Goal: Information Seeking & Learning: Learn about a topic

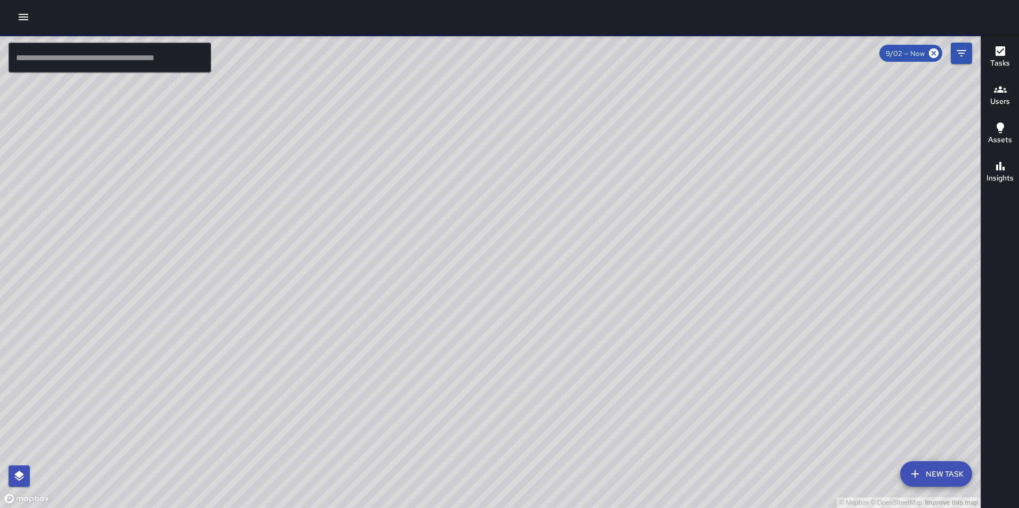
click at [33, 18] on button "button" at bounding box center [23, 16] width 21 height 21
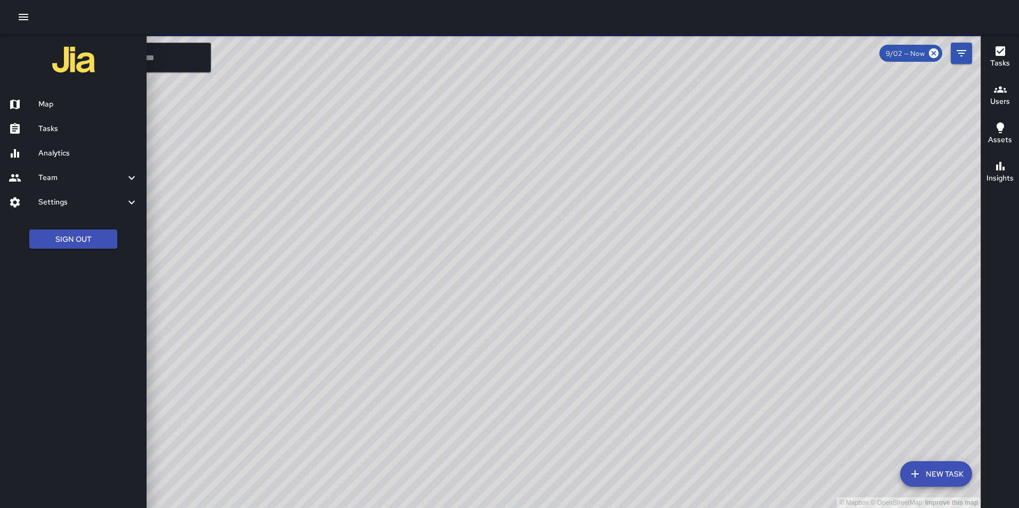
click at [43, 153] on h6 "Analytics" at bounding box center [88, 154] width 100 height 12
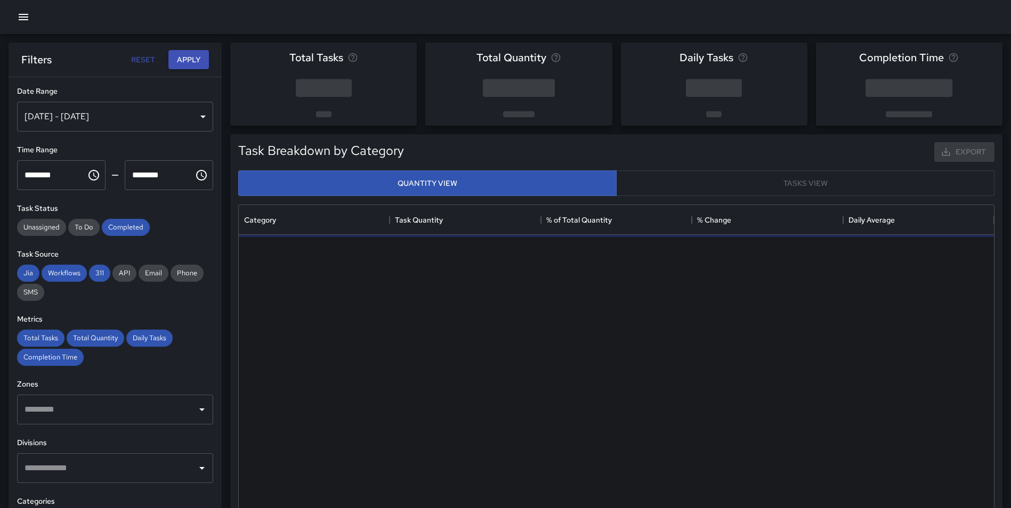
scroll to position [311, 747]
click at [85, 115] on div "[DATE] - [DATE]" at bounding box center [115, 117] width 196 height 30
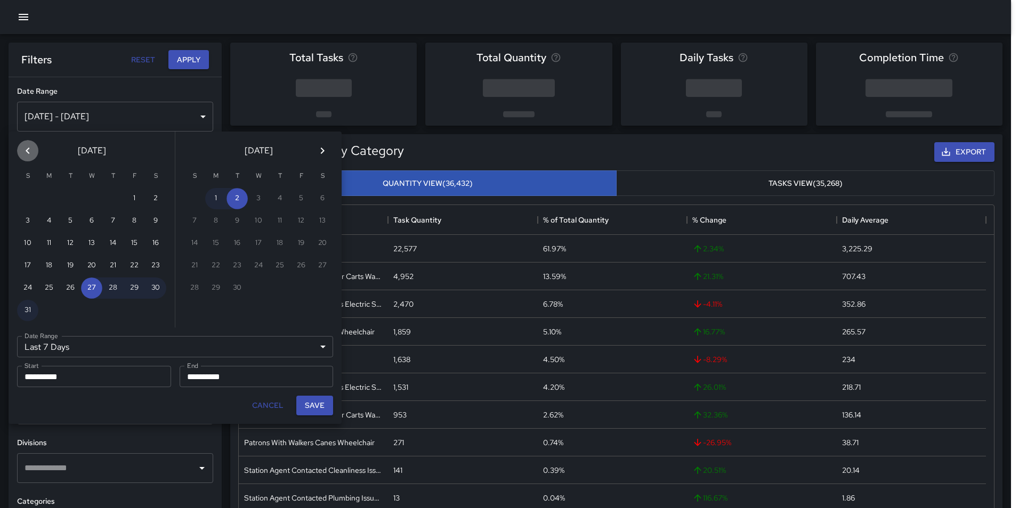
click at [25, 155] on icon "Previous month" at bounding box center [27, 150] width 13 height 13
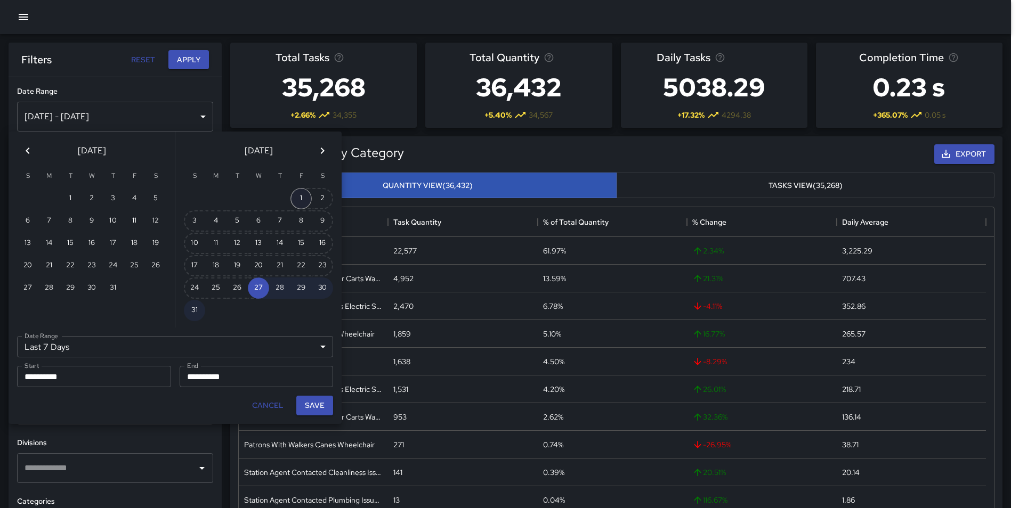
click at [299, 196] on button "1" at bounding box center [300, 198] width 21 height 21
type input "******"
type input "**********"
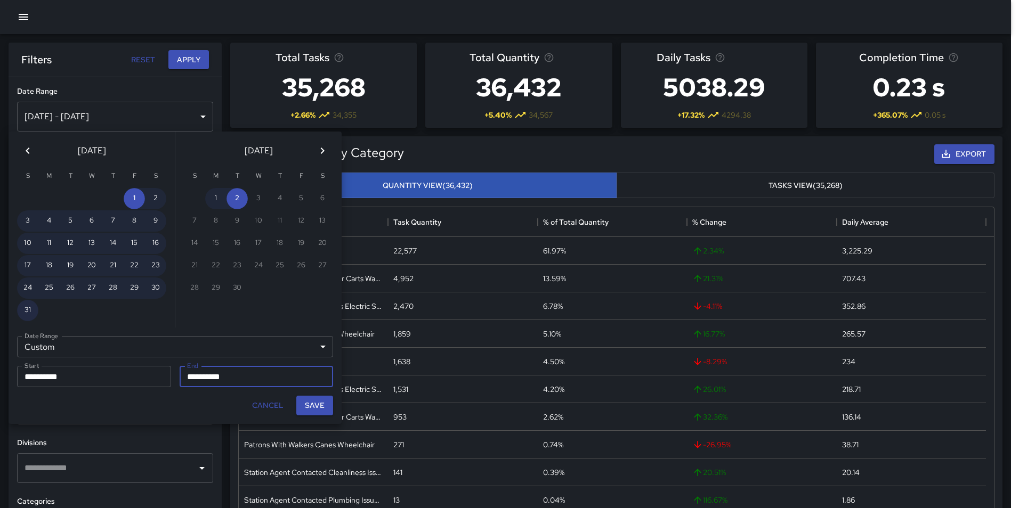
click at [29, 308] on button "31" at bounding box center [27, 310] width 21 height 21
type input "**********"
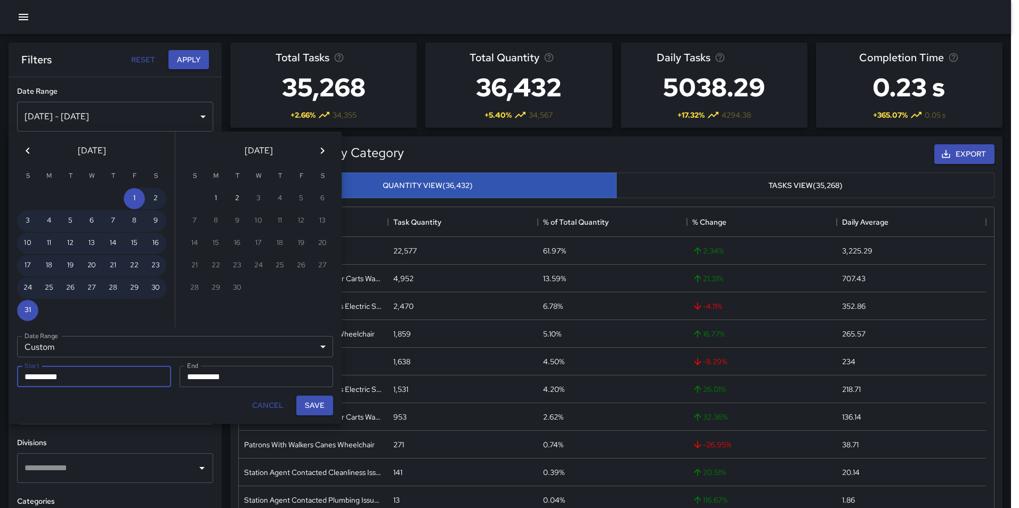
click at [316, 400] on button "Save" at bounding box center [314, 406] width 37 height 20
type input "**********"
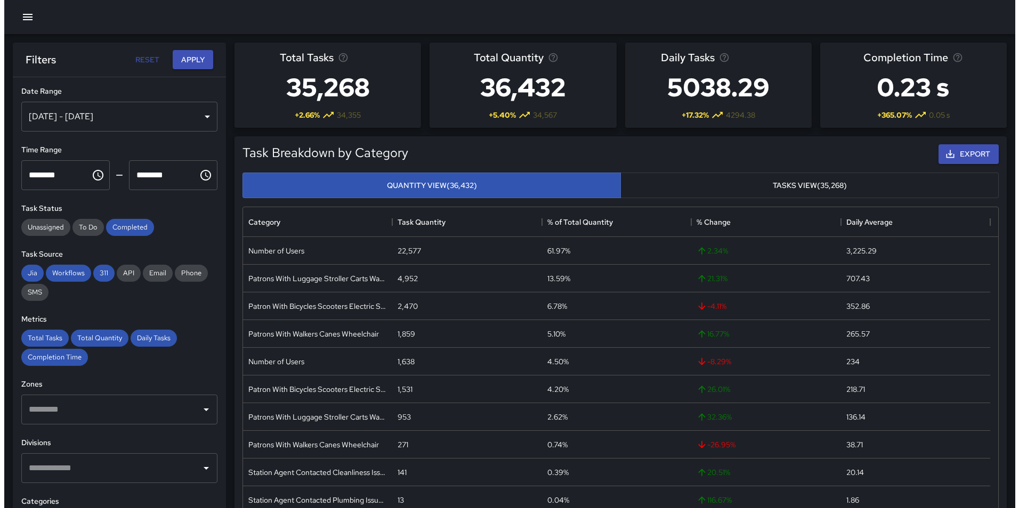
scroll to position [9, 9]
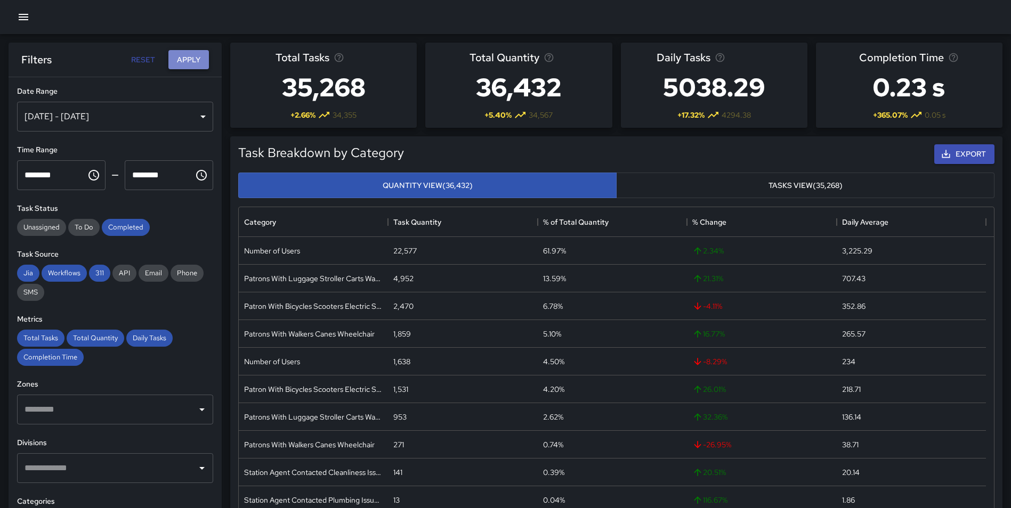
click at [192, 60] on button "Apply" at bounding box center [188, 60] width 41 height 20
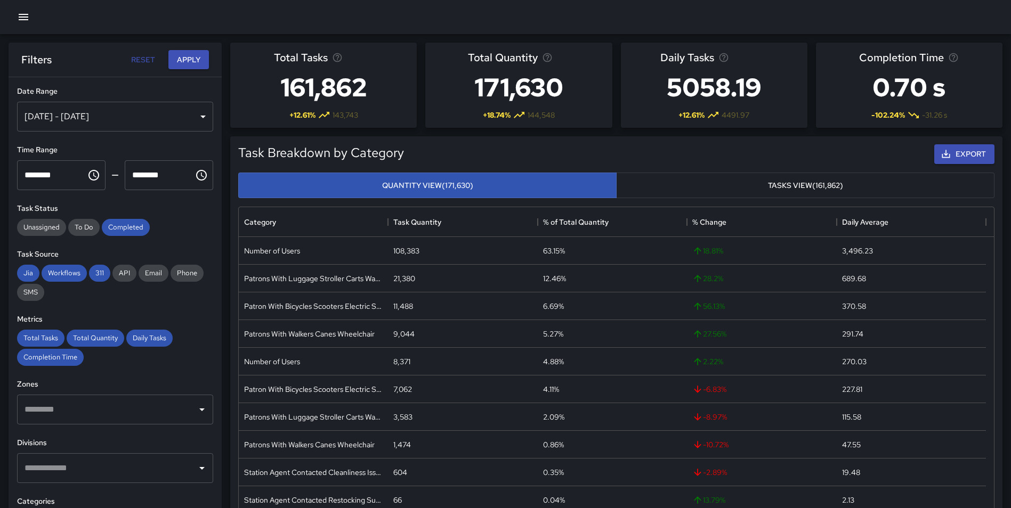
click at [13, 15] on button "button" at bounding box center [23, 16] width 21 height 21
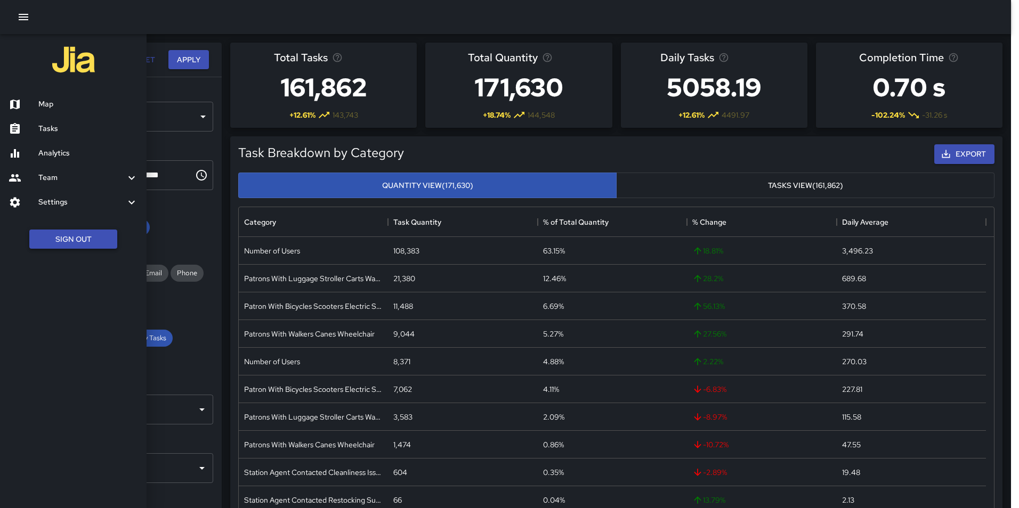
click at [54, 240] on button "Sign Out" at bounding box center [73, 240] width 88 height 20
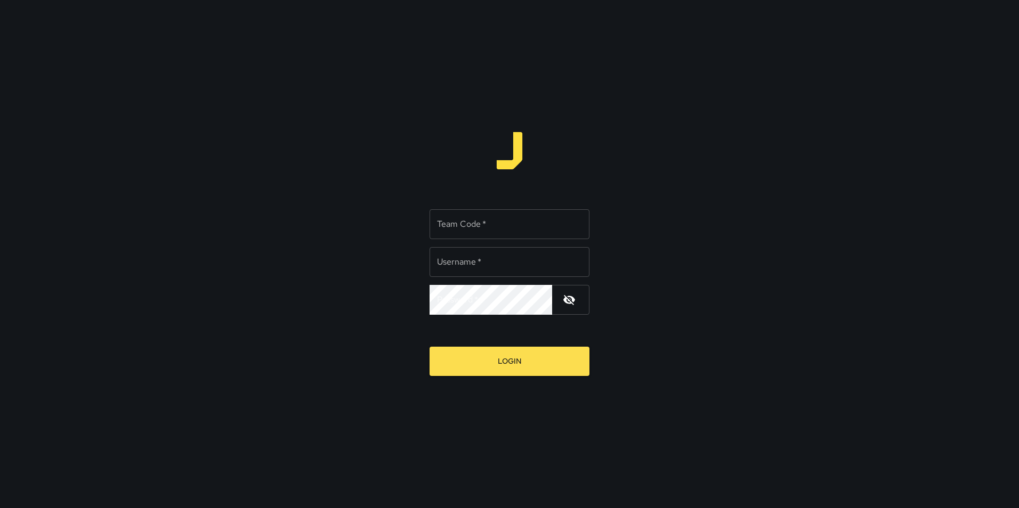
type input "**********"
click at [497, 224] on input "Team Code   *" at bounding box center [510, 224] width 160 height 30
type input "*****"
click at [430, 347] on button "Login" at bounding box center [510, 361] width 160 height 29
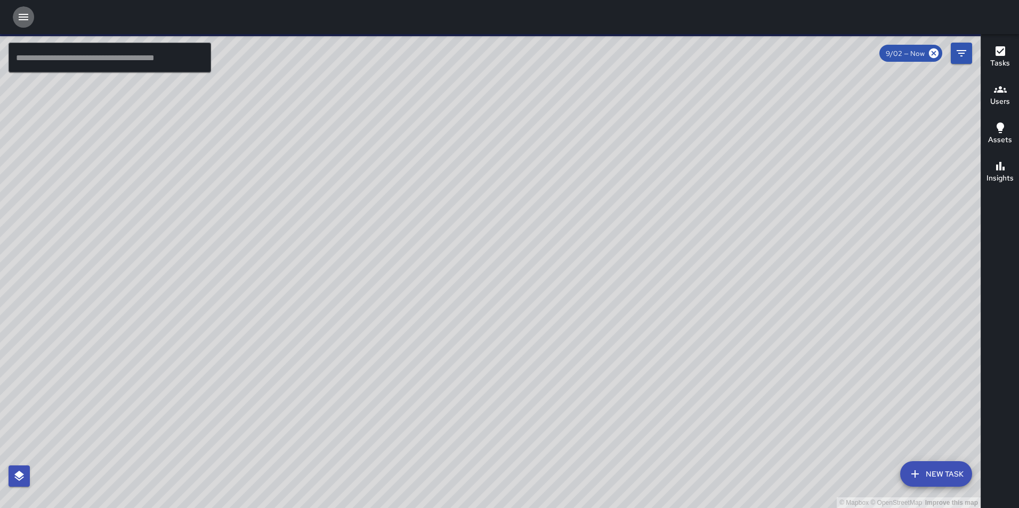
click at [22, 17] on icon "button" at bounding box center [24, 17] width 10 height 6
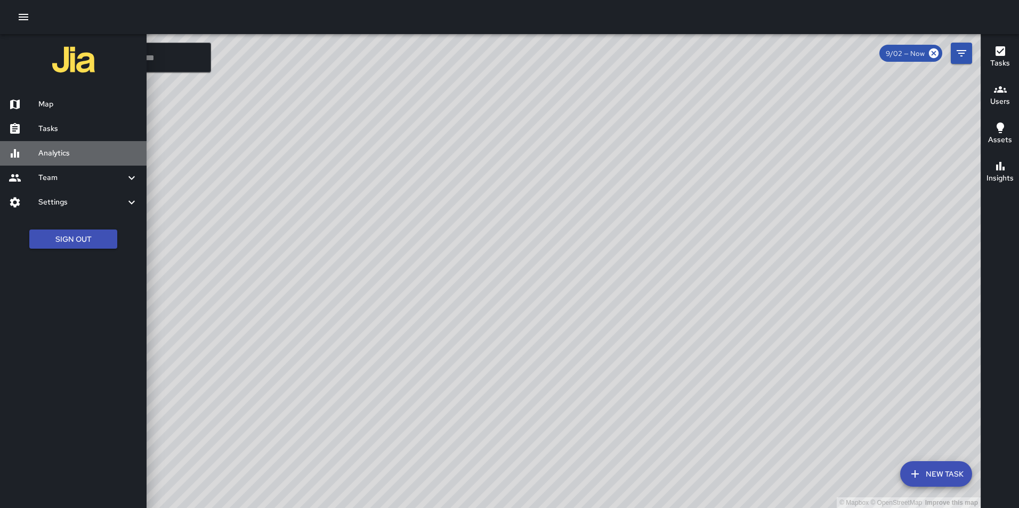
click at [72, 156] on h6 "Analytics" at bounding box center [88, 154] width 100 height 12
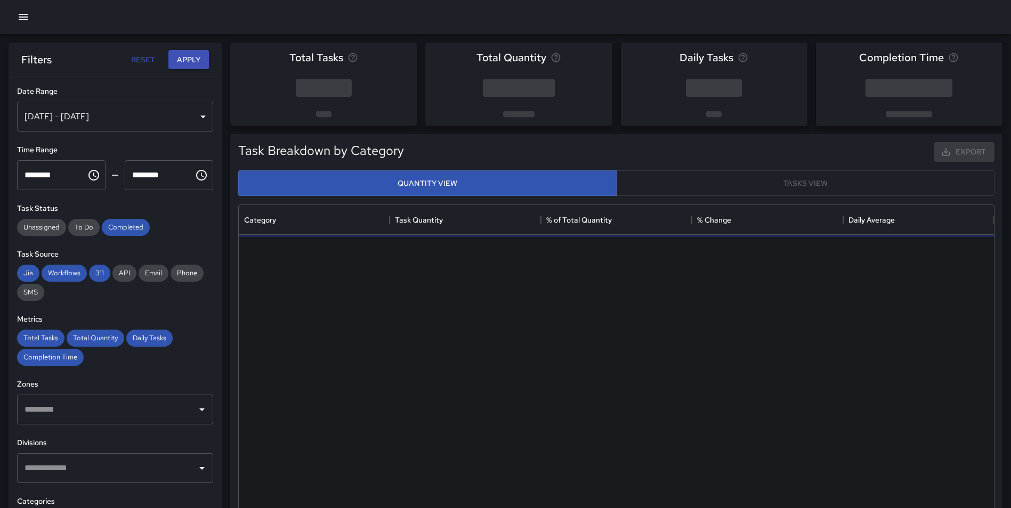
scroll to position [311, 747]
click at [77, 115] on div "[DATE] - [DATE]" at bounding box center [115, 117] width 196 height 30
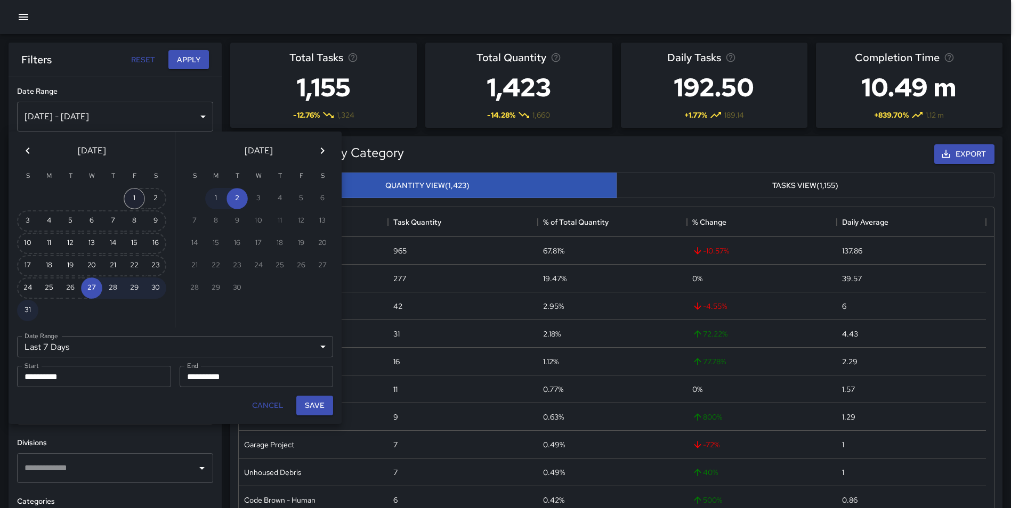
click at [137, 195] on button "1" at bounding box center [134, 198] width 21 height 21
type input "******"
type input "**********"
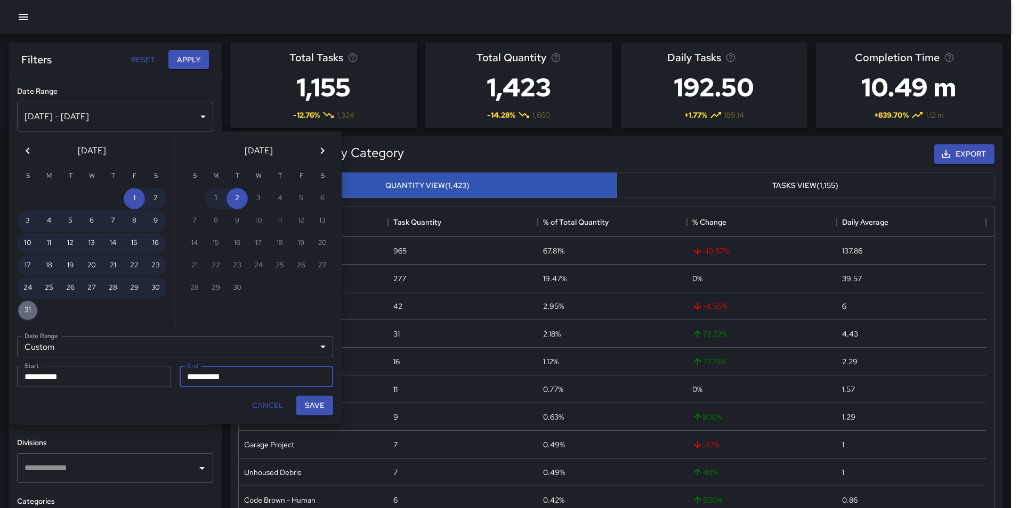
click at [32, 311] on button "31" at bounding box center [27, 310] width 21 height 21
type input "**********"
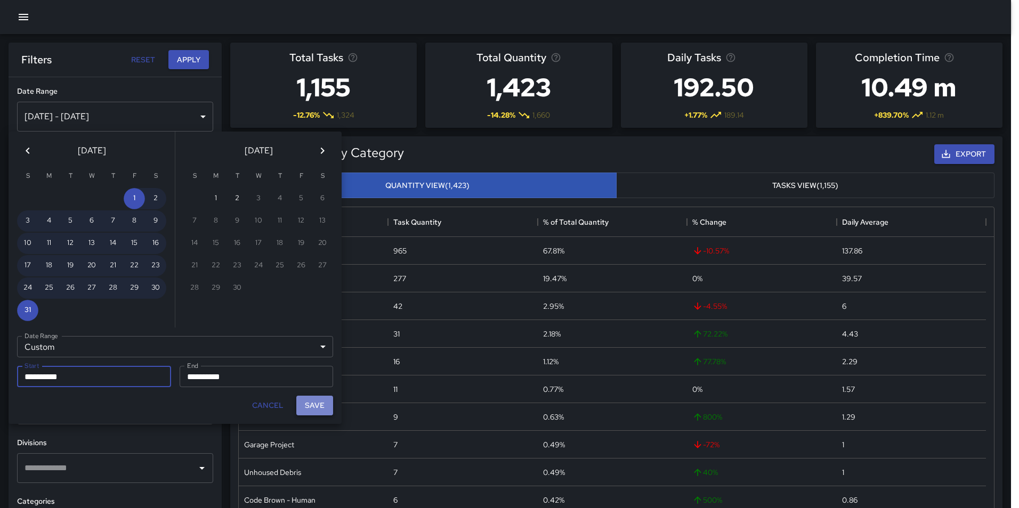
click at [314, 409] on button "Save" at bounding box center [314, 406] width 37 height 20
type input "**********"
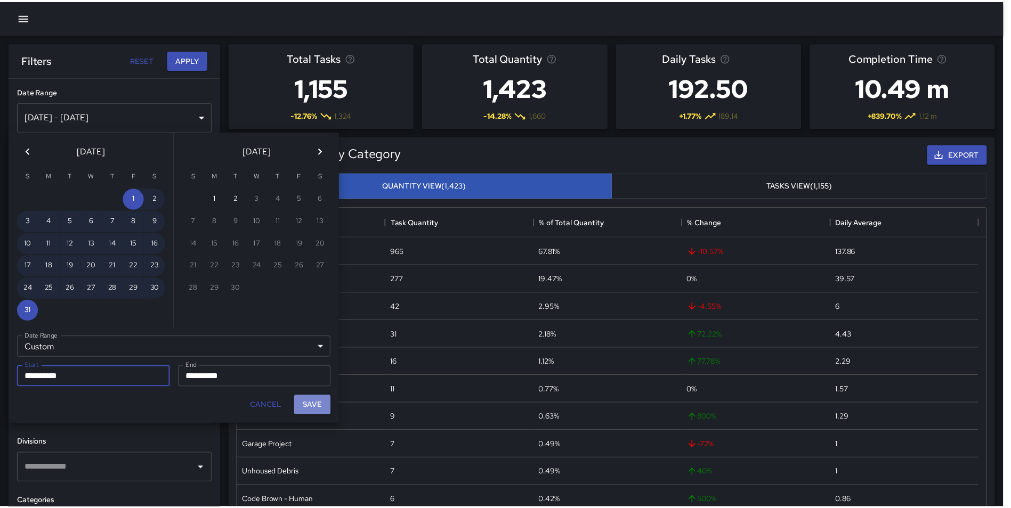
scroll to position [9, 9]
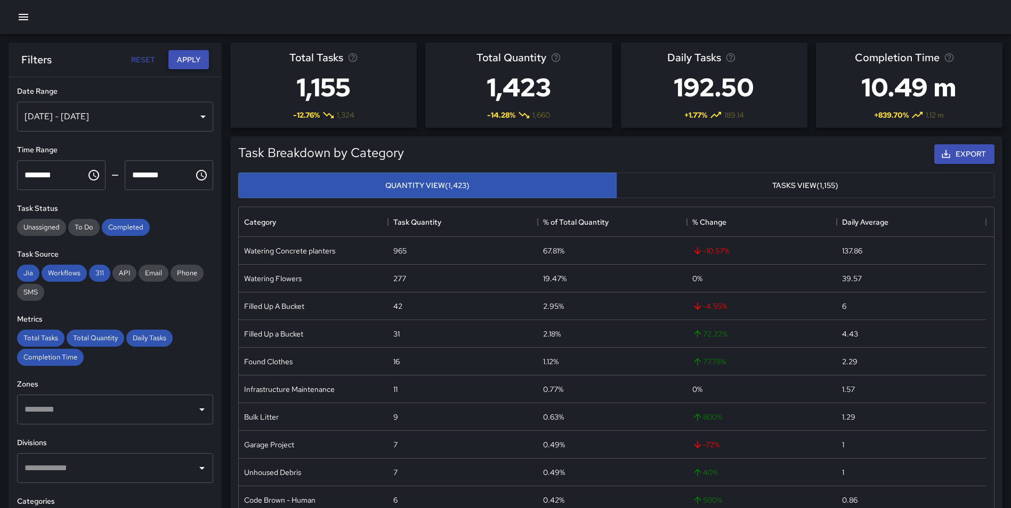
click at [192, 54] on button "Apply" at bounding box center [188, 60] width 41 height 20
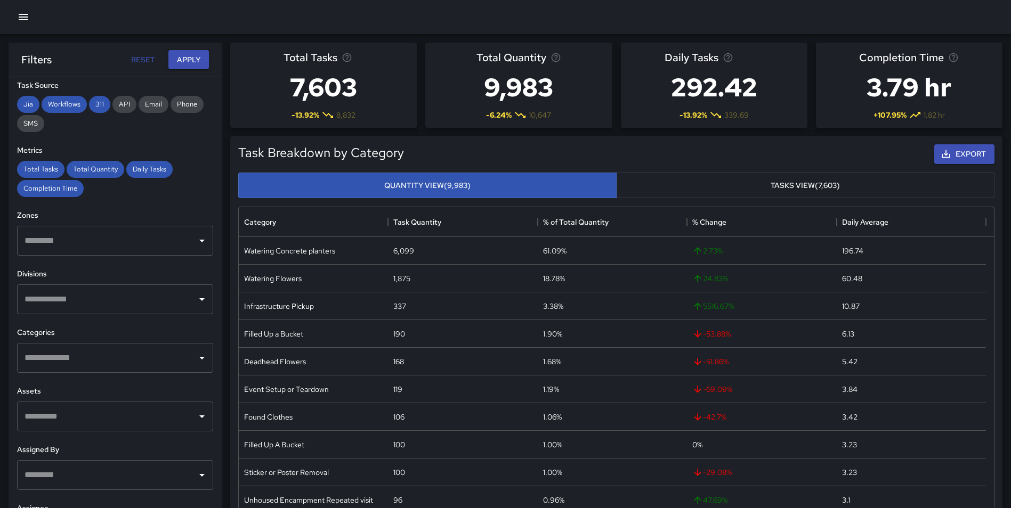
scroll to position [175, 0]
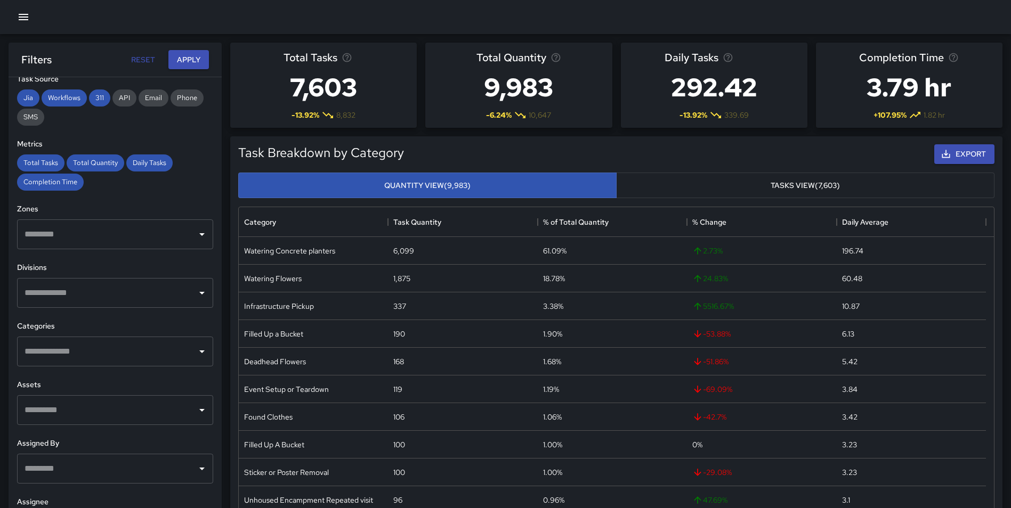
click at [173, 361] on input "text" at bounding box center [107, 352] width 171 height 20
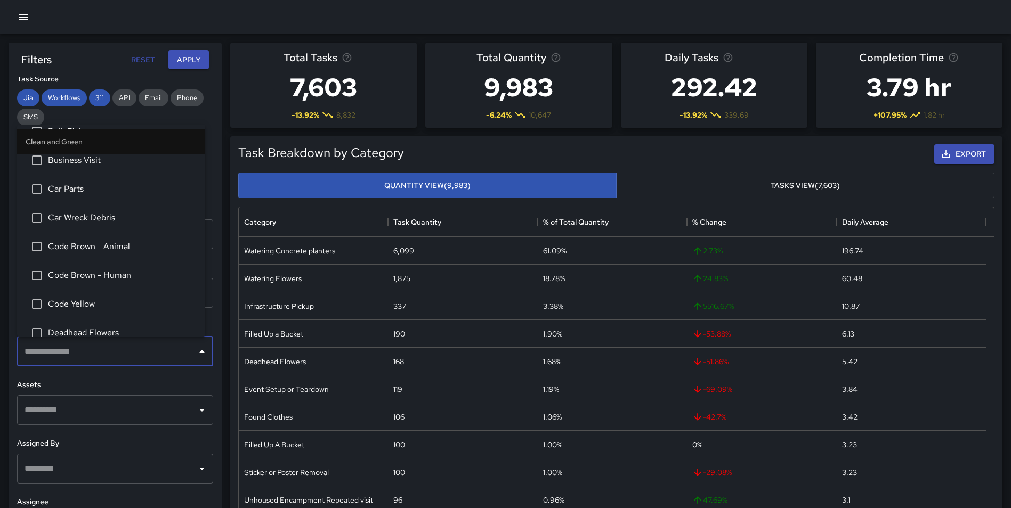
scroll to position [144, 0]
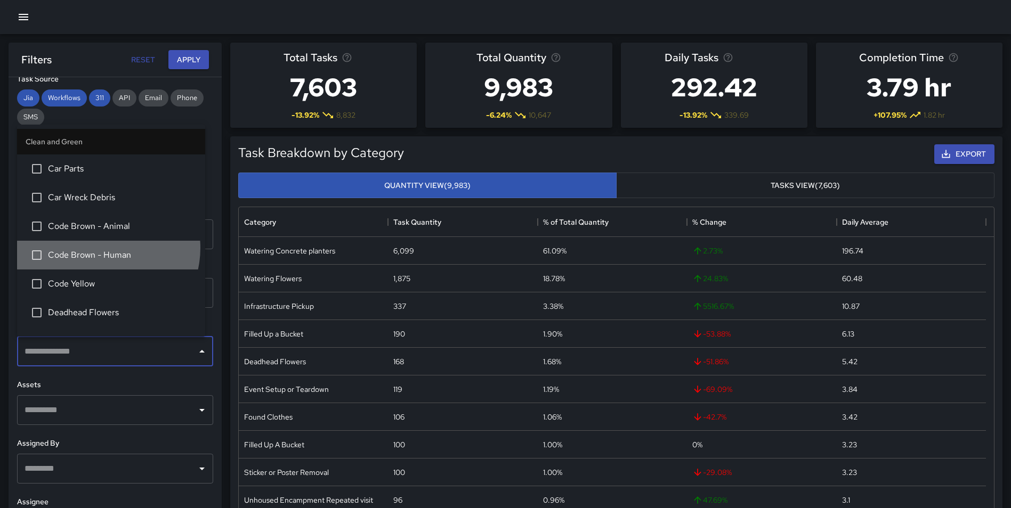
click at [100, 248] on li "Code Brown - Human" at bounding box center [111, 255] width 188 height 29
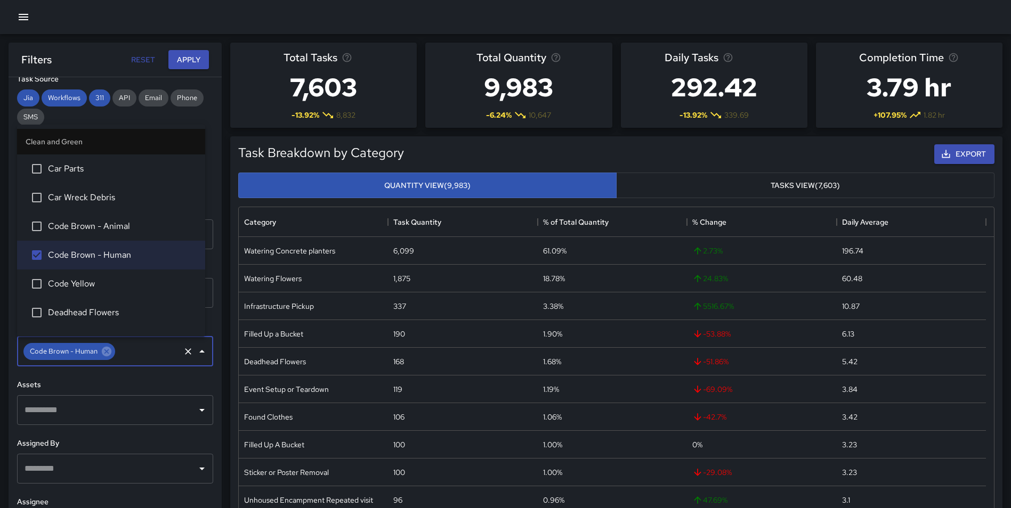
click at [100, 276] on li "Code Yellow" at bounding box center [111, 284] width 188 height 29
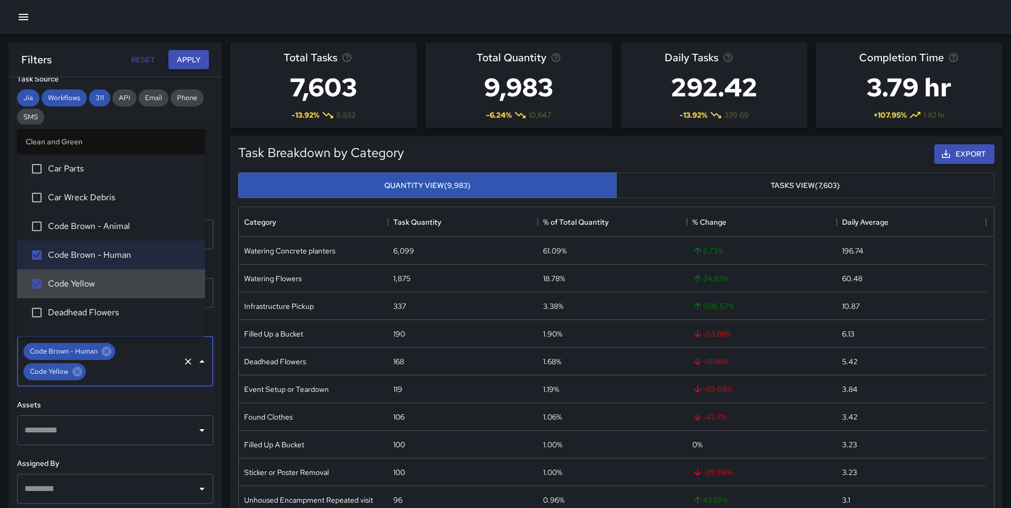
click at [96, 281] on span "Code Yellow" at bounding box center [122, 284] width 149 height 13
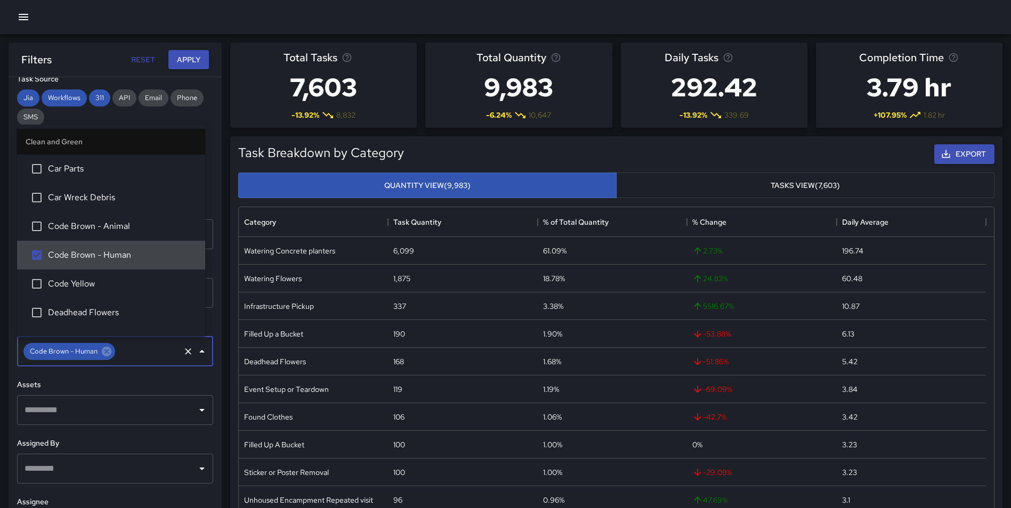
click at [84, 249] on span "Code Brown - Human" at bounding box center [122, 255] width 149 height 13
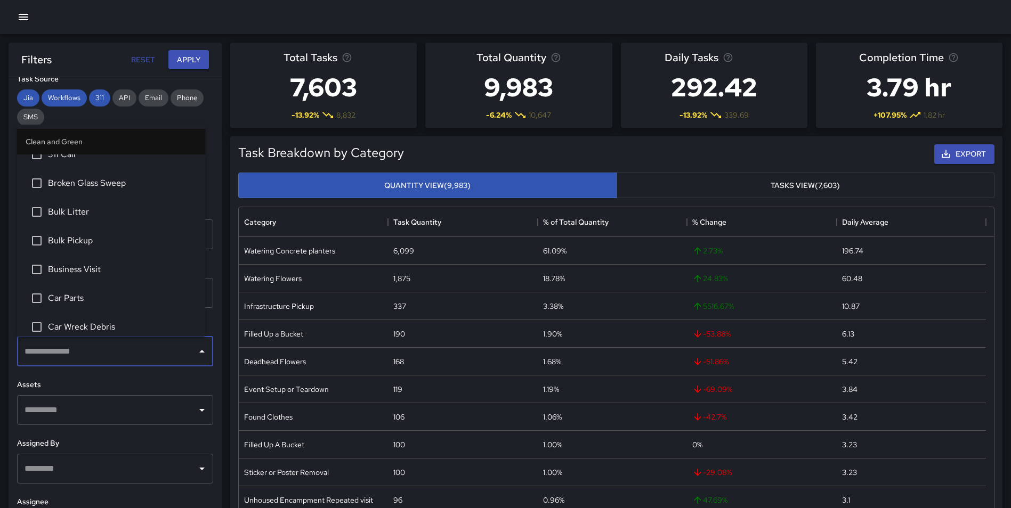
scroll to position [0, 0]
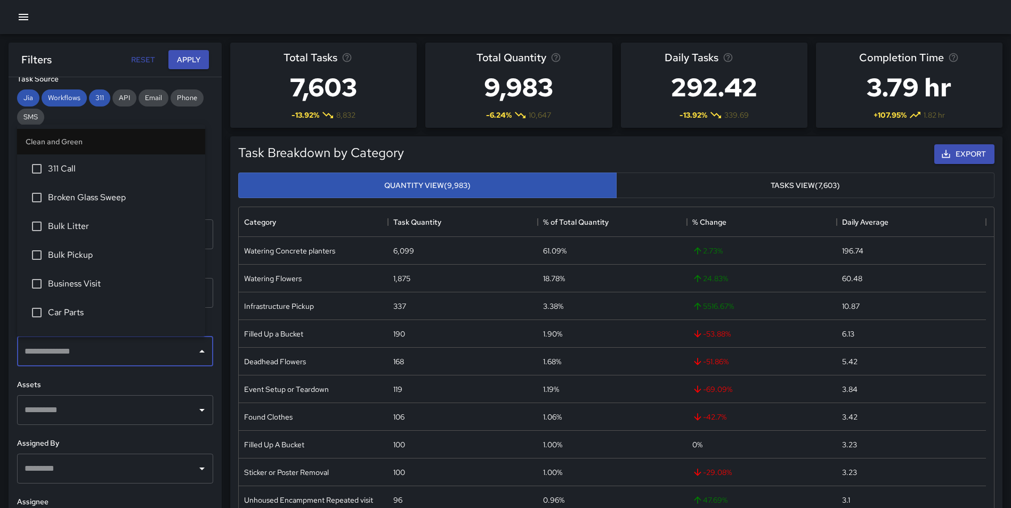
click at [74, 169] on span "311 Call" at bounding box center [122, 169] width 149 height 13
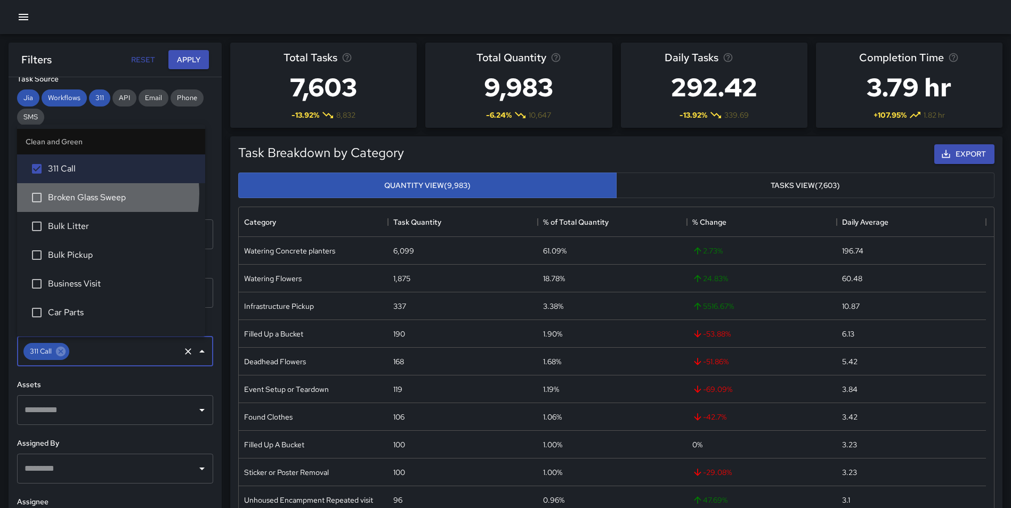
click at [70, 193] on span "Broken Glass Sweep" at bounding box center [122, 197] width 149 height 13
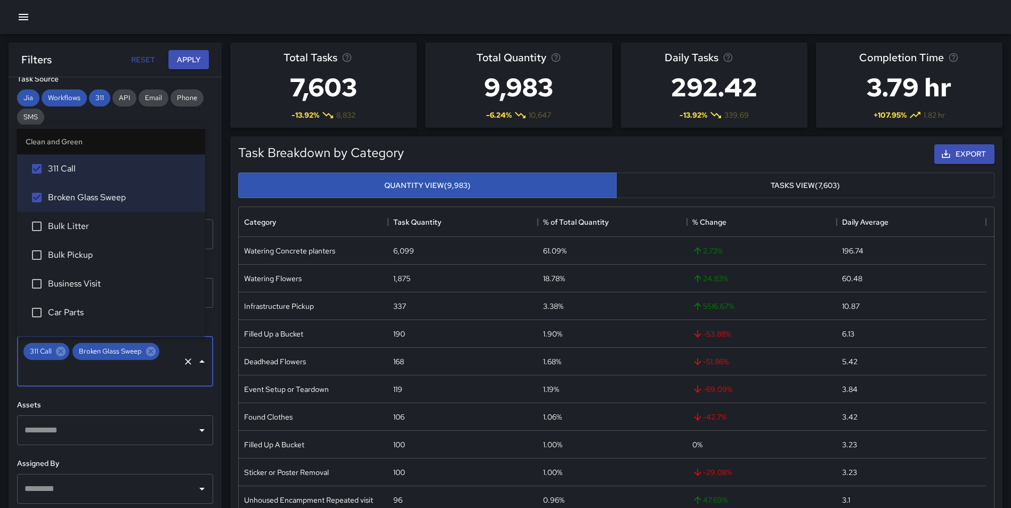
click at [68, 219] on li "Bulk Litter" at bounding box center [111, 226] width 188 height 29
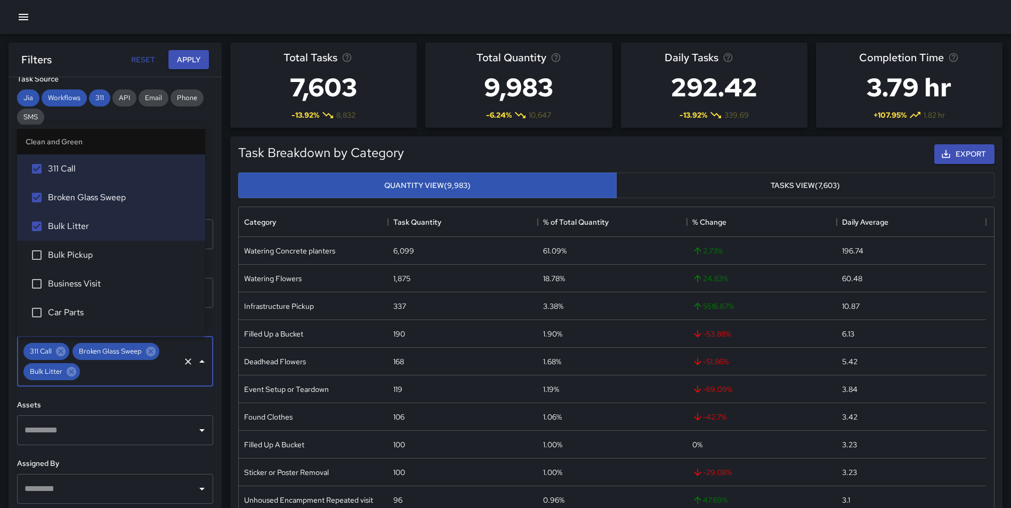
click at [69, 250] on span "Bulk Pickup" at bounding box center [122, 255] width 149 height 13
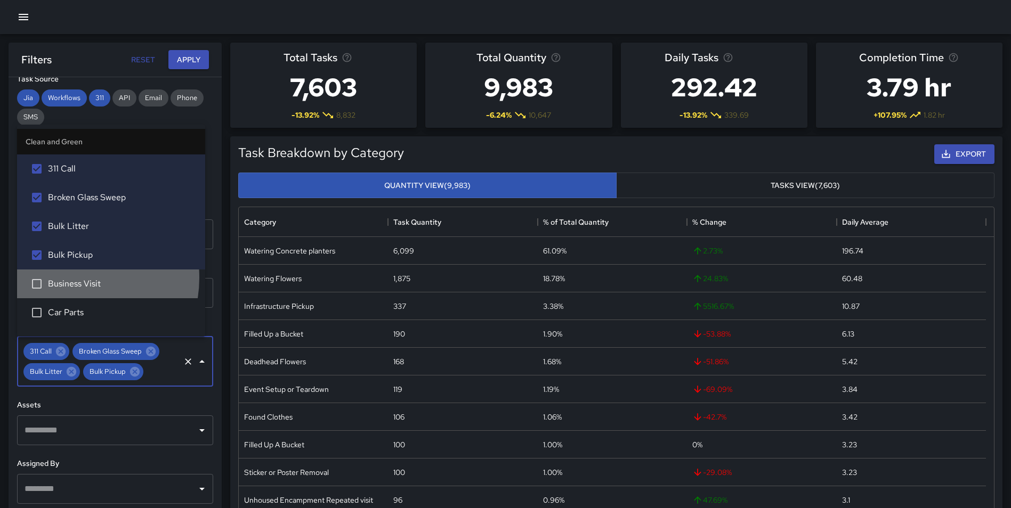
click at [70, 279] on span "Business Visit" at bounding box center [122, 284] width 149 height 13
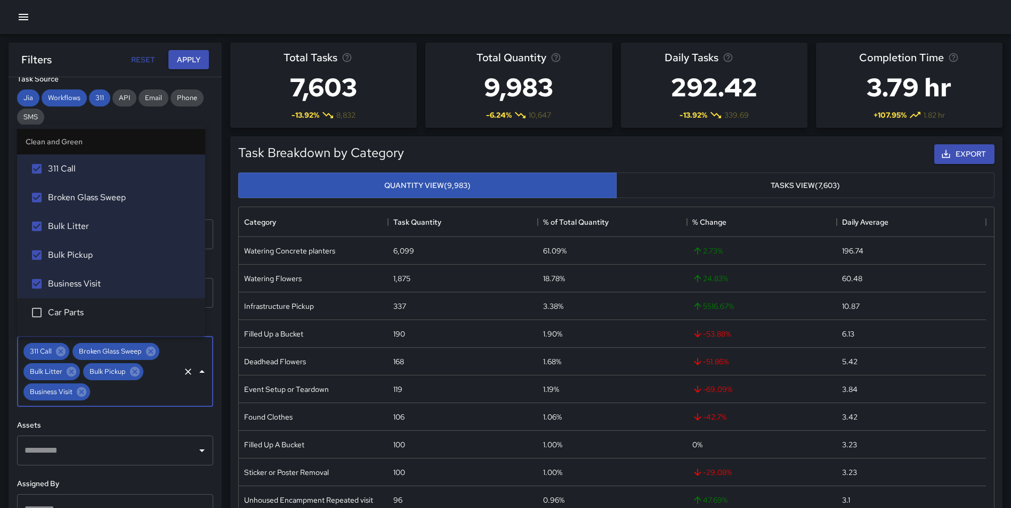
click at [65, 306] on li "Car Parts" at bounding box center [111, 312] width 188 height 29
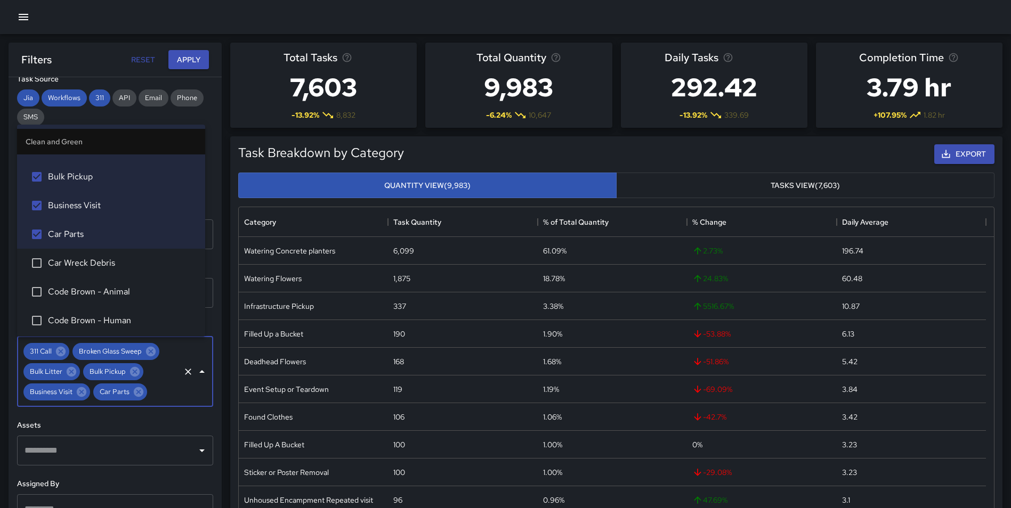
scroll to position [85, 0]
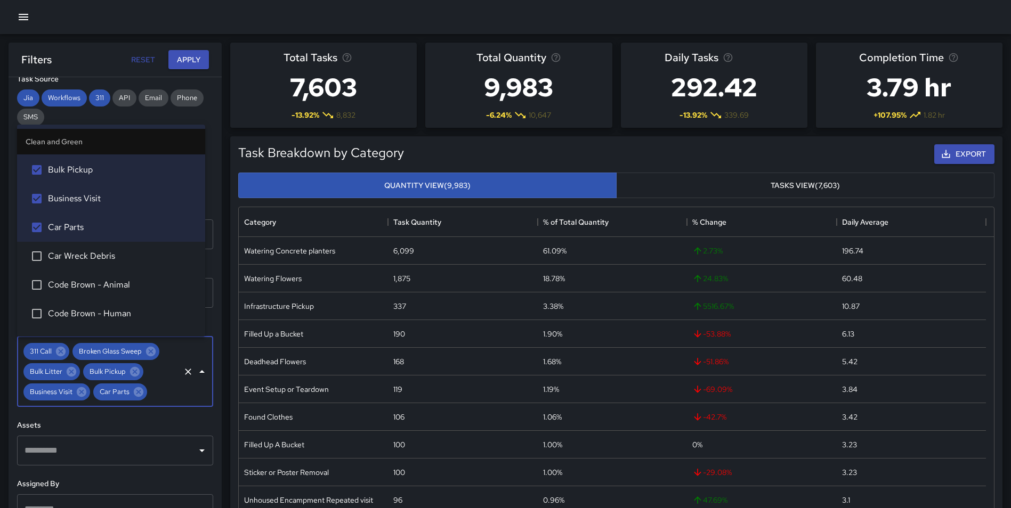
click at [115, 251] on span "Car Wreck Debris" at bounding box center [122, 256] width 149 height 13
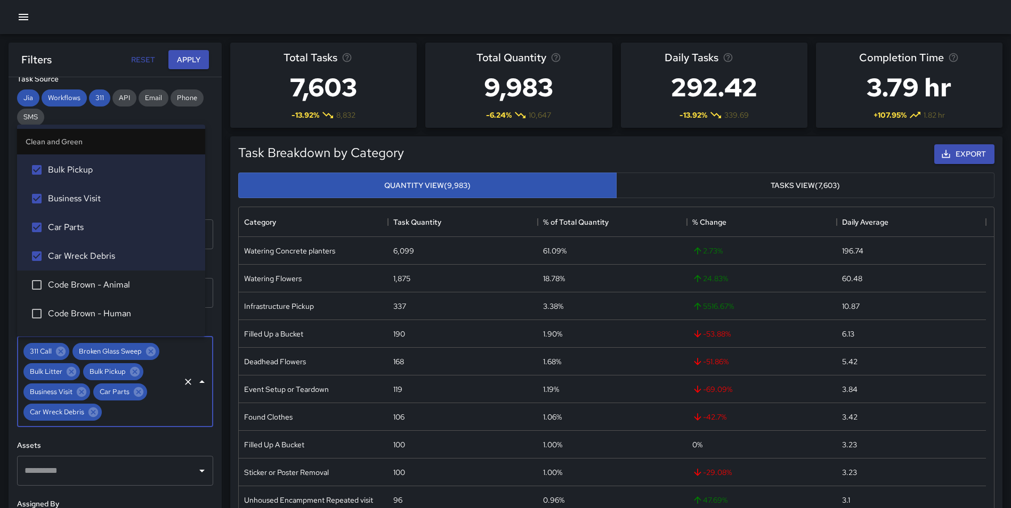
click at [128, 287] on span "Code Brown - Animal" at bounding box center [122, 285] width 149 height 13
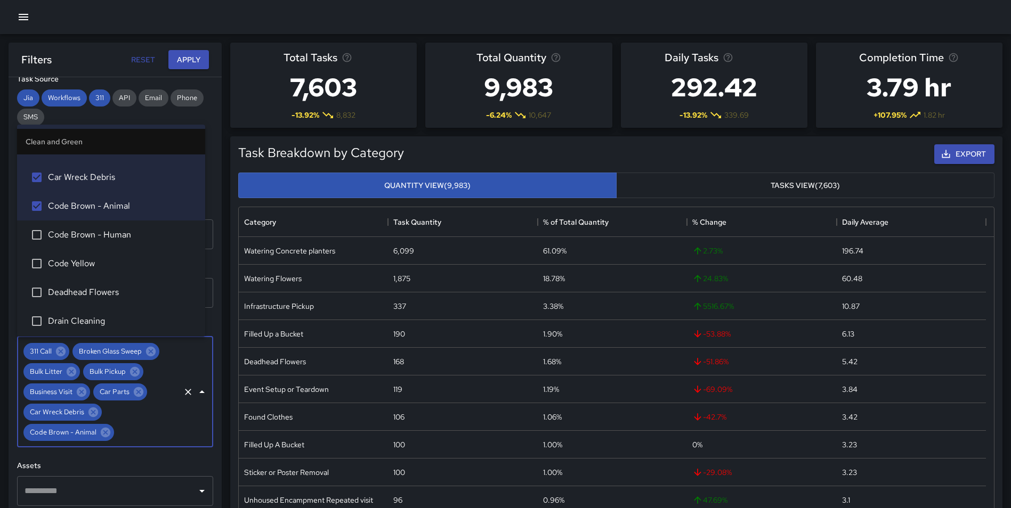
scroll to position [171, 0]
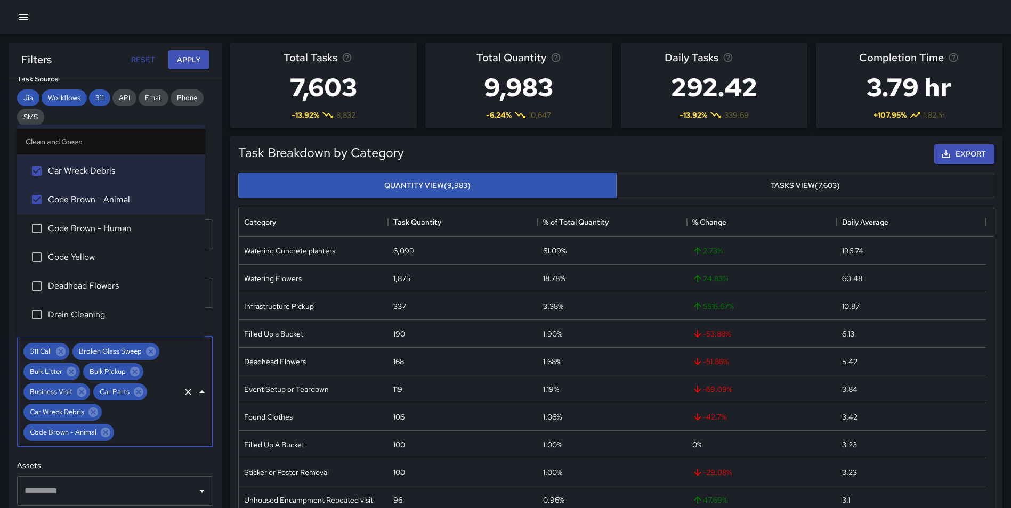
click at [147, 292] on span "Deadhead Flowers" at bounding box center [122, 286] width 149 height 13
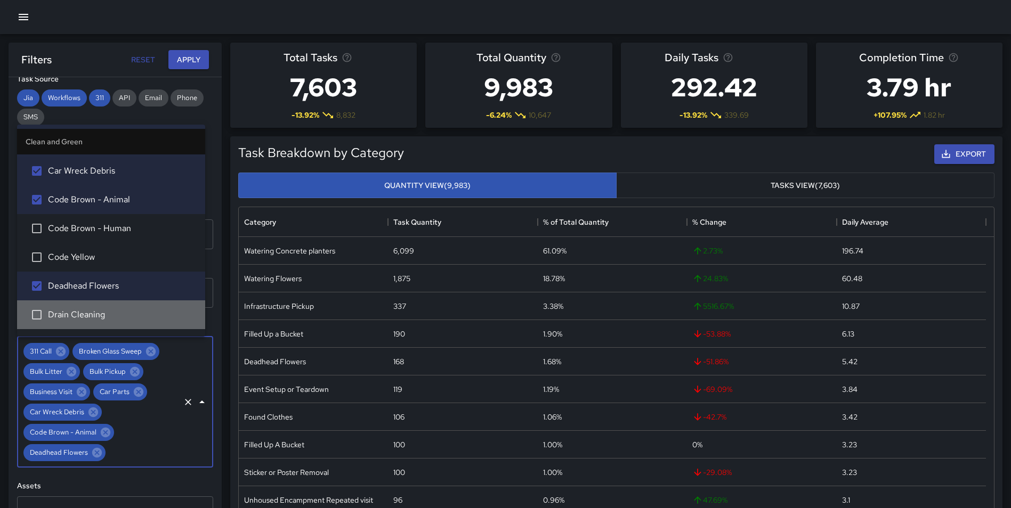
click at [139, 310] on span "Drain Cleaning" at bounding box center [122, 315] width 149 height 13
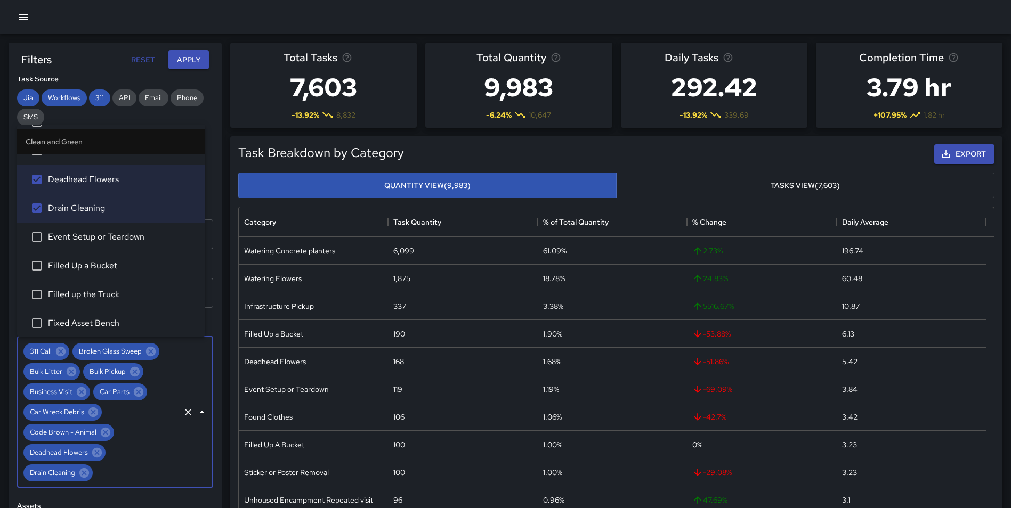
scroll to position [312, 0]
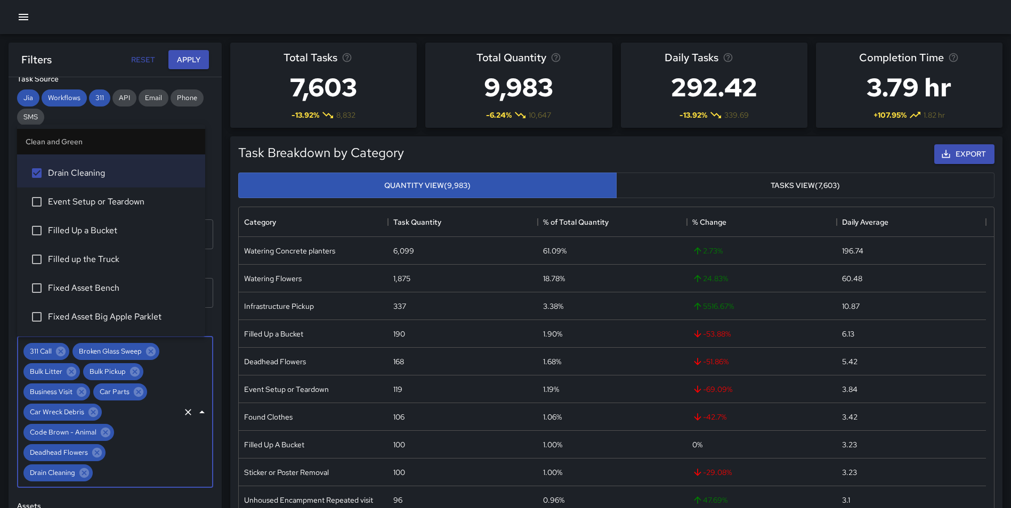
click at [139, 205] on span "Event Setup or Teardown" at bounding box center [122, 202] width 149 height 13
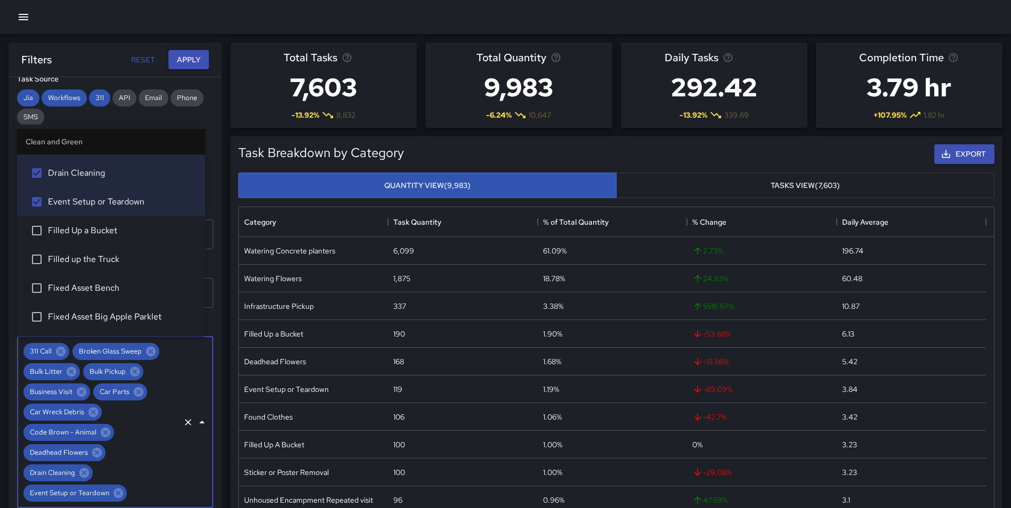
click at [122, 230] on span "Filled Up a Bucket" at bounding box center [122, 230] width 149 height 13
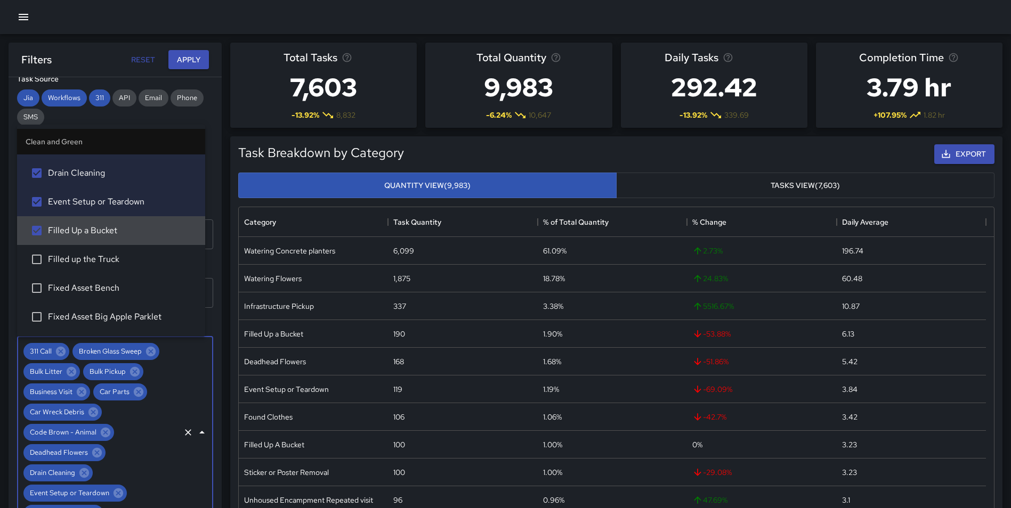
click at [112, 255] on span "Filled up the Truck" at bounding box center [122, 259] width 149 height 13
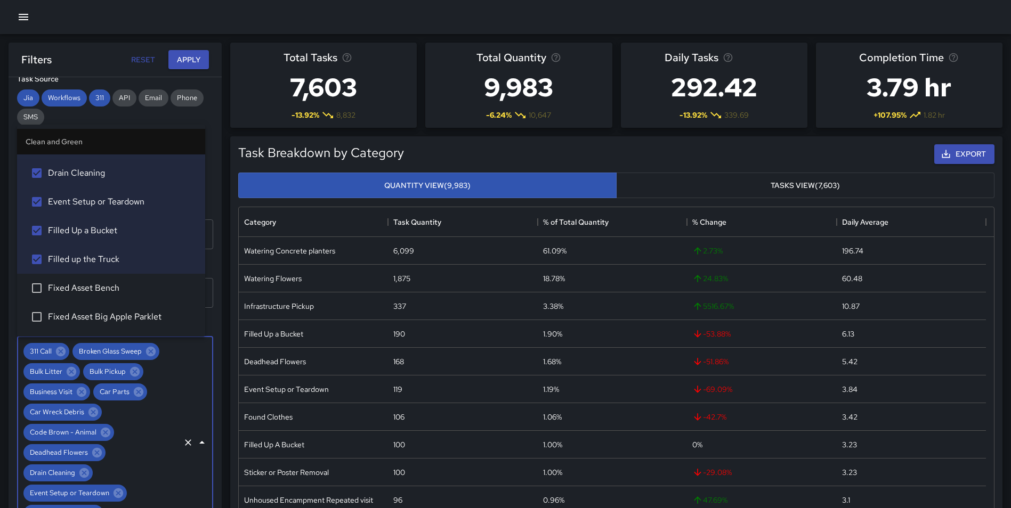
click at [108, 284] on span "Fixed Asset Bench" at bounding box center [122, 288] width 149 height 13
click at [110, 312] on span "Fixed Asset Big Apple Parklet" at bounding box center [122, 317] width 149 height 13
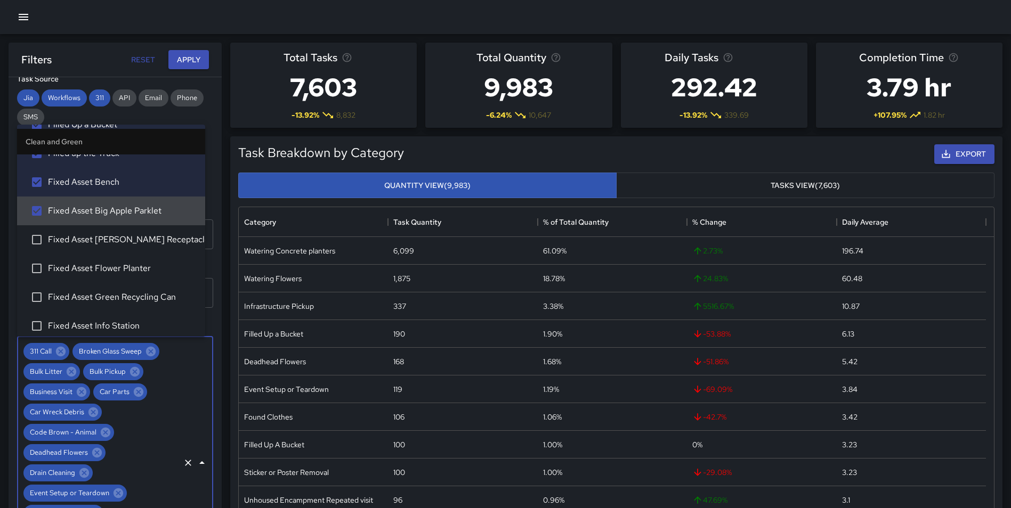
scroll to position [419, 0]
click at [136, 229] on li "Fixed Asset [PERSON_NAME] Receptacle" at bounding box center [111, 239] width 188 height 29
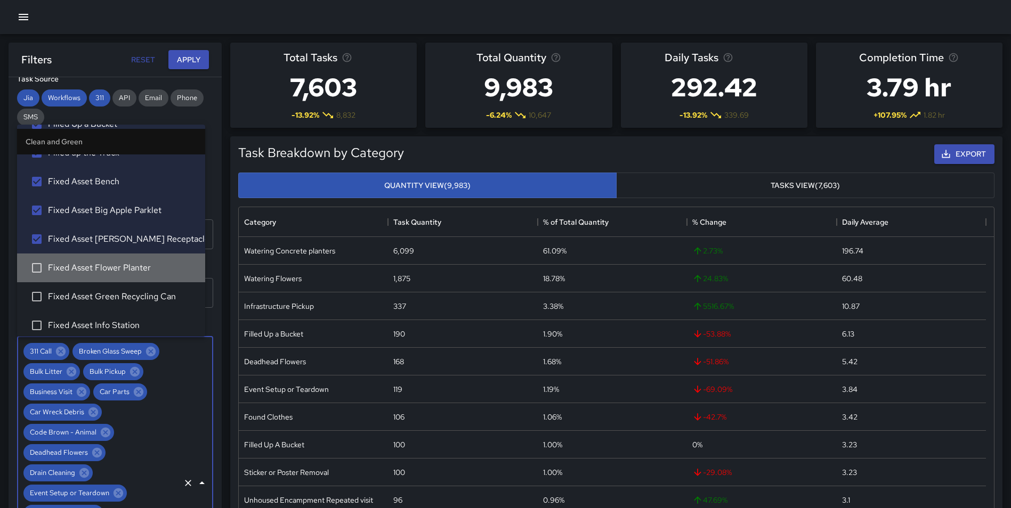
click at [119, 264] on span "Fixed Asset Flower Planter" at bounding box center [122, 268] width 149 height 13
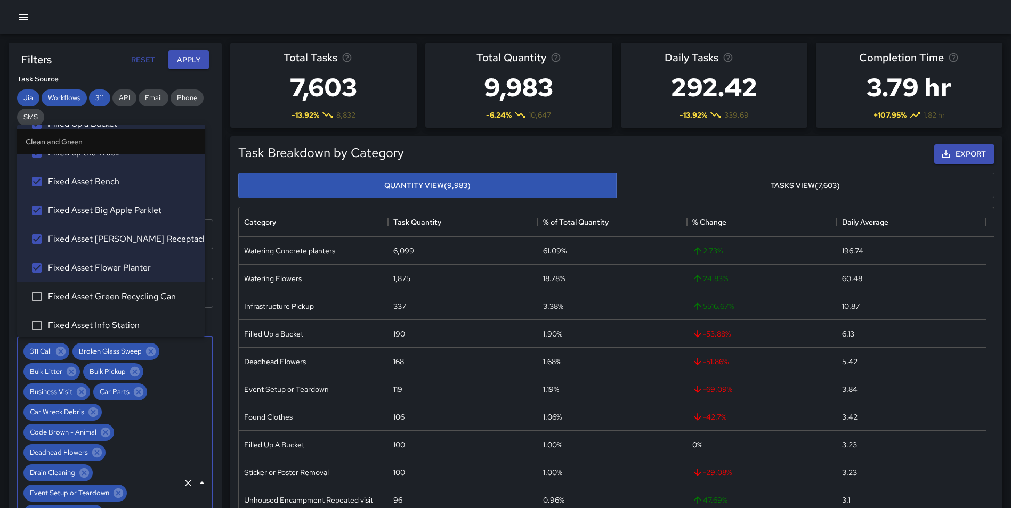
drag, startPoint x: 119, startPoint y: 300, endPoint x: 118, endPoint y: 323, distance: 23.0
click at [119, 301] on span "Fixed Asset Green Recycling Can" at bounding box center [122, 296] width 149 height 13
click at [117, 325] on span "Fixed Asset Info Station" at bounding box center [122, 325] width 149 height 13
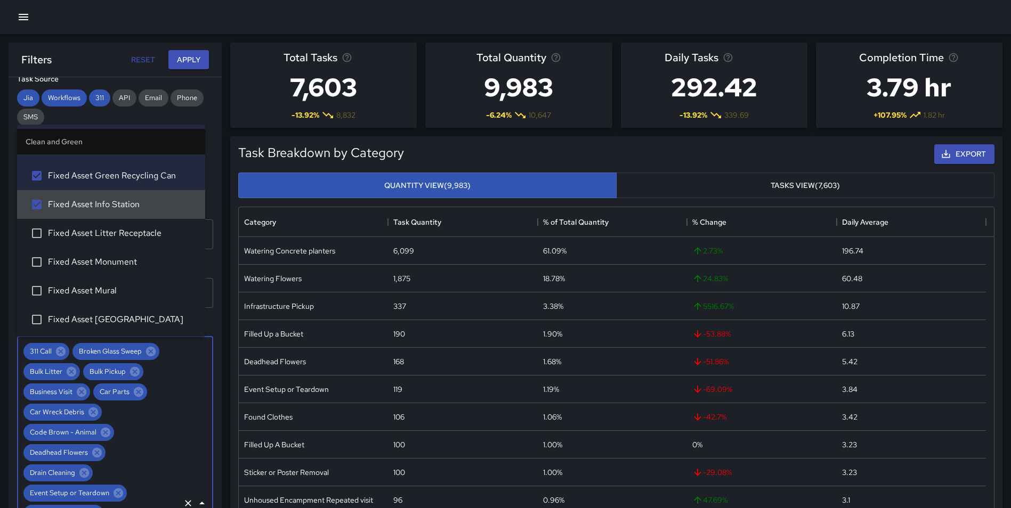
scroll to position [547, 0]
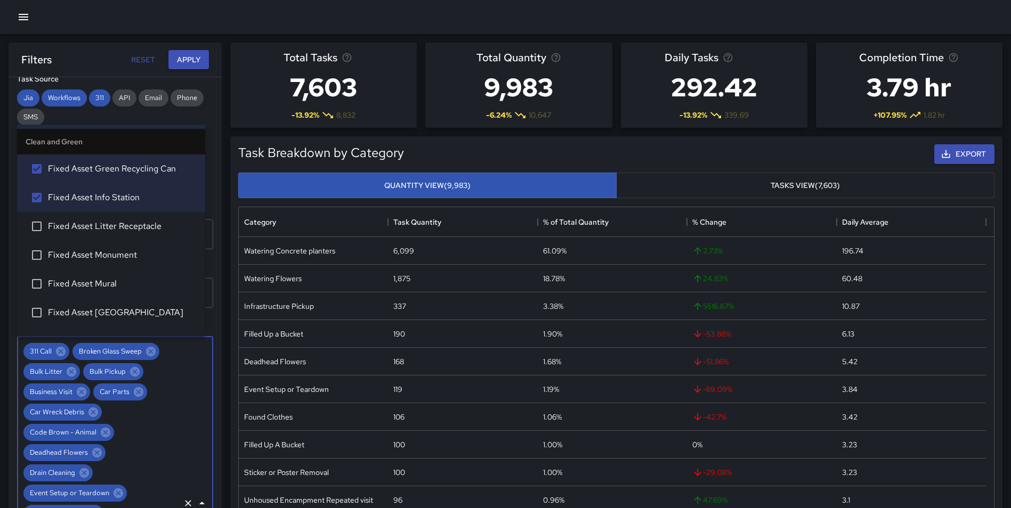
click at [118, 228] on span "Fixed Asset Litter Receptacle" at bounding box center [122, 226] width 149 height 13
click at [116, 252] on span "Fixed Asset Monument" at bounding box center [122, 255] width 149 height 13
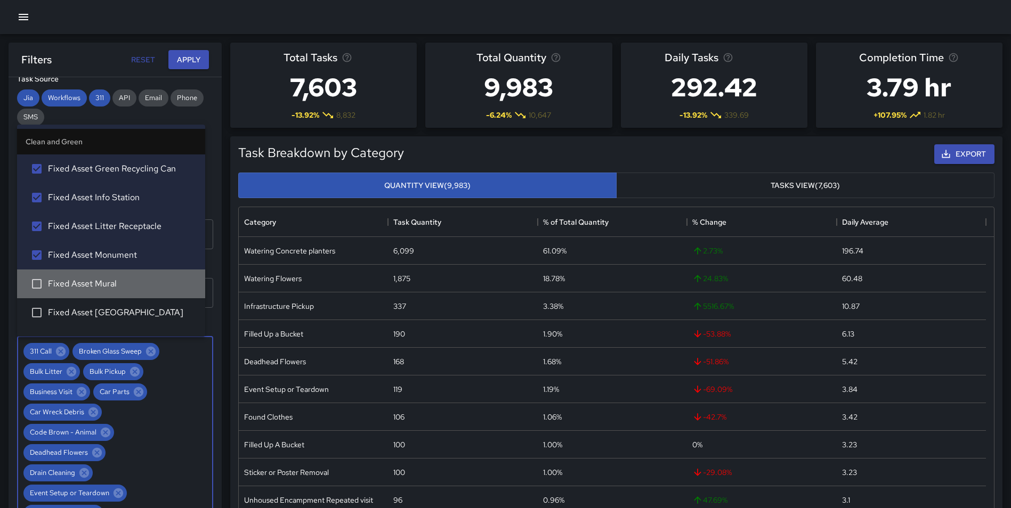
click at [114, 277] on li "Fixed Asset Mural" at bounding box center [111, 284] width 188 height 29
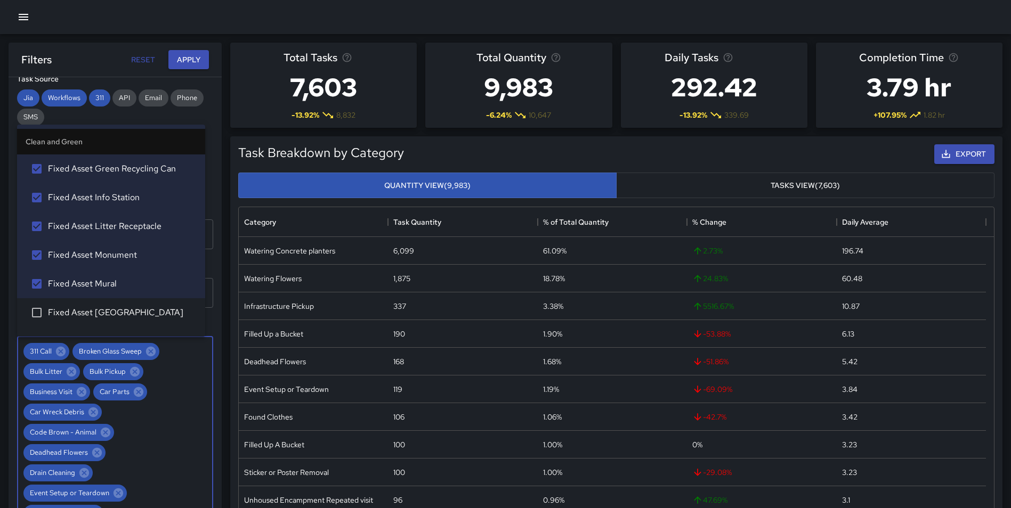
drag, startPoint x: 116, startPoint y: 311, endPoint x: 137, endPoint y: 315, distance: 22.3
click at [117, 311] on span "Fixed Asset [GEOGRAPHIC_DATA]" at bounding box center [122, 312] width 149 height 13
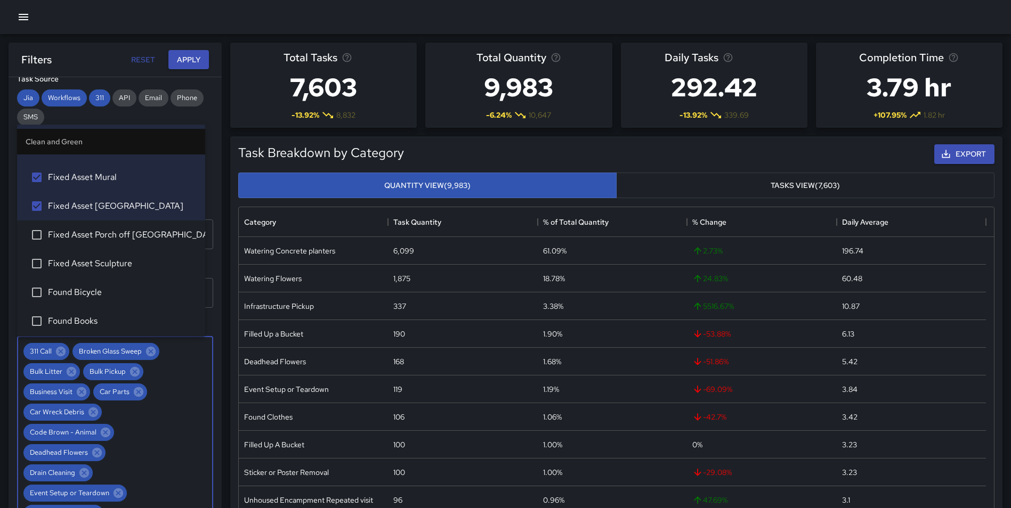
scroll to position [661, 0]
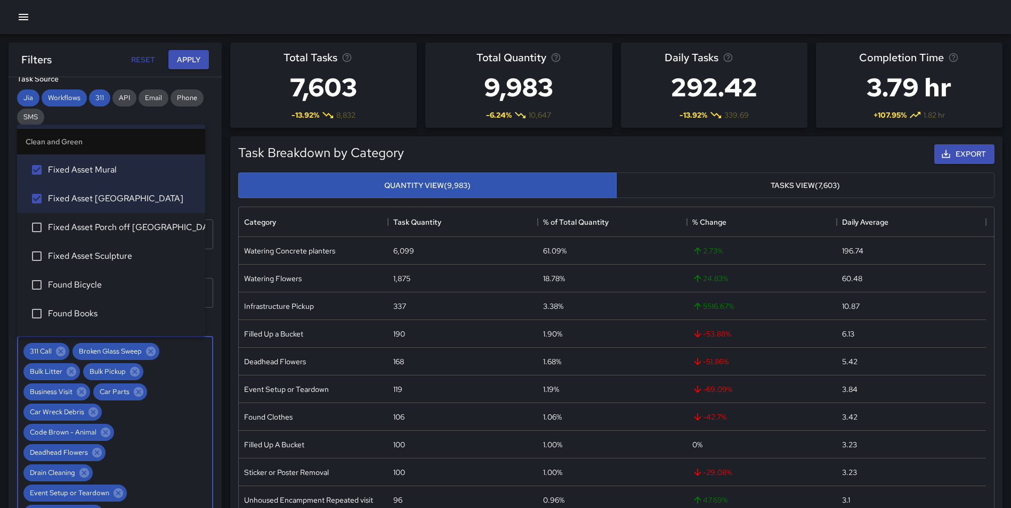
click at [119, 229] on span "Fixed Asset Porch off [GEOGRAPHIC_DATA]" at bounding box center [122, 227] width 149 height 13
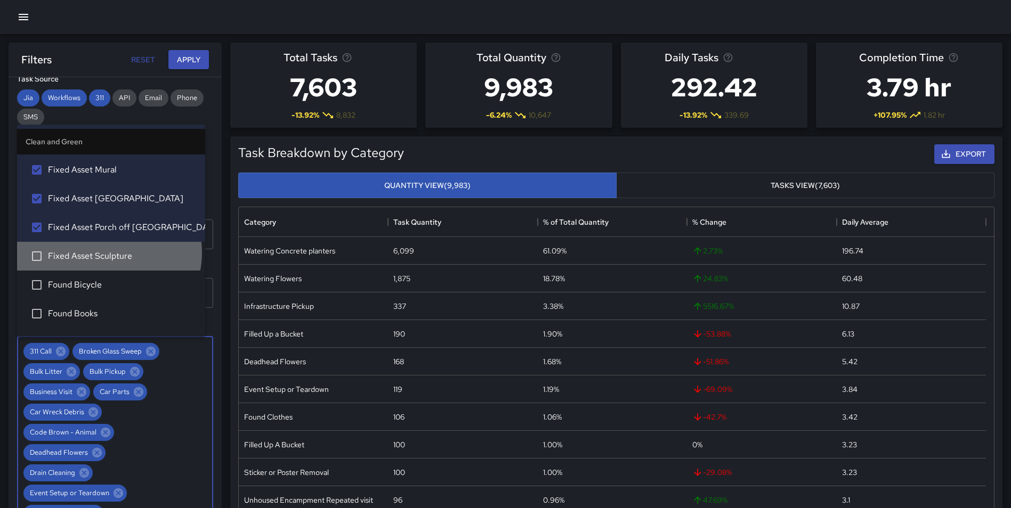
click at [108, 253] on span "Fixed Asset Sculpture" at bounding box center [122, 256] width 149 height 13
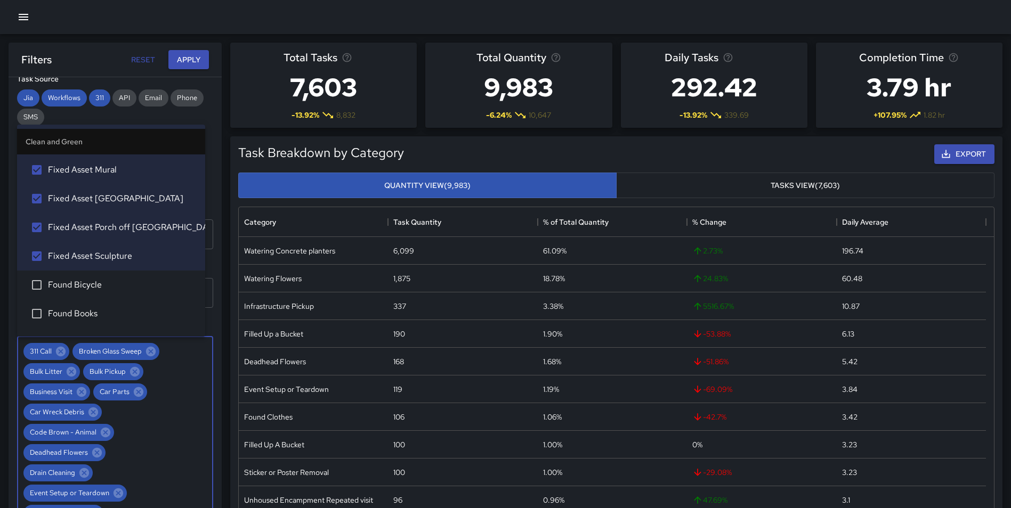
click at [101, 280] on span "Found Bicycle" at bounding box center [122, 285] width 149 height 13
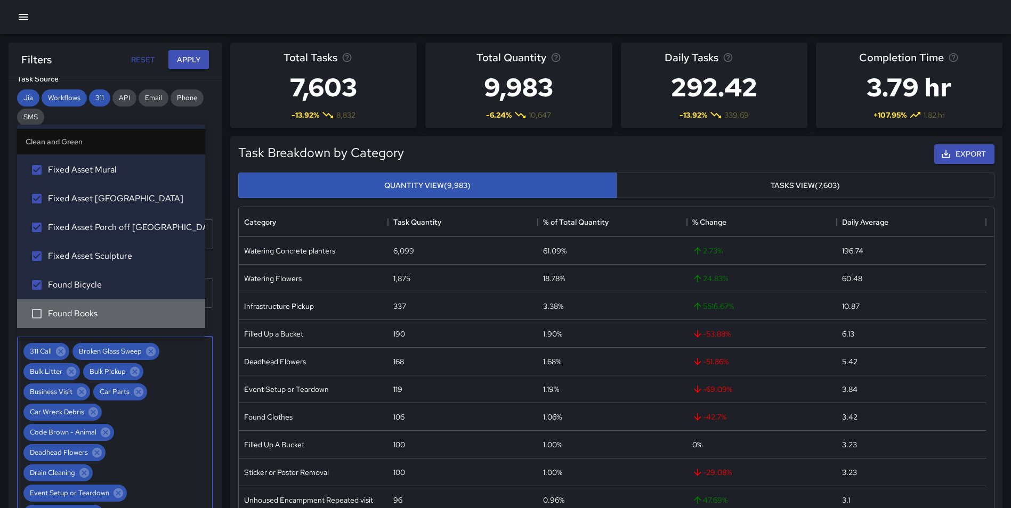
click at [112, 310] on span "Found Books" at bounding box center [122, 314] width 149 height 13
click at [197, 329] on li "Found Cardboard Box" at bounding box center [111, 342] width 188 height 29
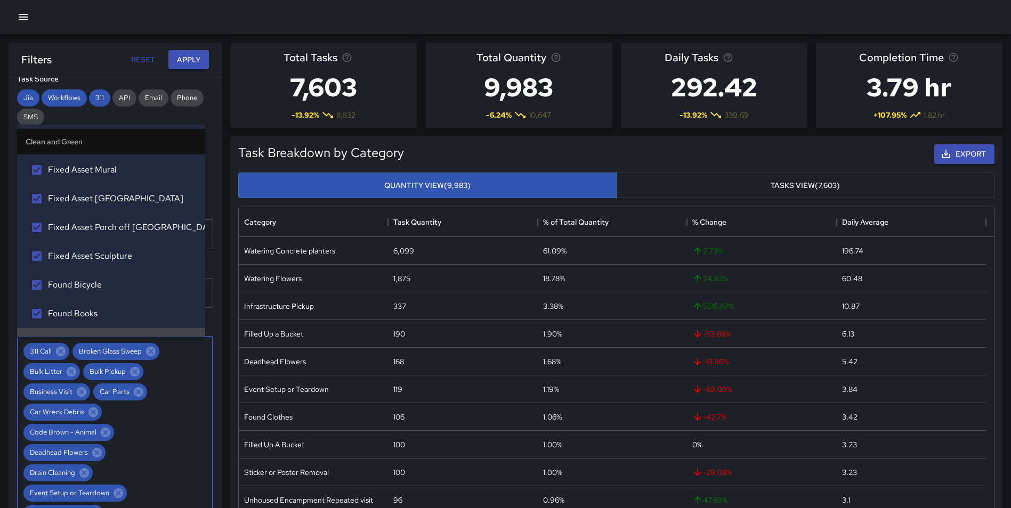
click at [197, 329] on ul "Clean and Green 311 Call Broken Glass Sweep Bulk Litter Bulk Pickup Business Vi…" at bounding box center [111, 231] width 188 height 212
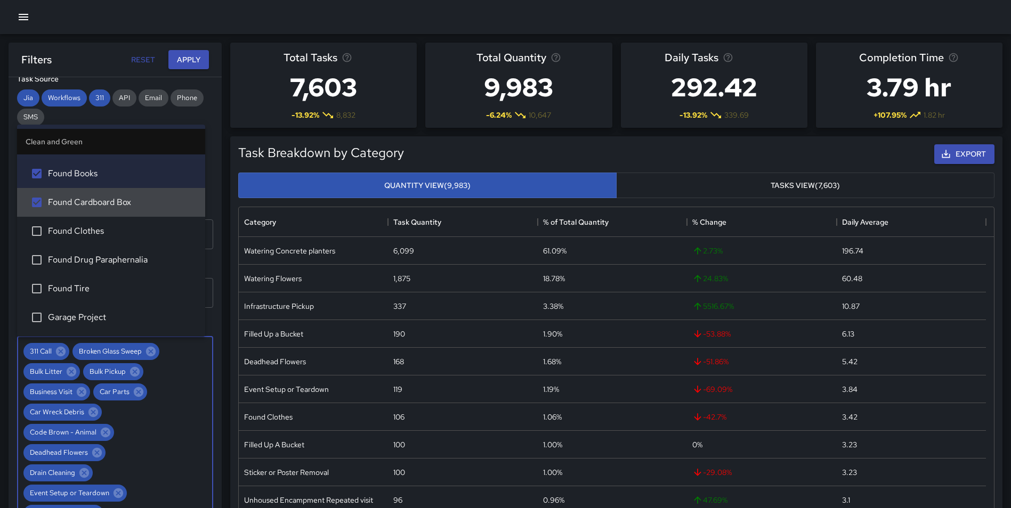
scroll to position [810, 0]
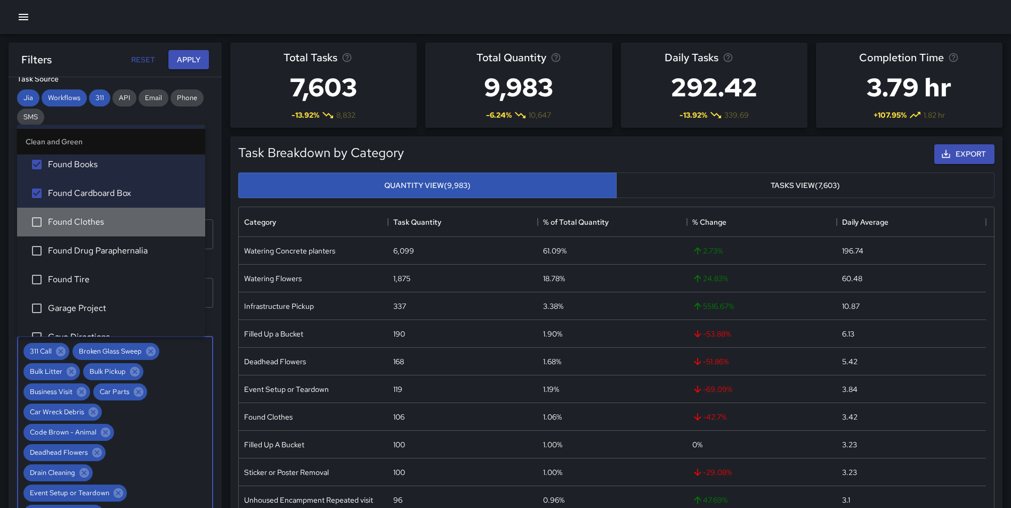
click at [115, 225] on span "Found Clothes" at bounding box center [122, 222] width 149 height 13
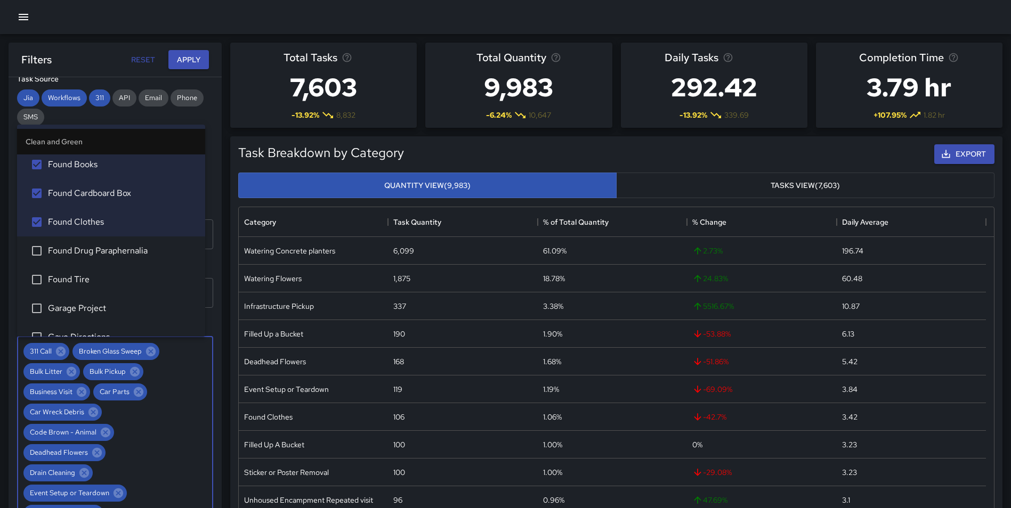
click at [115, 253] on span "Found Drug Paraphernalia" at bounding box center [122, 251] width 149 height 13
click at [100, 276] on span "Found Tire" at bounding box center [122, 279] width 149 height 13
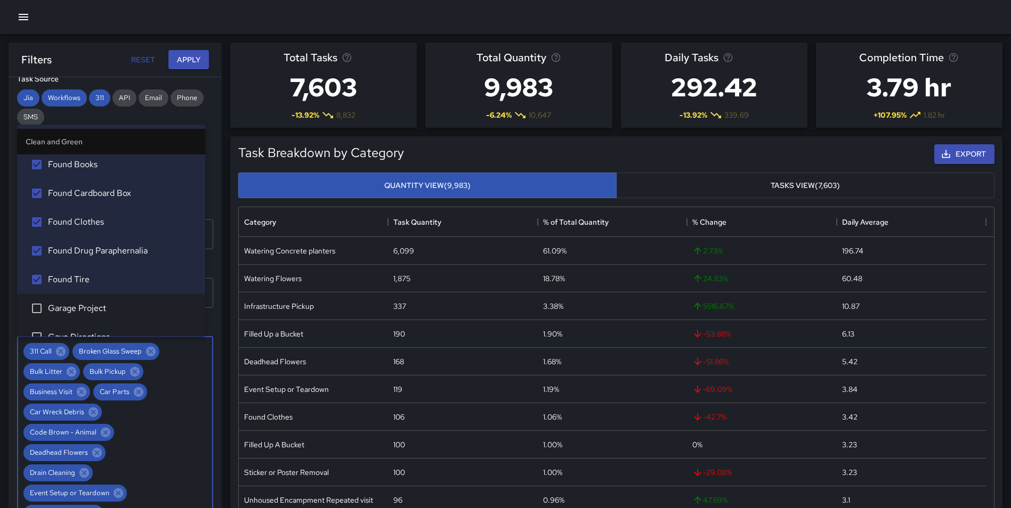
click at [107, 304] on span "Garage Project" at bounding box center [122, 308] width 149 height 13
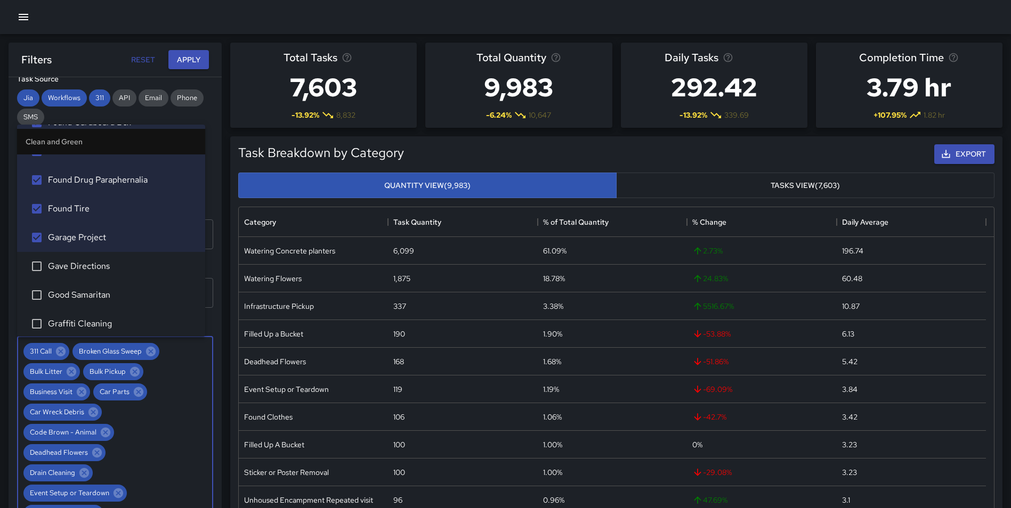
scroll to position [916, 0]
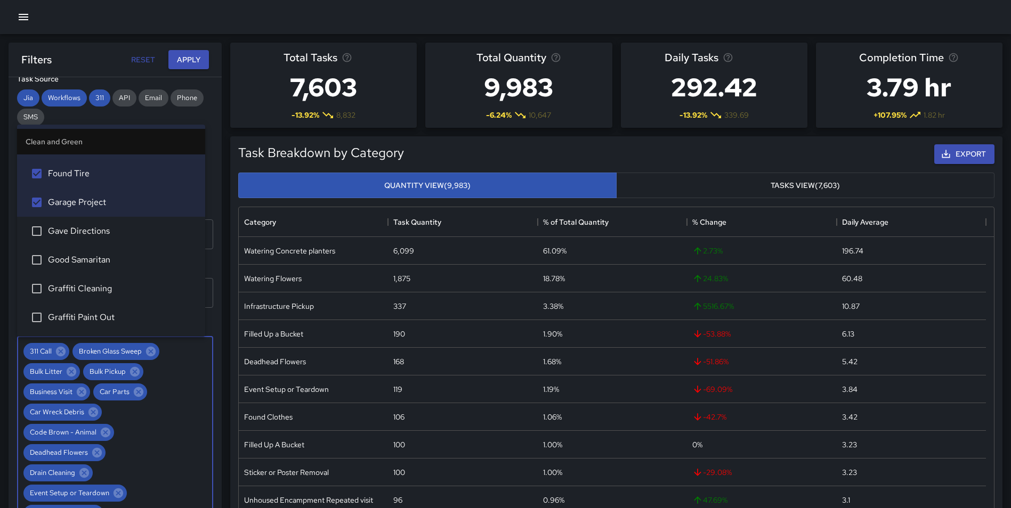
click at [127, 234] on span "Gave Directions" at bounding box center [122, 231] width 149 height 13
click at [119, 266] on span "Good Samaritan" at bounding box center [122, 260] width 149 height 13
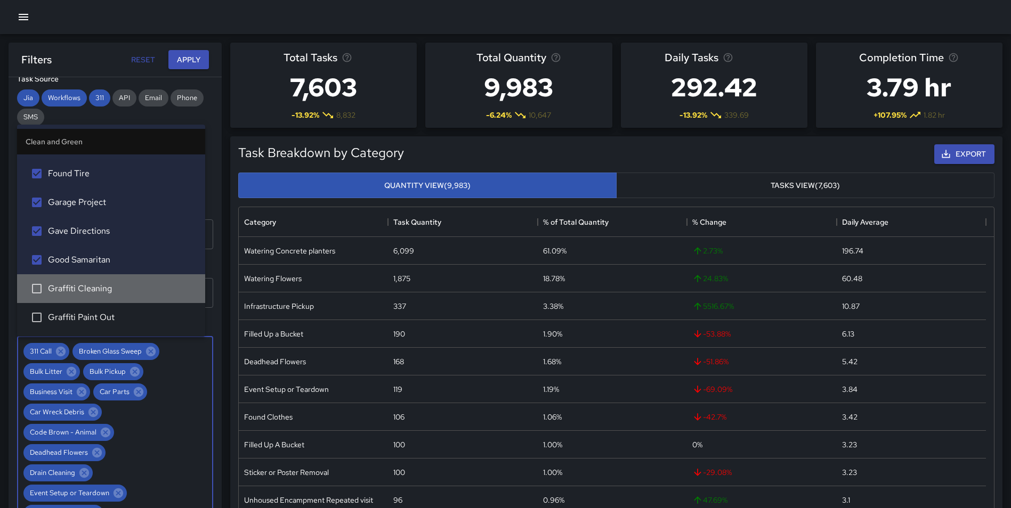
click at [112, 285] on span "Graffiti Cleaning" at bounding box center [122, 288] width 149 height 13
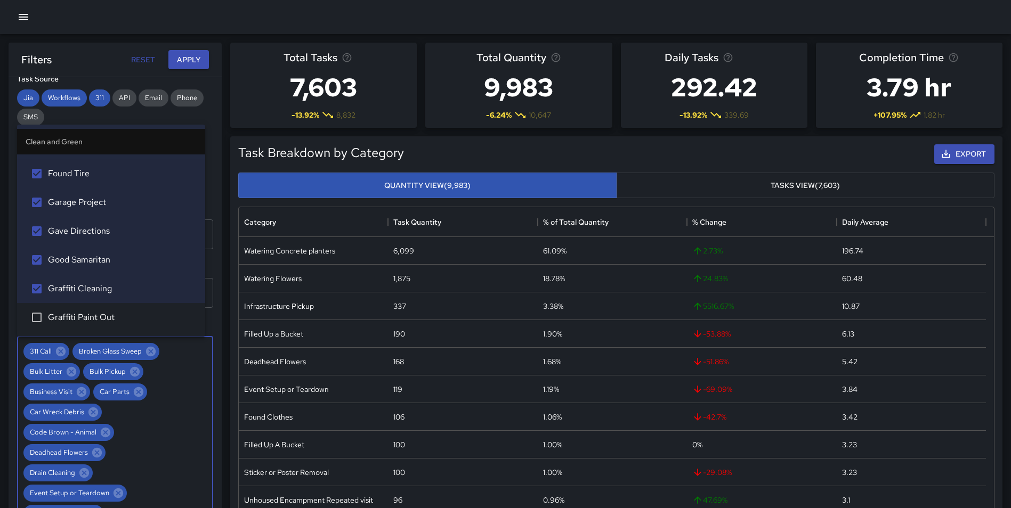
click at [118, 319] on span "Graffiti Paint Out" at bounding box center [122, 317] width 149 height 13
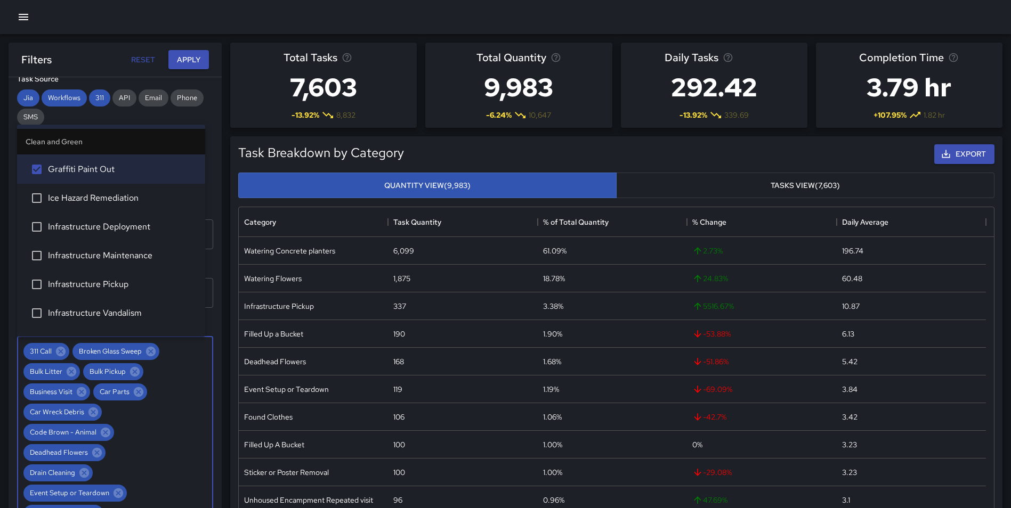
scroll to position [1065, 0]
click at [135, 197] on span "Ice Hazard Remediation" at bounding box center [122, 197] width 149 height 13
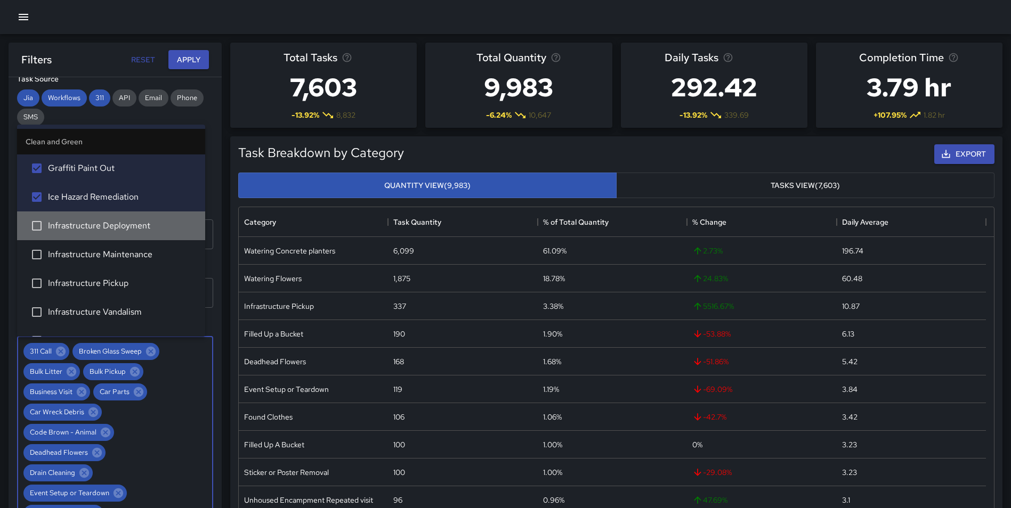
click at [125, 224] on span "Infrastructure Deployment" at bounding box center [122, 226] width 149 height 13
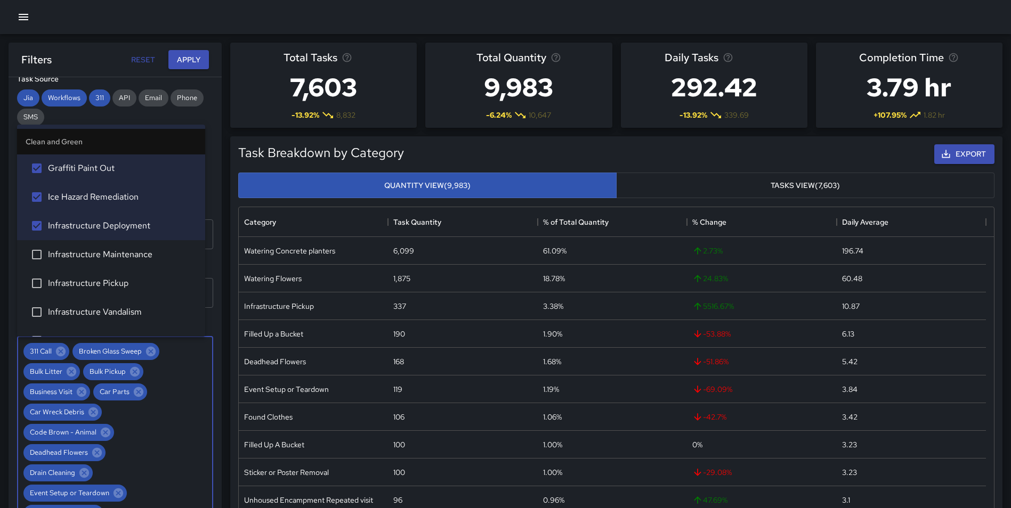
click at [120, 251] on span "Infrastructure Maintenance" at bounding box center [122, 254] width 149 height 13
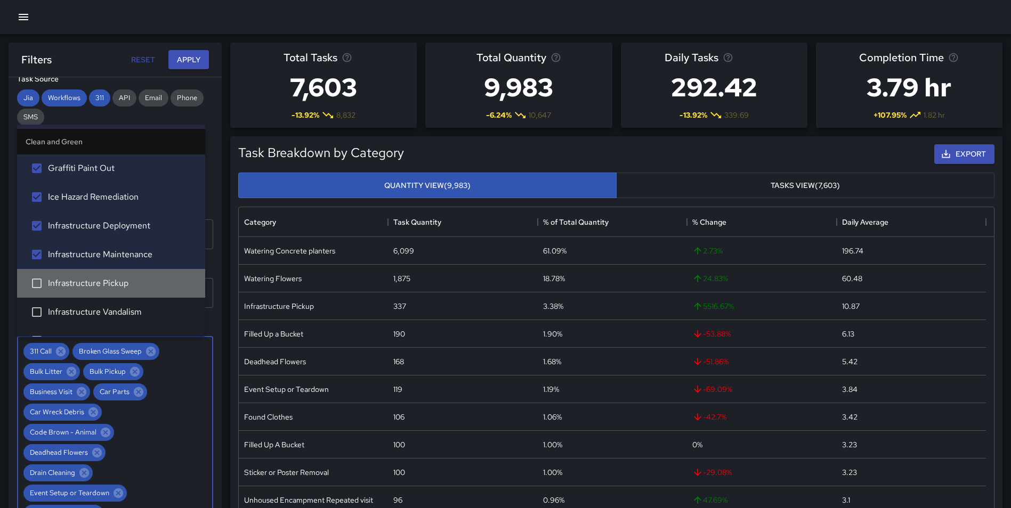
click at [112, 285] on span "Infrastructure Pickup" at bounding box center [122, 283] width 149 height 13
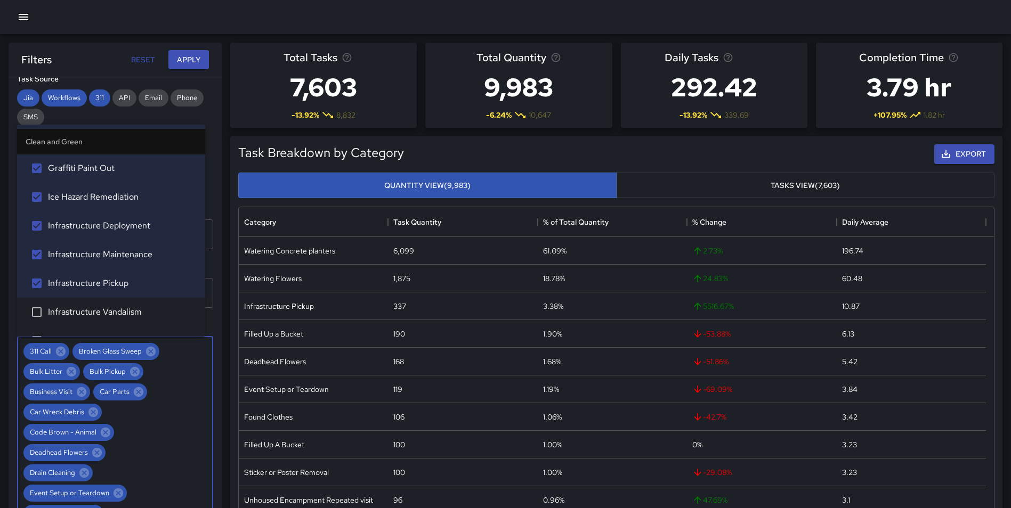
click at [116, 308] on span "Infrastructure Vandalism" at bounding box center [122, 312] width 149 height 13
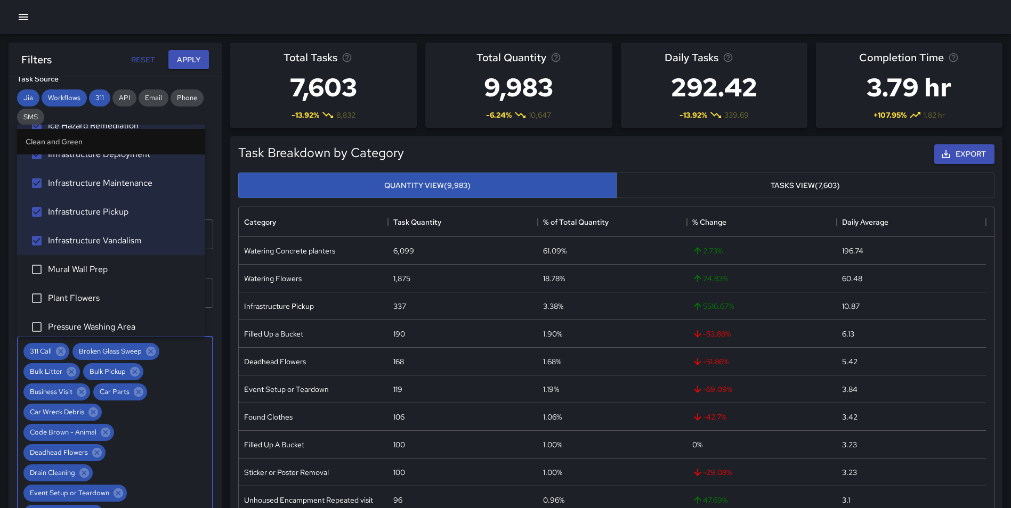
scroll to position [1186, 0]
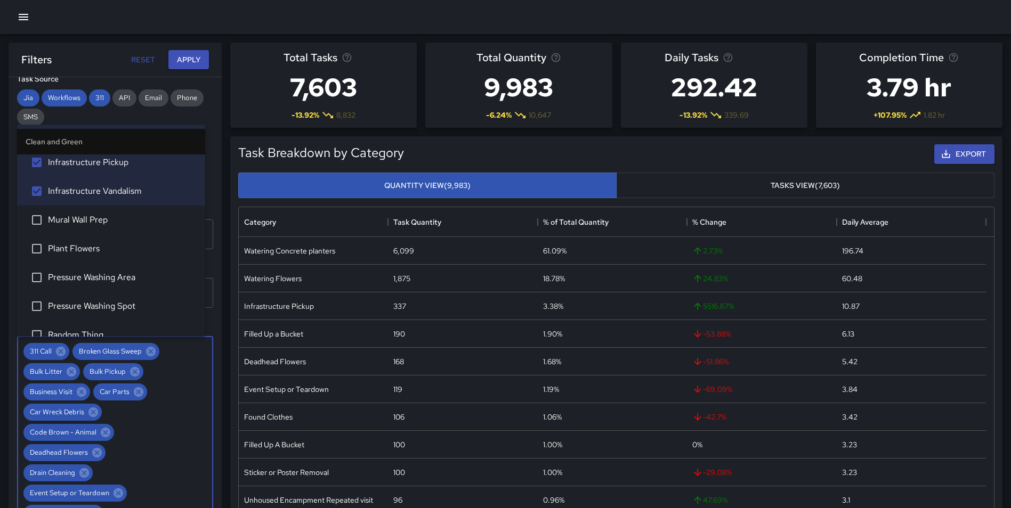
click at [117, 221] on span "Mural Wall Prep" at bounding box center [122, 220] width 149 height 13
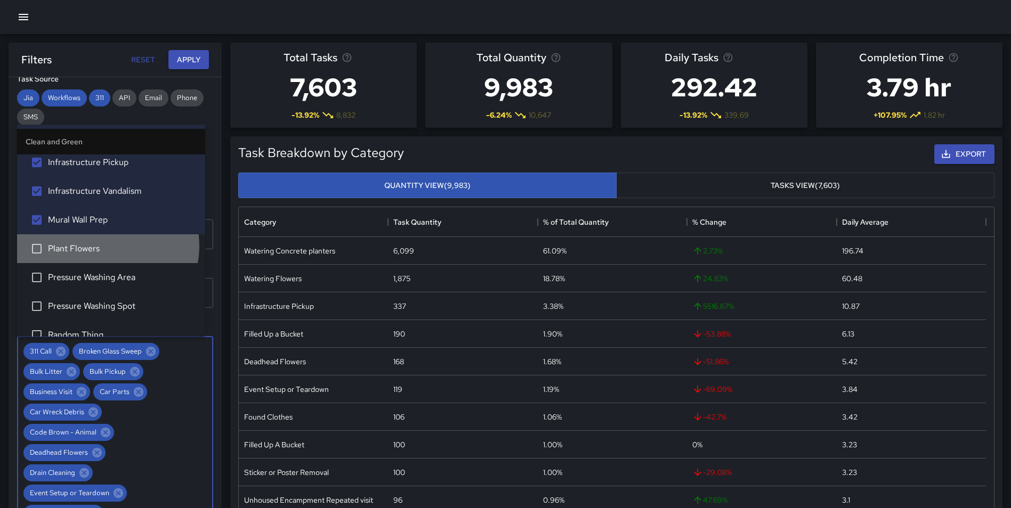
drag, startPoint x: 107, startPoint y: 246, endPoint x: 107, endPoint y: 255, distance: 9.6
click at [107, 246] on span "Plant Flowers" at bounding box center [122, 248] width 149 height 13
click at [111, 277] on span "Pressure Washing Area" at bounding box center [122, 277] width 149 height 13
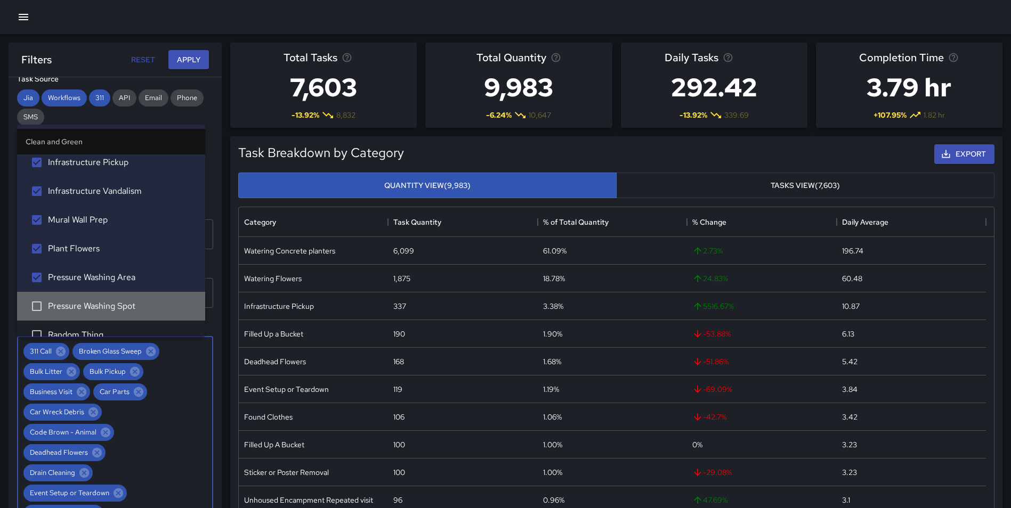
click at [113, 308] on span "Pressure Washing Spot" at bounding box center [122, 306] width 149 height 13
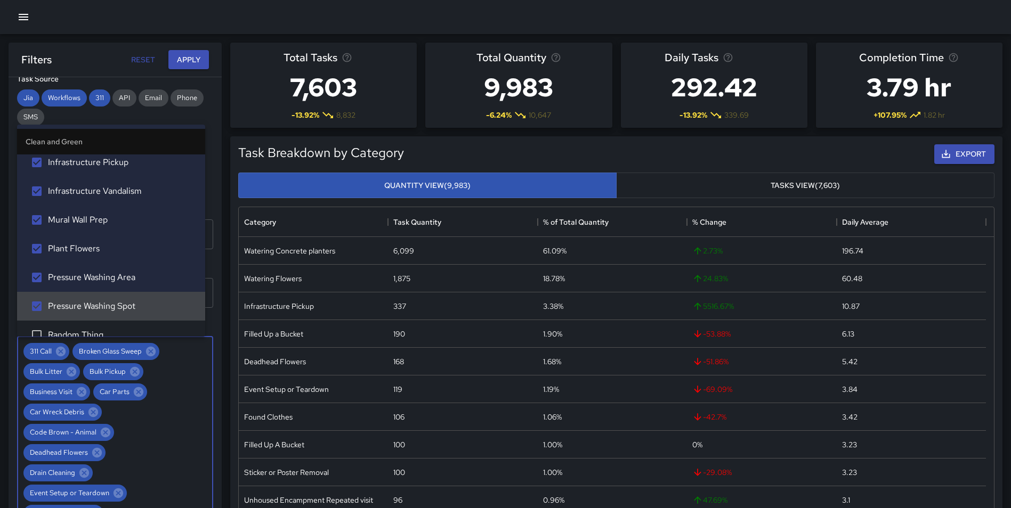
click at [103, 326] on li "Random Thing" at bounding box center [111, 335] width 188 height 29
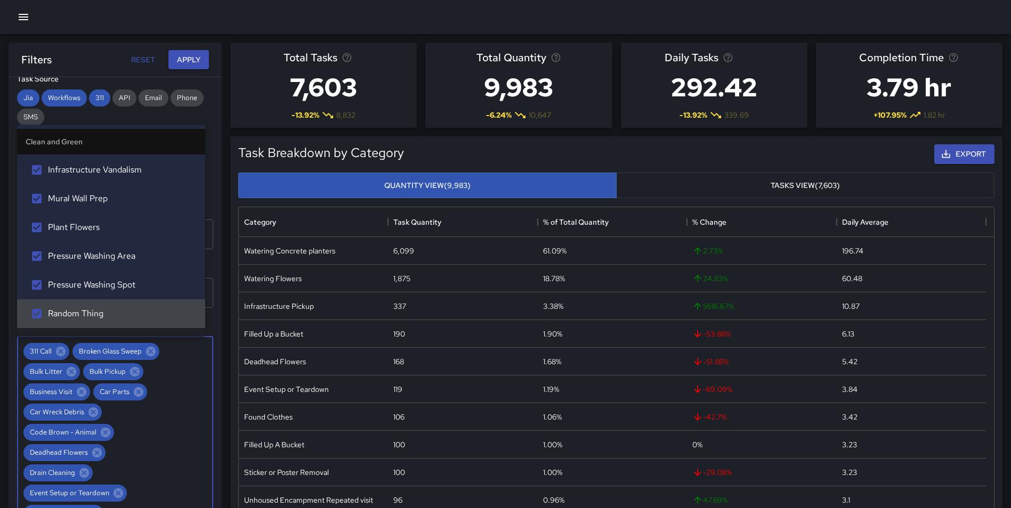
scroll to position [1307, 0]
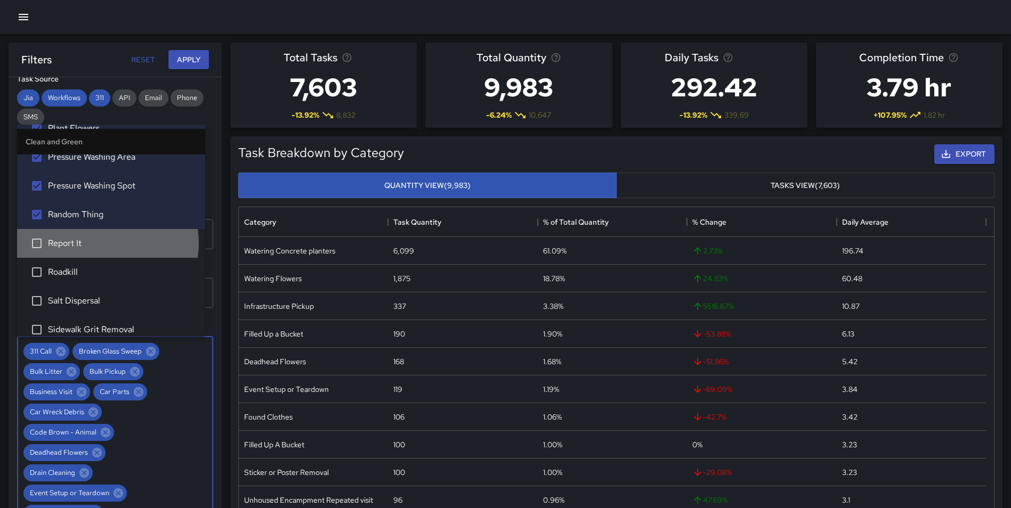
click at [103, 243] on span "Report It" at bounding box center [122, 243] width 149 height 13
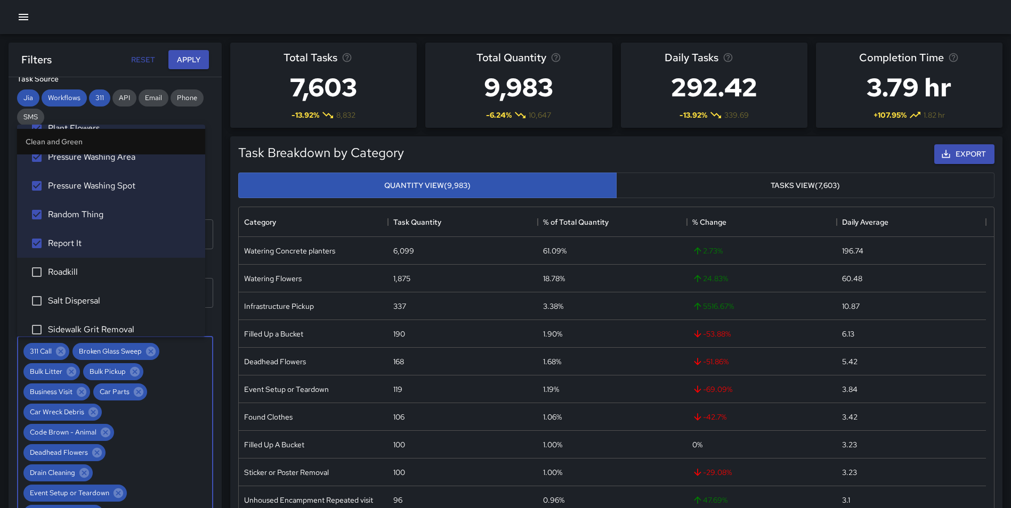
click at [95, 265] on li "Roadkill" at bounding box center [111, 272] width 188 height 29
click at [105, 308] on span "Salt Dispersal" at bounding box center [122, 301] width 149 height 13
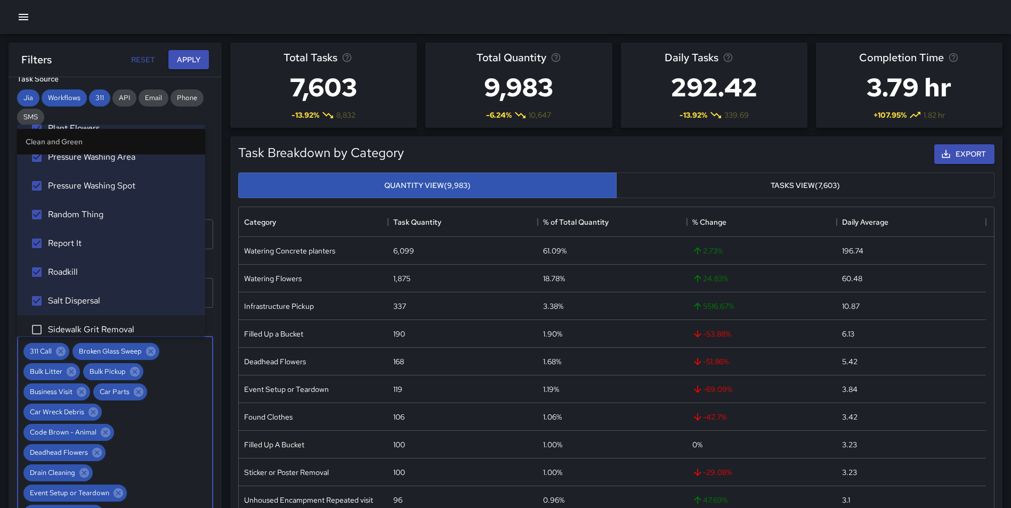
click at [121, 325] on span "Sidewalk Grit Removal" at bounding box center [122, 329] width 149 height 13
click at [196, 330] on li "Sidewalk Grit Removal" at bounding box center [111, 330] width 188 height 29
click at [172, 327] on span "Sidewalk Grit Removal" at bounding box center [122, 329] width 149 height 13
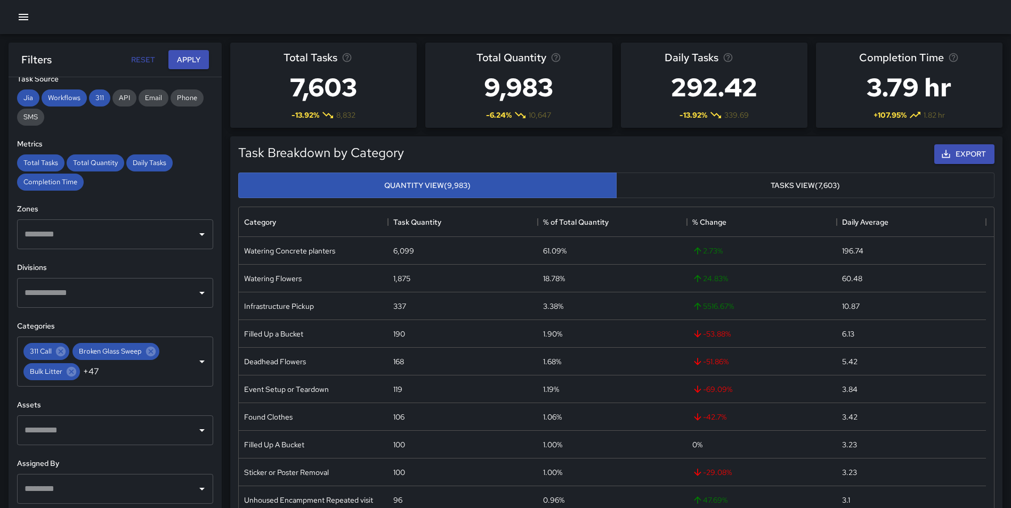
click at [207, 331] on div "**********" at bounding box center [115, 314] width 213 height 474
click at [157, 368] on div "311 Call Broken Glass Sweep Bulk Litter +47 ​" at bounding box center [115, 362] width 196 height 50
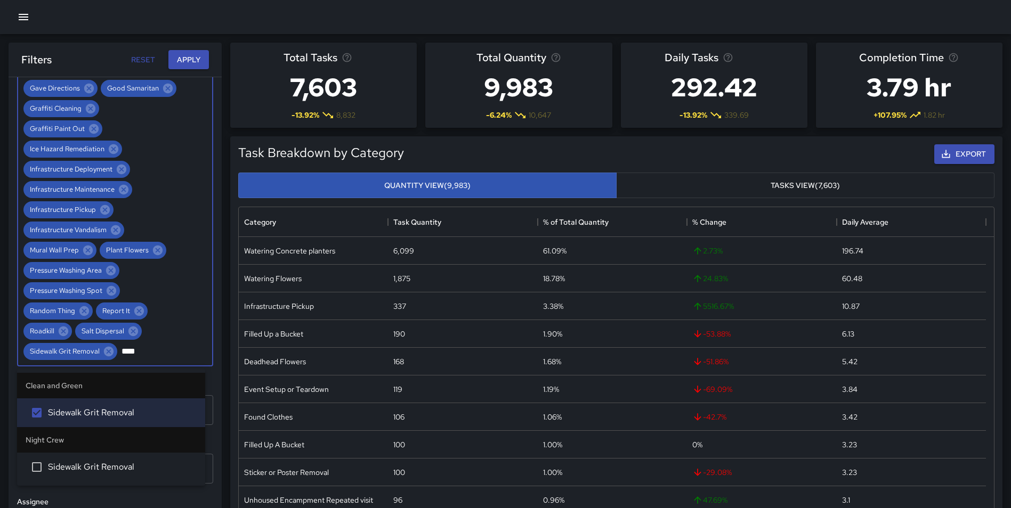
scroll to position [1004, 0]
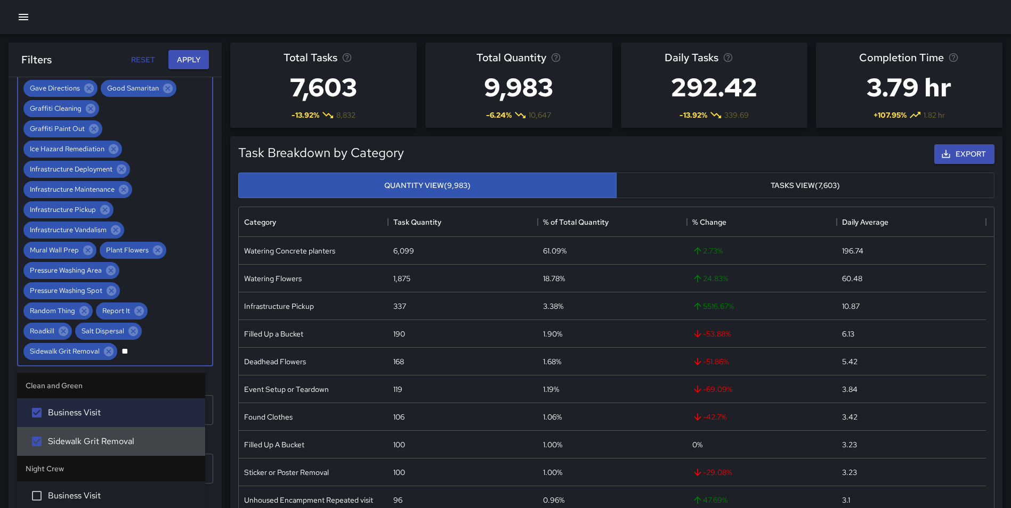
type input "*"
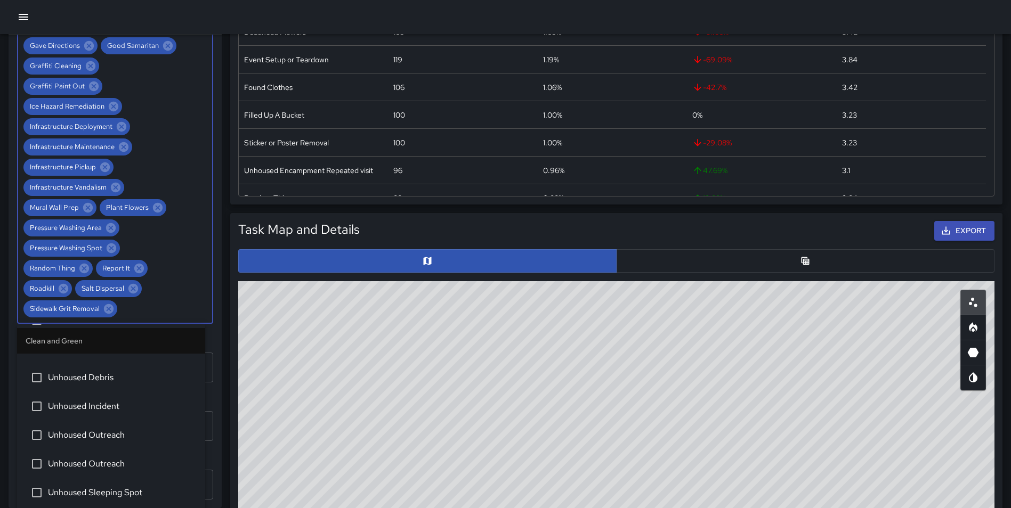
scroll to position [1450, 0]
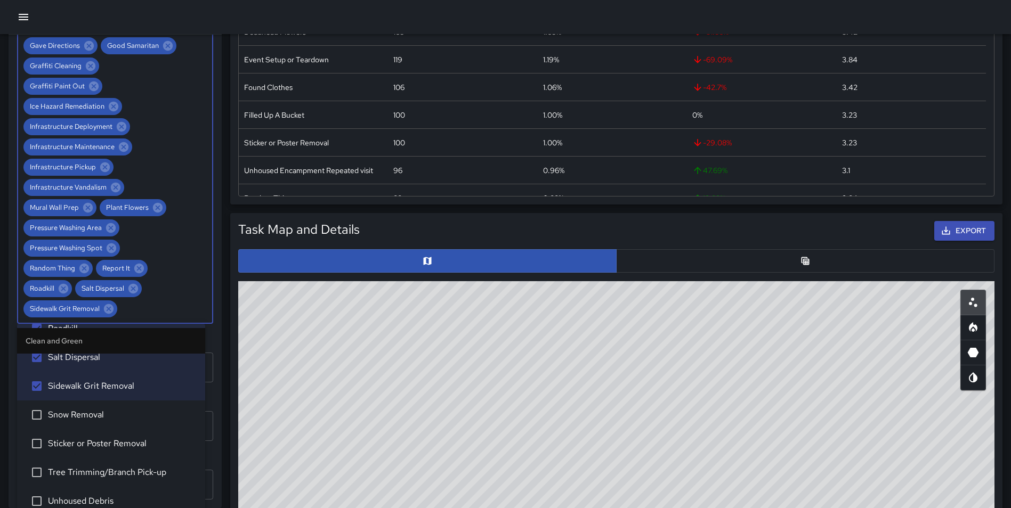
click at [87, 412] on span "Snow Removal" at bounding box center [122, 415] width 149 height 13
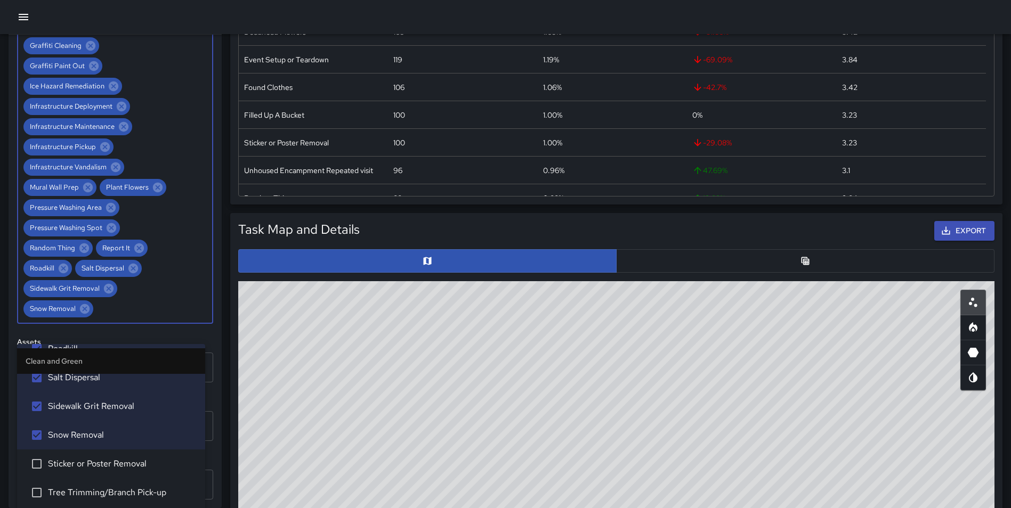
click at [102, 463] on span "Sticker or Poster Removal" at bounding box center [122, 464] width 149 height 13
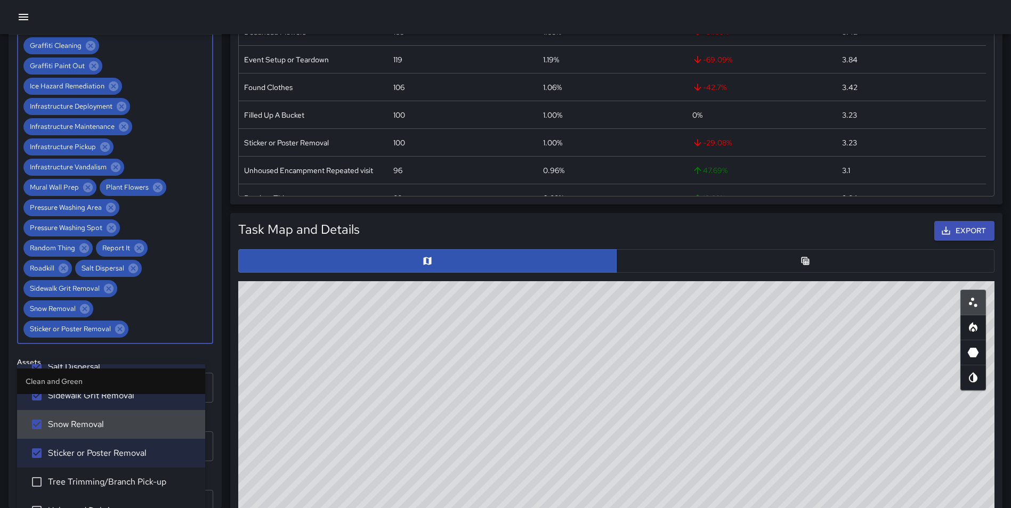
scroll to position [1532, 0]
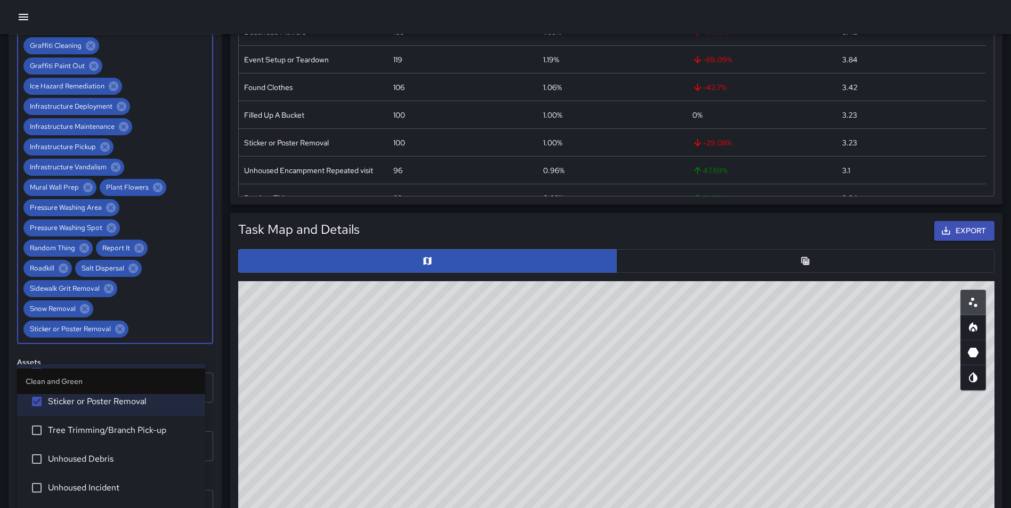
click at [140, 430] on span "Tree Trimming/Branch Pick-up" at bounding box center [122, 430] width 149 height 13
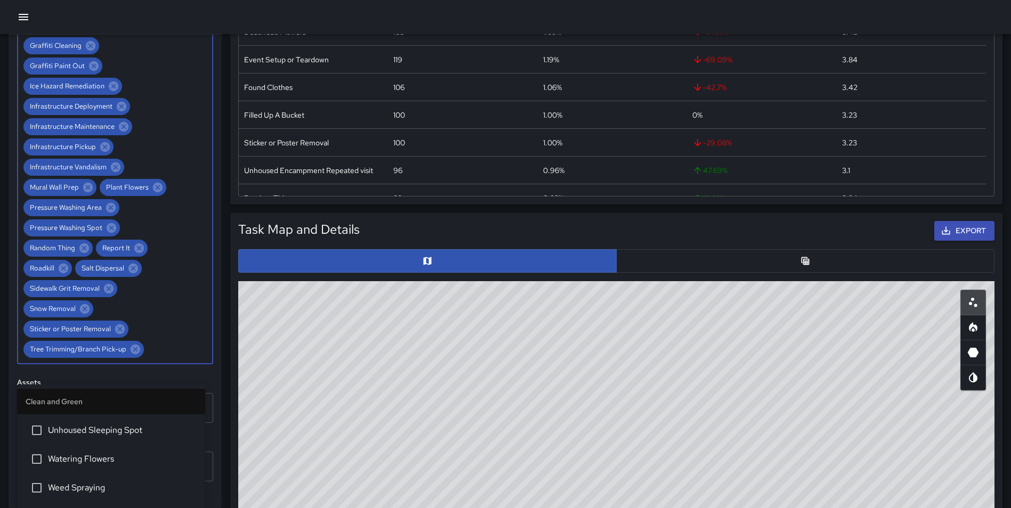
scroll to position [1707, 0]
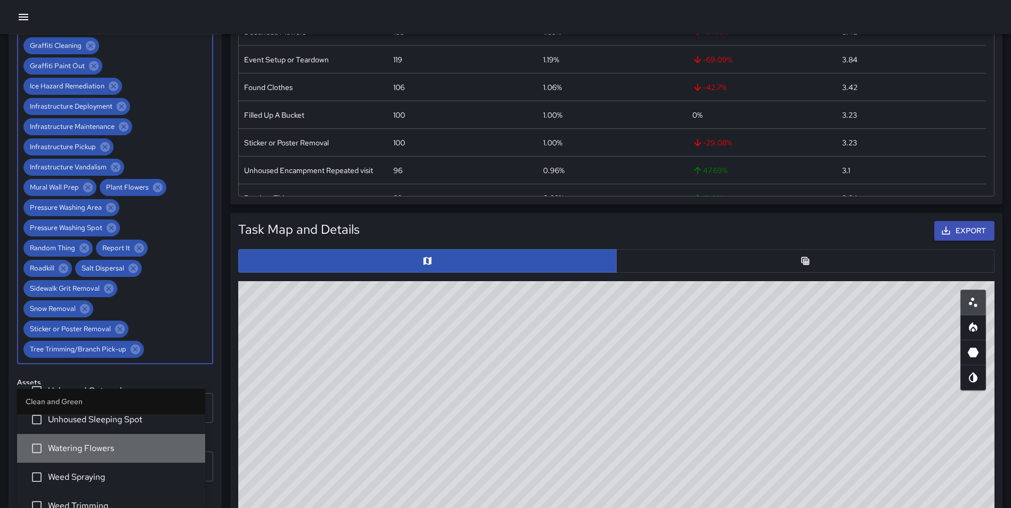
drag, startPoint x: 118, startPoint y: 440, endPoint x: 112, endPoint y: 448, distance: 9.5
click at [118, 441] on li "Watering Flowers" at bounding box center [111, 448] width 188 height 29
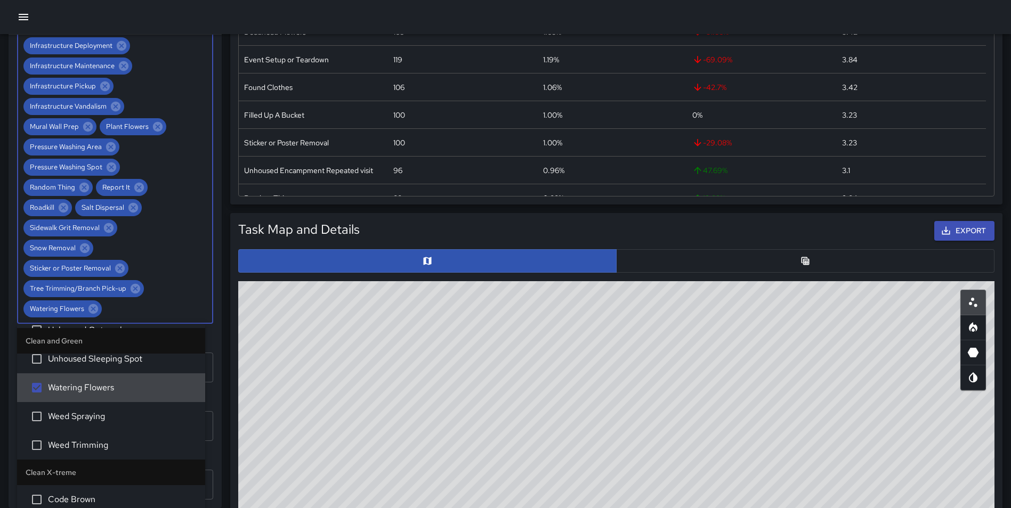
scroll to position [1087, 0]
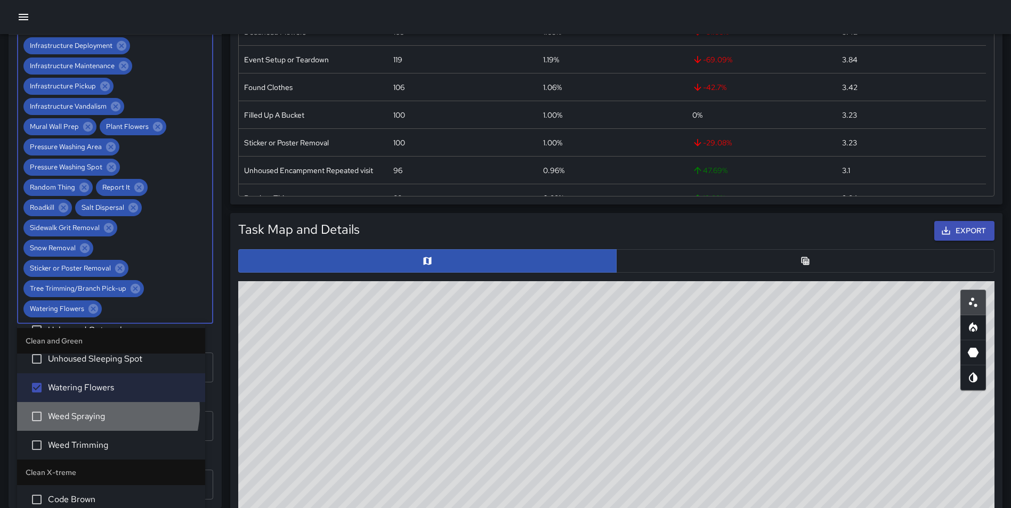
click at [102, 410] on span "Weed Spraying" at bounding box center [122, 416] width 149 height 13
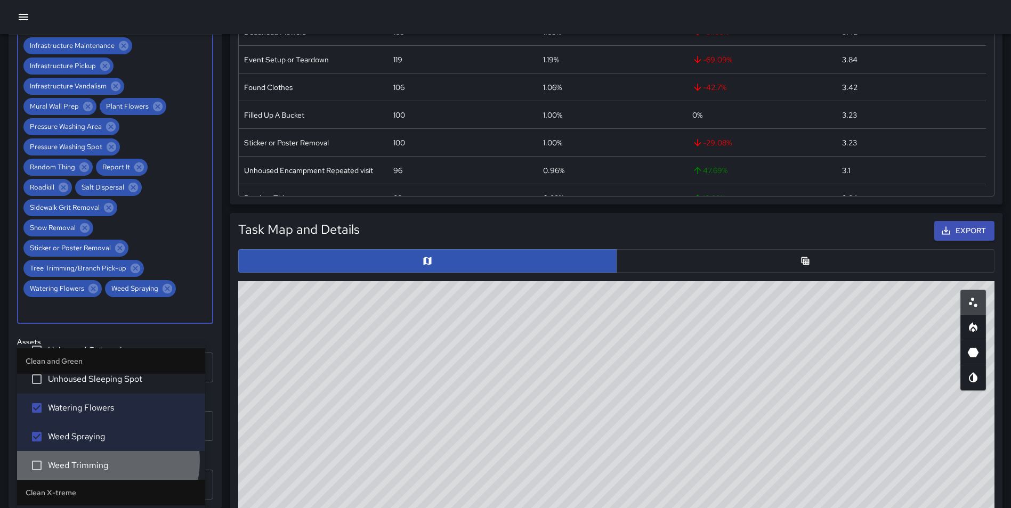
click at [106, 463] on span "Weed Trimming" at bounding box center [122, 465] width 149 height 13
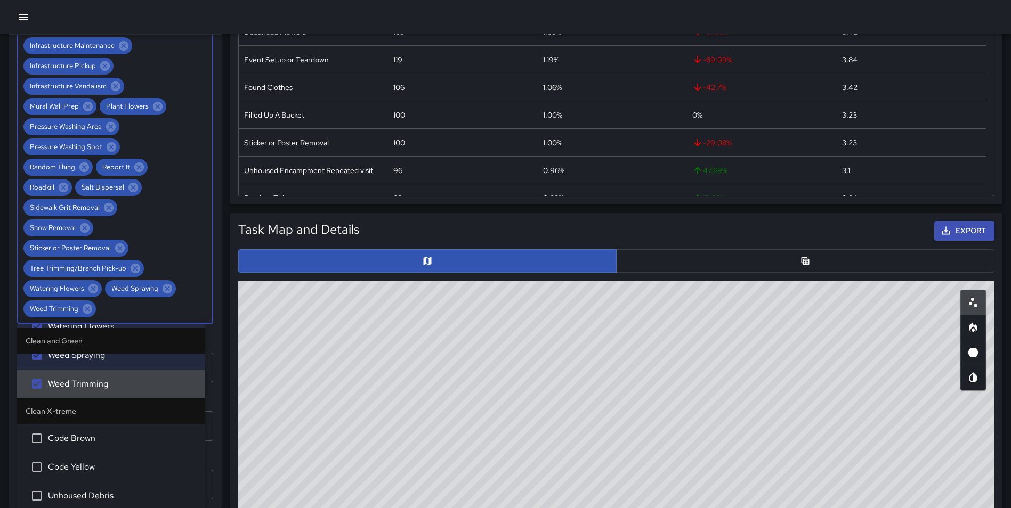
scroll to position [1820, 0]
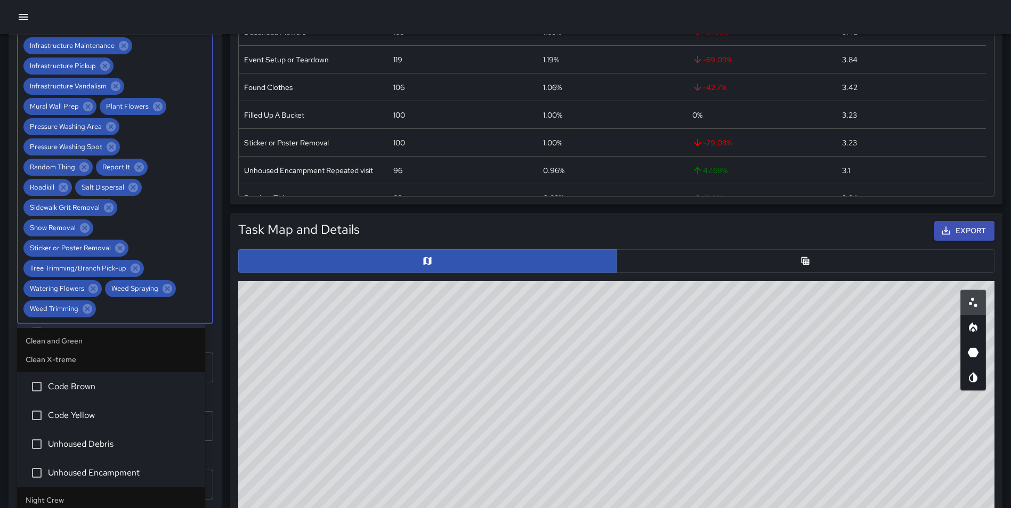
click at [126, 391] on span "Code Brown" at bounding box center [122, 387] width 149 height 13
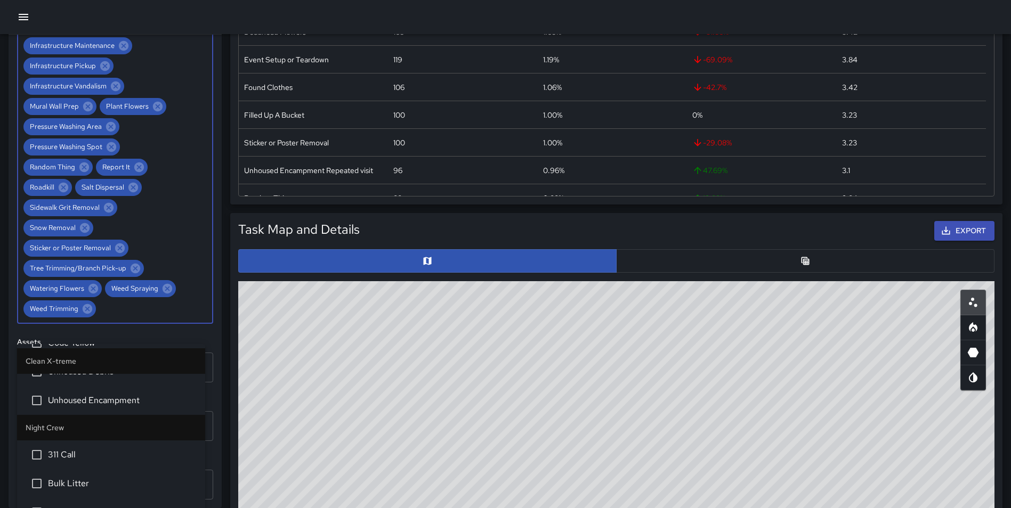
scroll to position [1933, 0]
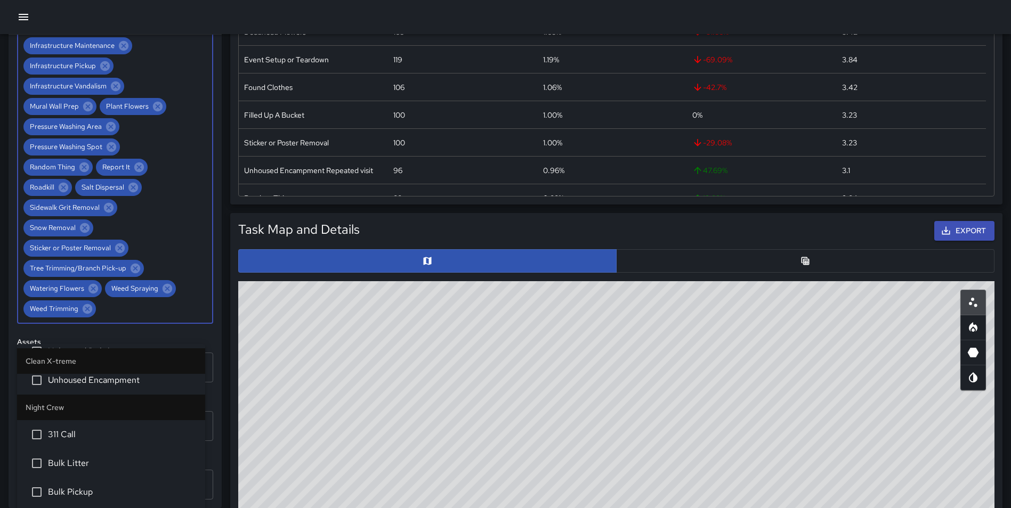
click at [128, 440] on span "311 Call" at bounding box center [122, 434] width 149 height 13
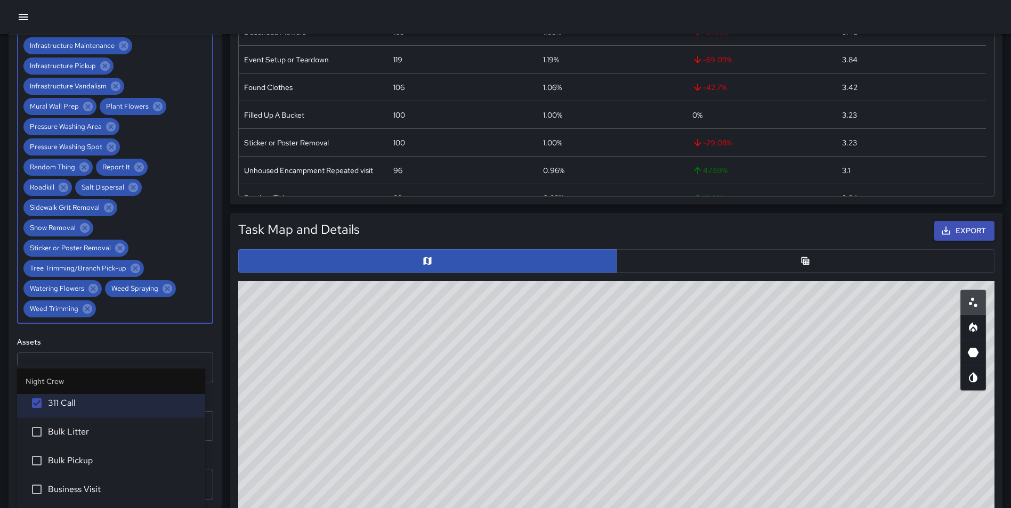
scroll to position [1995, 0]
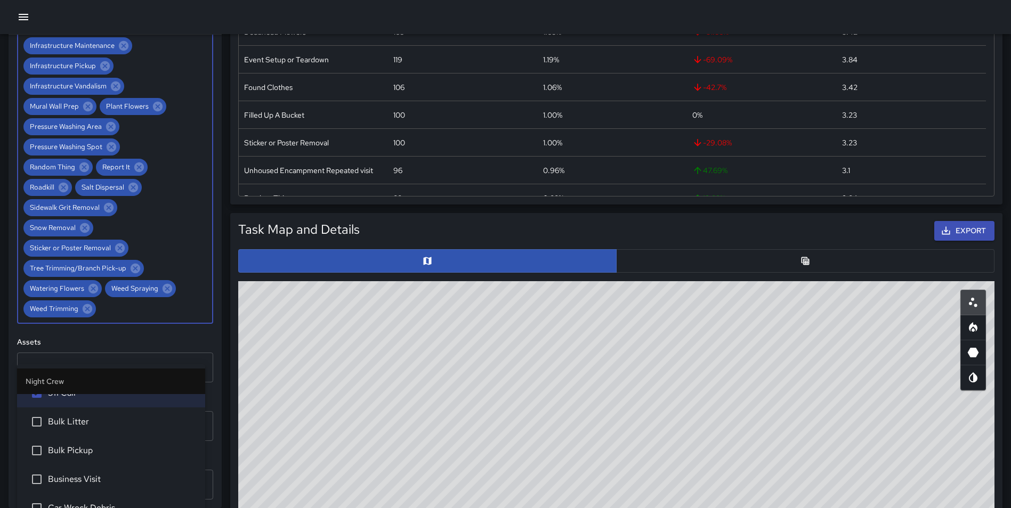
click at [100, 418] on span "Bulk Litter" at bounding box center [122, 422] width 149 height 13
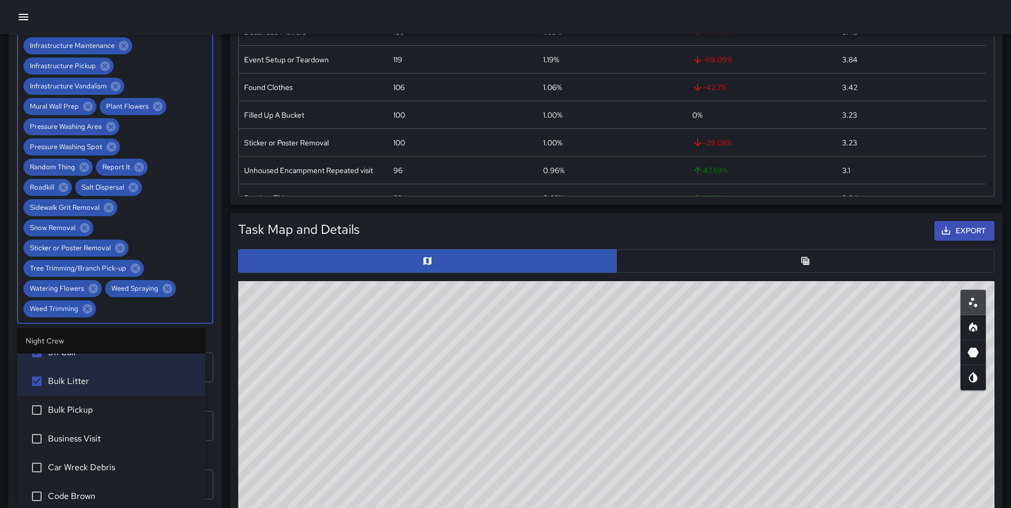
click at [90, 435] on span "Business Visit" at bounding box center [122, 439] width 149 height 13
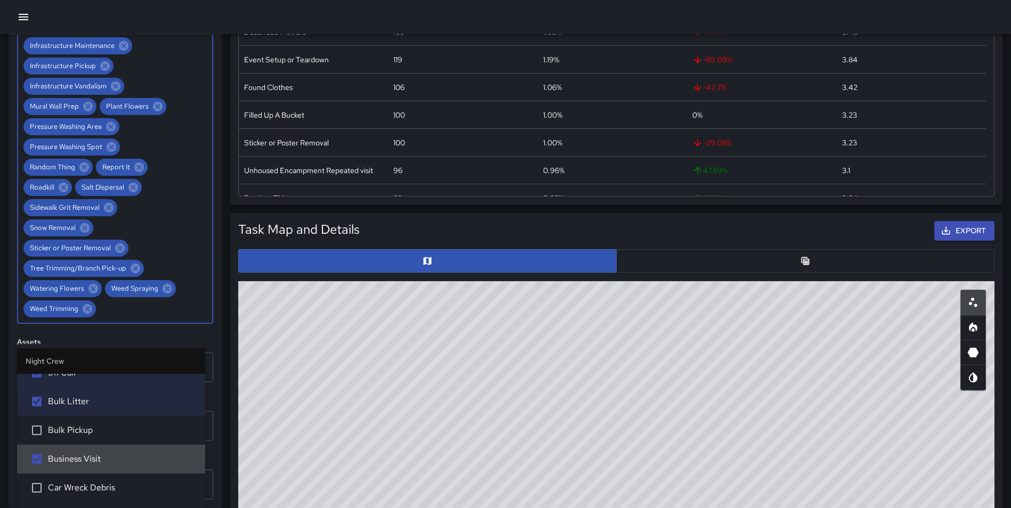
scroll to position [1168, 0]
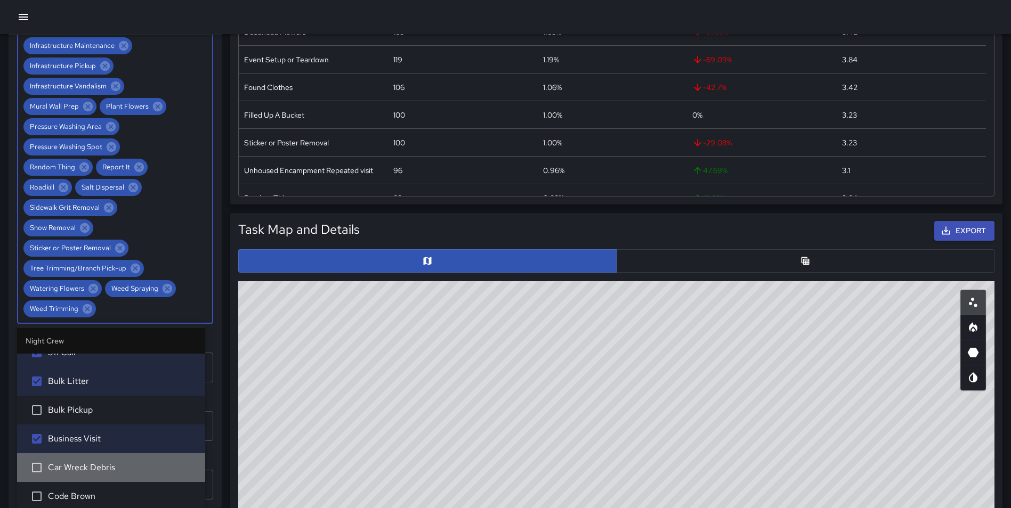
click at [125, 458] on li "Car Wreck Debris" at bounding box center [111, 468] width 188 height 29
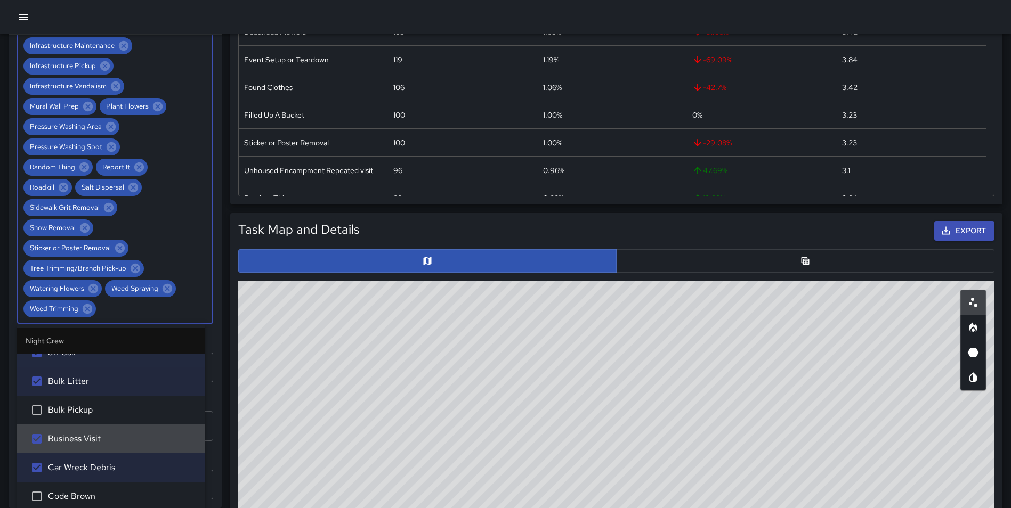
scroll to position [1188, 0]
click at [103, 491] on span "Code Brown" at bounding box center [122, 496] width 149 height 13
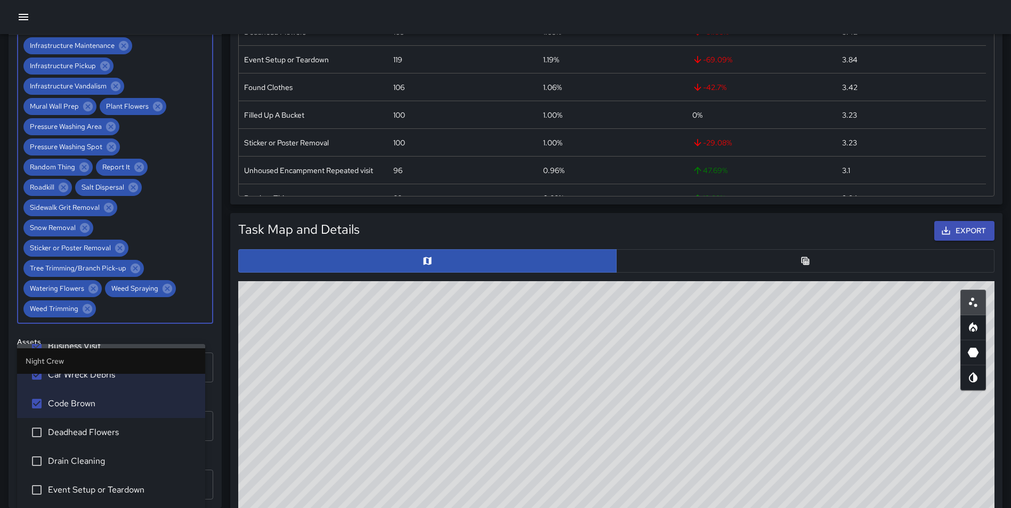
scroll to position [2118, 0]
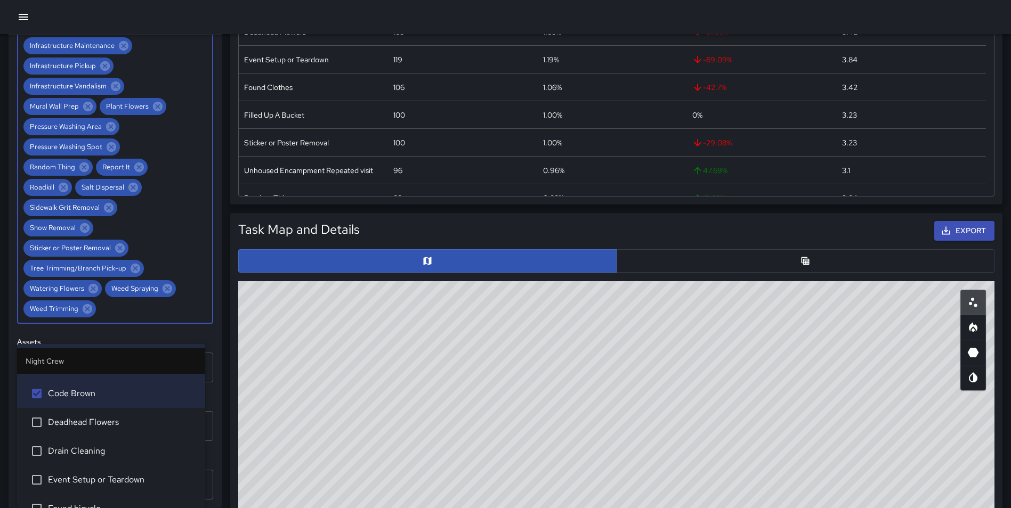
click at [125, 430] on li "Deadhead Flowers" at bounding box center [111, 422] width 188 height 29
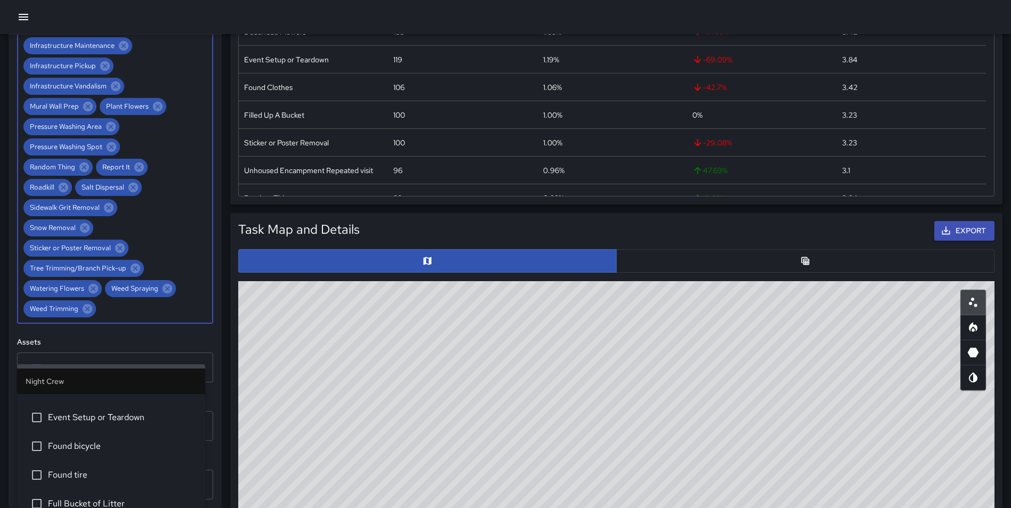
scroll to position [2139, 0]
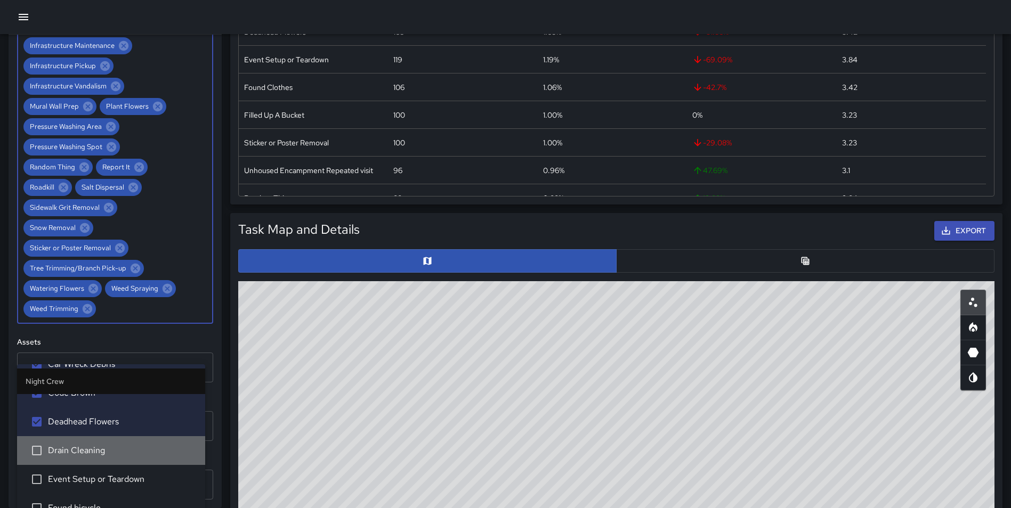
click at [115, 450] on span "Drain Cleaning" at bounding box center [122, 450] width 149 height 13
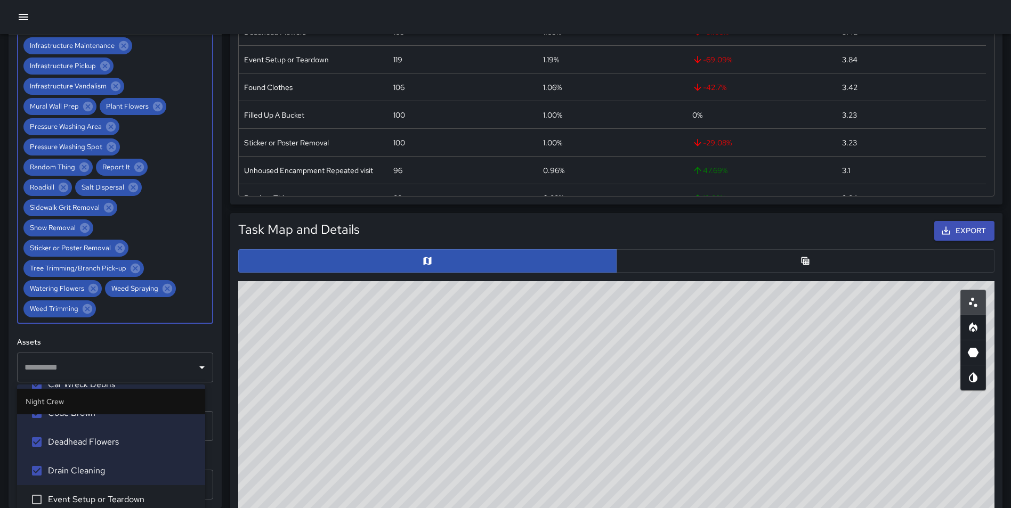
click at [133, 490] on li "Event Setup or Teardown" at bounding box center [111, 500] width 188 height 29
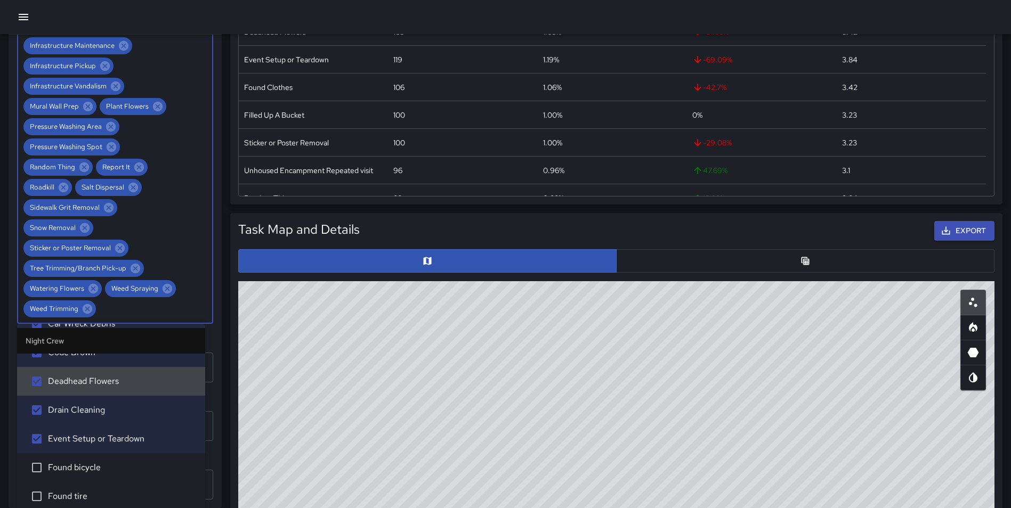
scroll to position [1249, 0]
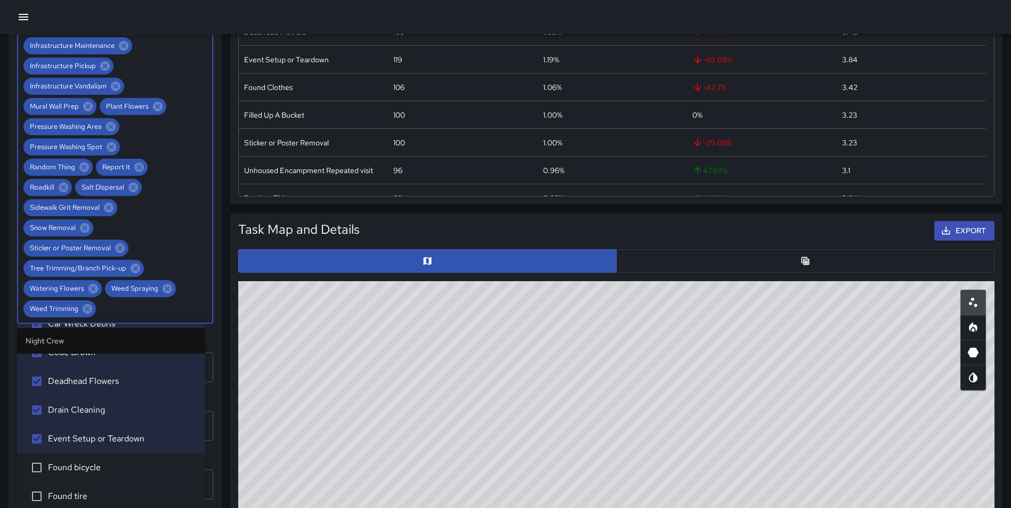
click at [122, 469] on span "Found bicycle" at bounding box center [122, 468] width 149 height 13
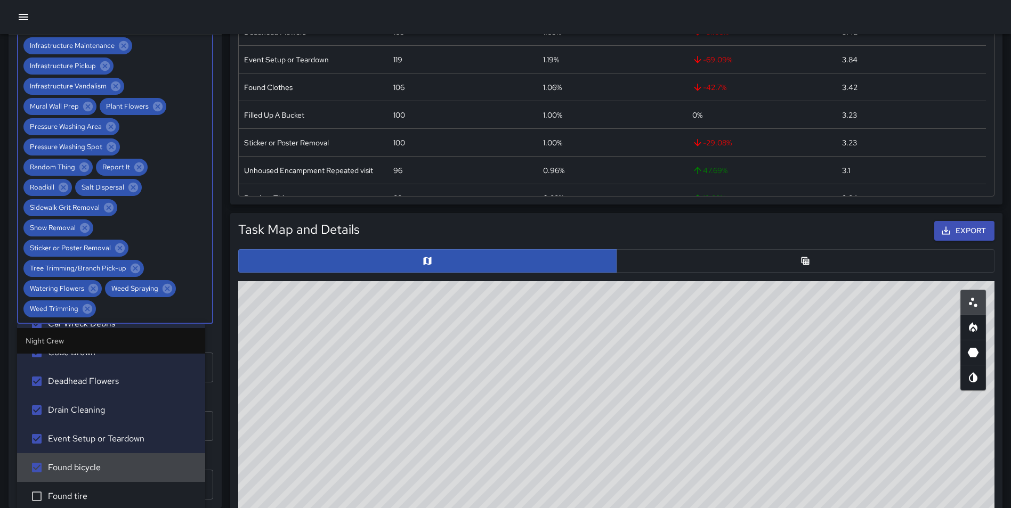
scroll to position [2221, 0]
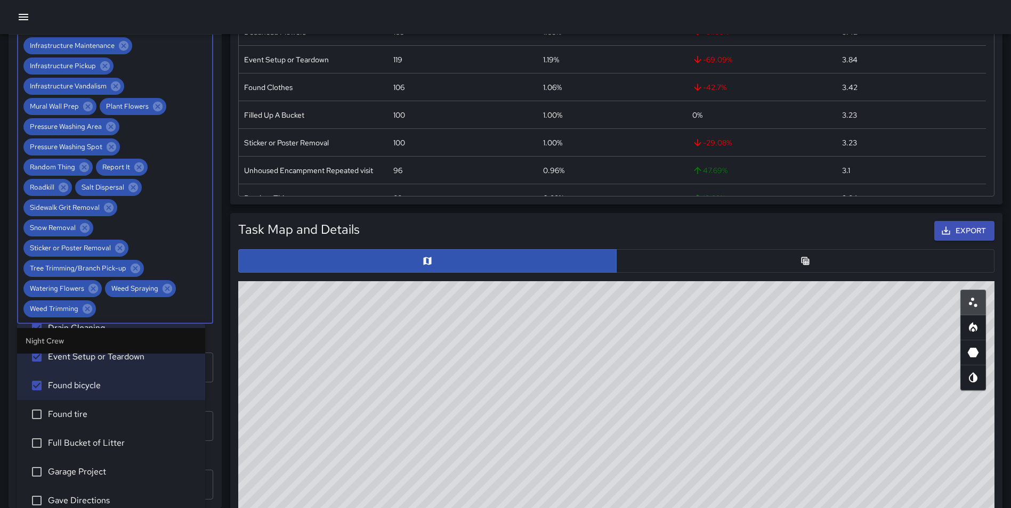
click at [128, 426] on li "Found tire" at bounding box center [111, 414] width 188 height 29
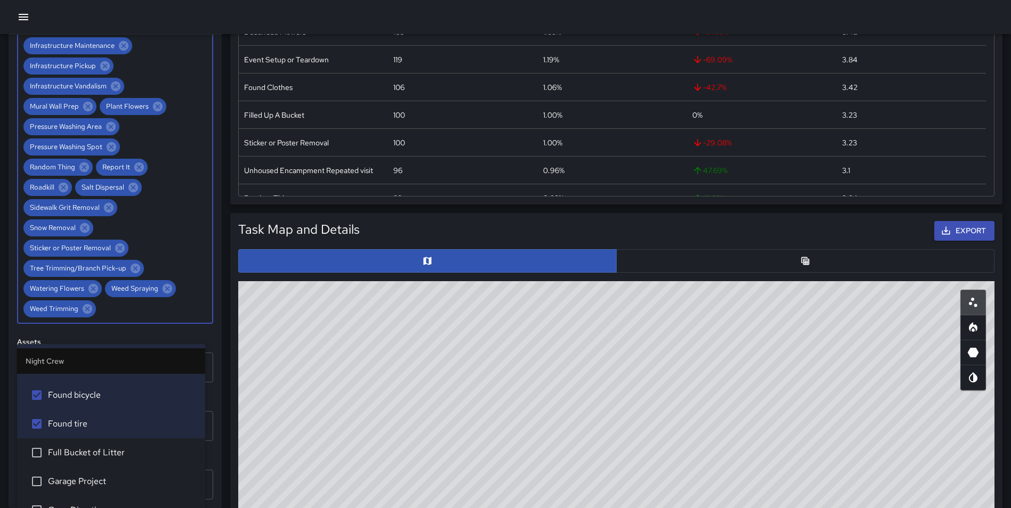
scroll to position [2283, 0]
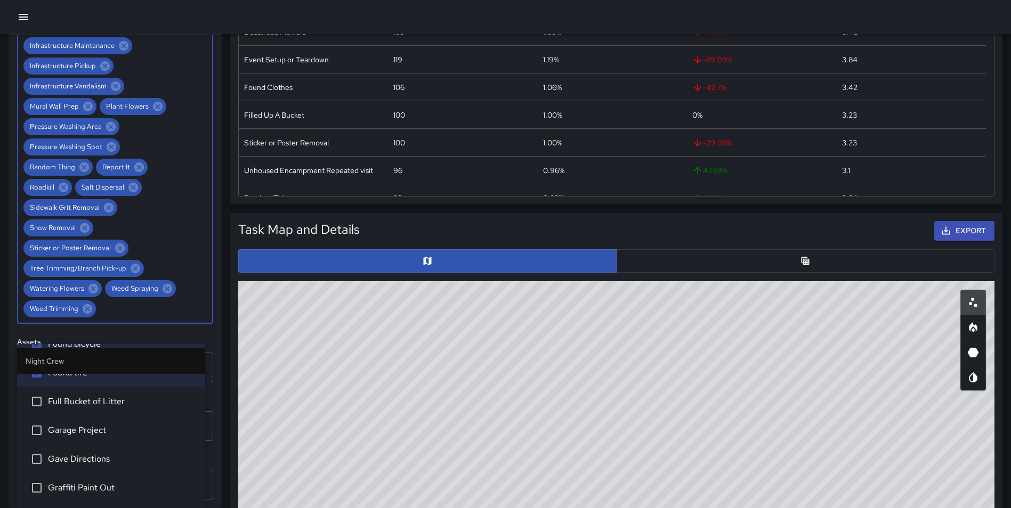
click at [115, 409] on li "Full Bucket of Litter" at bounding box center [111, 401] width 188 height 29
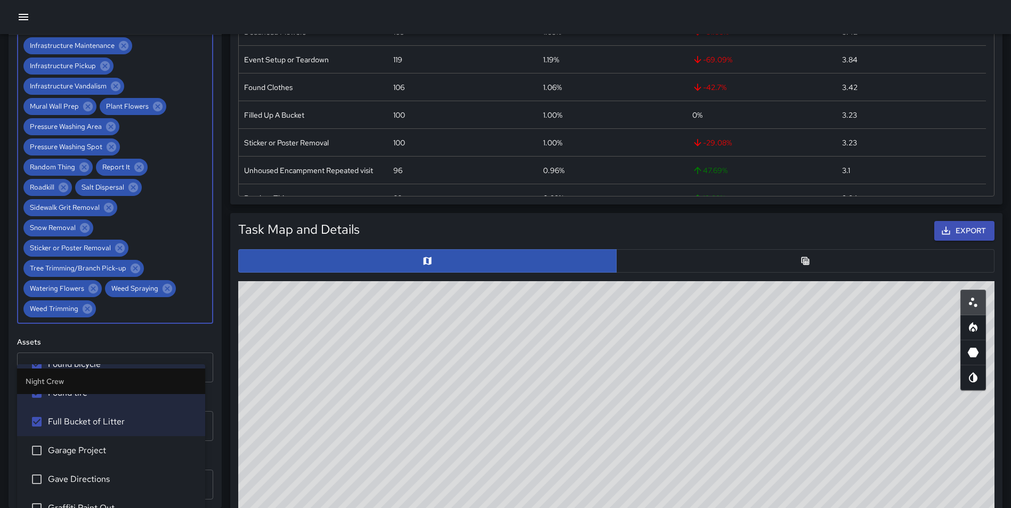
click at [128, 453] on span "Garage Project" at bounding box center [122, 450] width 149 height 13
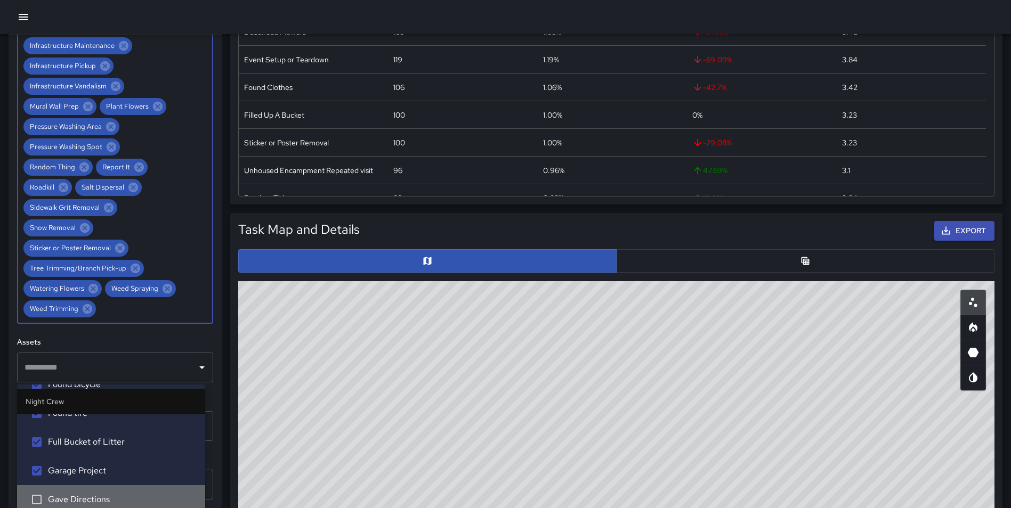
click at [112, 492] on li "Gave Directions" at bounding box center [111, 500] width 188 height 29
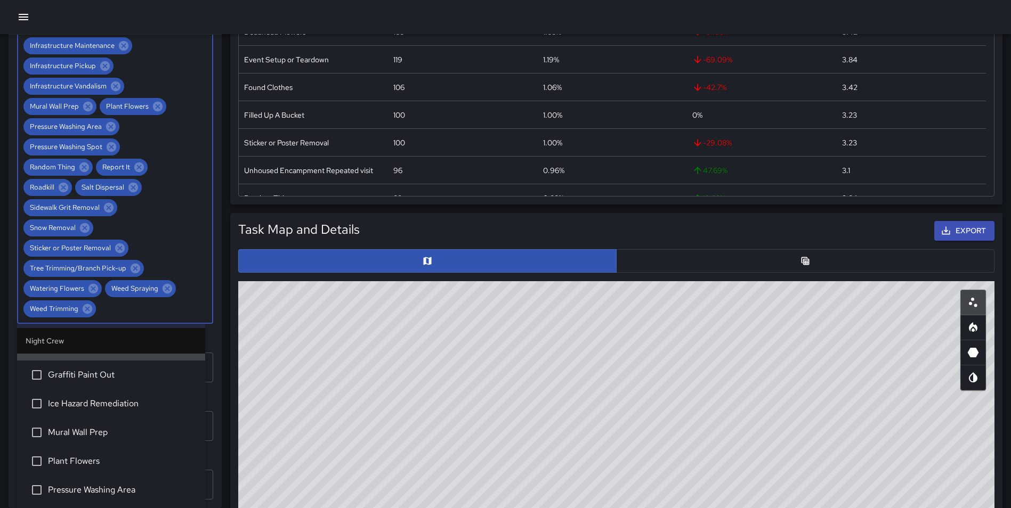
scroll to position [2396, 0]
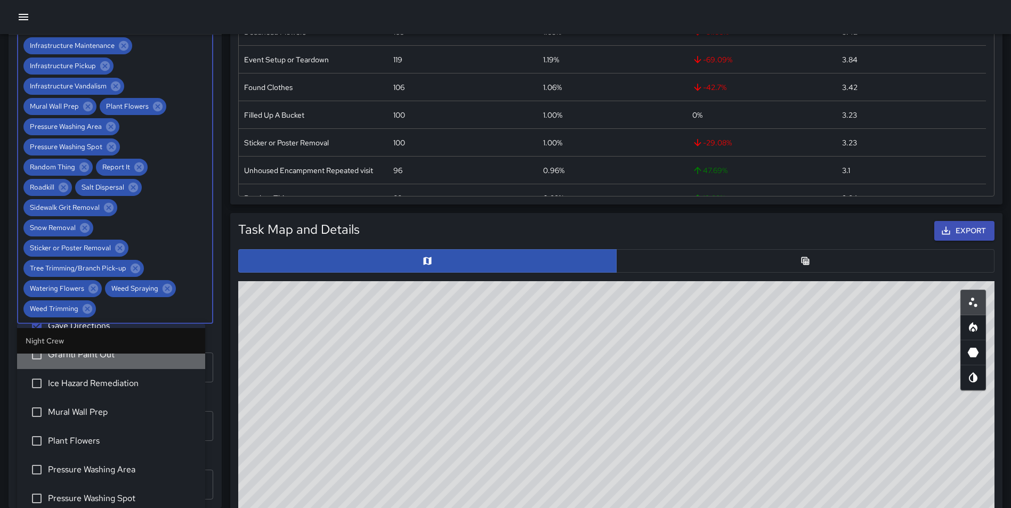
click at [140, 356] on span "Graffiti Paint Out" at bounding box center [122, 355] width 149 height 13
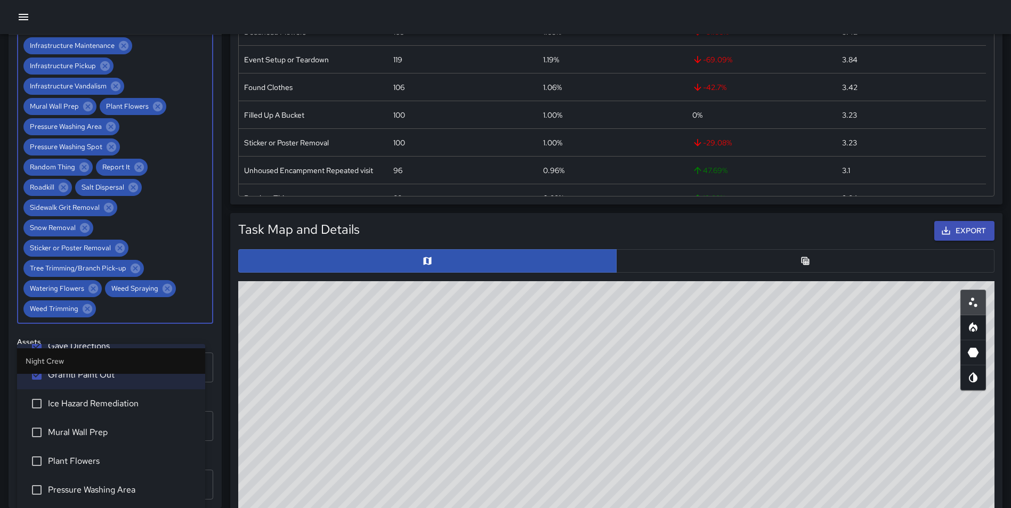
click at [116, 406] on span "Ice Hazard Remediation" at bounding box center [122, 404] width 149 height 13
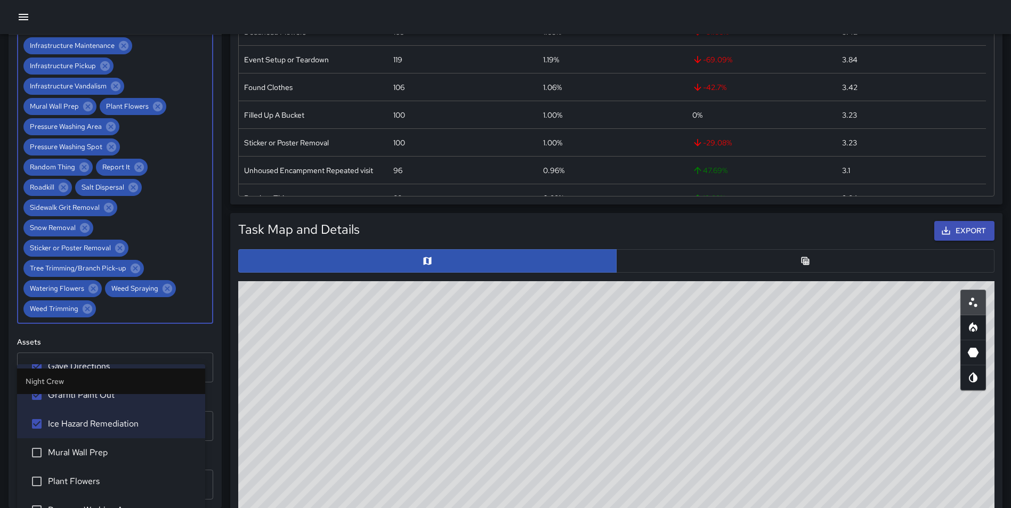
click at [110, 452] on span "Mural Wall Prep" at bounding box center [122, 453] width 149 height 13
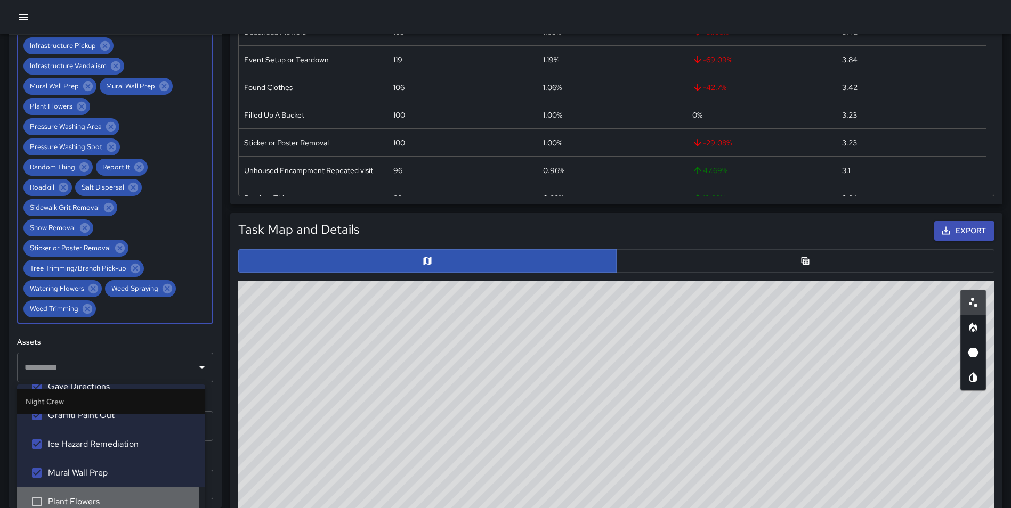
click at [102, 498] on span "Plant Flowers" at bounding box center [122, 502] width 149 height 13
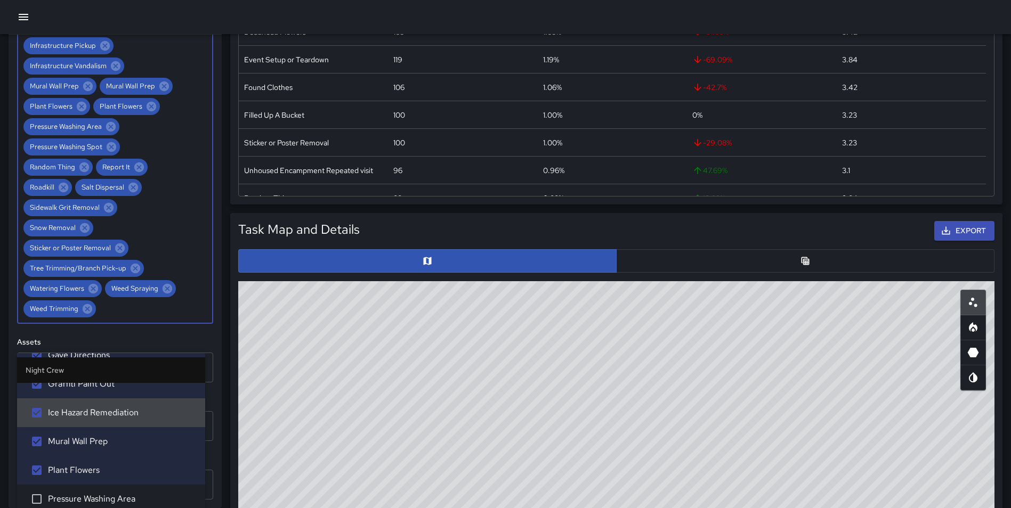
scroll to position [1411, 0]
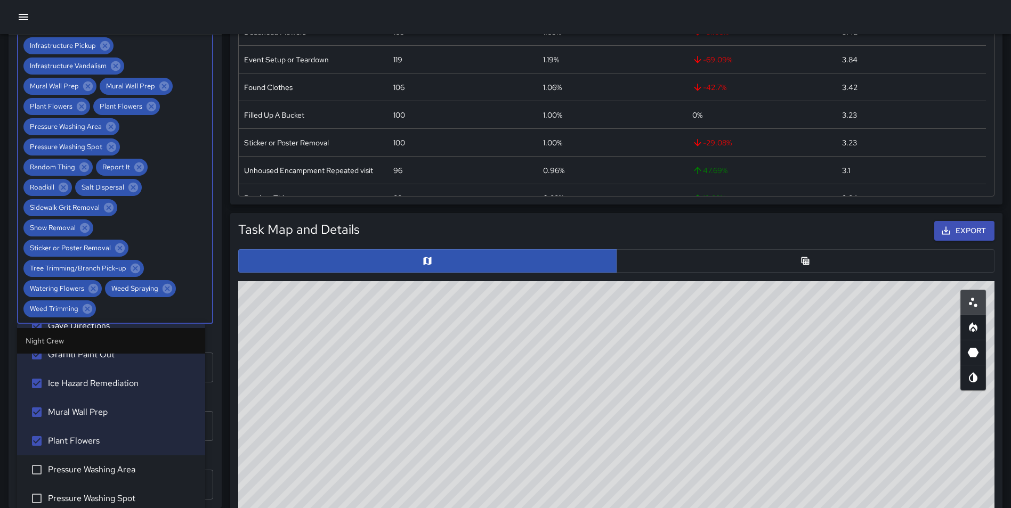
click at [140, 462] on li "Pressure Washing Area" at bounding box center [111, 470] width 188 height 29
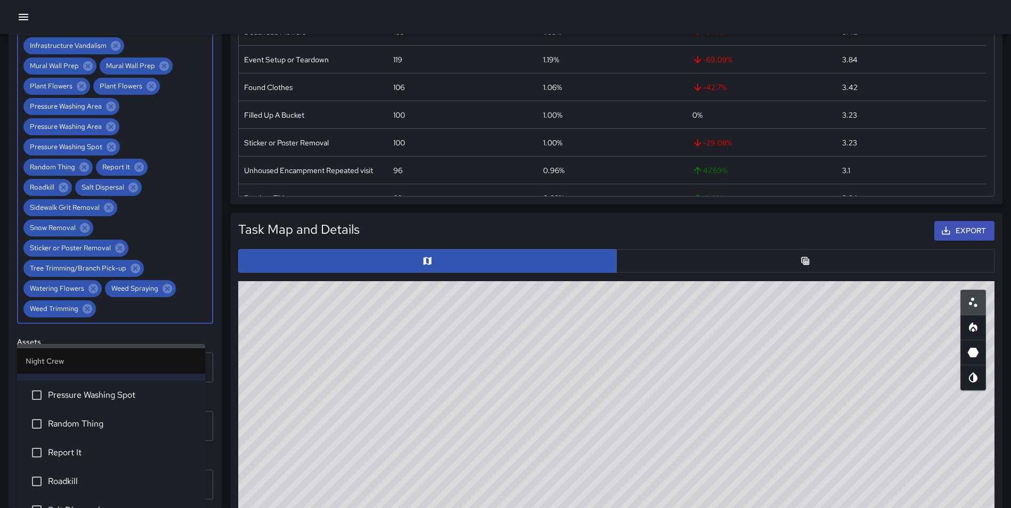
scroll to position [2488, 0]
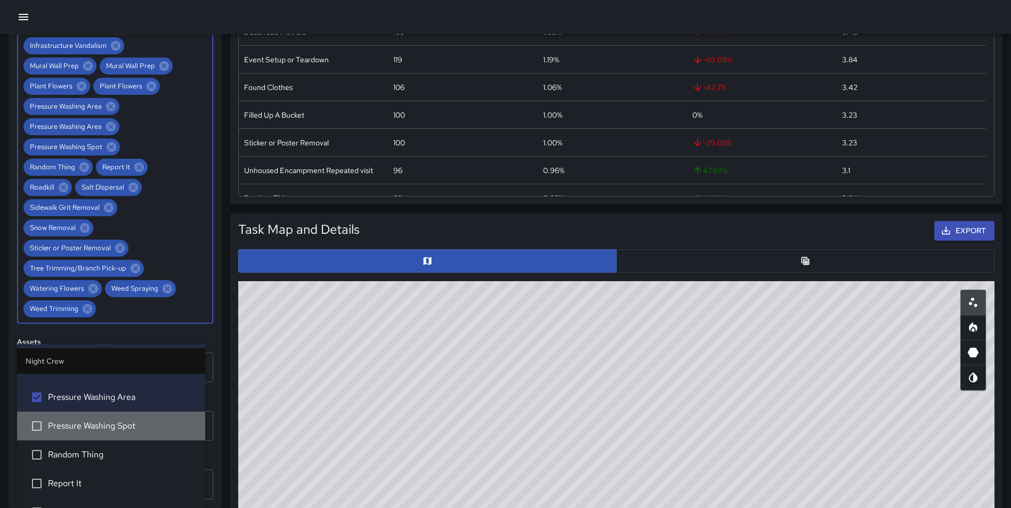
click at [136, 428] on span "Pressure Washing Spot" at bounding box center [122, 426] width 149 height 13
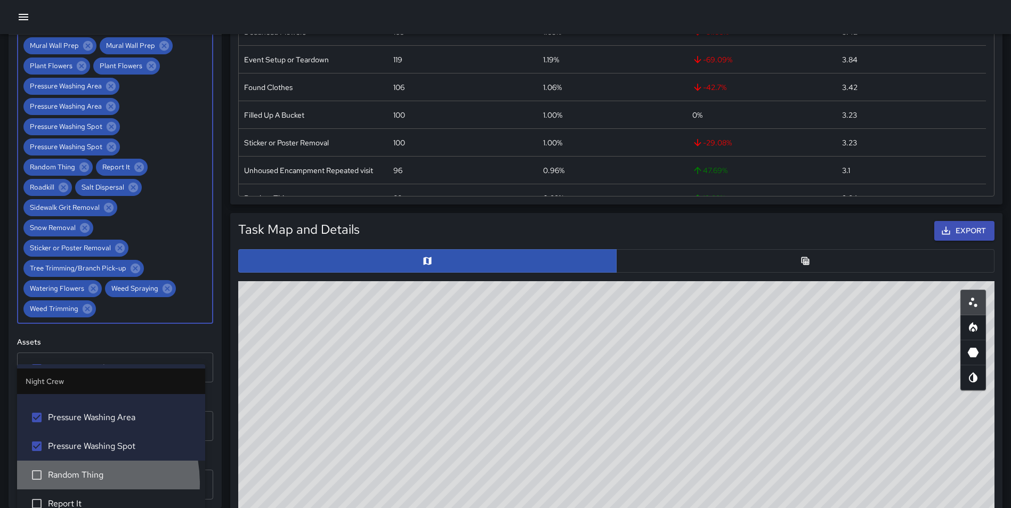
click at [61, 484] on li "Random Thing" at bounding box center [111, 475] width 188 height 29
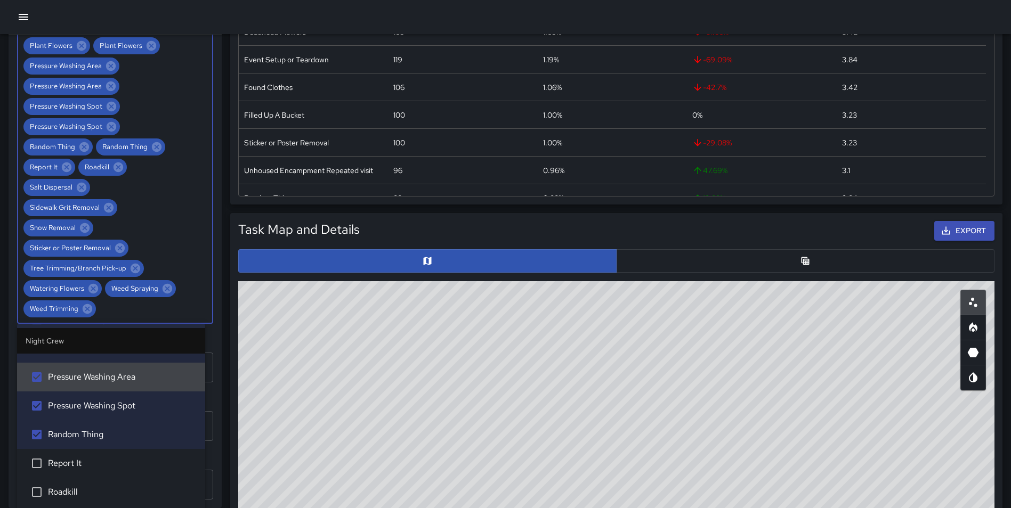
scroll to position [2550, 0]
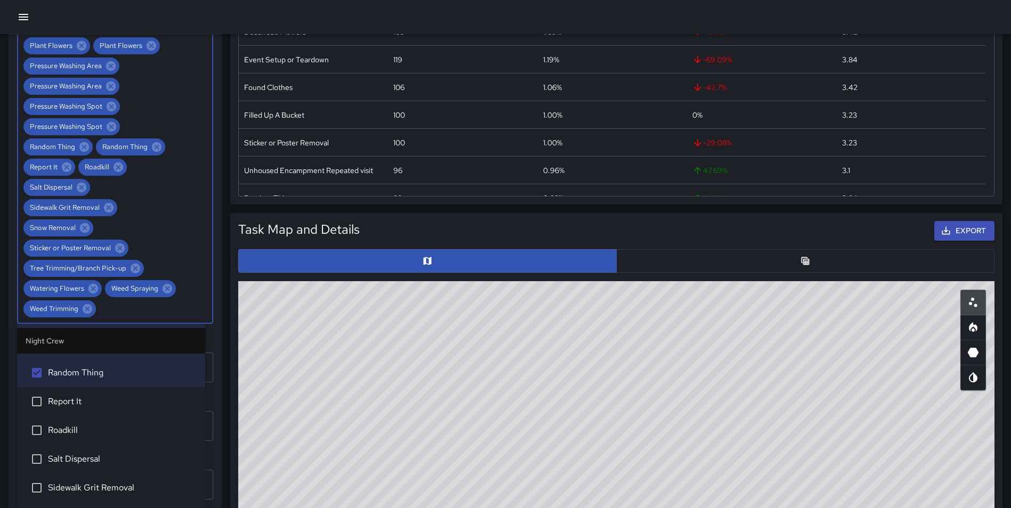
click at [122, 408] on span "Report It" at bounding box center [122, 401] width 149 height 13
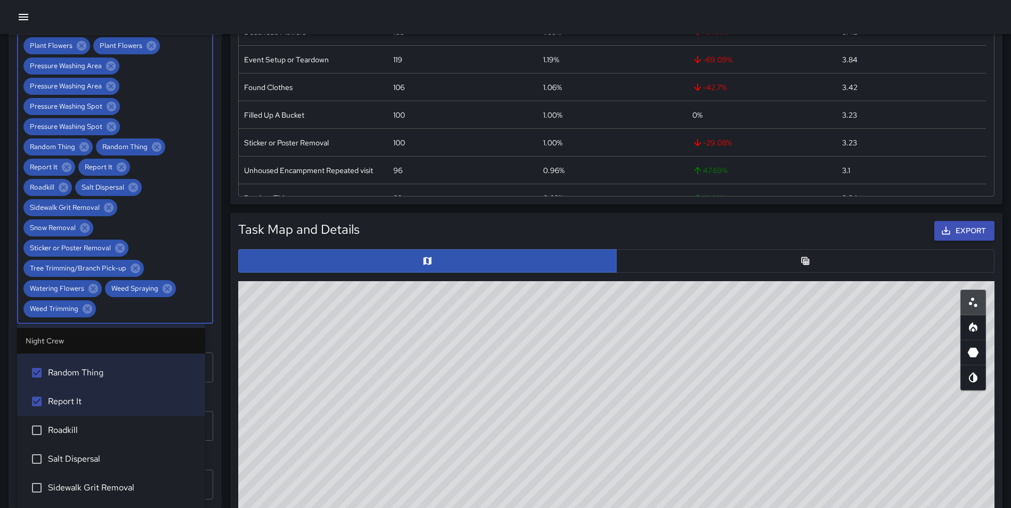
click at [115, 440] on li "Roadkill" at bounding box center [111, 430] width 188 height 29
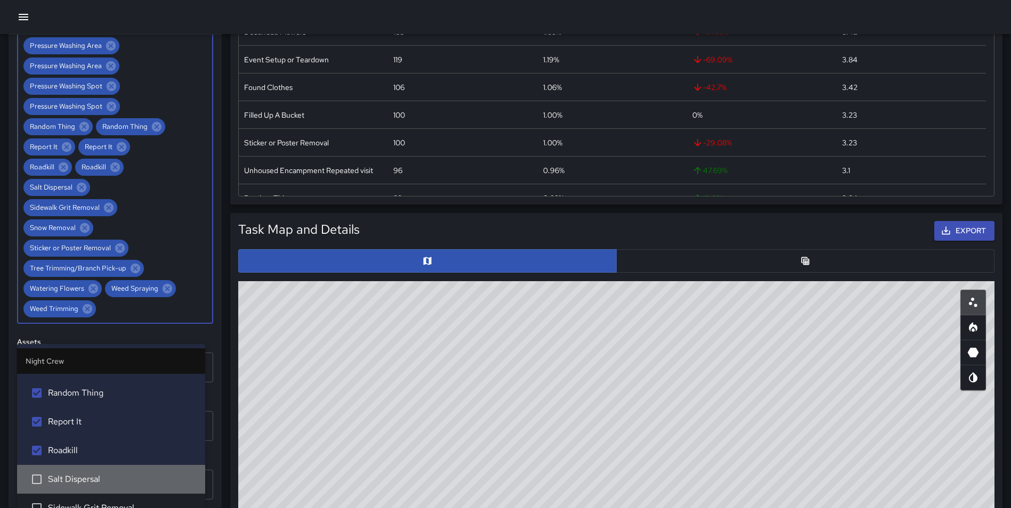
click at [118, 478] on span "Salt Dispersal" at bounding box center [122, 479] width 149 height 13
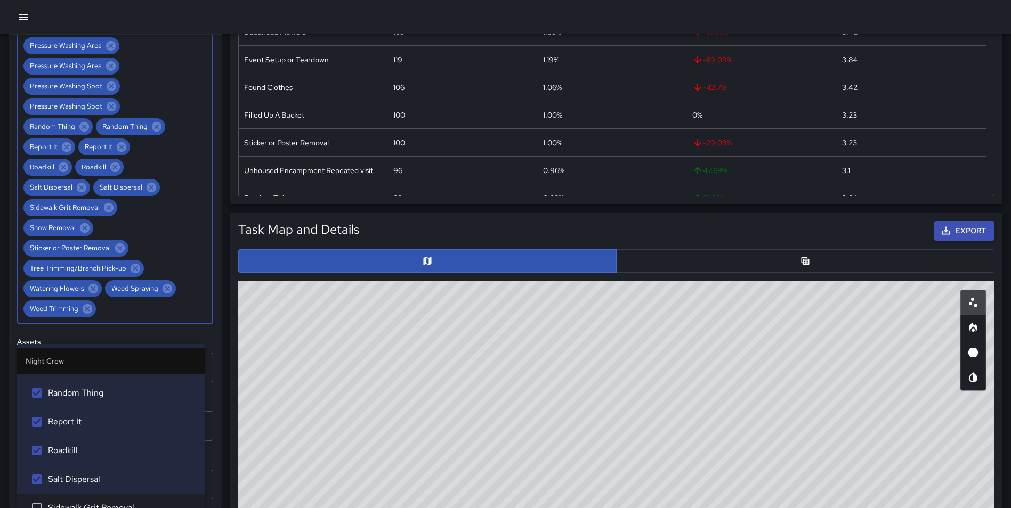
click at [128, 504] on span "Sidewalk Grit Removal" at bounding box center [122, 508] width 149 height 13
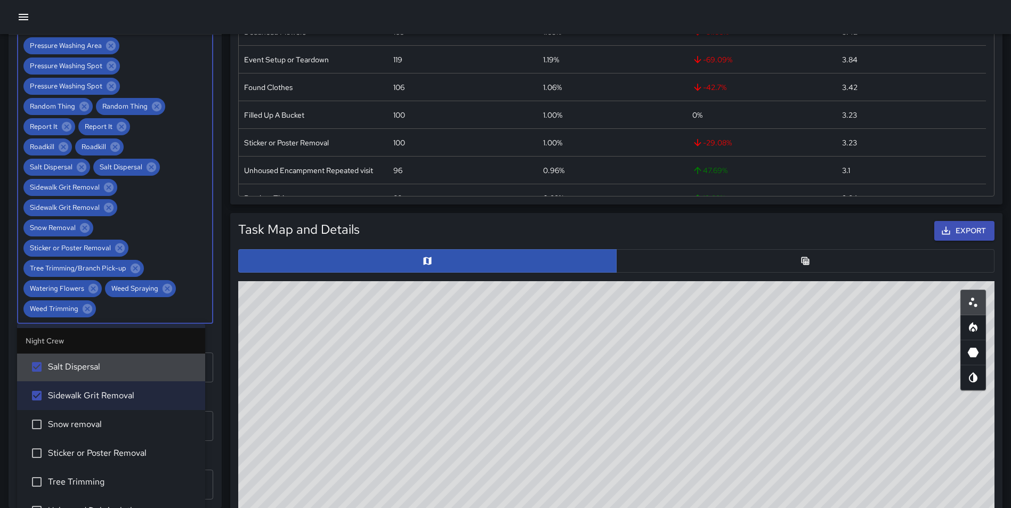
scroll to position [2694, 0]
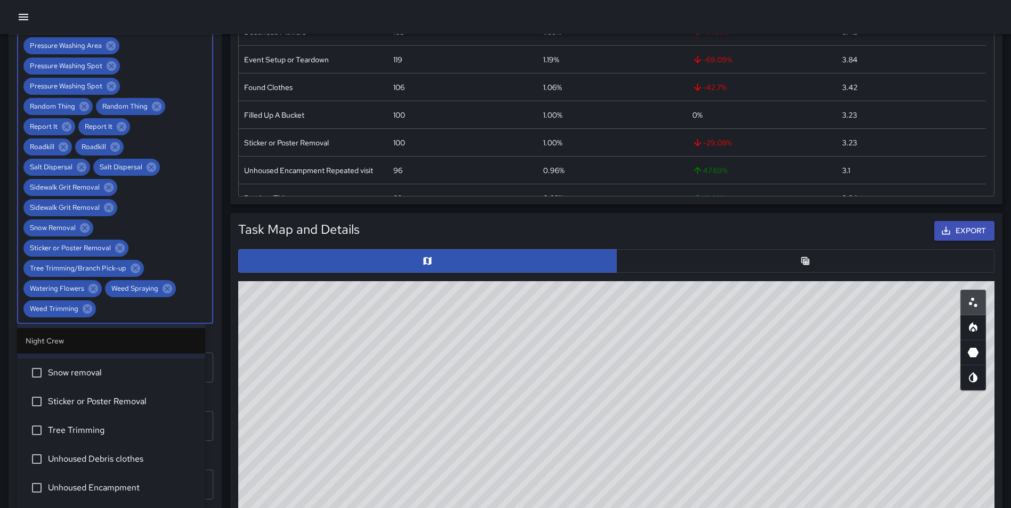
click at [112, 374] on span "Snow removal" at bounding box center [122, 373] width 149 height 13
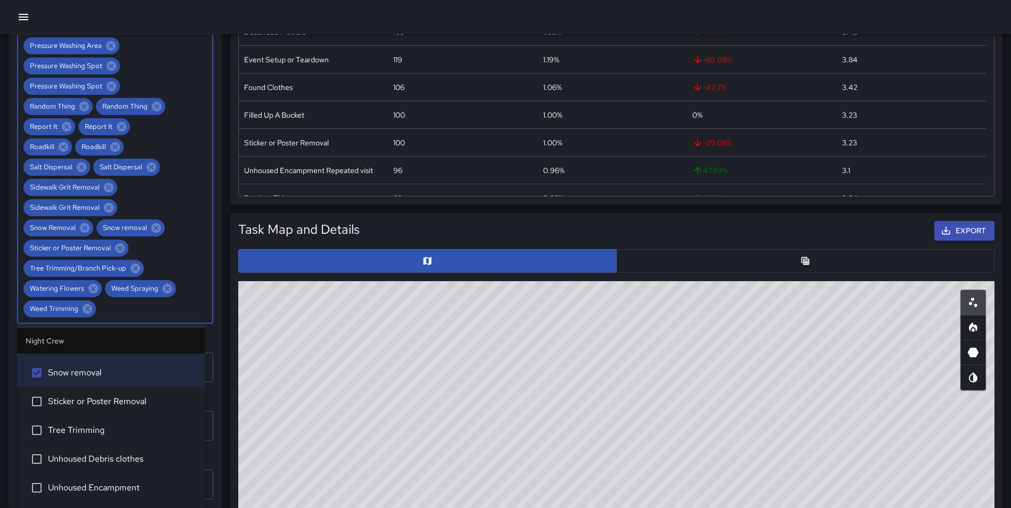
click at [115, 401] on span "Sticker or Poster Removal" at bounding box center [122, 401] width 149 height 13
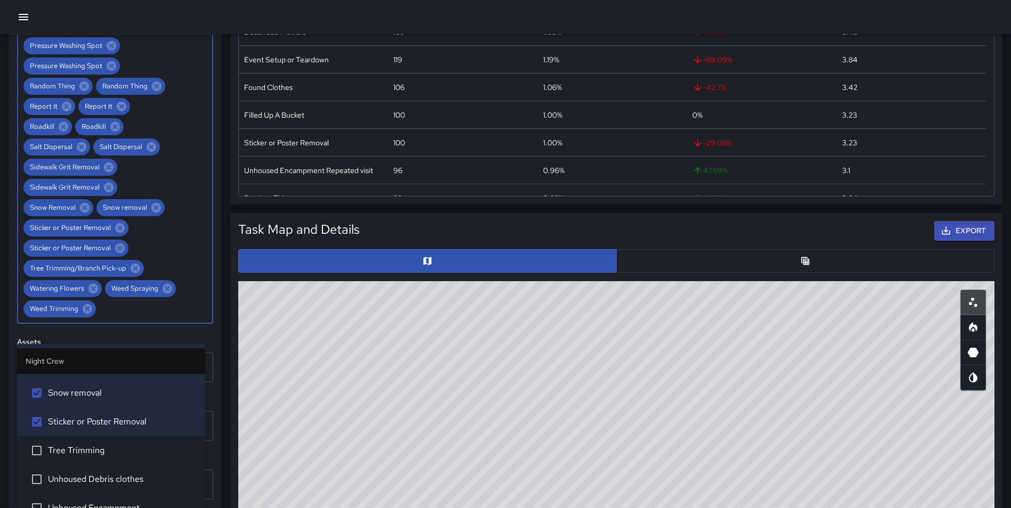
click at [104, 448] on span "Tree Trimming" at bounding box center [122, 450] width 149 height 13
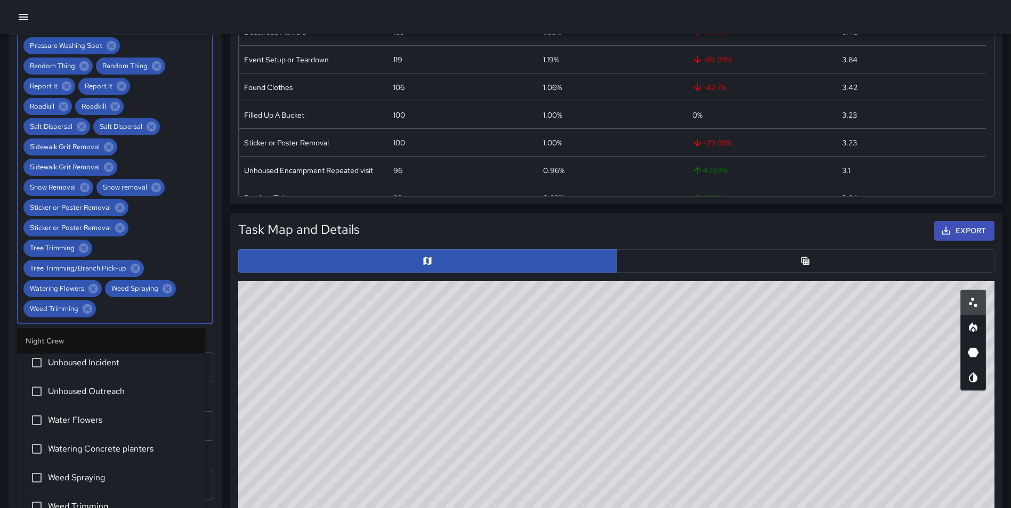
scroll to position [2858, 0]
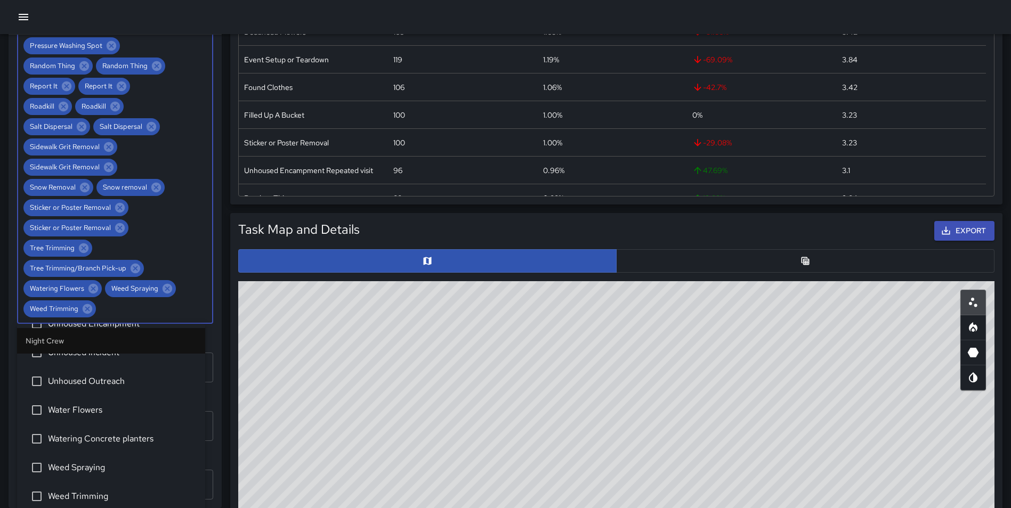
click at [89, 411] on span "Water Flowers" at bounding box center [122, 410] width 149 height 13
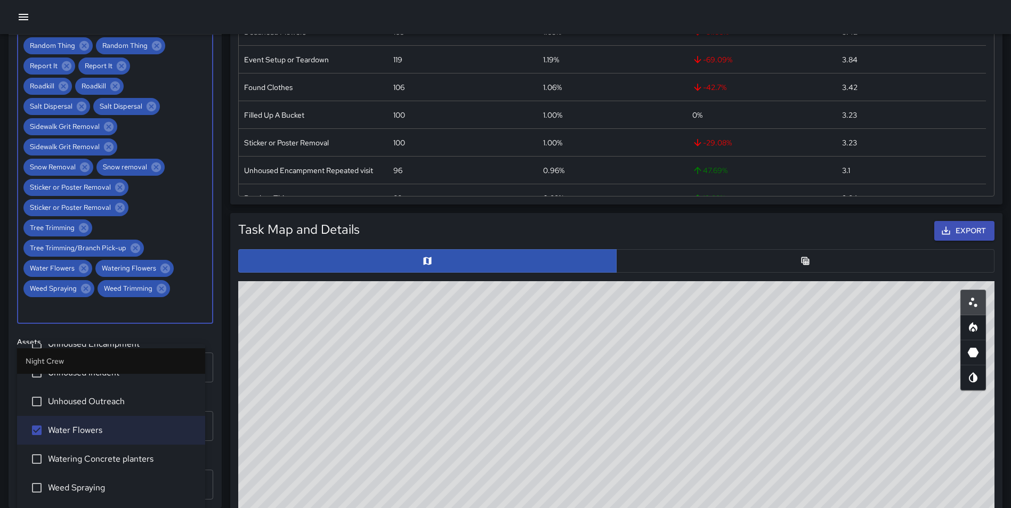
click at [95, 455] on span "Watering Concrete planters" at bounding box center [122, 459] width 149 height 13
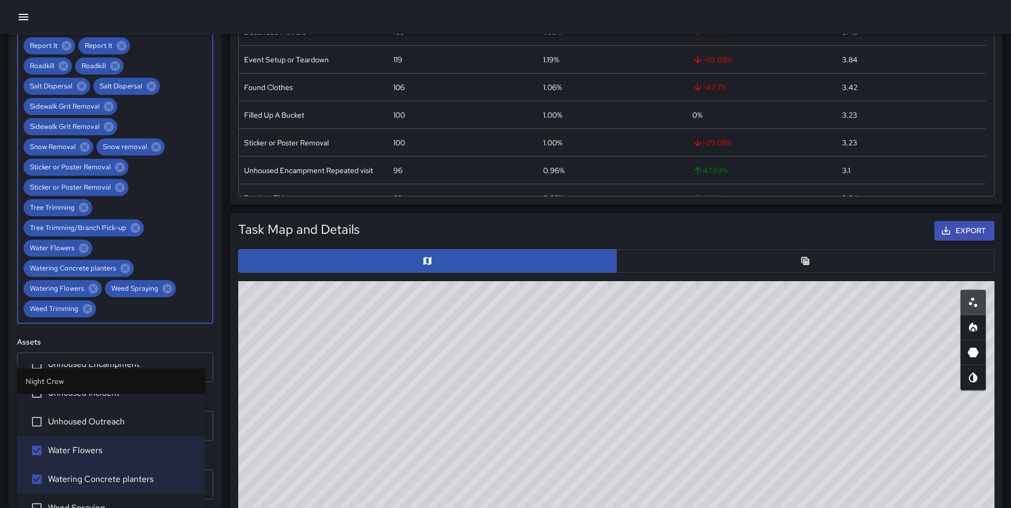
click at [103, 497] on li "Weed Spraying" at bounding box center [111, 508] width 188 height 29
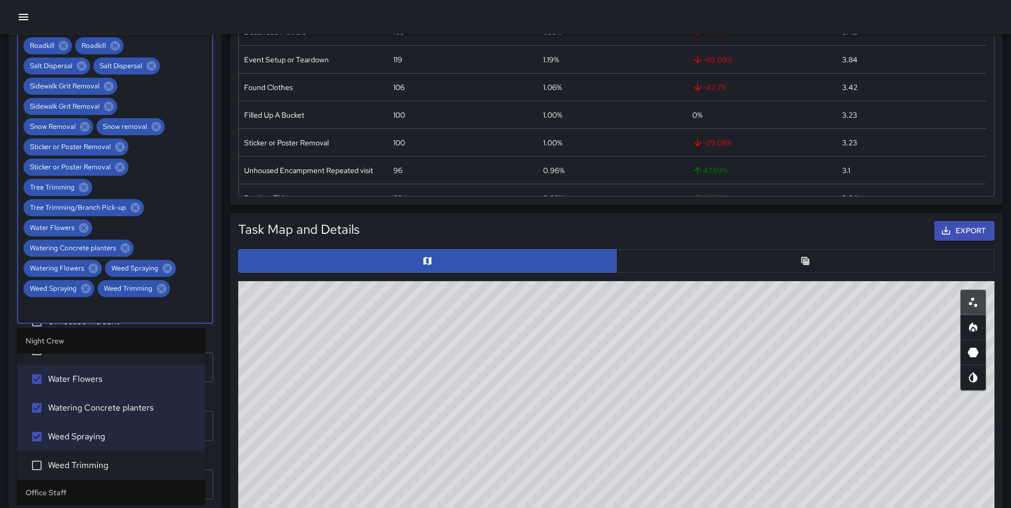
scroll to position [2900, 0]
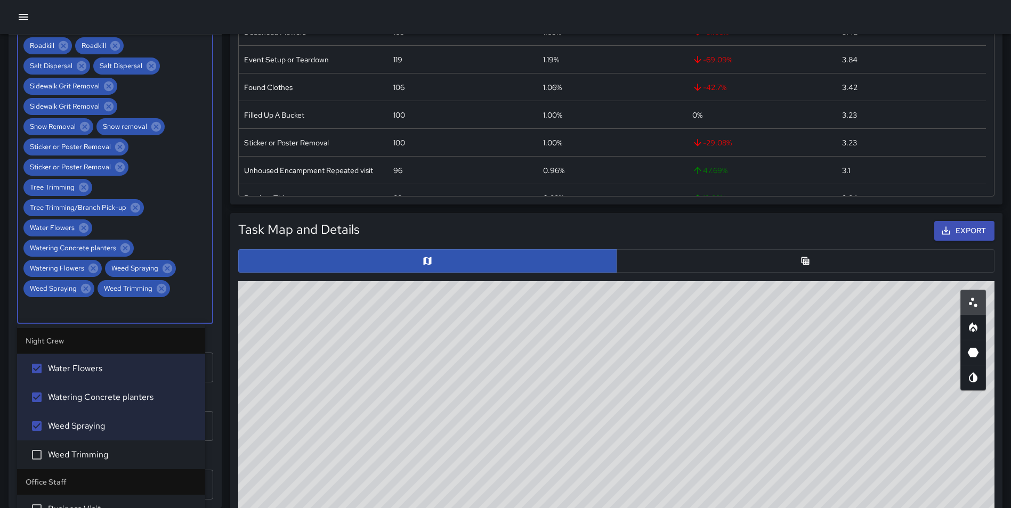
click at [150, 456] on span "Weed Trimming" at bounding box center [122, 455] width 149 height 13
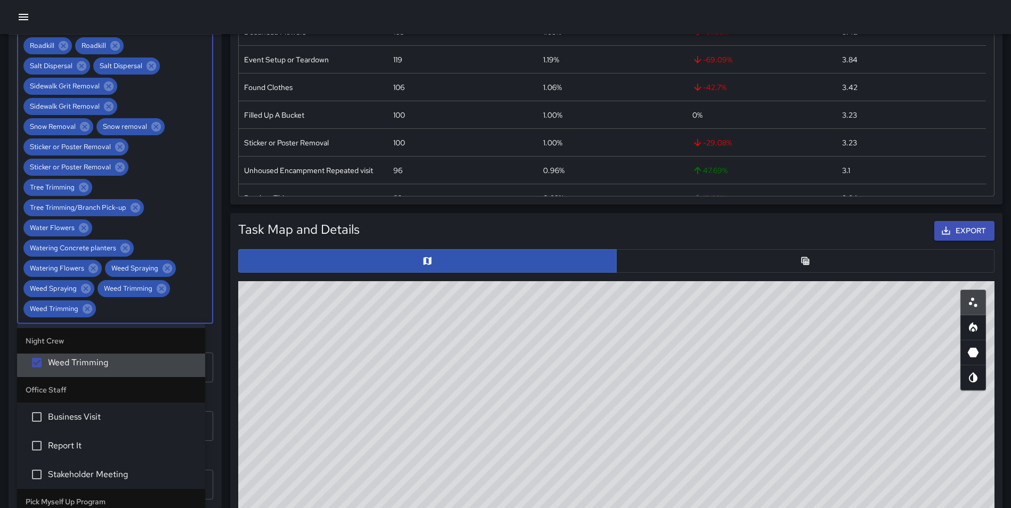
scroll to position [3023, 0]
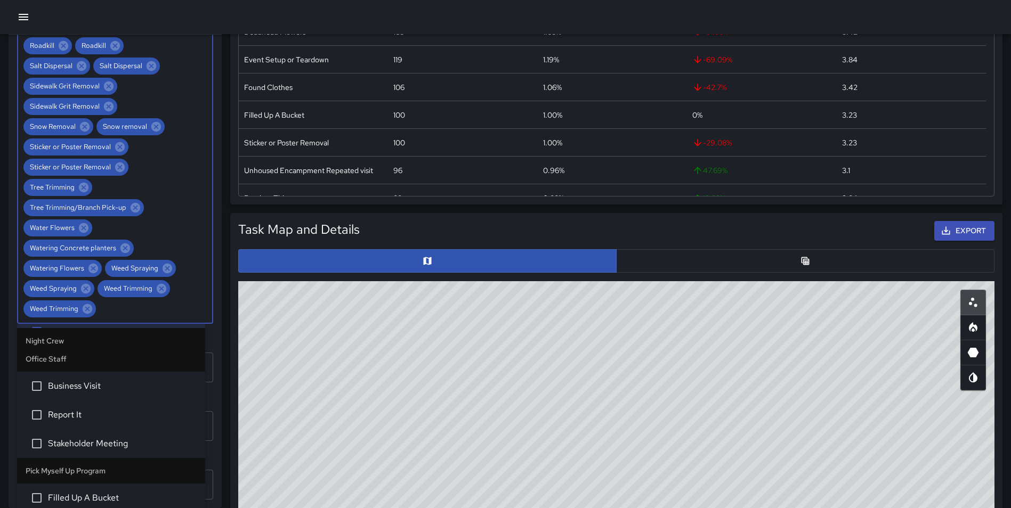
click at [119, 391] on span "Business Visit" at bounding box center [122, 386] width 149 height 13
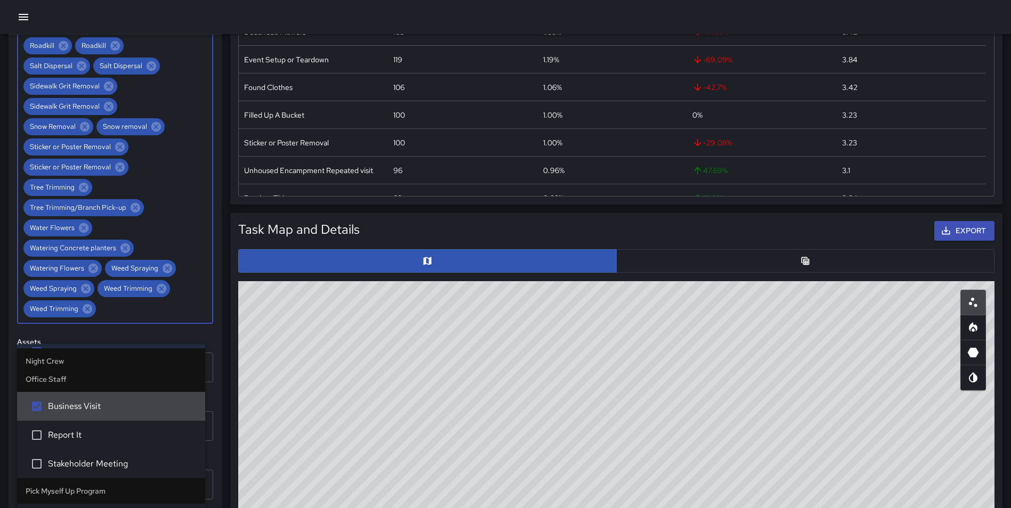
scroll to position [1593, 0]
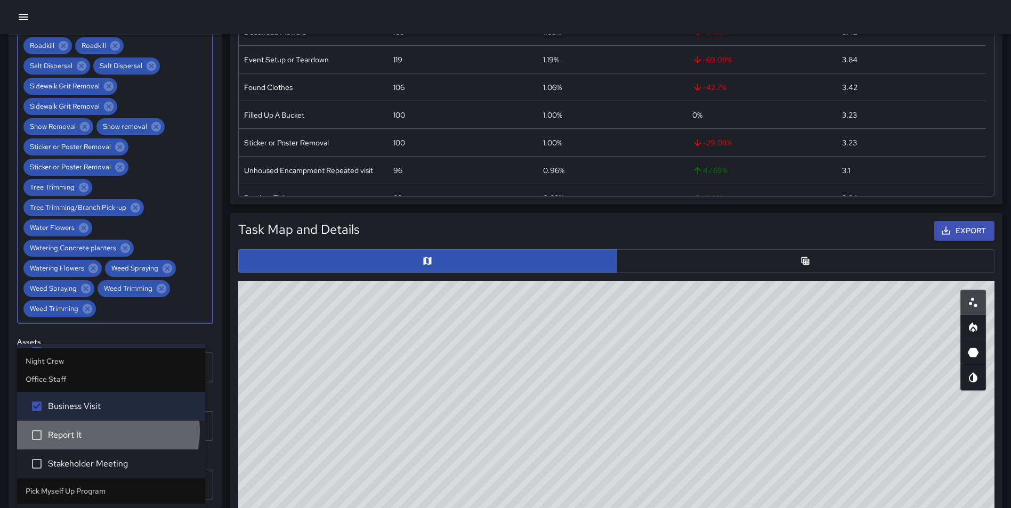
click at [107, 432] on span "Report It" at bounding box center [122, 435] width 149 height 13
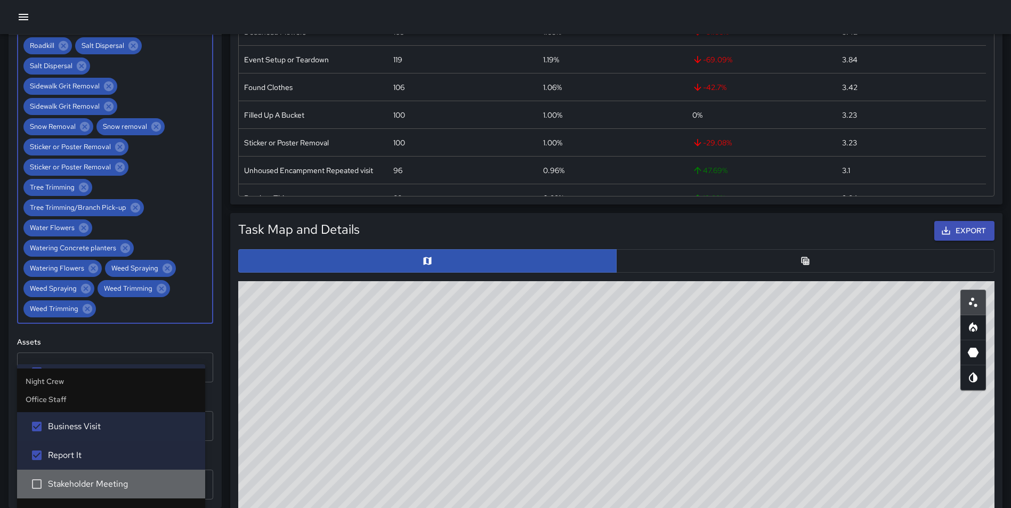
click at [121, 477] on li "Stakeholder Meeting" at bounding box center [111, 484] width 188 height 29
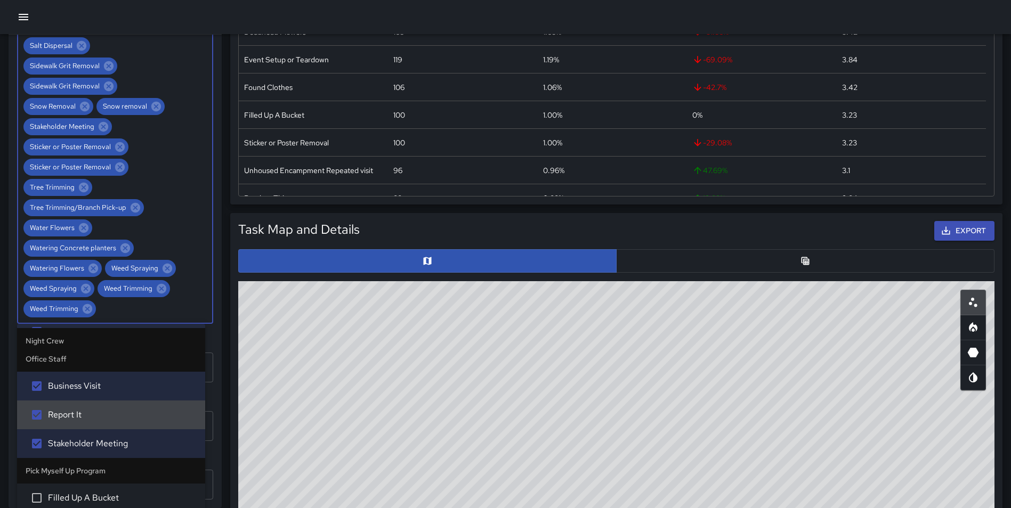
scroll to position [3157, 0]
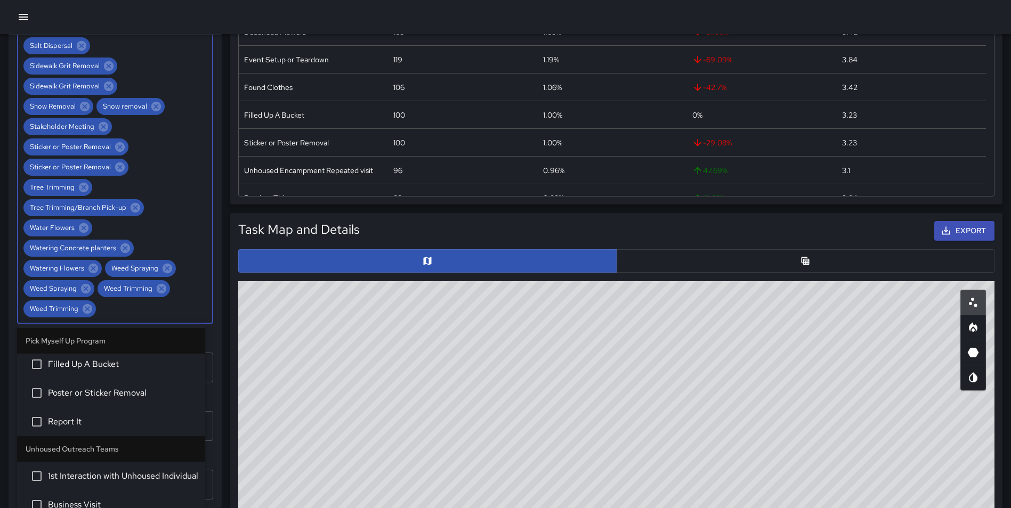
click at [128, 370] on span "Filled Up A Bucket" at bounding box center [122, 364] width 149 height 13
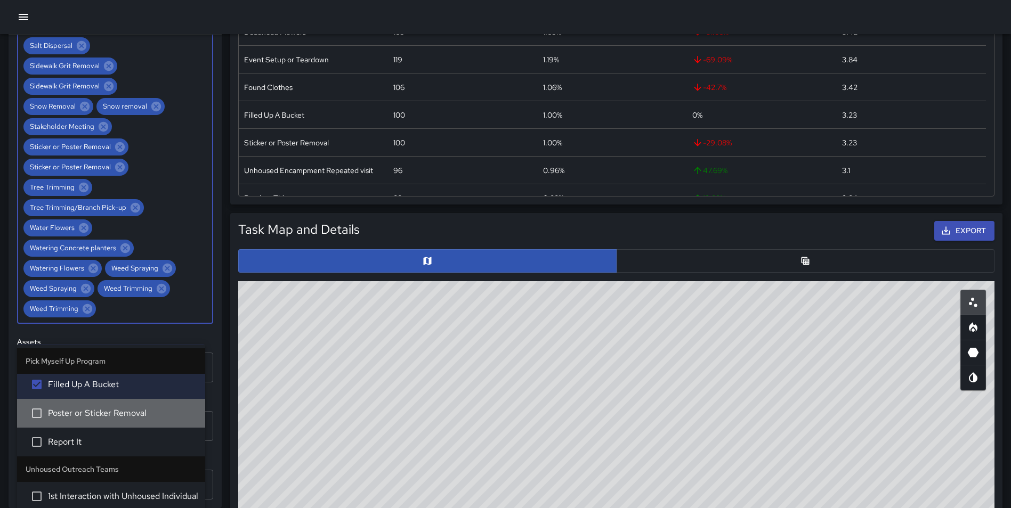
click at [133, 405] on li "Poster or Sticker Removal" at bounding box center [111, 413] width 188 height 29
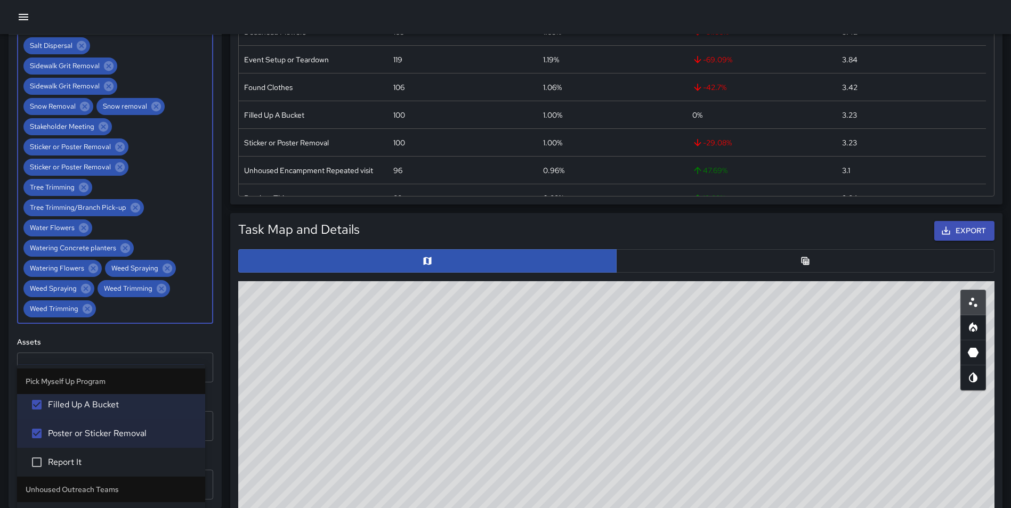
click at [90, 455] on li "Report It" at bounding box center [111, 462] width 188 height 29
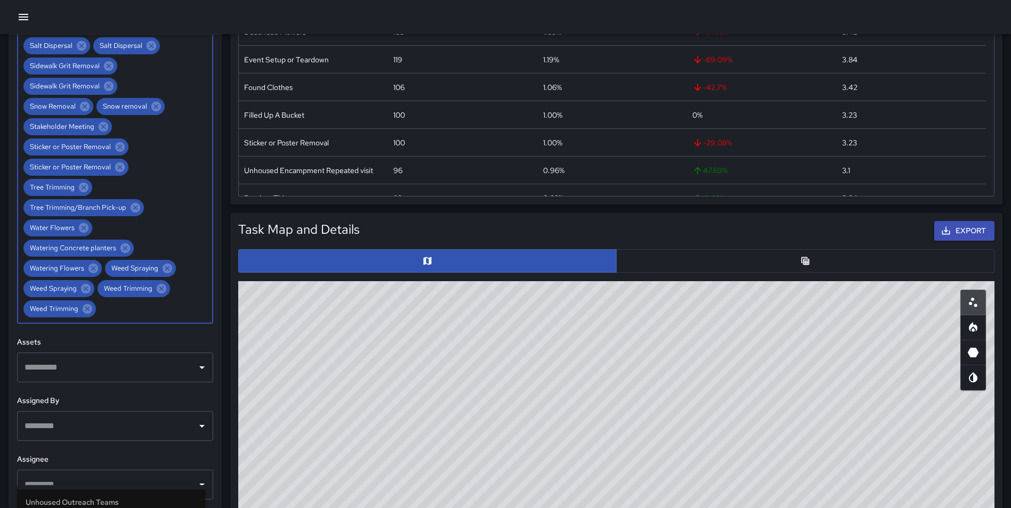
scroll to position [996, 0]
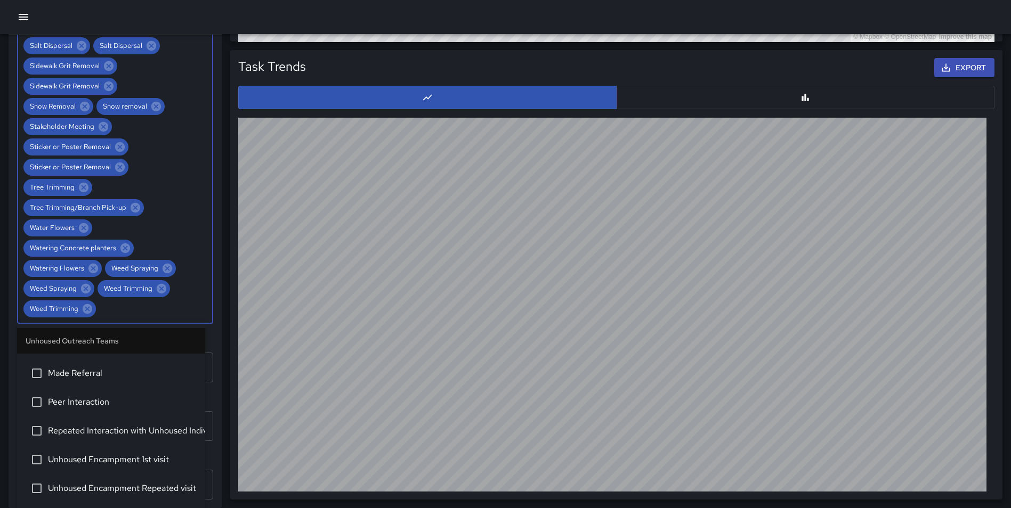
click at [212, 320] on div "**********" at bounding box center [115, 272] width 213 height 474
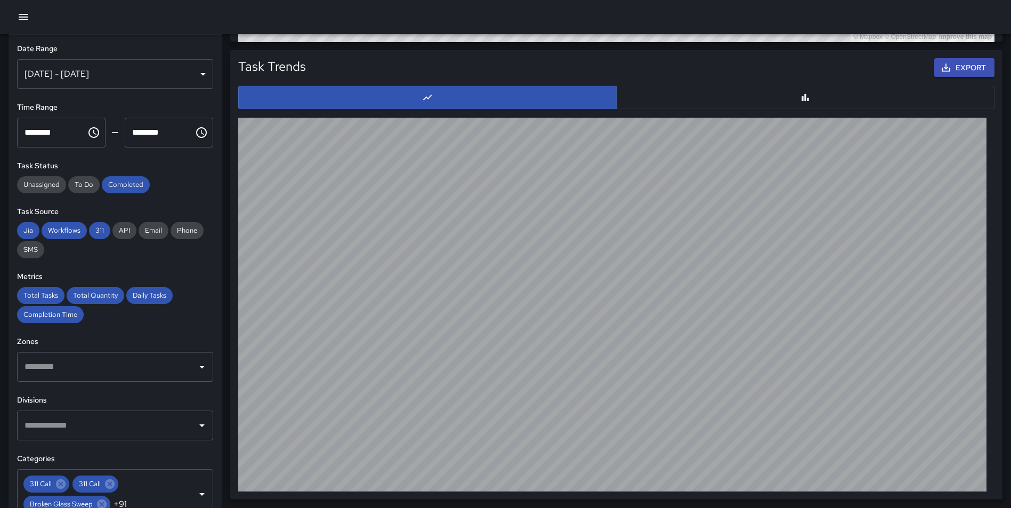
scroll to position [0, 0]
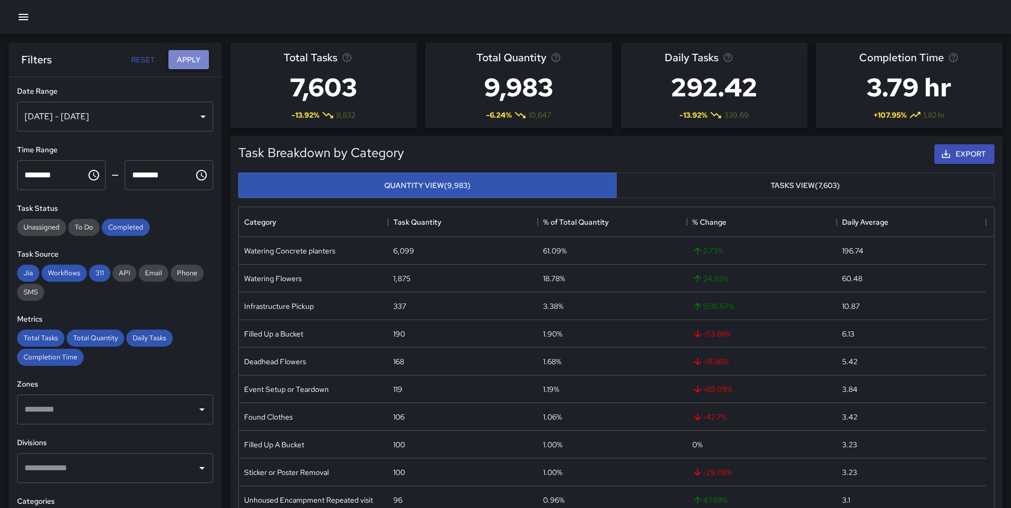
click at [196, 63] on button "Apply" at bounding box center [188, 60] width 41 height 20
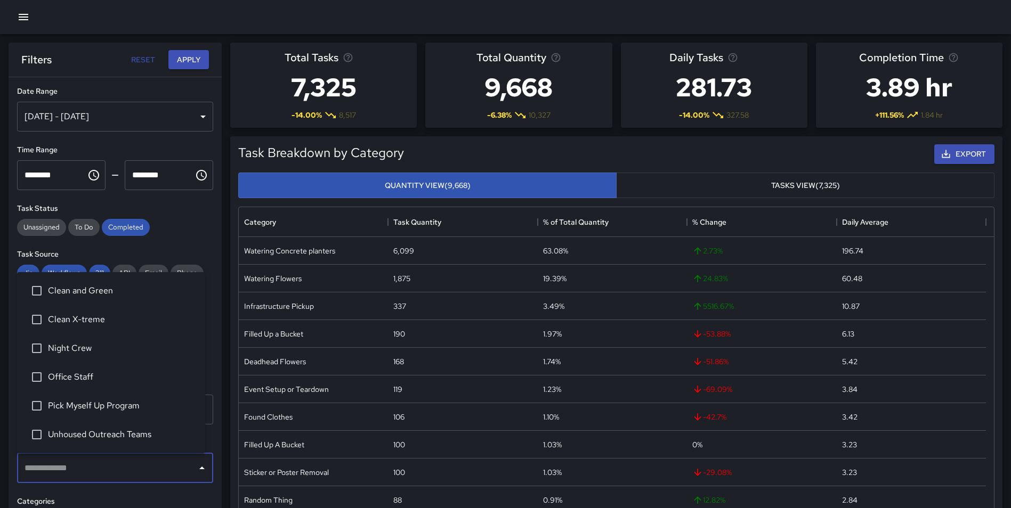
click at [167, 465] on input "text" at bounding box center [107, 468] width 171 height 20
click at [100, 301] on li "Clean and Green" at bounding box center [111, 291] width 188 height 29
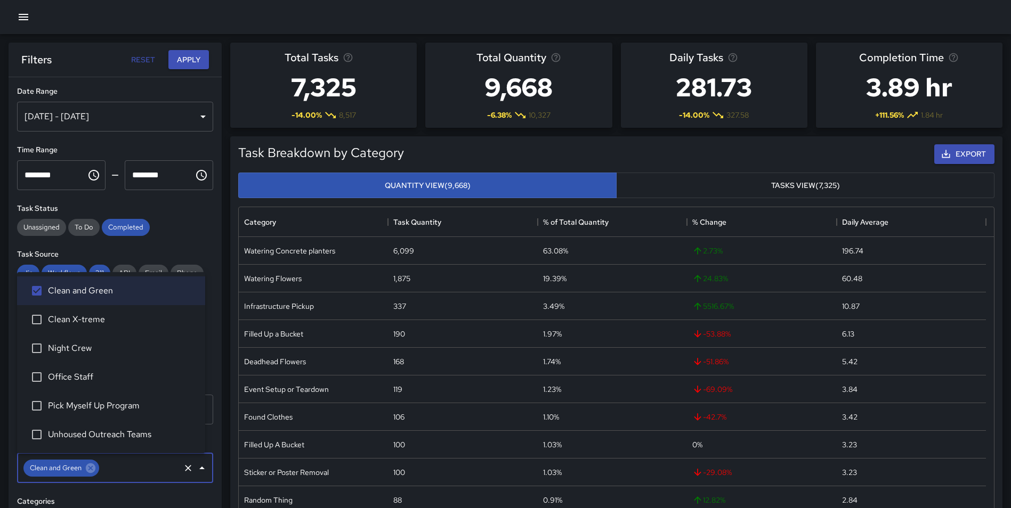
click at [103, 318] on span "Clean X-treme" at bounding box center [122, 319] width 149 height 13
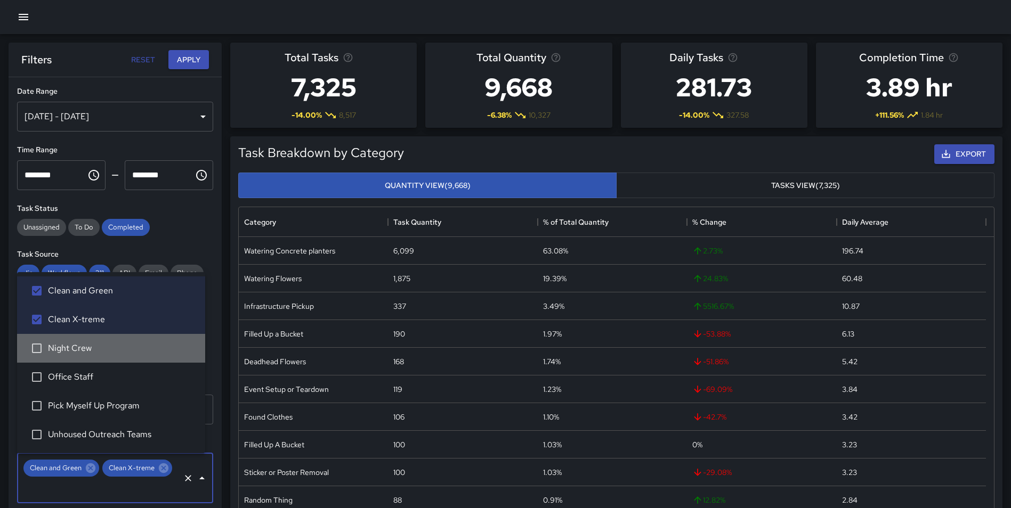
click at [93, 352] on span "Night Crew" at bounding box center [122, 348] width 149 height 13
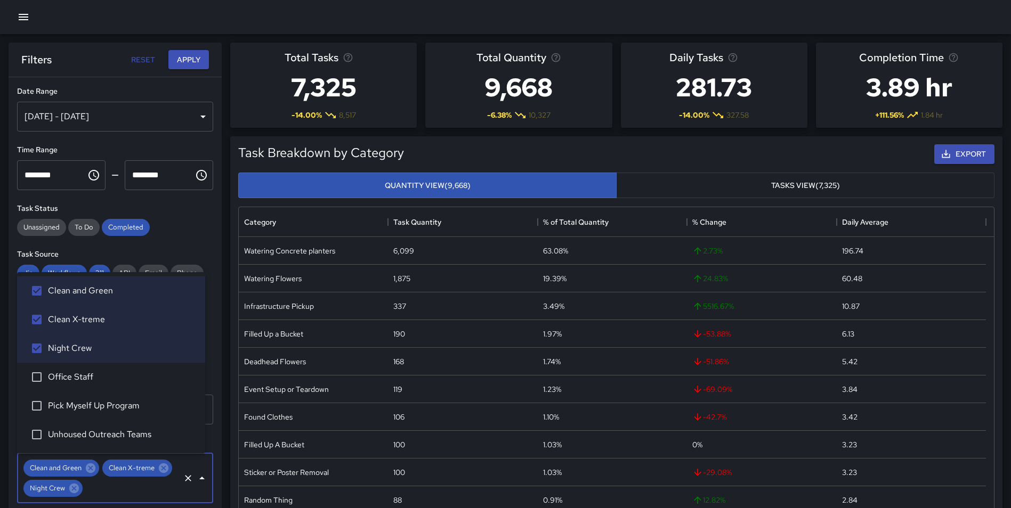
click at [92, 375] on span "Office Staff" at bounding box center [122, 377] width 149 height 13
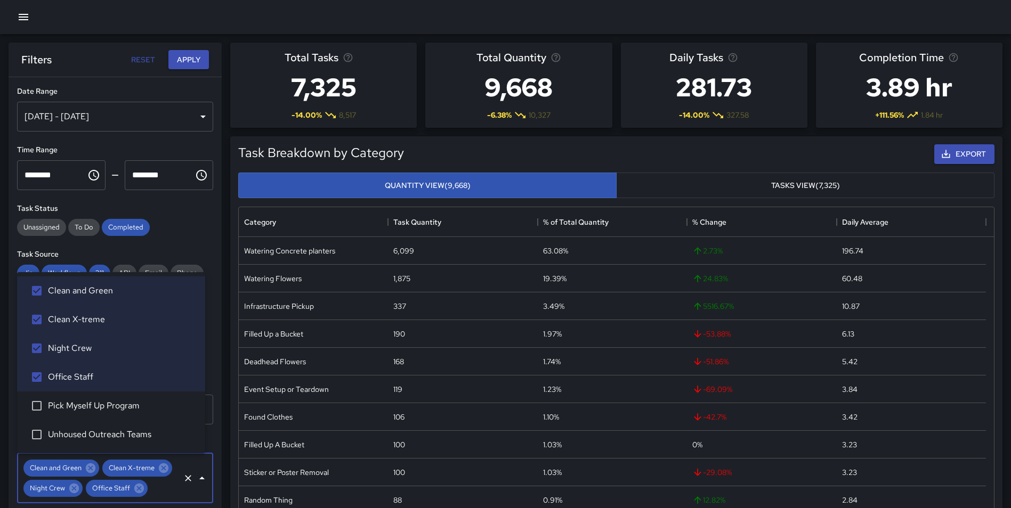
click at [106, 406] on span "Pick Myself Up Program" at bounding box center [122, 406] width 149 height 13
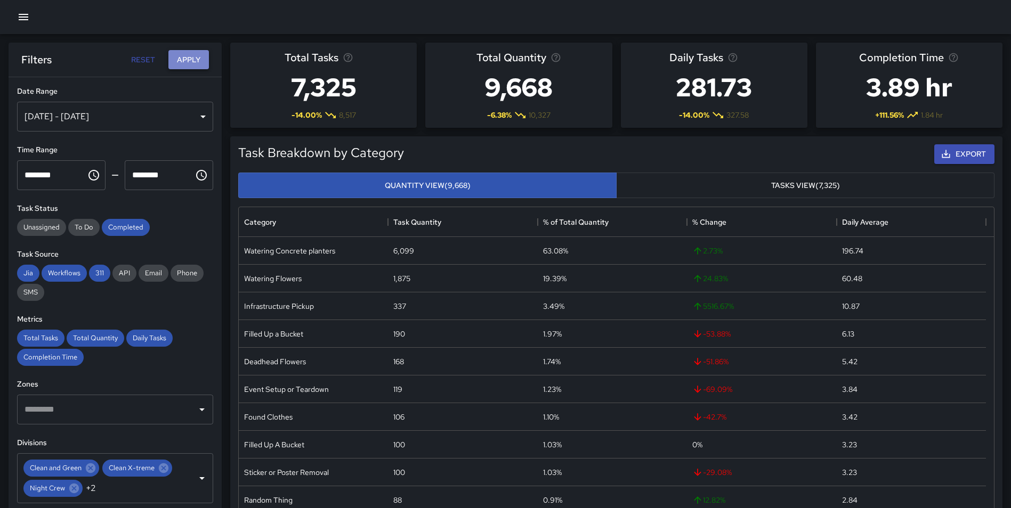
click at [193, 63] on button "Apply" at bounding box center [188, 60] width 41 height 20
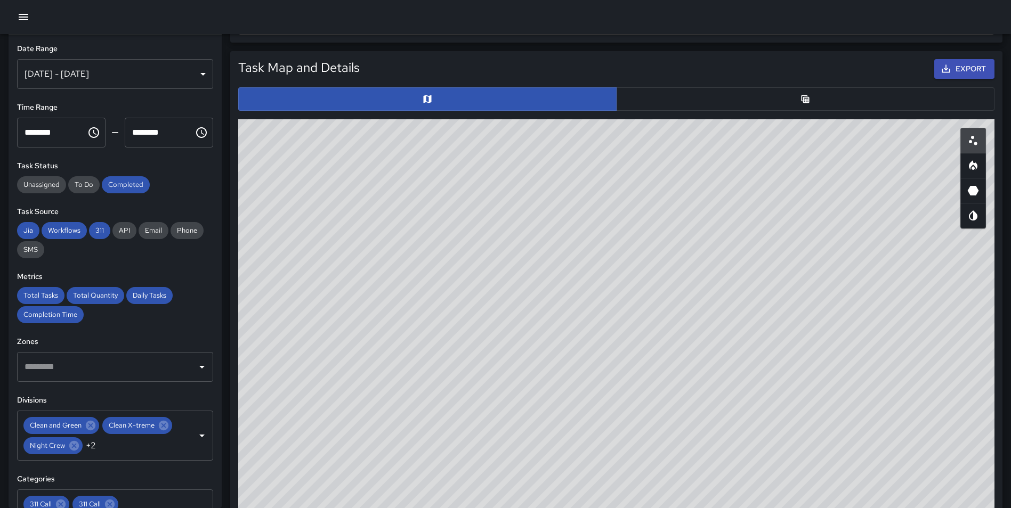
scroll to position [495, 0]
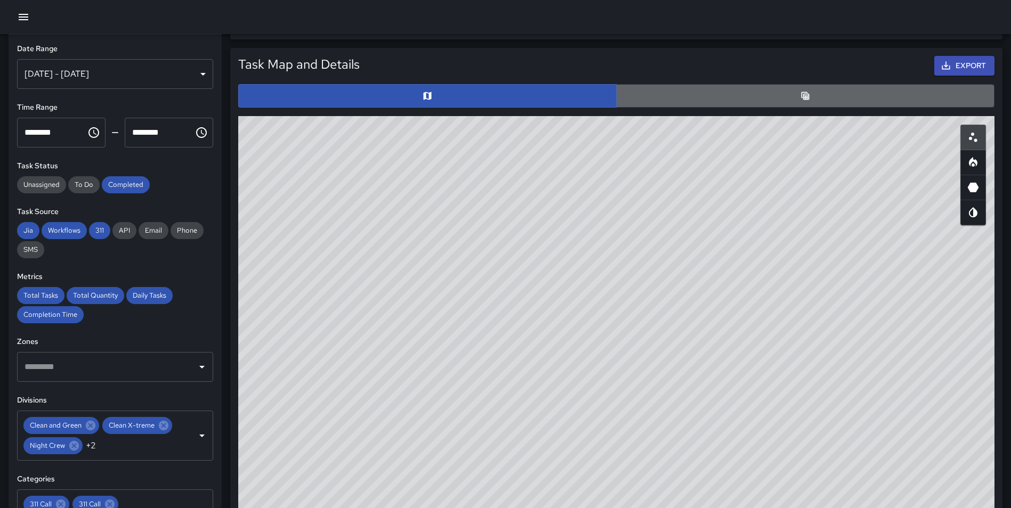
click at [757, 101] on button "button" at bounding box center [805, 95] width 378 height 23
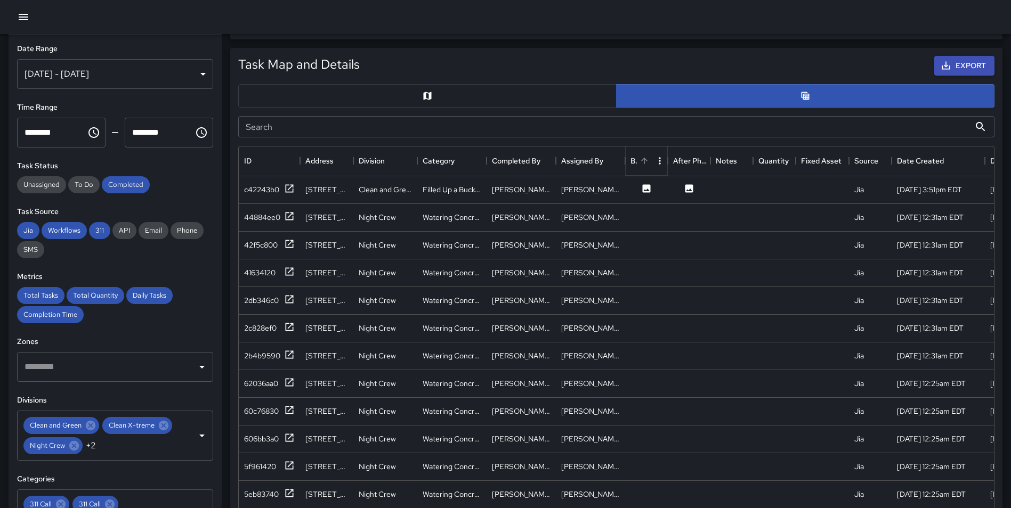
click at [648, 161] on icon "Sort" at bounding box center [645, 161] width 10 height 10
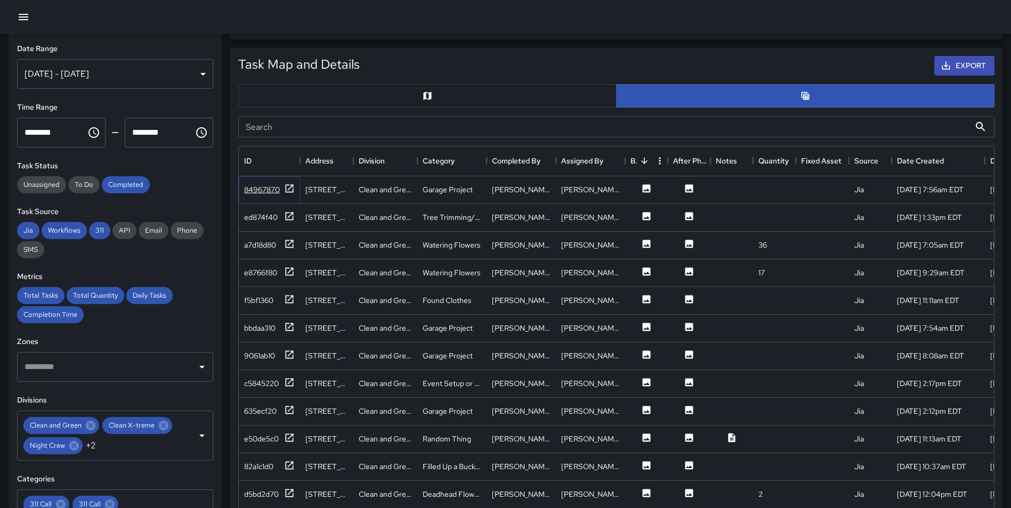
click at [289, 184] on icon at bounding box center [290, 188] width 8 height 8
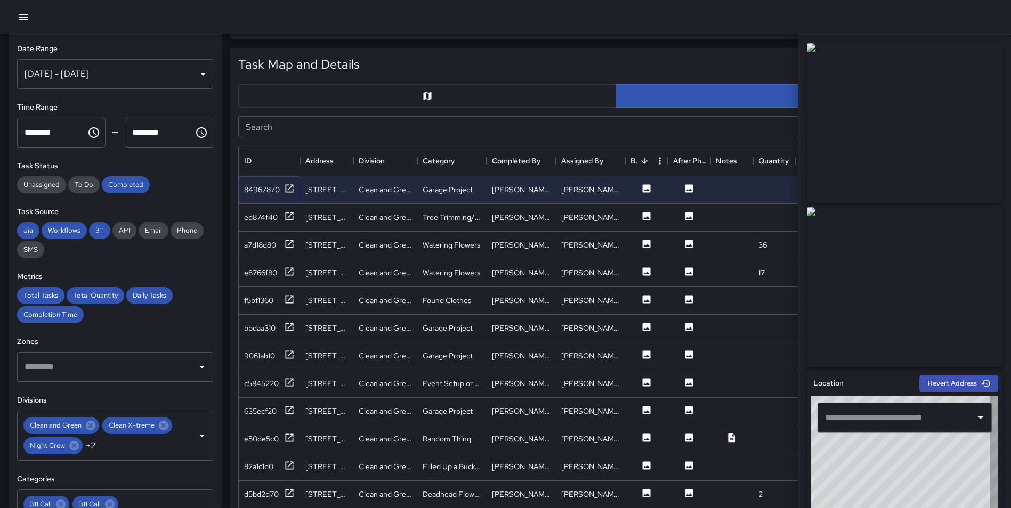
type input "**********"
click at [286, 218] on icon at bounding box center [290, 216] width 8 height 8
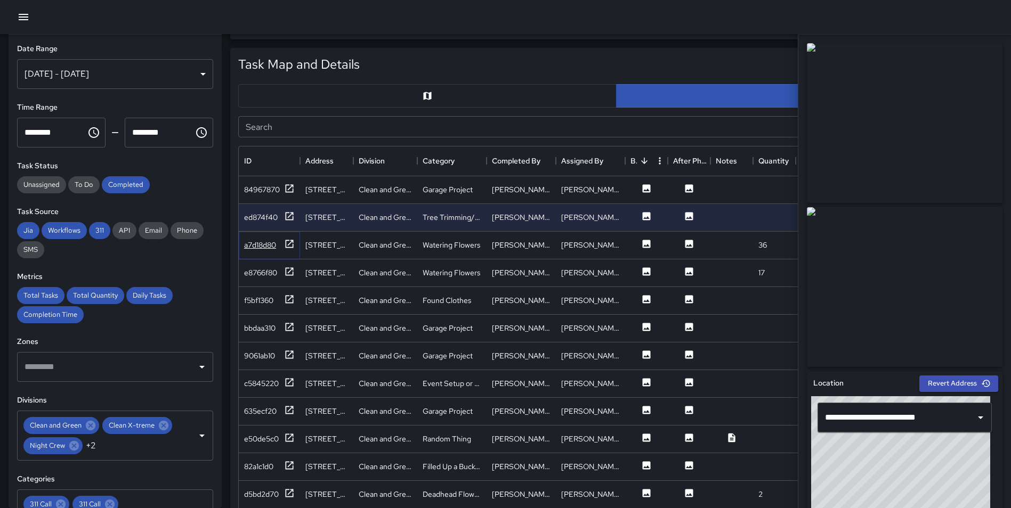
click at [290, 244] on icon at bounding box center [289, 244] width 11 height 11
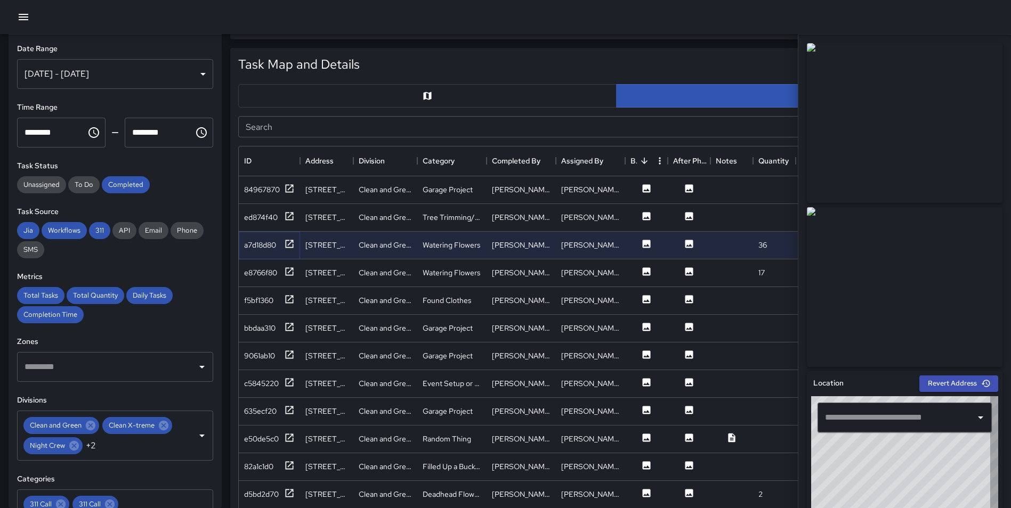
type input "**********"
click at [289, 275] on icon at bounding box center [290, 272] width 8 height 8
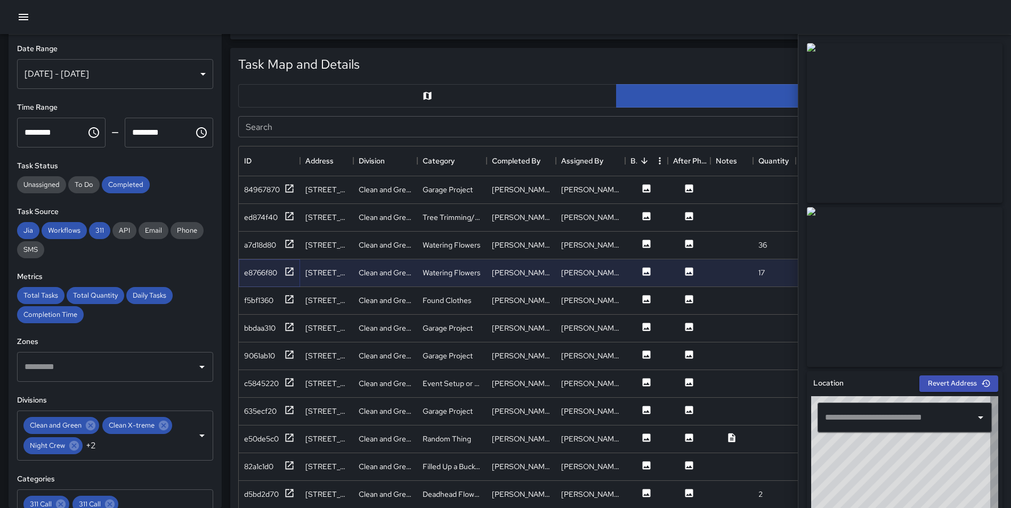
type input "**********"
click at [341, 126] on input "Search" at bounding box center [604, 126] width 732 height 21
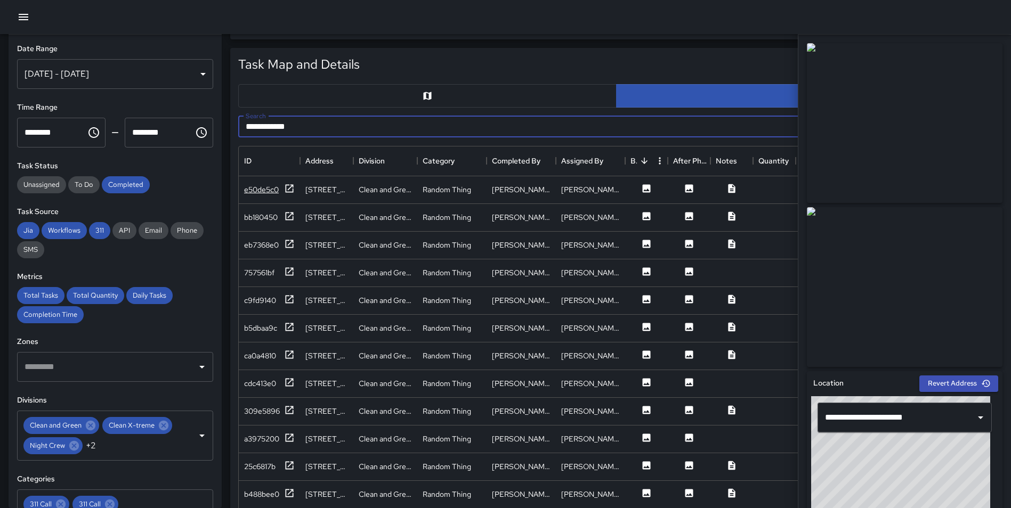
type input "**********"
click at [288, 191] on icon at bounding box center [289, 188] width 11 height 11
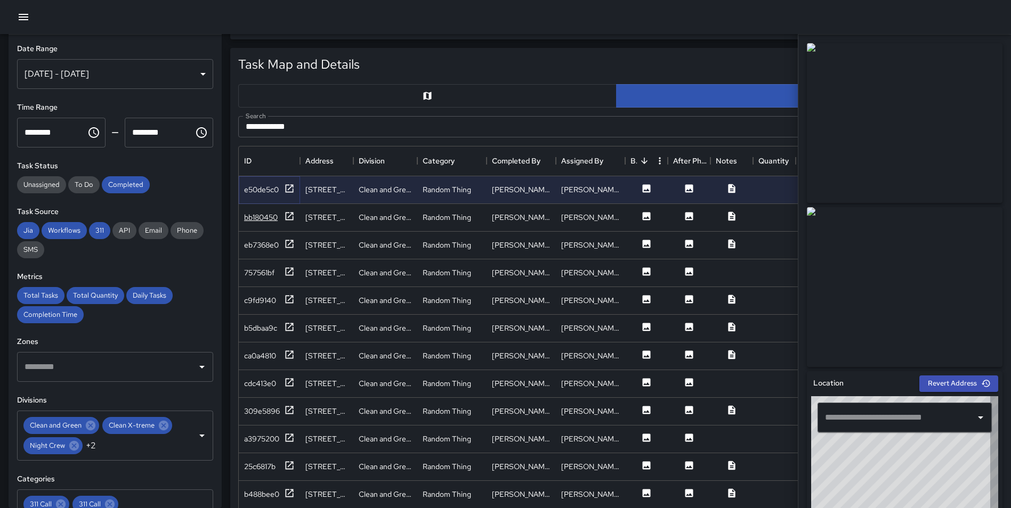
type input "**********"
click at [289, 214] on icon at bounding box center [289, 216] width 11 height 11
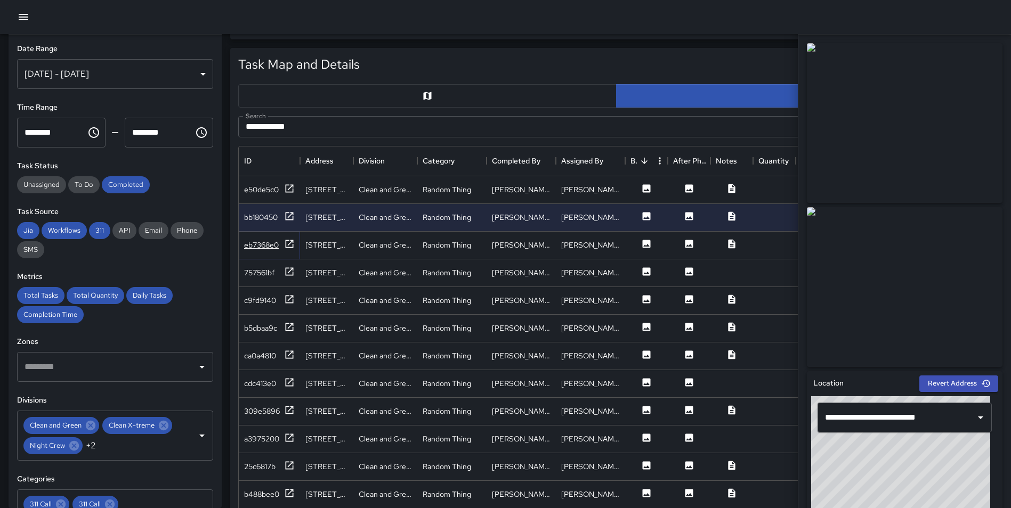
click at [289, 242] on icon at bounding box center [289, 244] width 11 height 11
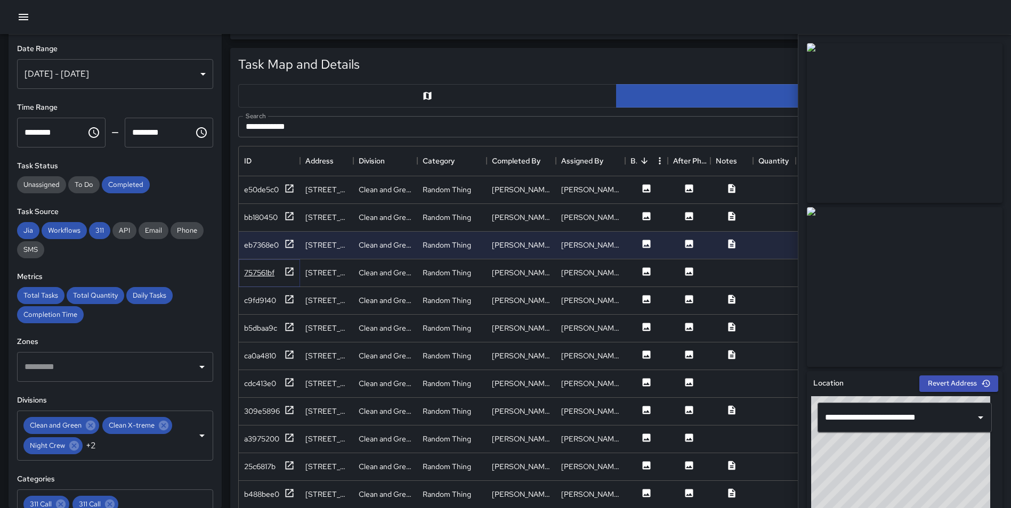
click at [289, 273] on icon at bounding box center [289, 271] width 11 height 11
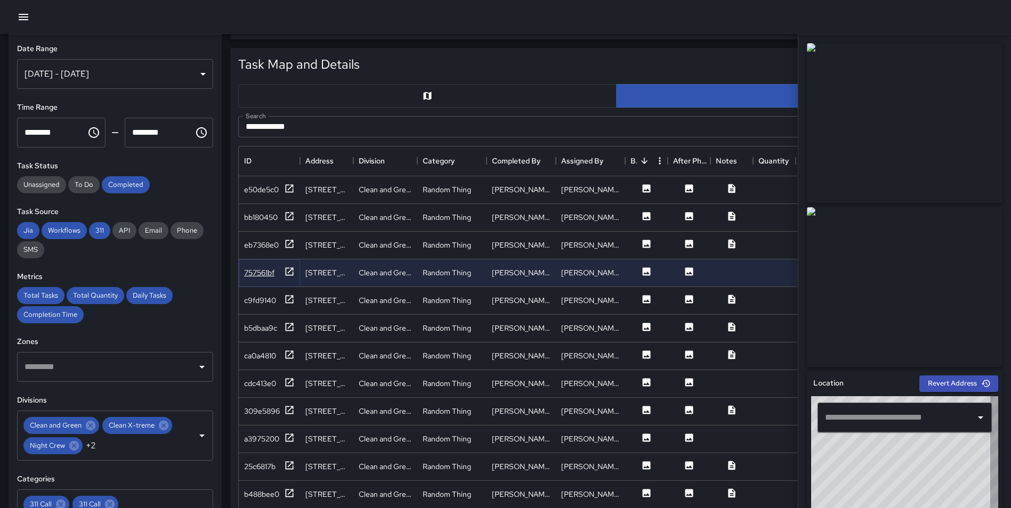
type input "**********"
click at [288, 245] on icon at bounding box center [290, 244] width 8 height 8
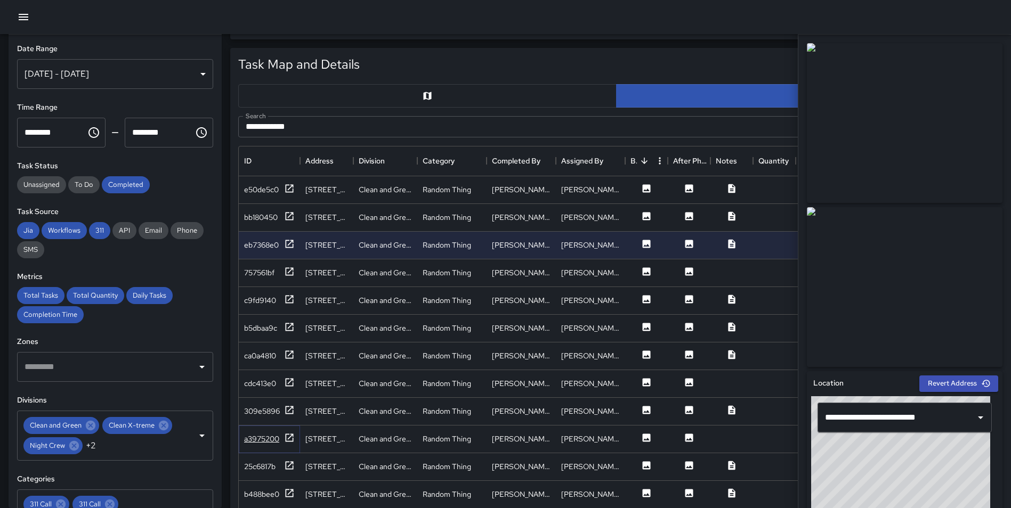
click at [287, 438] on icon at bounding box center [289, 438] width 11 height 11
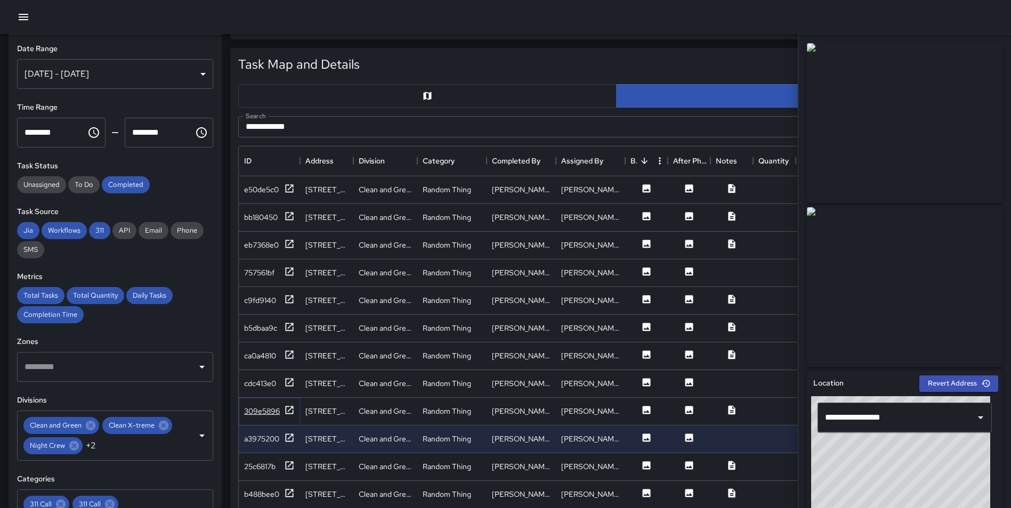
click at [287, 409] on icon at bounding box center [289, 410] width 11 height 11
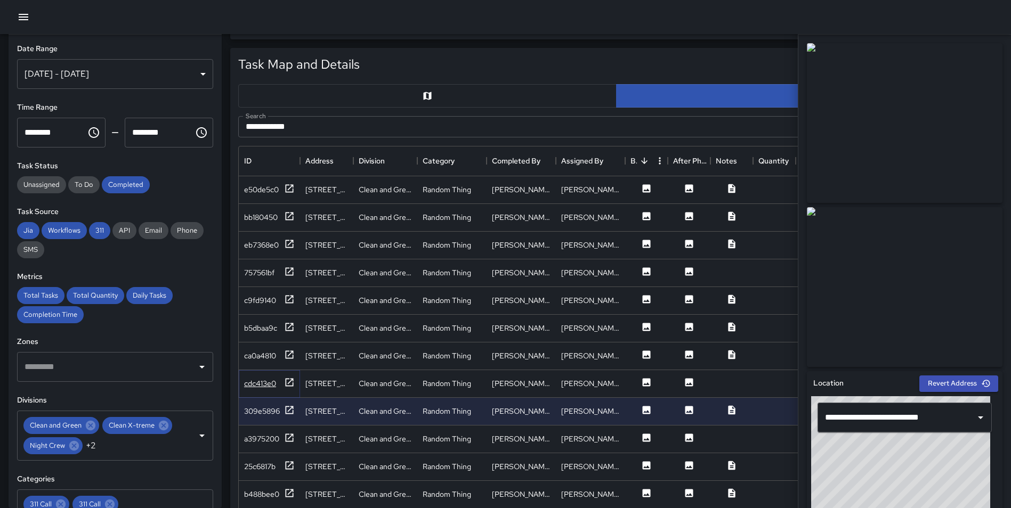
click at [290, 383] on icon at bounding box center [289, 382] width 11 height 11
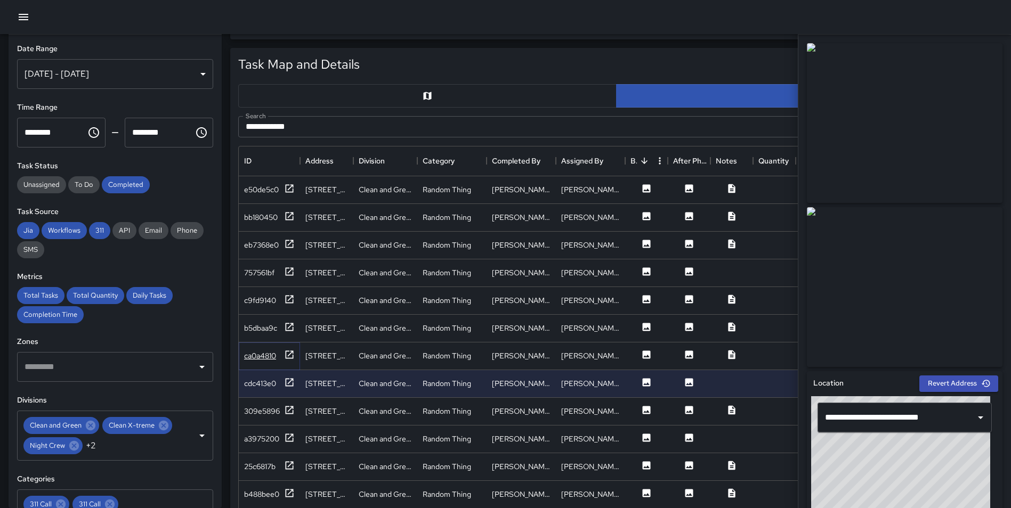
click at [291, 354] on icon at bounding box center [289, 355] width 11 height 11
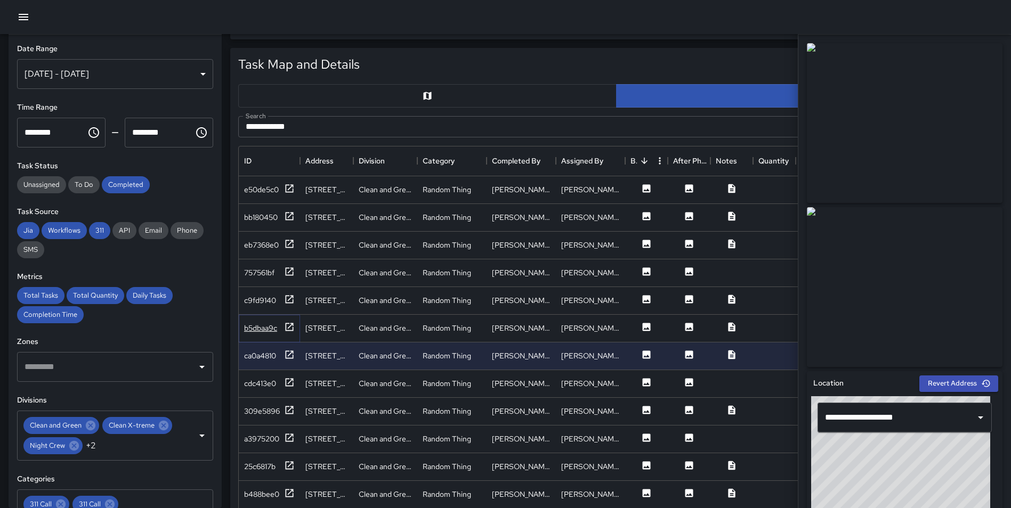
click at [289, 325] on icon at bounding box center [289, 327] width 11 height 11
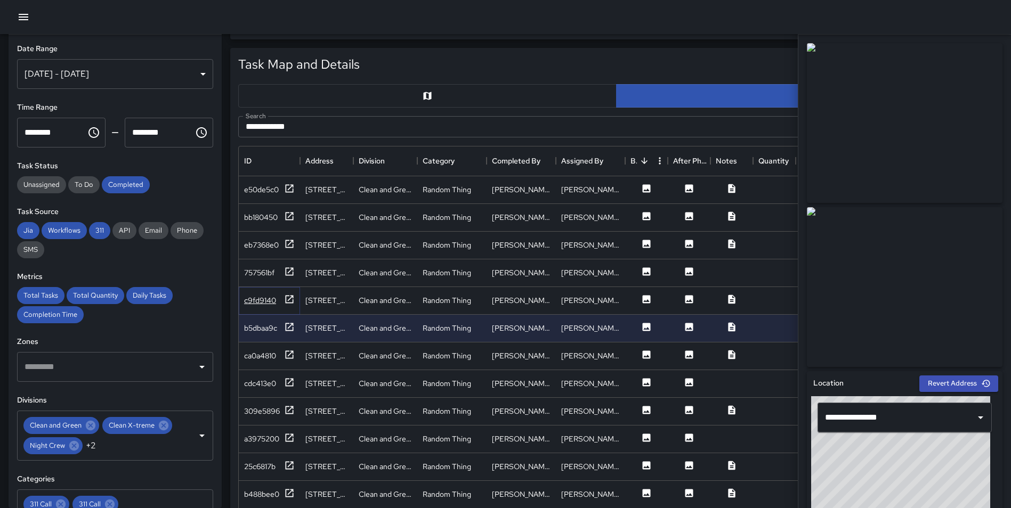
click at [290, 294] on icon at bounding box center [289, 299] width 11 height 11
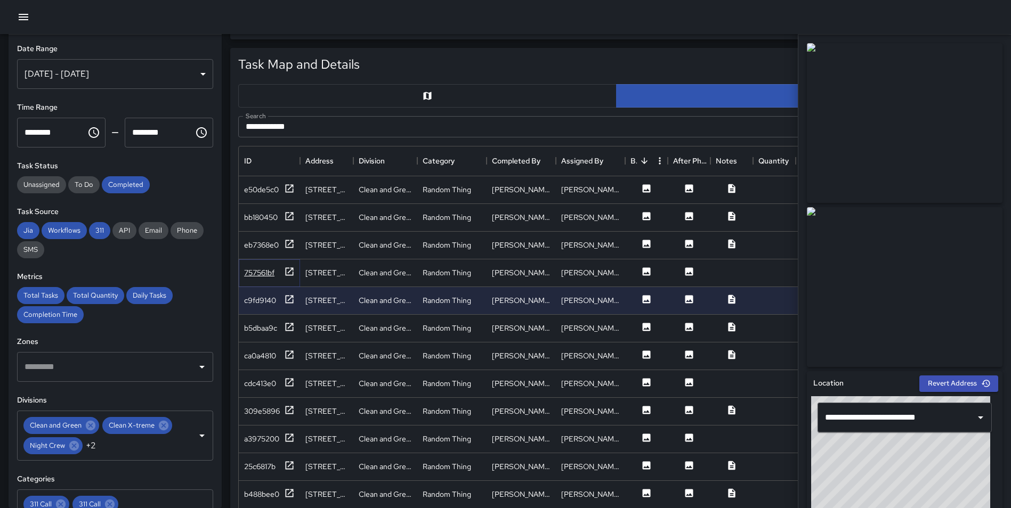
click at [291, 270] on icon at bounding box center [290, 272] width 8 height 8
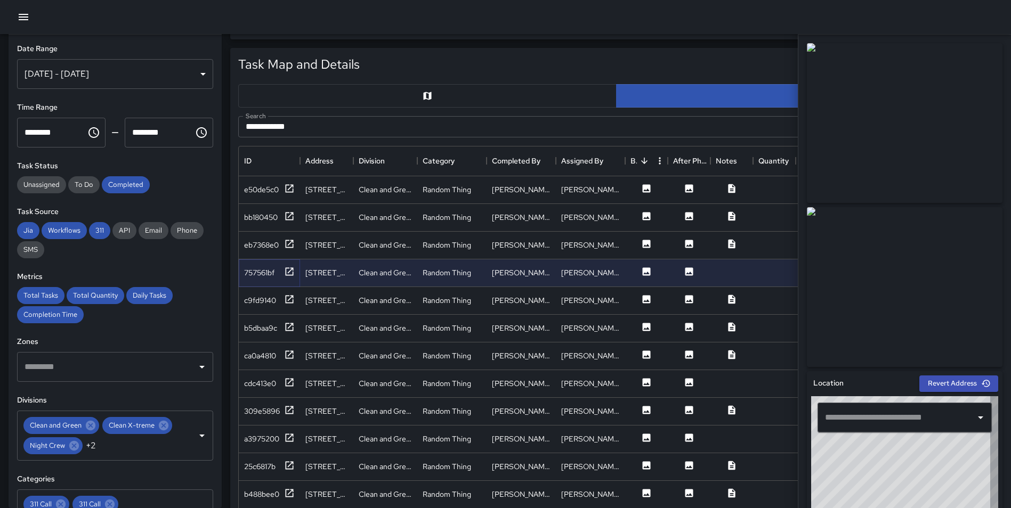
type input "**********"
click at [289, 244] on icon at bounding box center [290, 244] width 8 height 8
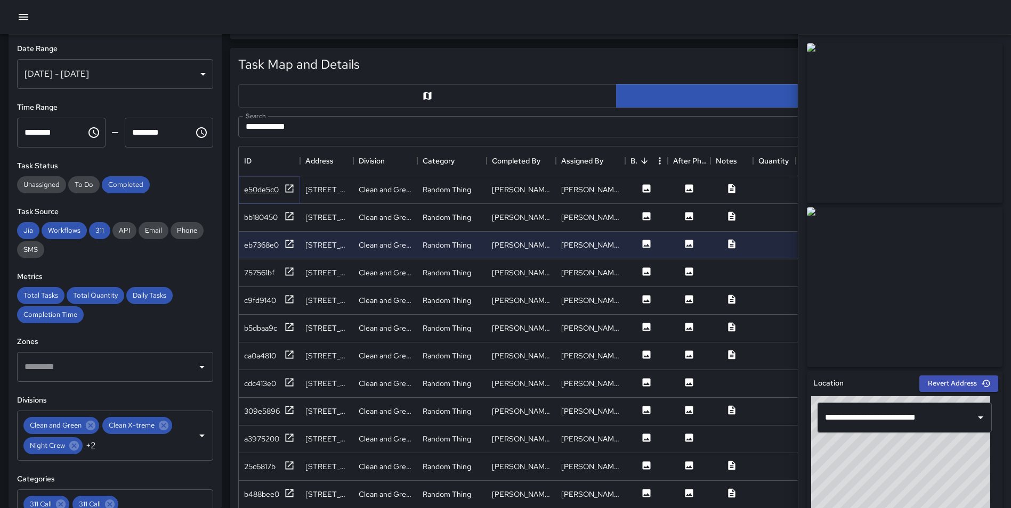
click at [287, 190] on icon at bounding box center [289, 188] width 11 height 11
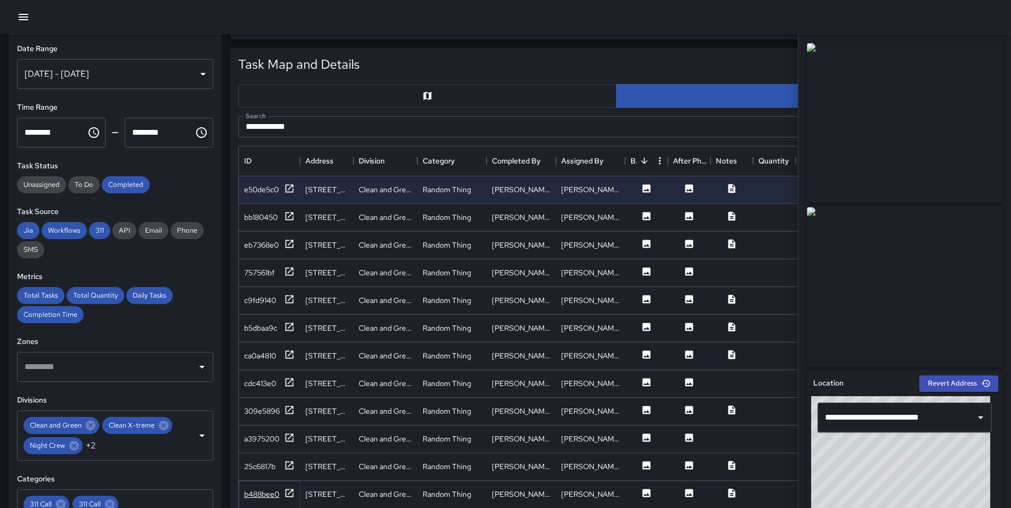
click at [286, 495] on icon at bounding box center [290, 493] width 8 height 8
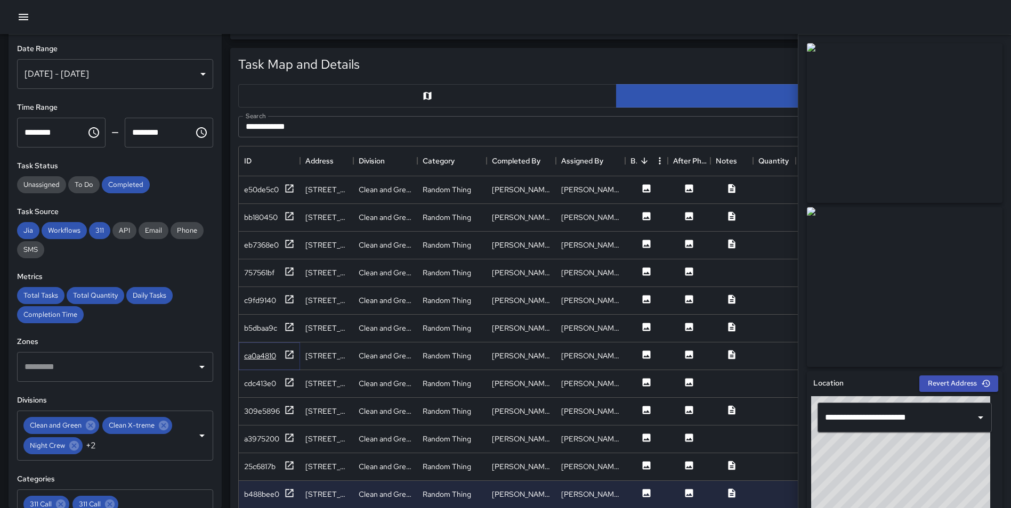
click at [293, 353] on icon at bounding box center [290, 355] width 8 height 8
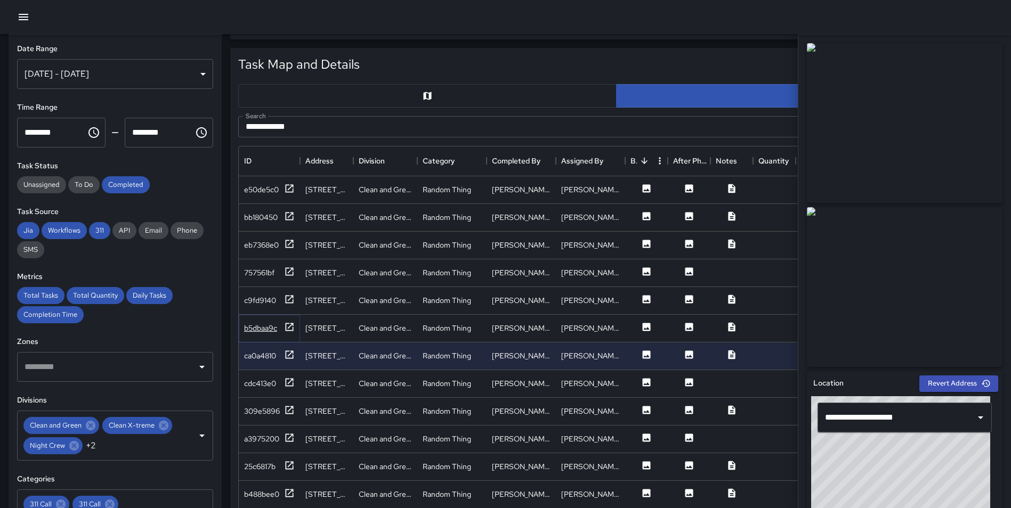
click at [286, 328] on icon at bounding box center [290, 327] width 8 height 8
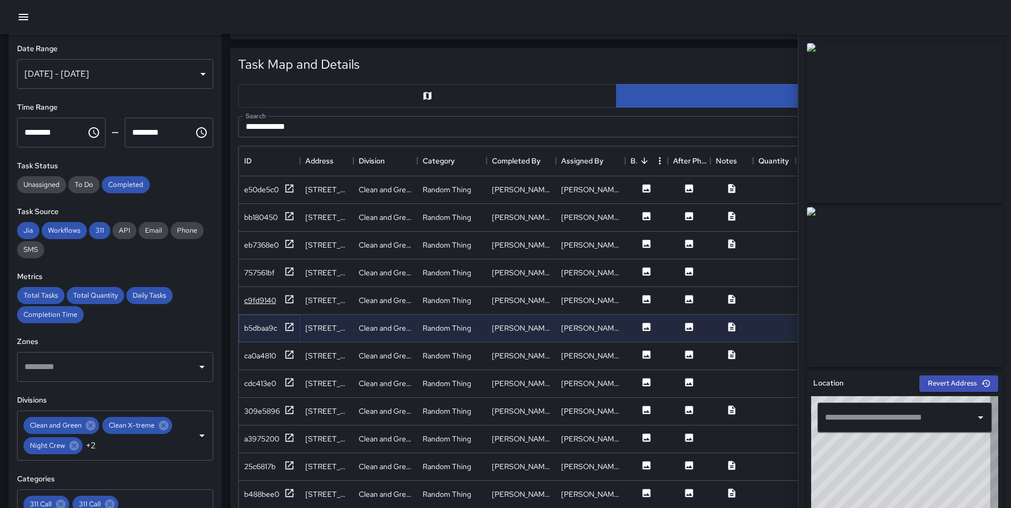
type input "**********"
drag, startPoint x: 287, startPoint y: 298, endPoint x: 292, endPoint y: 289, distance: 9.8
click at [288, 298] on icon at bounding box center [289, 299] width 11 height 11
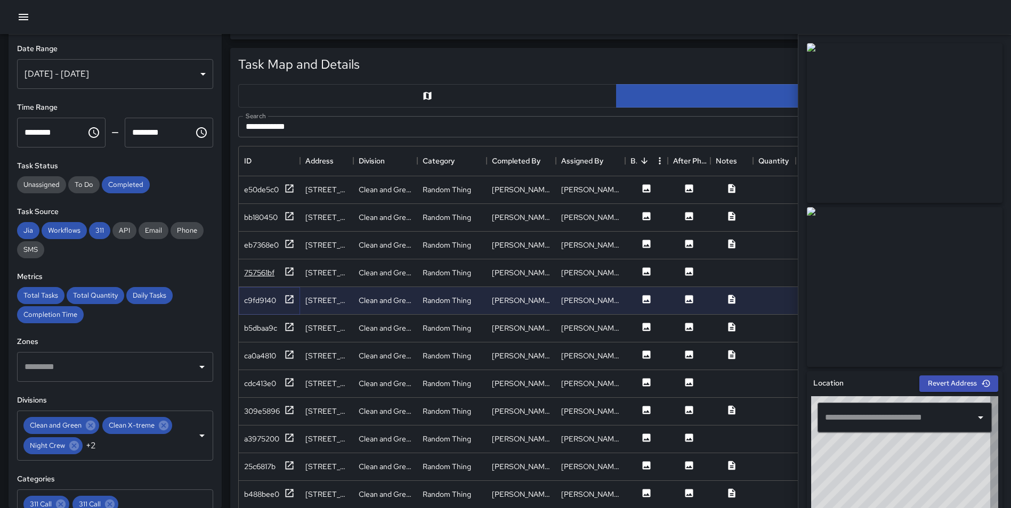
type input "**********"
click at [291, 273] on icon at bounding box center [289, 271] width 11 height 11
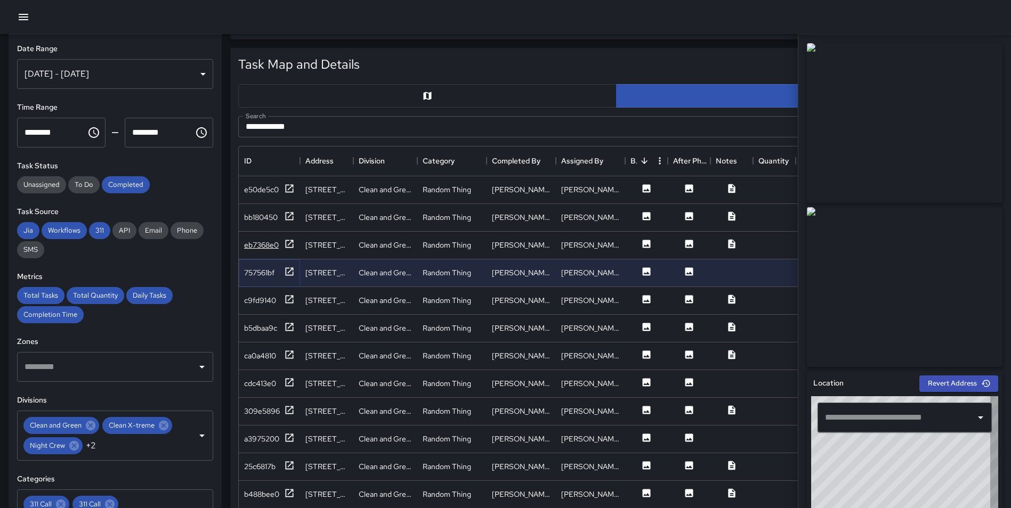
type input "**********"
click at [288, 242] on icon at bounding box center [289, 244] width 11 height 11
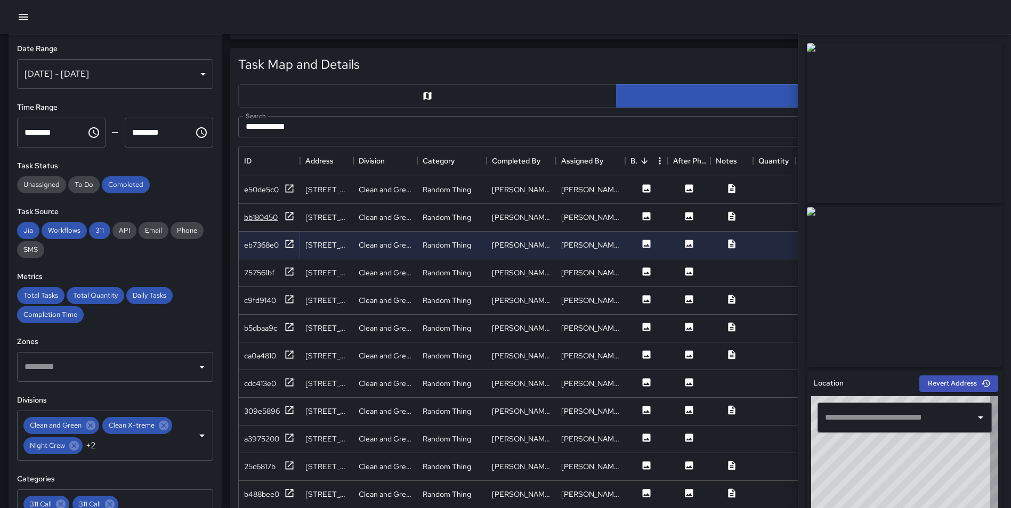
type input "**********"
click at [293, 215] on icon at bounding box center [289, 216] width 11 height 11
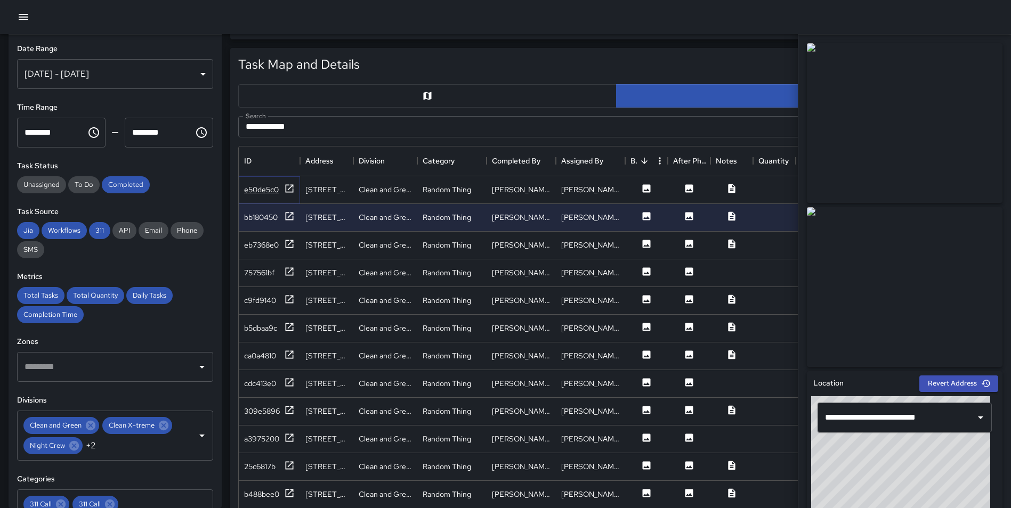
click at [291, 186] on icon at bounding box center [289, 188] width 11 height 11
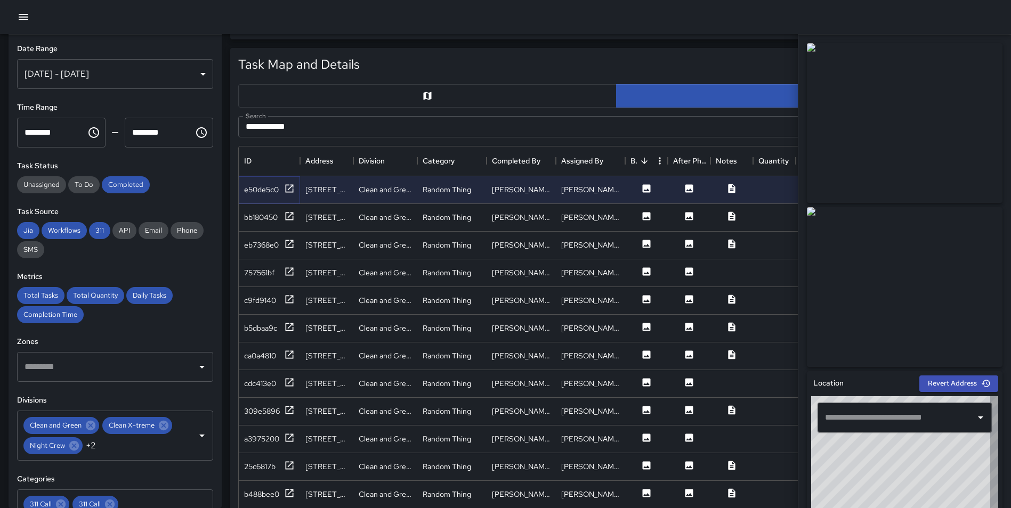
type input "**********"
click at [292, 384] on icon at bounding box center [289, 382] width 11 height 11
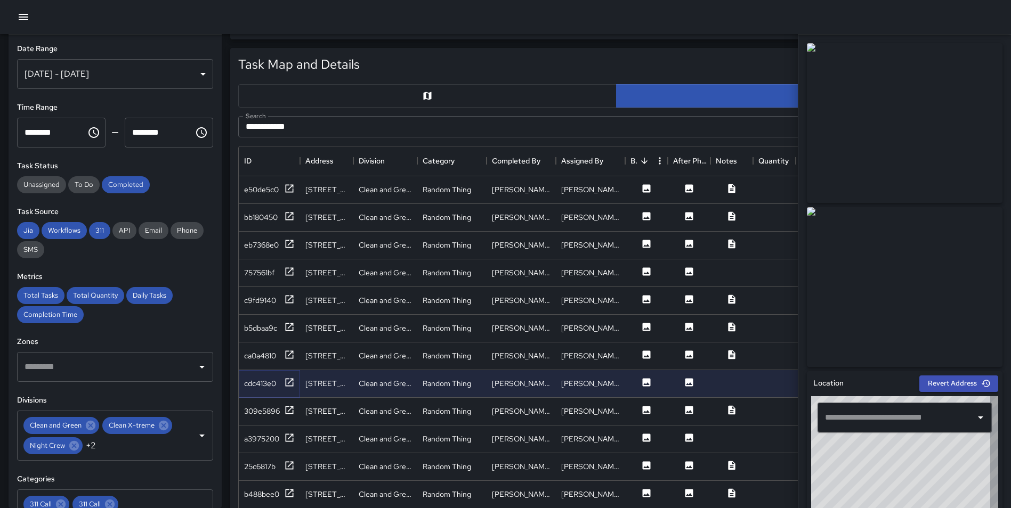
type input "**********"
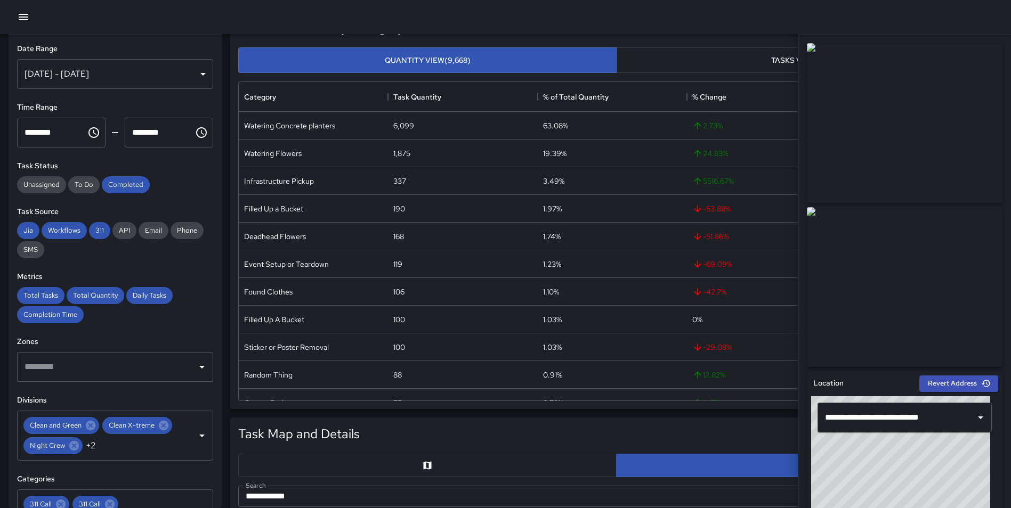
scroll to position [21, 0]
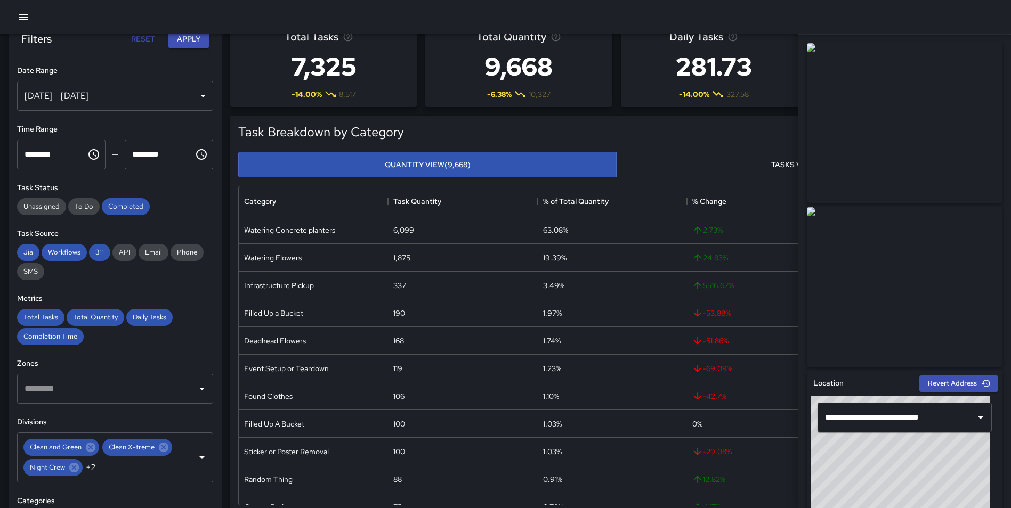
click at [748, 135] on div "Export" at bounding box center [701, 134] width 591 height 24
click at [1001, 62] on div "**********" at bounding box center [904, 272] width 213 height 474
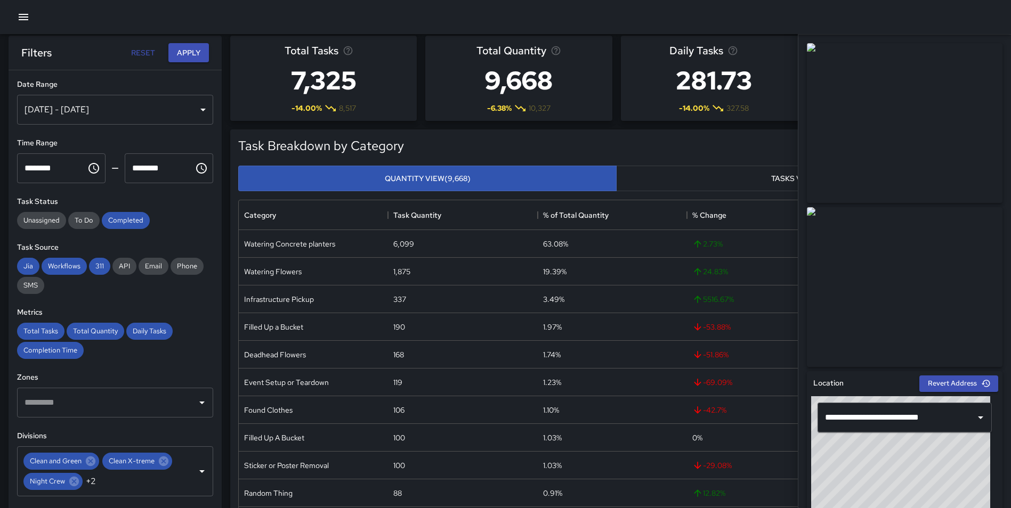
scroll to position [0, 0]
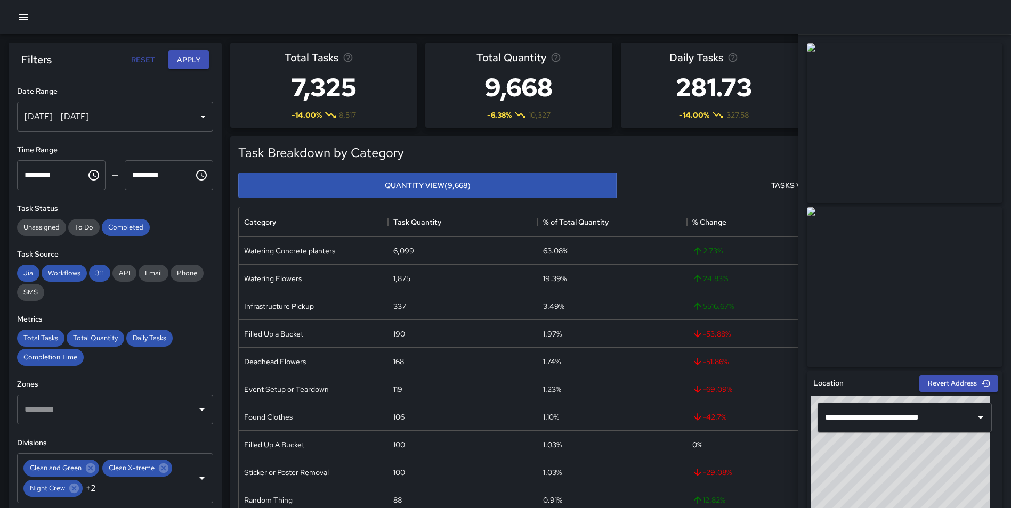
click at [700, 152] on div "Export" at bounding box center [701, 154] width 591 height 24
click at [978, 30] on div at bounding box center [505, 17] width 1011 height 34
click at [970, 38] on div "**********" at bounding box center [904, 272] width 213 height 474
click at [760, 169] on div "Quantity View (9,668) Tasks View (7,325)" at bounding box center [616, 185] width 765 height 35
click at [710, 151] on div "Export" at bounding box center [701, 154] width 591 height 24
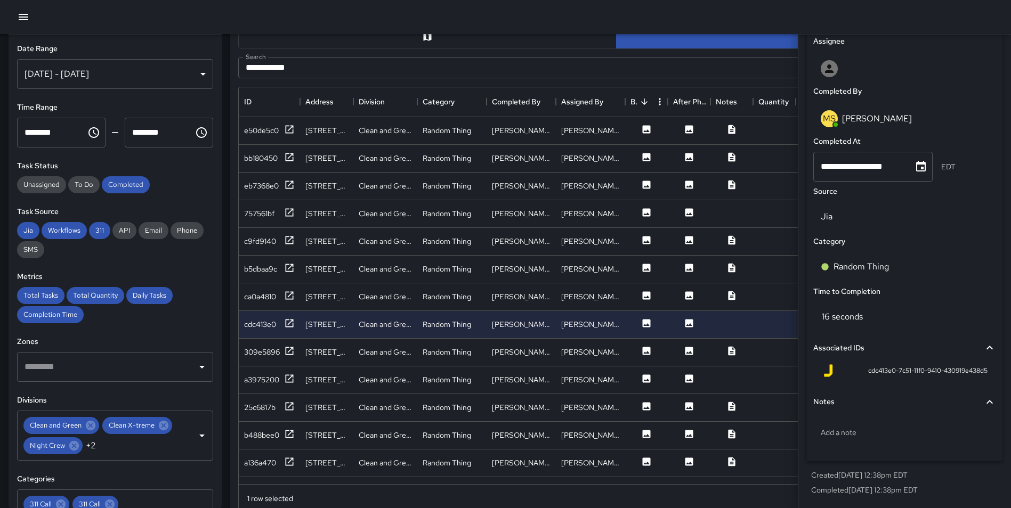
scroll to position [544, 0]
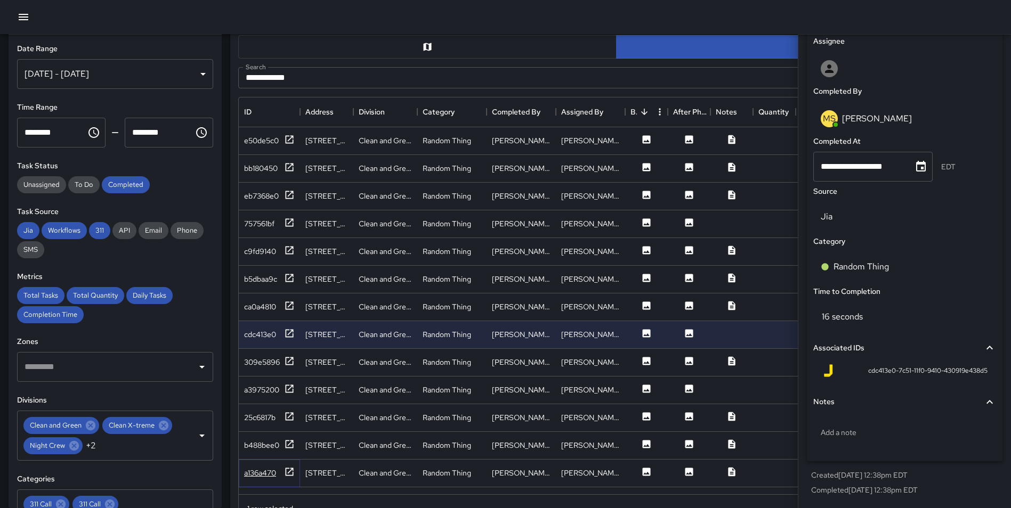
click at [286, 470] on icon at bounding box center [290, 472] width 8 height 8
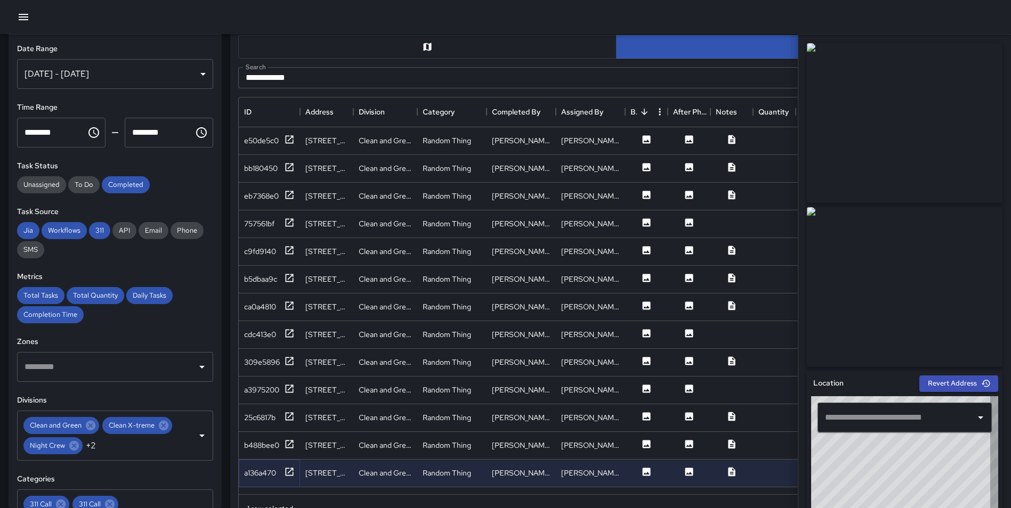
type input "**********"
click at [287, 446] on icon at bounding box center [289, 444] width 11 height 11
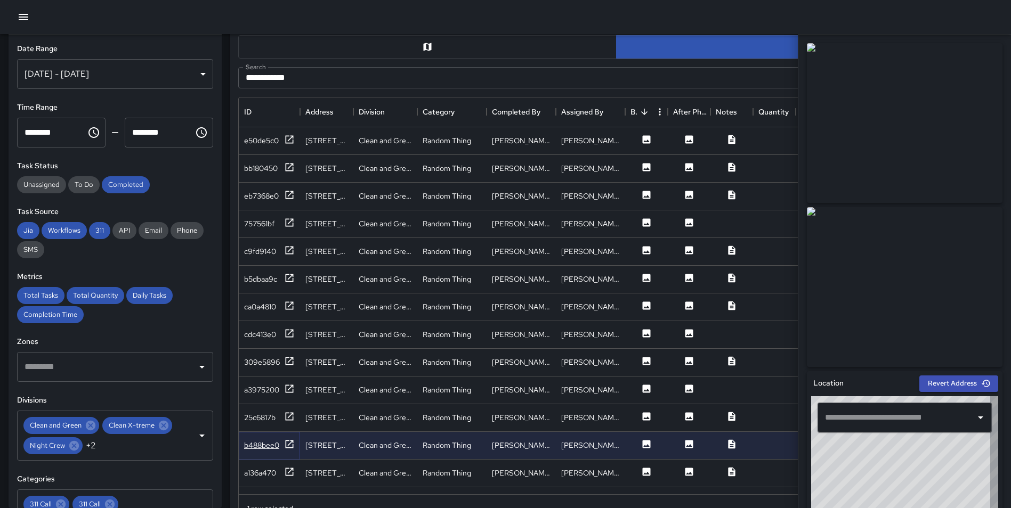
type input "**********"
click at [284, 415] on icon at bounding box center [289, 416] width 11 height 11
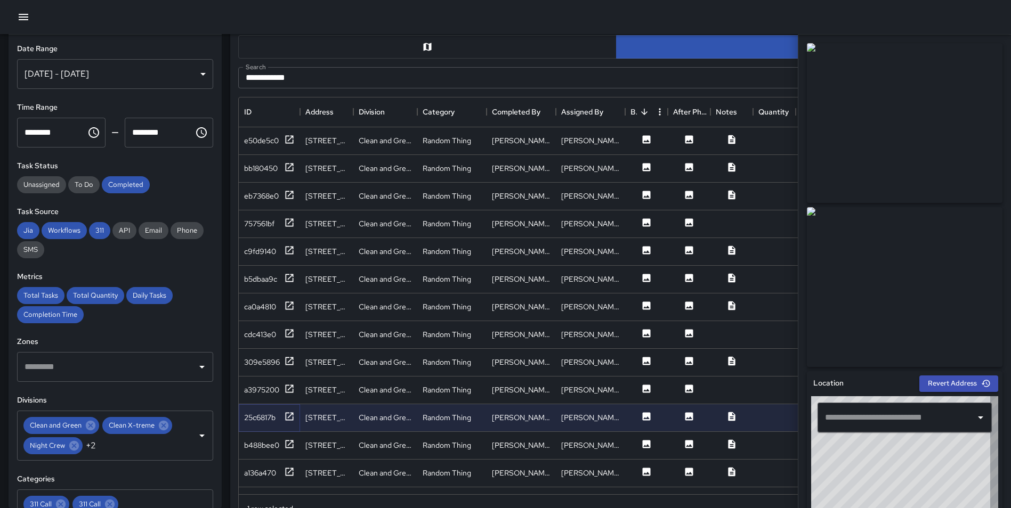
type input "**********"
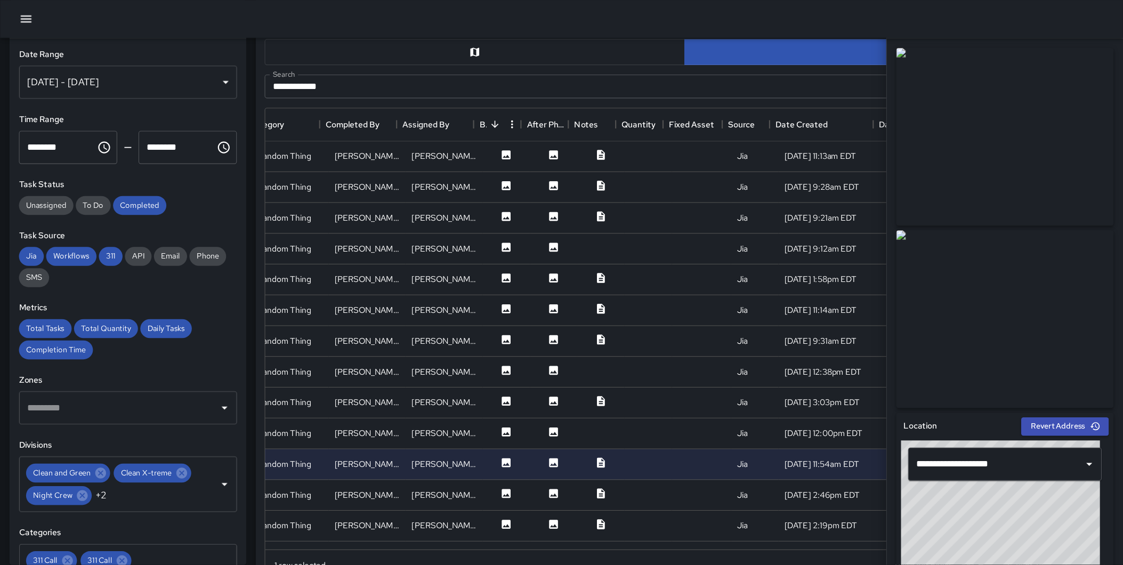
scroll to position [0, 0]
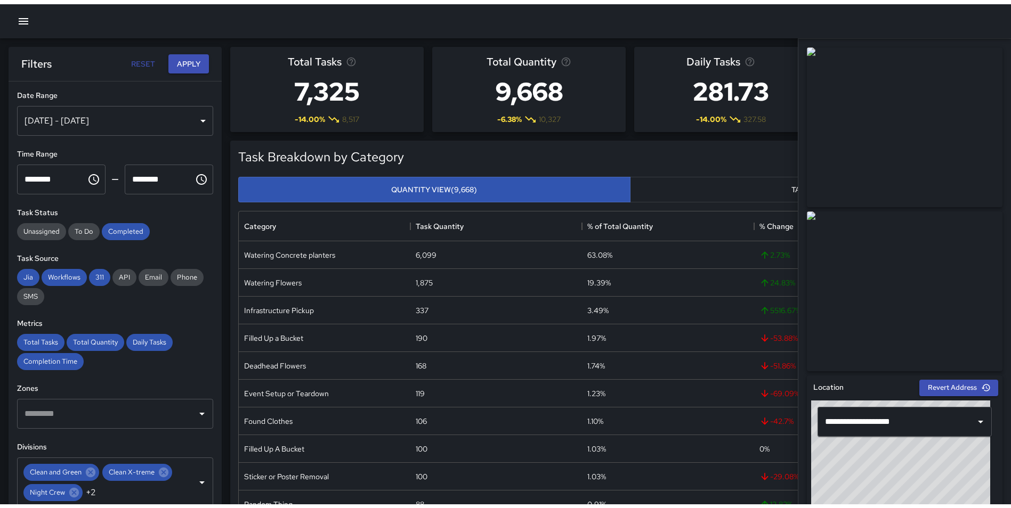
scroll to position [389, 747]
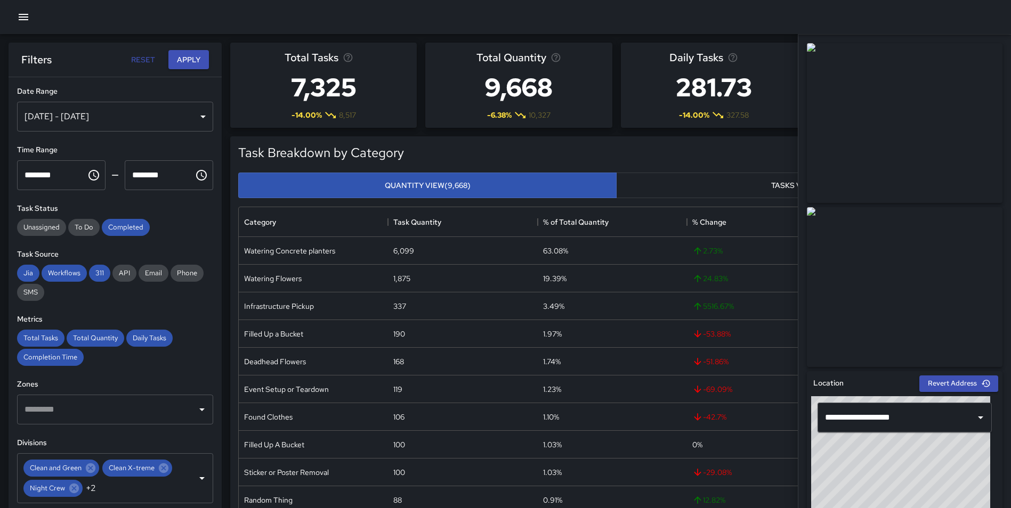
click at [996, 288] on div at bounding box center [905, 287] width 200 height 164
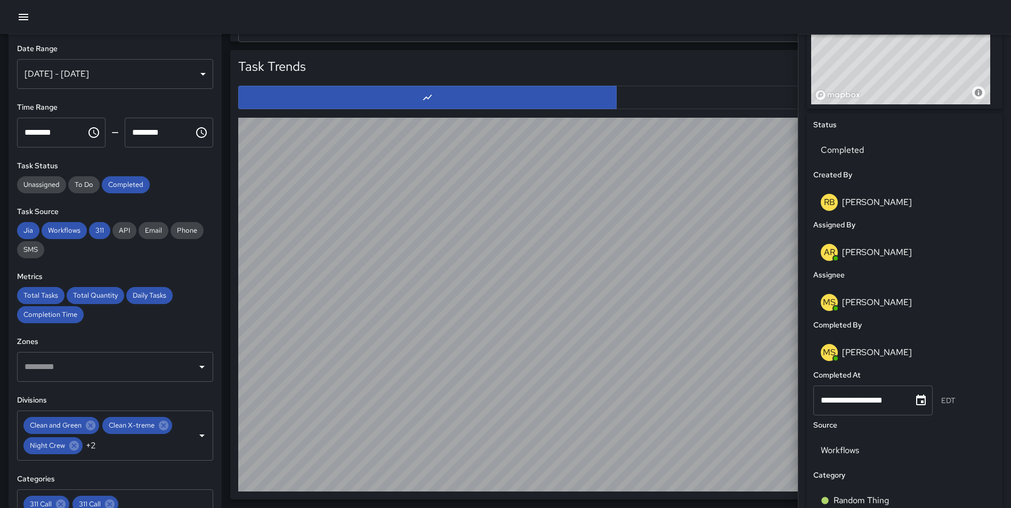
scroll to position [0, 0]
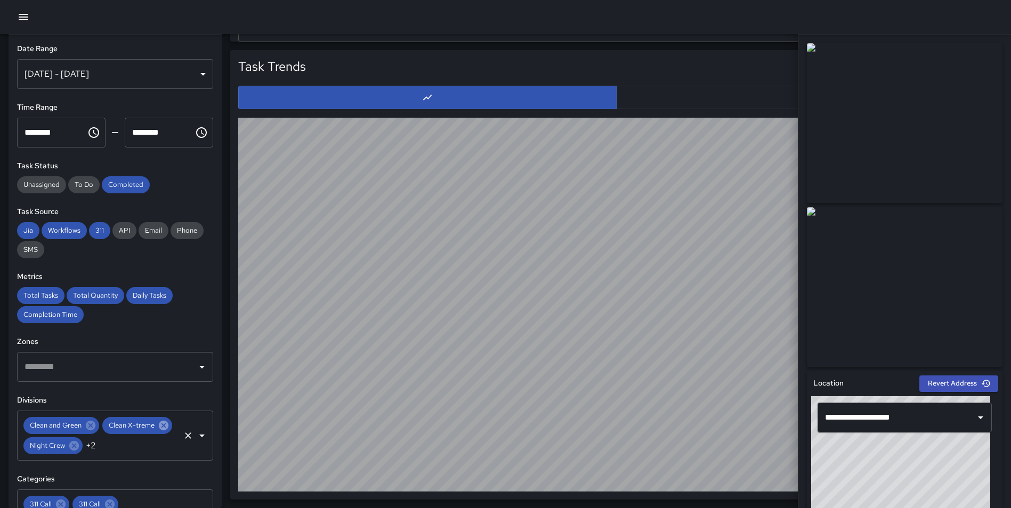
click at [159, 431] on icon at bounding box center [164, 426] width 10 height 10
click at [151, 425] on icon at bounding box center [153, 426] width 10 height 10
click at [148, 423] on span "Office Staff" at bounding box center [127, 425] width 51 height 12
drag, startPoint x: 151, startPoint y: 425, endPoint x: 137, endPoint y: 430, distance: 14.3
click at [151, 425] on icon at bounding box center [156, 426] width 10 height 10
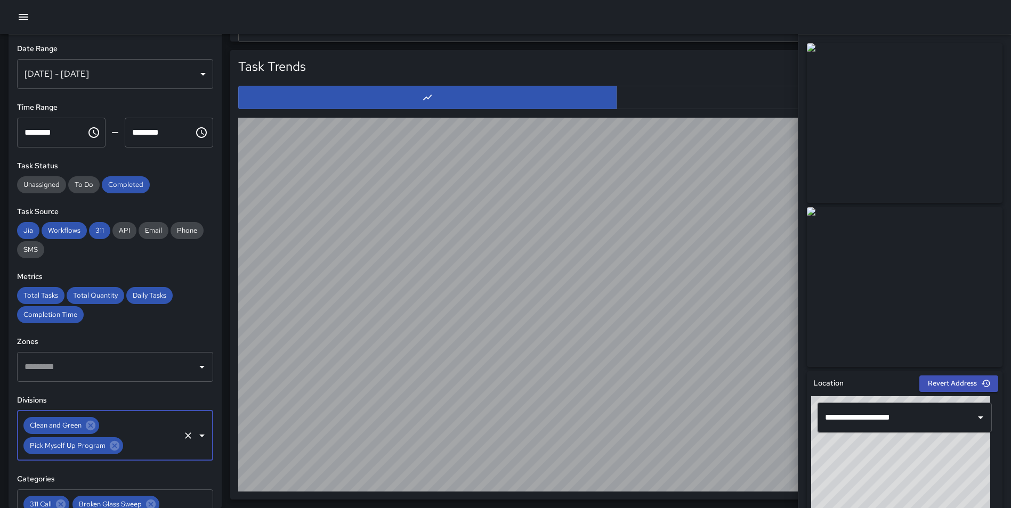
click at [114, 448] on icon at bounding box center [115, 446] width 12 height 12
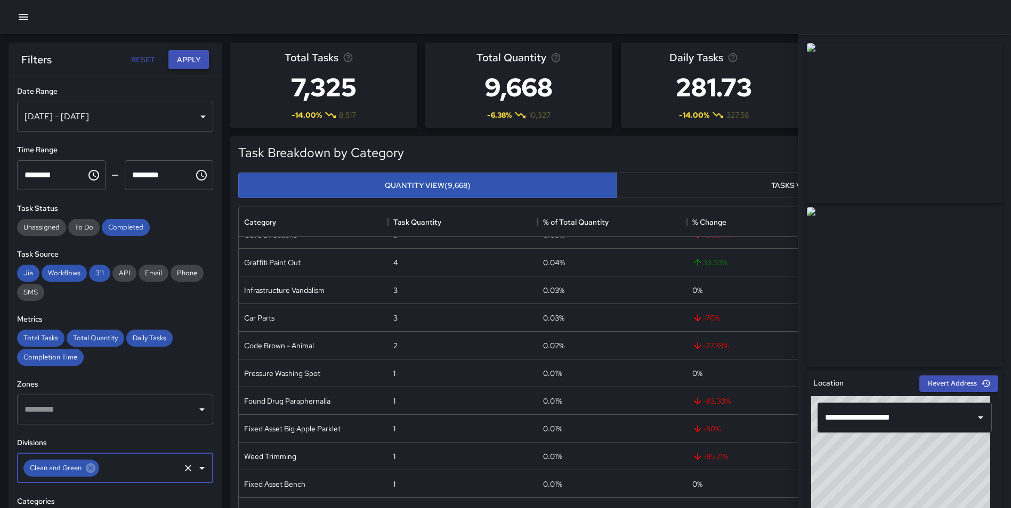
click at [195, 63] on button "Apply" at bounding box center [188, 60] width 41 height 20
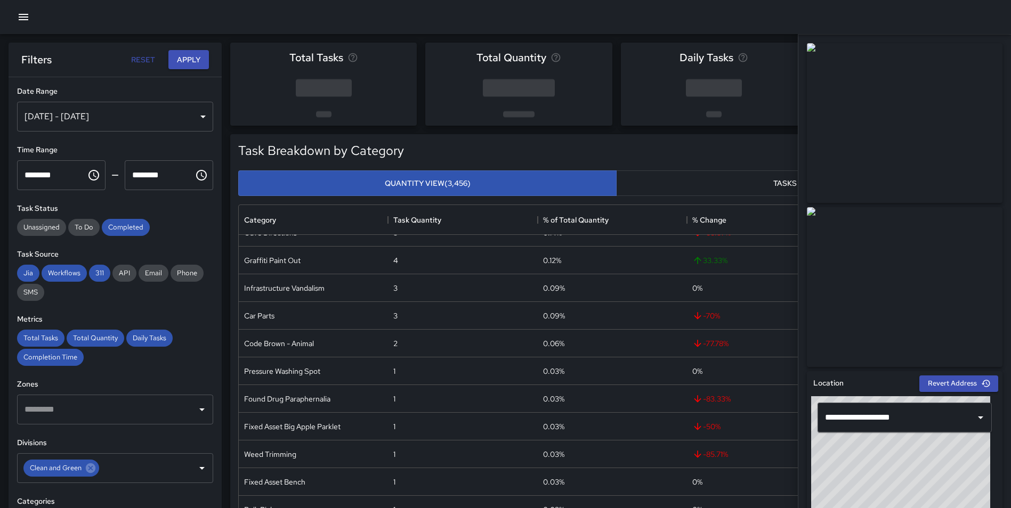
scroll to position [709, 0]
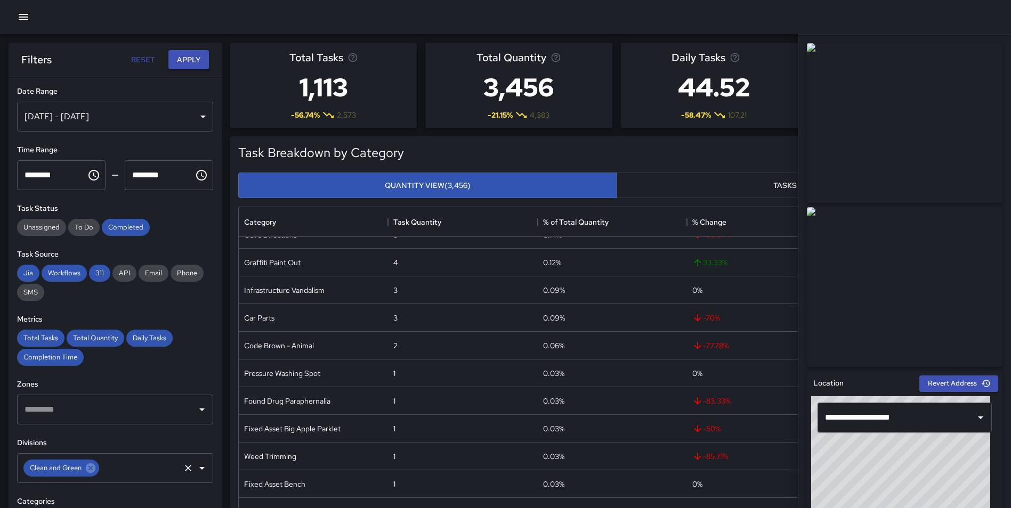
click at [110, 467] on input "text" at bounding box center [140, 468] width 78 height 20
type input "*****"
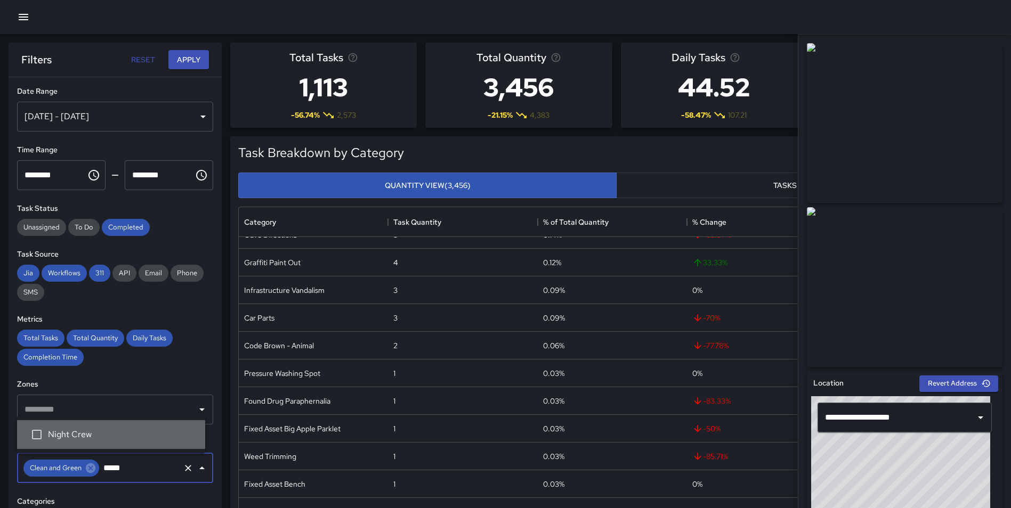
click at [98, 438] on span "Night Crew" at bounding box center [122, 434] width 149 height 13
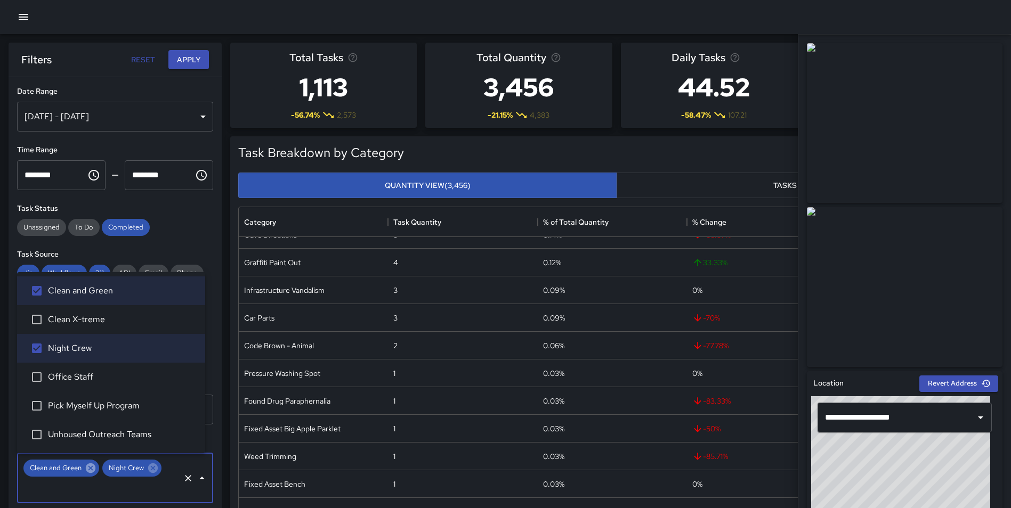
click at [87, 468] on icon at bounding box center [91, 469] width 10 height 10
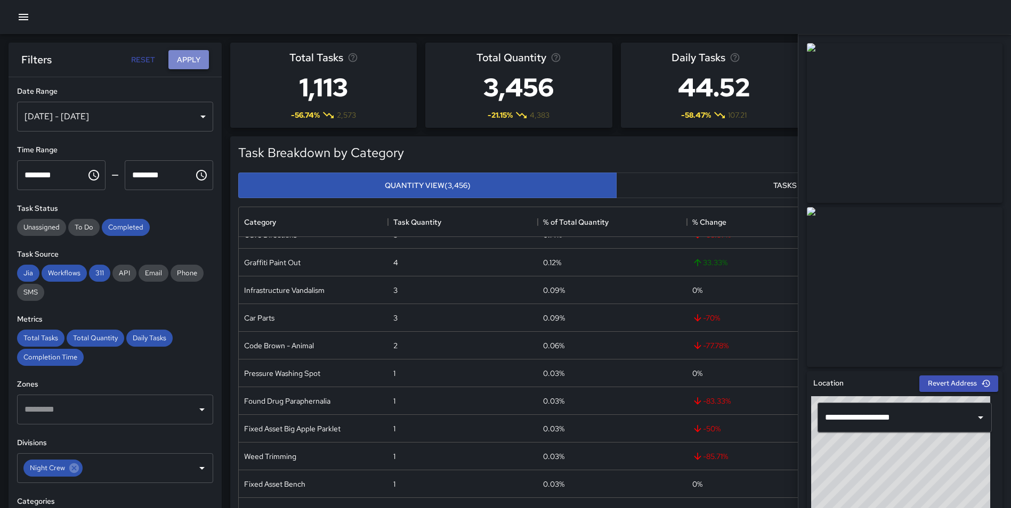
click at [181, 59] on button "Apply" at bounding box center [188, 60] width 41 height 20
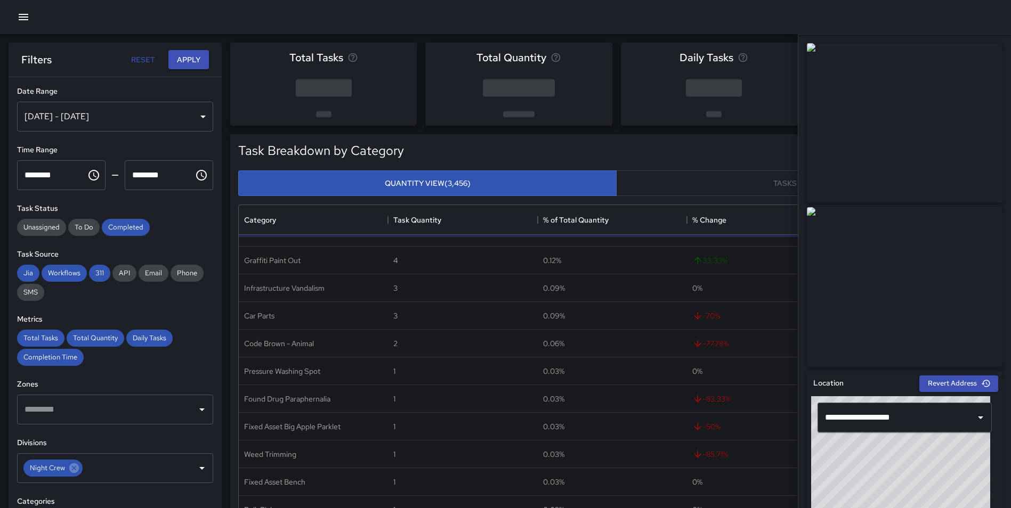
scroll to position [0, 0]
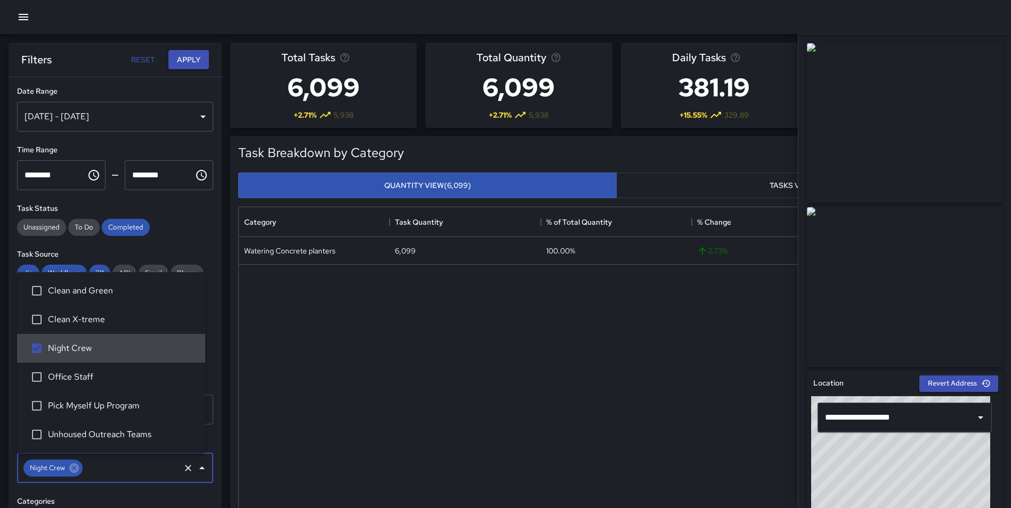
click at [105, 468] on input "text" at bounding box center [131, 468] width 94 height 20
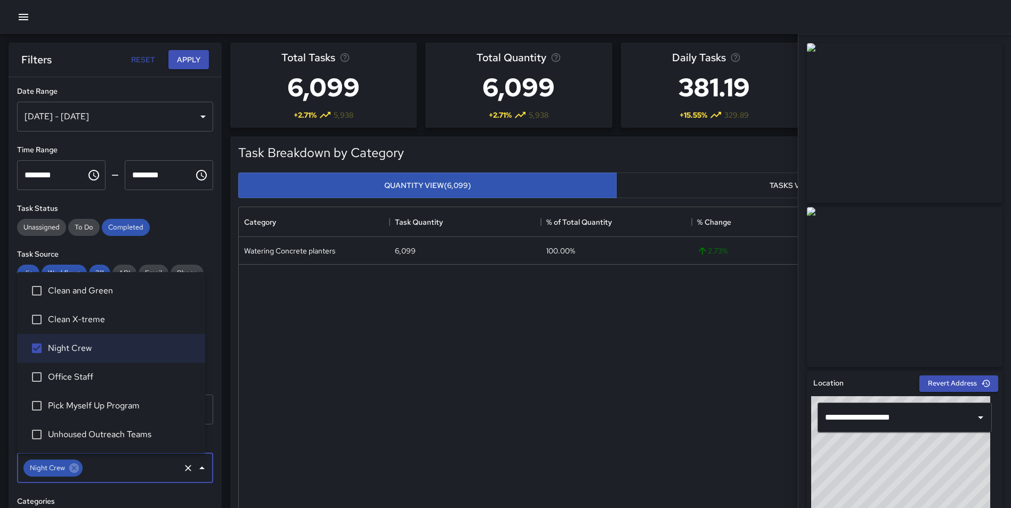
click at [102, 315] on span "Clean X-treme" at bounding box center [122, 319] width 149 height 13
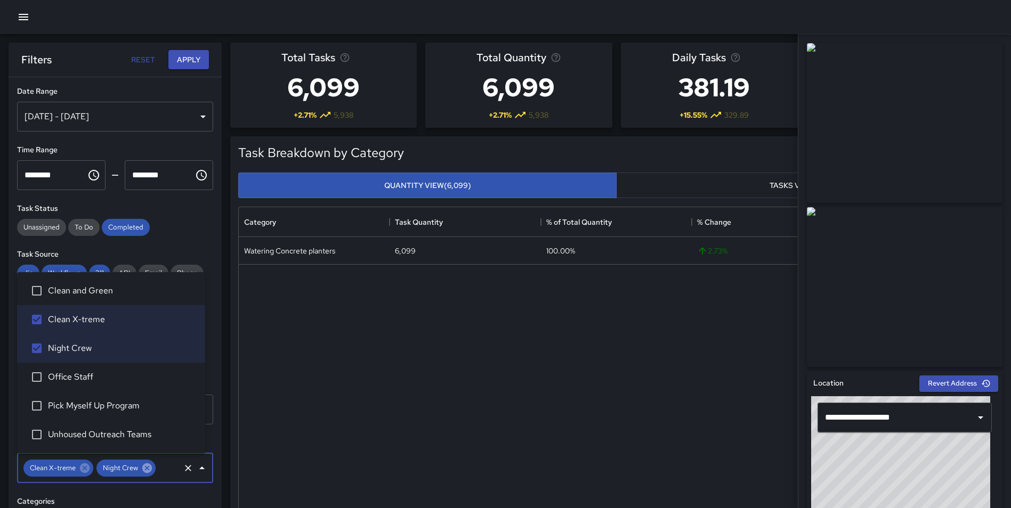
click at [144, 470] on icon at bounding box center [147, 469] width 12 height 12
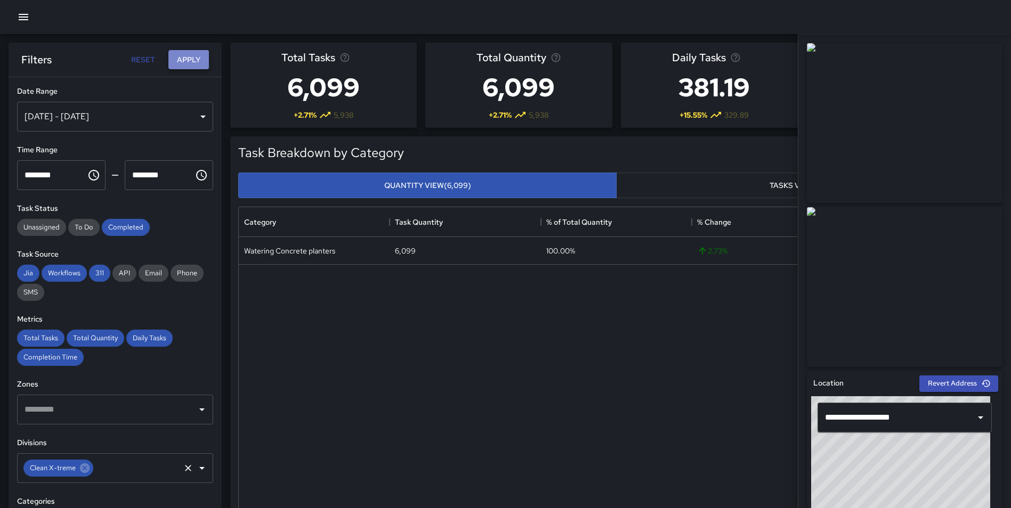
click at [185, 59] on button "Apply" at bounding box center [188, 60] width 41 height 20
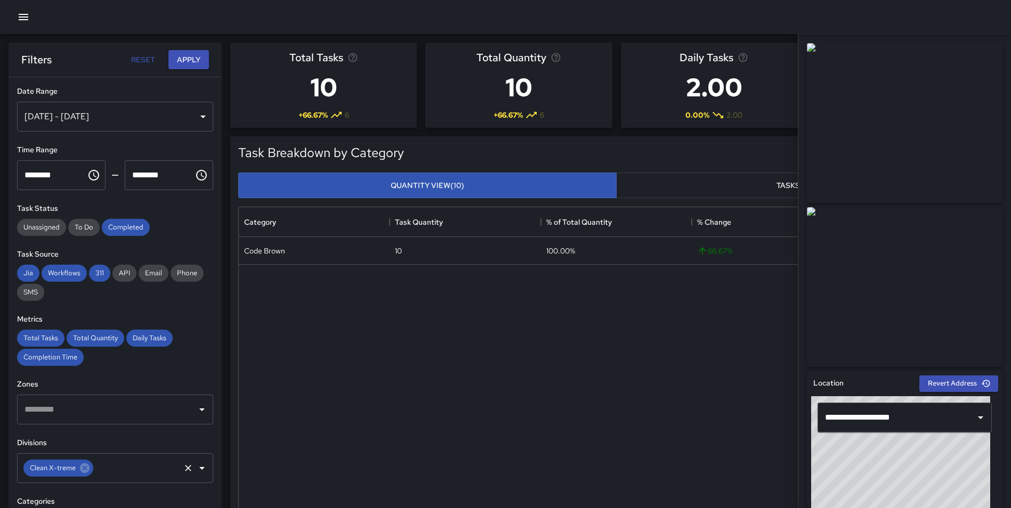
click at [114, 470] on input "text" at bounding box center [137, 468] width 84 height 20
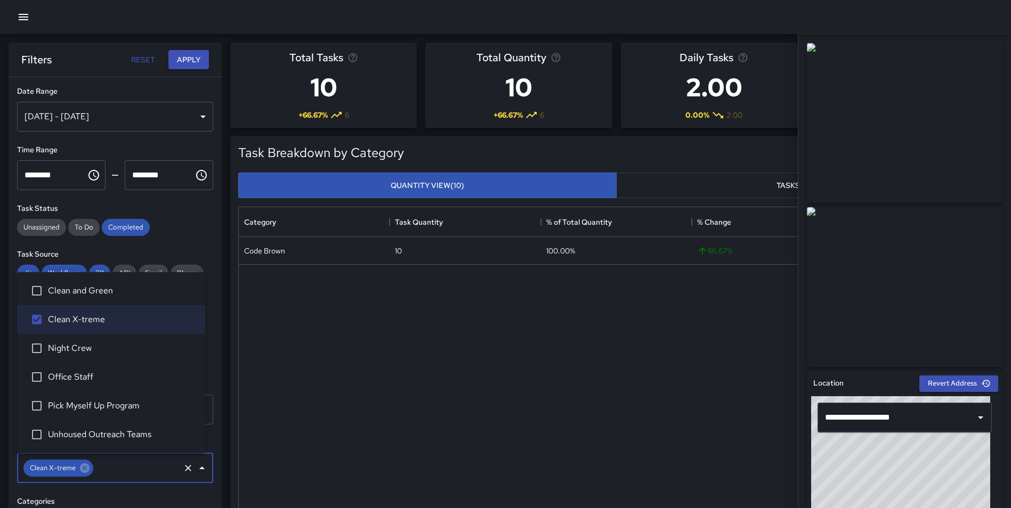
click at [114, 294] on span "Clean and Green" at bounding box center [122, 291] width 149 height 13
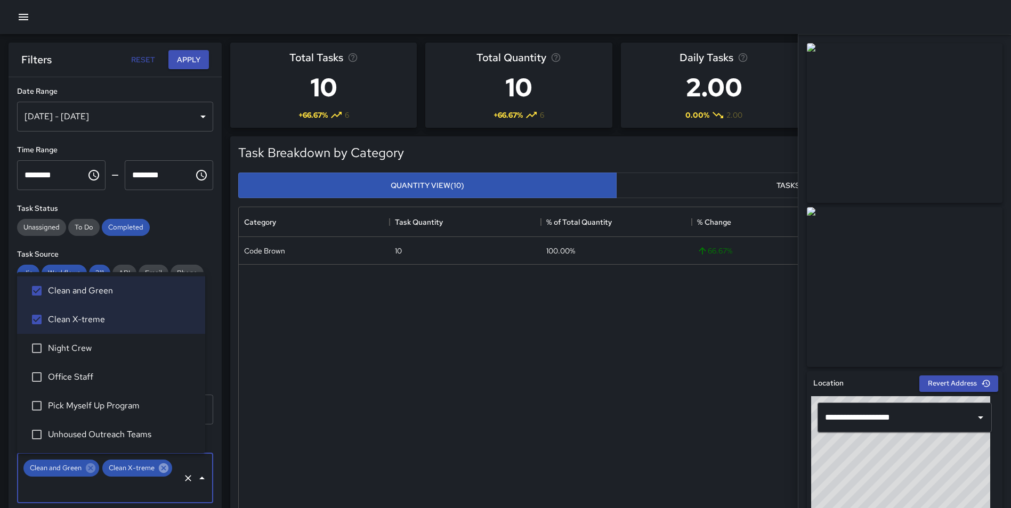
click at [159, 473] on icon at bounding box center [164, 469] width 10 height 10
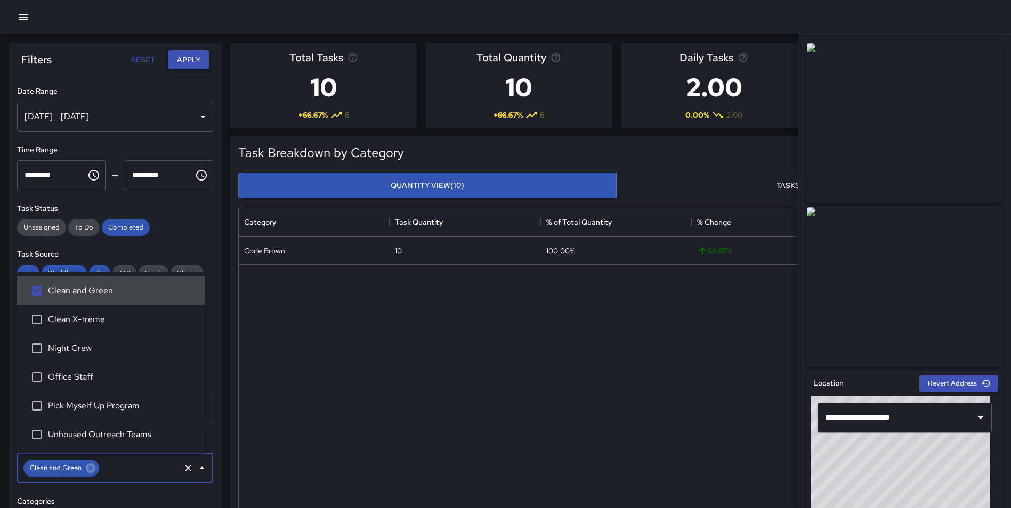
click at [184, 69] on button "Apply" at bounding box center [188, 60] width 41 height 20
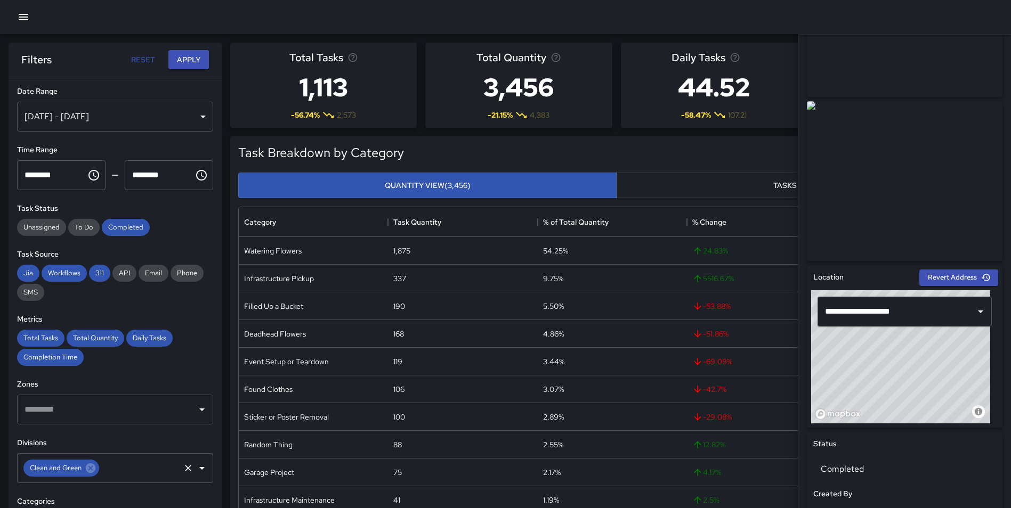
scroll to position [87, 0]
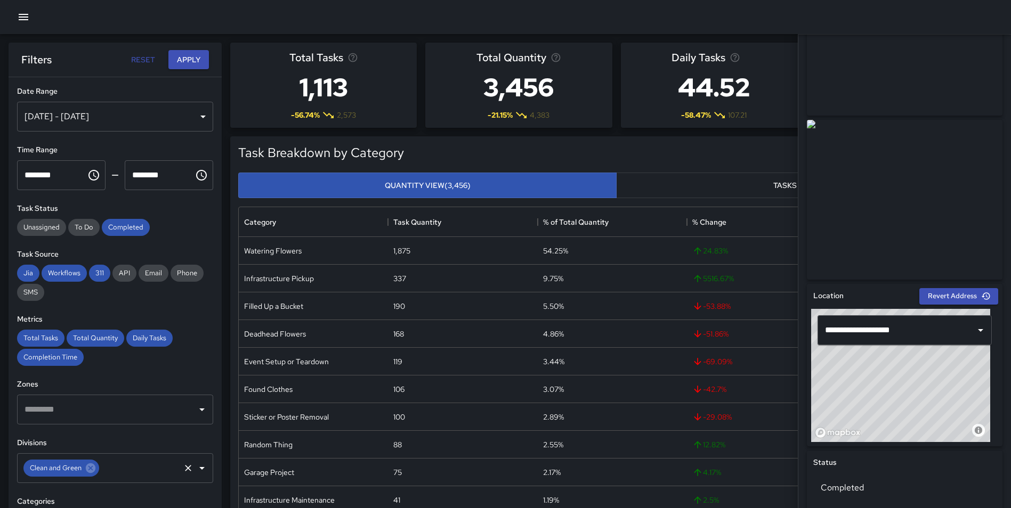
click at [745, 143] on div "Export" at bounding box center [701, 154] width 591 height 24
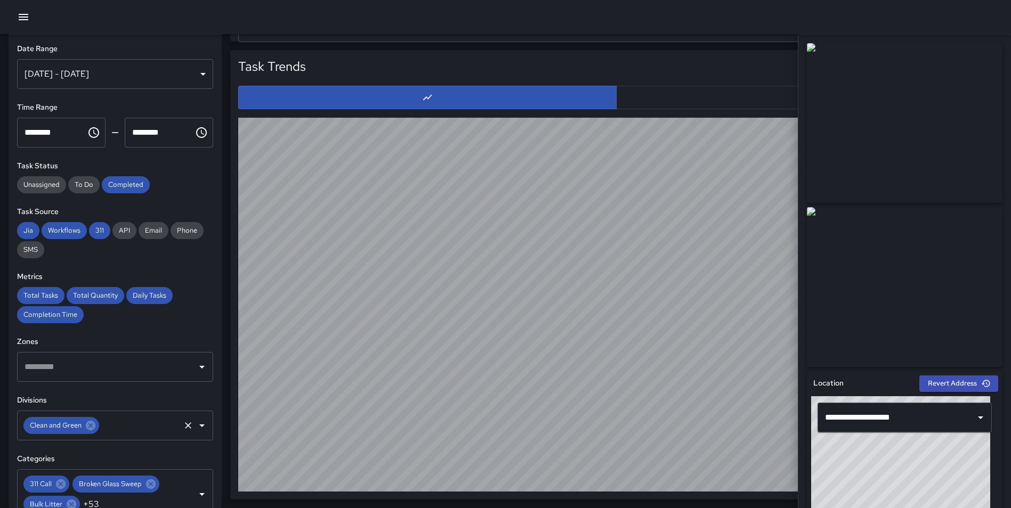
scroll to position [0, 0]
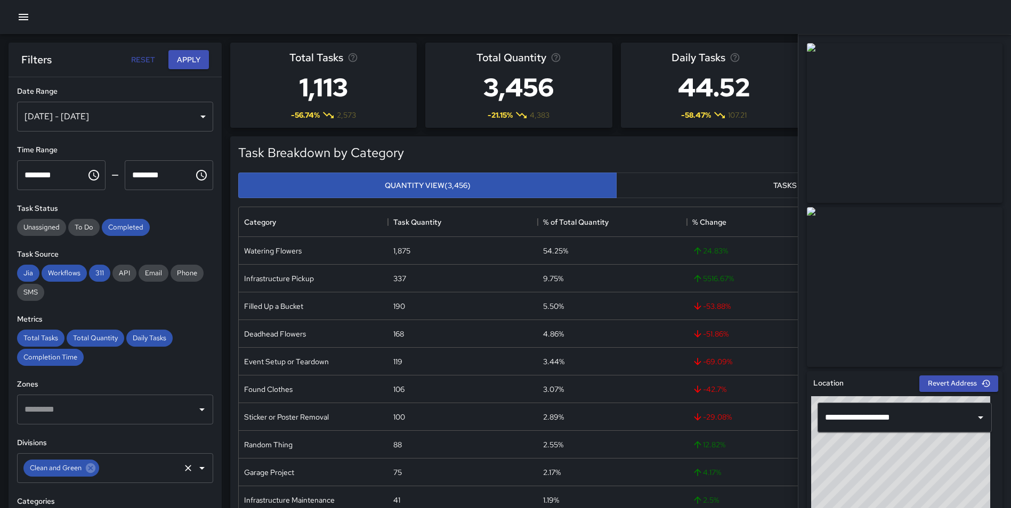
click at [766, 120] on div "Daily Tasks 44.52 -58.47 % 107.21" at bounding box center [714, 85] width 187 height 85
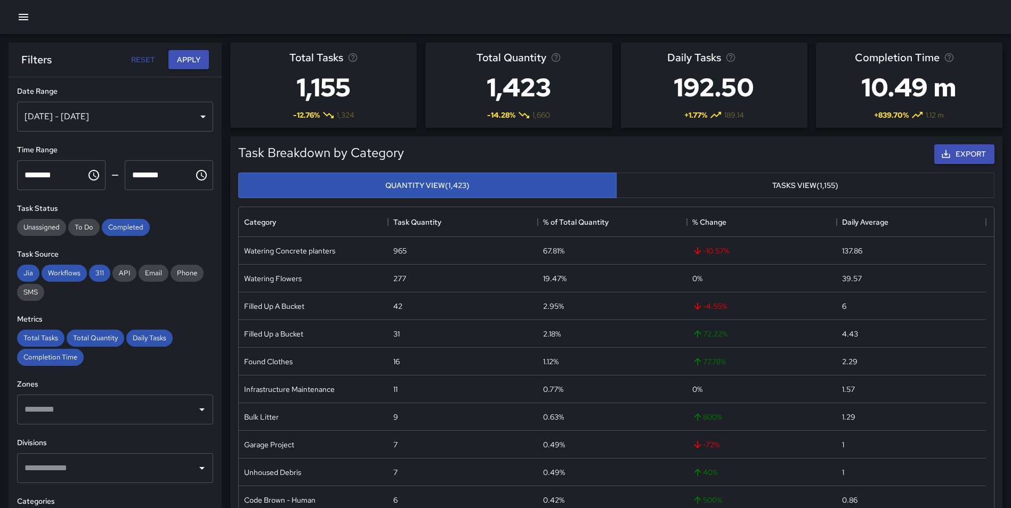
click at [133, 113] on div "[DATE] - [DATE]" at bounding box center [115, 117] width 196 height 30
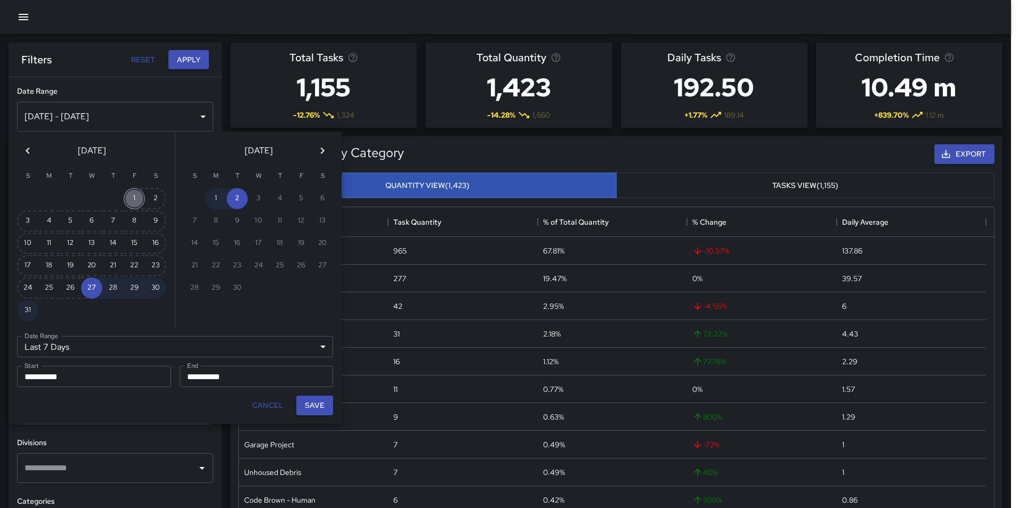
click at [133, 201] on button "1" at bounding box center [134, 198] width 21 height 21
type input "******"
type input "**********"
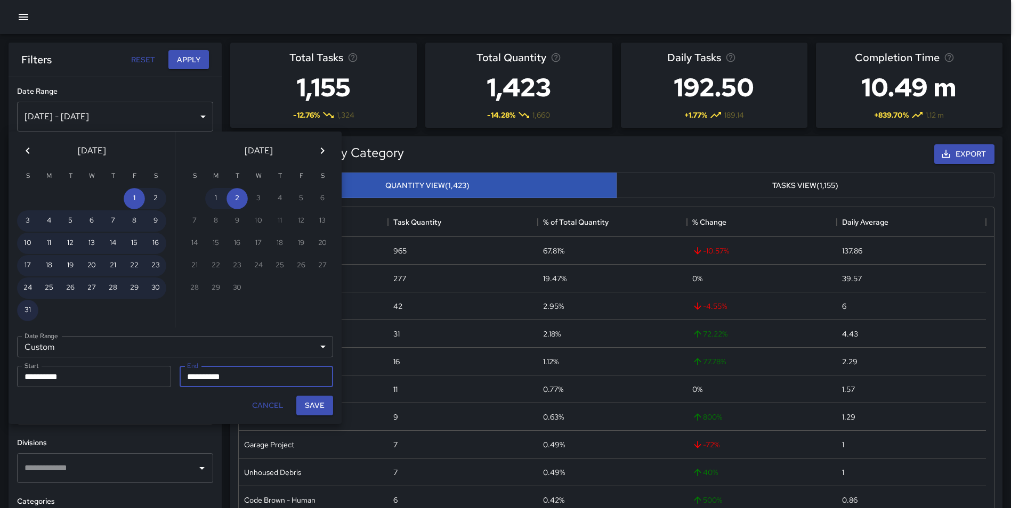
click at [22, 310] on button "31" at bounding box center [27, 310] width 21 height 21
type input "**********"
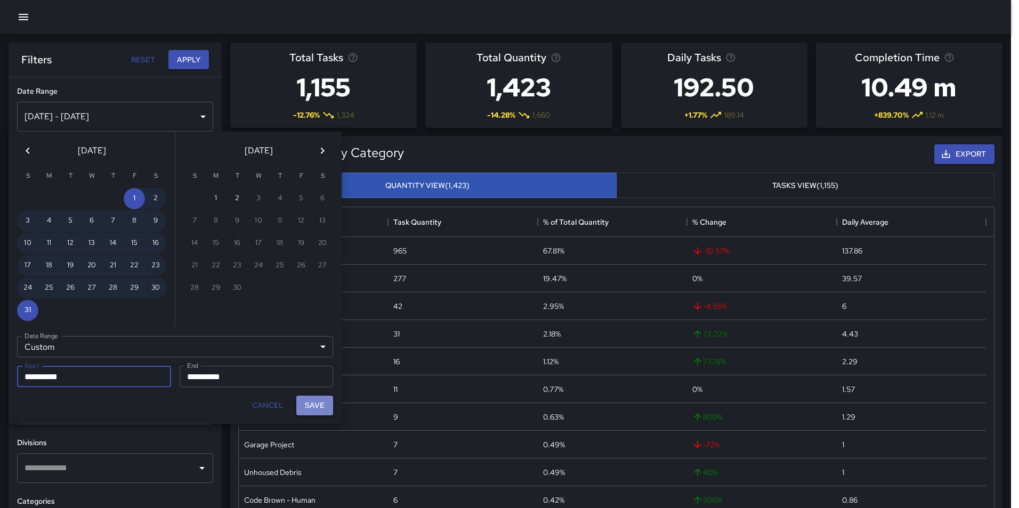
click at [309, 399] on button "Save" at bounding box center [314, 406] width 37 height 20
type input "**********"
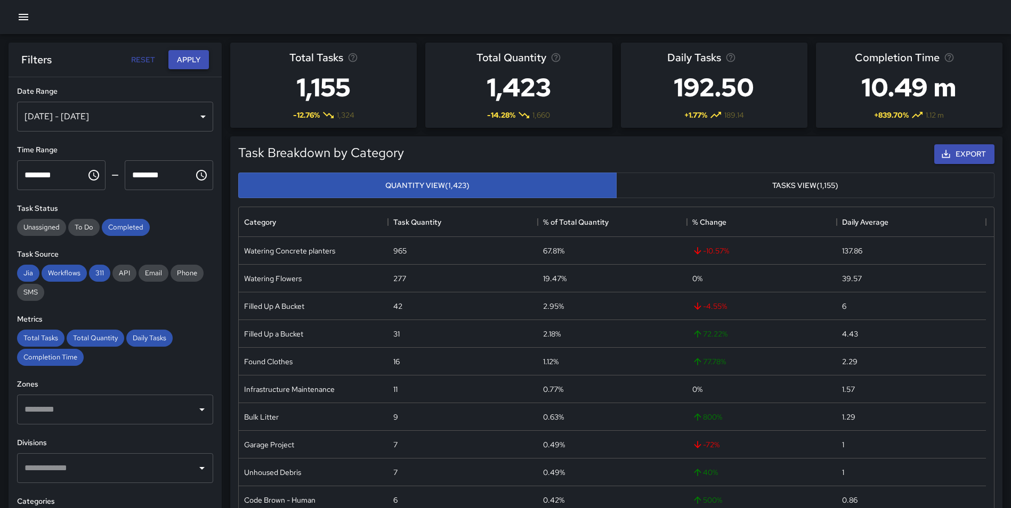
click at [186, 64] on button "Apply" at bounding box center [188, 60] width 41 height 20
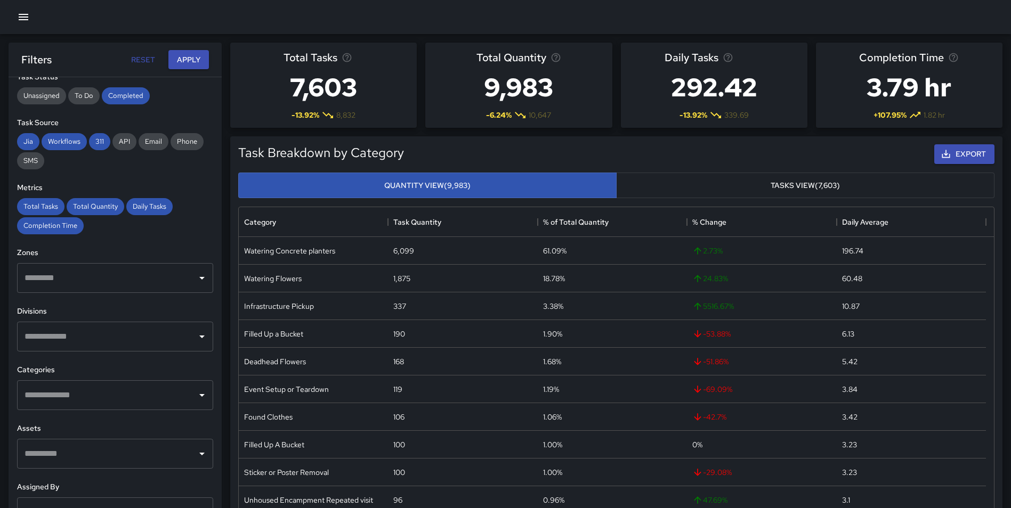
scroll to position [175, 0]
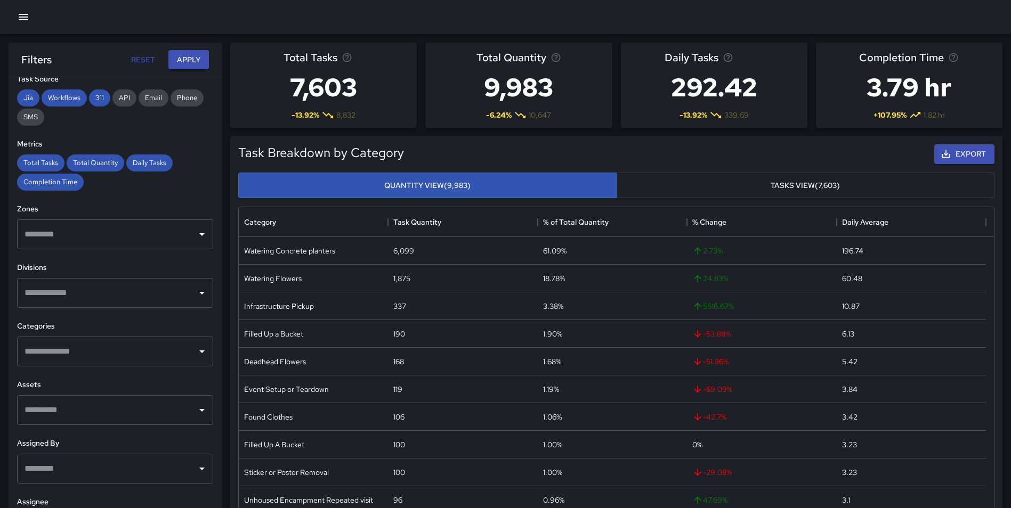
click at [111, 290] on input "text" at bounding box center [107, 293] width 171 height 20
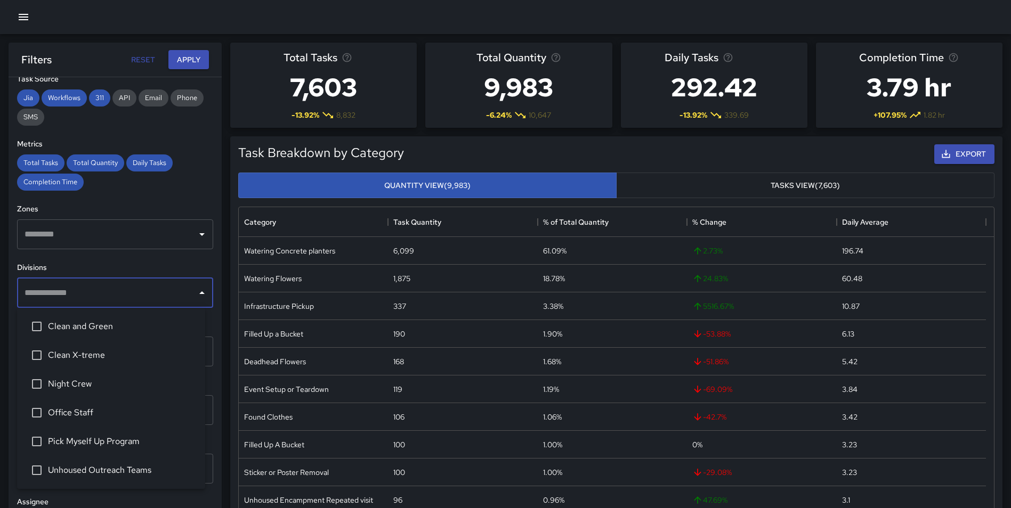
click at [100, 327] on span "Clean and Green" at bounding box center [122, 326] width 149 height 13
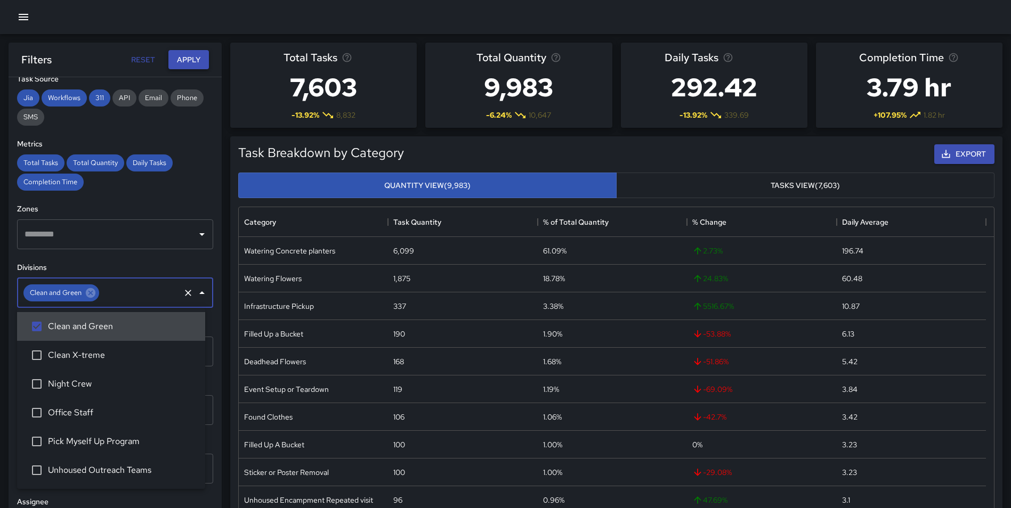
click at [192, 51] on button "Apply" at bounding box center [188, 60] width 41 height 20
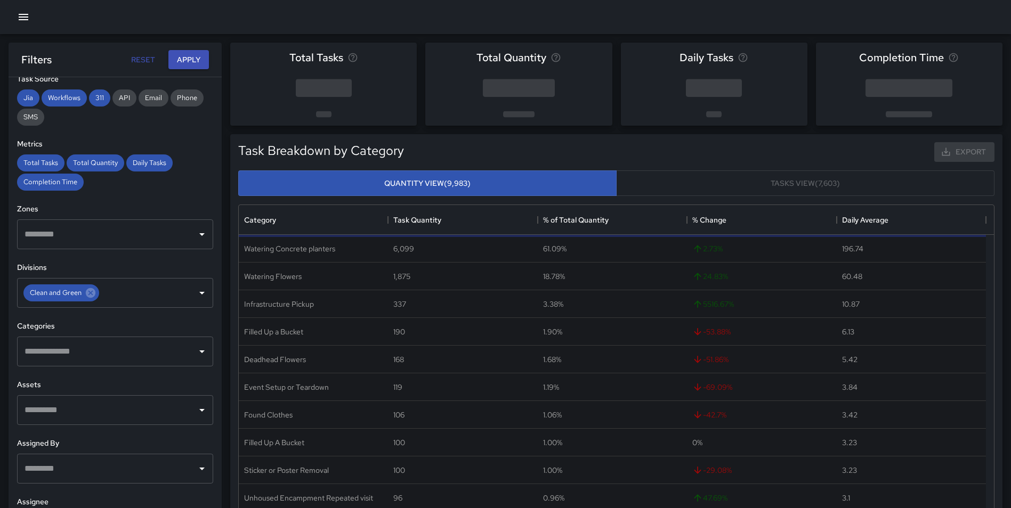
click at [161, 351] on input "text" at bounding box center [107, 352] width 171 height 20
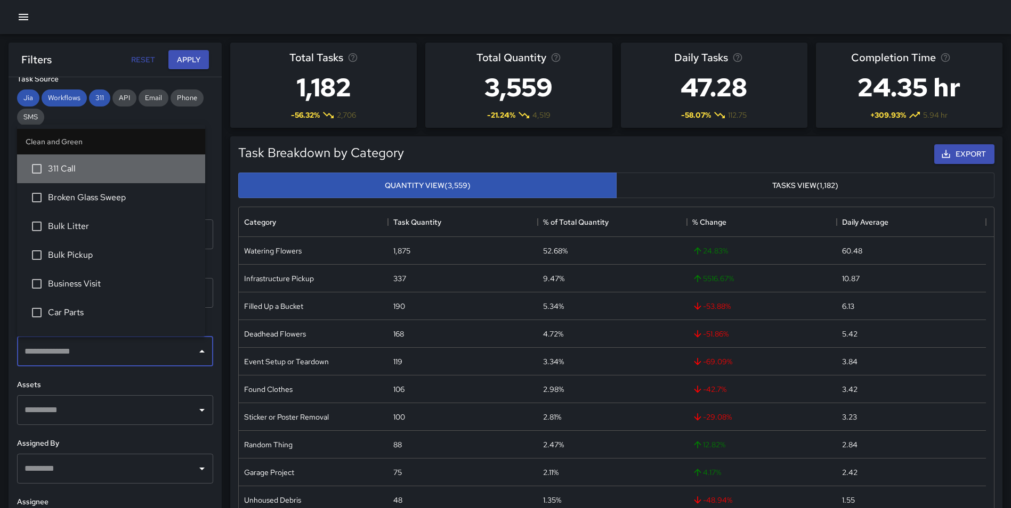
click at [126, 171] on span "311 Call" at bounding box center [122, 169] width 149 height 13
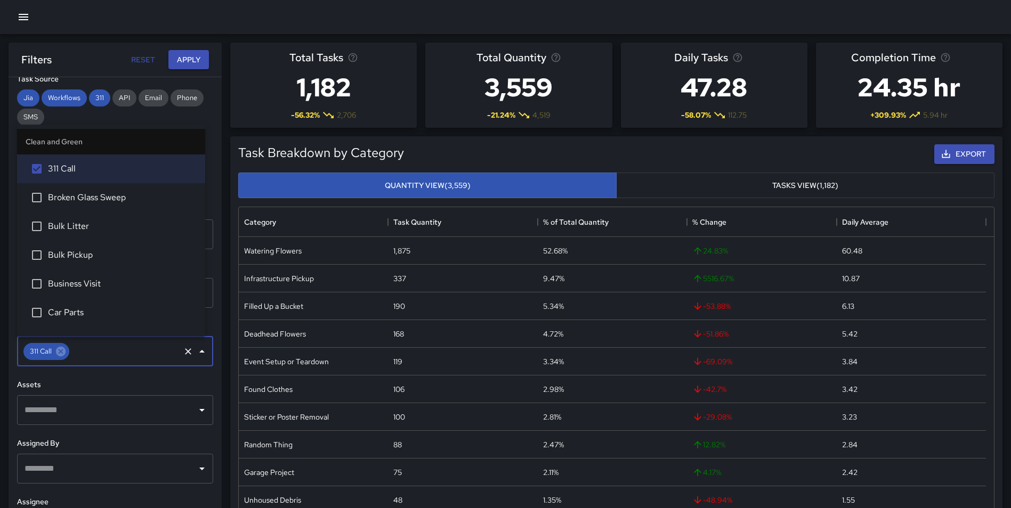
click at [123, 199] on span "Broken Glass Sweep" at bounding box center [122, 197] width 149 height 13
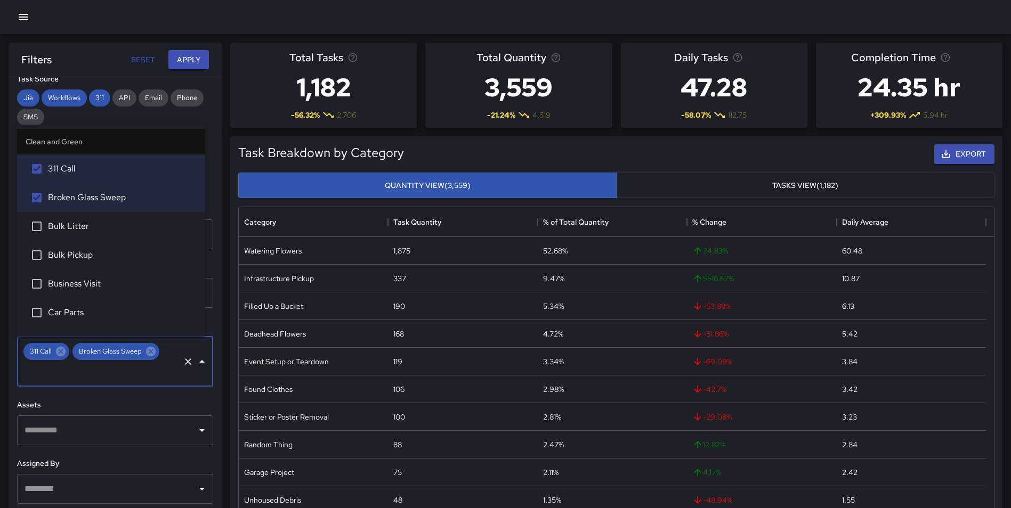
drag, startPoint x: 110, startPoint y: 220, endPoint x: 109, endPoint y: 225, distance: 5.6
click at [110, 220] on li "Bulk Litter" at bounding box center [111, 226] width 188 height 29
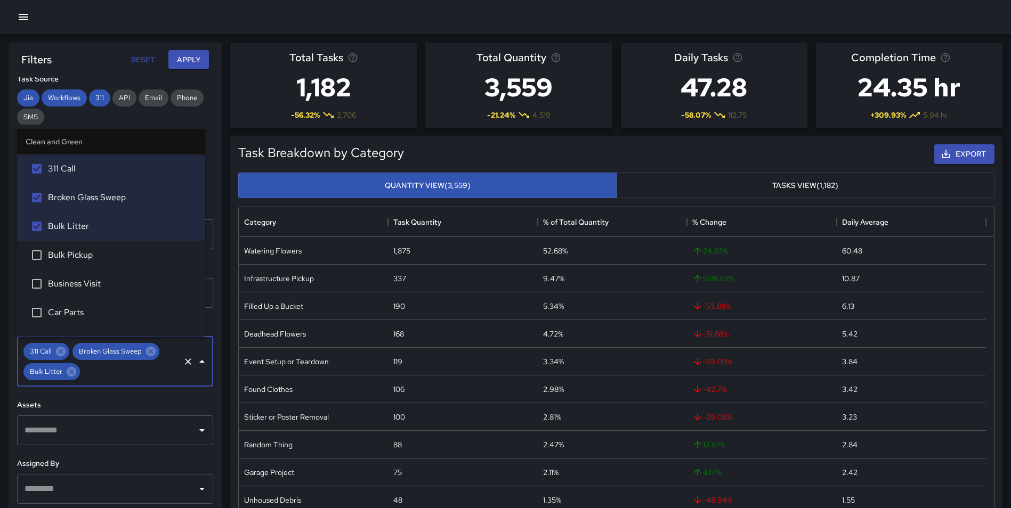
click at [97, 252] on span "Bulk Pickup" at bounding box center [122, 255] width 149 height 13
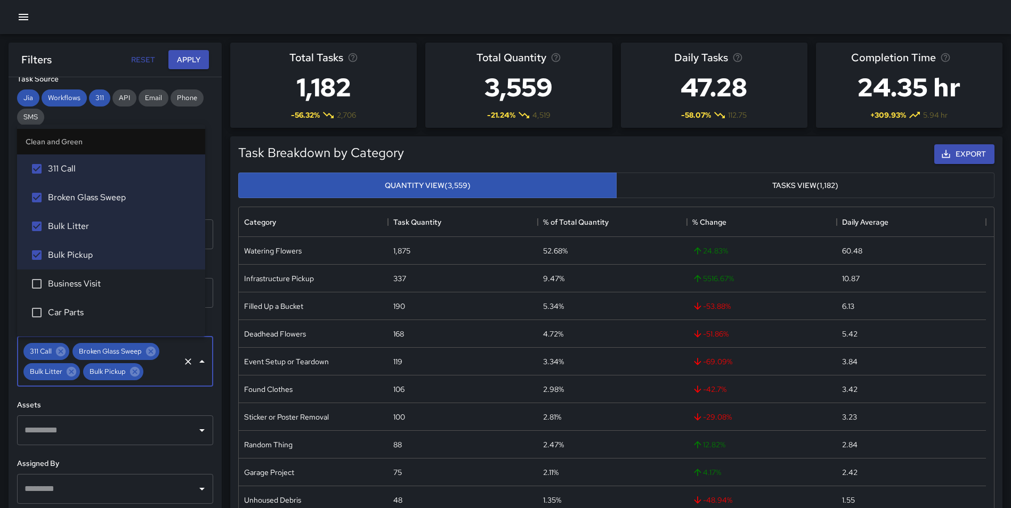
click at [93, 279] on span "Business Visit" at bounding box center [122, 284] width 149 height 13
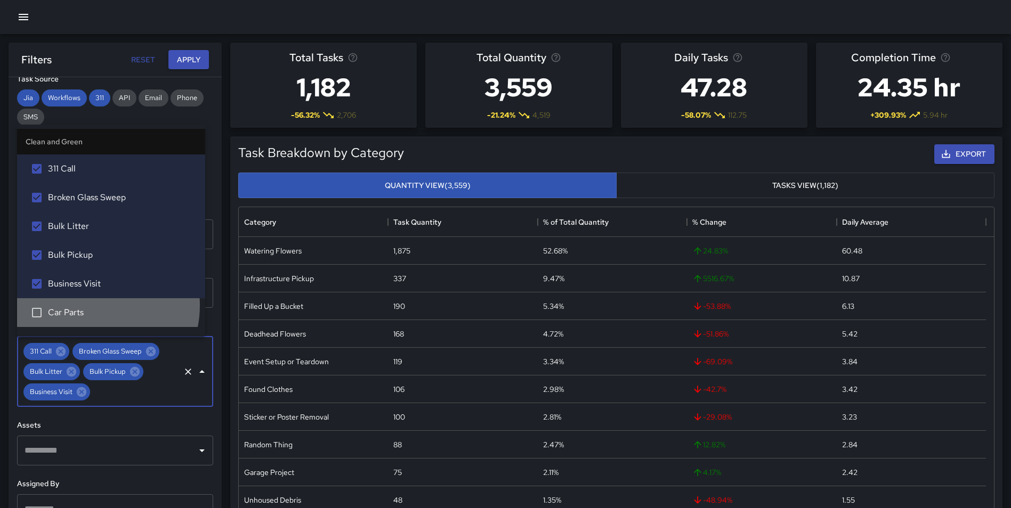
click at [90, 306] on li "Car Parts" at bounding box center [111, 312] width 188 height 29
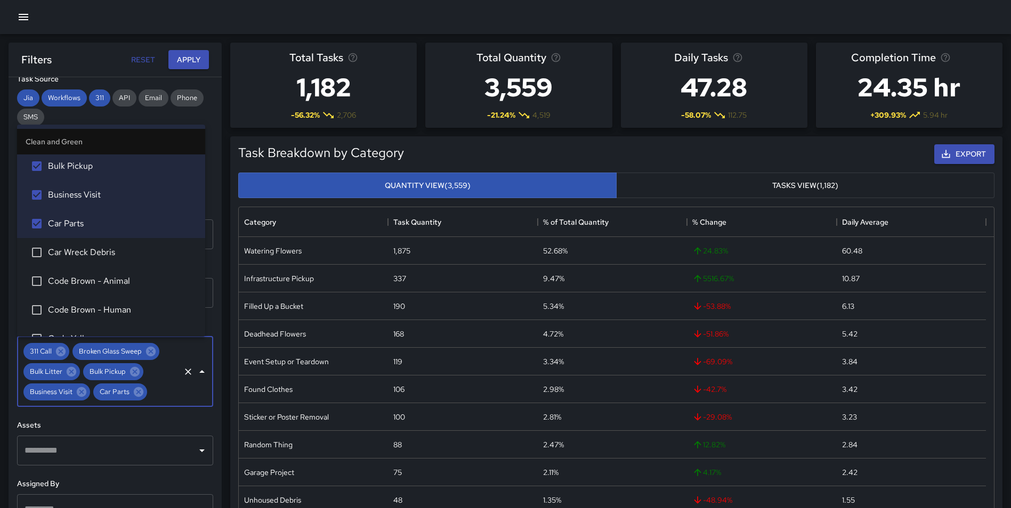
scroll to position [142, 0]
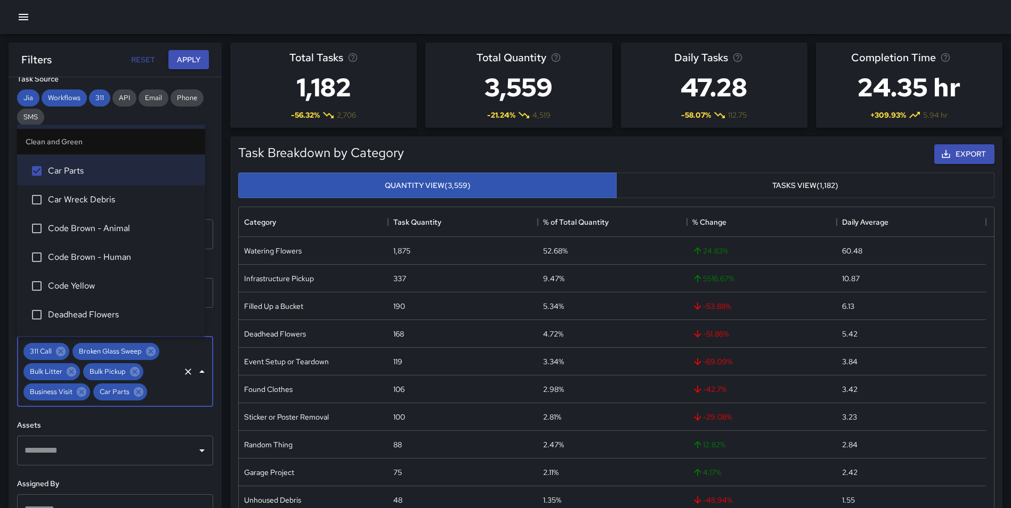
click at [139, 201] on span "Car Wreck Debris" at bounding box center [122, 199] width 149 height 13
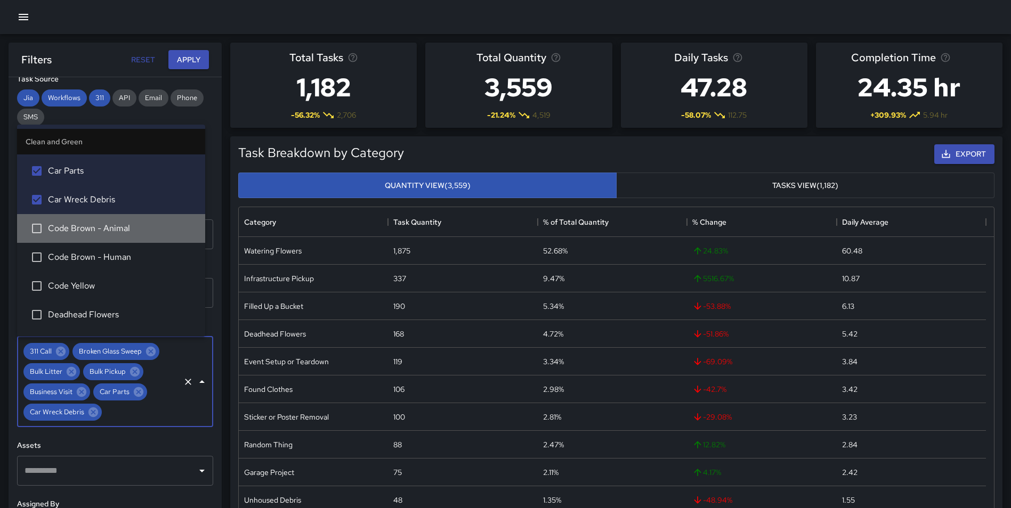
click at [134, 227] on span "Code Brown - Animal" at bounding box center [122, 228] width 149 height 13
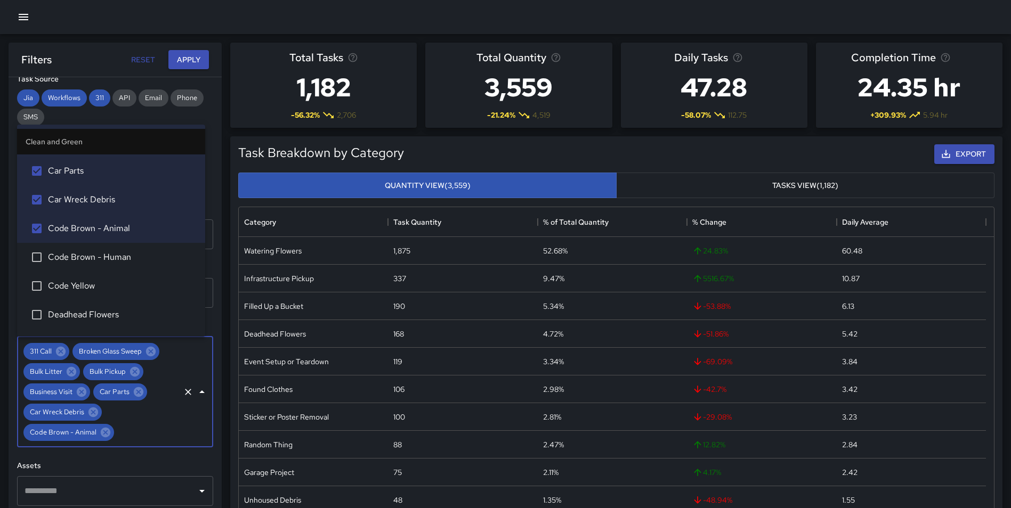
click at [127, 285] on span "Code Yellow" at bounding box center [122, 286] width 149 height 13
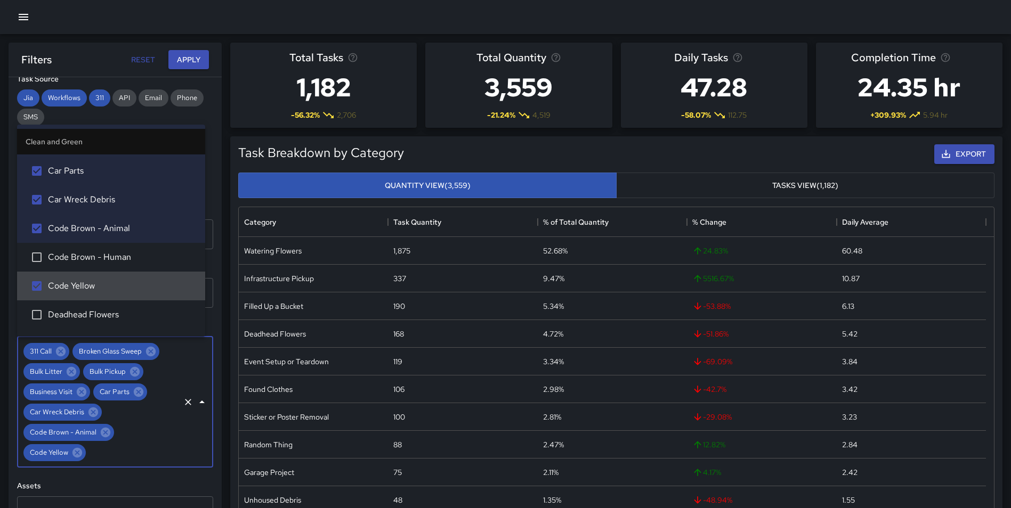
click at [125, 286] on span "Code Yellow" at bounding box center [122, 286] width 149 height 13
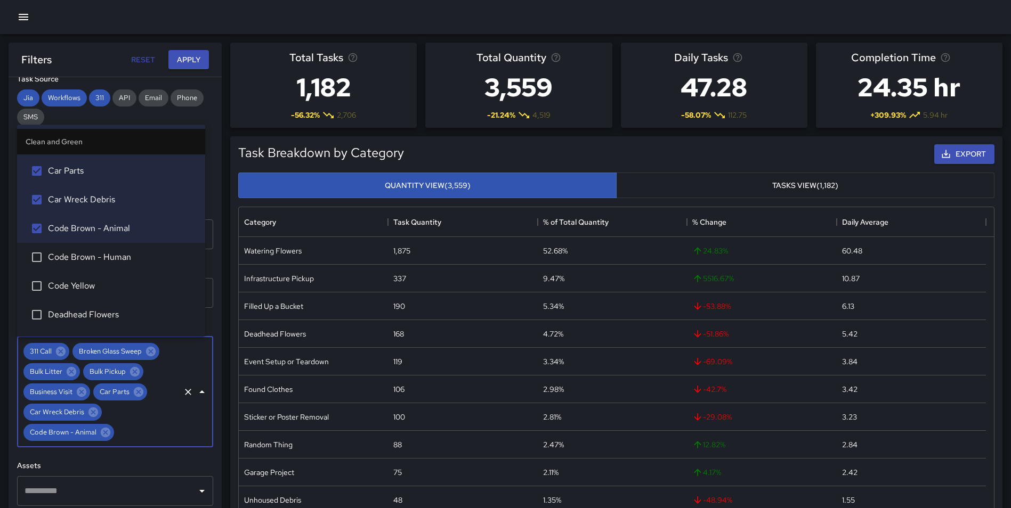
click at [119, 315] on span "Deadhead Flowers" at bounding box center [122, 315] width 149 height 13
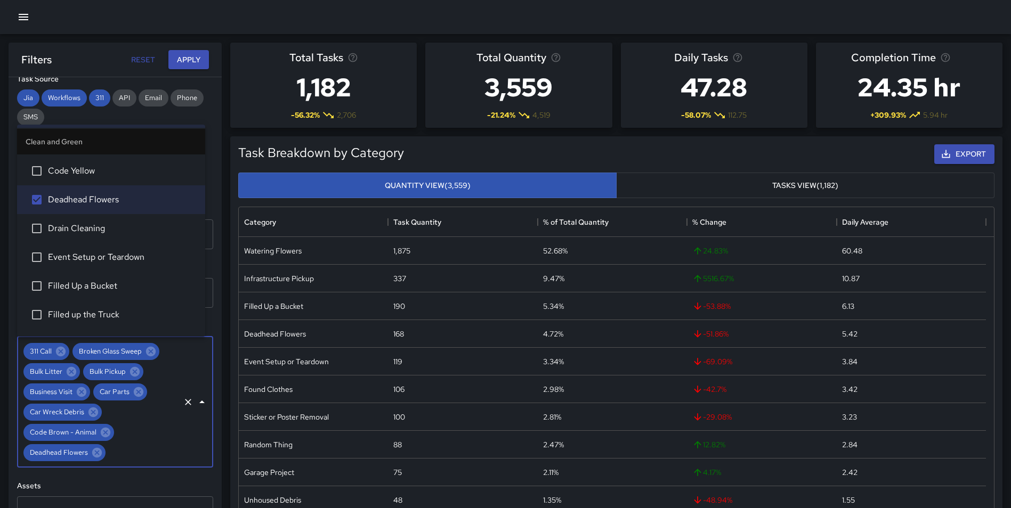
scroll to position [268, 0]
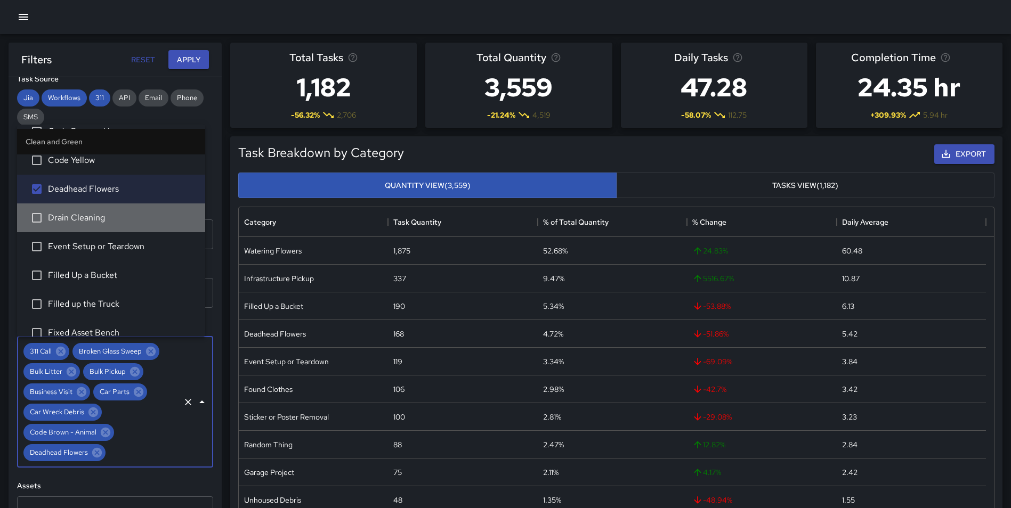
drag, startPoint x: 112, startPoint y: 220, endPoint x: 112, endPoint y: 234, distance: 14.4
click at [112, 220] on span "Drain Cleaning" at bounding box center [122, 218] width 149 height 13
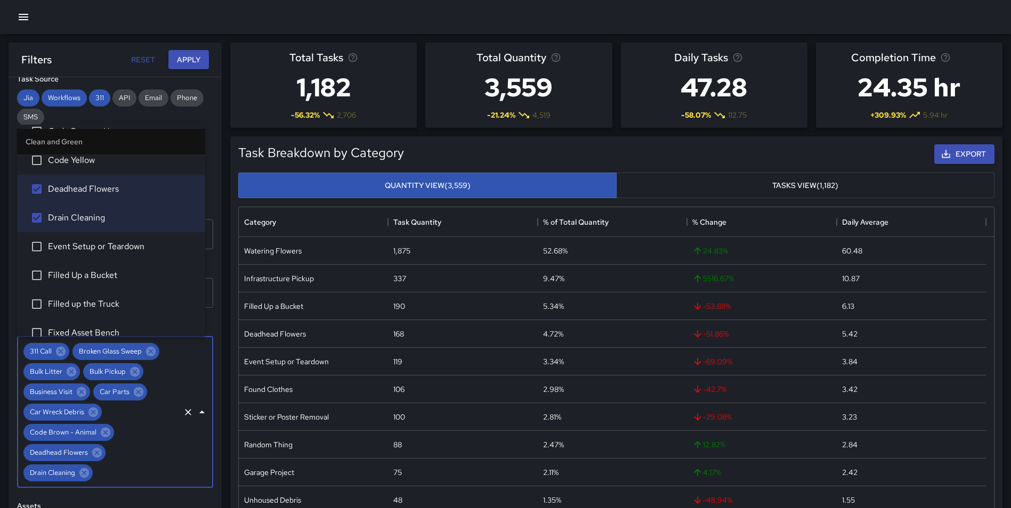
click at [114, 253] on span "Event Setup or Teardown" at bounding box center [122, 246] width 149 height 13
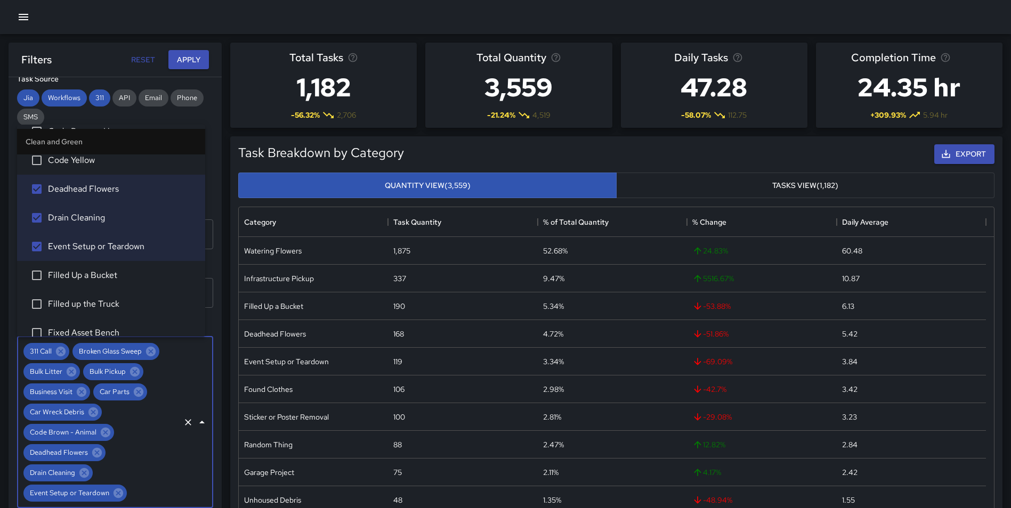
click at [104, 272] on span "Filled Up a Bucket" at bounding box center [122, 275] width 149 height 13
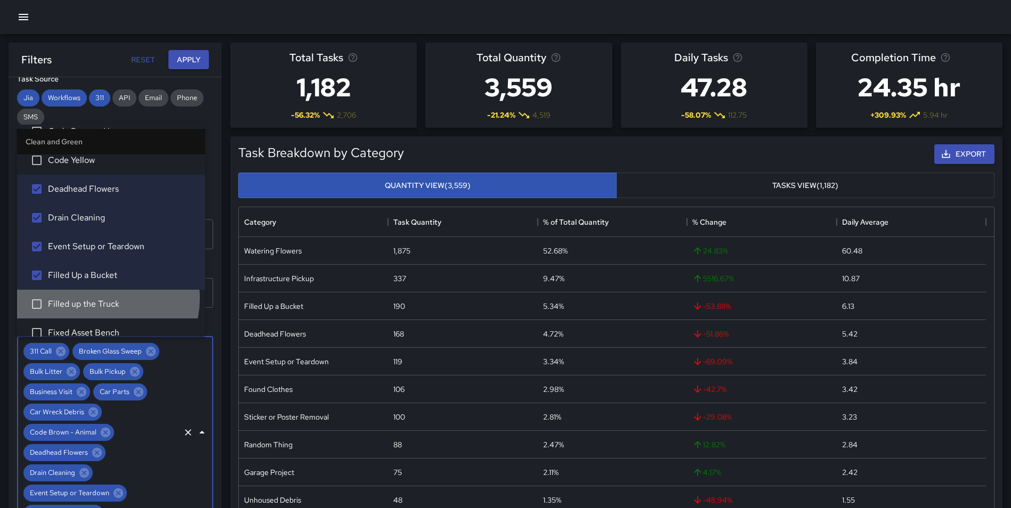
click at [104, 299] on span "Filled up the Truck" at bounding box center [122, 304] width 149 height 13
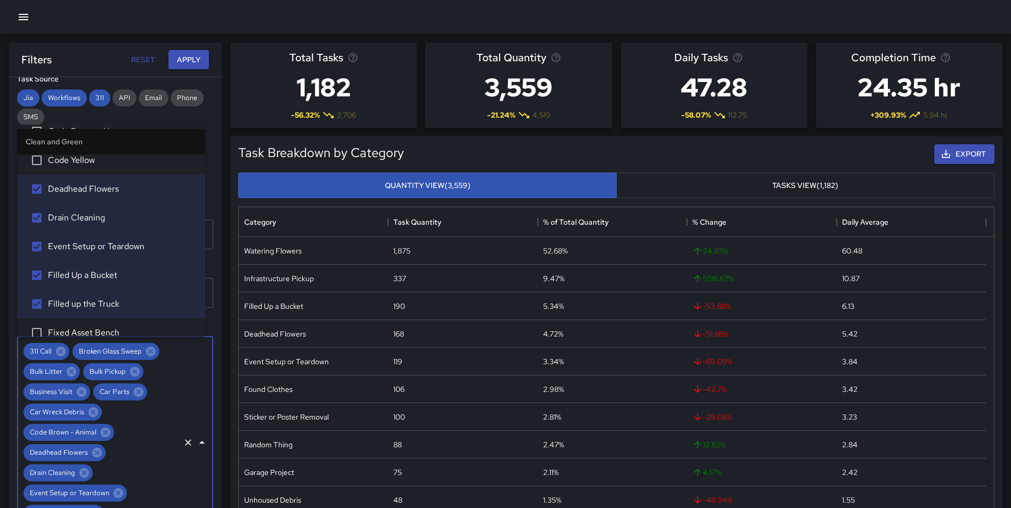
click at [110, 324] on li "Fixed Asset Bench" at bounding box center [111, 333] width 188 height 29
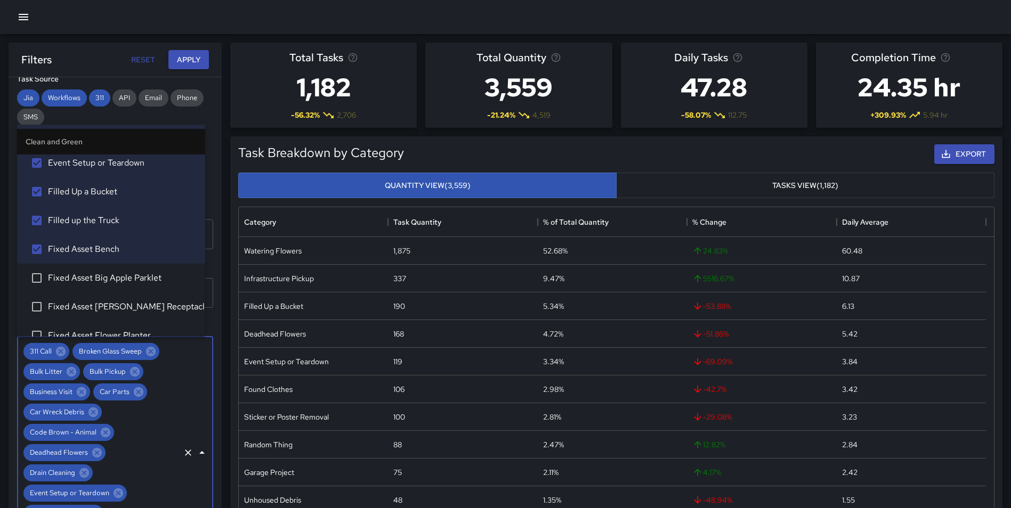
scroll to position [414, 0]
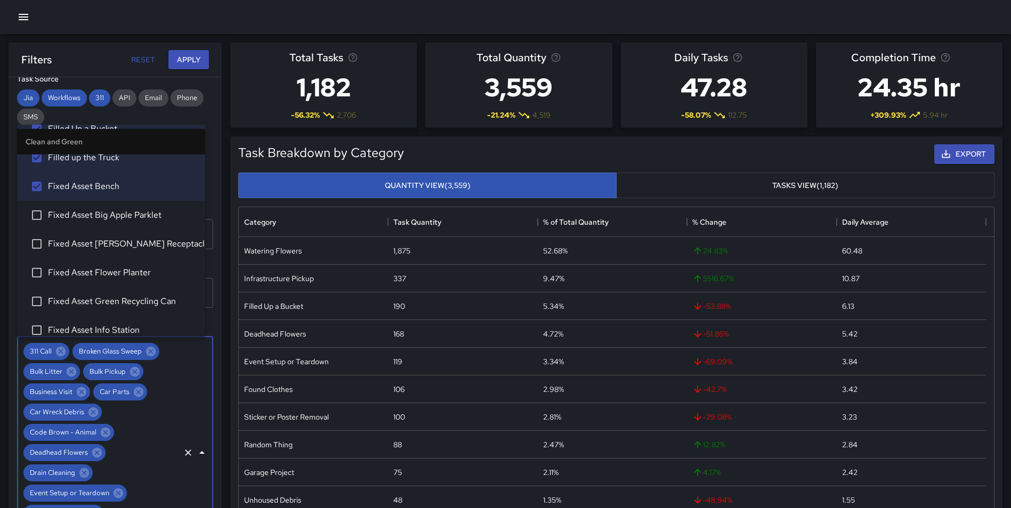
click at [143, 216] on span "Fixed Asset Big Apple Parklet" at bounding box center [122, 215] width 149 height 13
click at [136, 239] on span "Fixed Asset [PERSON_NAME] Receptacle" at bounding box center [122, 244] width 149 height 13
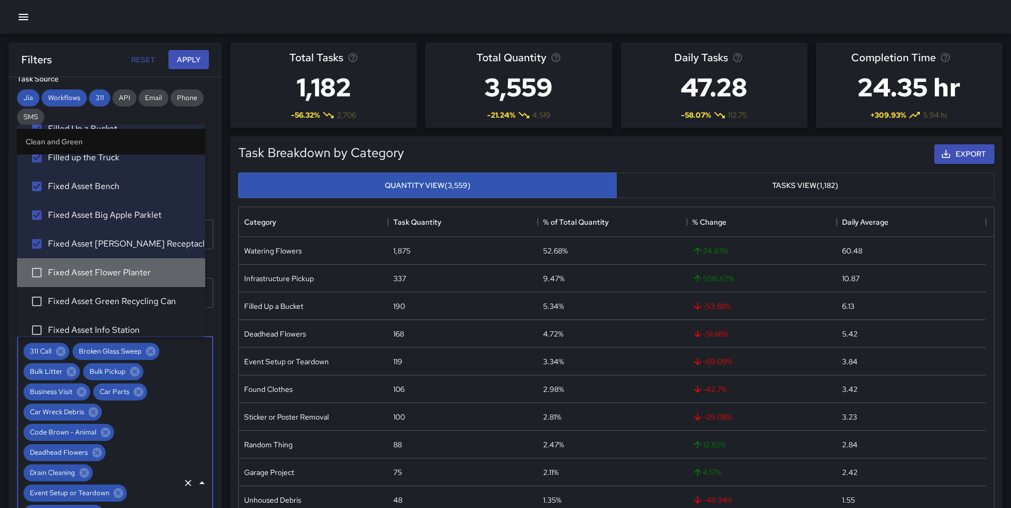
click at [128, 262] on li "Fixed Asset Flower Planter" at bounding box center [111, 272] width 188 height 29
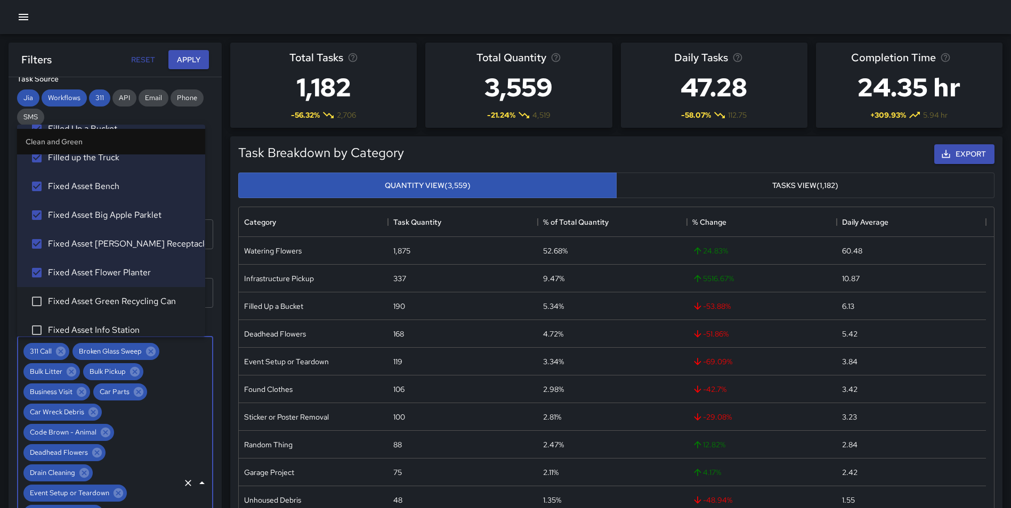
click at [131, 302] on span "Fixed Asset Green Recycling Can" at bounding box center [122, 301] width 149 height 13
click at [125, 328] on span "Fixed Asset Info Station" at bounding box center [122, 330] width 149 height 13
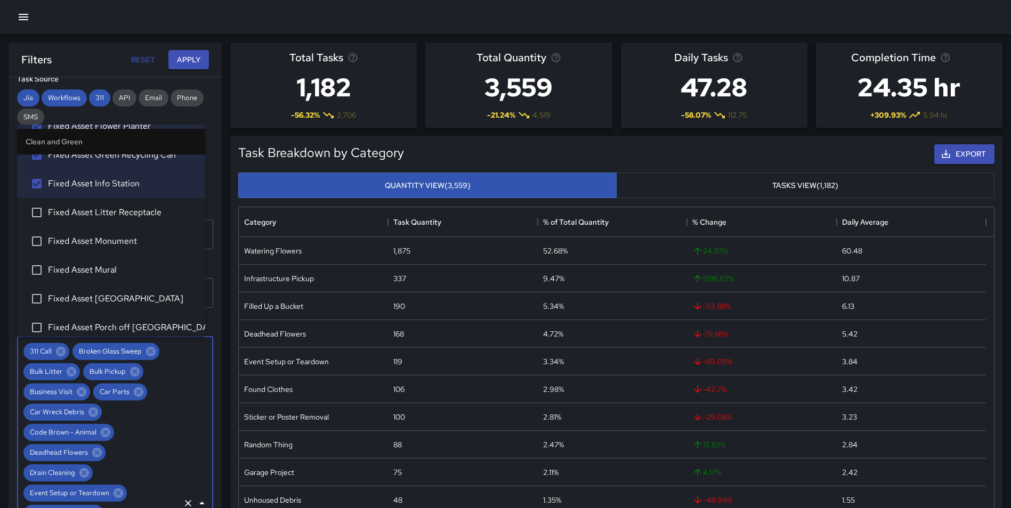
scroll to position [587, 0]
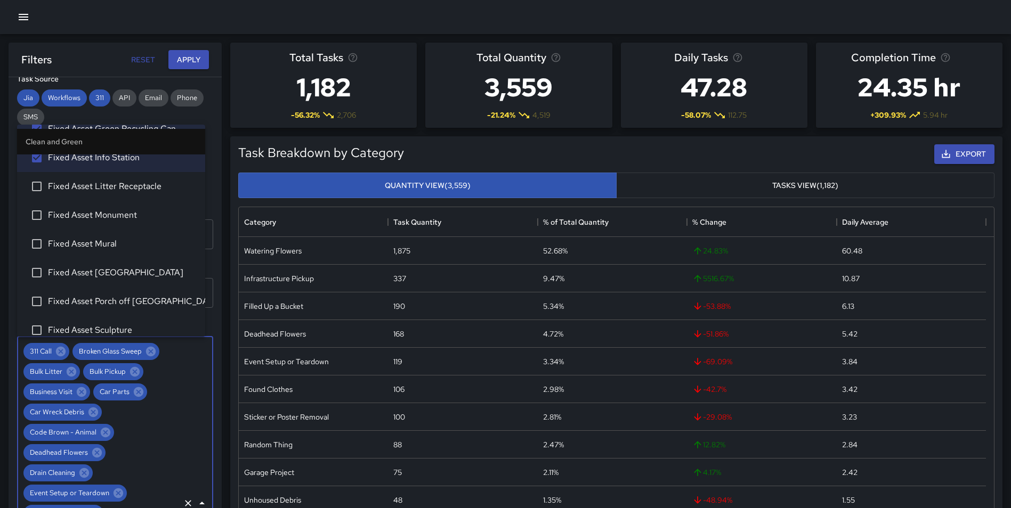
click at [155, 191] on span "Fixed Asset Litter Receptacle" at bounding box center [122, 186] width 149 height 13
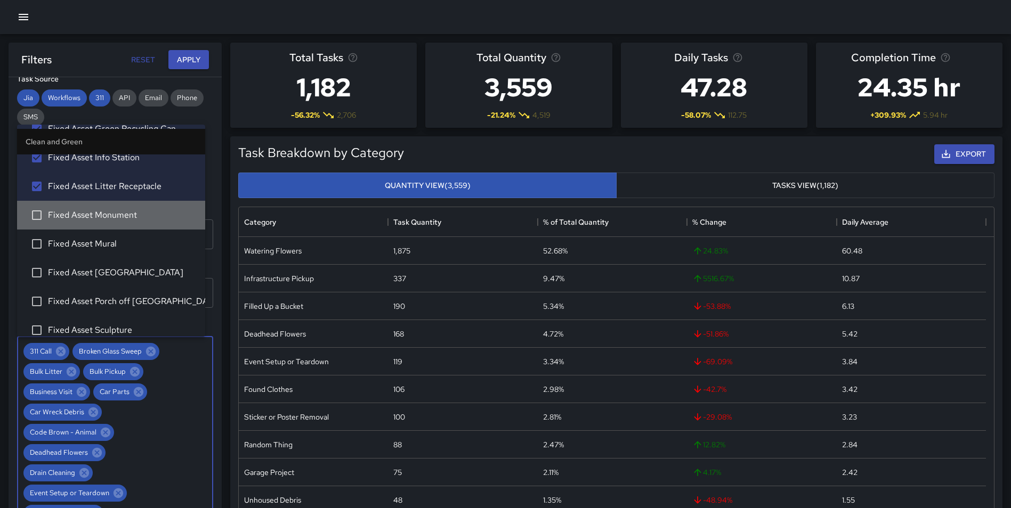
click at [130, 214] on span "Fixed Asset Monument" at bounding box center [122, 215] width 149 height 13
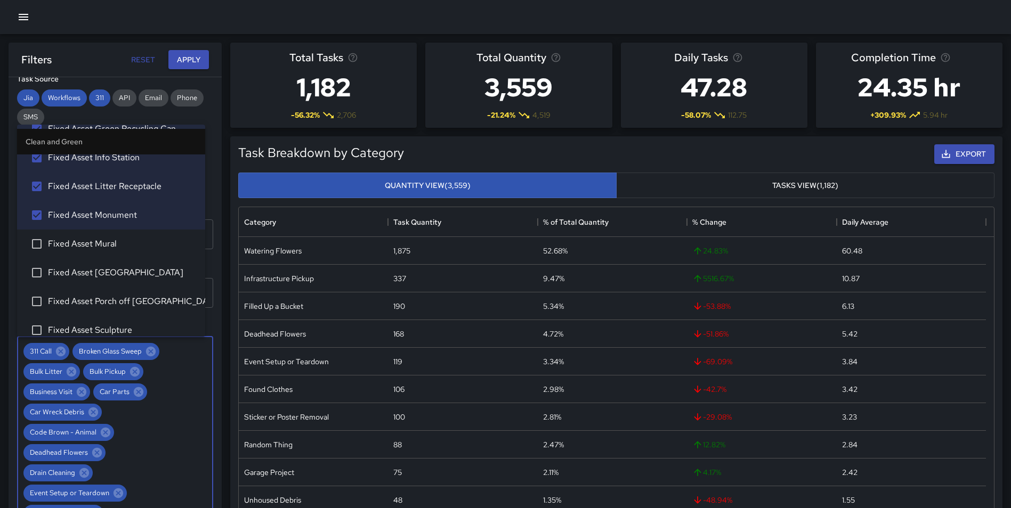
click at [114, 241] on span "Fixed Asset Mural" at bounding box center [122, 244] width 149 height 13
click at [130, 272] on span "Fixed Asset [GEOGRAPHIC_DATA]" at bounding box center [122, 272] width 149 height 13
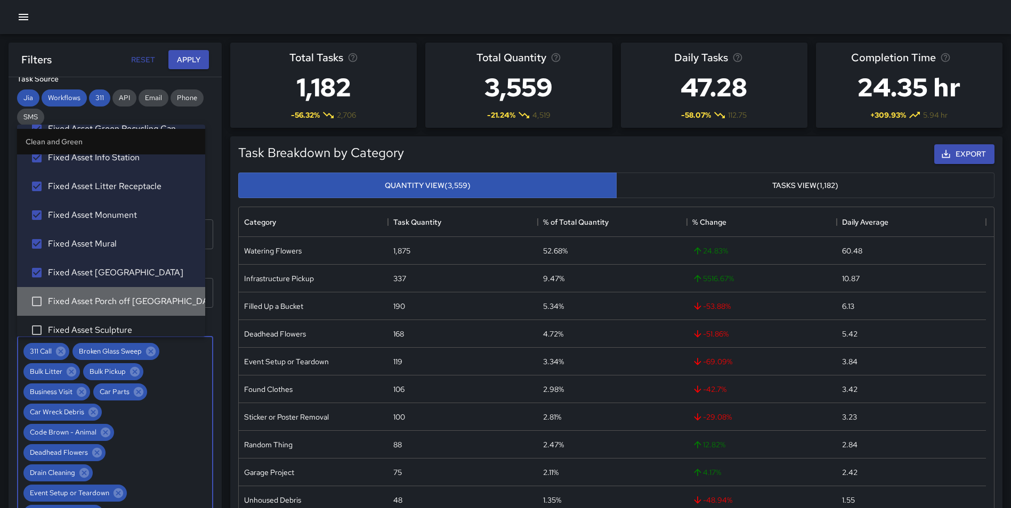
drag, startPoint x: 135, startPoint y: 295, endPoint x: 134, endPoint y: 306, distance: 10.8
click at [136, 295] on li "Fixed Asset Porch off [GEOGRAPHIC_DATA]" at bounding box center [111, 301] width 188 height 29
click at [133, 326] on span "Fixed Asset Sculpture" at bounding box center [122, 330] width 149 height 13
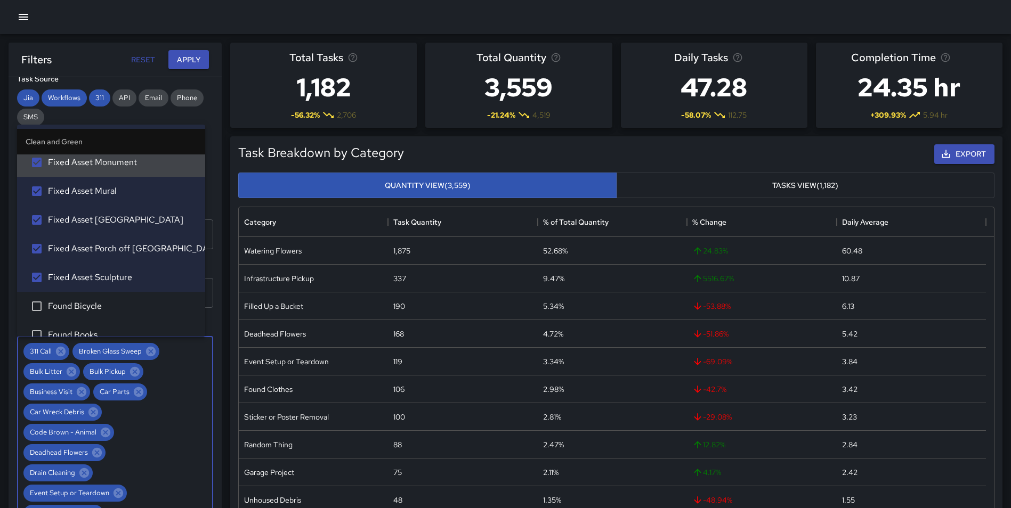
scroll to position [697, 0]
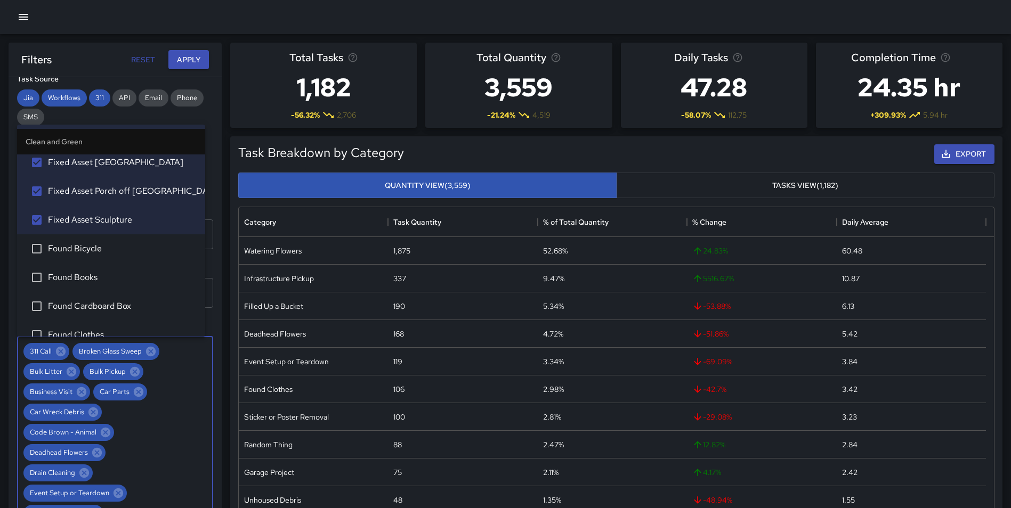
click at [111, 249] on span "Found Bicycle" at bounding box center [122, 248] width 149 height 13
click at [100, 277] on span "Found Books" at bounding box center [122, 277] width 149 height 13
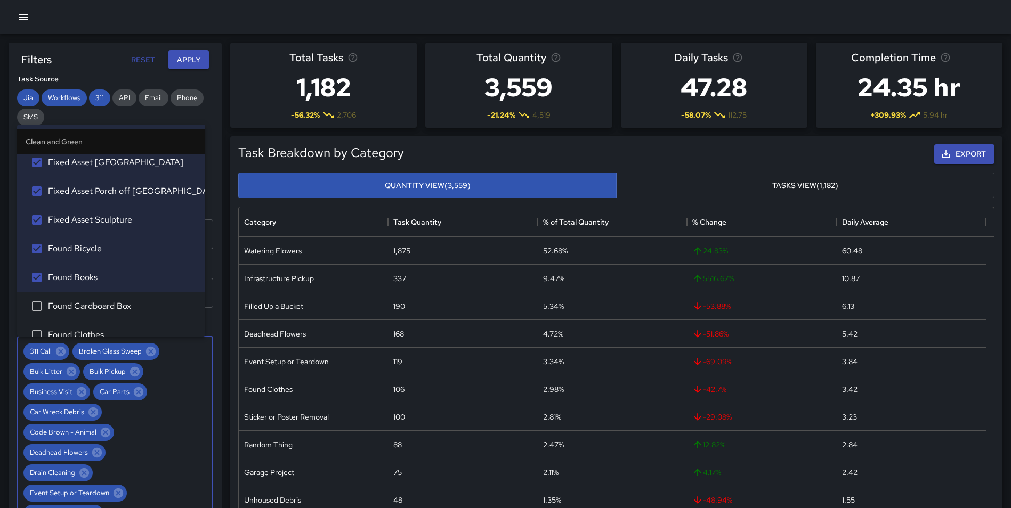
click at [109, 303] on span "Found Cardboard Box" at bounding box center [122, 306] width 149 height 13
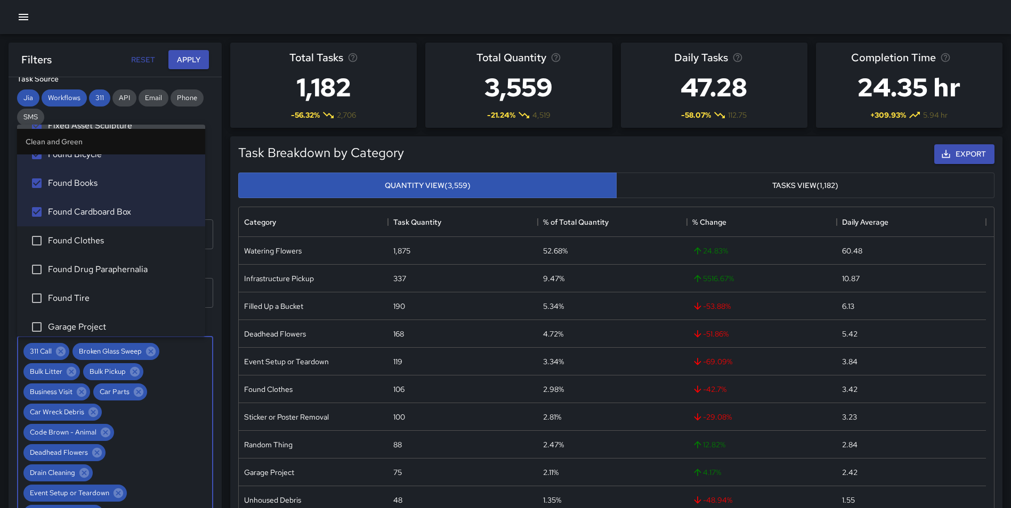
scroll to position [807, 0]
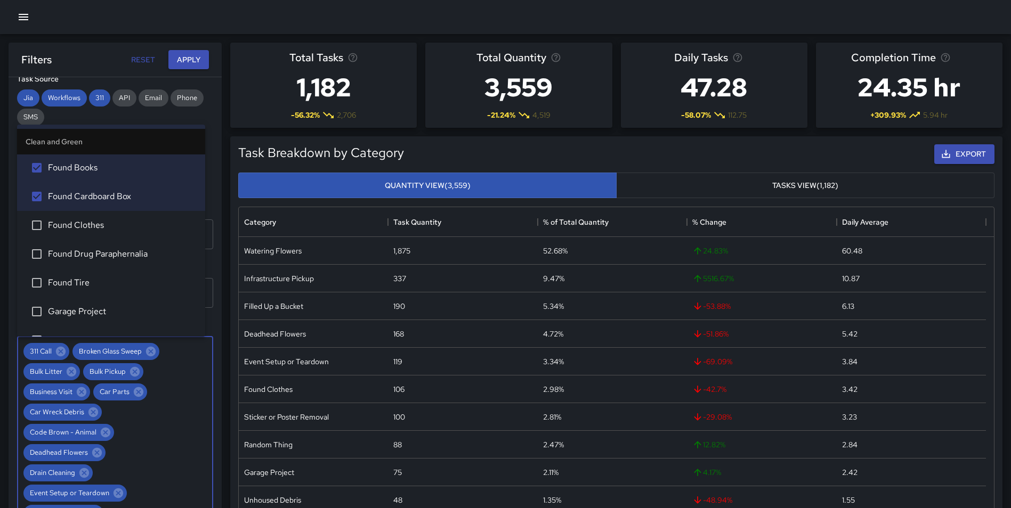
click at [131, 228] on span "Found Clothes" at bounding box center [122, 225] width 149 height 13
click at [128, 250] on span "Found Drug Paraphernalia" at bounding box center [122, 254] width 149 height 13
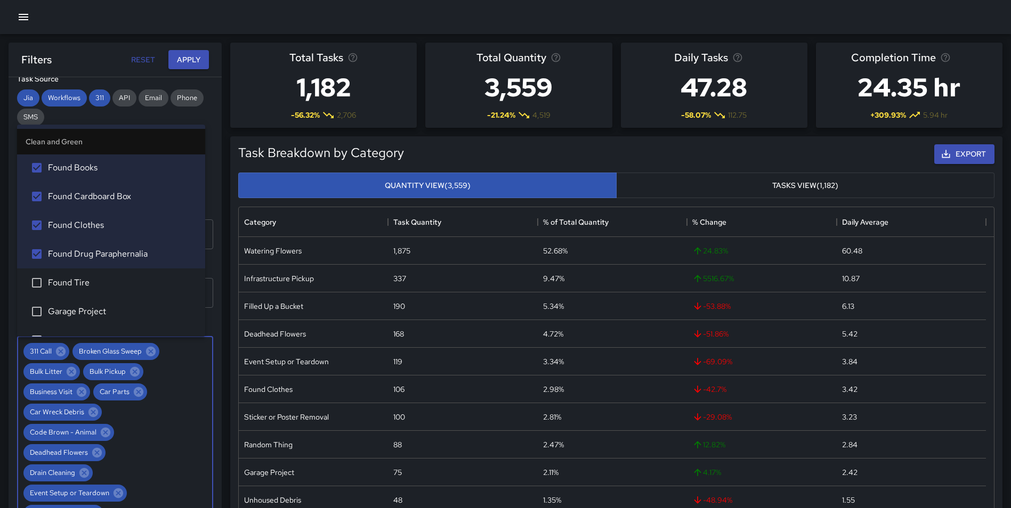
click at [101, 278] on span "Found Tire" at bounding box center [122, 283] width 149 height 13
click at [106, 307] on span "Garage Project" at bounding box center [122, 311] width 149 height 13
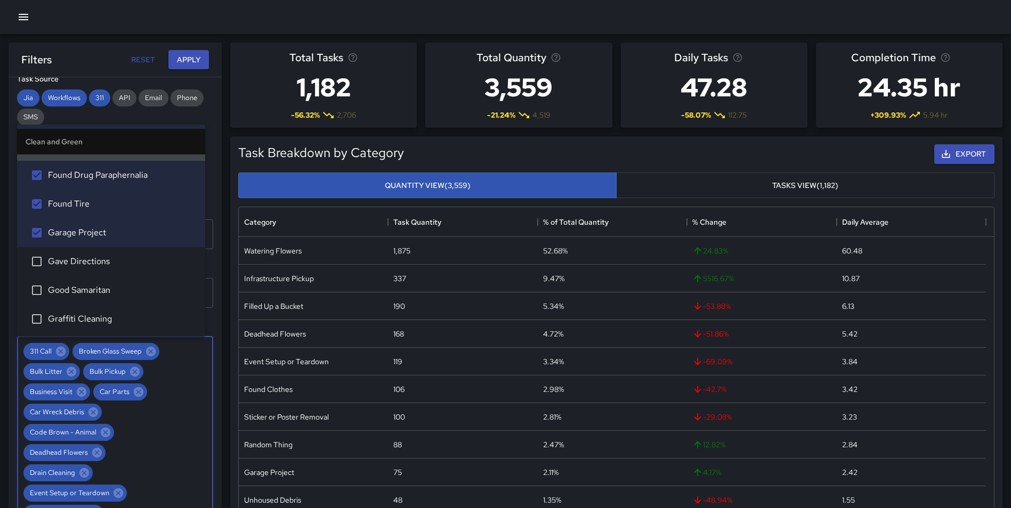
scroll to position [912, 0]
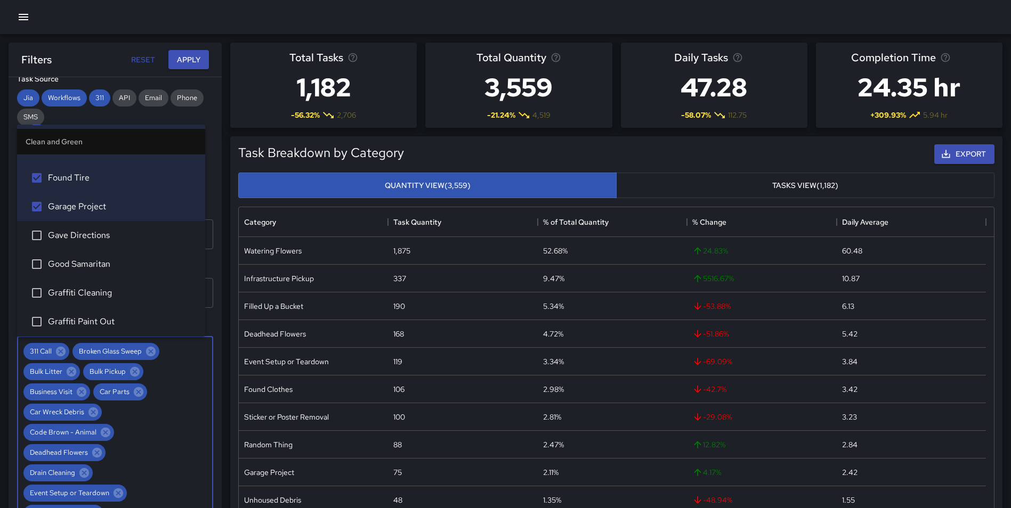
click at [132, 234] on span "Gave Directions" at bounding box center [122, 235] width 149 height 13
click at [103, 261] on span "Good Samaritan" at bounding box center [122, 264] width 149 height 13
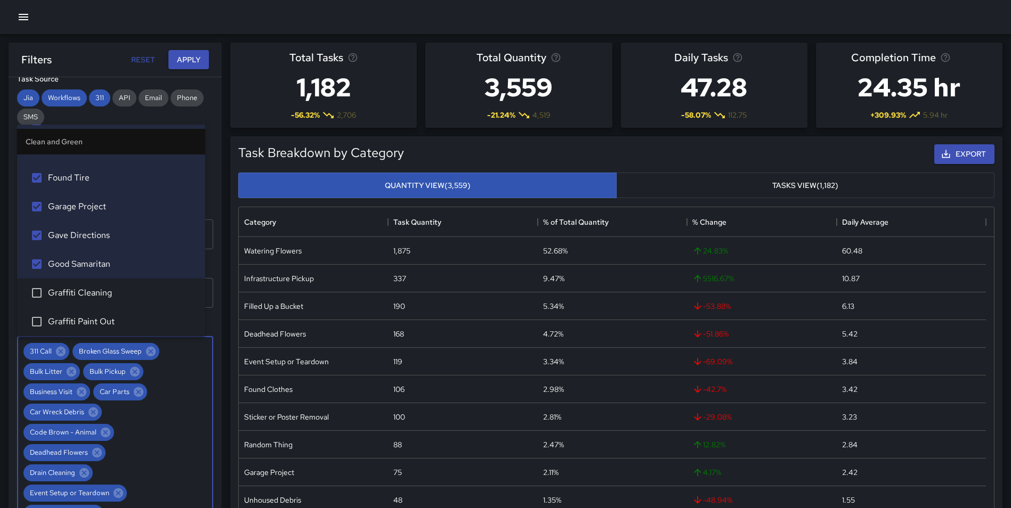
click at [102, 282] on li "Graffiti Cleaning" at bounding box center [111, 293] width 188 height 29
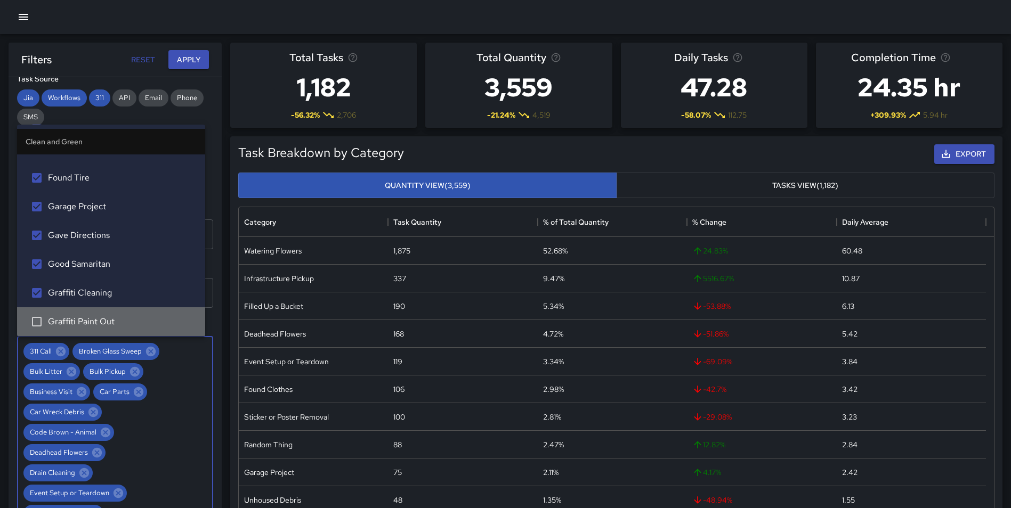
click at [112, 318] on span "Graffiti Paint Out" at bounding box center [122, 322] width 149 height 13
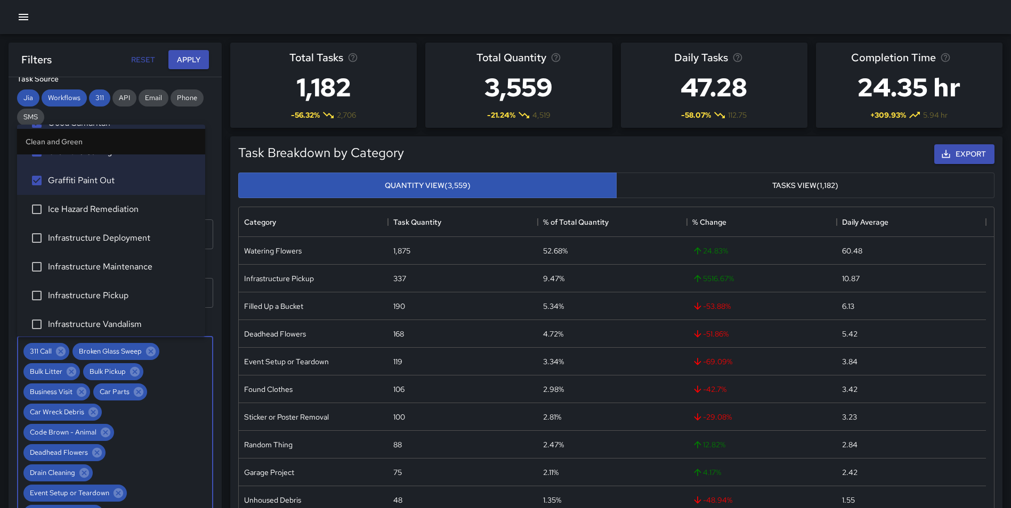
scroll to position [1064, 0]
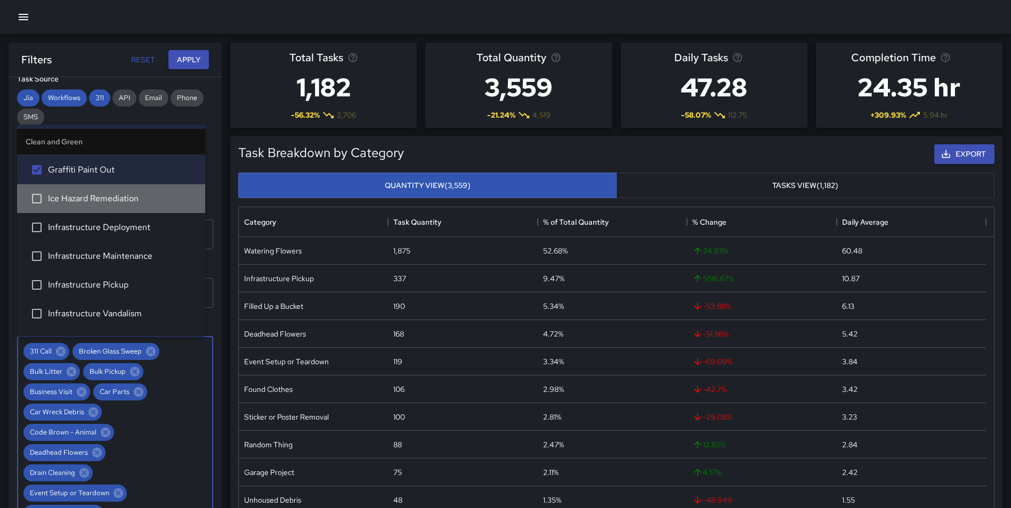
click at [133, 200] on span "Ice Hazard Remediation" at bounding box center [122, 198] width 149 height 13
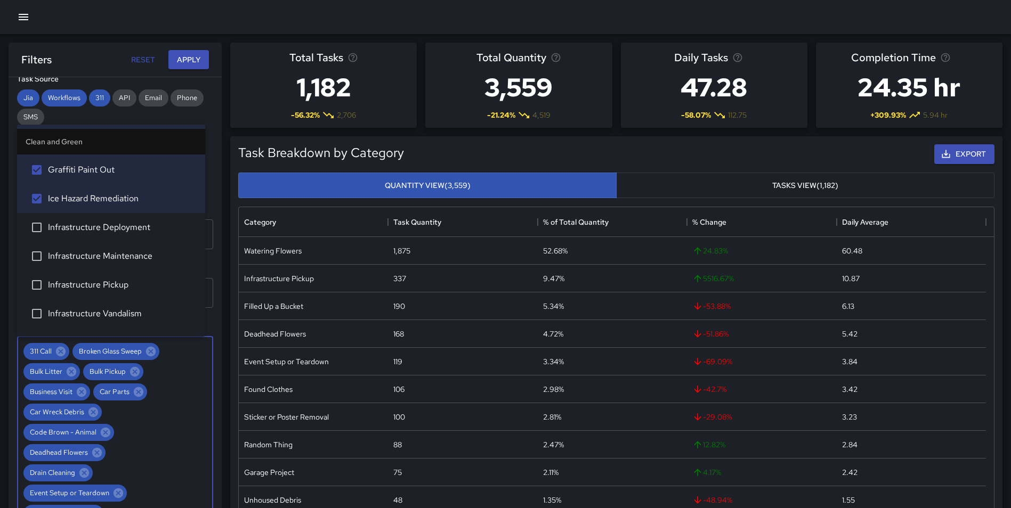
click at [124, 223] on span "Infrastructure Deployment" at bounding box center [122, 227] width 149 height 13
click at [128, 252] on span "Infrastructure Maintenance" at bounding box center [122, 256] width 149 height 13
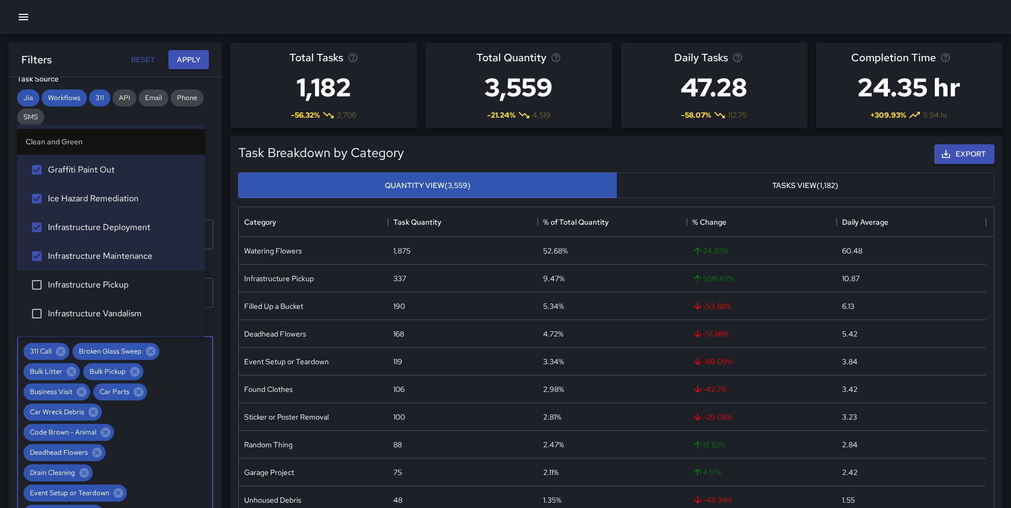
click at [109, 284] on span "Infrastructure Pickup" at bounding box center [122, 285] width 149 height 13
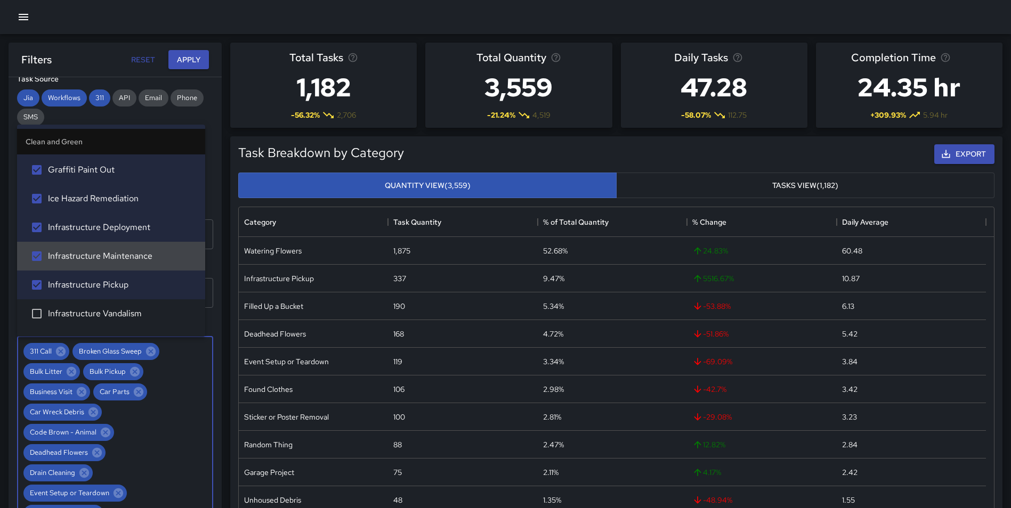
scroll to position [1127, 0]
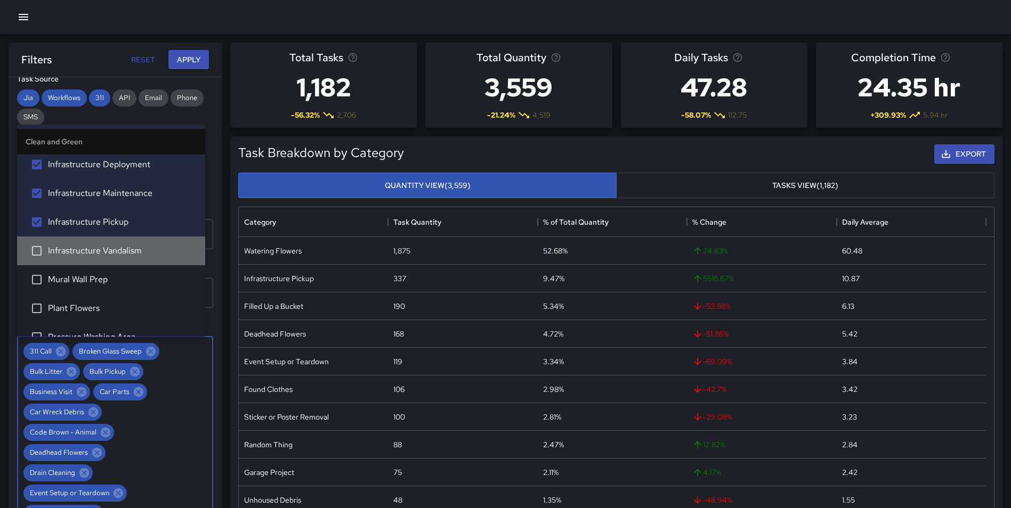
click at [142, 243] on li "Infrastructure Vandalism" at bounding box center [111, 251] width 188 height 29
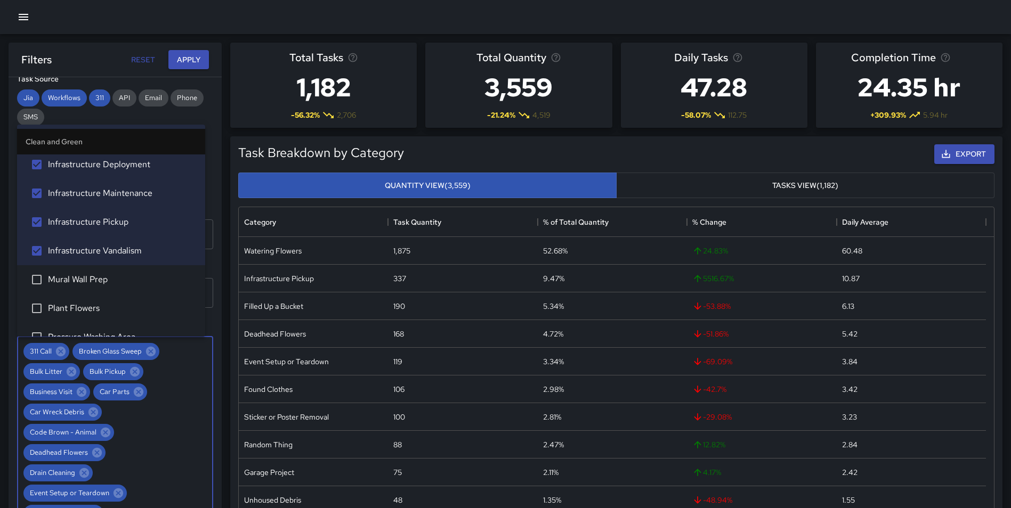
click at [103, 282] on span "Mural Wall Prep" at bounding box center [122, 279] width 149 height 13
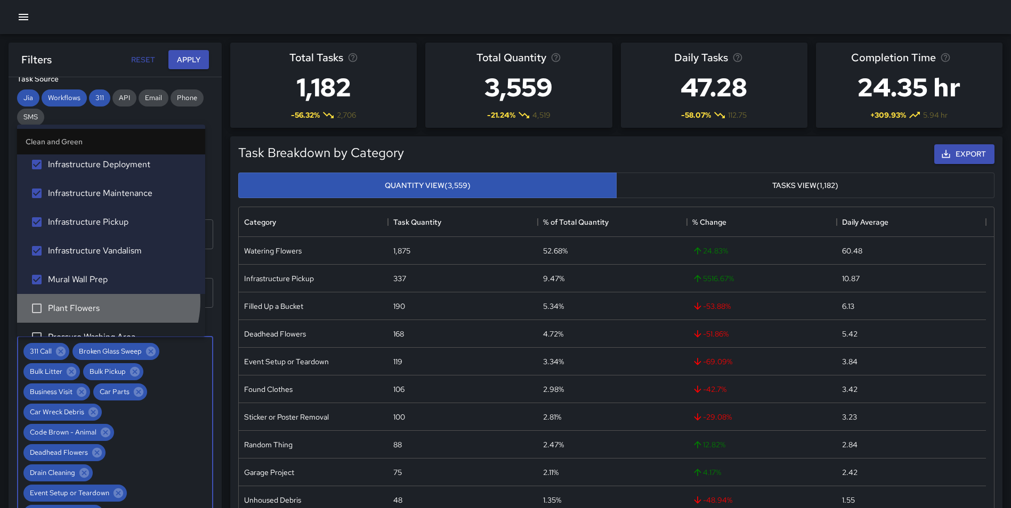
click at [101, 303] on li "Plant Flowers" at bounding box center [111, 308] width 188 height 29
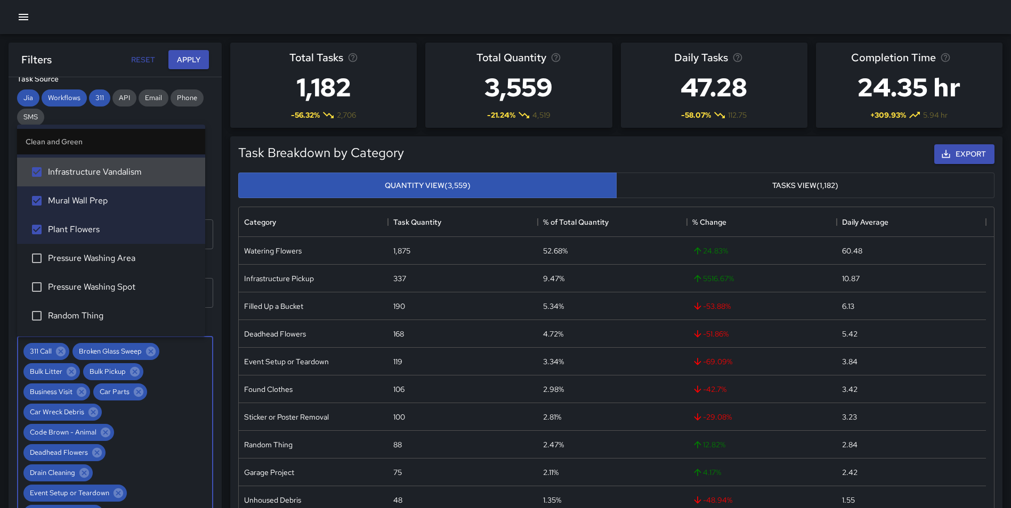
scroll to position [1221, 0]
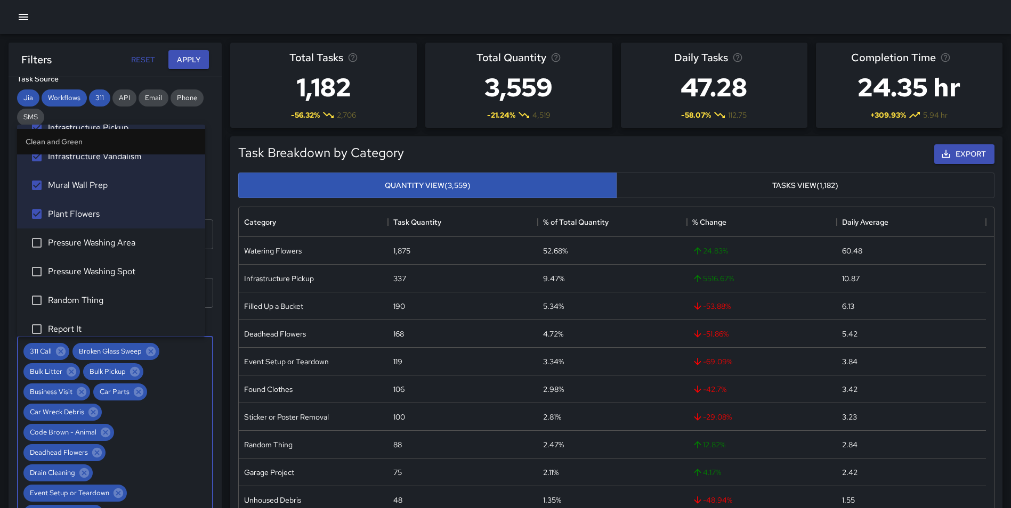
click at [156, 245] on span "Pressure Washing Area" at bounding box center [122, 243] width 149 height 13
click at [136, 268] on span "Pressure Washing Spot" at bounding box center [122, 271] width 149 height 13
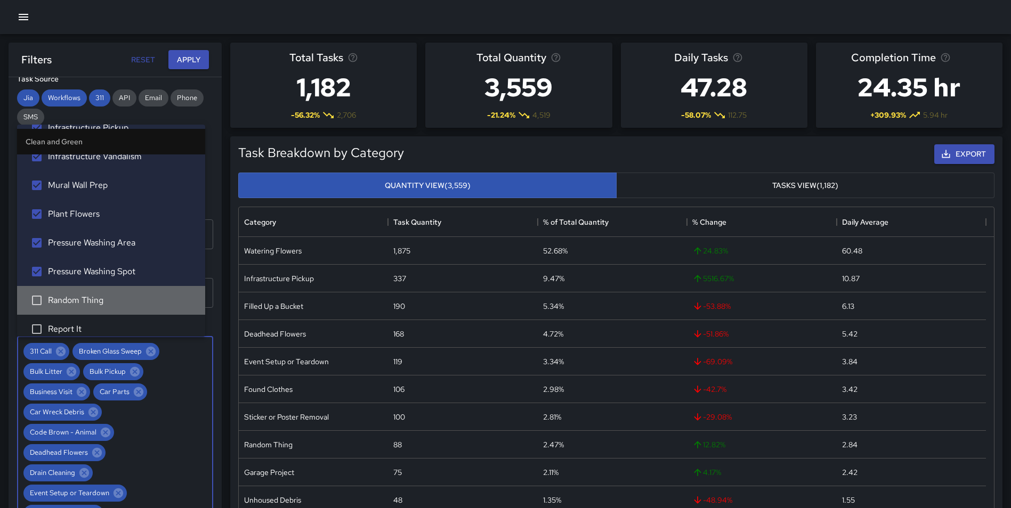
click at [115, 298] on span "Random Thing" at bounding box center [122, 300] width 149 height 13
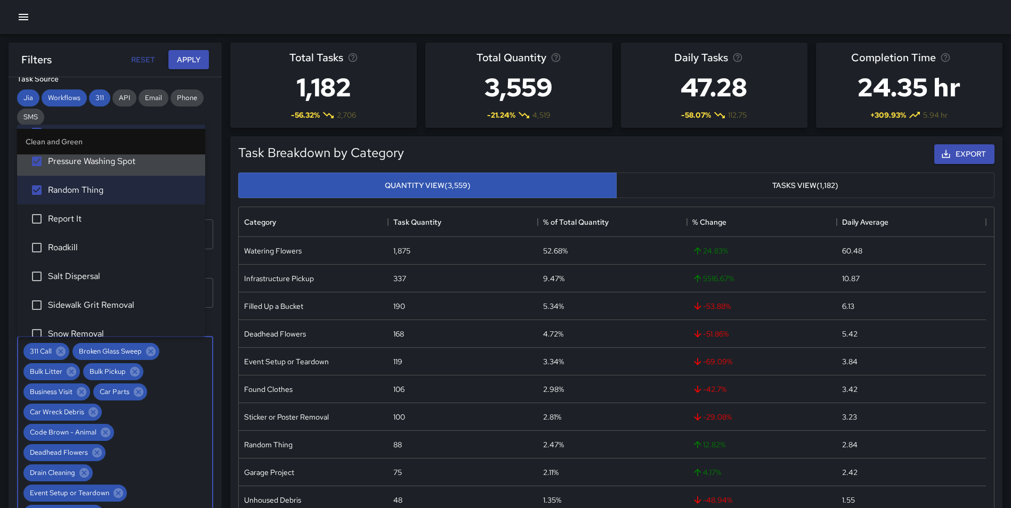
scroll to position [1352, 0]
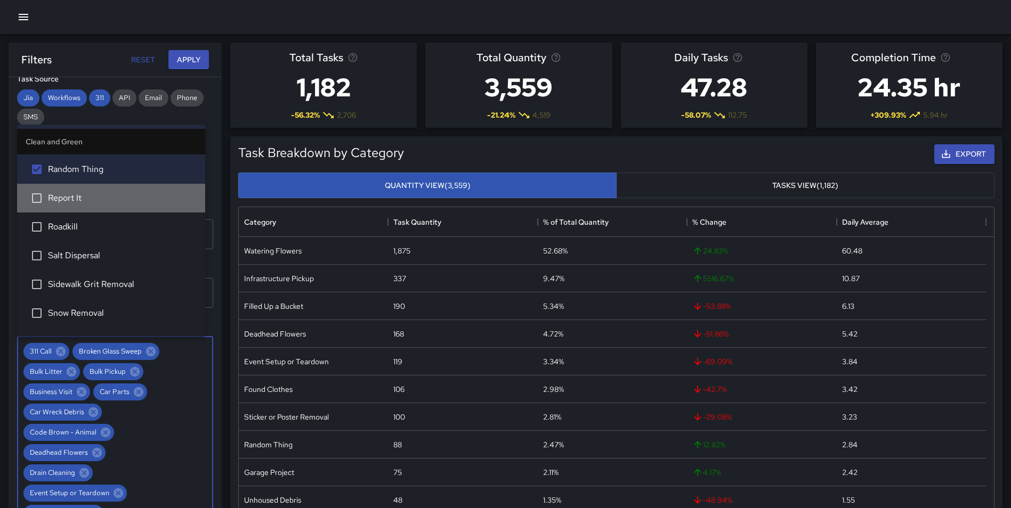
click at [119, 200] on span "Report It" at bounding box center [122, 198] width 149 height 13
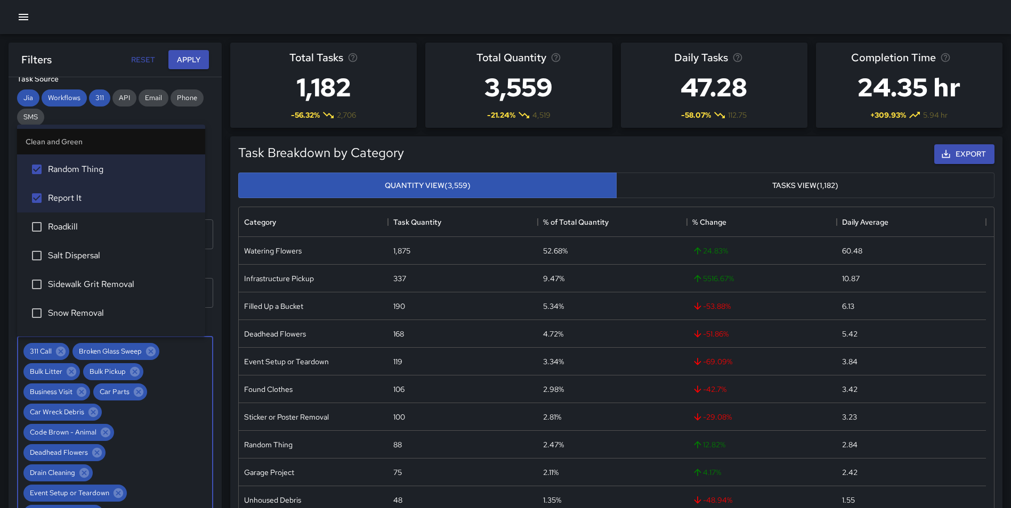
click at [106, 227] on span "Roadkill" at bounding box center [122, 227] width 149 height 13
click at [116, 256] on span "Salt Dispersal" at bounding box center [122, 255] width 149 height 13
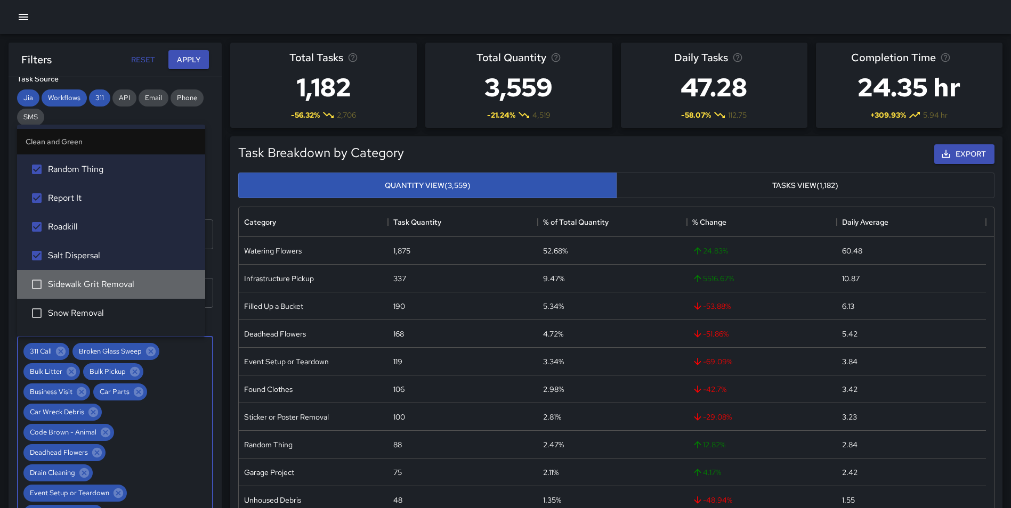
click at [121, 278] on span "Sidewalk Grit Removal" at bounding box center [122, 284] width 149 height 13
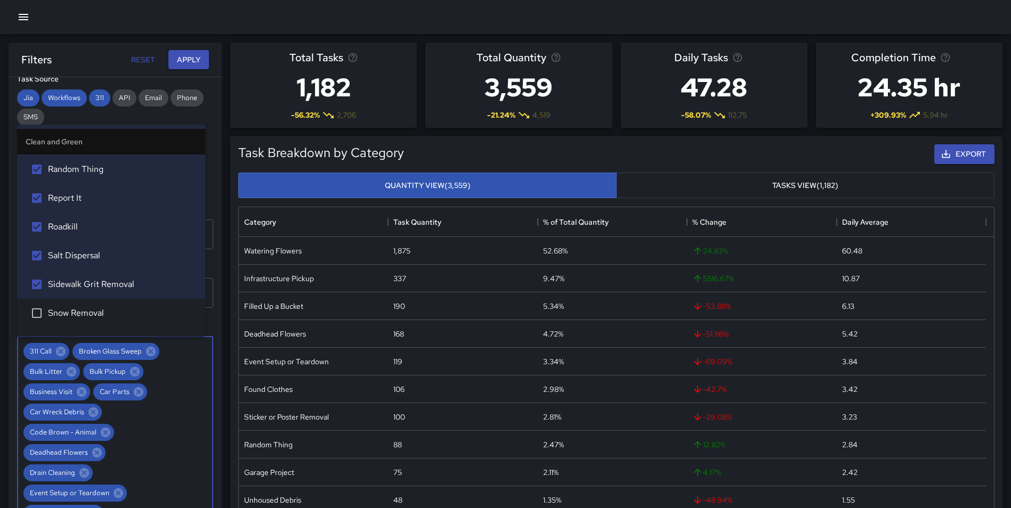
drag, startPoint x: 113, startPoint y: 302, endPoint x: 143, endPoint y: 305, distance: 30.5
click at [113, 302] on li "Snow Removal" at bounding box center [111, 313] width 188 height 29
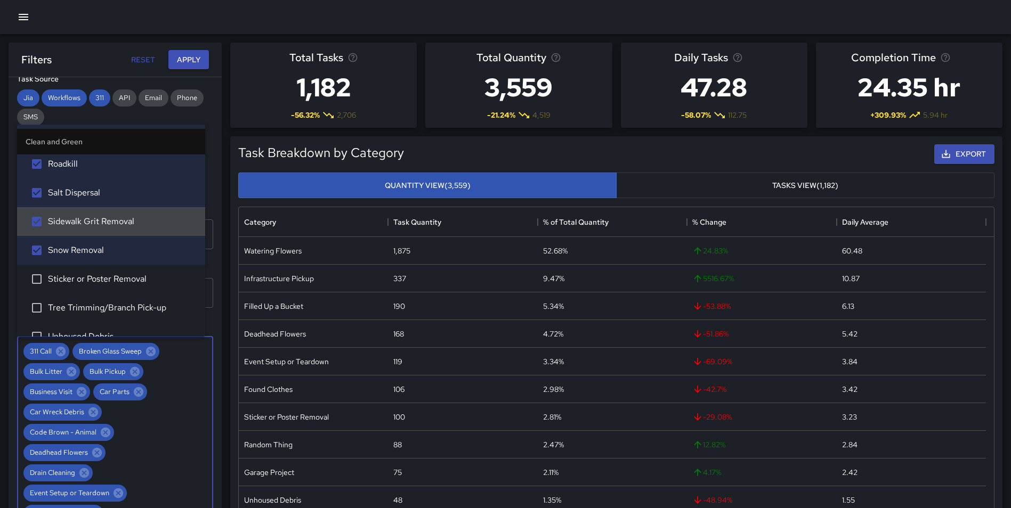
scroll to position [1462, 0]
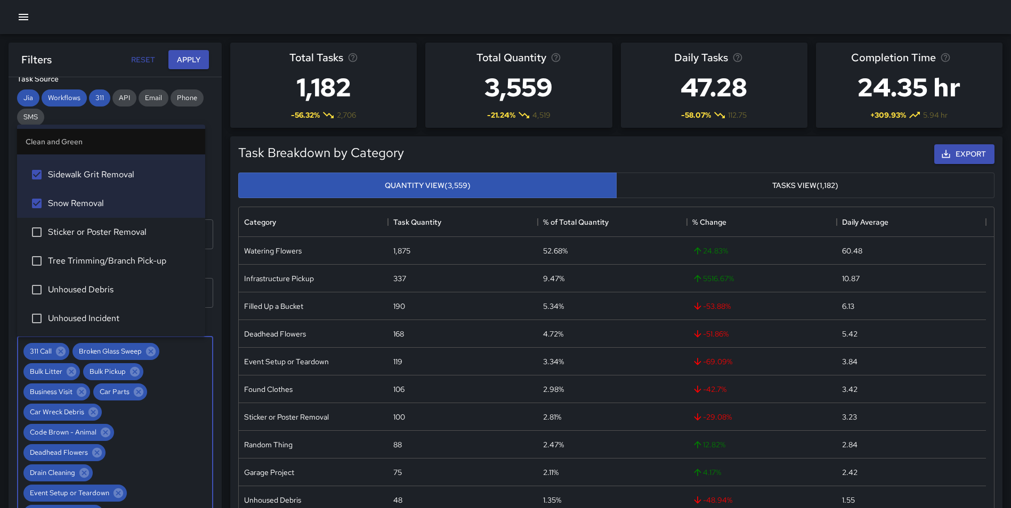
click at [153, 244] on li "Sticker or Poster Removal" at bounding box center [111, 232] width 188 height 29
click at [148, 255] on span "Tree Trimming/Branch Pick-up" at bounding box center [122, 261] width 149 height 13
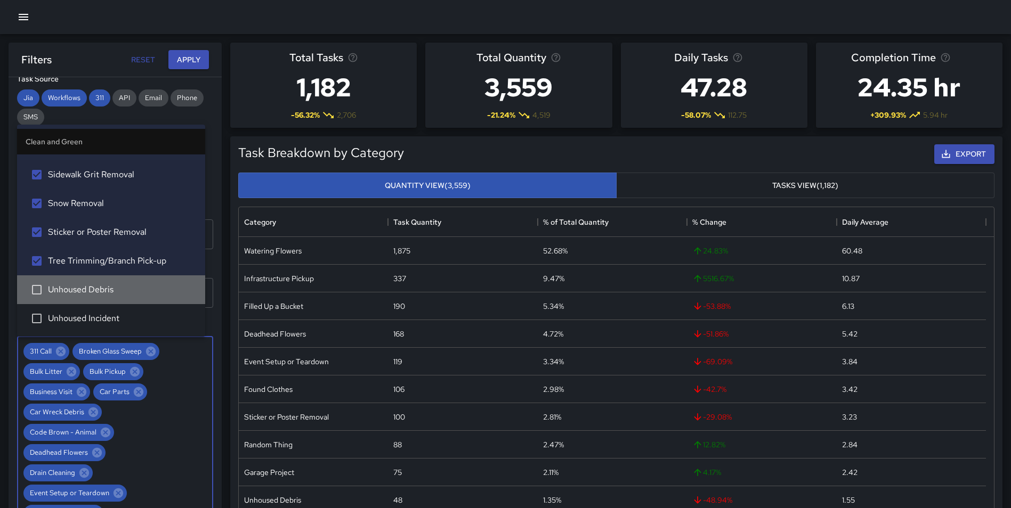
click at [128, 284] on span "Unhoused Debris" at bounding box center [122, 290] width 149 height 13
click at [132, 285] on span "Unhoused Debris" at bounding box center [122, 290] width 149 height 13
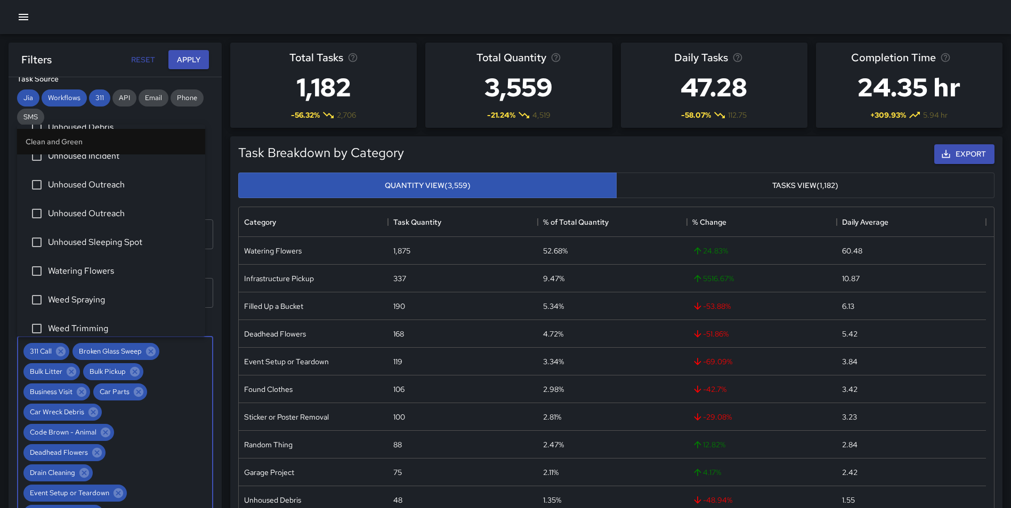
scroll to position [1635, 0]
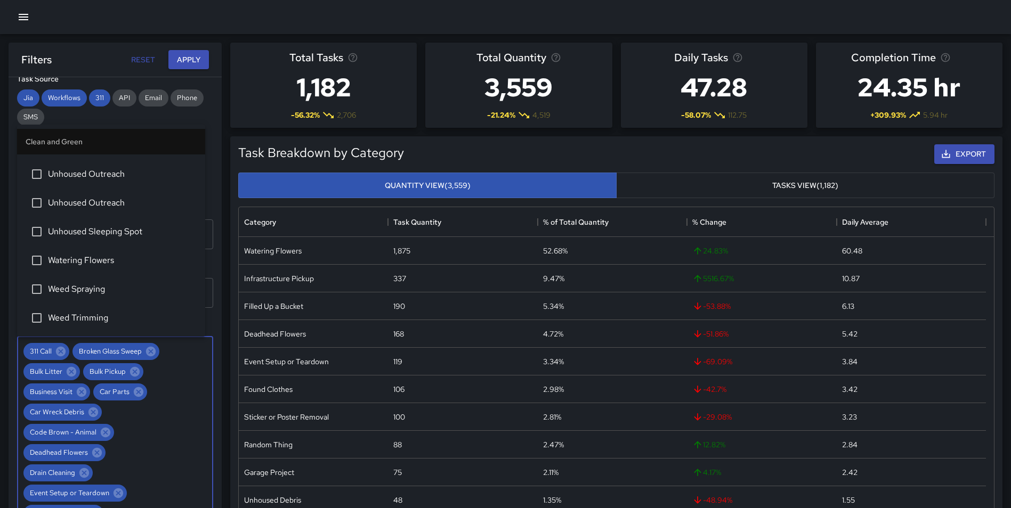
click at [128, 259] on span "Watering Flowers" at bounding box center [122, 260] width 149 height 13
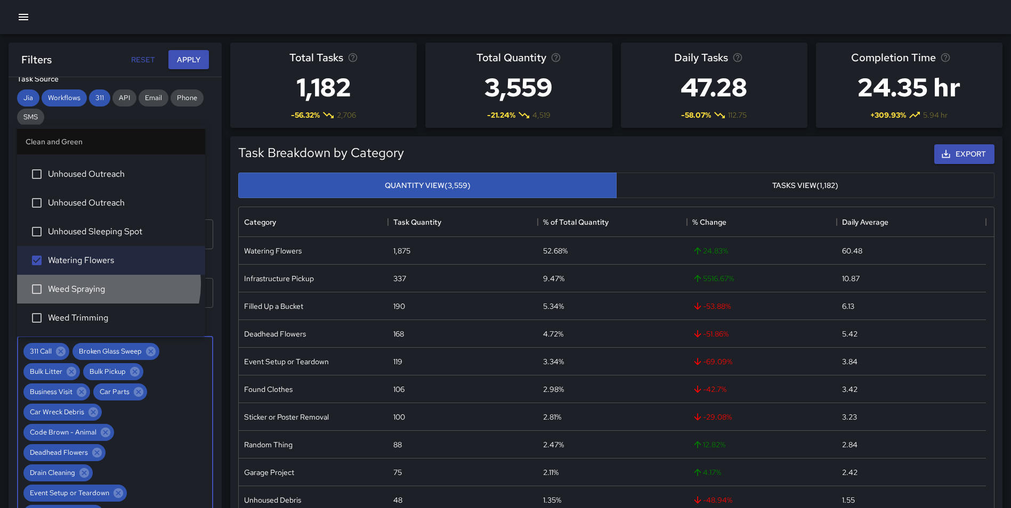
click at [108, 284] on span "Weed Spraying" at bounding box center [122, 289] width 149 height 13
click at [100, 309] on li "Weed Trimming" at bounding box center [111, 318] width 188 height 29
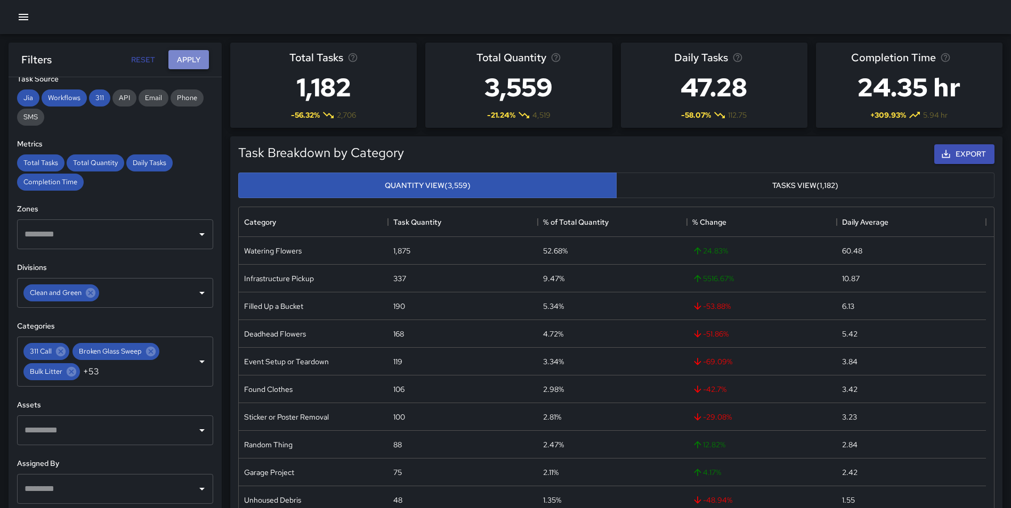
click at [190, 60] on button "Apply" at bounding box center [188, 60] width 41 height 20
click at [953, 152] on button "Export" at bounding box center [964, 154] width 60 height 20
click at [981, 28] on div at bounding box center [505, 17] width 1011 height 34
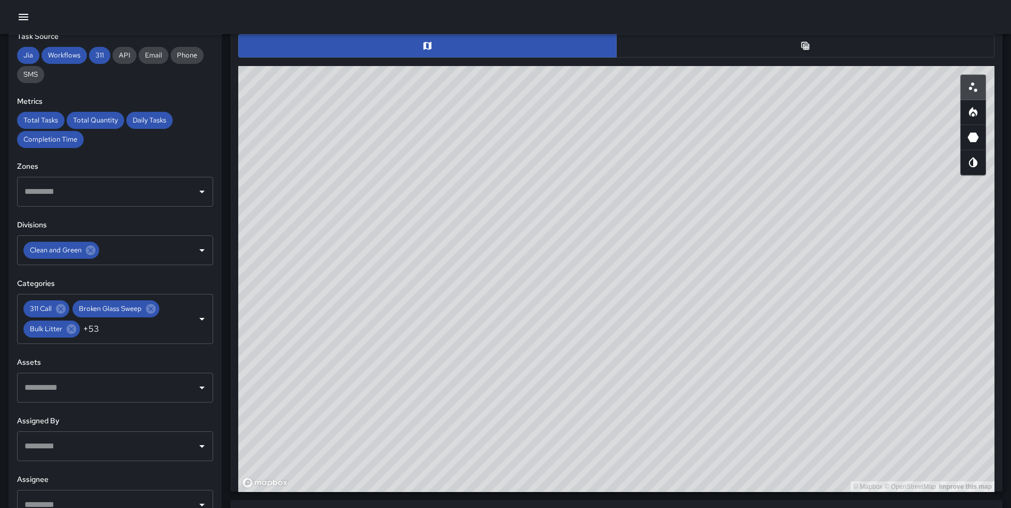
scroll to position [523, 0]
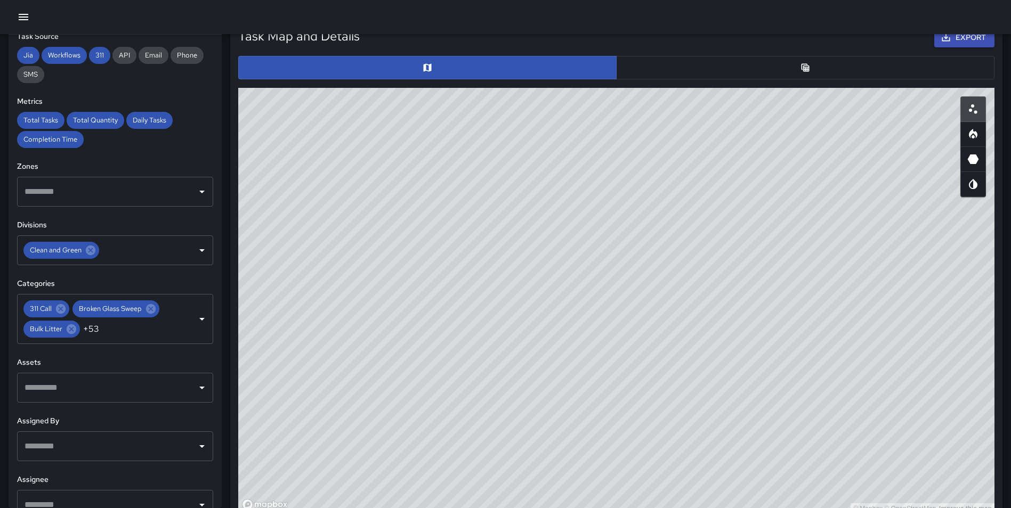
click at [972, 134] on icon "Heatmap" at bounding box center [973, 134] width 9 height 10
type button "heatmap"
drag, startPoint x: 713, startPoint y: 372, endPoint x: 700, endPoint y: 442, distance: 71.6
click at [700, 442] on div "© Mapbox © OpenStreetMap Improve this map" at bounding box center [616, 301] width 756 height 426
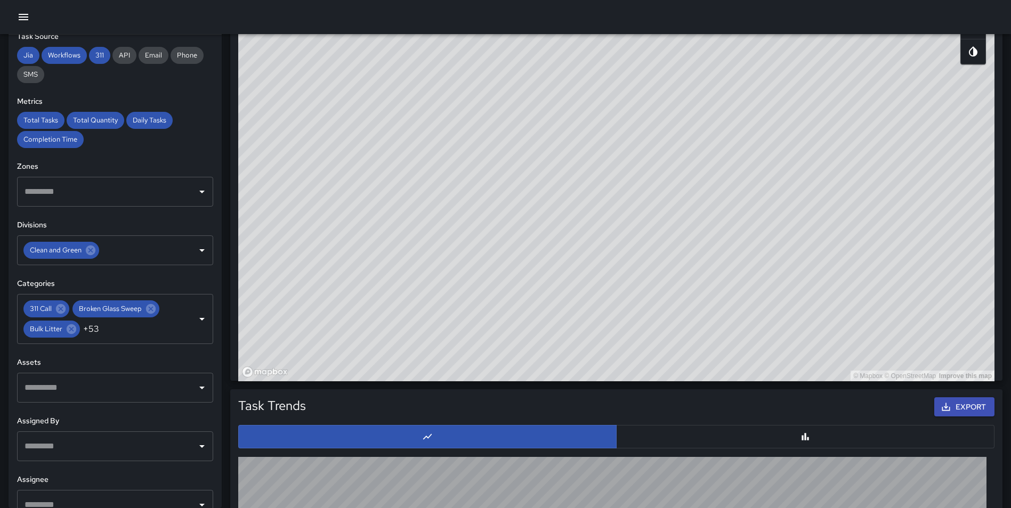
scroll to position [658, 0]
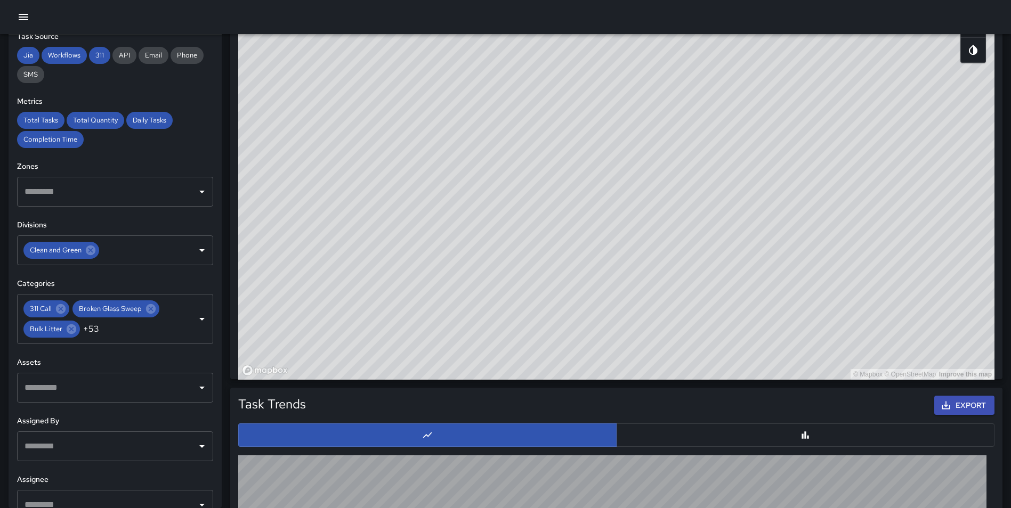
drag, startPoint x: 832, startPoint y: 175, endPoint x: 773, endPoint y: 148, distance: 65.3
click at [773, 148] on div "© Mapbox © OpenStreetMap Improve this map" at bounding box center [616, 167] width 756 height 426
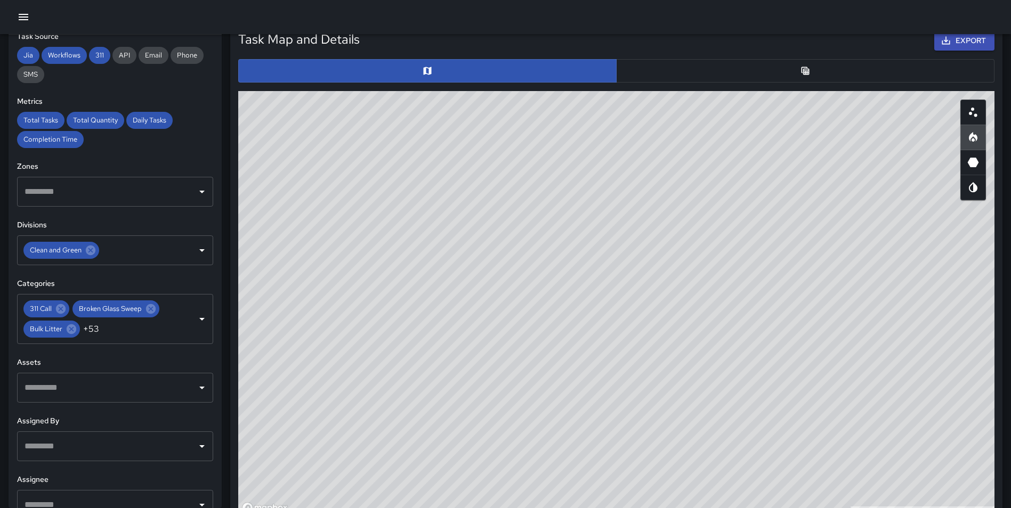
scroll to position [514, 0]
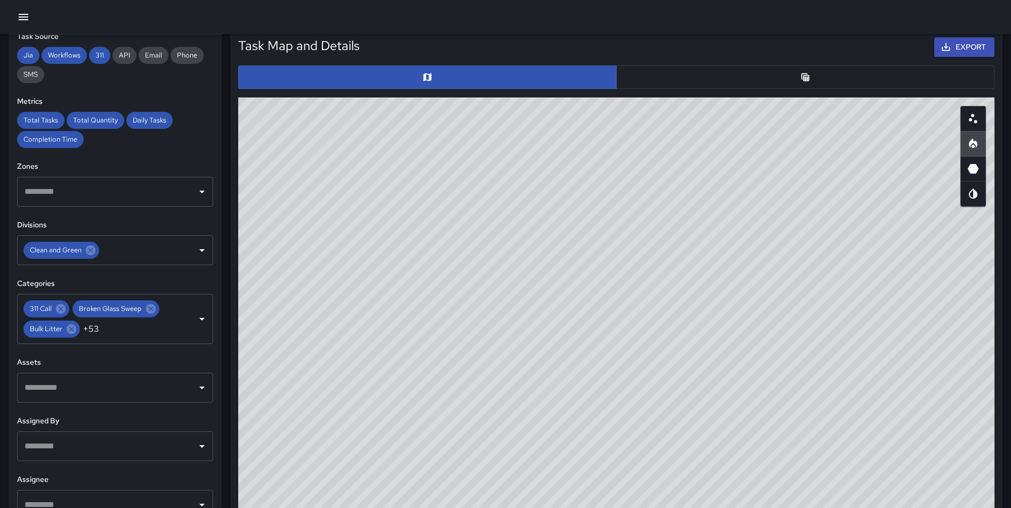
click at [774, 298] on div "© Mapbox © OpenStreetMap Improve this map" at bounding box center [616, 311] width 756 height 426
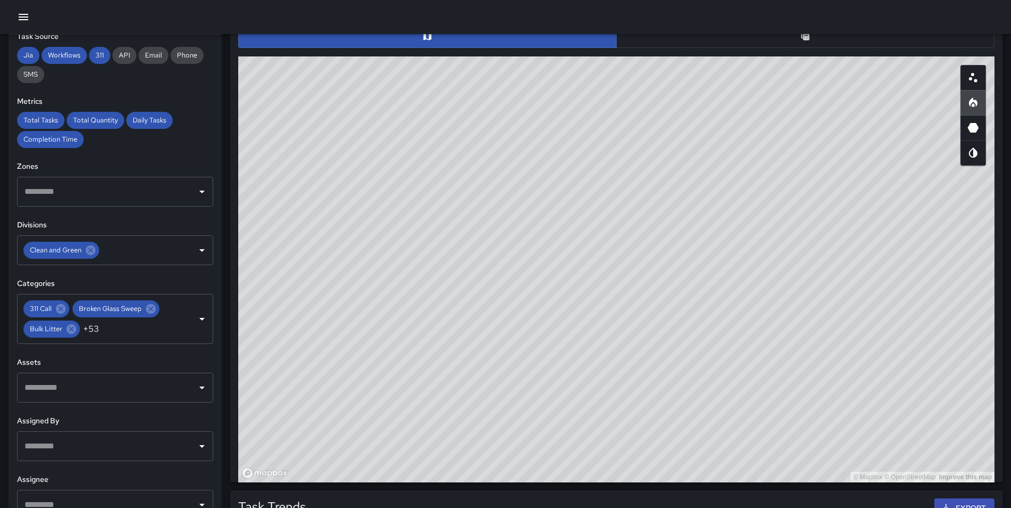
scroll to position [568, 0]
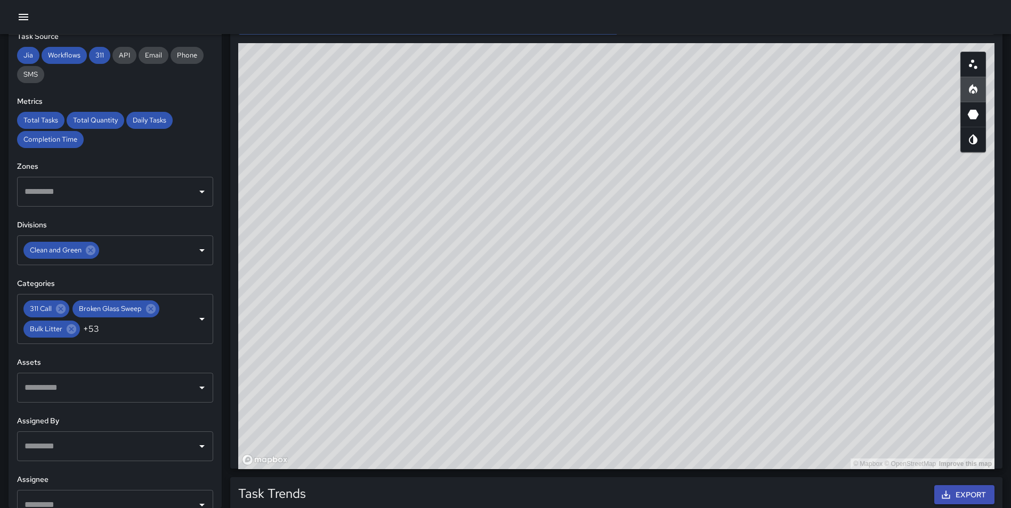
drag, startPoint x: 799, startPoint y: 196, endPoint x: 796, endPoint y: 206, distance: 10.1
click at [796, 206] on div "© Mapbox © OpenStreetMap Improve this map" at bounding box center [616, 256] width 756 height 426
drag, startPoint x: 800, startPoint y: 218, endPoint x: 726, endPoint y: 219, distance: 74.1
click at [726, 219] on div "© Mapbox © OpenStreetMap Improve this map" at bounding box center [616, 256] width 756 height 426
drag, startPoint x: 749, startPoint y: 228, endPoint x: 765, endPoint y: 237, distance: 19.1
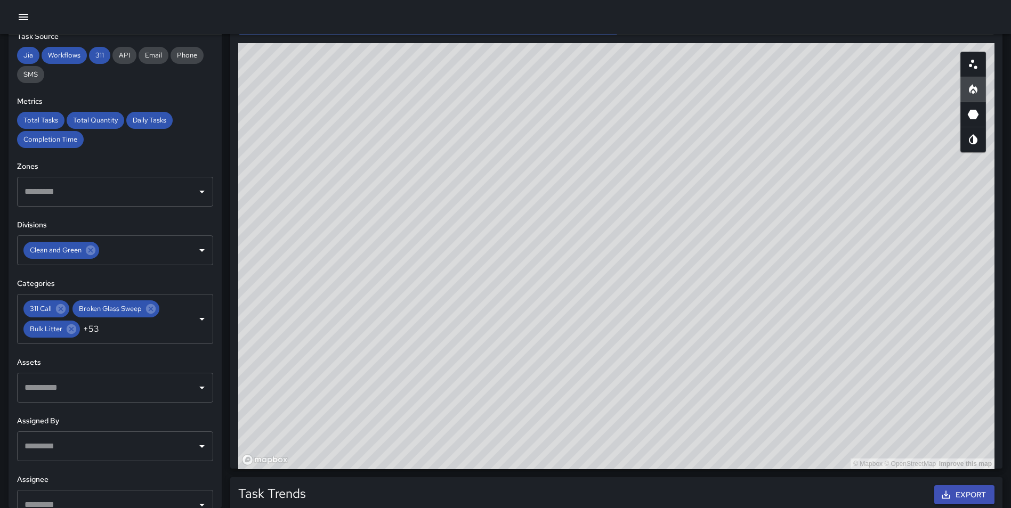
click at [765, 237] on div "© Mapbox © OpenStreetMap Improve this map" at bounding box center [616, 256] width 756 height 426
drag, startPoint x: 750, startPoint y: 364, endPoint x: 751, endPoint y: 401, distance: 36.8
click at [752, 401] on div "© Mapbox © OpenStreetMap Improve this map" at bounding box center [616, 256] width 756 height 426
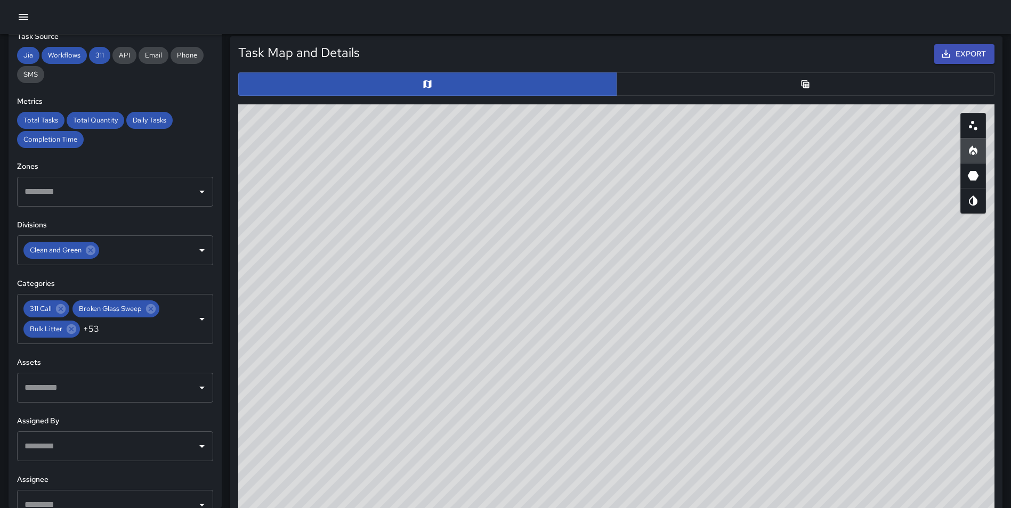
scroll to position [495, 0]
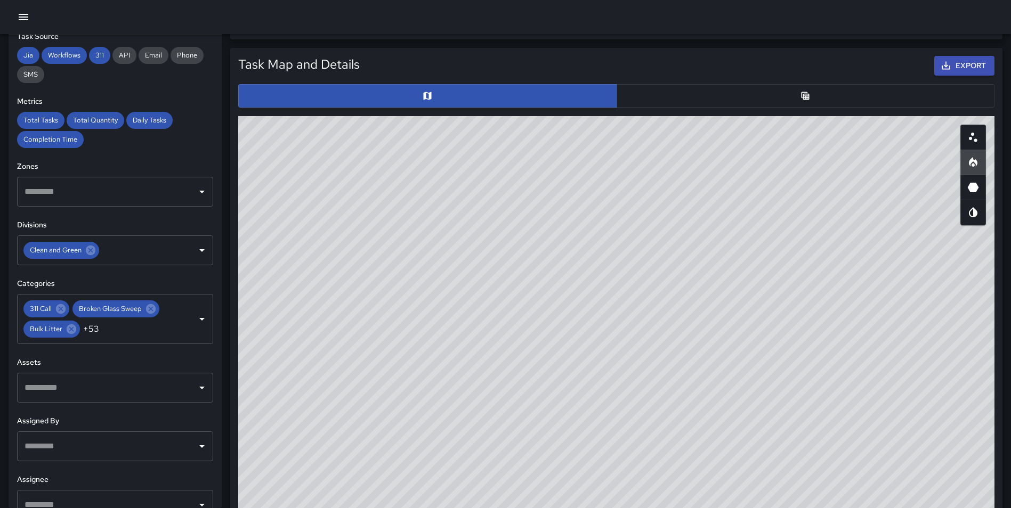
click at [849, 95] on button "button" at bounding box center [805, 95] width 378 height 23
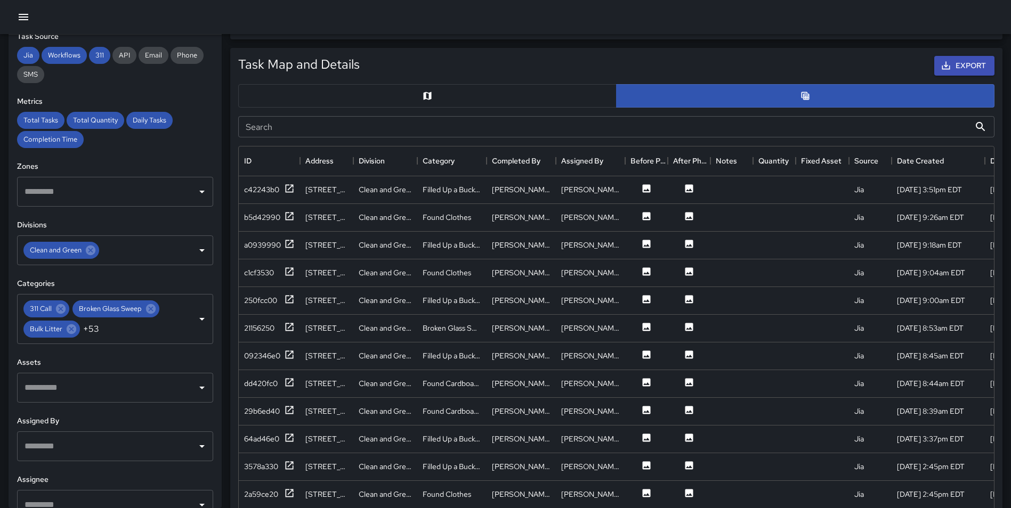
scroll to position [9, 9]
click at [290, 184] on icon at bounding box center [289, 188] width 11 height 11
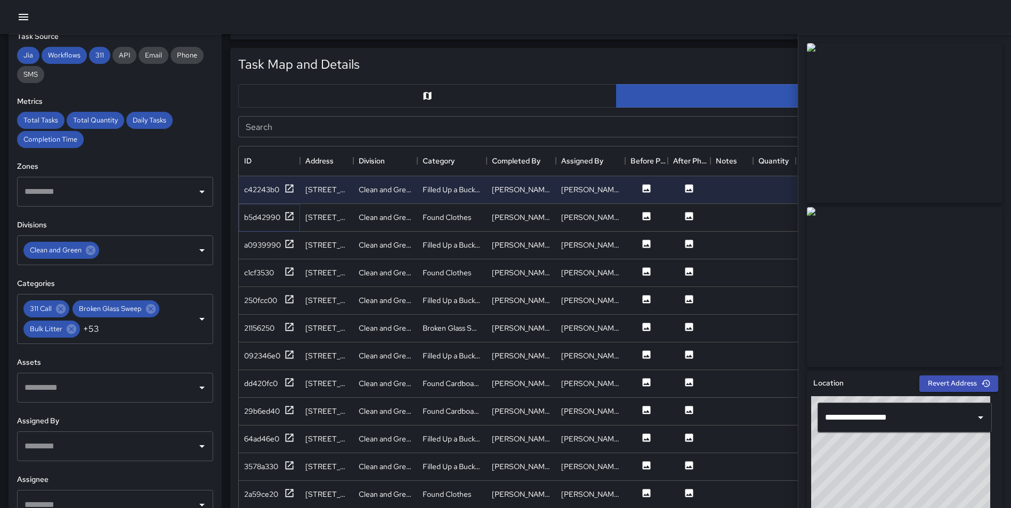
drag, startPoint x: 290, startPoint y: 214, endPoint x: 292, endPoint y: 235, distance: 21.4
click at [291, 214] on icon at bounding box center [289, 216] width 11 height 11
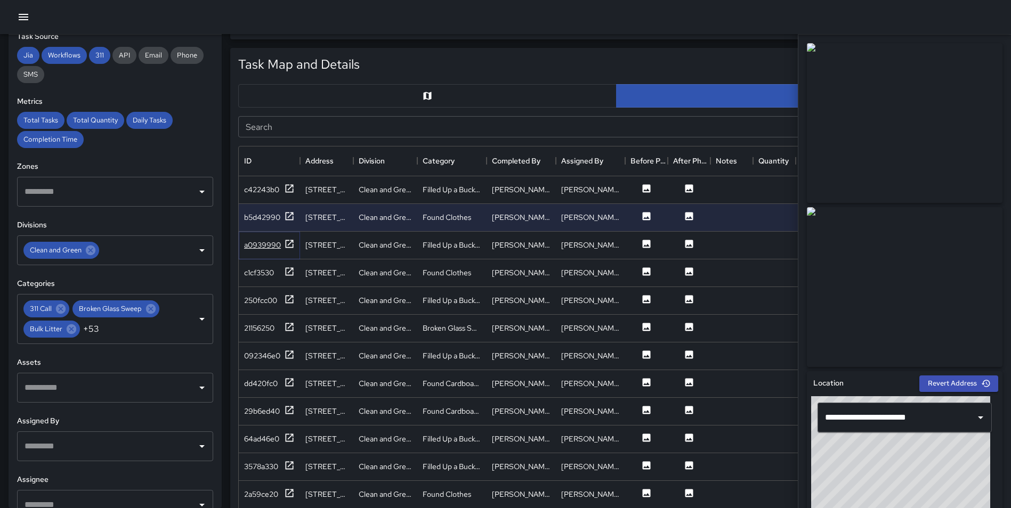
click at [287, 246] on icon at bounding box center [289, 244] width 11 height 11
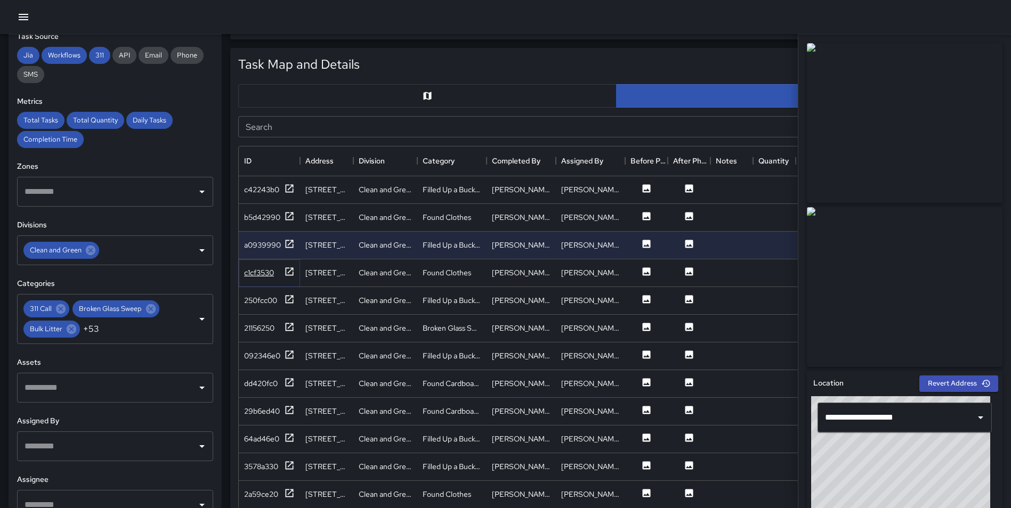
click at [289, 271] on icon at bounding box center [289, 271] width 11 height 11
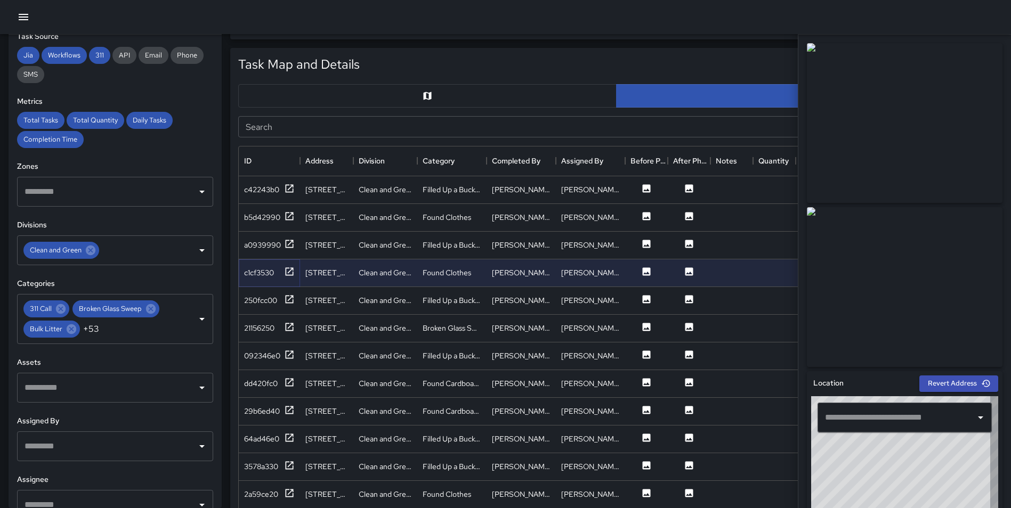
type input "**********"
click at [288, 300] on icon at bounding box center [289, 299] width 11 height 11
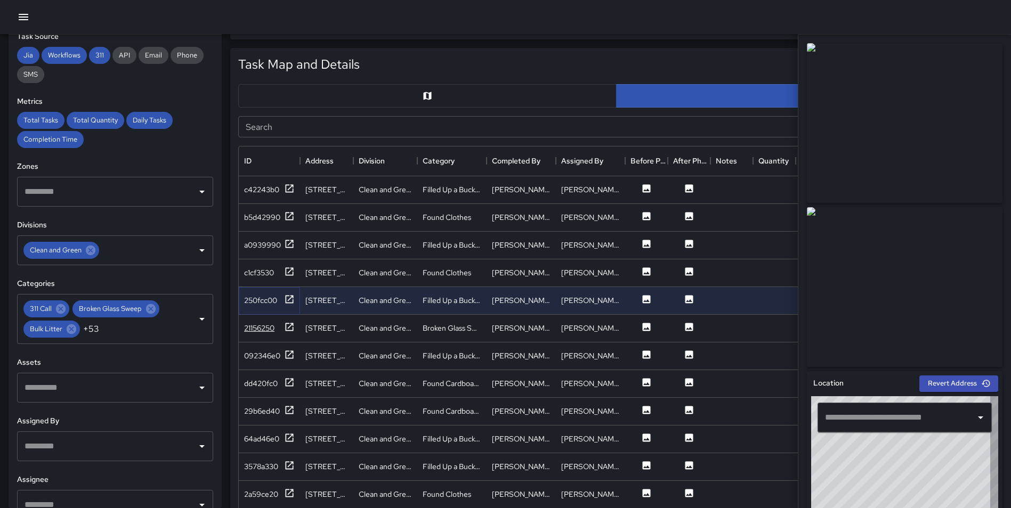
type input "**********"
click at [286, 329] on icon at bounding box center [290, 327] width 8 height 8
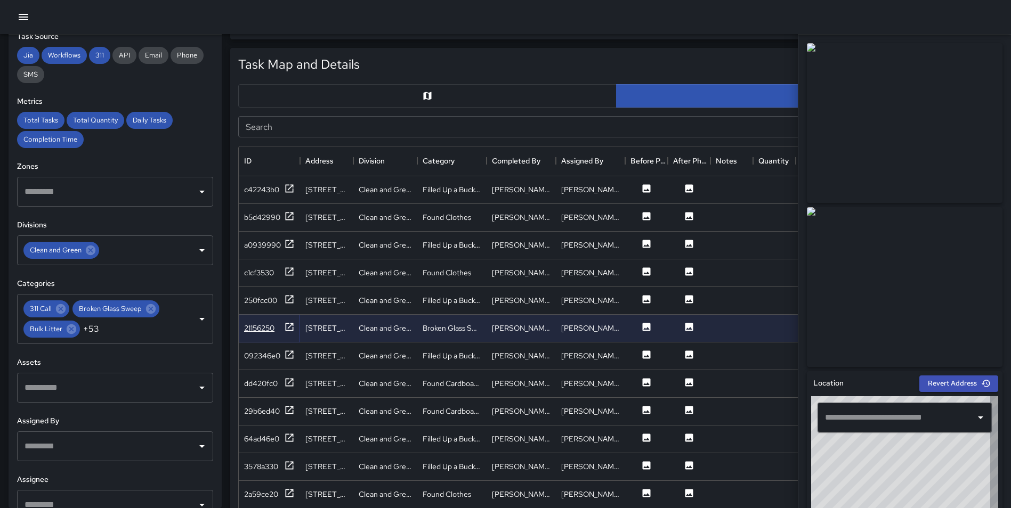
type input "**********"
click at [286, 329] on icon at bounding box center [290, 327] width 8 height 8
click at [290, 354] on icon at bounding box center [290, 355] width 8 height 8
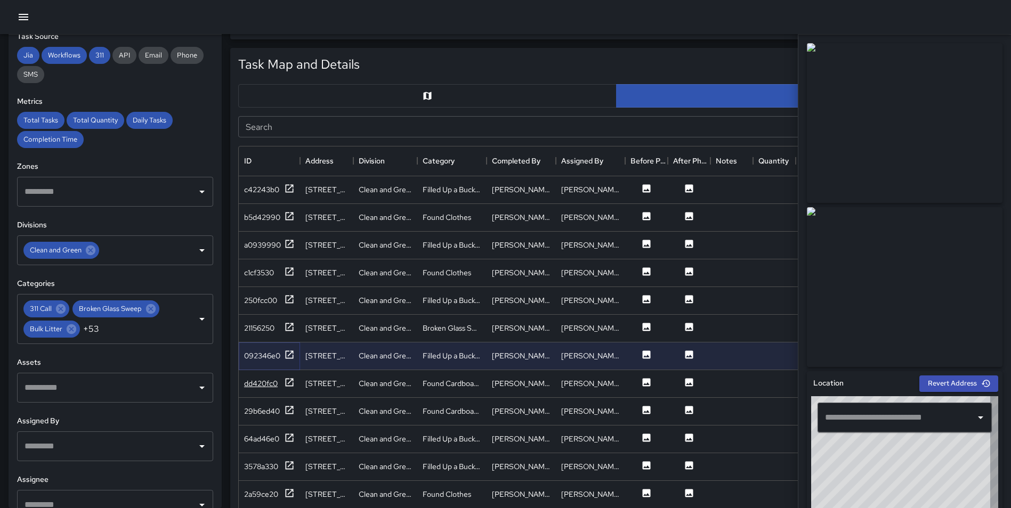
type input "**********"
click at [290, 378] on icon at bounding box center [289, 382] width 11 height 11
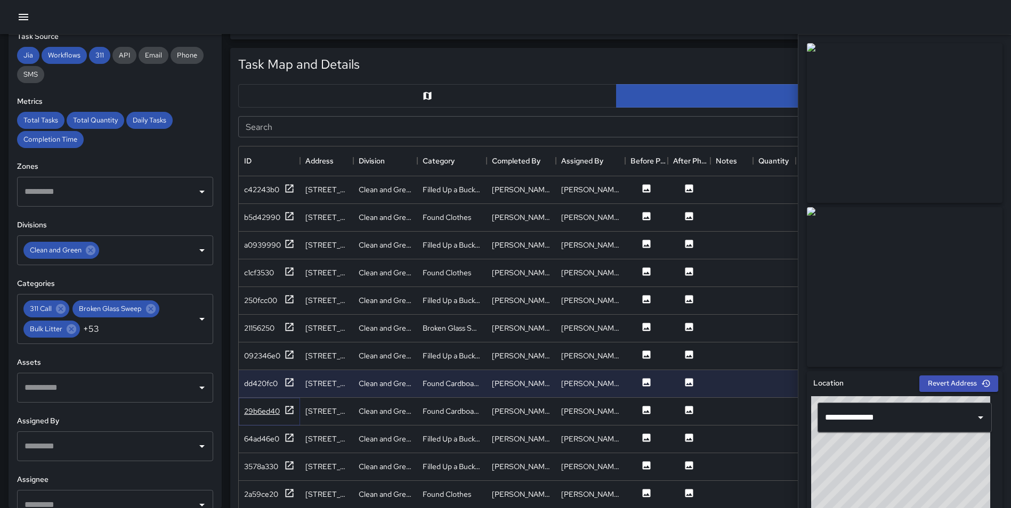
click at [292, 408] on icon at bounding box center [290, 410] width 8 height 8
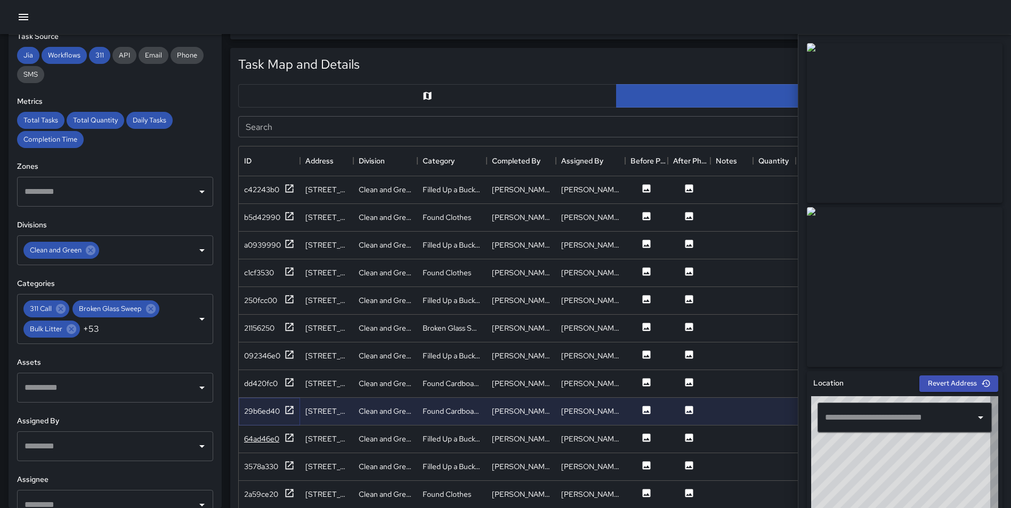
type input "**********"
click at [287, 434] on icon at bounding box center [290, 438] width 8 height 8
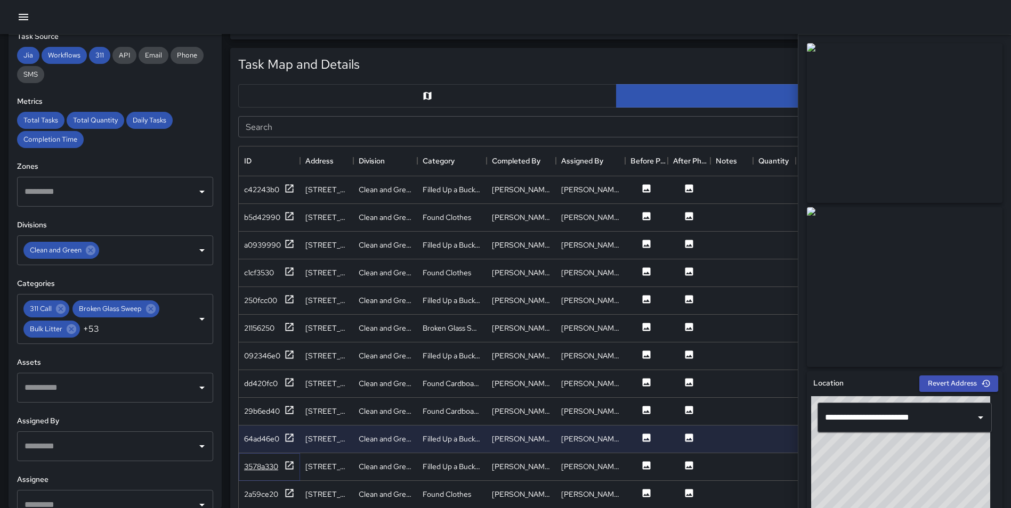
click at [288, 464] on icon at bounding box center [289, 465] width 11 height 11
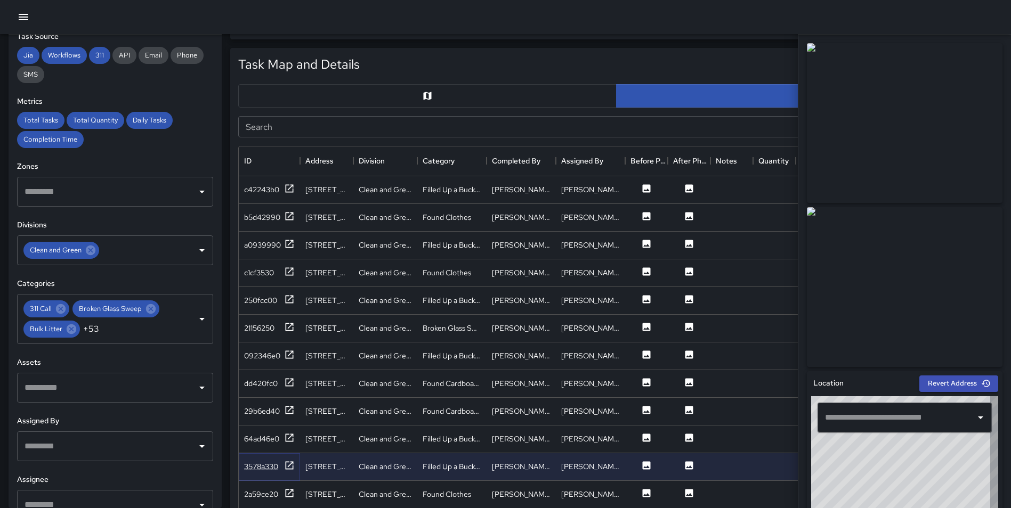
type input "**********"
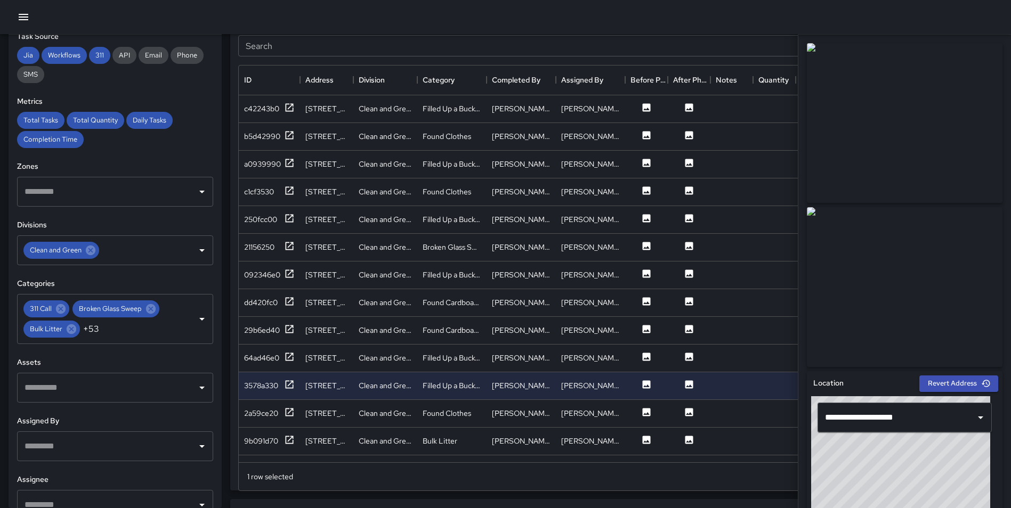
scroll to position [613, 0]
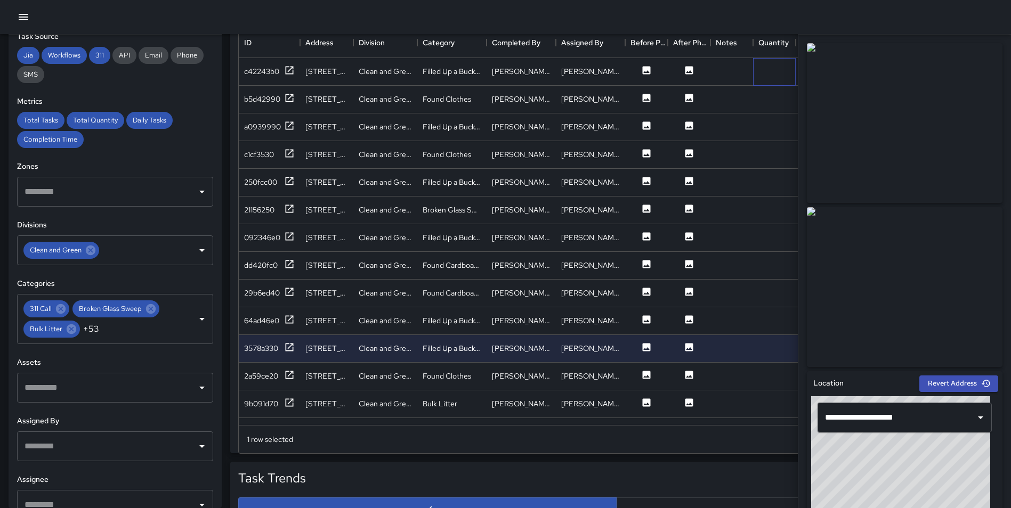
click at [795, 82] on div at bounding box center [774, 72] width 43 height 28
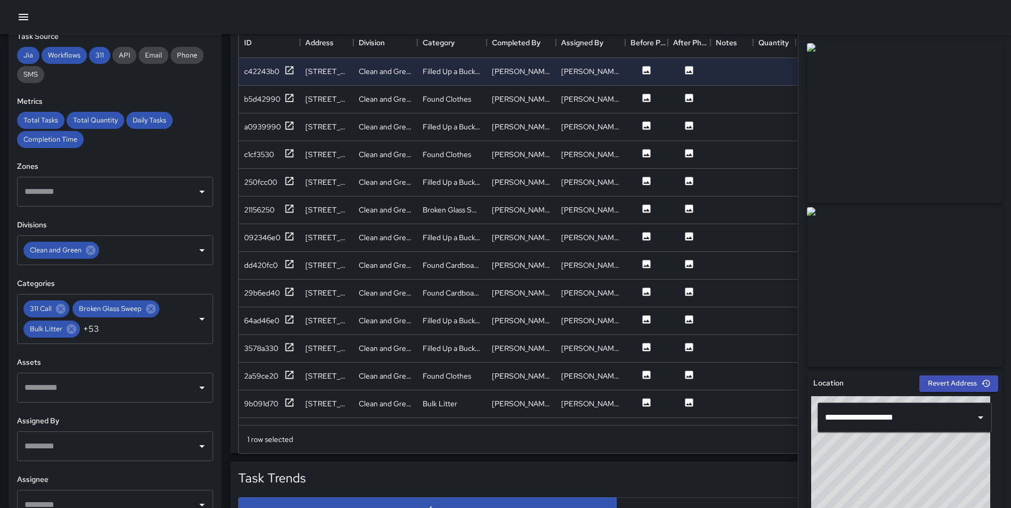
click at [802, 95] on div "**********" at bounding box center [904, 272] width 213 height 474
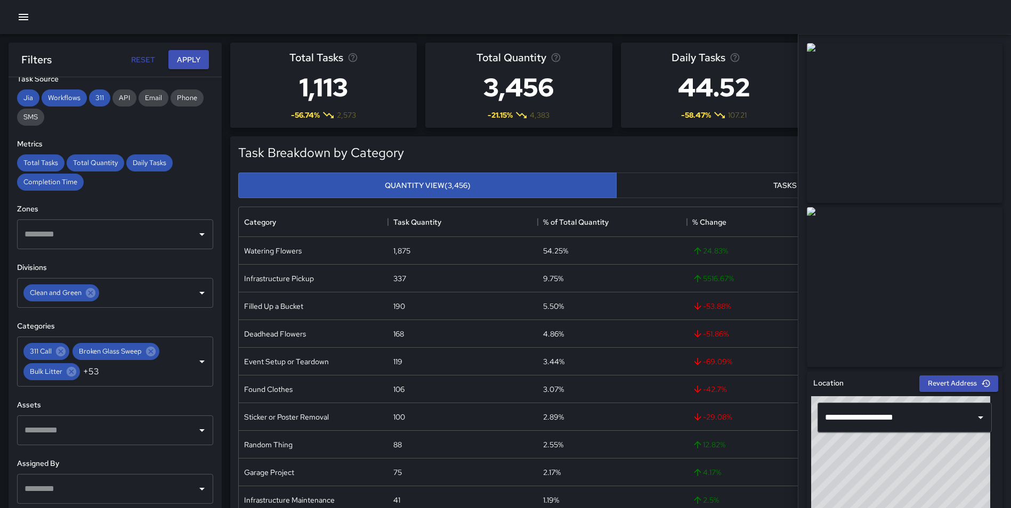
click at [999, 55] on div "**********" at bounding box center [904, 272] width 213 height 474
click at [996, 43] on div at bounding box center [905, 123] width 200 height 164
click at [998, 55] on div at bounding box center [905, 203] width 204 height 328
click at [1000, 76] on div "**********" at bounding box center [904, 272] width 213 height 474
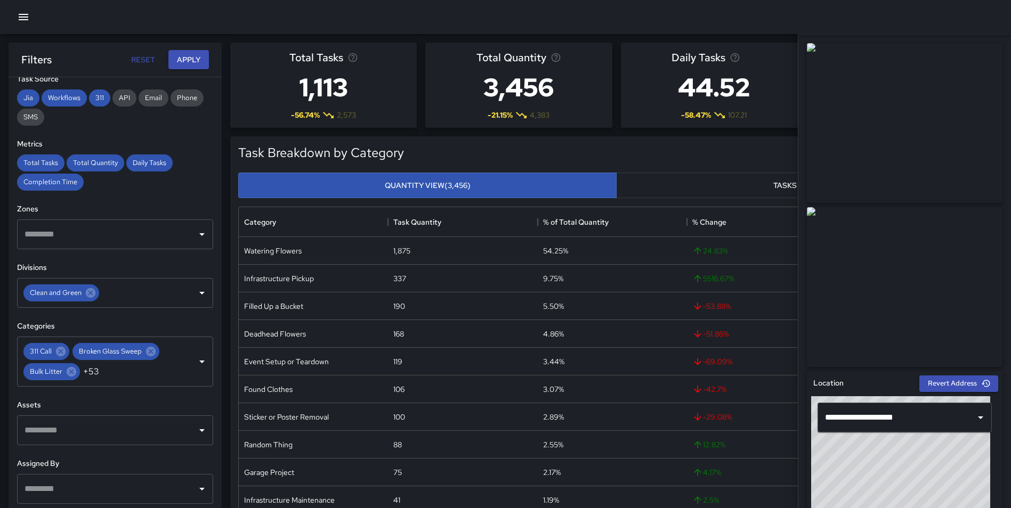
click at [770, 35] on div "Total Tasks 1,113 -56.74 % 2,573 Total Quantity 3,456 -21.15 % 4,383 Daily Task…" at bounding box center [612, 81] width 781 height 94
click at [762, 41] on div "Daily Tasks 44.52 -58.47 % 107.21" at bounding box center [714, 85] width 195 height 94
click at [754, 28] on div at bounding box center [505, 17] width 1011 height 34
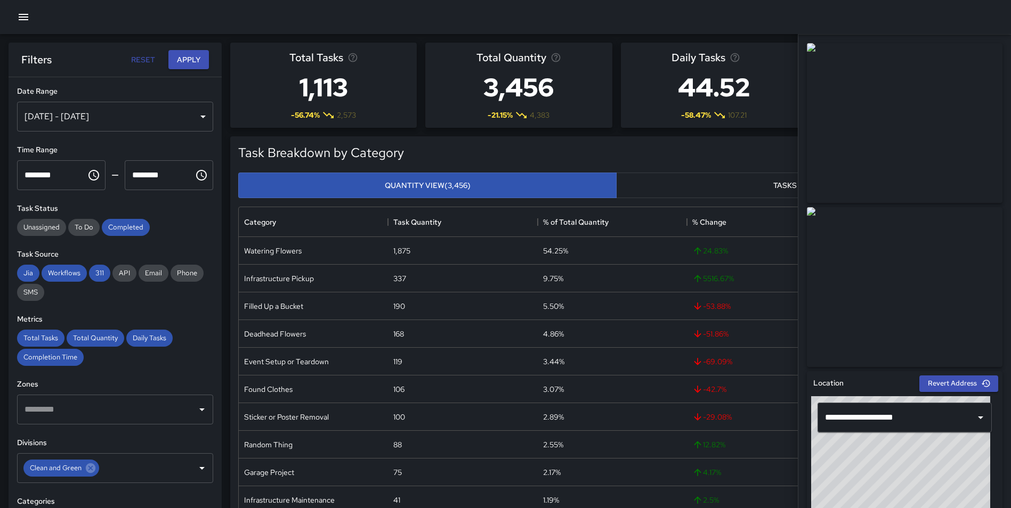
click at [787, 39] on div "Daily Tasks 44.52 -58.47 % 107.21" at bounding box center [714, 85] width 195 height 94
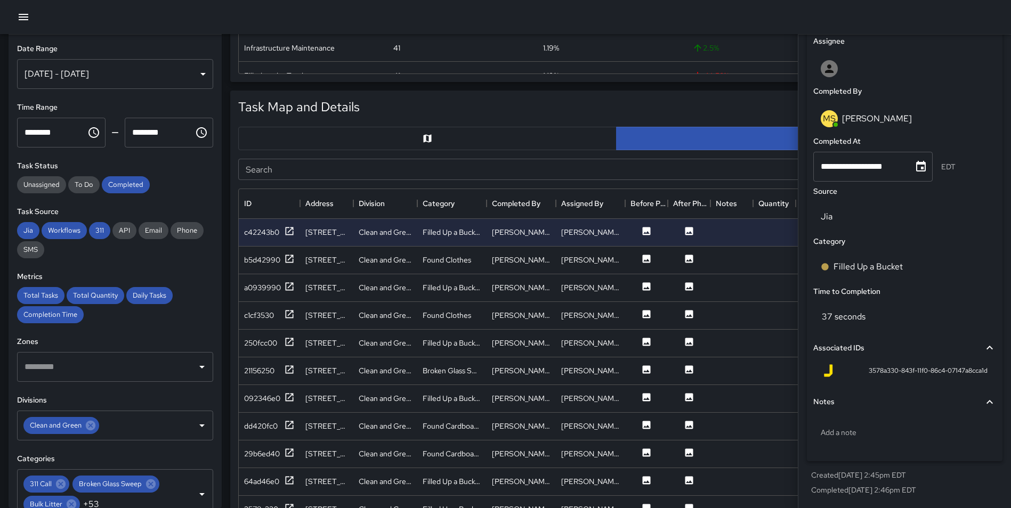
scroll to position [470, 0]
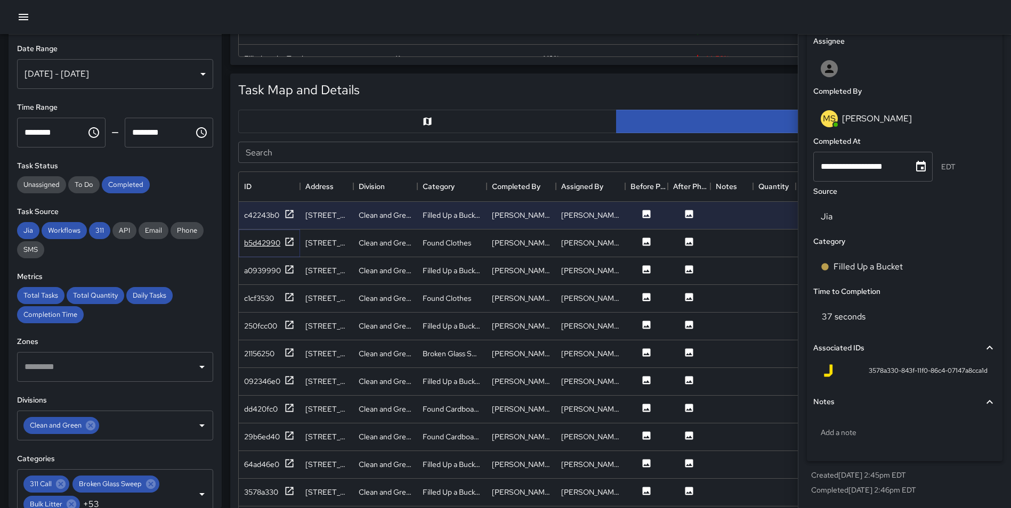
click at [287, 242] on icon at bounding box center [289, 242] width 11 height 11
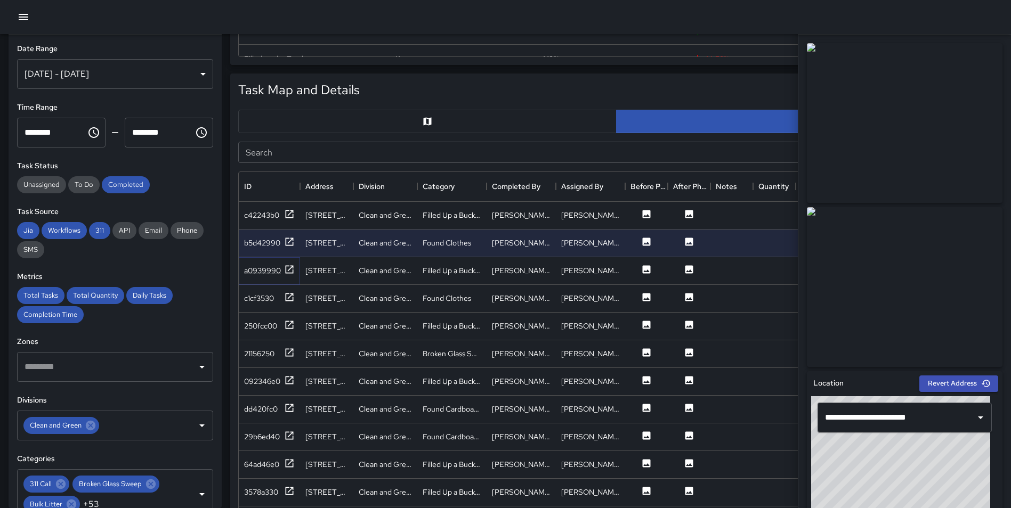
click at [285, 264] on icon at bounding box center [289, 269] width 11 height 11
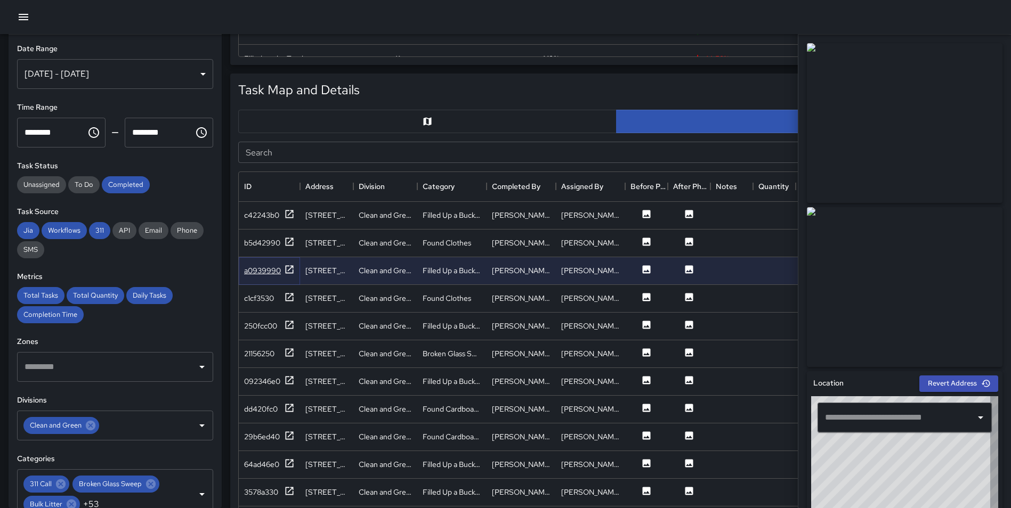
type input "**********"
drag, startPoint x: 287, startPoint y: 296, endPoint x: 287, endPoint y: 303, distance: 6.9
click at [287, 296] on icon at bounding box center [289, 297] width 11 height 11
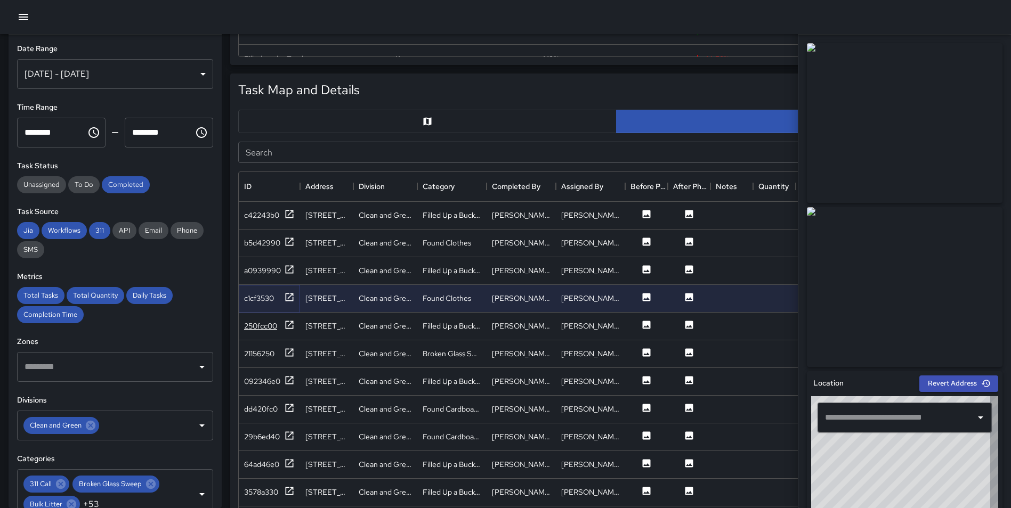
type input "**********"
click at [289, 325] on icon at bounding box center [290, 325] width 8 height 8
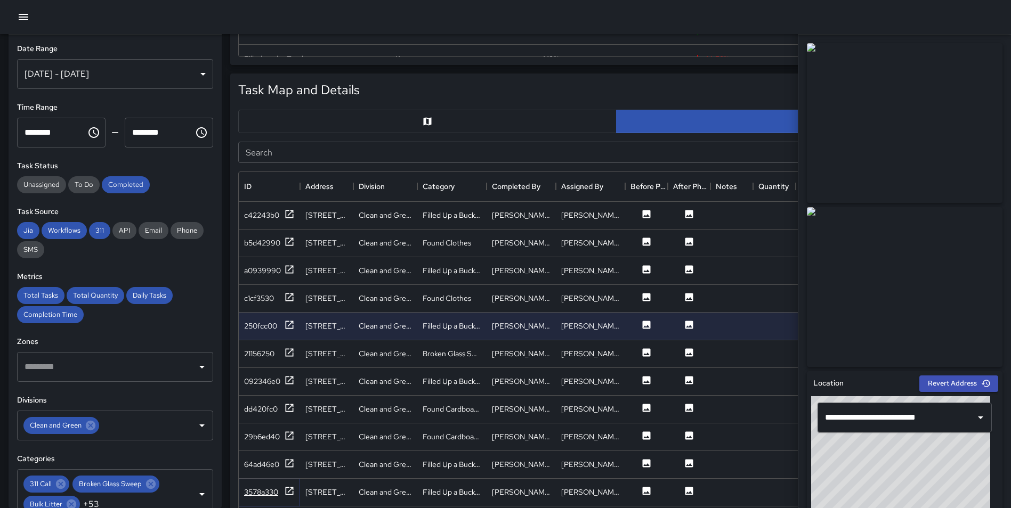
click at [289, 490] on icon at bounding box center [289, 491] width 11 height 11
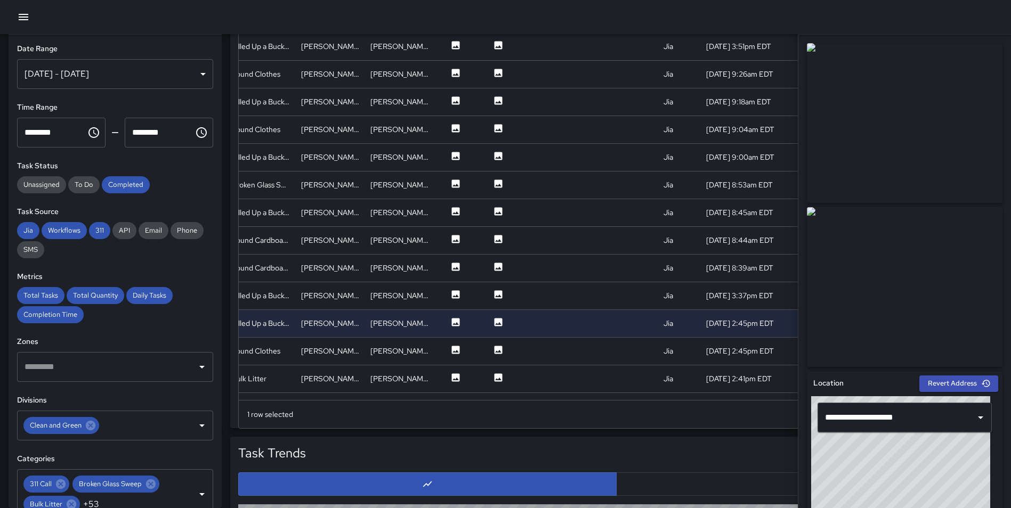
scroll to position [0, 0]
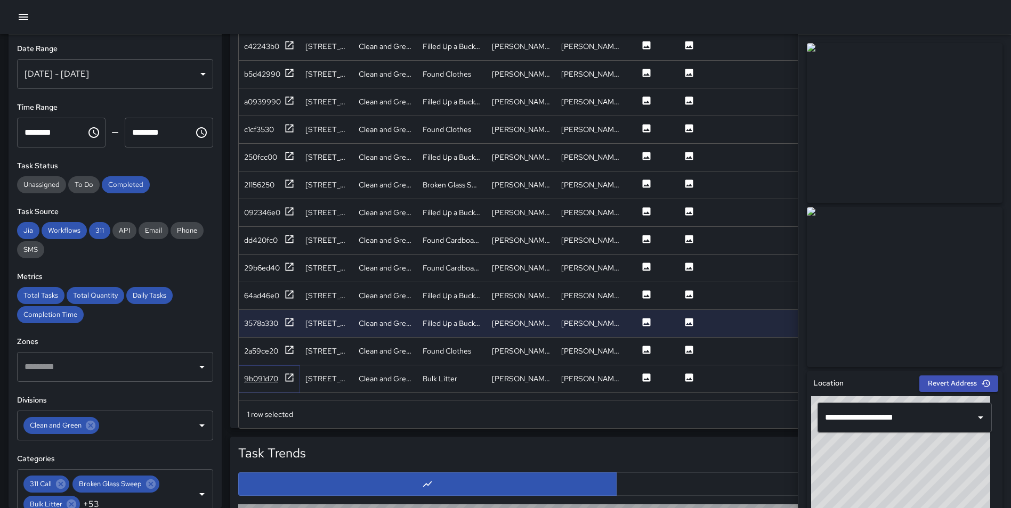
click at [292, 378] on icon at bounding box center [289, 378] width 11 height 11
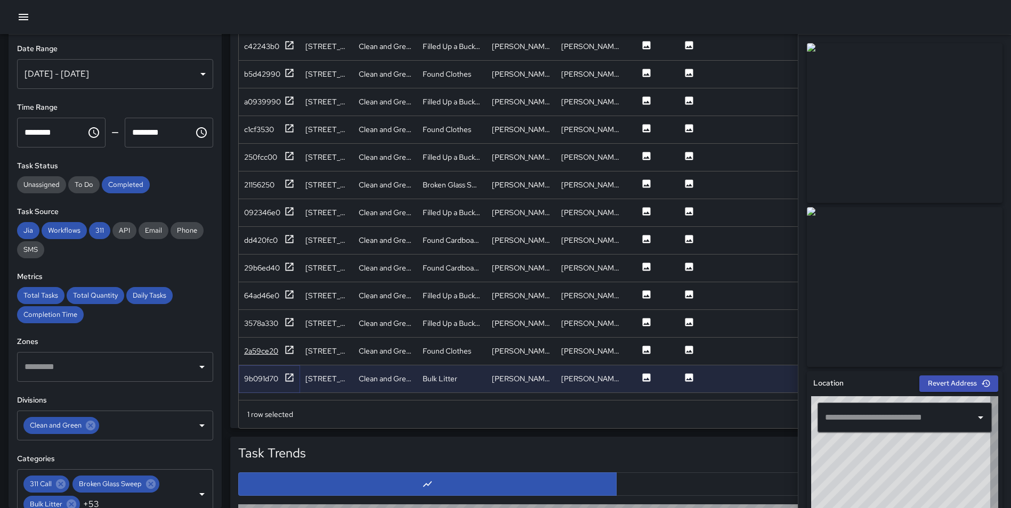
type input "**********"
click at [285, 350] on icon at bounding box center [289, 350] width 11 height 11
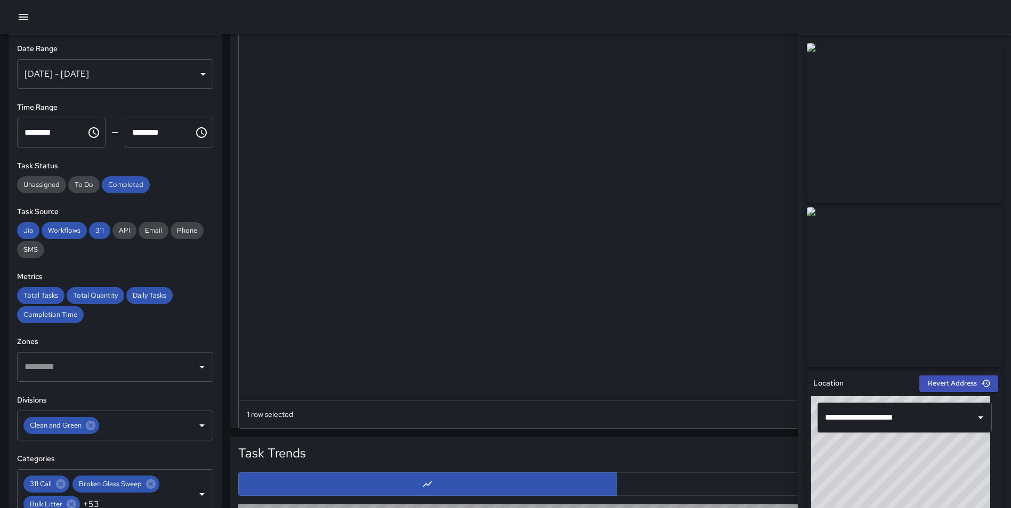
scroll to position [1705, 0]
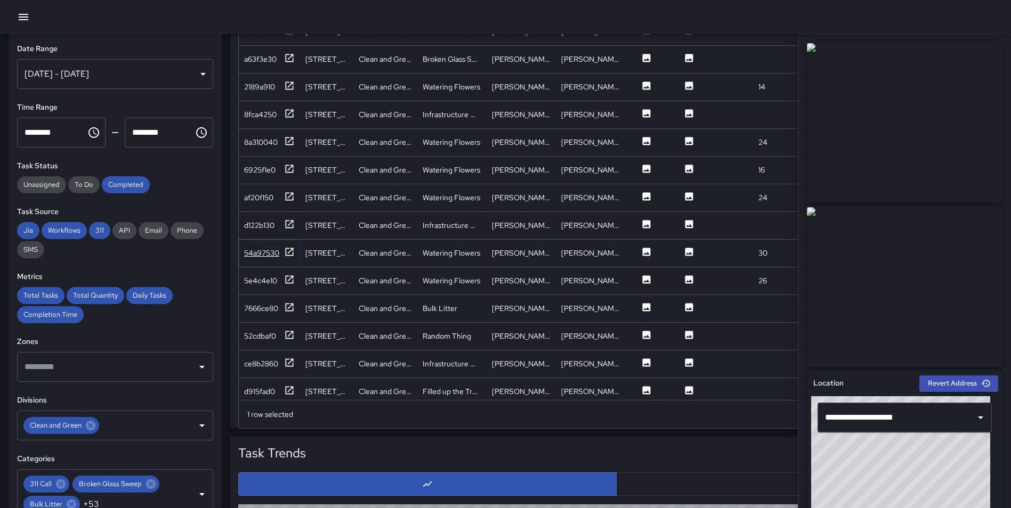
click at [288, 257] on div at bounding box center [289, 253] width 11 height 13
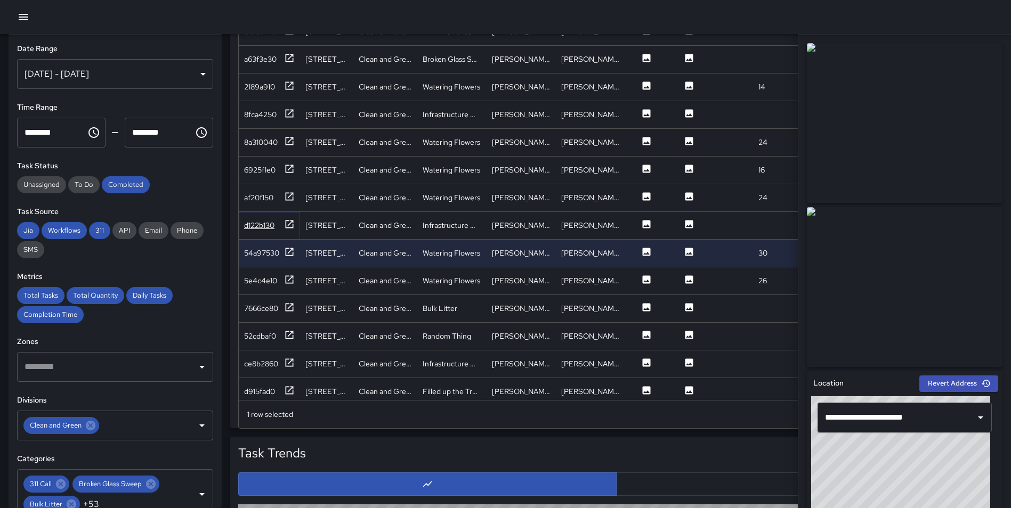
click at [288, 225] on icon at bounding box center [290, 224] width 8 height 8
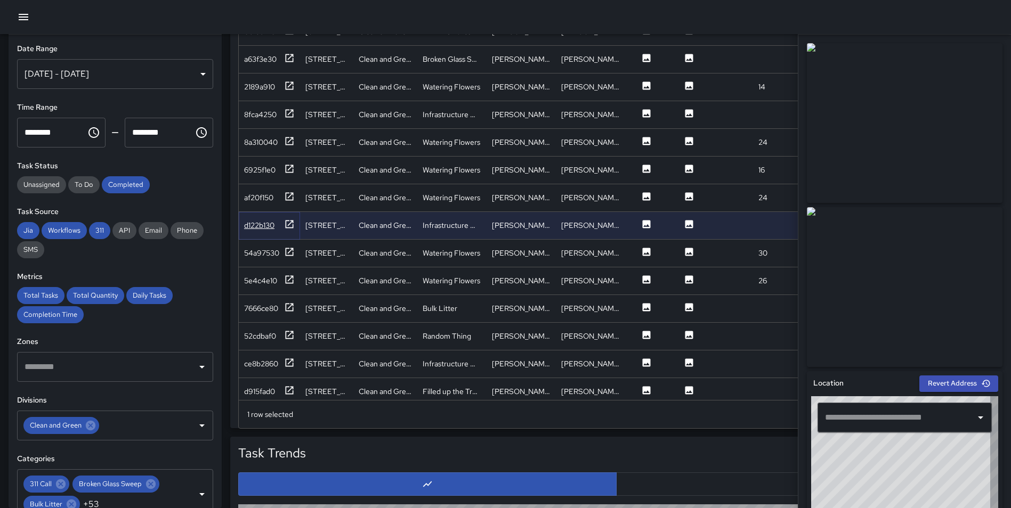
type input "**********"
click at [288, 249] on icon at bounding box center [289, 252] width 11 height 11
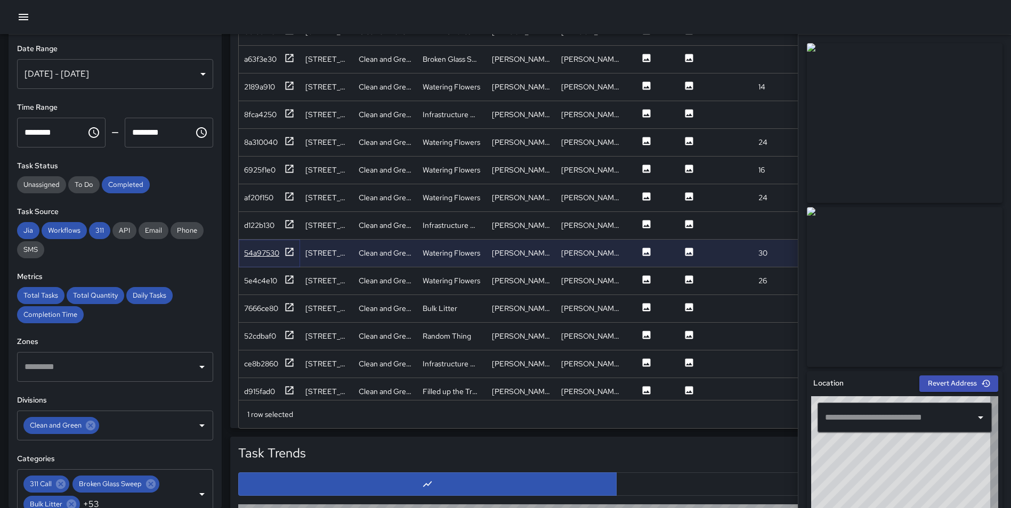
type input "**********"
click at [285, 279] on icon at bounding box center [289, 279] width 11 height 11
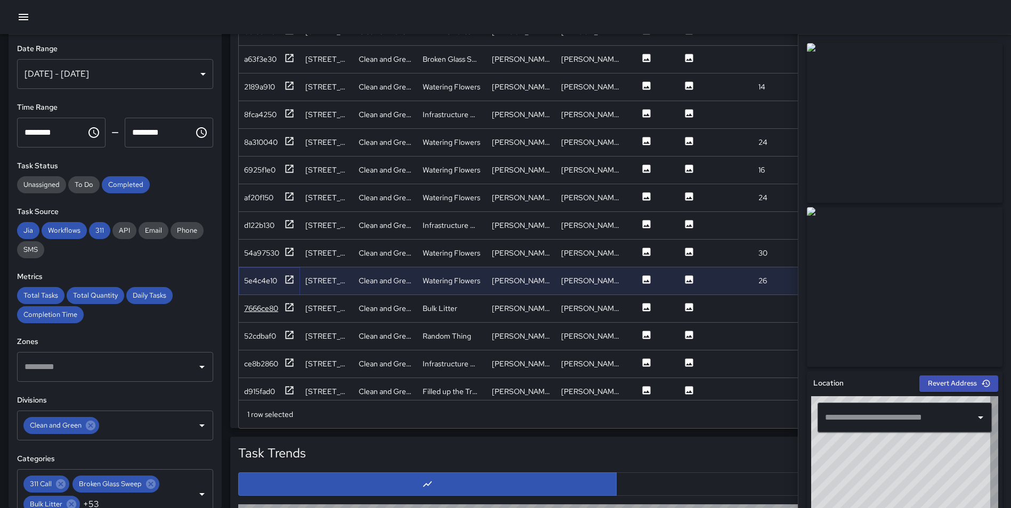
type input "**********"
click at [288, 307] on icon at bounding box center [289, 307] width 11 height 11
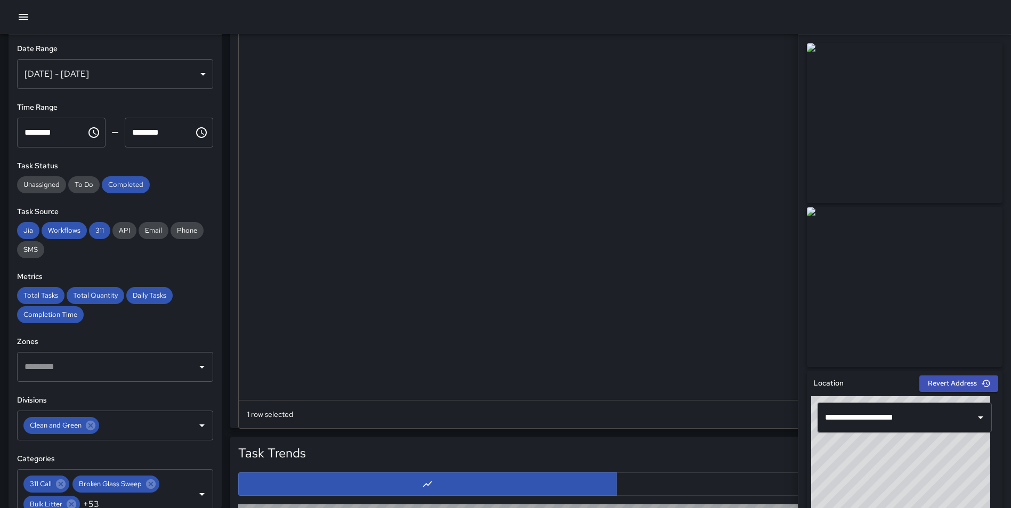
scroll to position [2412, 0]
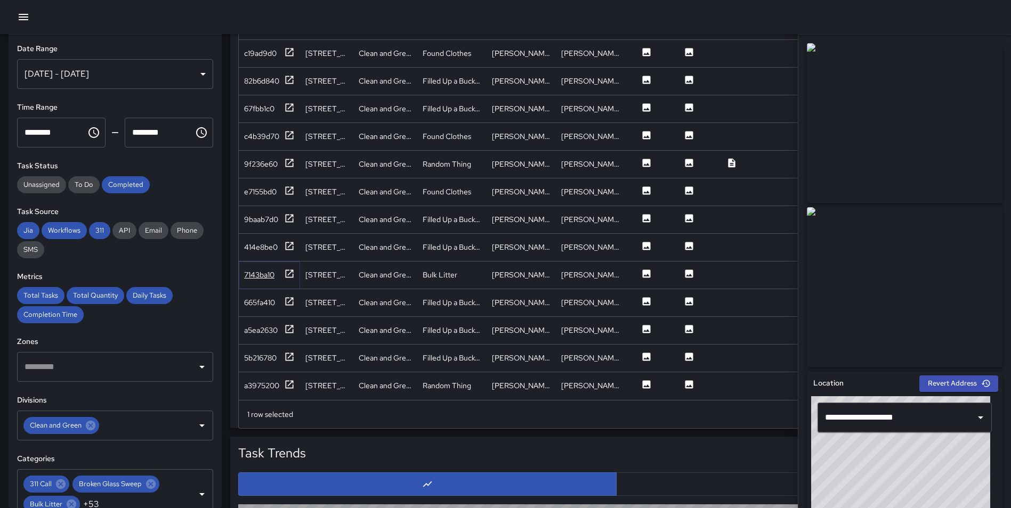
click at [288, 269] on icon at bounding box center [289, 274] width 11 height 11
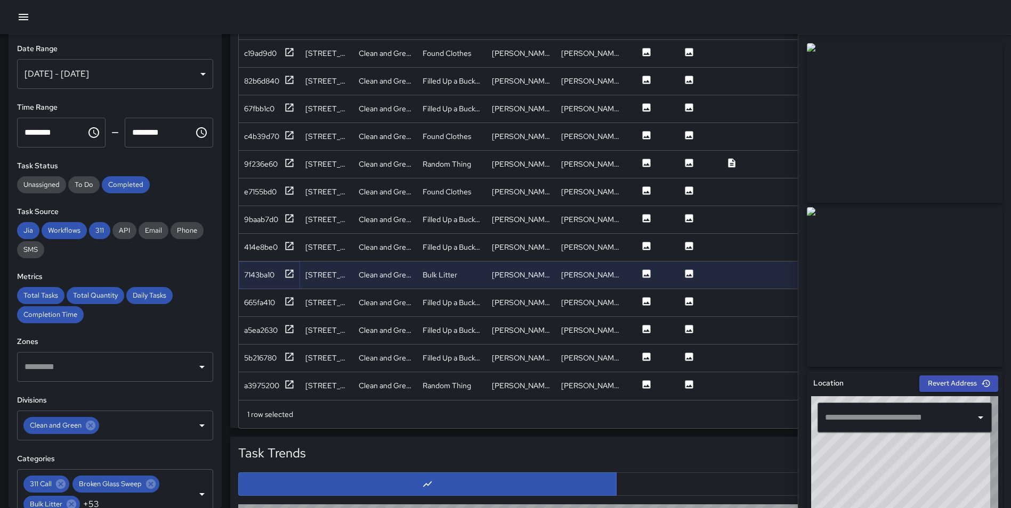
type input "**********"
click at [289, 296] on icon at bounding box center [289, 301] width 11 height 11
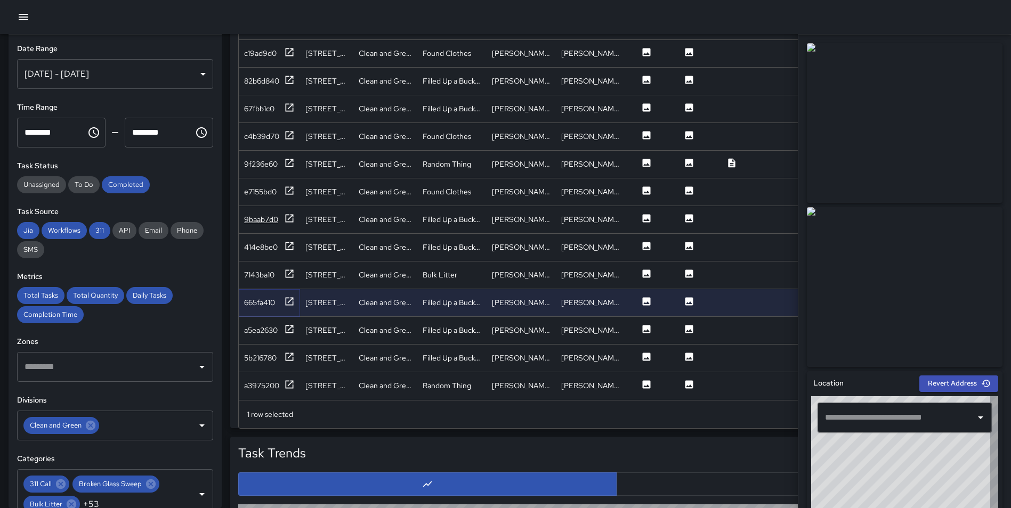
type input "**********"
click at [286, 187] on icon at bounding box center [290, 191] width 8 height 8
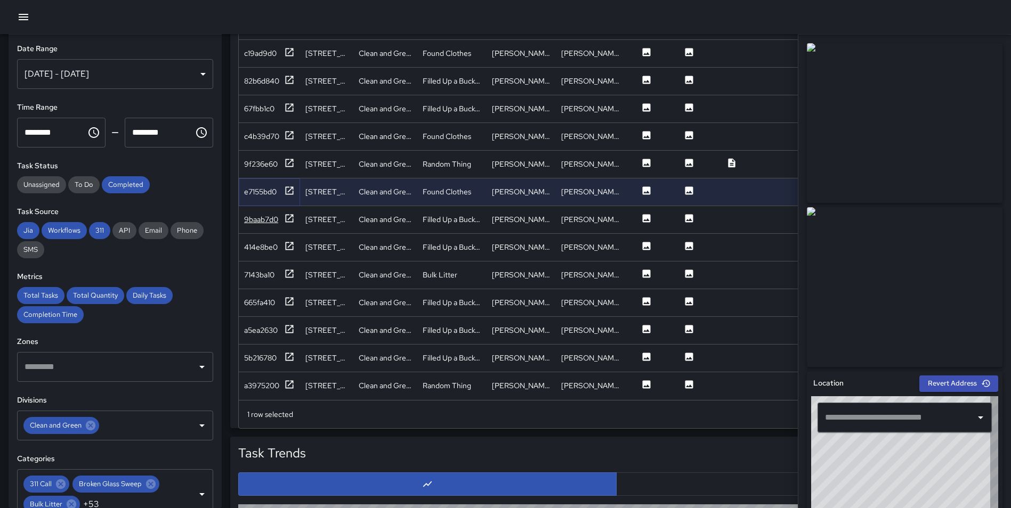
type input "**********"
click at [290, 213] on icon at bounding box center [289, 218] width 11 height 11
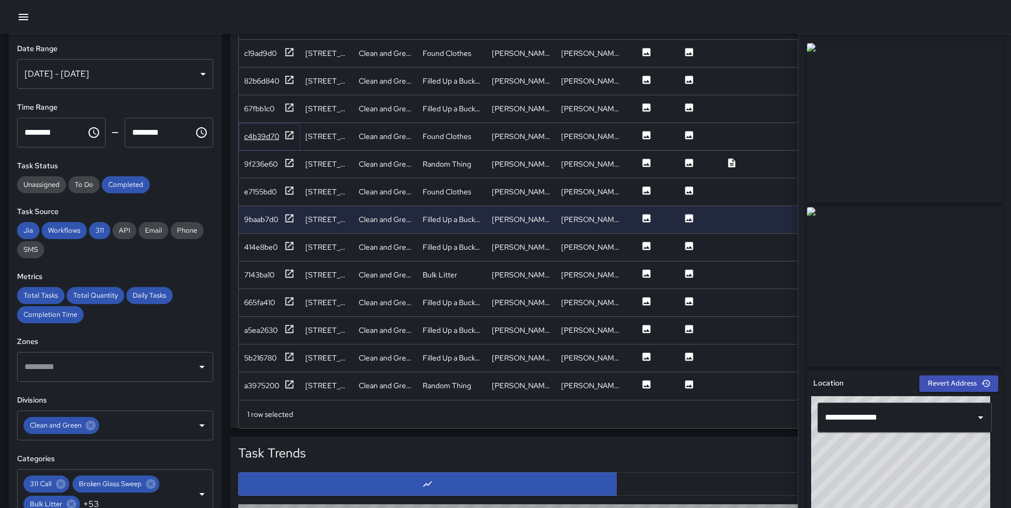
click at [287, 130] on icon at bounding box center [289, 135] width 11 height 11
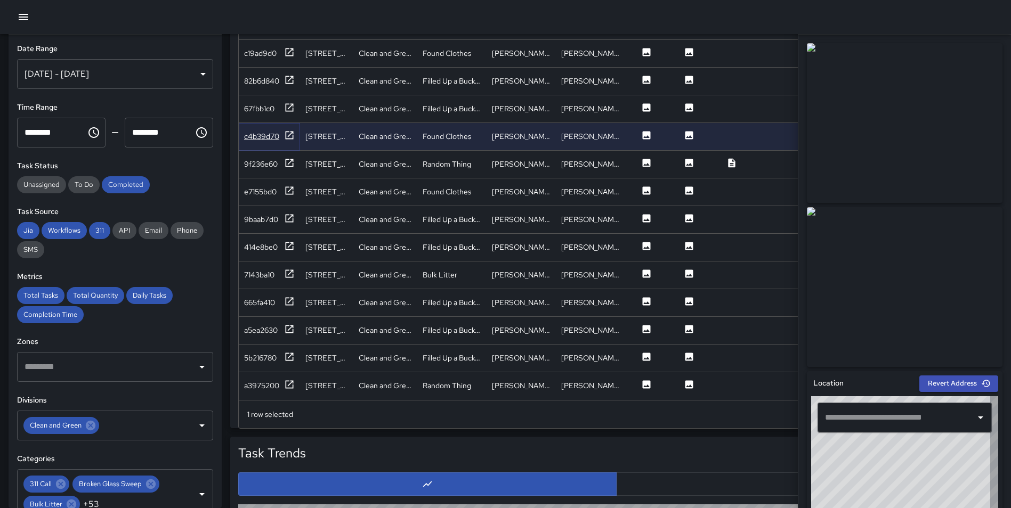
type input "**********"
click at [293, 103] on icon at bounding box center [290, 107] width 8 height 8
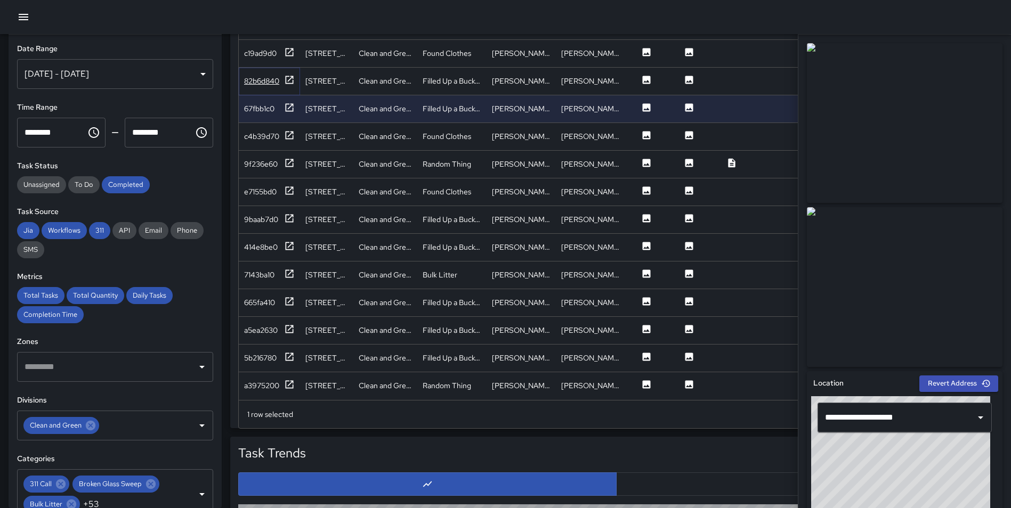
click at [289, 76] on icon at bounding box center [289, 80] width 11 height 11
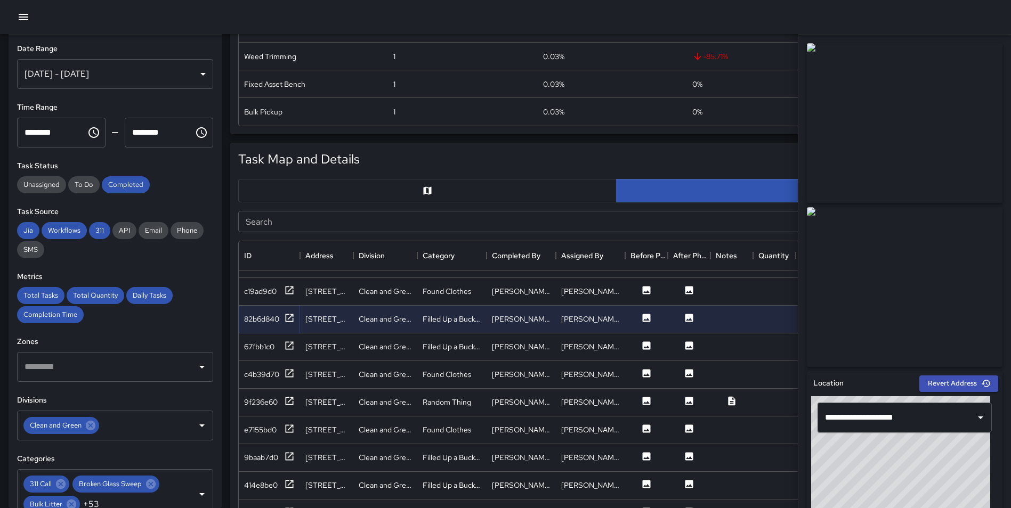
scroll to position [406, 0]
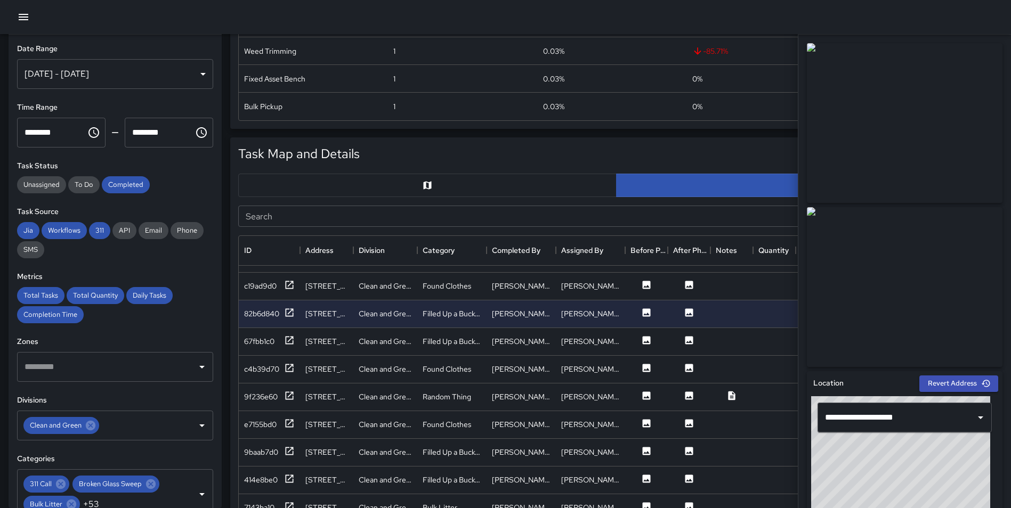
click at [362, 221] on input "Search" at bounding box center [604, 216] width 732 height 21
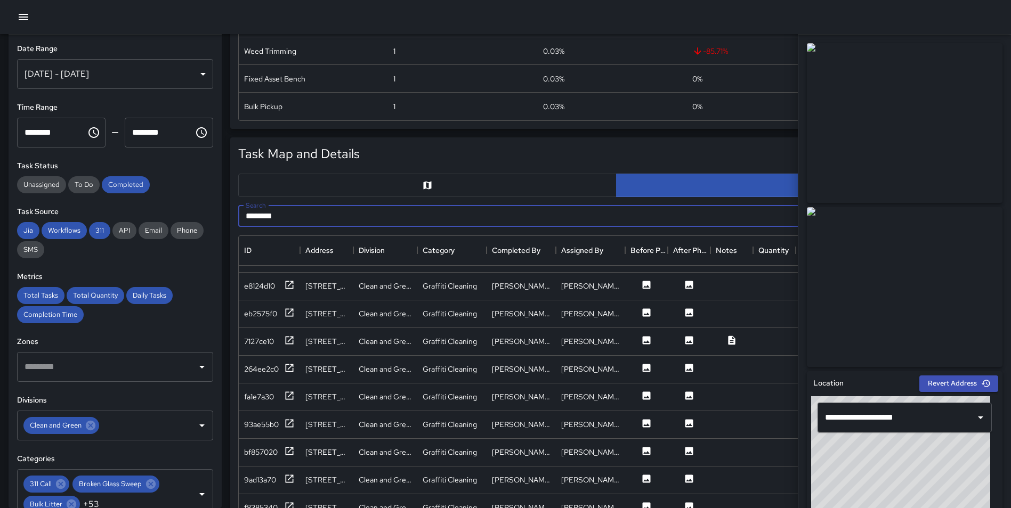
scroll to position [223, 0]
type input "********"
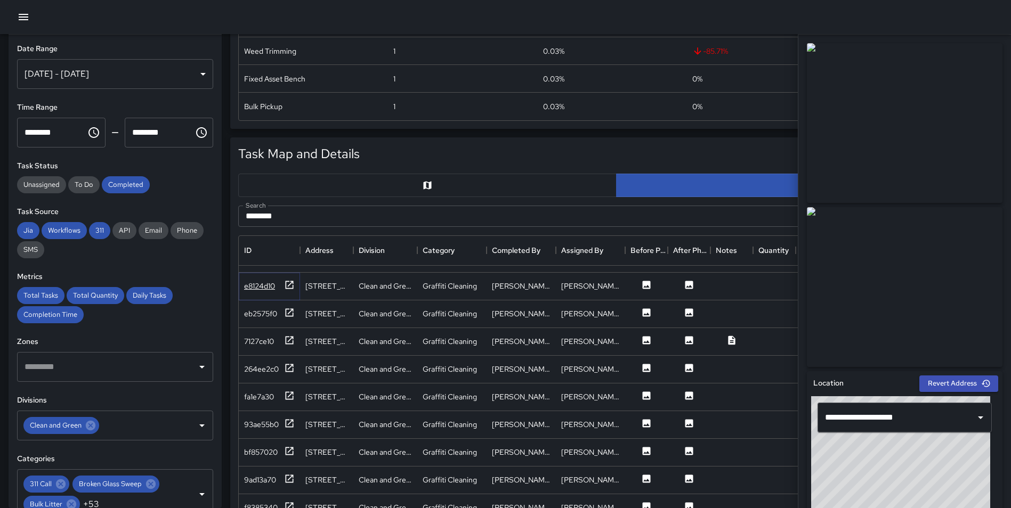
click at [289, 280] on icon at bounding box center [289, 285] width 11 height 11
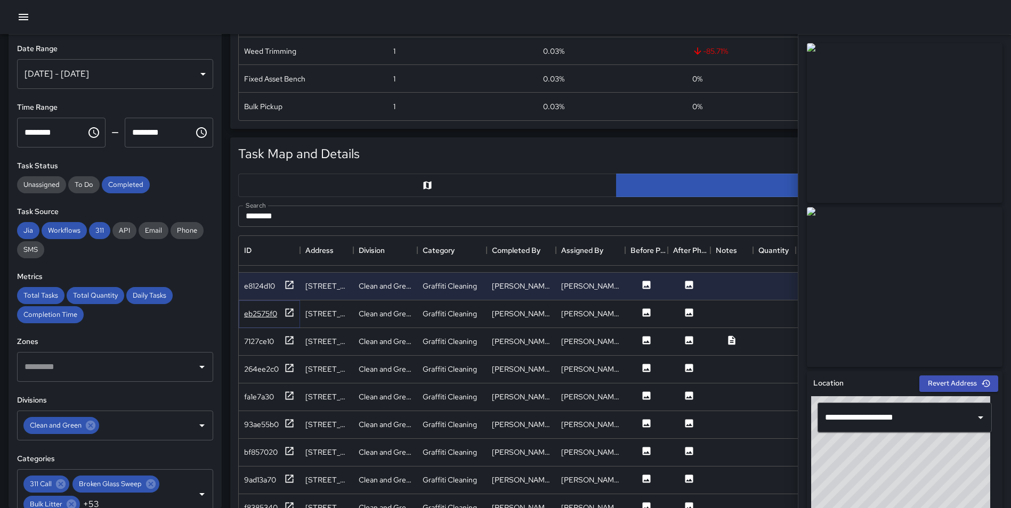
drag, startPoint x: 289, startPoint y: 303, endPoint x: 288, endPoint y: 312, distance: 8.6
click at [289, 308] on icon at bounding box center [289, 313] width 11 height 11
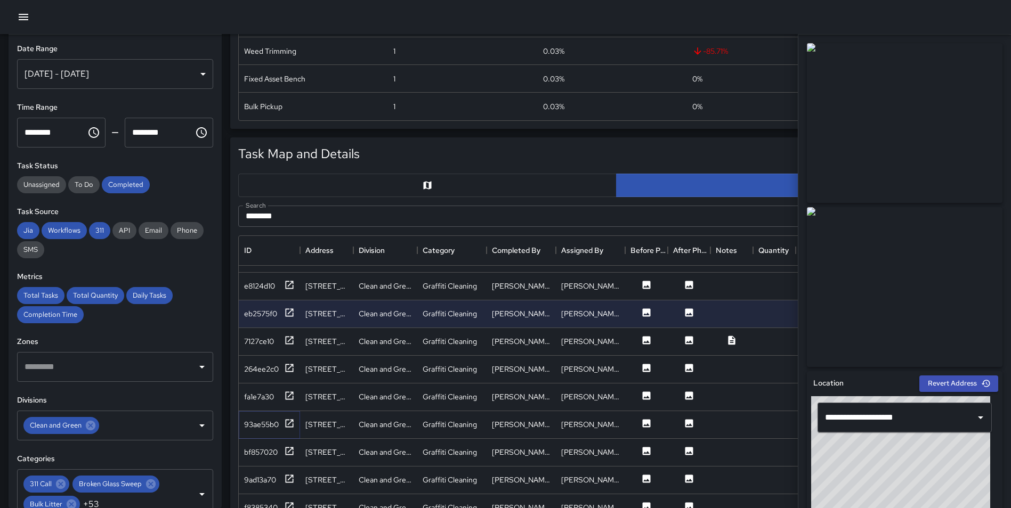
drag, startPoint x: 288, startPoint y: 412, endPoint x: 258, endPoint y: 405, distance: 31.3
click at [288, 418] on icon at bounding box center [289, 423] width 11 height 11
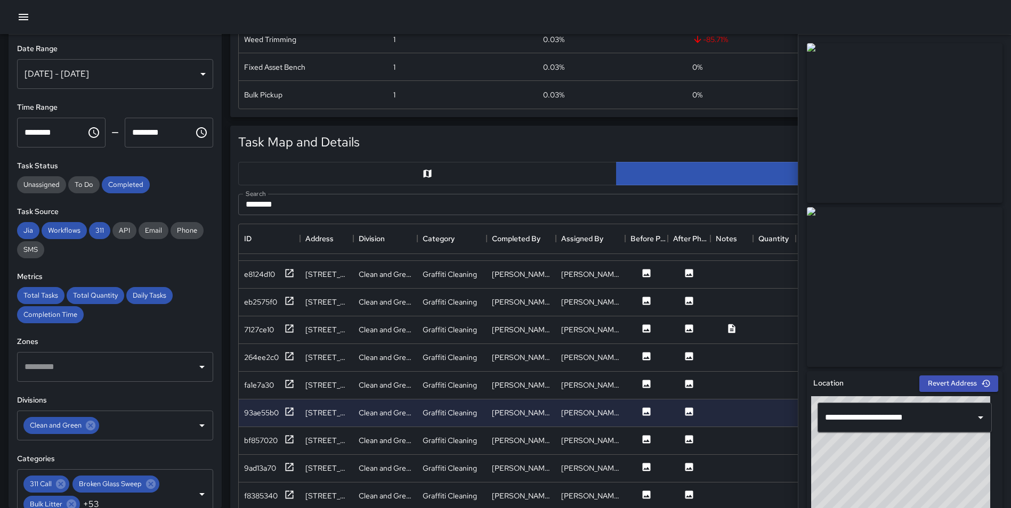
scroll to position [389, 0]
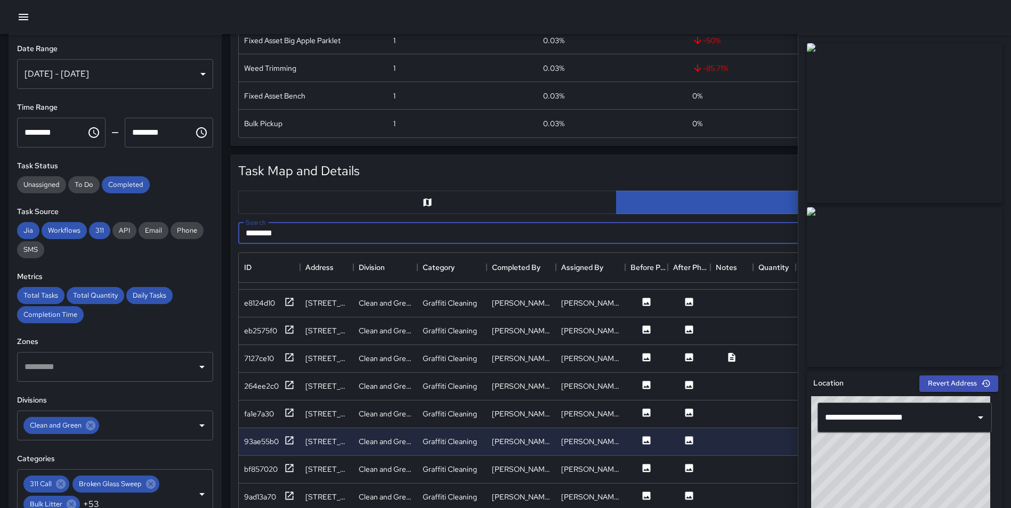
drag, startPoint x: 265, startPoint y: 230, endPoint x: 231, endPoint y: 230, distance: 34.1
click at [231, 230] on div "Search ******** Search" at bounding box center [616, 233] width 773 height 38
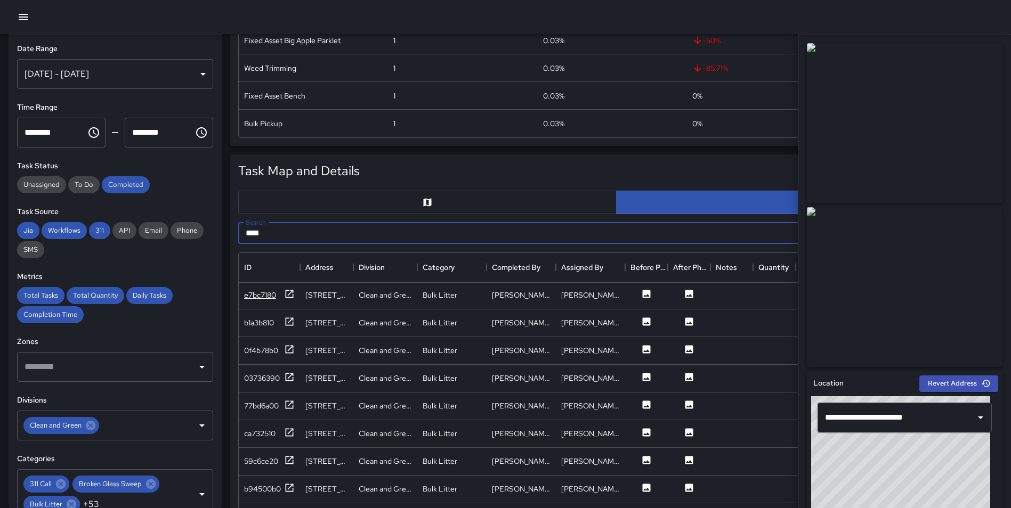
type input "****"
click at [289, 293] on icon at bounding box center [289, 294] width 11 height 11
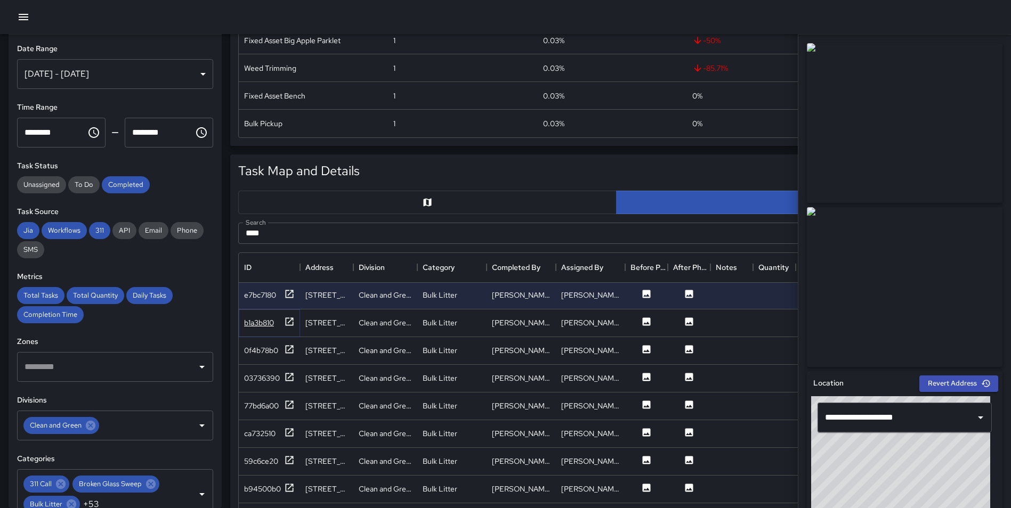
click at [289, 321] on icon at bounding box center [289, 322] width 11 height 11
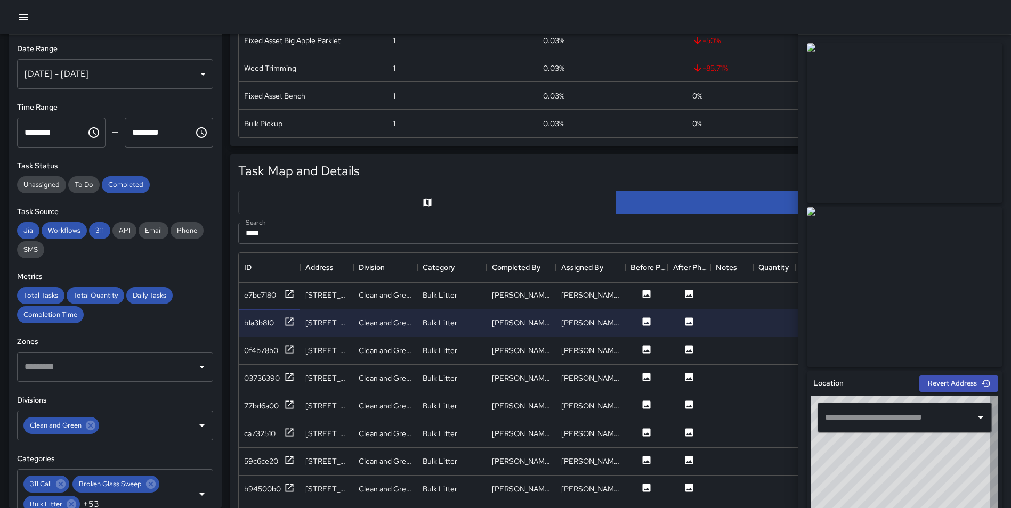
type input "**********"
click at [289, 487] on icon at bounding box center [289, 488] width 11 height 11
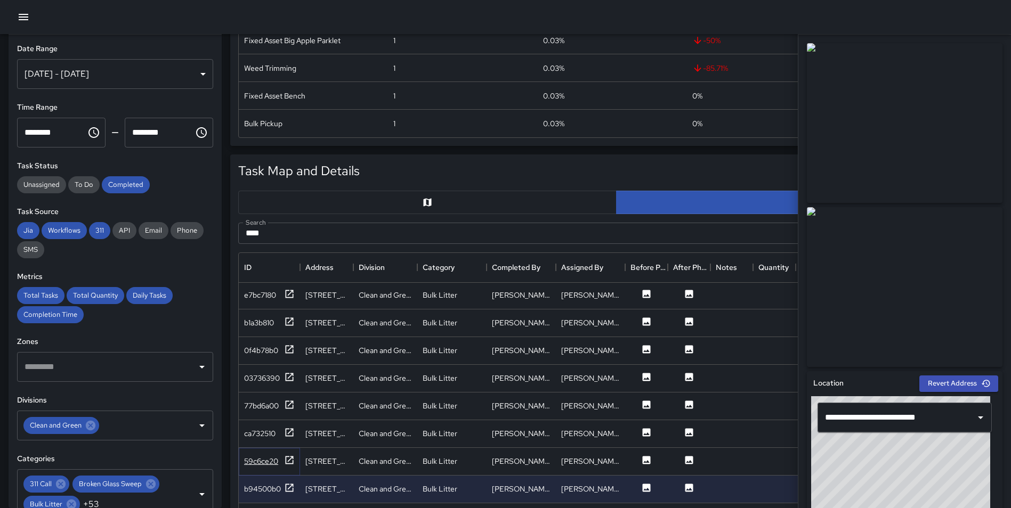
click at [286, 461] on icon at bounding box center [289, 460] width 11 height 11
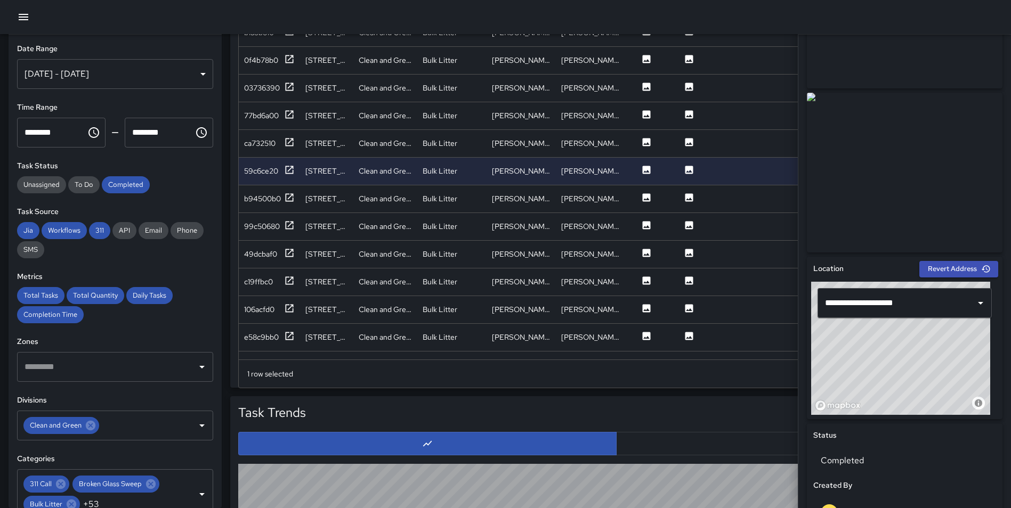
scroll to position [709, 0]
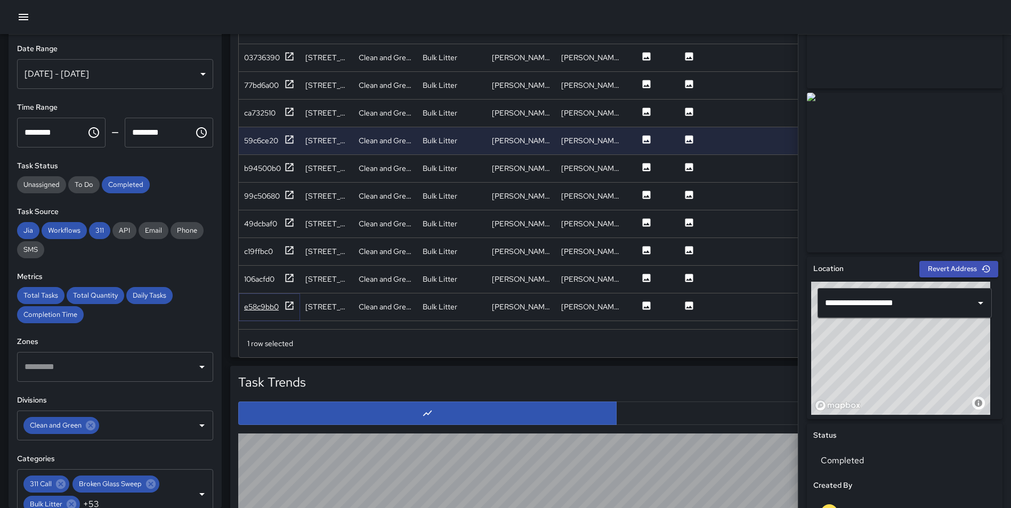
click at [286, 305] on icon at bounding box center [290, 306] width 8 height 8
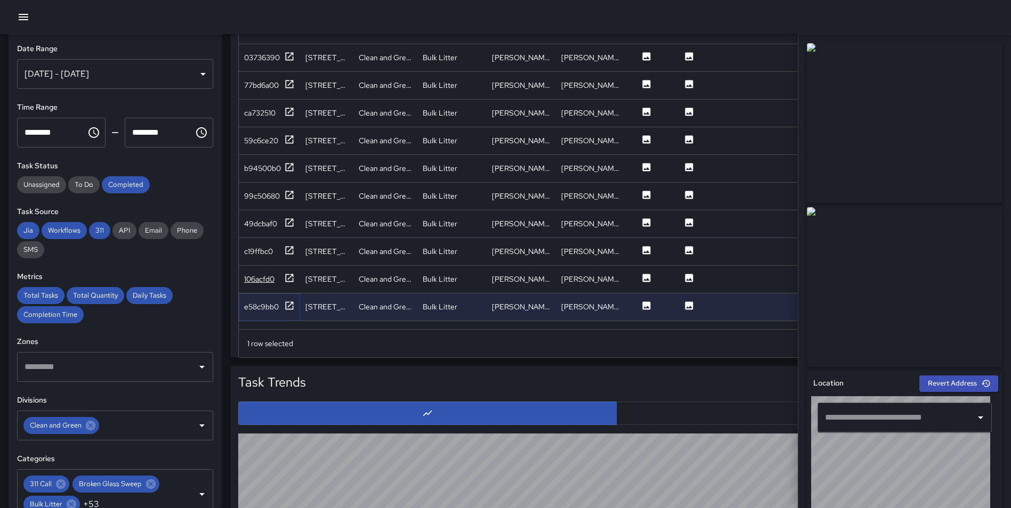
type input "**********"
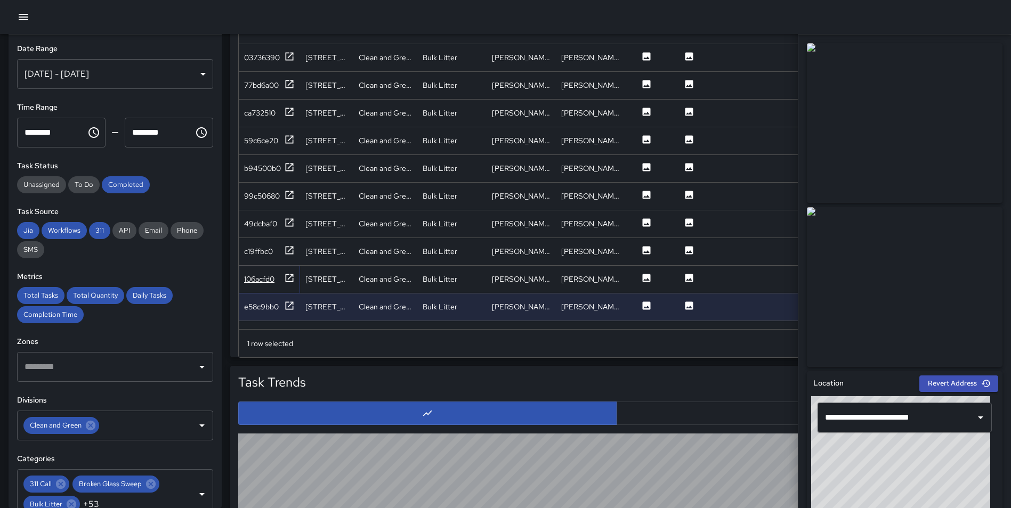
click at [290, 276] on icon at bounding box center [289, 278] width 11 height 11
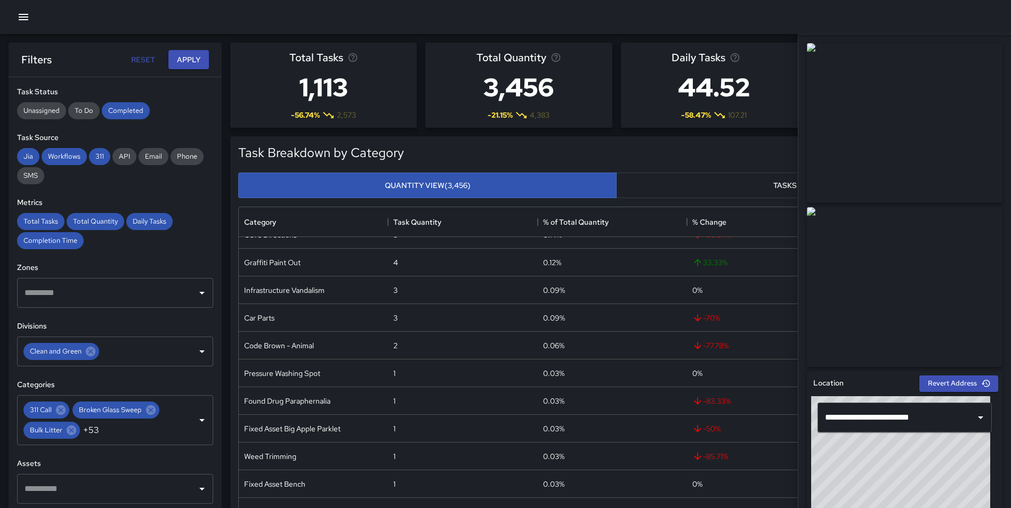
scroll to position [196, 0]
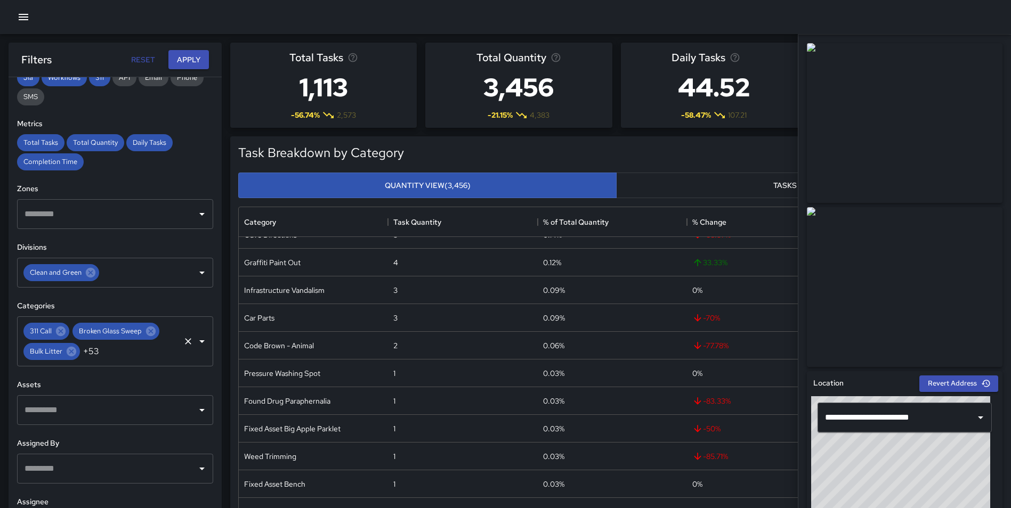
click at [183, 344] on icon "Clear" at bounding box center [188, 341] width 11 height 11
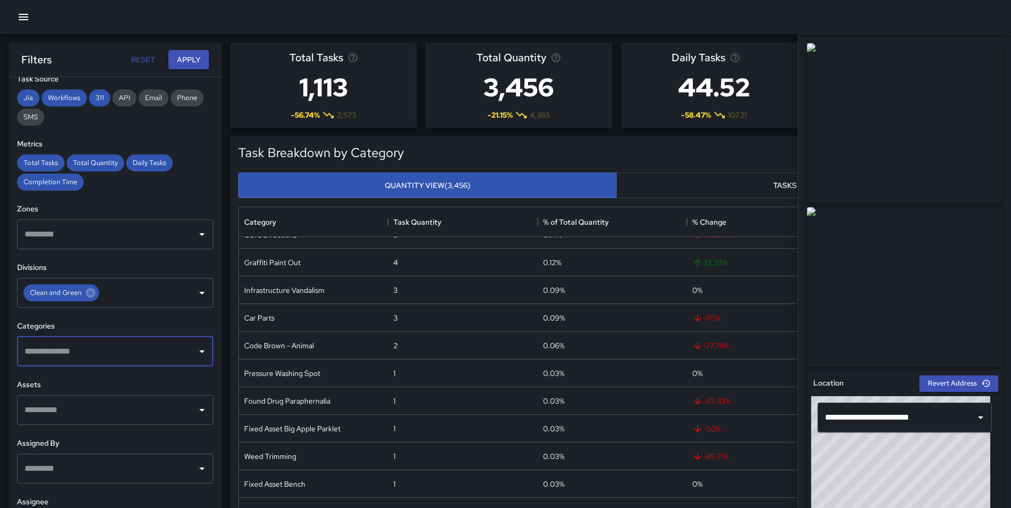
scroll to position [175, 0]
click at [105, 350] on input "text" at bounding box center [107, 352] width 171 height 20
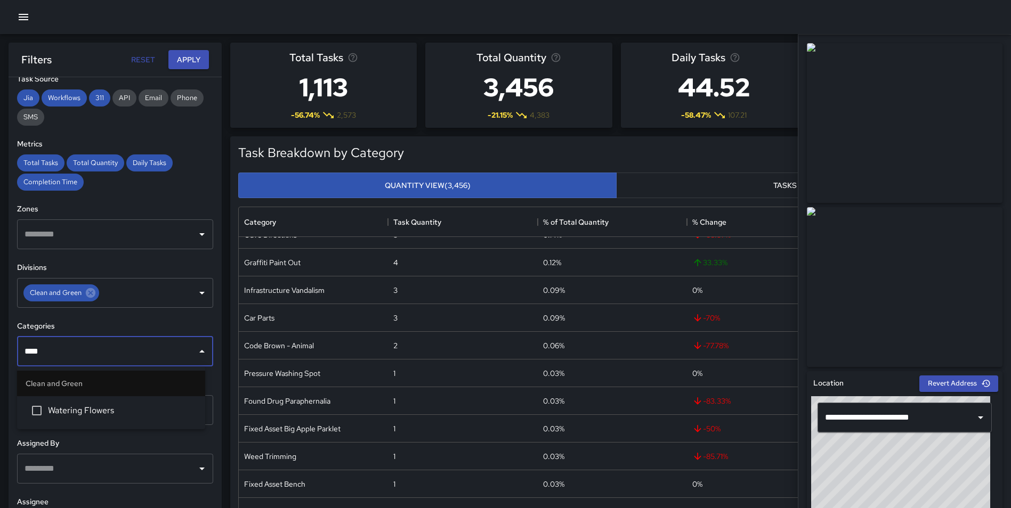
type input "*****"
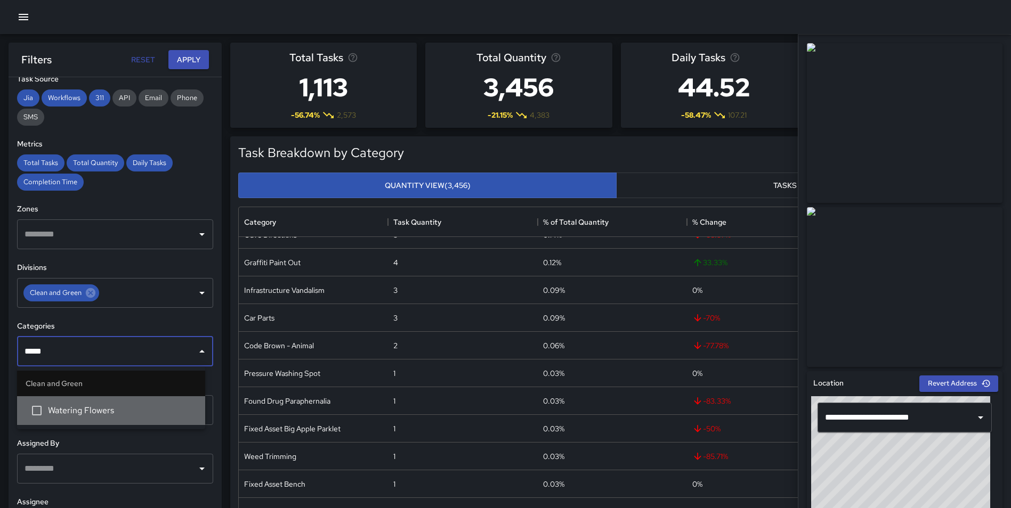
click at [83, 405] on li "Watering Flowers" at bounding box center [111, 411] width 188 height 29
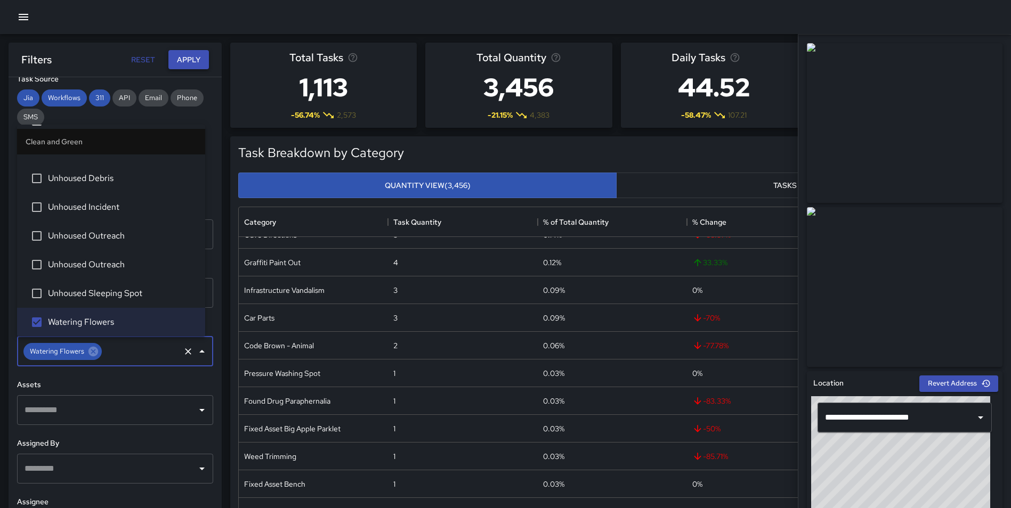
click at [181, 54] on button "Apply" at bounding box center [188, 60] width 41 height 20
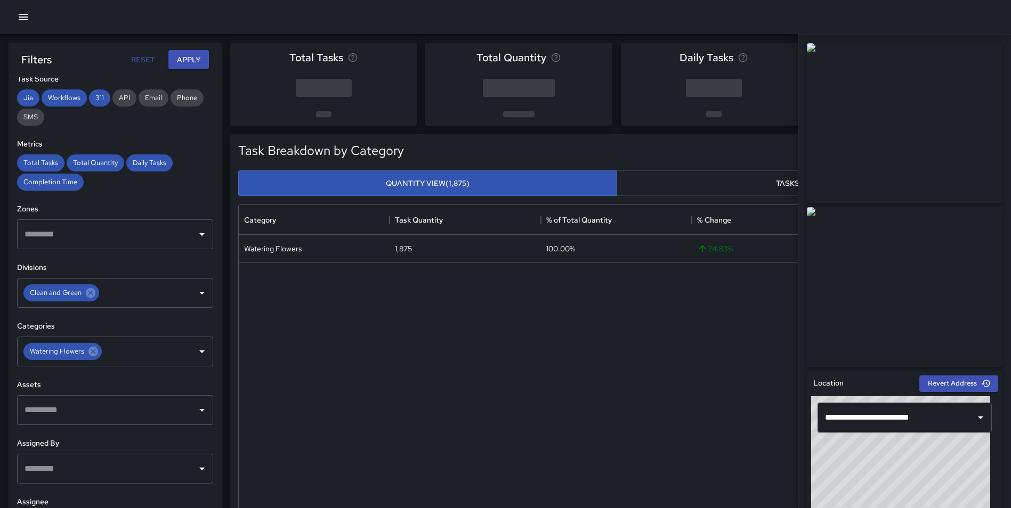
scroll to position [0, 0]
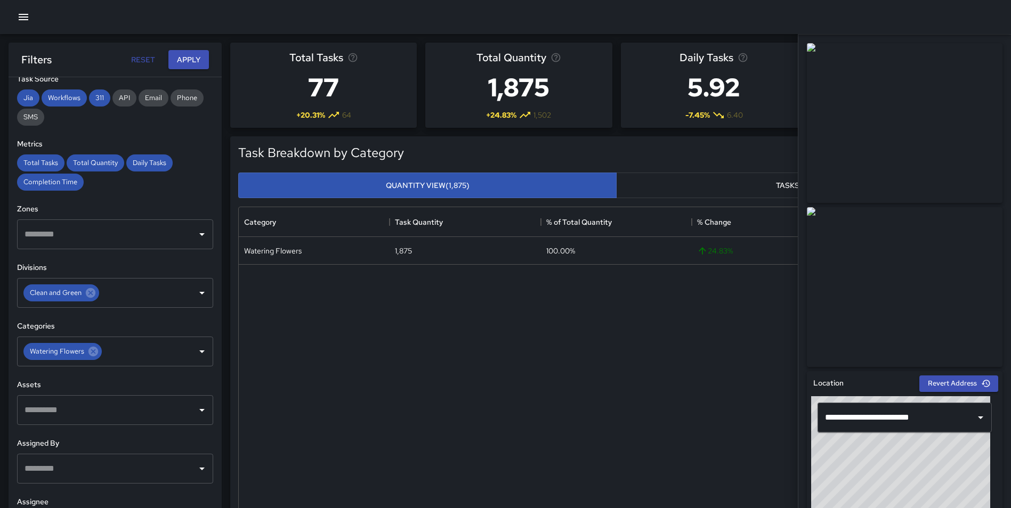
drag, startPoint x: 777, startPoint y: 160, endPoint x: 772, endPoint y: 130, distance: 31.4
click at [776, 157] on div "Export" at bounding box center [701, 154] width 591 height 24
click at [769, 128] on div "Task Breakdown by Category Export Quantity View (1,875) Tasks View (77) Categor…" at bounding box center [612, 331] width 781 height 407
click at [737, 188] on button "Tasks View (77)" at bounding box center [805, 186] width 378 height 26
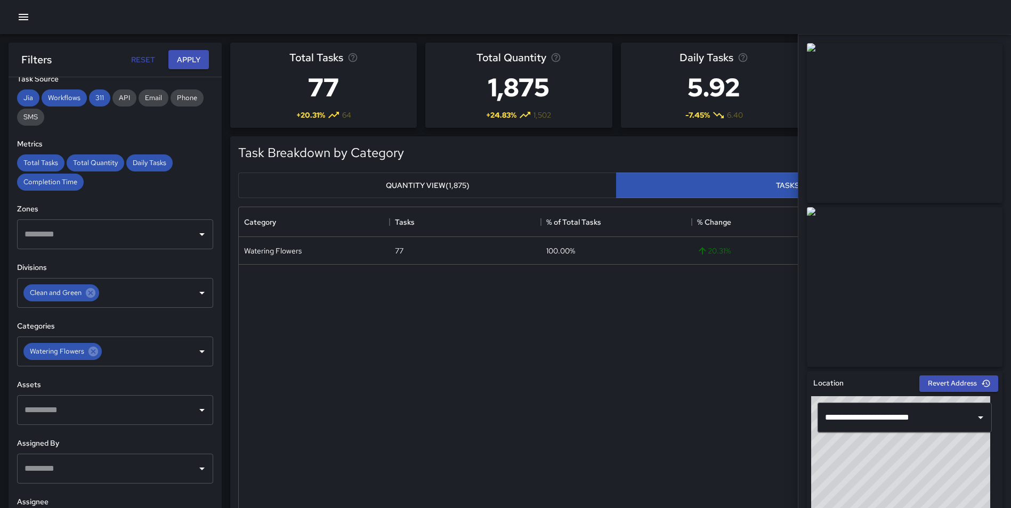
click at [555, 185] on button "Quantity View (1,875)" at bounding box center [427, 186] width 378 height 26
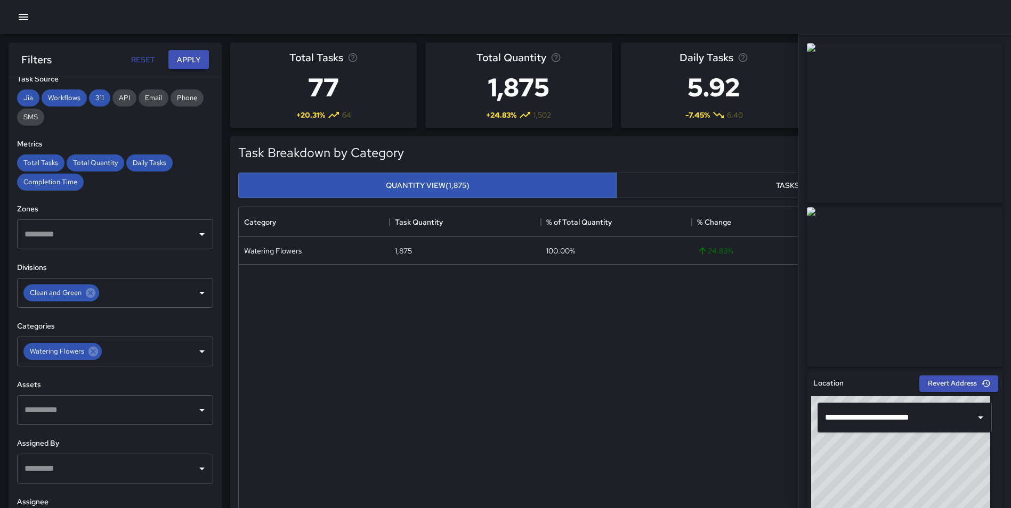
click at [686, 178] on button "Tasks View (77)" at bounding box center [805, 186] width 378 height 26
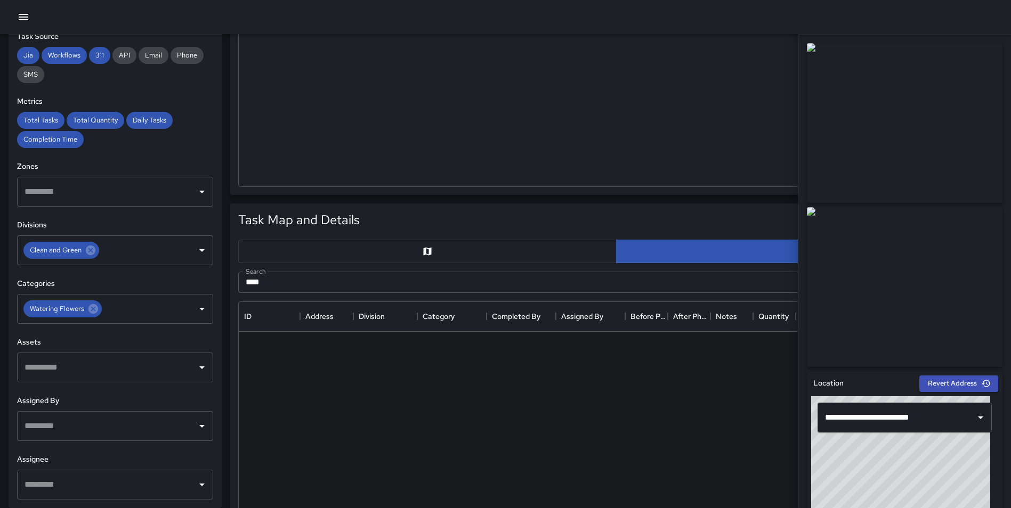
scroll to position [341, 0]
click at [479, 253] on button "button" at bounding box center [427, 249] width 378 height 23
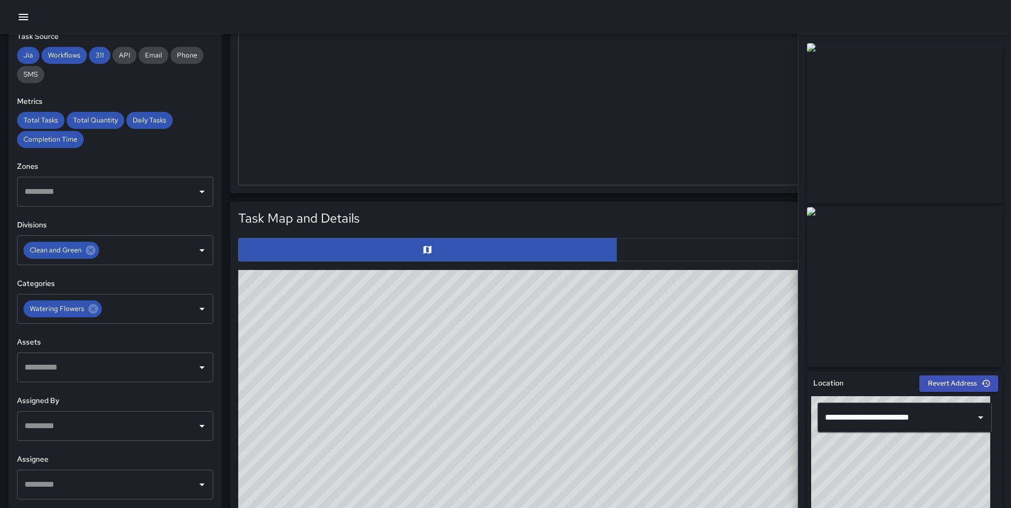
click at [659, 253] on button "button" at bounding box center [805, 249] width 378 height 23
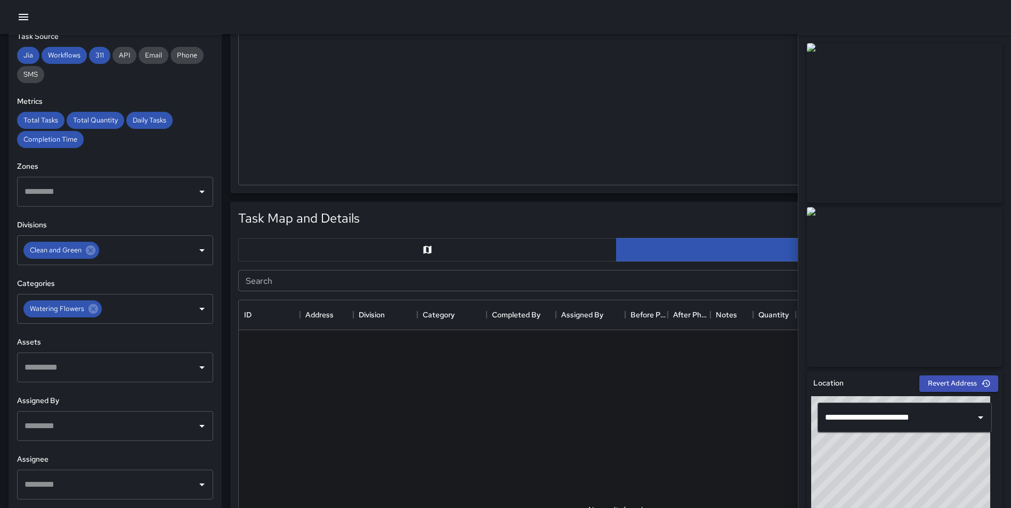
click at [779, 110] on div "Watering Flowers 77 100.00% 20.31 % 2.48" at bounding box center [616, 40] width 755 height 289
click at [311, 193] on div "**********" at bounding box center [612, 459] width 781 height 532
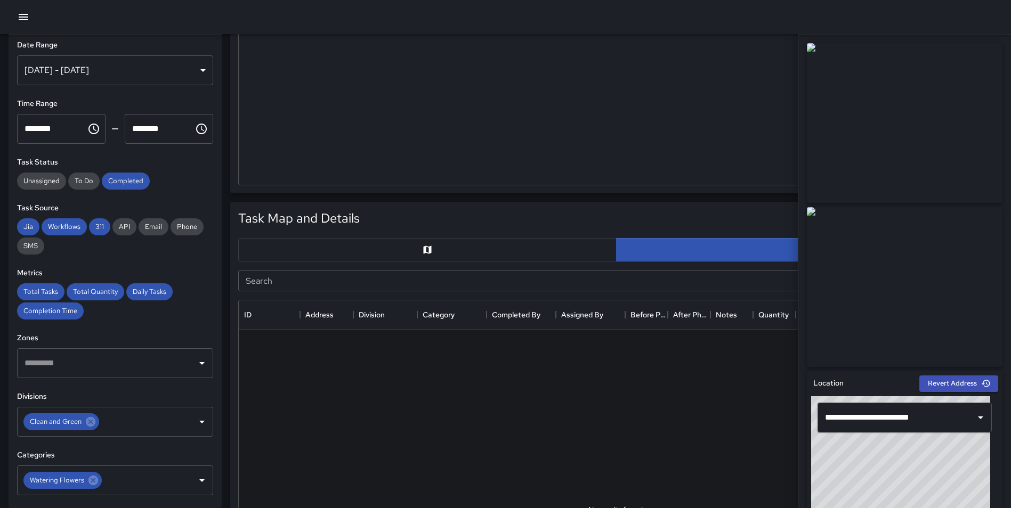
scroll to position [0, 0]
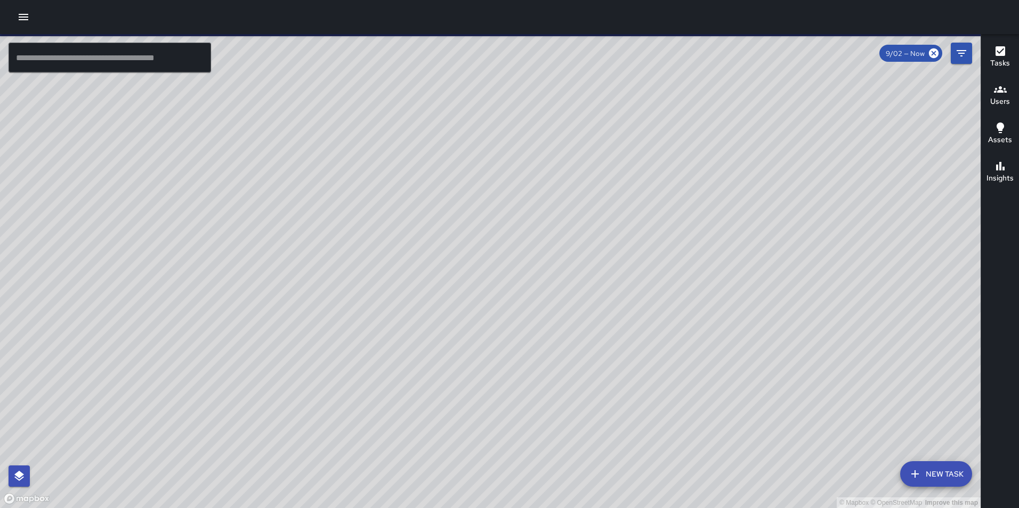
click at [19, 16] on icon "button" at bounding box center [23, 17] width 13 height 13
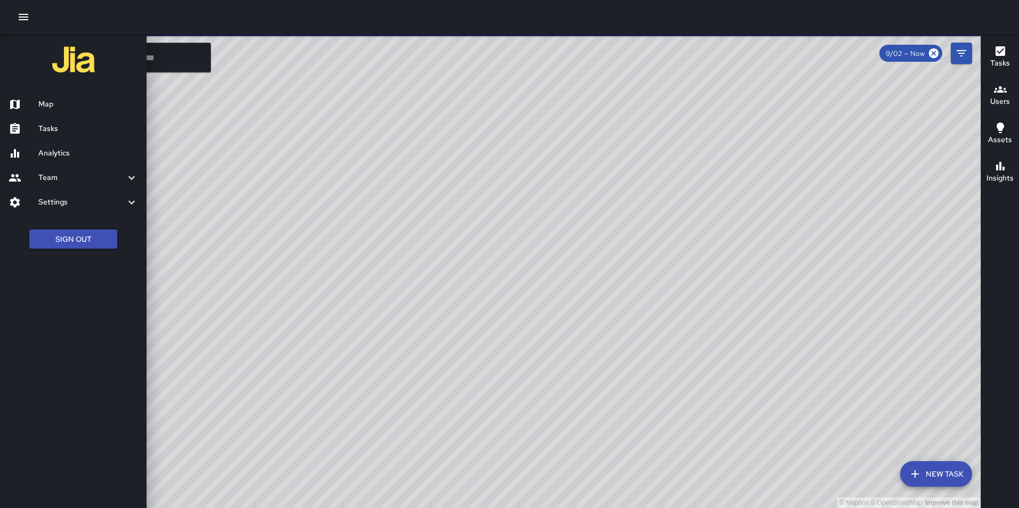
click at [1012, 53] on button "Tasks" at bounding box center [1000, 57] width 38 height 38
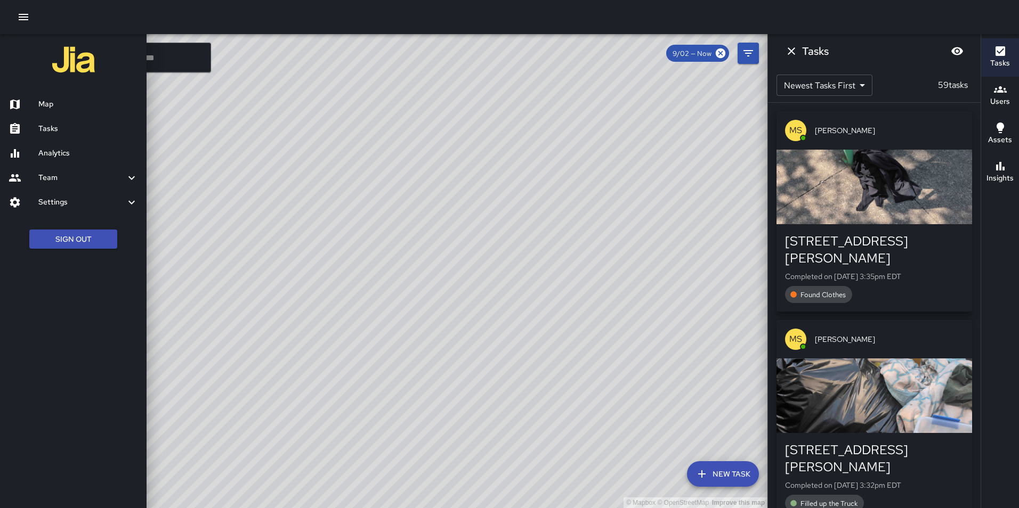
click at [996, 97] on h6 "Users" at bounding box center [1000, 102] width 20 height 12
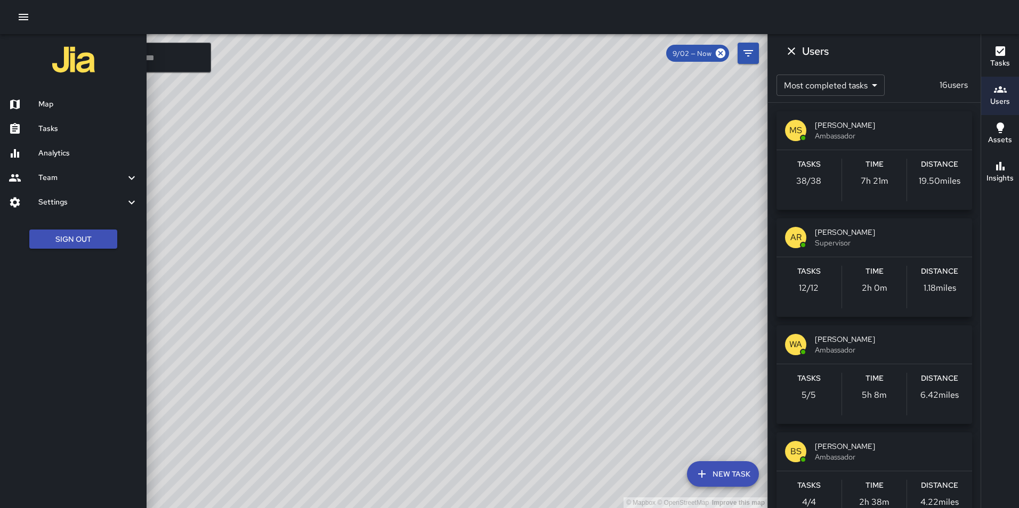
click at [993, 53] on div "Tasks" at bounding box center [1000, 57] width 20 height 25
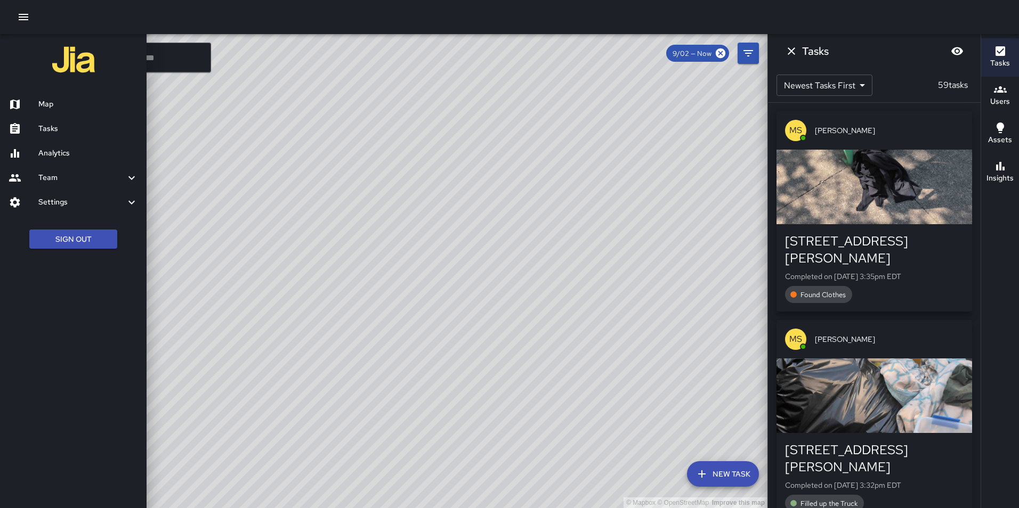
click at [998, 132] on icon "button" at bounding box center [1000, 128] width 13 height 13
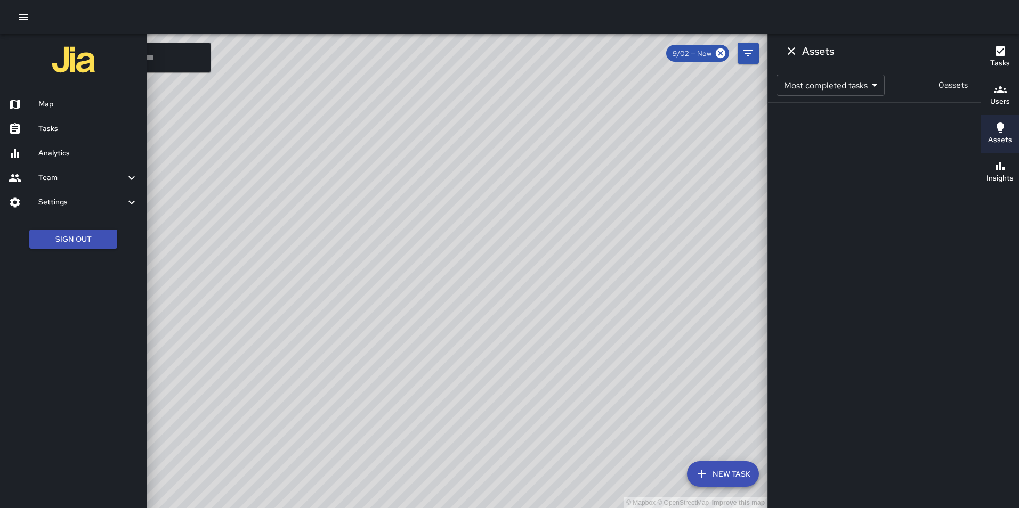
click at [991, 168] on div "Insights" at bounding box center [999, 172] width 27 height 25
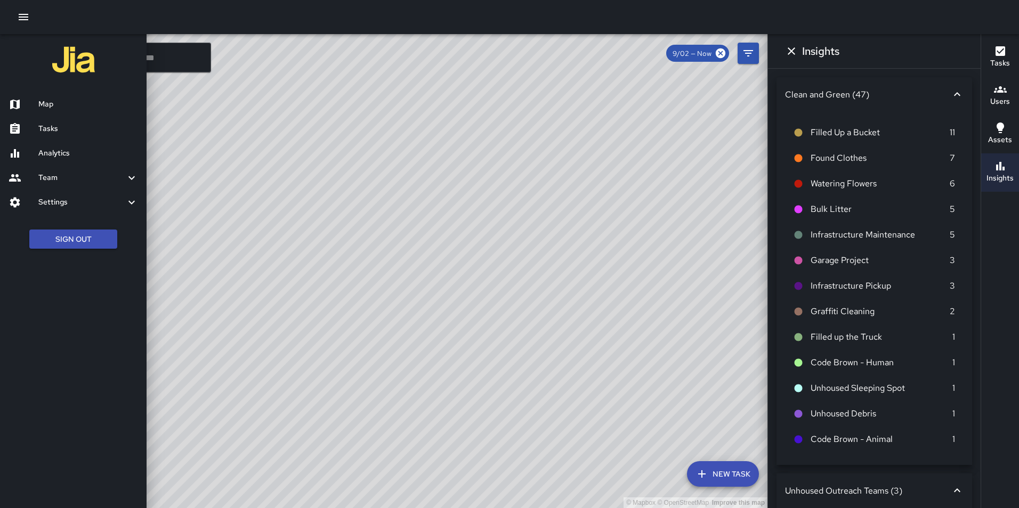
click at [985, 51] on button "Tasks" at bounding box center [1000, 57] width 38 height 38
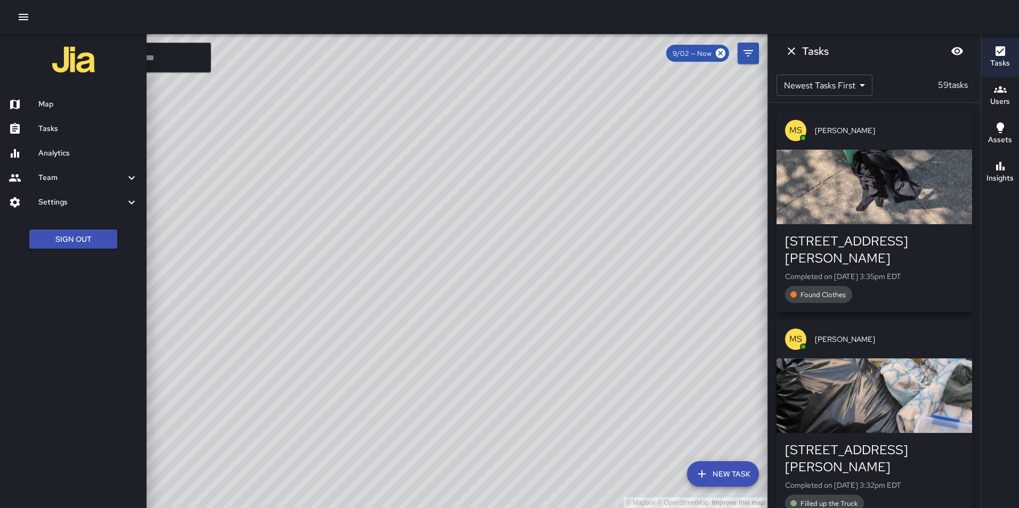
click at [753, 55] on div at bounding box center [509, 254] width 1019 height 508
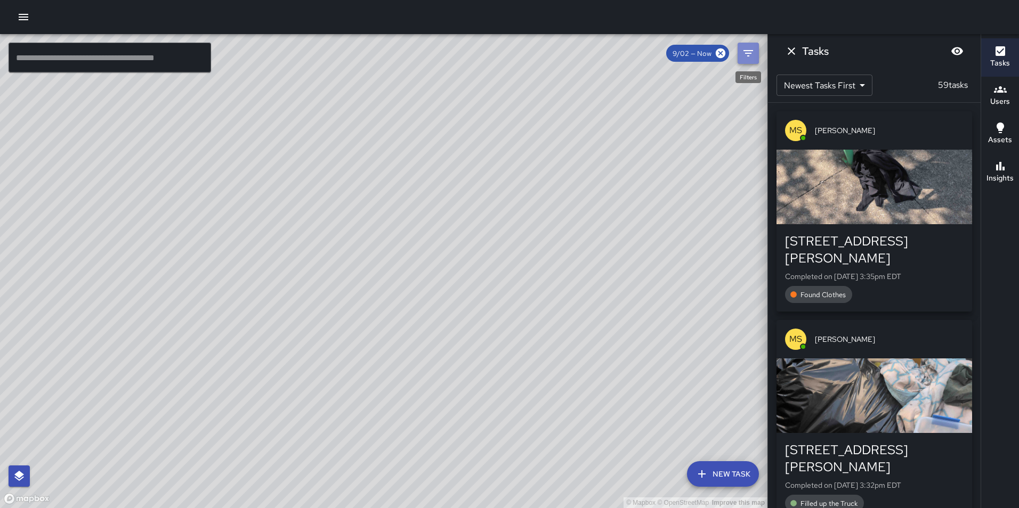
click at [750, 52] on icon "Filters" at bounding box center [748, 53] width 13 height 13
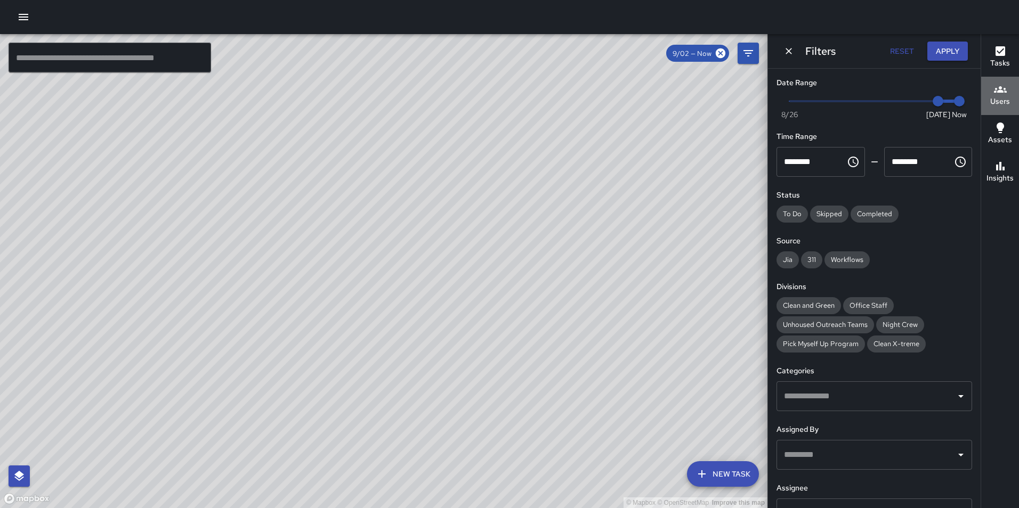
click at [990, 94] on div "Users" at bounding box center [1000, 95] width 20 height 25
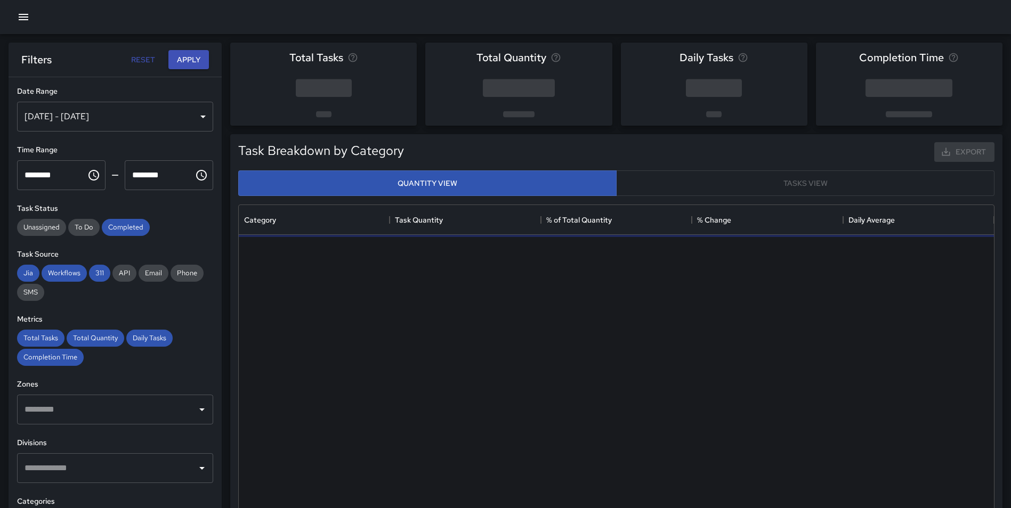
scroll to position [311, 747]
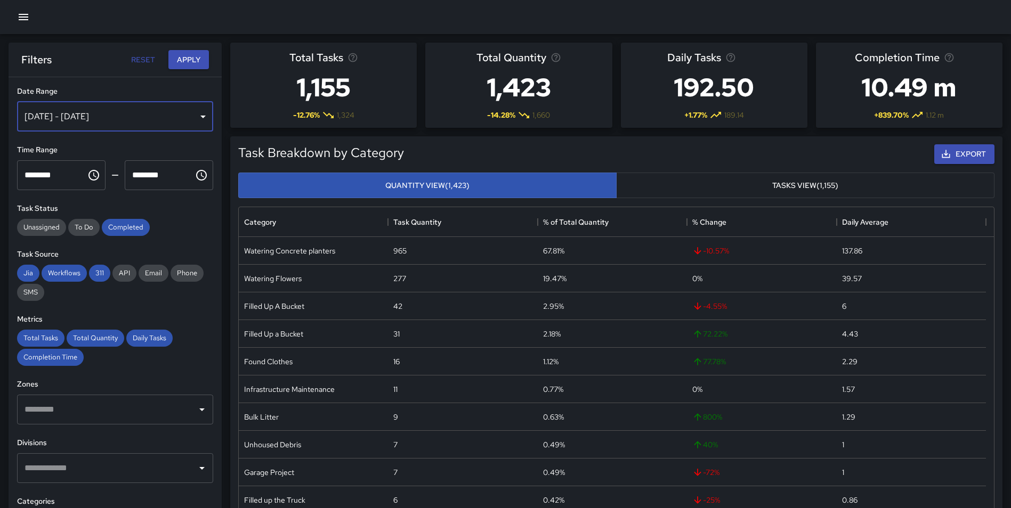
click at [108, 121] on div "[DATE] - [DATE]" at bounding box center [115, 117] width 196 height 30
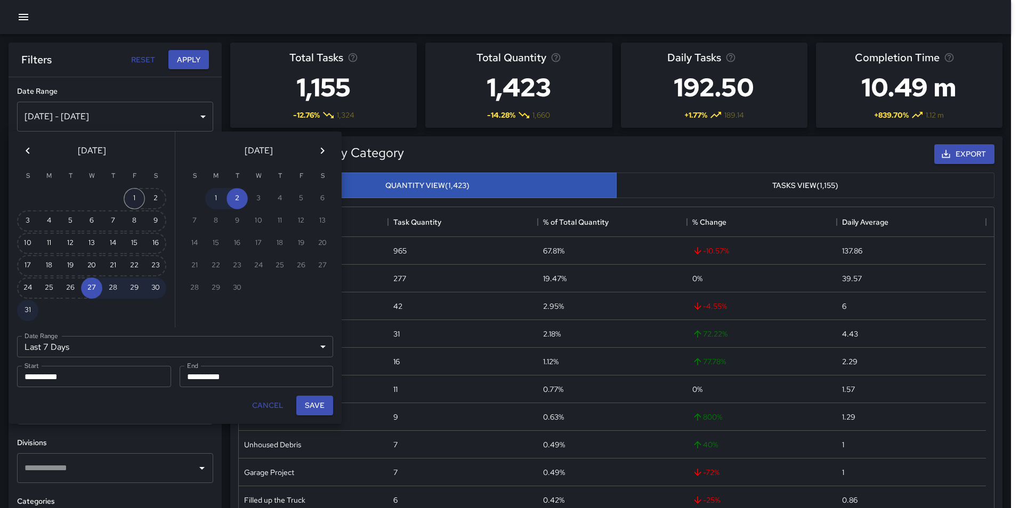
click at [134, 194] on button "1" at bounding box center [134, 198] width 21 height 21
type input "******"
type input "**********"
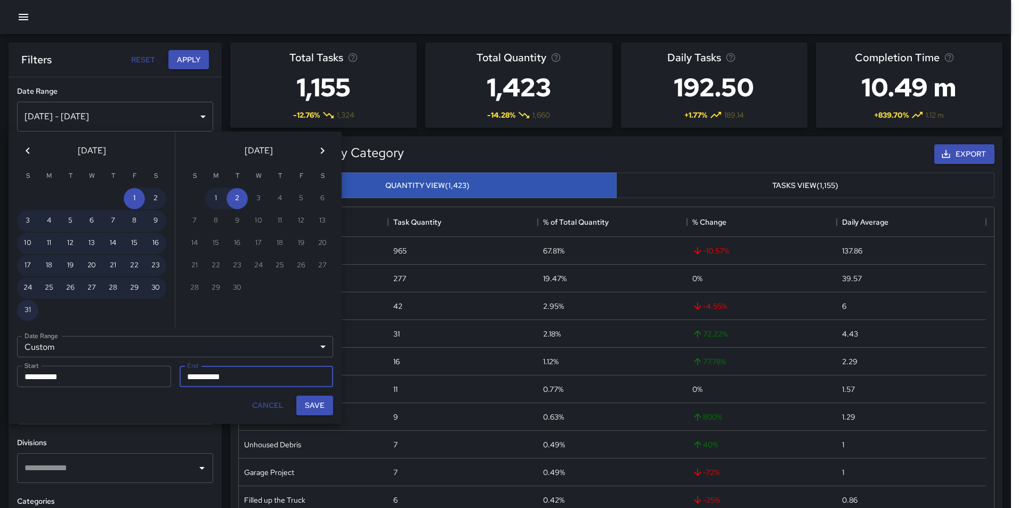
click at [22, 311] on button "31" at bounding box center [27, 310] width 21 height 21
type input "**********"
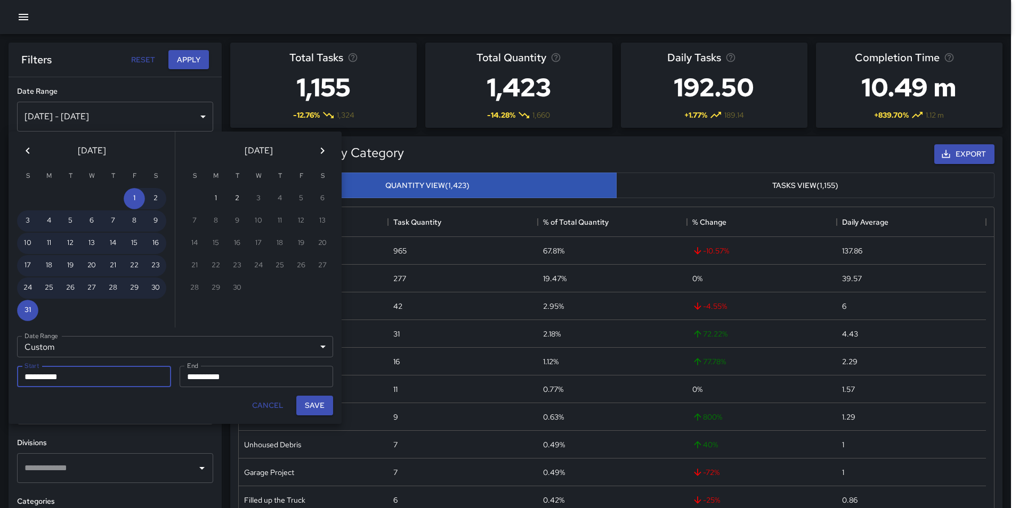
click at [322, 401] on button "Save" at bounding box center [314, 406] width 37 height 20
type input "**********"
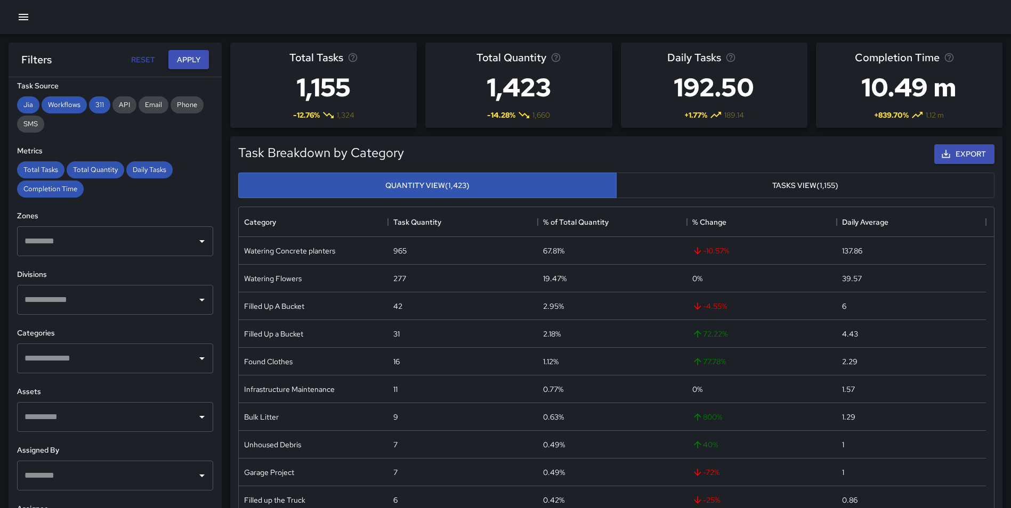
scroll to position [175, 0]
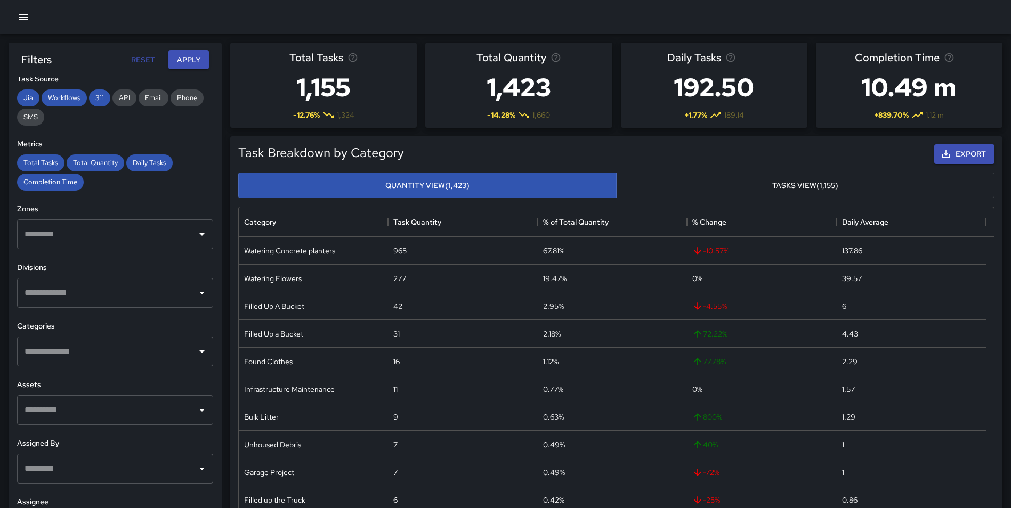
click at [78, 353] on input "text" at bounding box center [107, 352] width 171 height 20
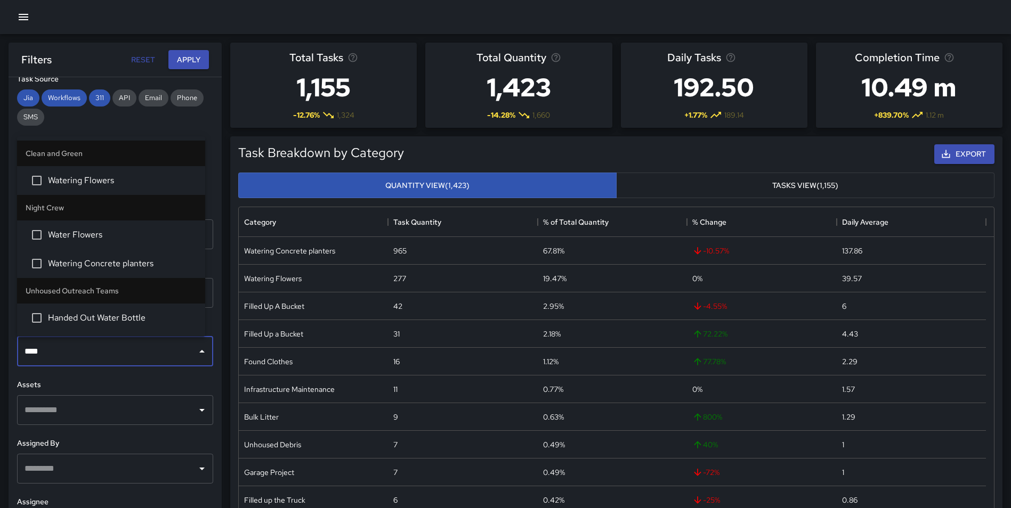
type input "*****"
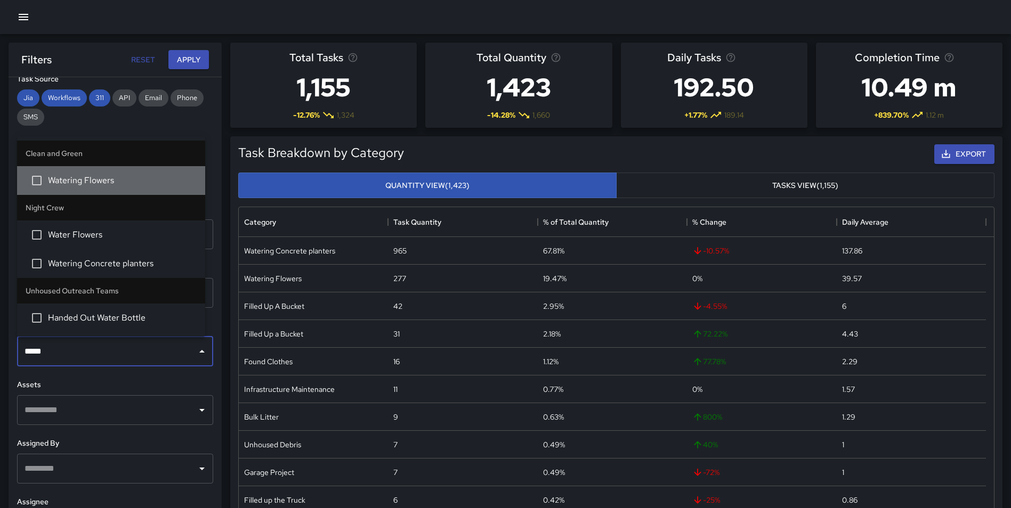
click at [116, 178] on span "Watering Flowers" at bounding box center [122, 180] width 149 height 13
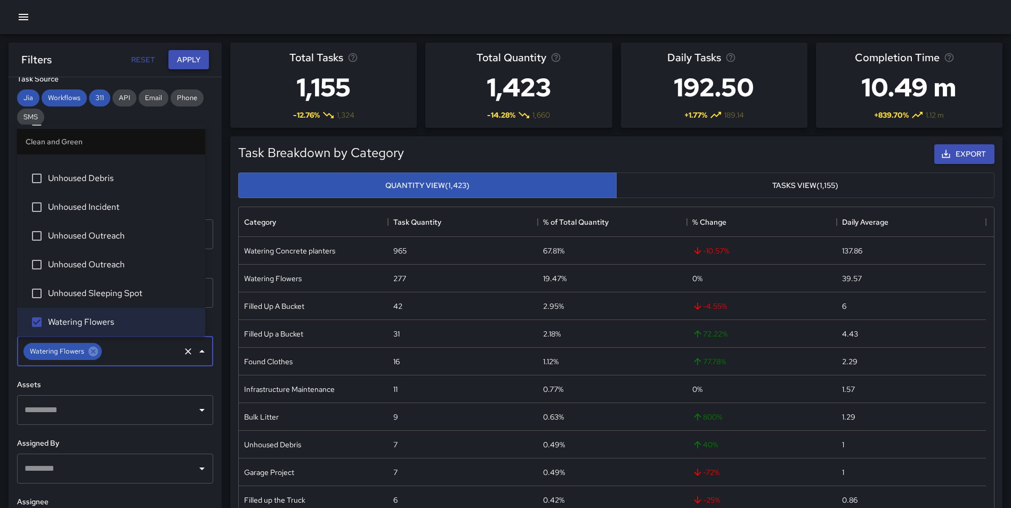
click at [187, 54] on button "Apply" at bounding box center [188, 60] width 41 height 20
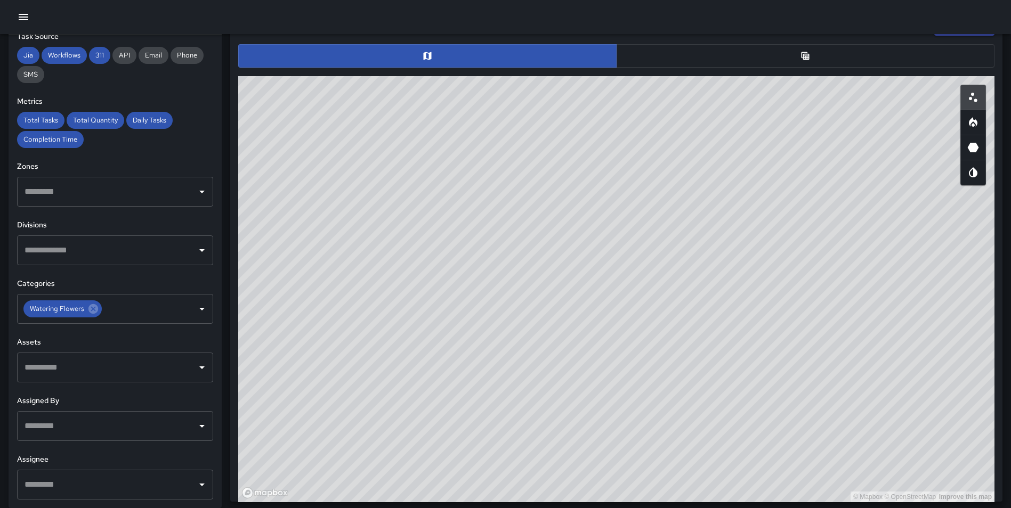
scroll to position [533, 0]
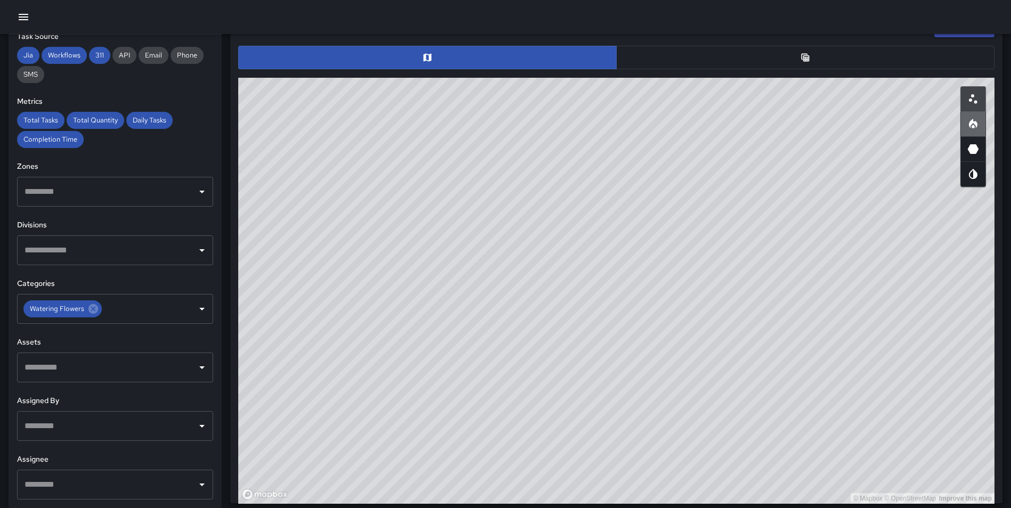
click at [983, 133] on button "button" at bounding box center [973, 124] width 26 height 26
type button "heatmap"
drag, startPoint x: 719, startPoint y: 314, endPoint x: 675, endPoint y: 488, distance: 179.2
click at [675, 488] on div "© Mapbox © OpenStreetMap Improve this map" at bounding box center [616, 291] width 756 height 426
drag, startPoint x: 759, startPoint y: 304, endPoint x: 723, endPoint y: 417, distance: 118.7
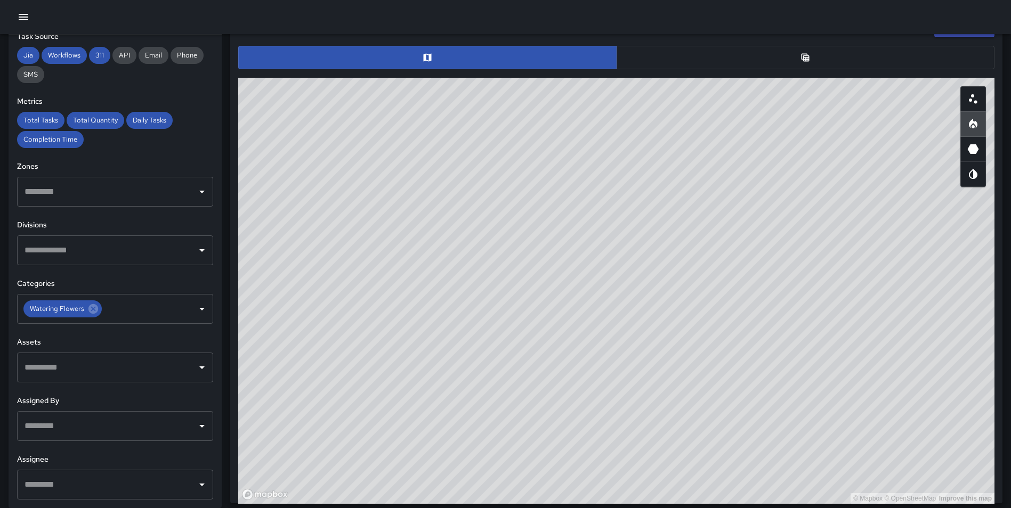
click at [724, 446] on div "© Mapbox © OpenStreetMap Improve this map" at bounding box center [616, 291] width 756 height 426
drag, startPoint x: 790, startPoint y: 239, endPoint x: 741, endPoint y: 245, distance: 49.4
click at [741, 245] on div "© Mapbox © OpenStreetMap Improve this map" at bounding box center [616, 291] width 756 height 426
drag, startPoint x: 683, startPoint y: 435, endPoint x: 695, endPoint y: 444, distance: 15.2
click at [696, 446] on div "© Mapbox © OpenStreetMap Improve this map" at bounding box center [616, 291] width 756 height 426
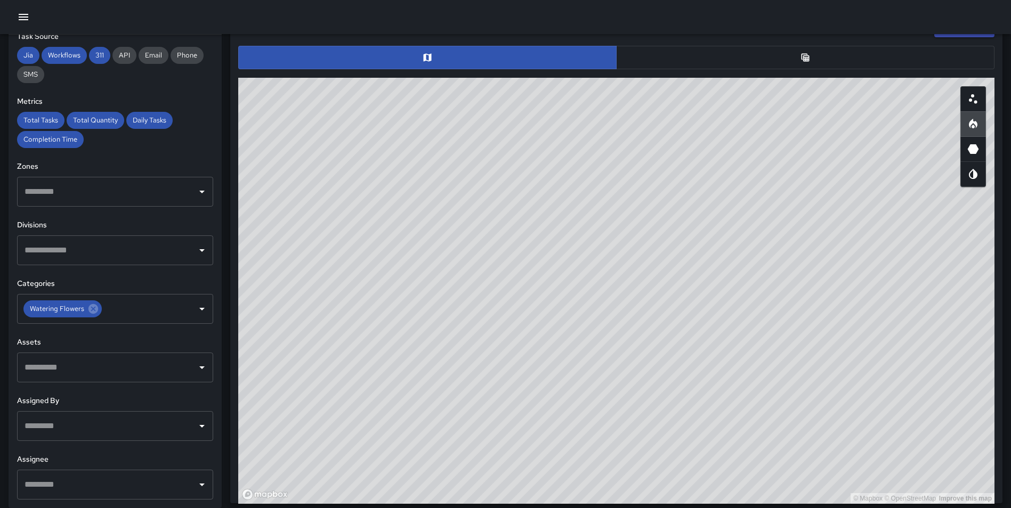
drag, startPoint x: 644, startPoint y: 451, endPoint x: 656, endPoint y: 470, distance: 22.3
click at [656, 470] on div "© Mapbox © OpenStreetMap Improve this map" at bounding box center [616, 291] width 756 height 426
drag, startPoint x: 662, startPoint y: 356, endPoint x: 706, endPoint y: 370, distance: 46.0
click at [706, 370] on div "© Mapbox © OpenStreetMap Improve this map" at bounding box center [616, 291] width 756 height 426
drag, startPoint x: 685, startPoint y: 324, endPoint x: 811, endPoint y: 369, distance: 134.0
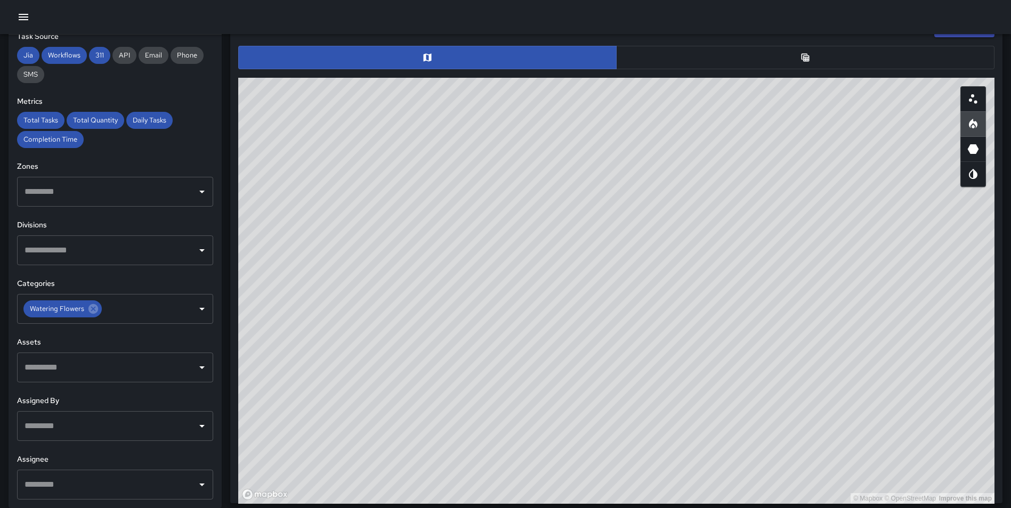
click at [813, 369] on div "© Mapbox © OpenStreetMap Improve this map" at bounding box center [616, 291] width 756 height 426
drag, startPoint x: 827, startPoint y: 380, endPoint x: 780, endPoint y: 466, distance: 97.8
click at [780, 466] on div "© Mapbox © OpenStreetMap Improve this map" at bounding box center [616, 291] width 756 height 426
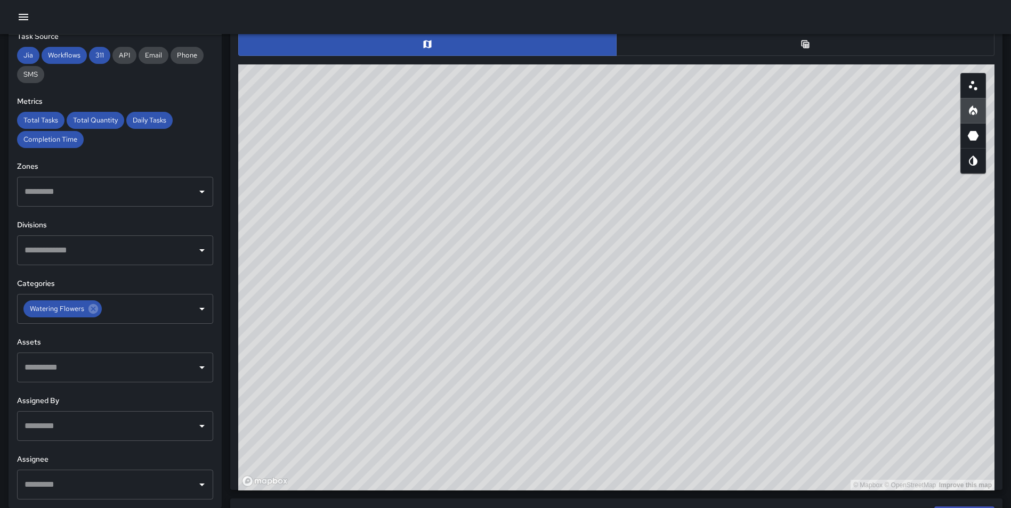
scroll to position [552, 0]
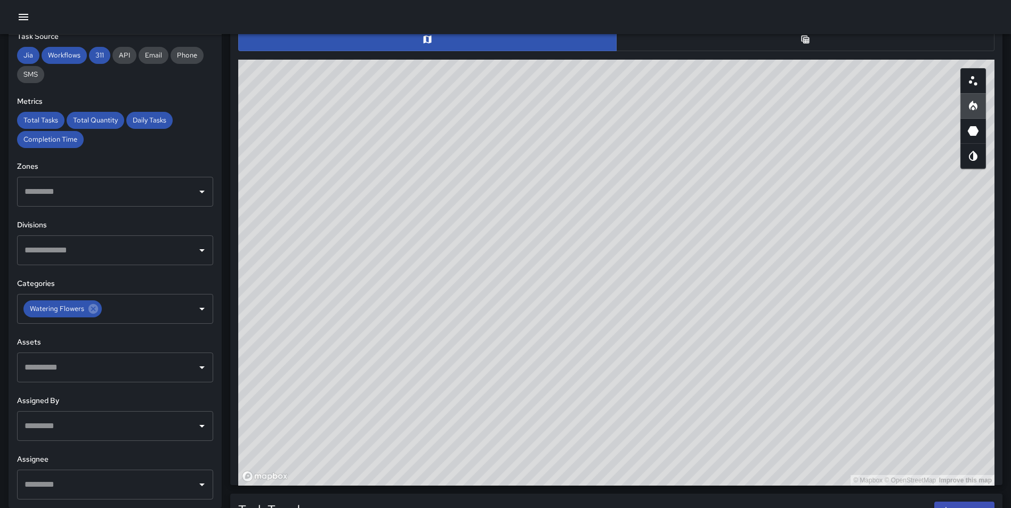
drag, startPoint x: 865, startPoint y: 273, endPoint x: 862, endPoint y: 284, distance: 11.6
click at [862, 284] on div "© Mapbox © OpenStreetMap Improve this map" at bounding box center [616, 273] width 756 height 426
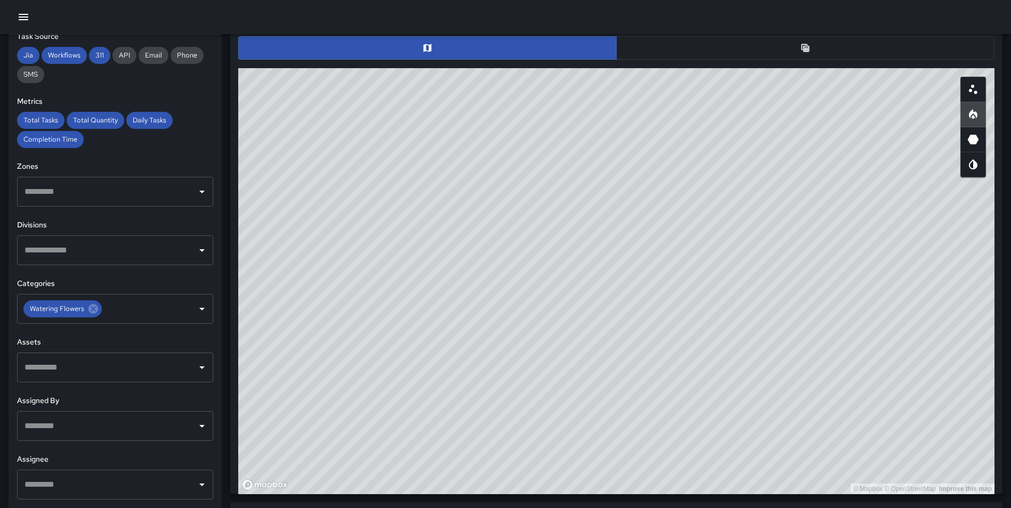
scroll to position [548, 0]
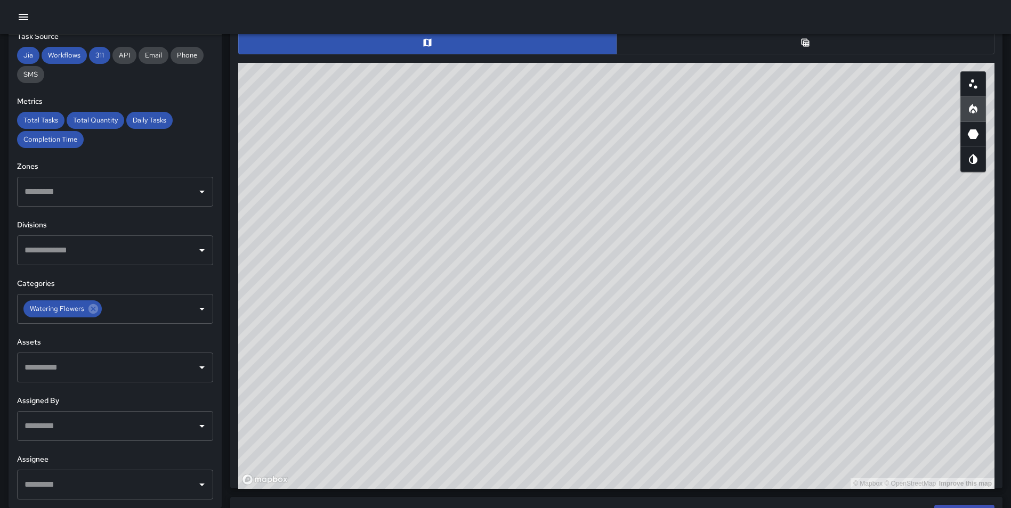
click at [811, 44] on button "button" at bounding box center [805, 42] width 378 height 23
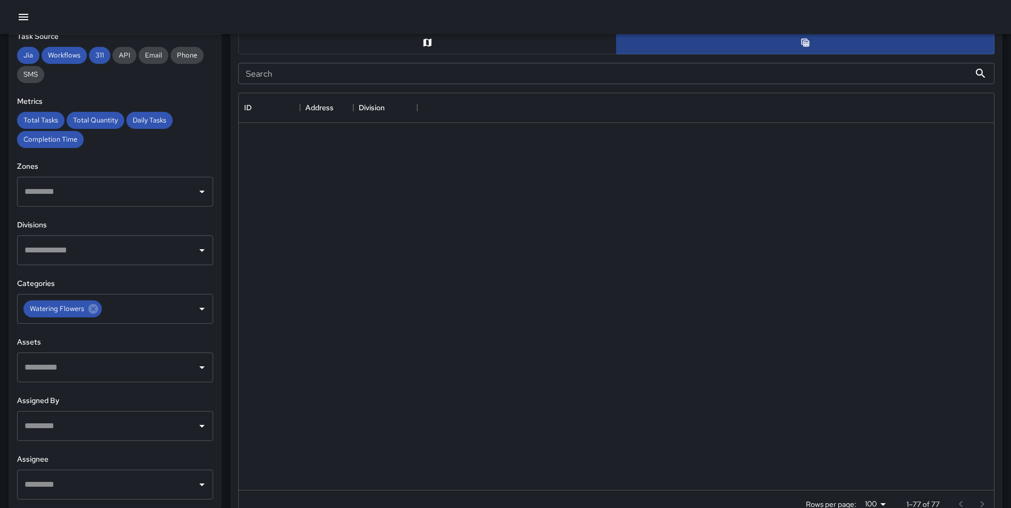
scroll to position [9, 9]
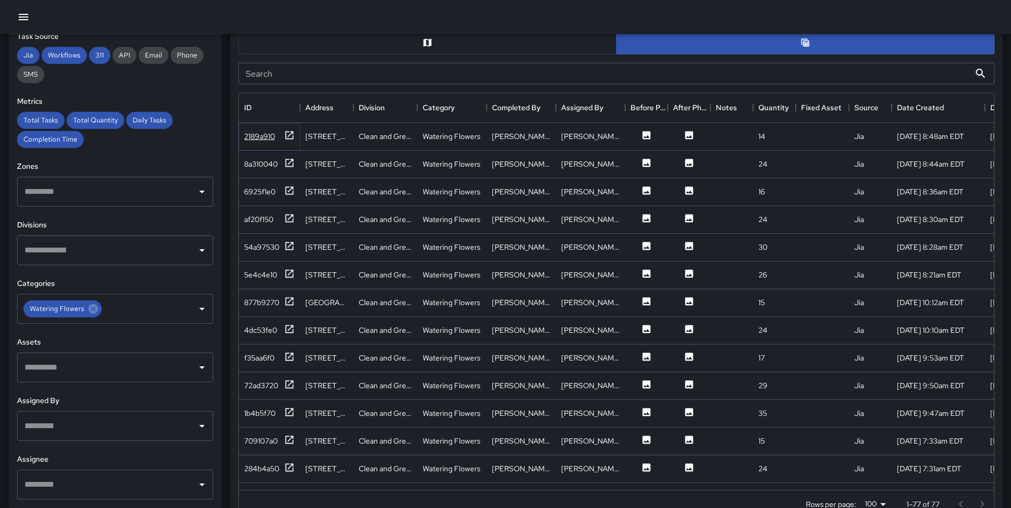
click at [289, 134] on icon at bounding box center [289, 135] width 11 height 11
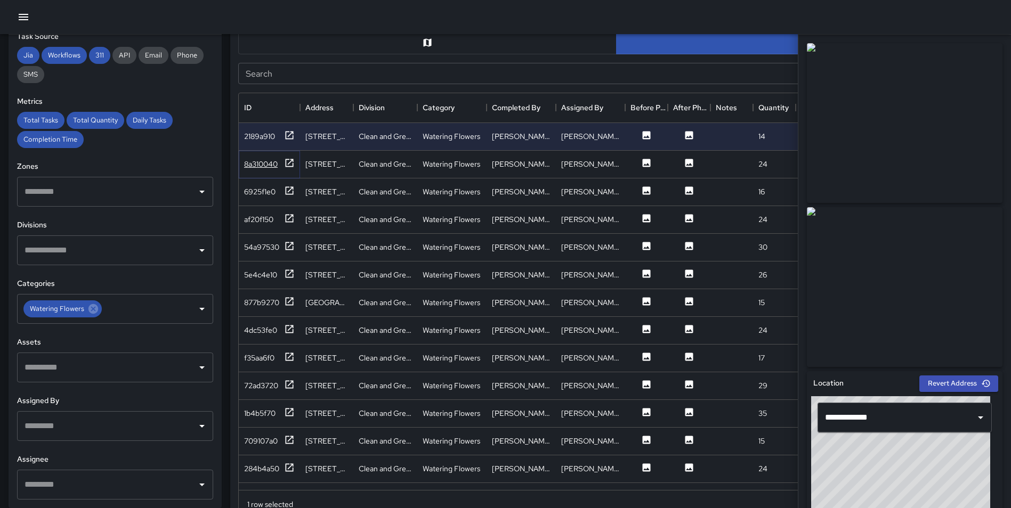
click at [287, 165] on icon at bounding box center [289, 163] width 11 height 11
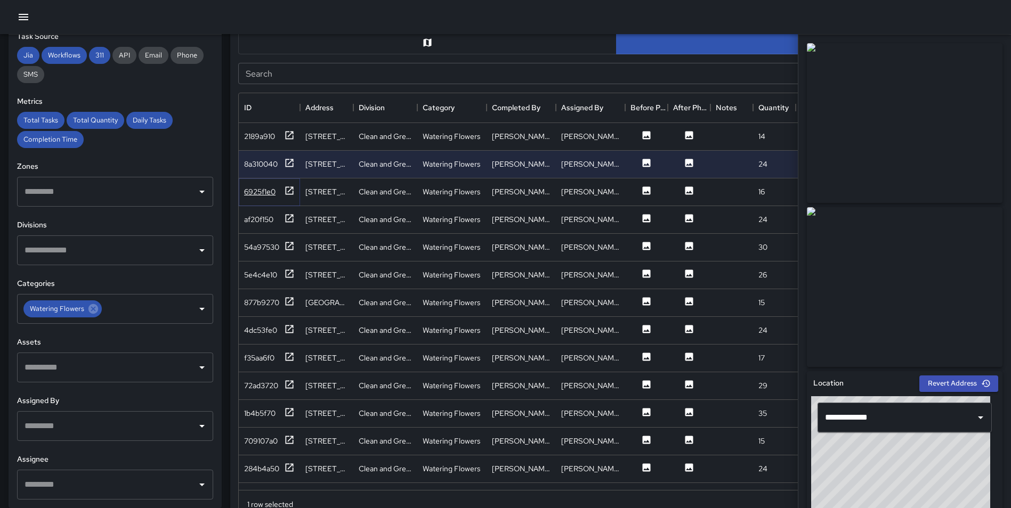
click at [285, 187] on icon at bounding box center [289, 190] width 11 height 11
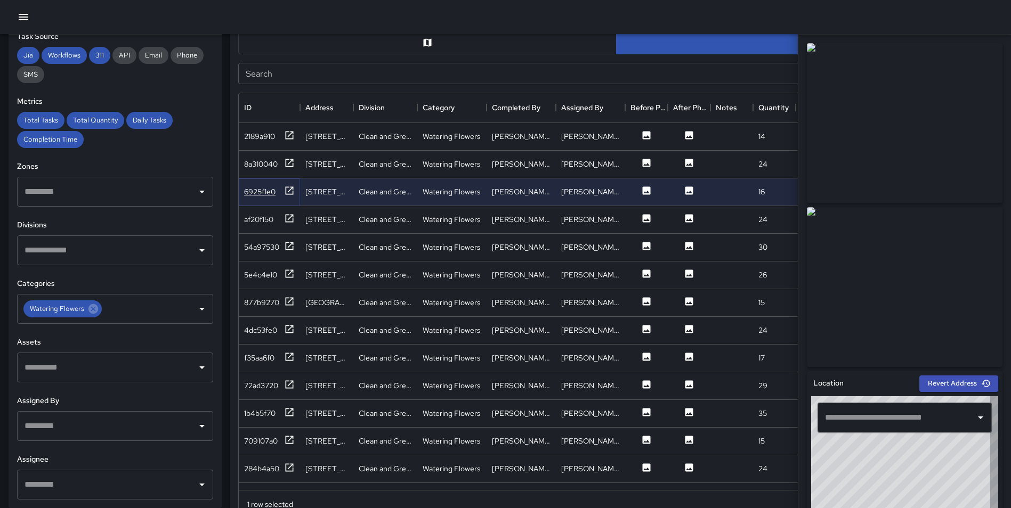
type input "**********"
click at [287, 164] on icon at bounding box center [289, 163] width 11 height 11
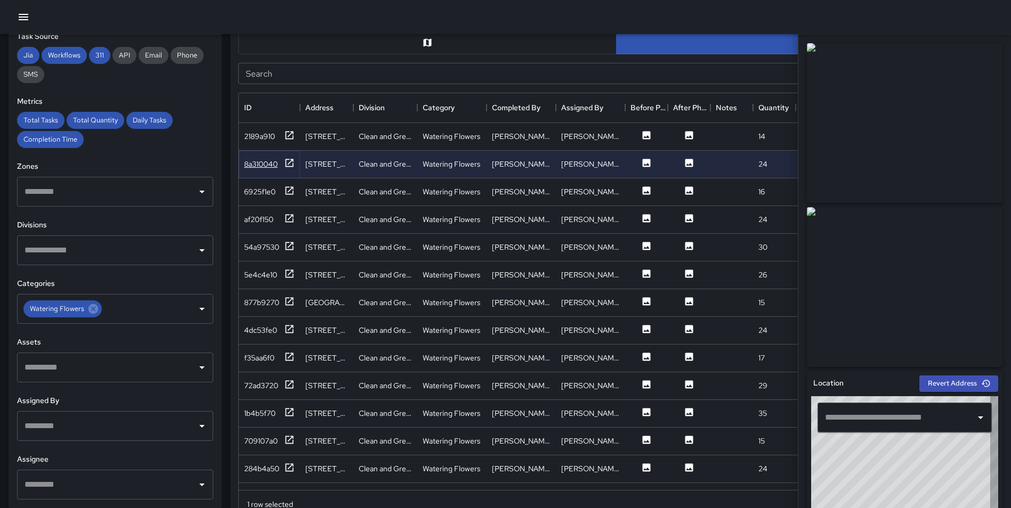
type input "**********"
click at [290, 414] on icon at bounding box center [289, 412] width 11 height 11
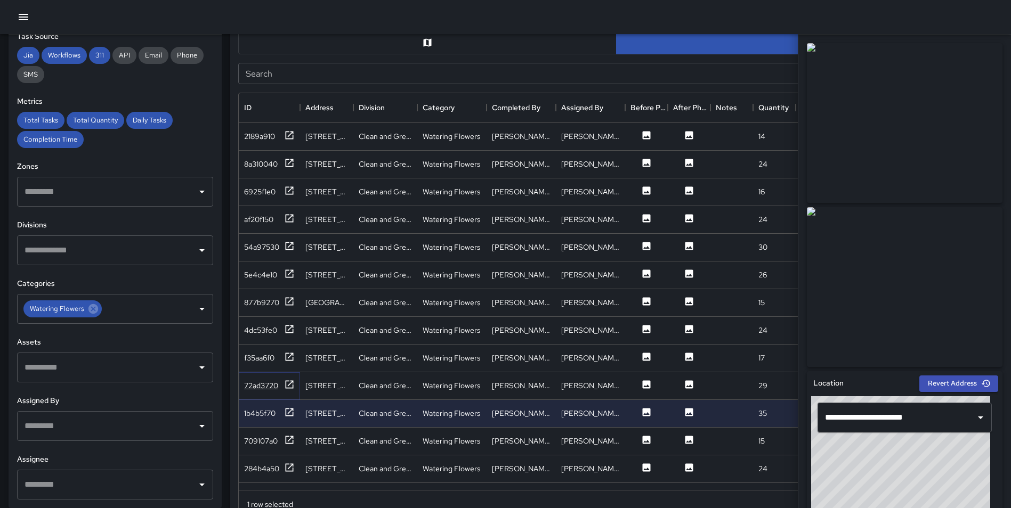
click at [288, 383] on icon at bounding box center [289, 384] width 11 height 11
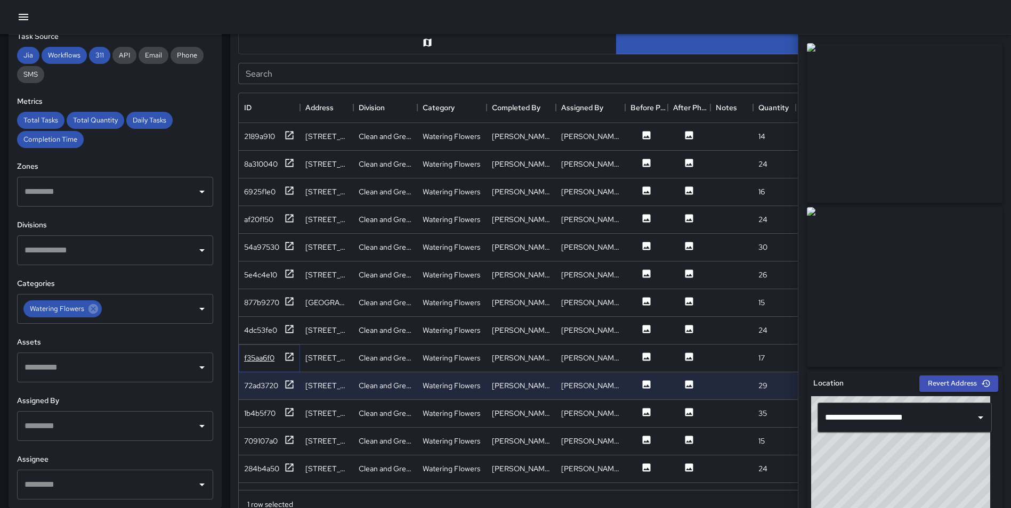
click at [292, 356] on icon at bounding box center [289, 357] width 11 height 11
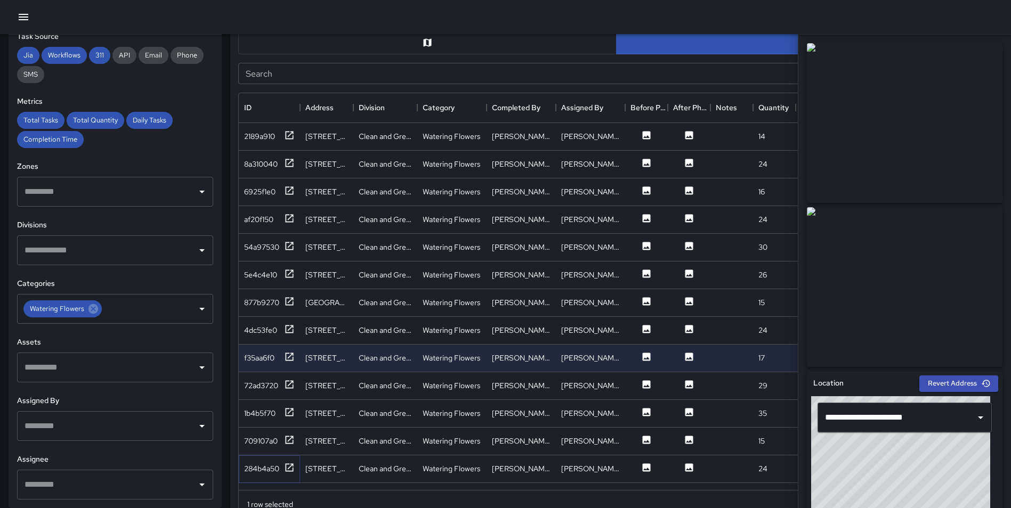
click at [288, 466] on icon at bounding box center [289, 468] width 11 height 11
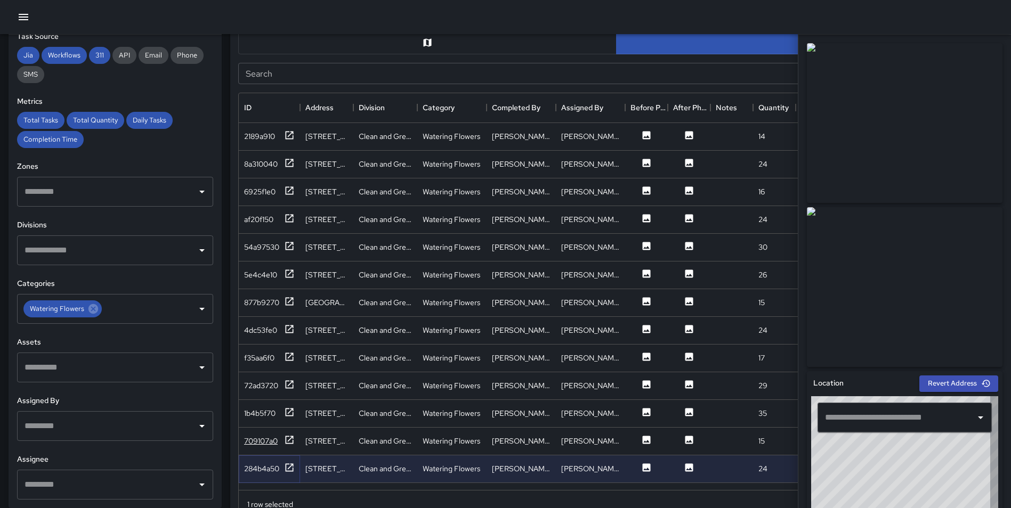
type input "**********"
click at [287, 438] on icon at bounding box center [289, 440] width 11 height 11
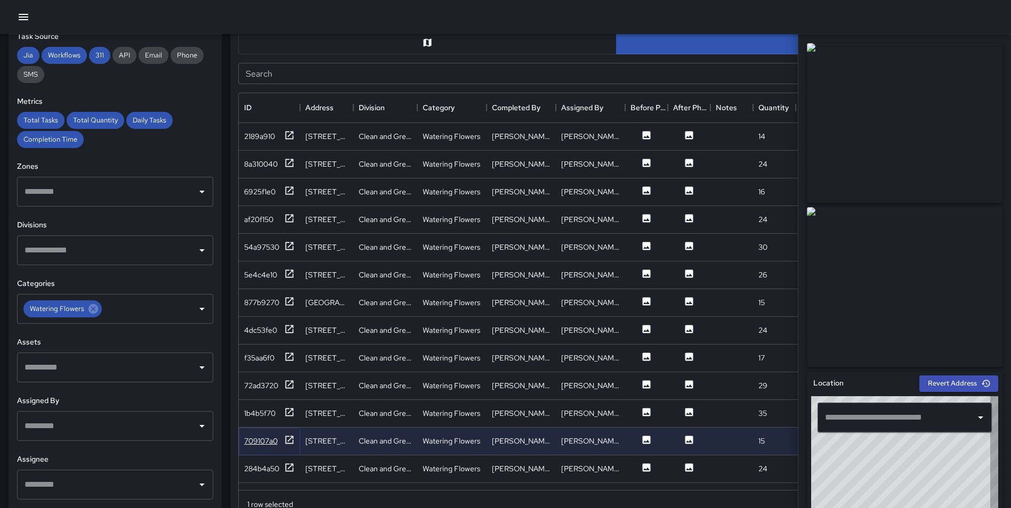
type input "**********"
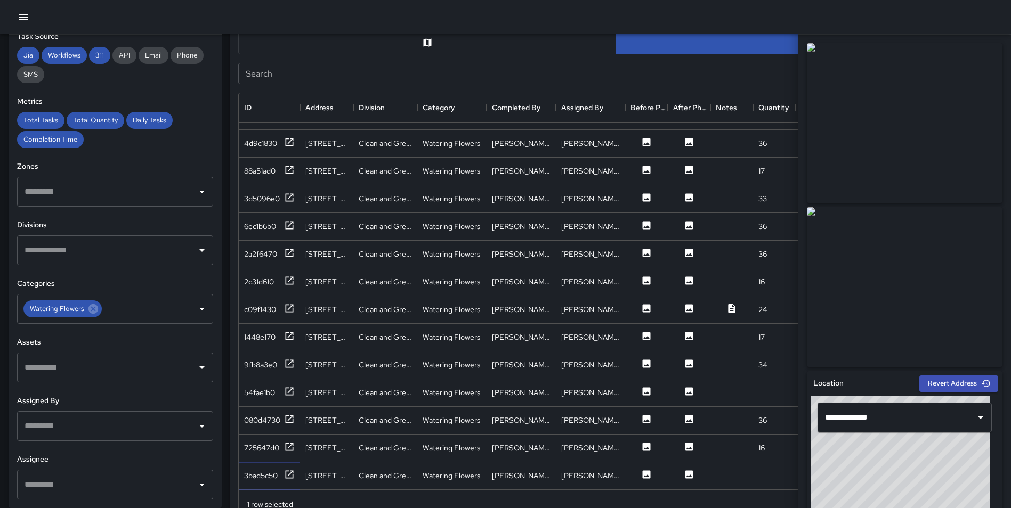
click at [285, 470] on icon at bounding box center [289, 475] width 11 height 11
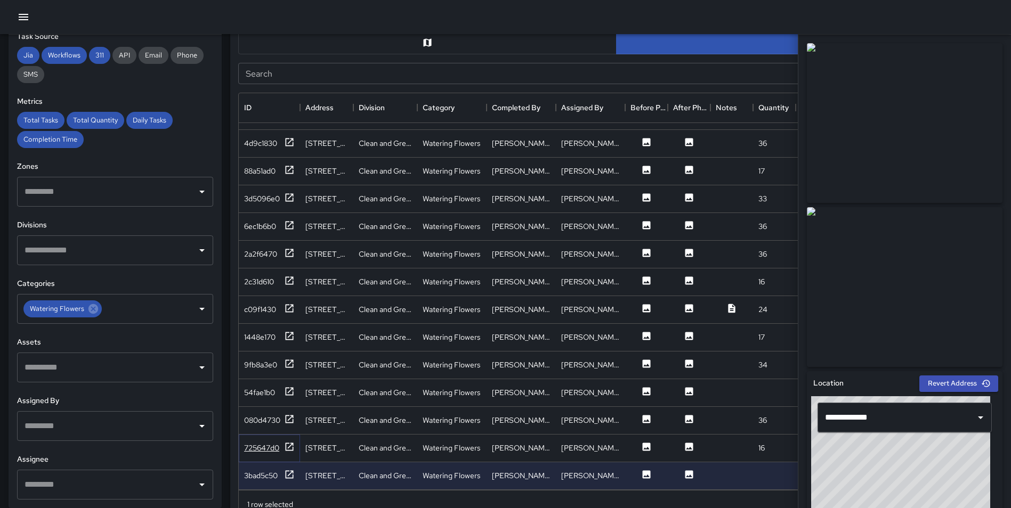
click at [290, 442] on icon at bounding box center [289, 447] width 11 height 11
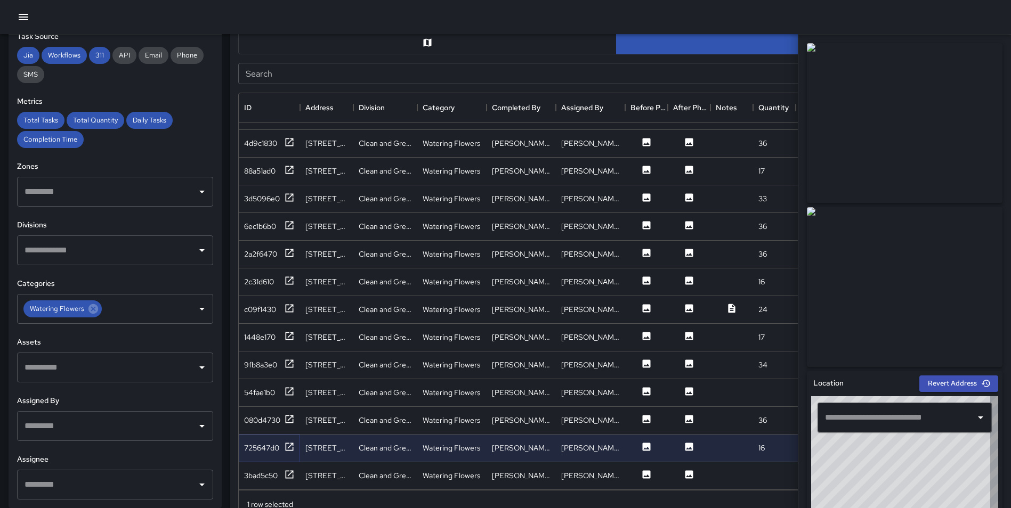
type input "**********"
click at [291, 470] on icon at bounding box center [289, 475] width 11 height 11
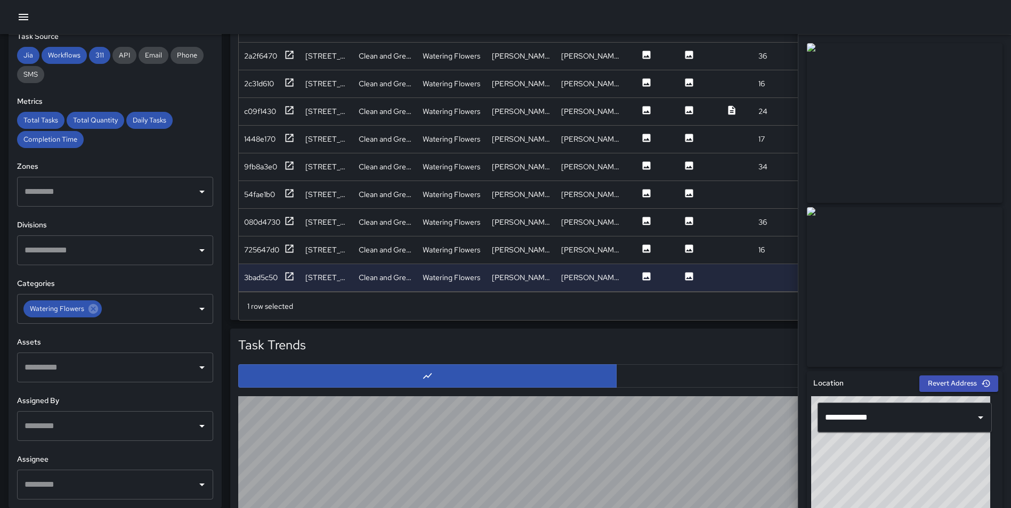
scroll to position [624, 0]
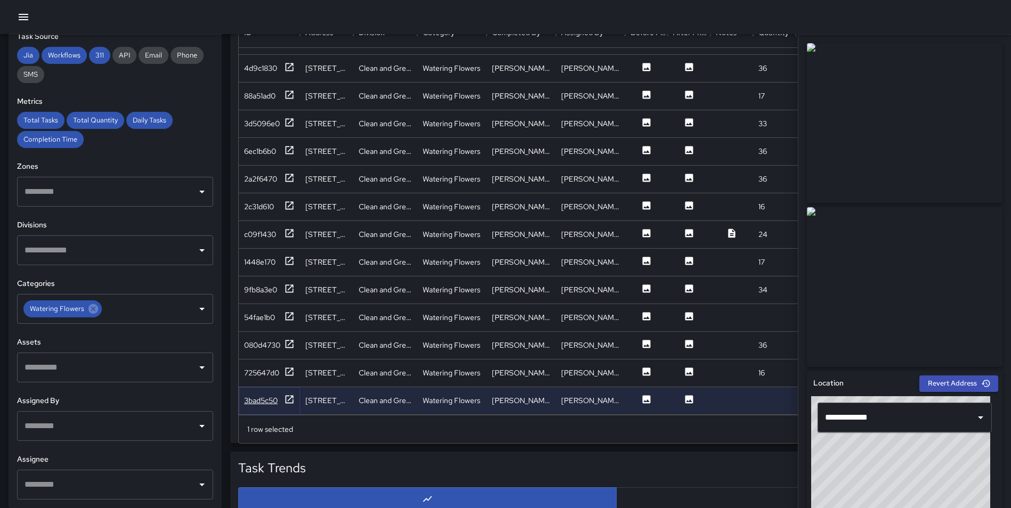
click at [284, 394] on div "3bad5c50" at bounding box center [269, 400] width 51 height 13
click at [284, 367] on icon at bounding box center [289, 372] width 11 height 11
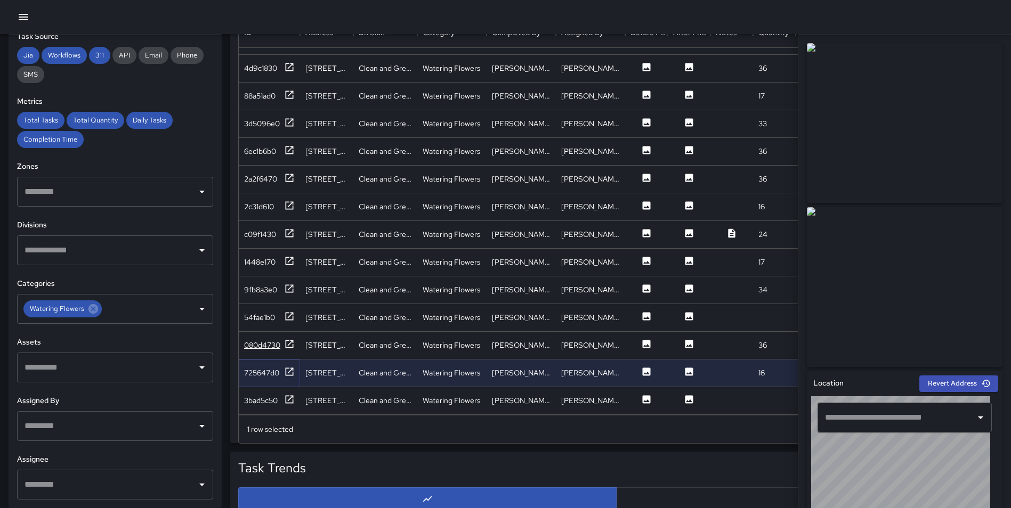
type input "**********"
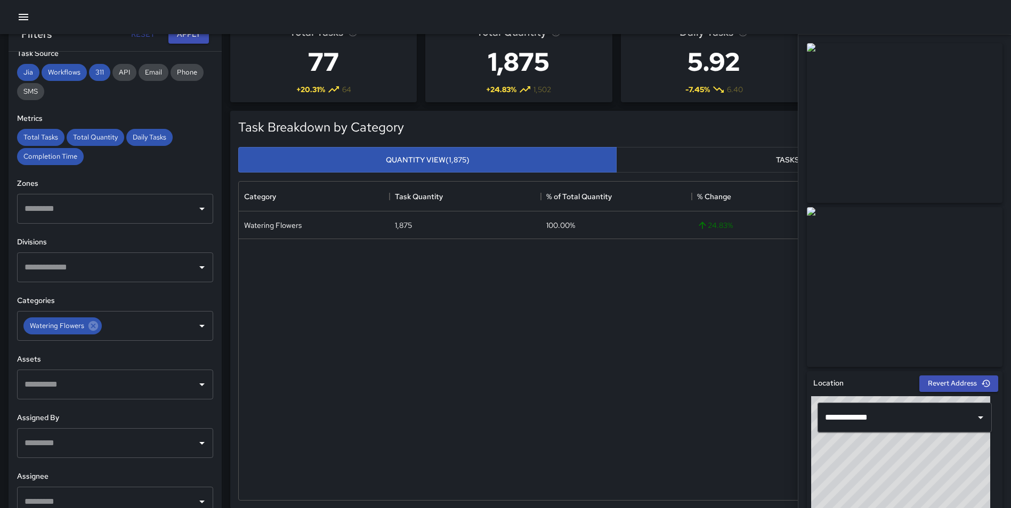
scroll to position [0, 0]
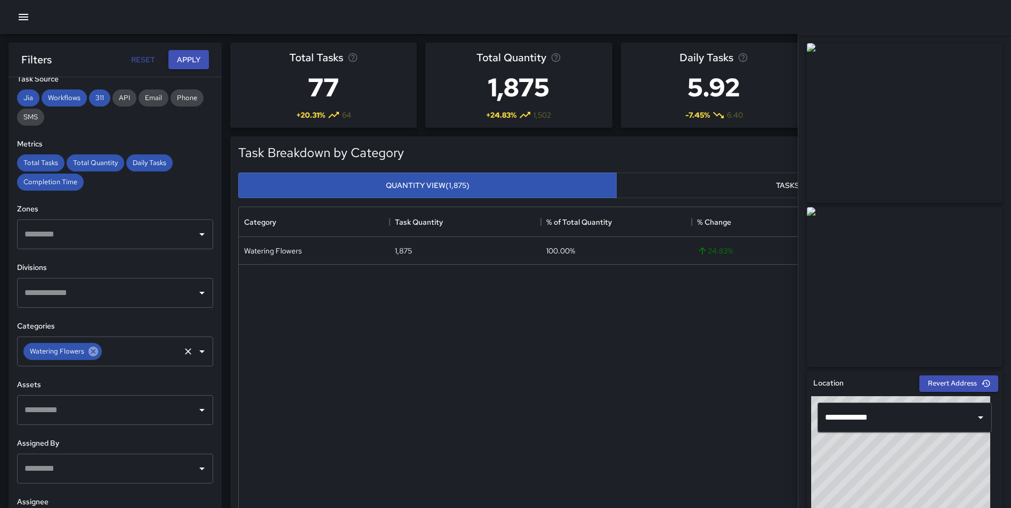
click at [87, 353] on icon at bounding box center [93, 352] width 12 height 12
click at [83, 355] on input "text" at bounding box center [107, 352] width 171 height 20
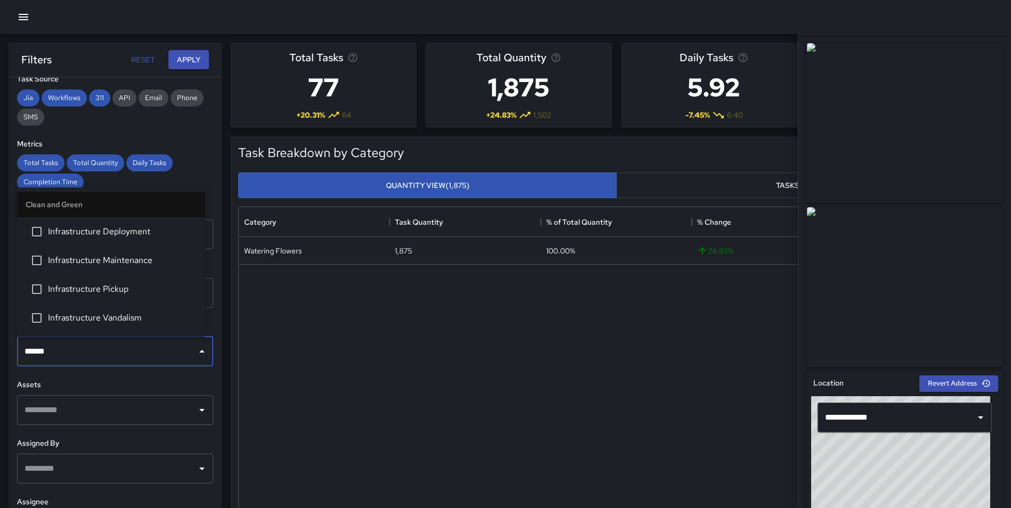
type input "*******"
click at [116, 291] on span "Infrastructure Pickup" at bounding box center [122, 289] width 149 height 13
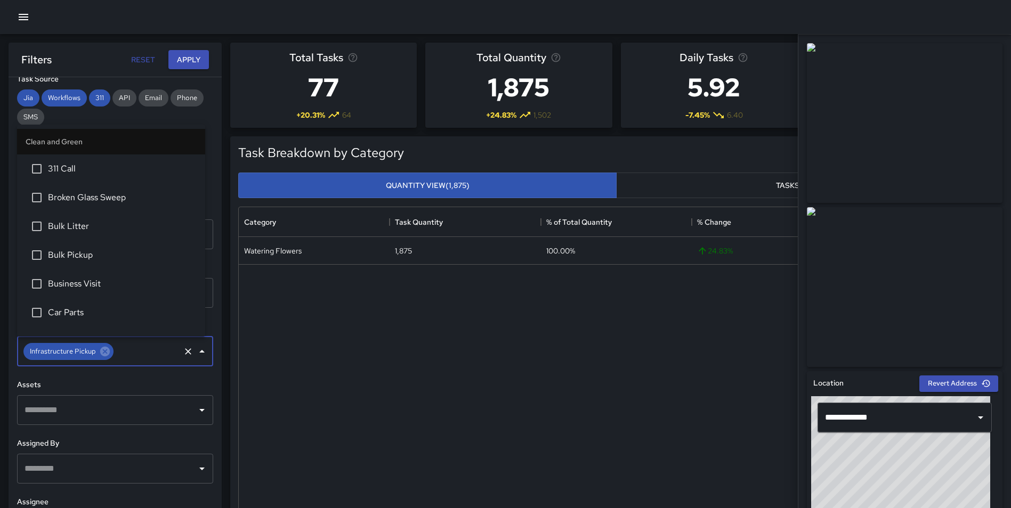
scroll to position [1026, 0]
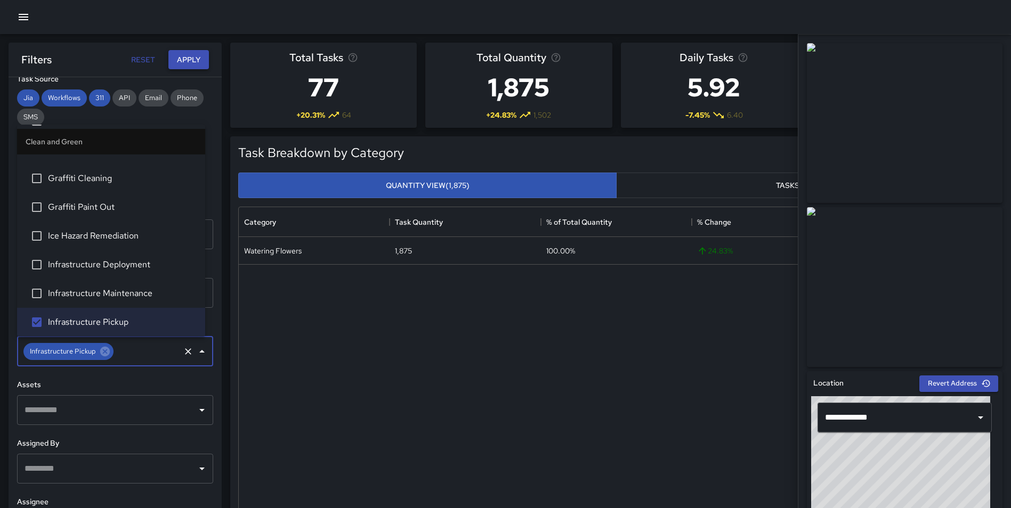
click at [178, 62] on button "Apply" at bounding box center [188, 60] width 41 height 20
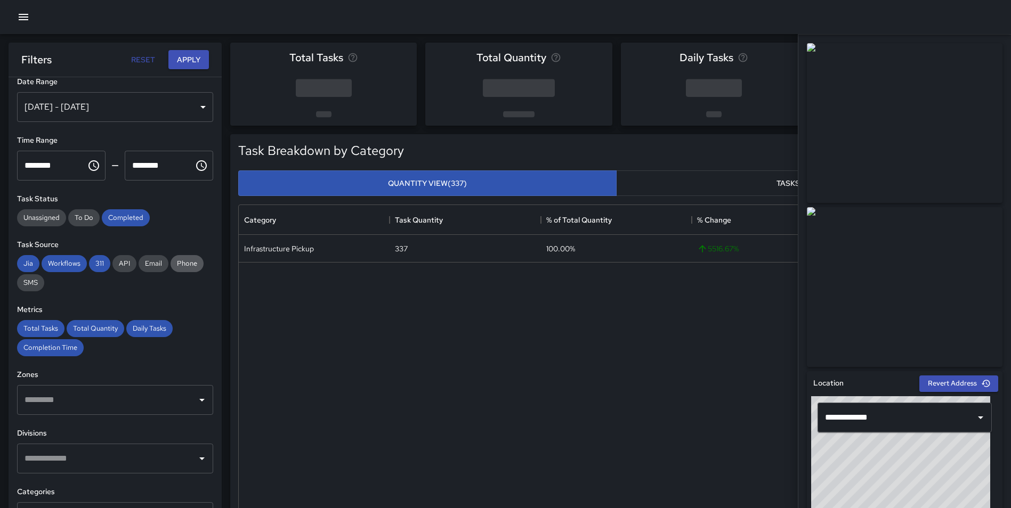
scroll to position [0, 0]
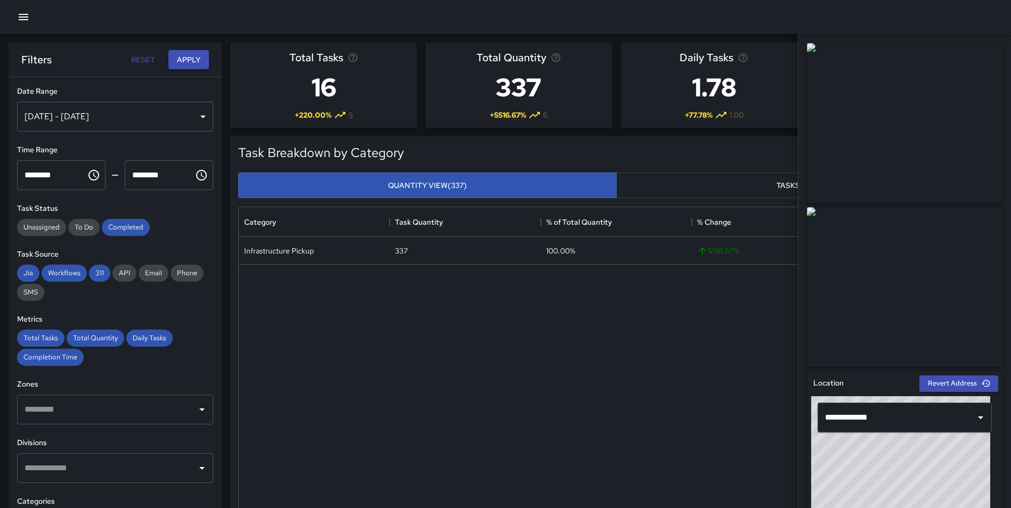
click at [144, 59] on button "Reset" at bounding box center [143, 60] width 34 height 20
type input "**********"
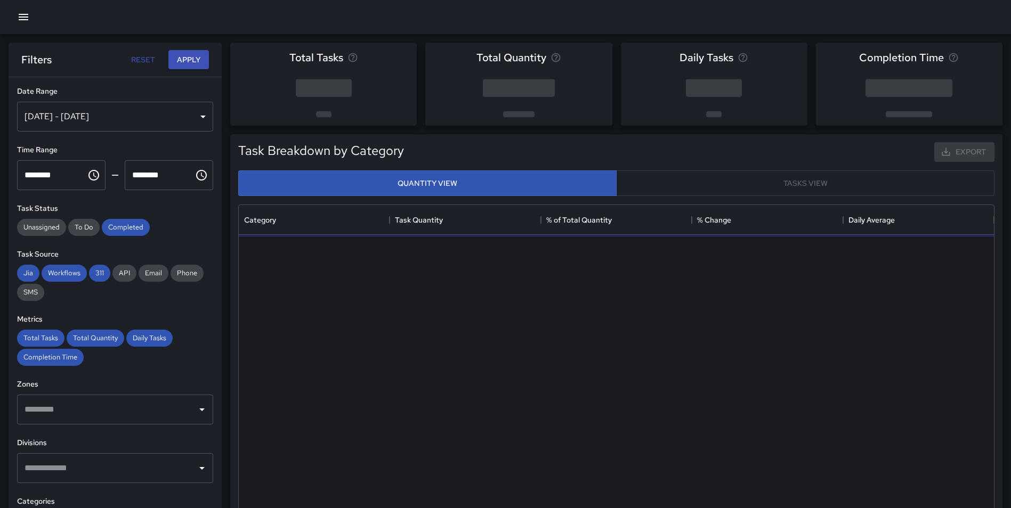
scroll to position [311, 747]
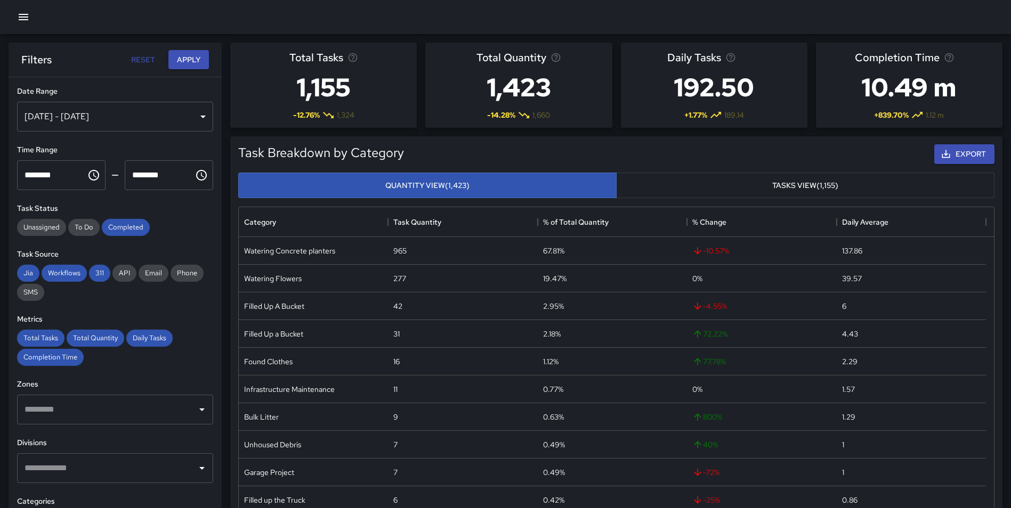
click at [110, 110] on div "[DATE] - [DATE]" at bounding box center [115, 117] width 196 height 30
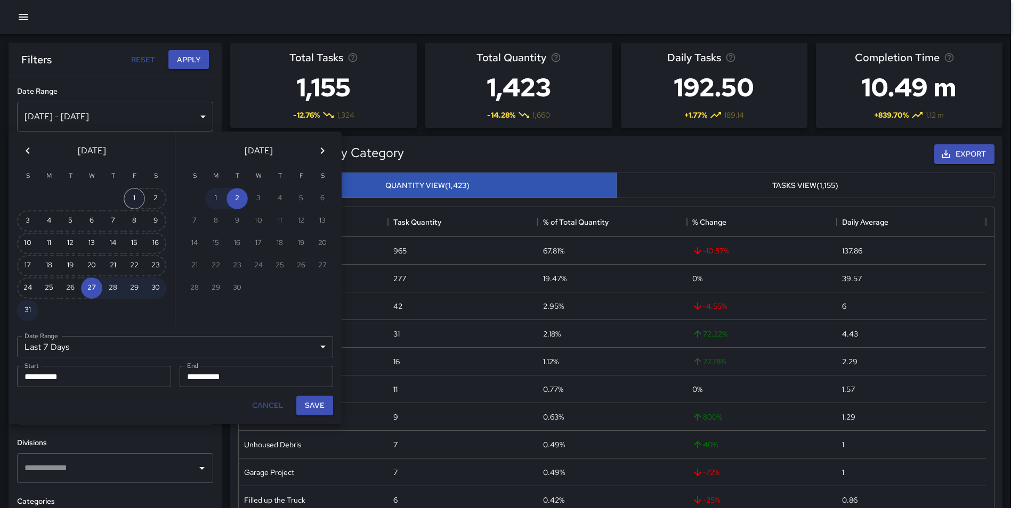
click at [137, 195] on button "1" at bounding box center [134, 198] width 21 height 21
type input "******"
type input "**********"
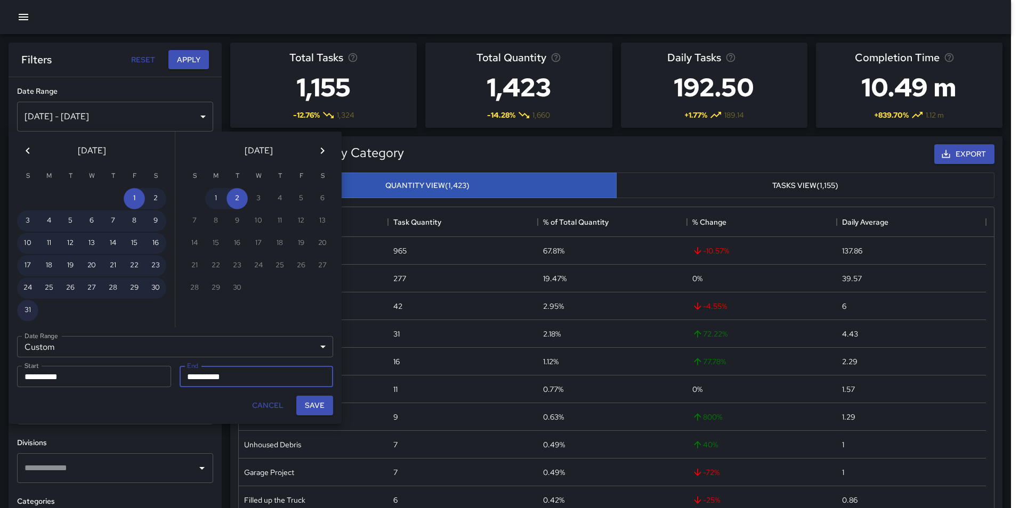
click at [26, 308] on button "31" at bounding box center [27, 310] width 21 height 21
type input "**********"
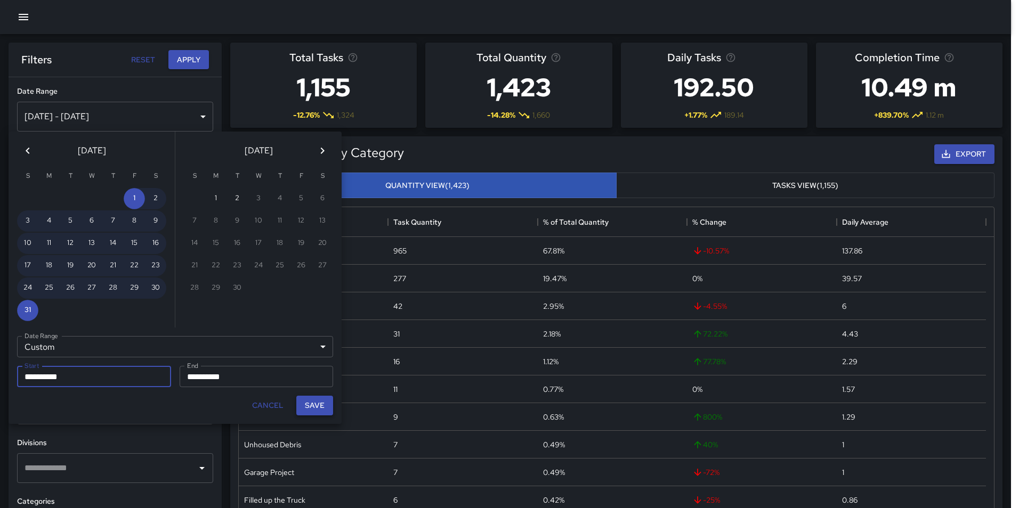
click at [312, 405] on button "Save" at bounding box center [314, 406] width 37 height 20
type input "**********"
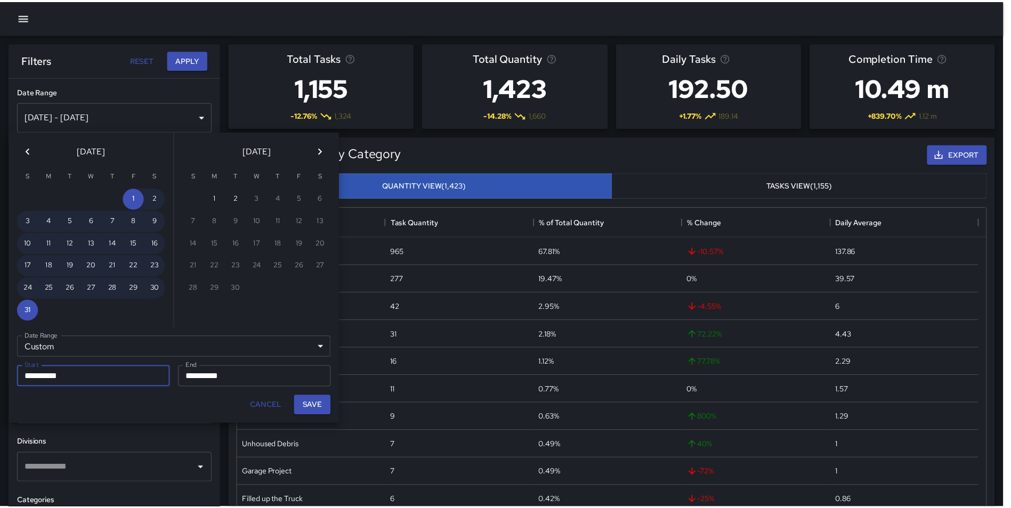
scroll to position [9, 9]
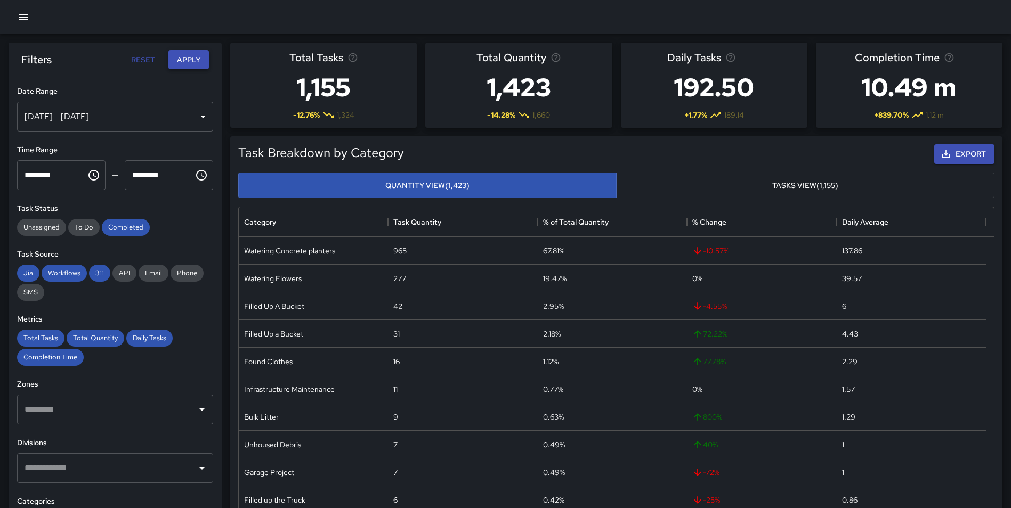
click at [191, 56] on button "Apply" at bounding box center [188, 60] width 41 height 20
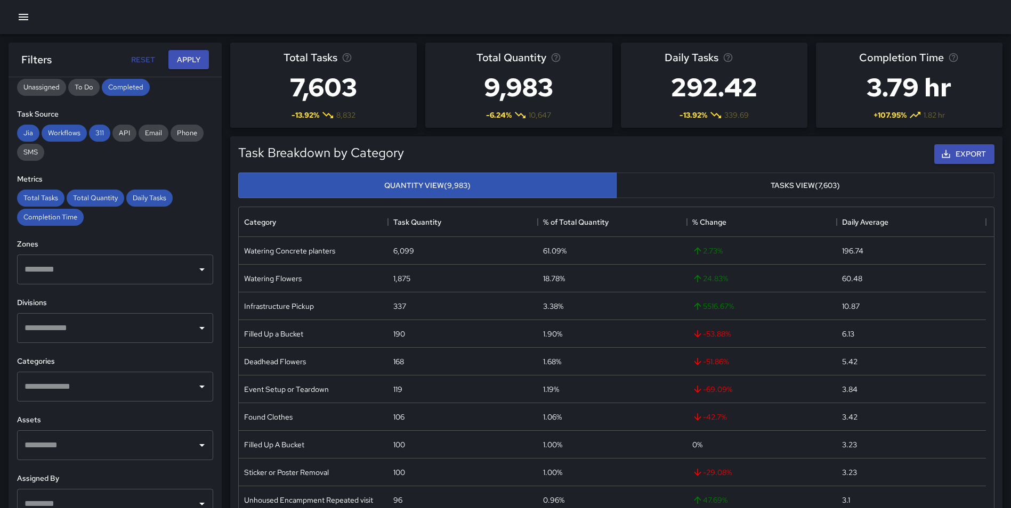
scroll to position [175, 0]
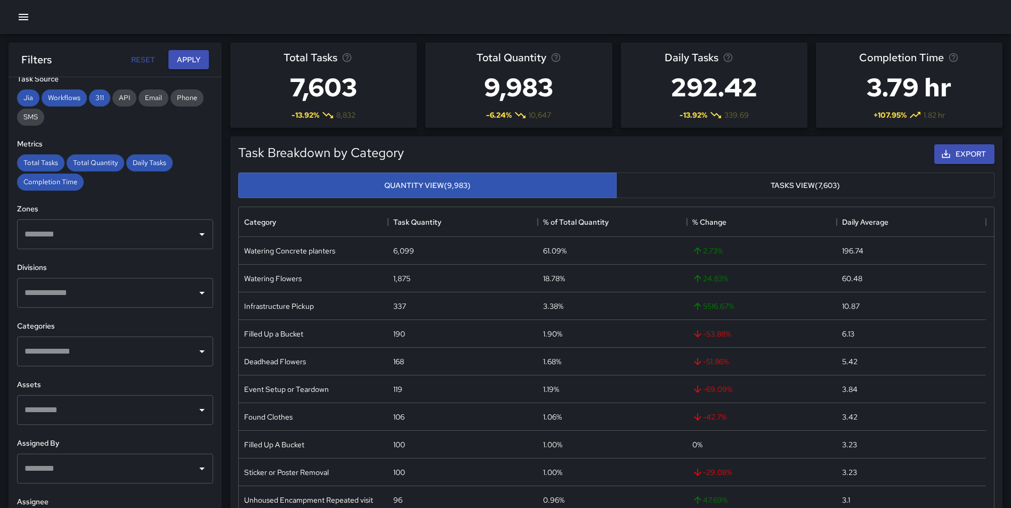
click at [78, 357] on input "text" at bounding box center [107, 352] width 171 height 20
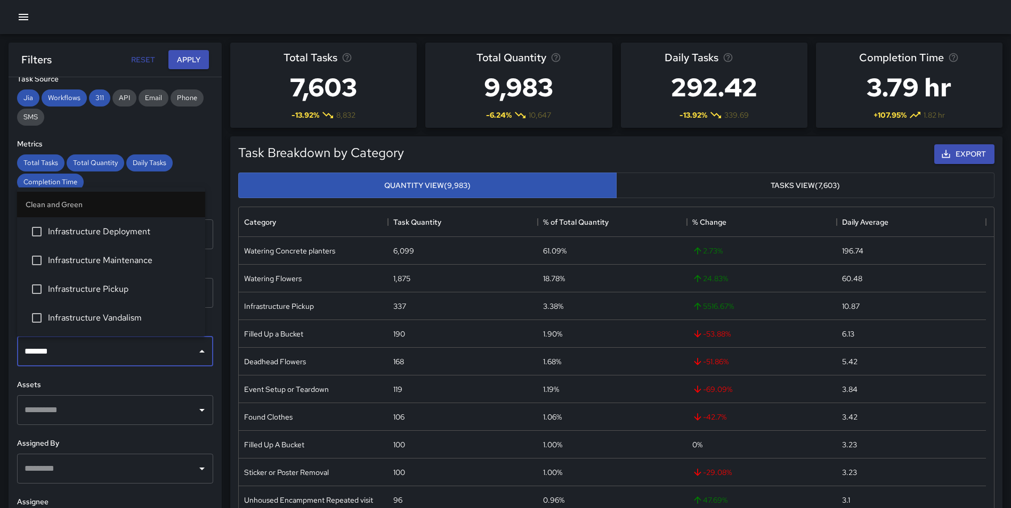
type input "********"
click at [137, 285] on span "Infrastructure Pickup" at bounding box center [122, 289] width 149 height 13
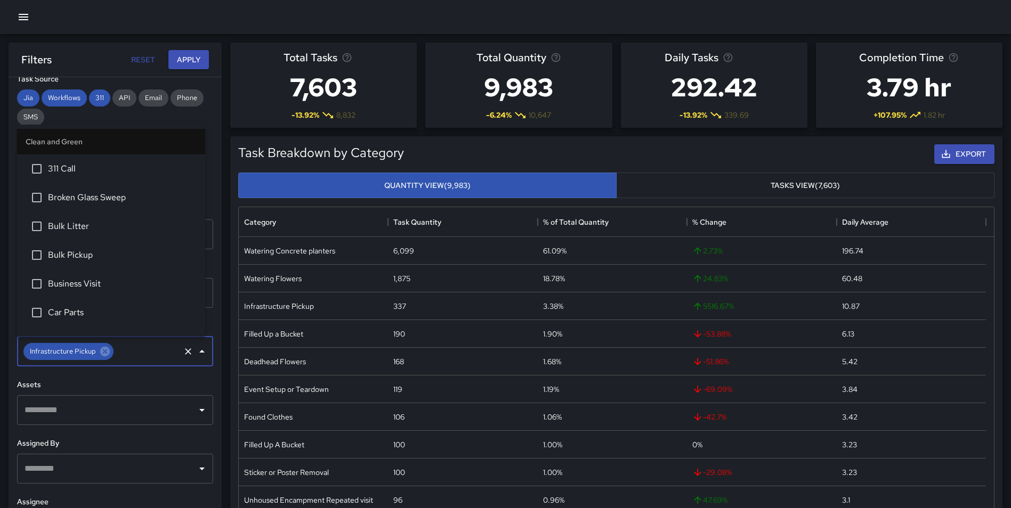
scroll to position [1026, 0]
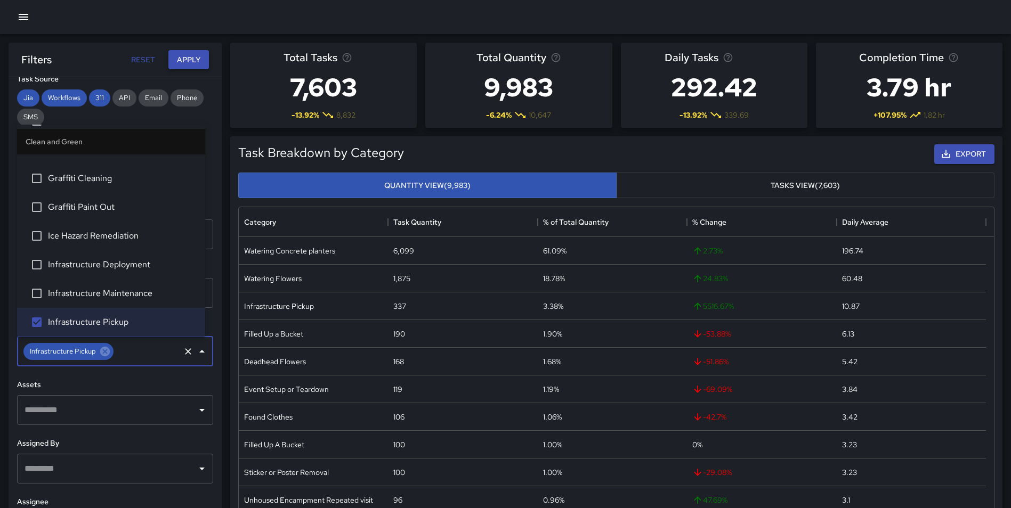
click at [185, 57] on button "Apply" at bounding box center [188, 60] width 41 height 20
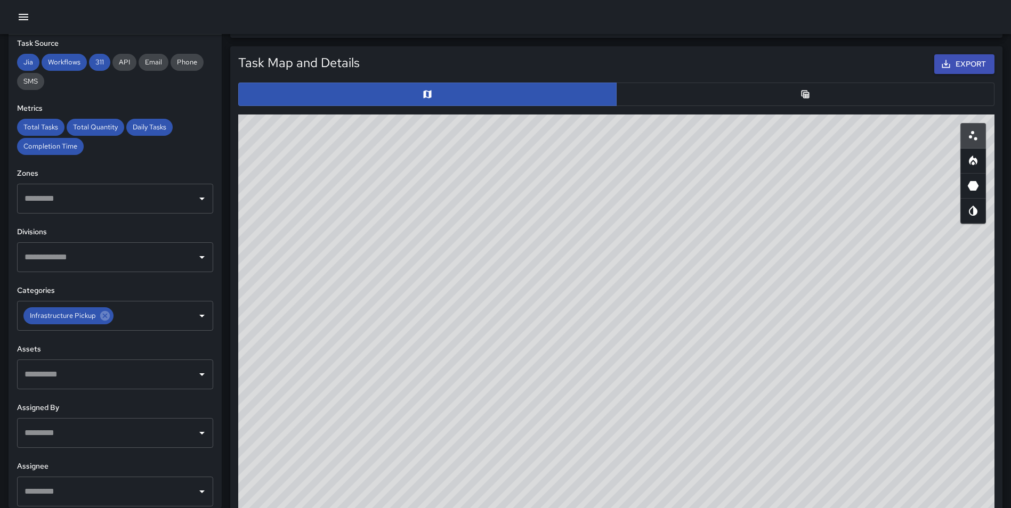
scroll to position [514, 0]
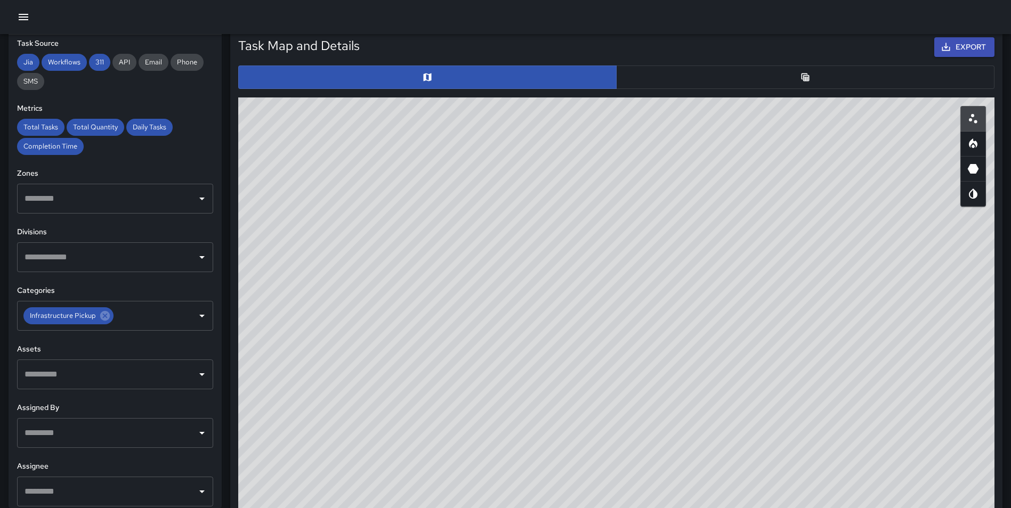
click at [975, 141] on icon "Heatmap" at bounding box center [973, 143] width 13 height 13
type button "heatmap"
drag, startPoint x: 740, startPoint y: 306, endPoint x: 678, endPoint y: 536, distance: 237.5
click at [678, 508] on html "**********" at bounding box center [505, 238] width 1011 height 1504
drag, startPoint x: 810, startPoint y: 343, endPoint x: 755, endPoint y: 425, distance: 98.9
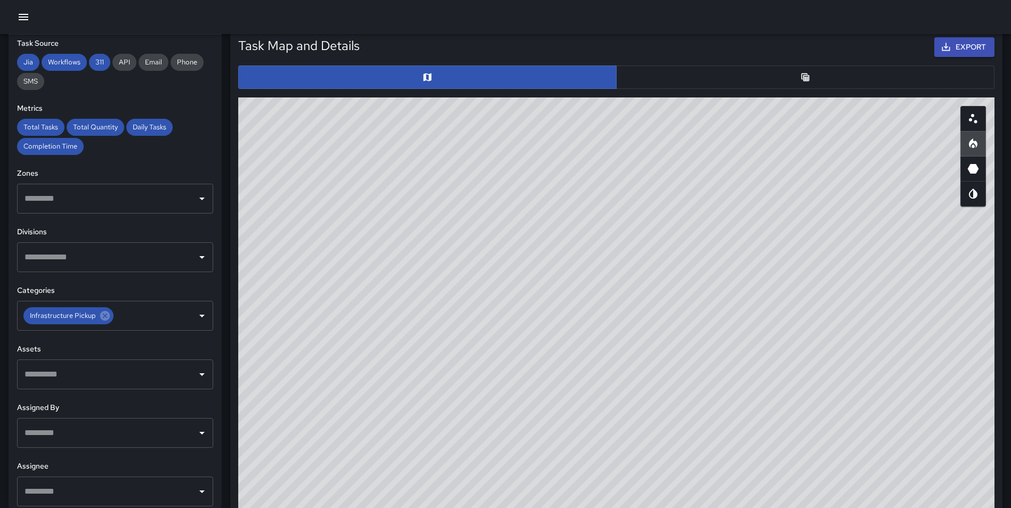
click at [755, 425] on div "© Mapbox © OpenStreetMap Improve this map" at bounding box center [616, 311] width 756 height 426
drag, startPoint x: 837, startPoint y: 417, endPoint x: 822, endPoint y: 444, distance: 31.5
click at [822, 444] on div "© Mapbox © OpenStreetMap Improve this map" at bounding box center [616, 311] width 756 height 426
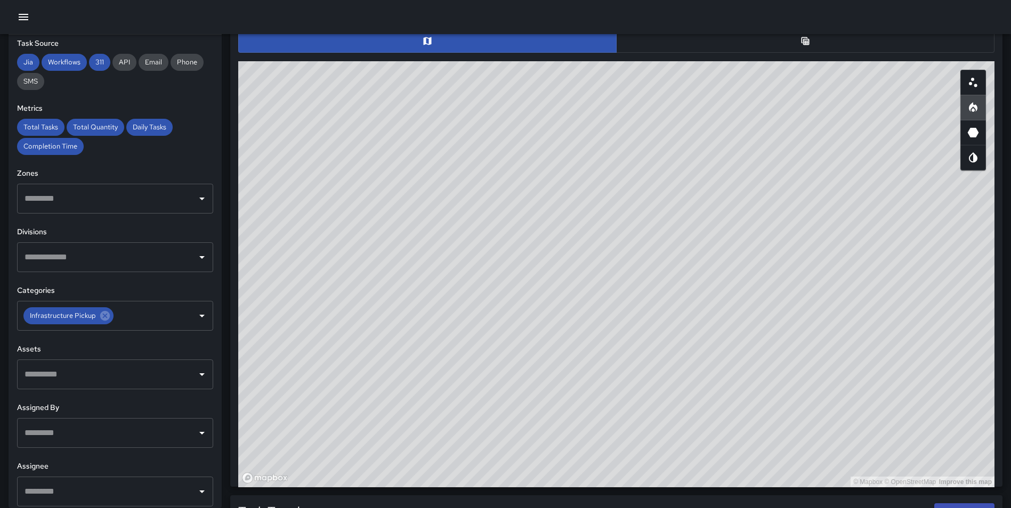
scroll to position [563, 0]
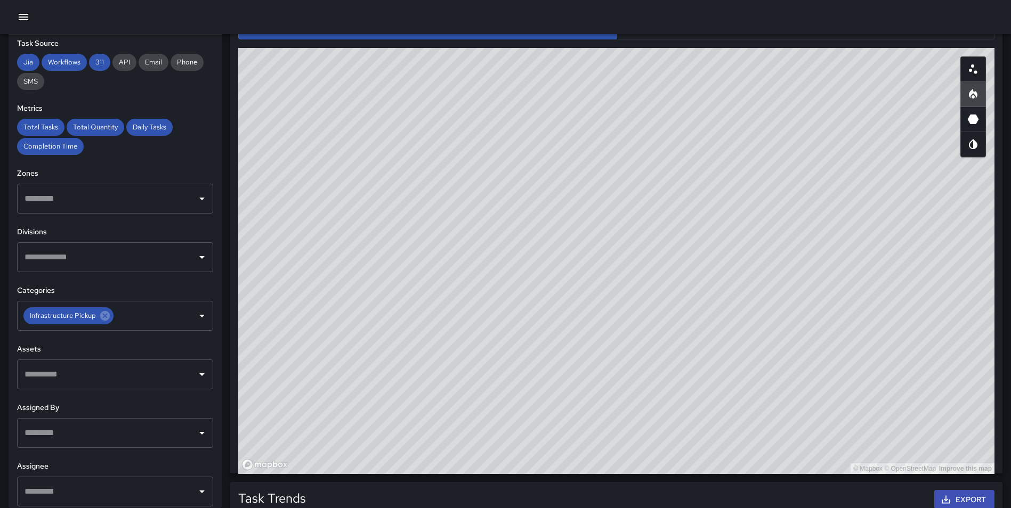
drag, startPoint x: 773, startPoint y: 283, endPoint x: 772, endPoint y: 303, distance: 20.3
click at [772, 303] on div "© Mapbox © OpenStreetMap Improve this map" at bounding box center [616, 261] width 756 height 426
drag, startPoint x: 695, startPoint y: 410, endPoint x: 689, endPoint y: 436, distance: 26.9
click at [689, 436] on div "© Mapbox © OpenStreetMap Improve this map" at bounding box center [616, 261] width 756 height 426
drag, startPoint x: 830, startPoint y: 242, endPoint x: 828, endPoint y: 261, distance: 18.2
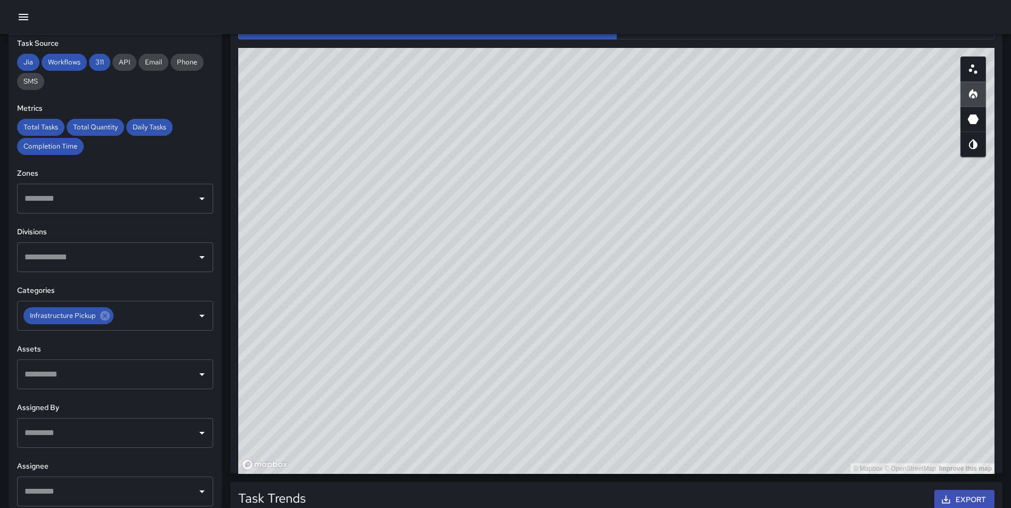
click at [828, 261] on div "© Mapbox © OpenStreetMap Improve this map" at bounding box center [616, 261] width 756 height 426
click at [799, 406] on div "© Mapbox © OpenStreetMap Improve this map" at bounding box center [616, 261] width 756 height 426
drag, startPoint x: 826, startPoint y: 417, endPoint x: 823, endPoint y: 434, distance: 17.3
click at [823, 434] on div "© Mapbox © OpenStreetMap Improve this map" at bounding box center [616, 261] width 756 height 426
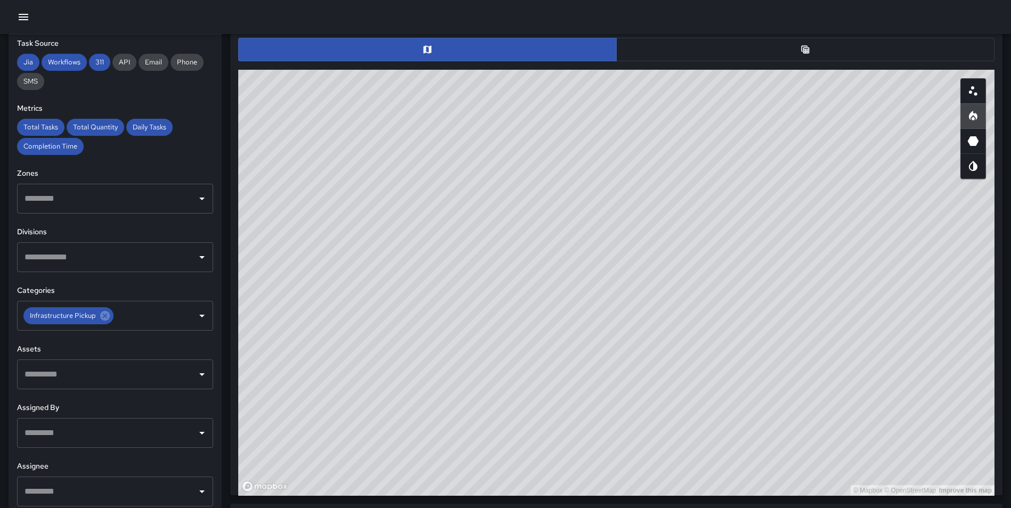
scroll to position [543, 0]
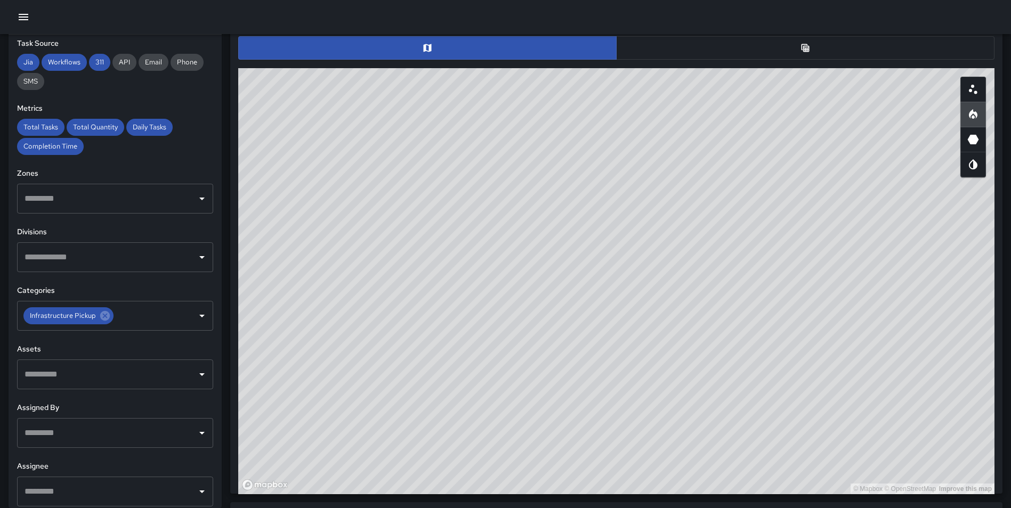
drag, startPoint x: 790, startPoint y: 389, endPoint x: 789, endPoint y: 399, distance: 10.1
click at [789, 399] on div "© Mapbox © OpenStreetMap Improve this map" at bounding box center [616, 281] width 756 height 426
click at [802, 405] on div "© Mapbox © OpenStreetMap Improve this map" at bounding box center [616, 281] width 756 height 426
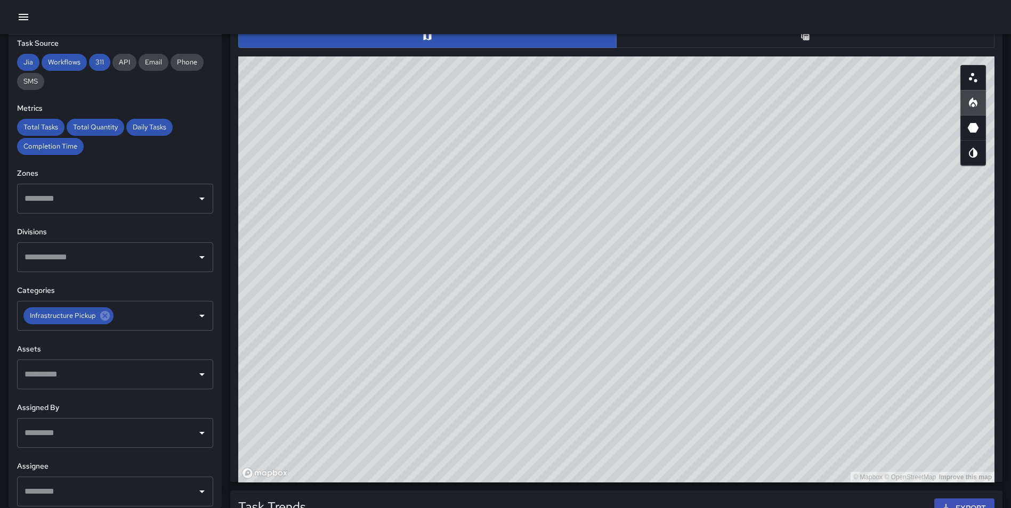
scroll to position [523, 0]
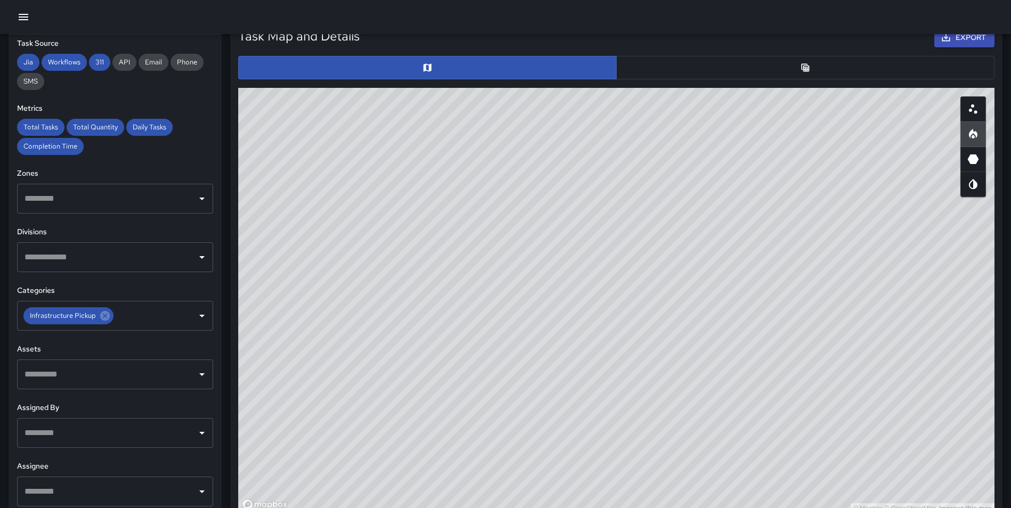
click at [807, 66] on icon "Table" at bounding box center [806, 67] width 8 height 8
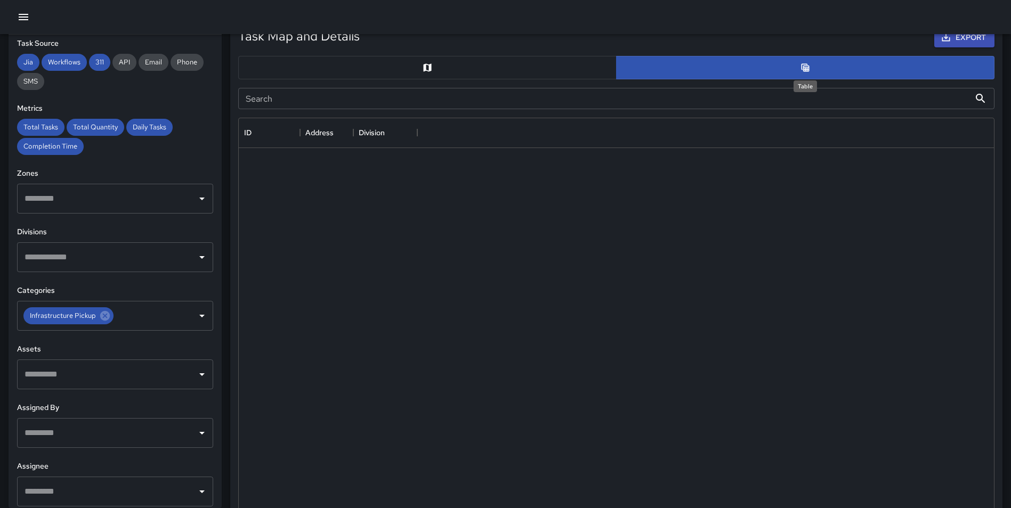
scroll to position [9, 9]
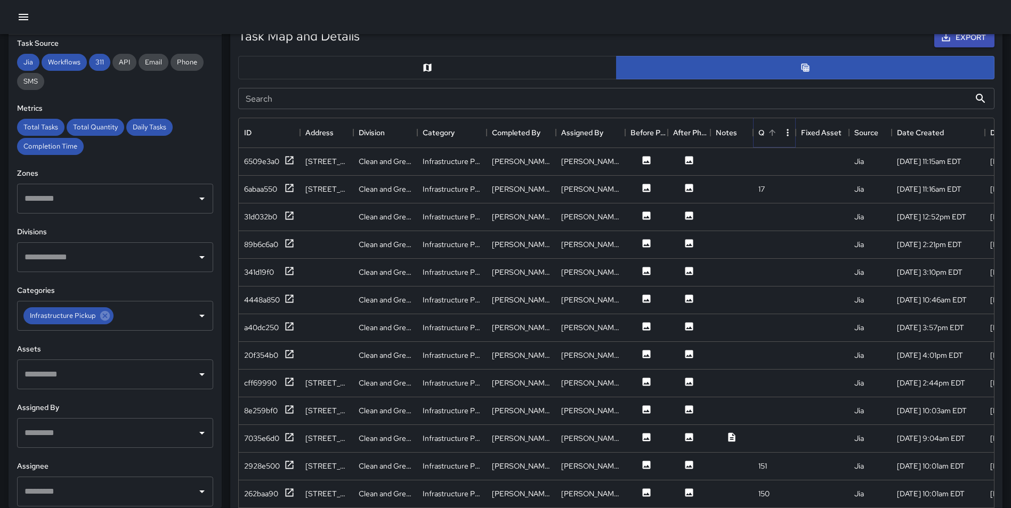
click at [776, 134] on icon "Sort" at bounding box center [772, 133] width 10 height 10
click at [285, 161] on icon at bounding box center [289, 160] width 11 height 11
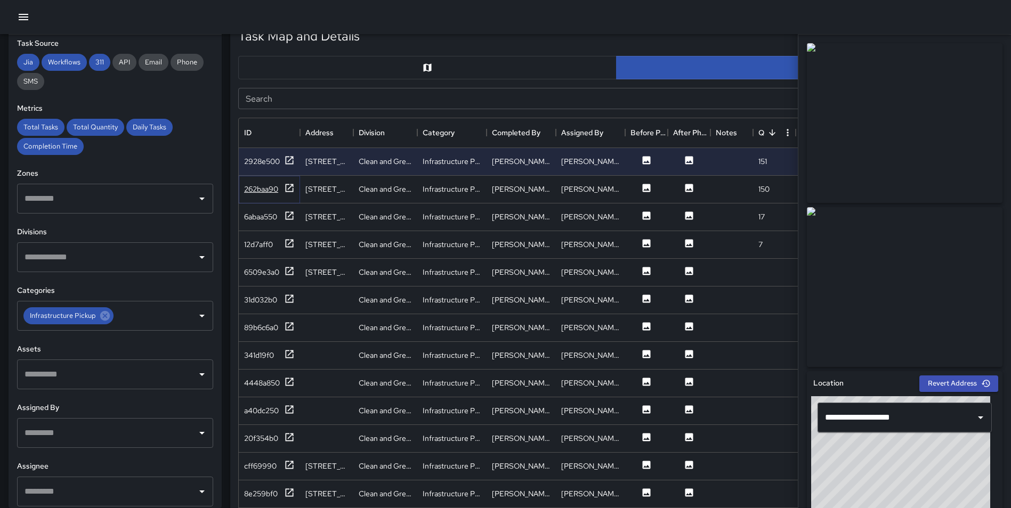
click at [288, 187] on icon at bounding box center [289, 188] width 11 height 11
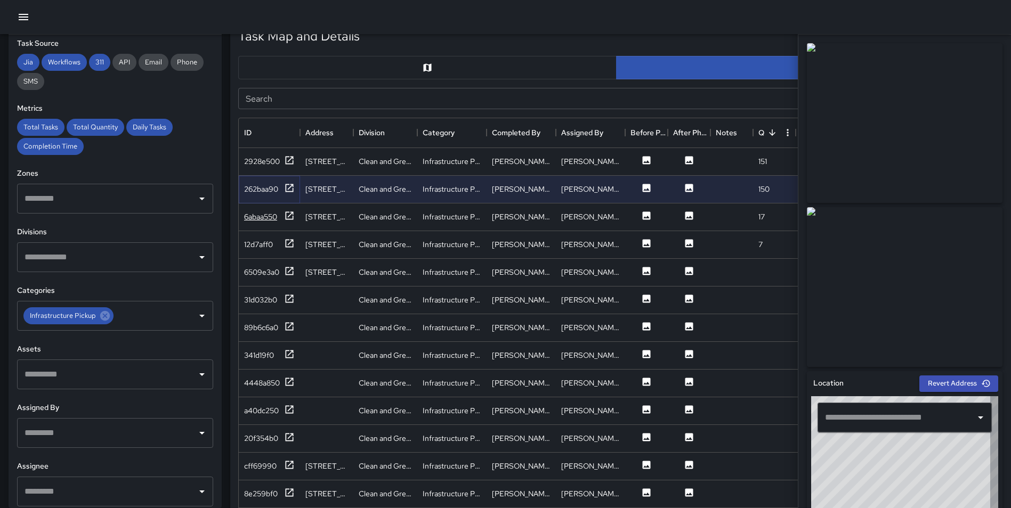
type input "**********"
click at [289, 215] on icon at bounding box center [289, 216] width 11 height 11
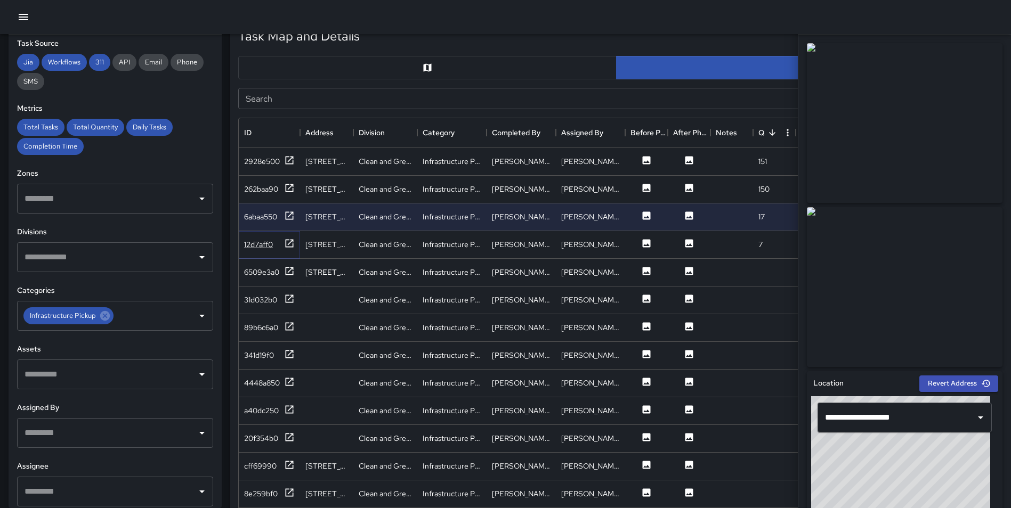
click at [290, 246] on icon at bounding box center [289, 243] width 11 height 11
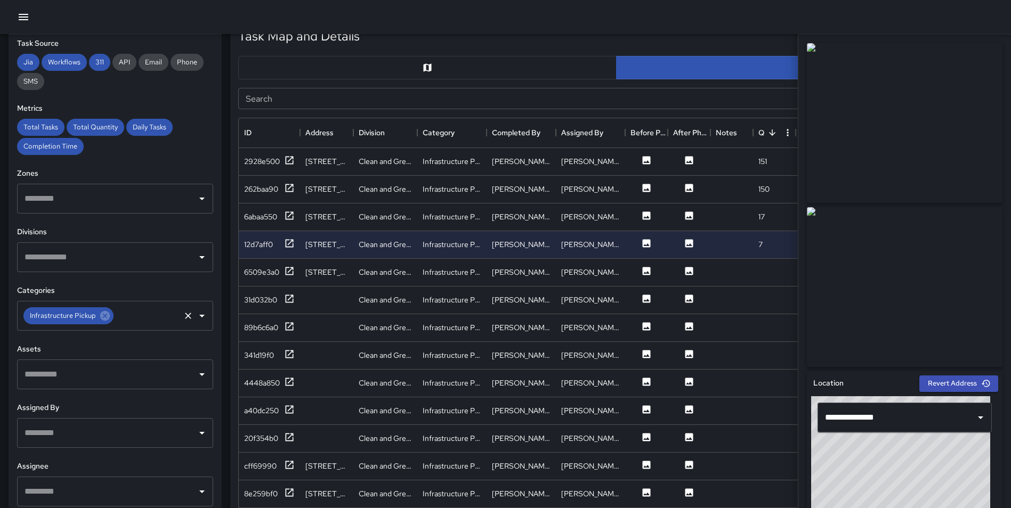
click at [103, 317] on icon at bounding box center [105, 316] width 12 height 12
click at [86, 317] on input "text" at bounding box center [107, 316] width 171 height 20
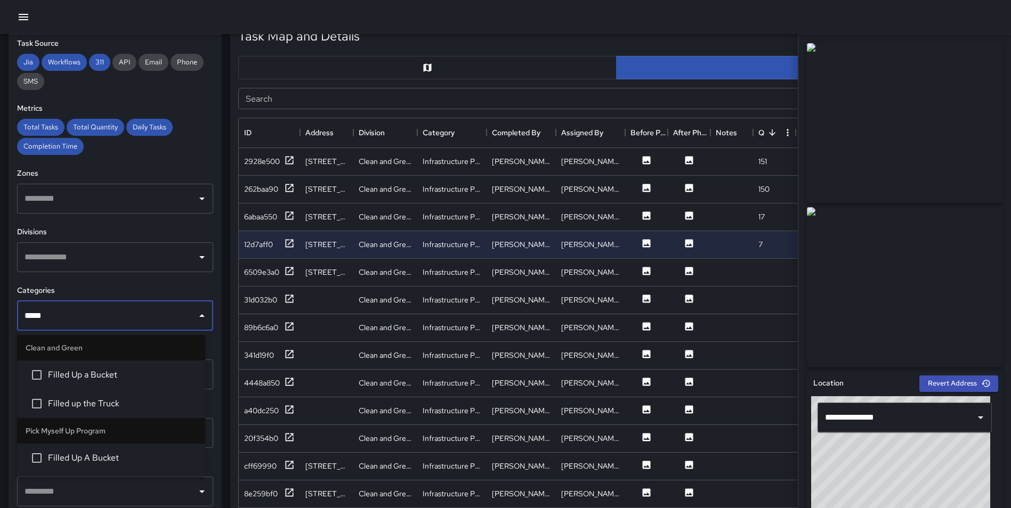
type input "******"
click at [92, 377] on span "Filled Up a Bucket" at bounding box center [122, 375] width 149 height 13
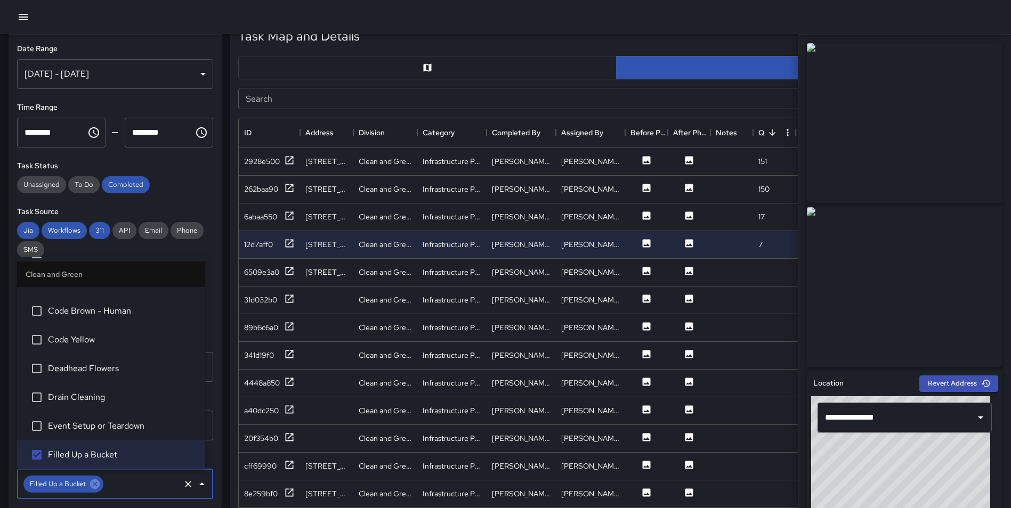
scroll to position [0, 0]
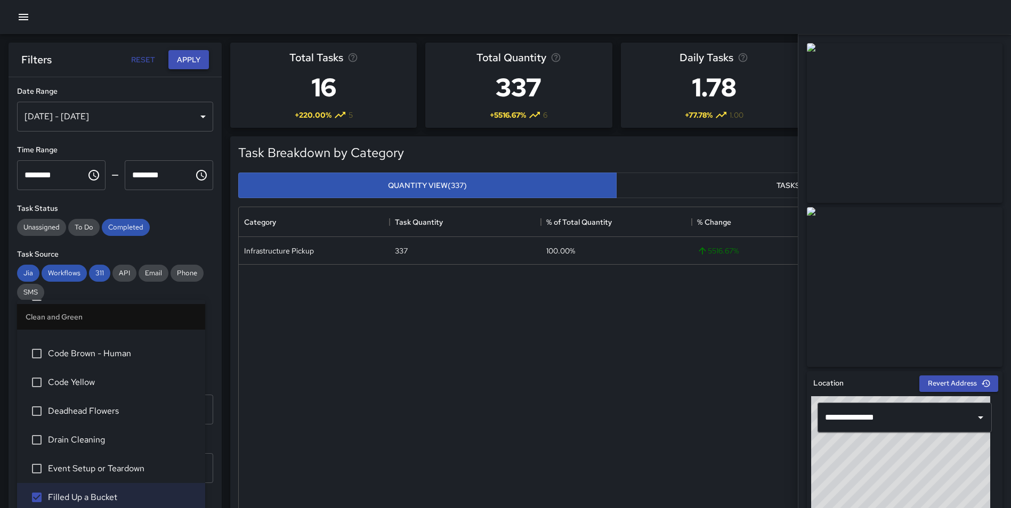
click at [200, 62] on button "Apply" at bounding box center [188, 60] width 41 height 20
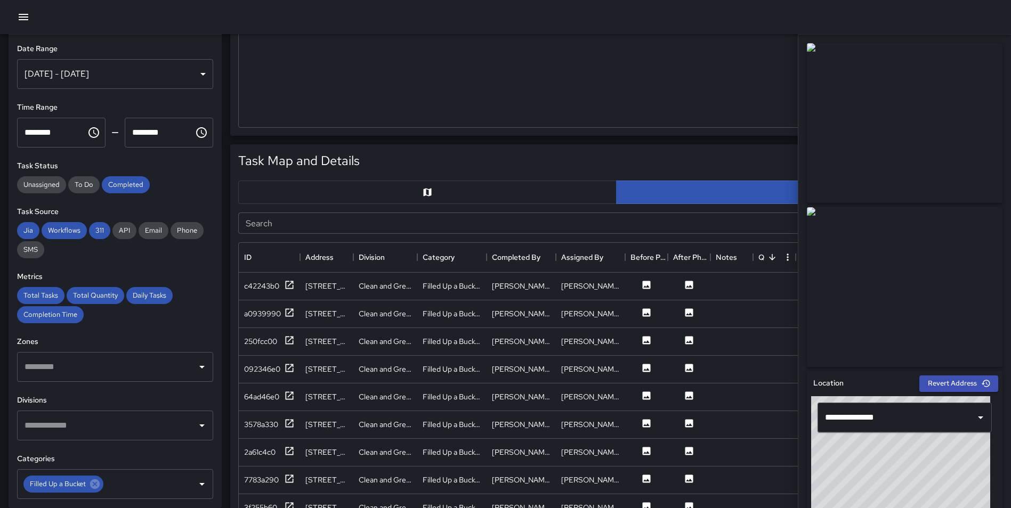
scroll to position [420, 0]
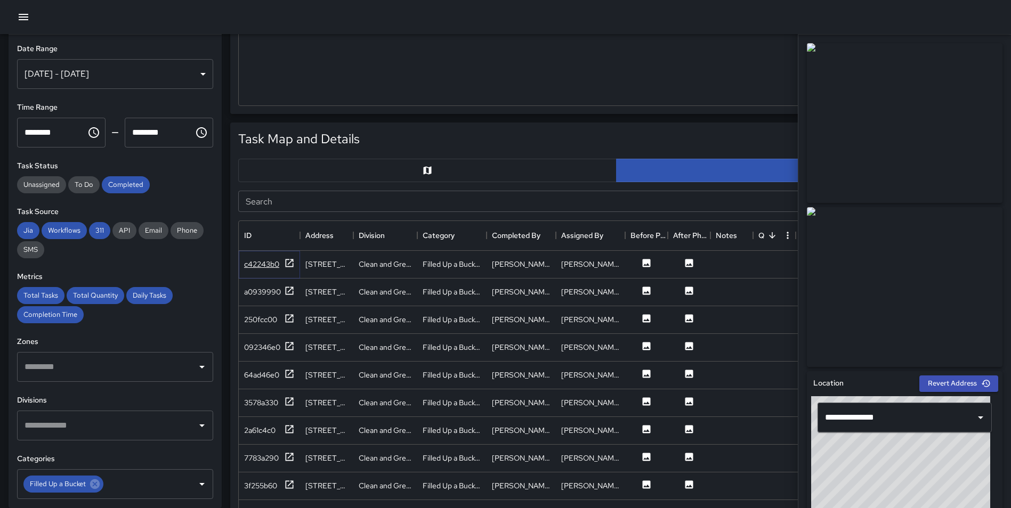
click at [285, 258] on icon at bounding box center [289, 263] width 11 height 11
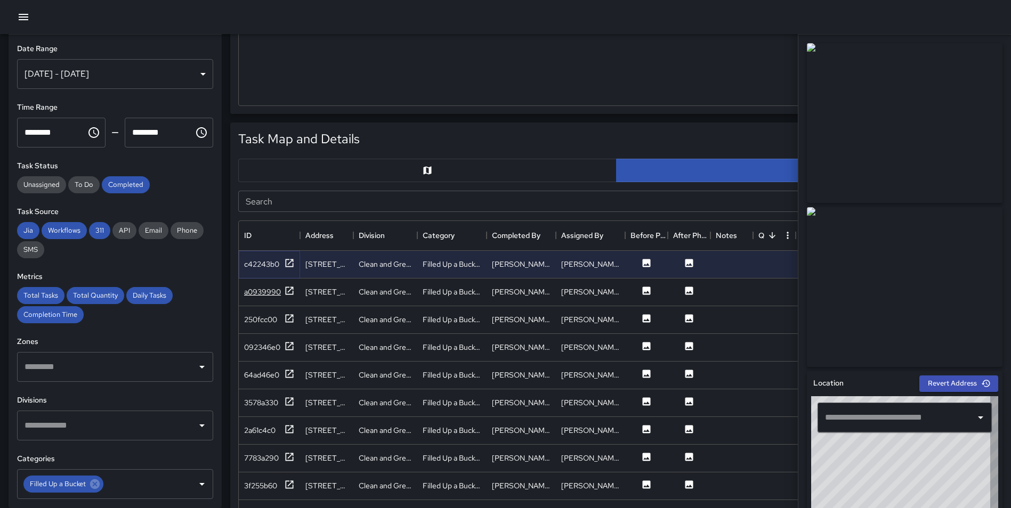
type input "**********"
click at [287, 291] on icon at bounding box center [289, 291] width 11 height 11
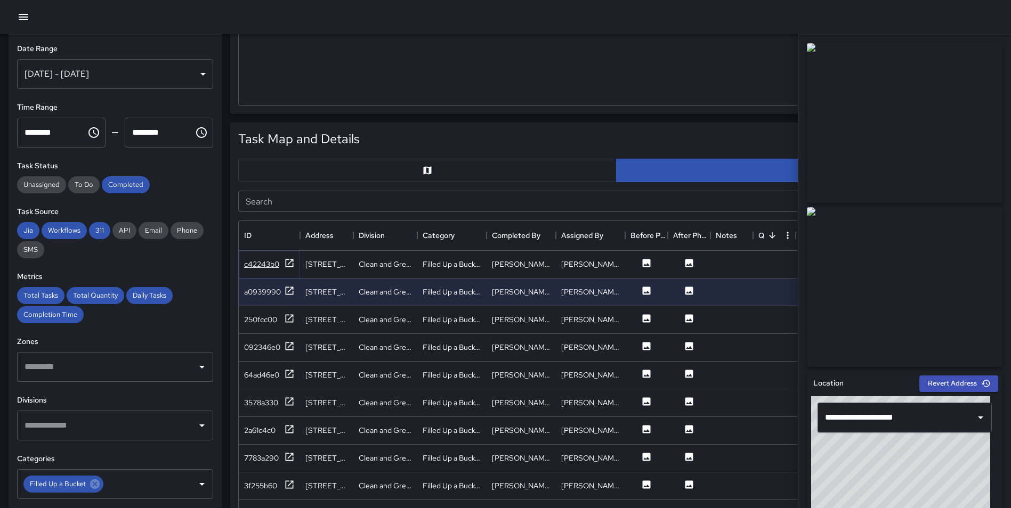
click at [288, 265] on icon at bounding box center [289, 263] width 11 height 11
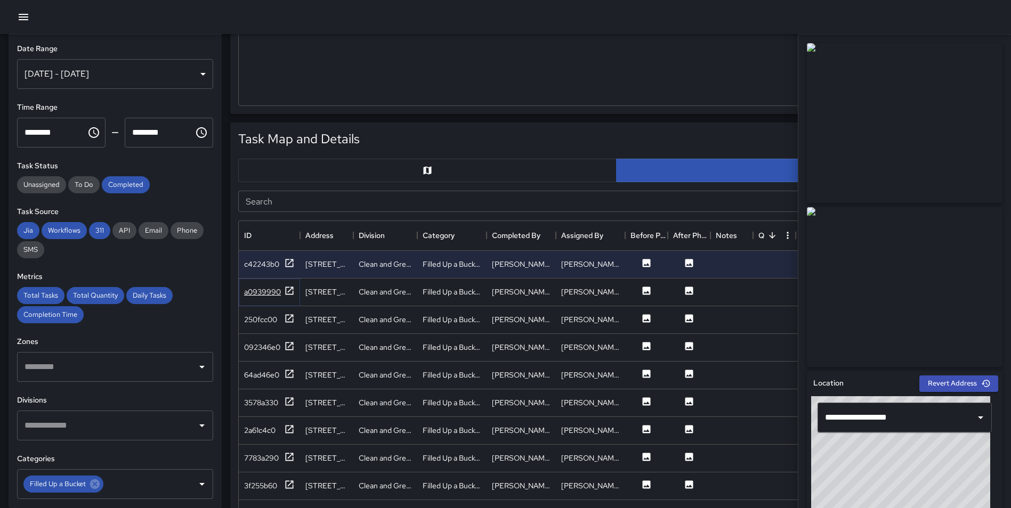
click at [288, 293] on icon at bounding box center [289, 291] width 11 height 11
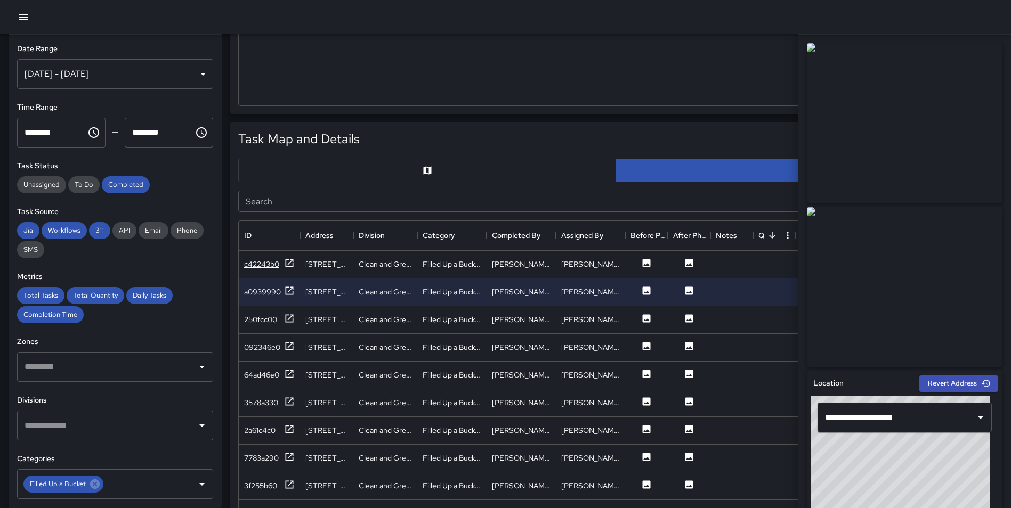
click at [290, 268] on icon at bounding box center [289, 263] width 11 height 11
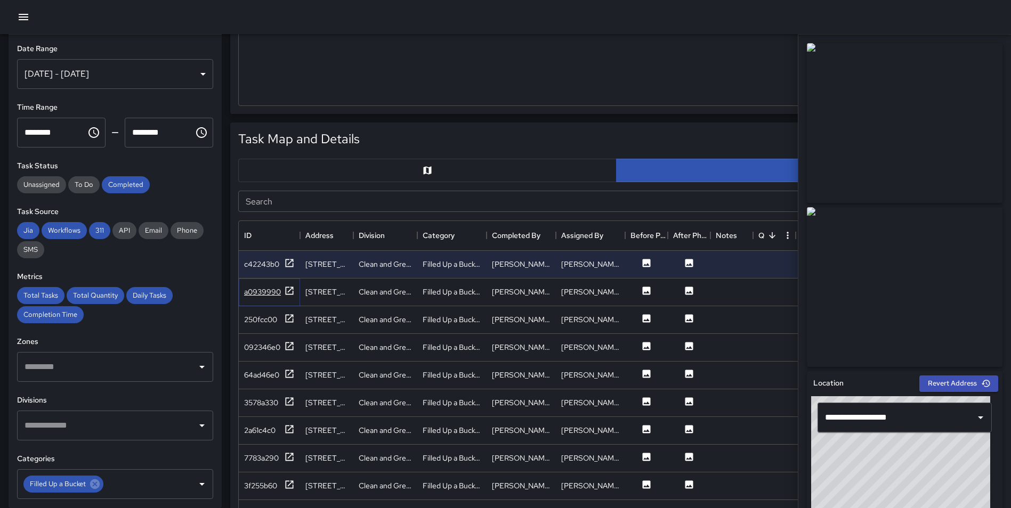
drag, startPoint x: 292, startPoint y: 290, endPoint x: 291, endPoint y: 297, distance: 7.5
click at [292, 290] on icon at bounding box center [289, 291] width 11 height 11
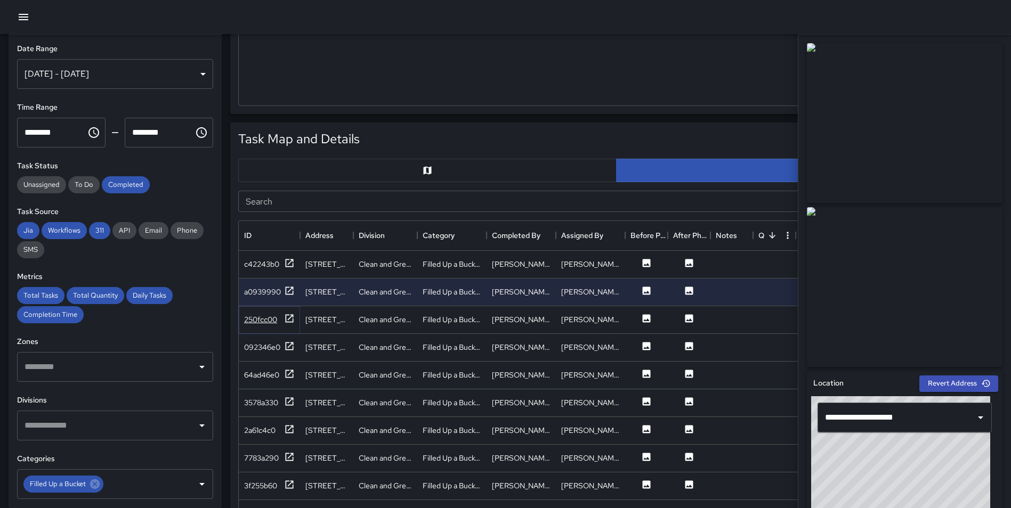
click at [294, 316] on icon at bounding box center [289, 318] width 11 height 11
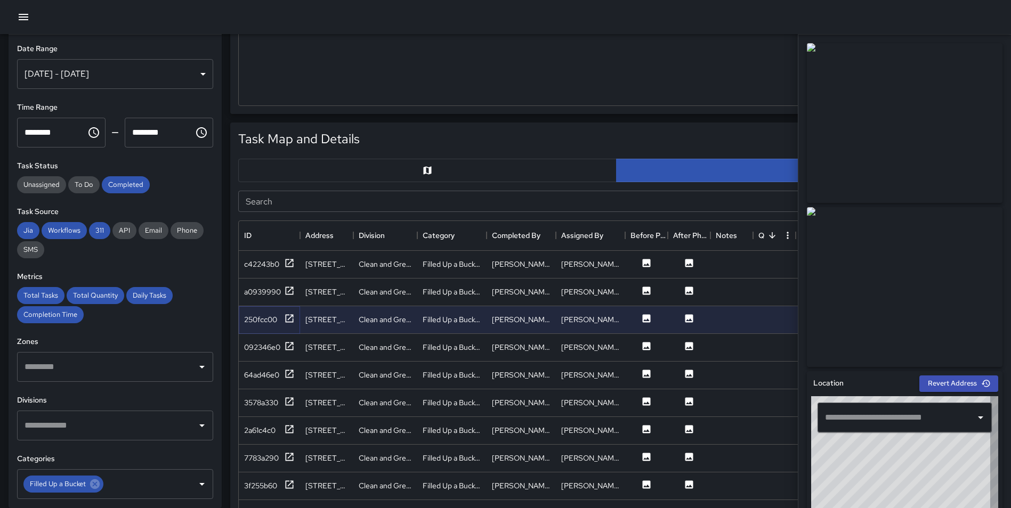
type input "**********"
click at [292, 345] on icon at bounding box center [289, 346] width 11 height 11
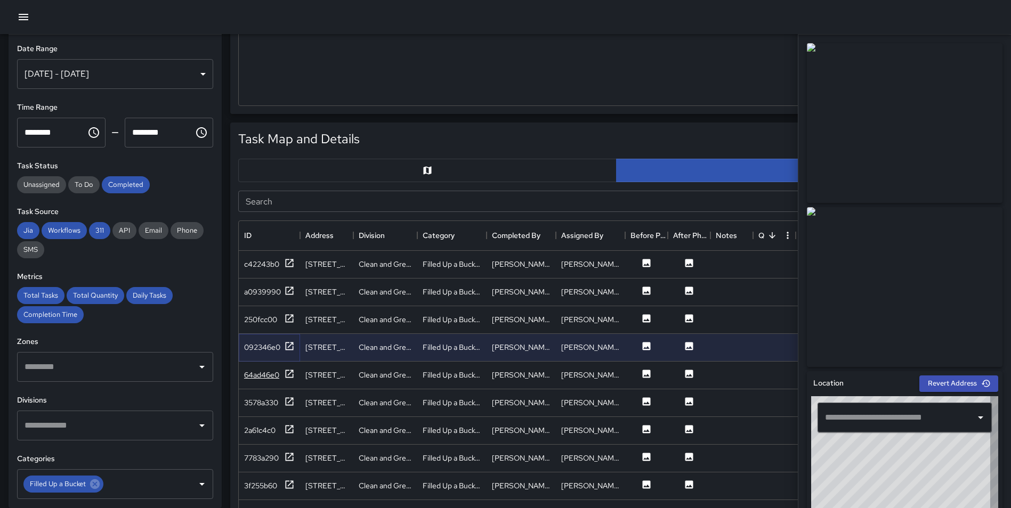
type input "**********"
click at [288, 376] on icon at bounding box center [289, 374] width 11 height 11
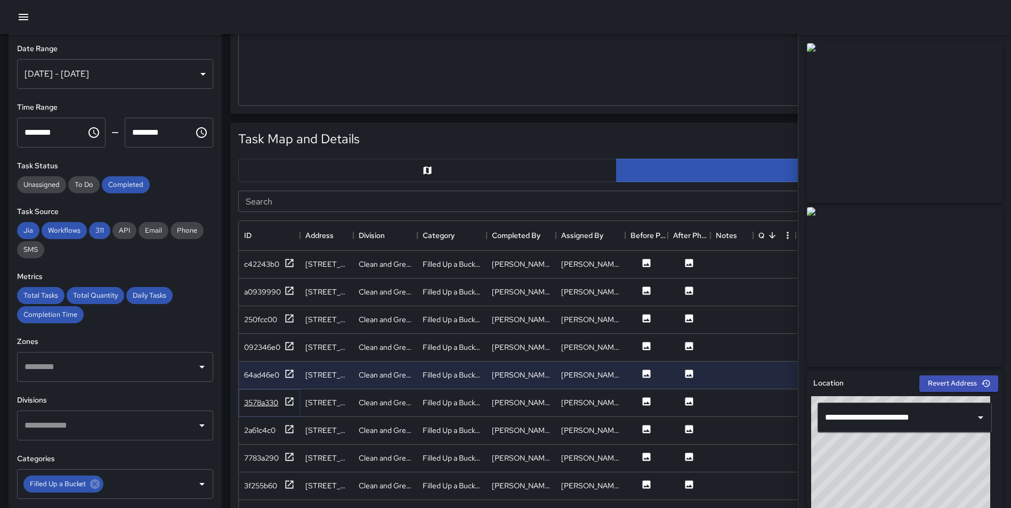
click at [290, 405] on icon at bounding box center [289, 402] width 11 height 11
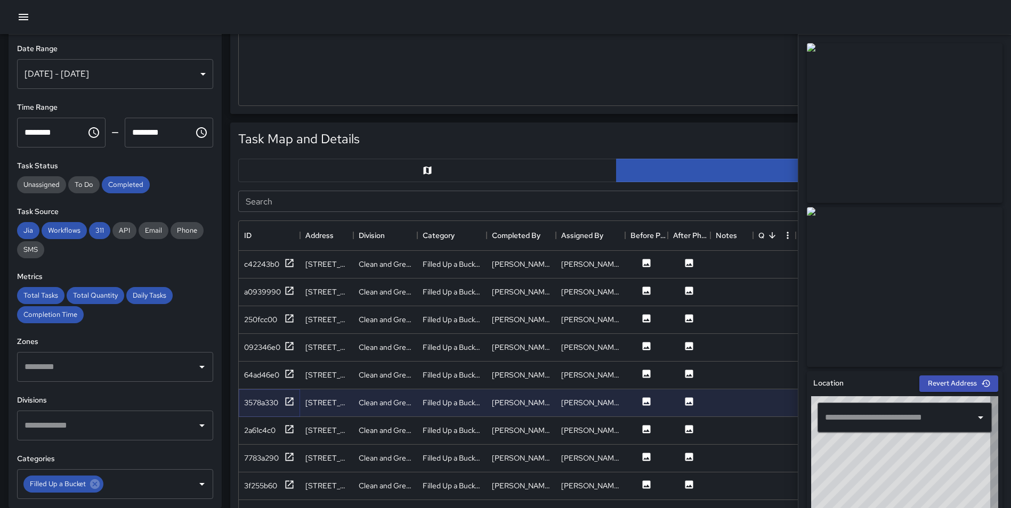
type input "**********"
click at [289, 432] on icon at bounding box center [289, 429] width 11 height 11
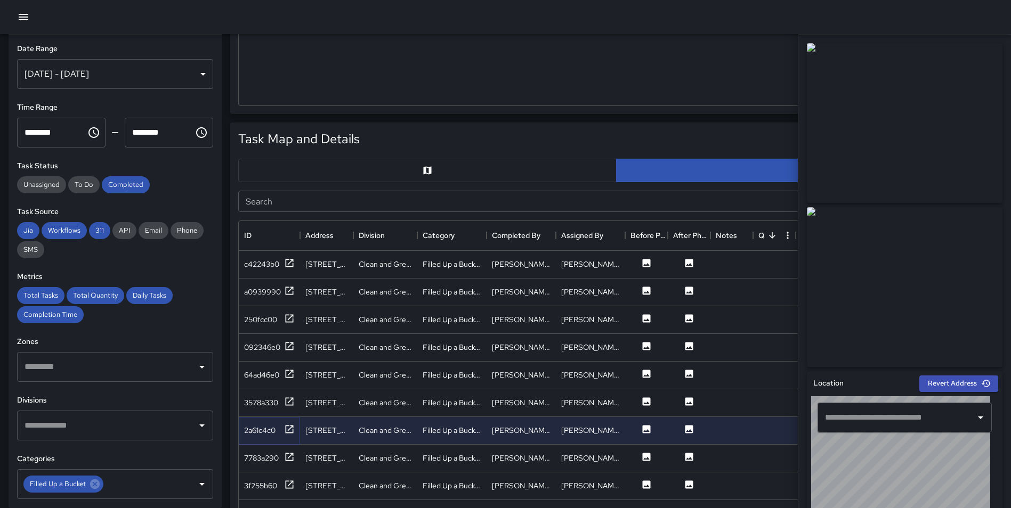
type input "**********"
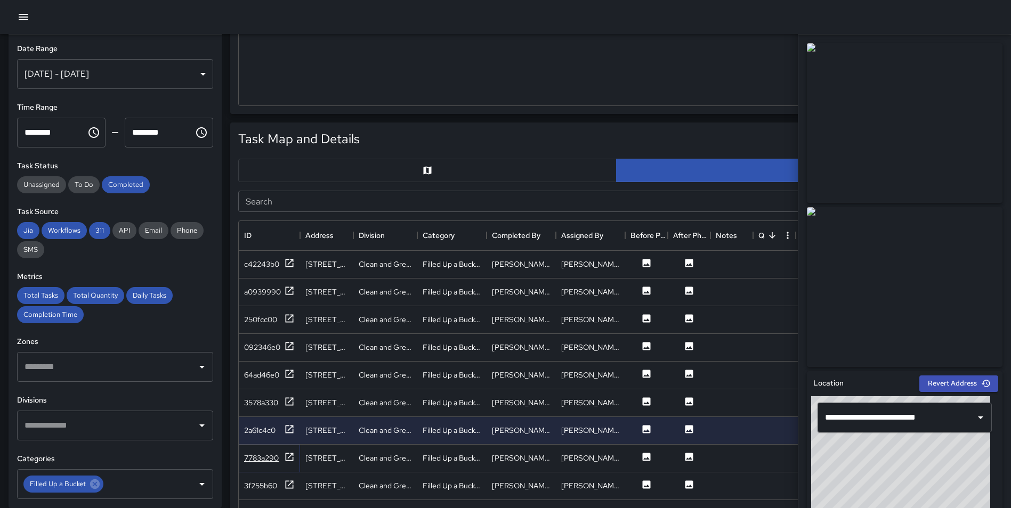
click at [289, 456] on icon at bounding box center [289, 457] width 11 height 11
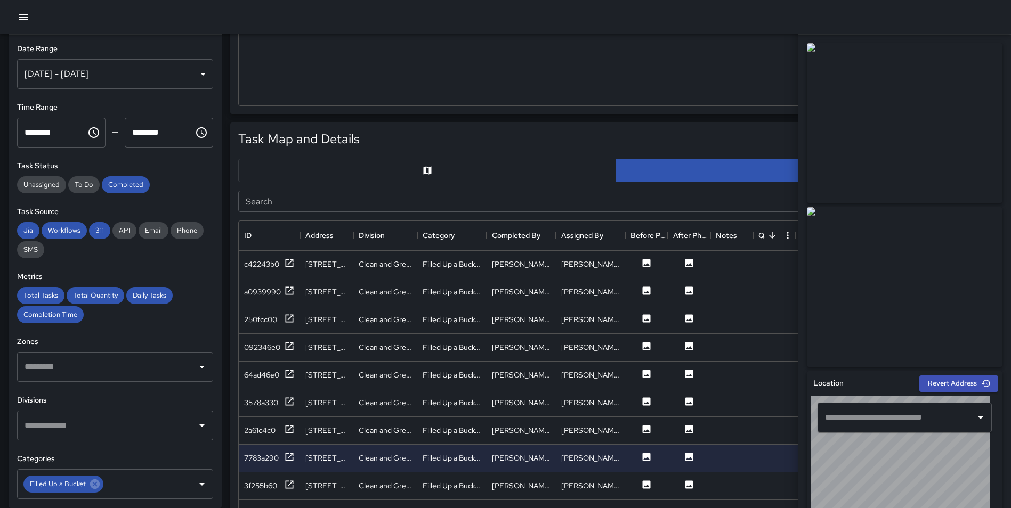
type input "**********"
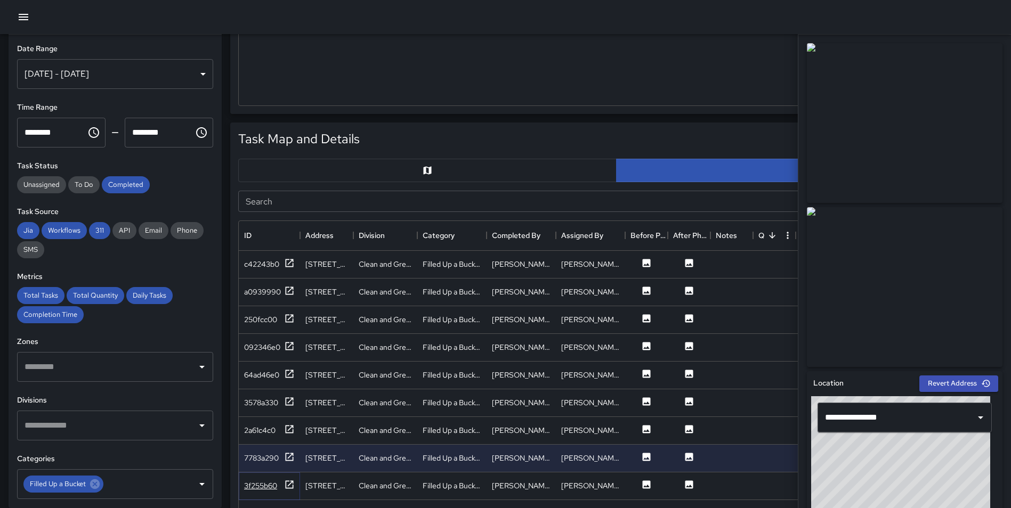
click at [290, 484] on icon at bounding box center [290, 485] width 8 height 8
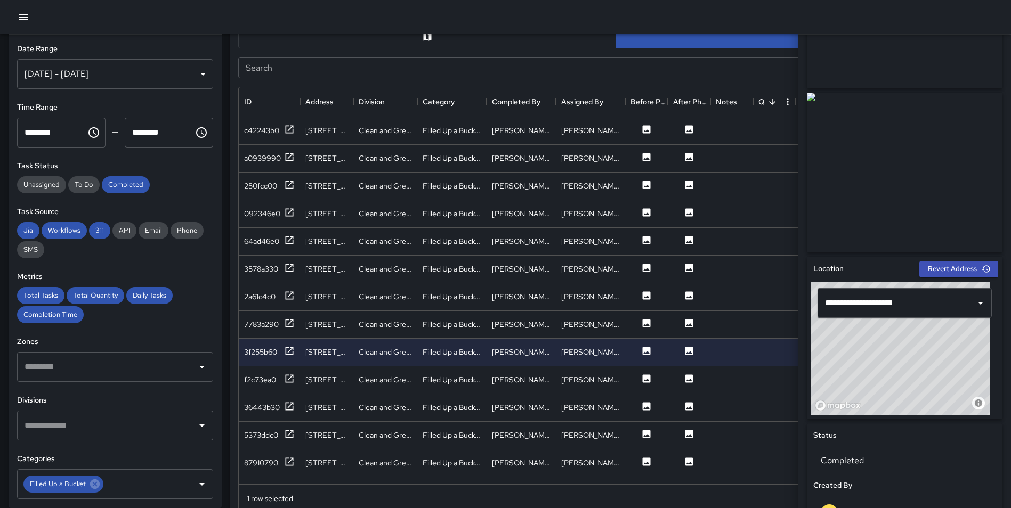
scroll to position [568, 0]
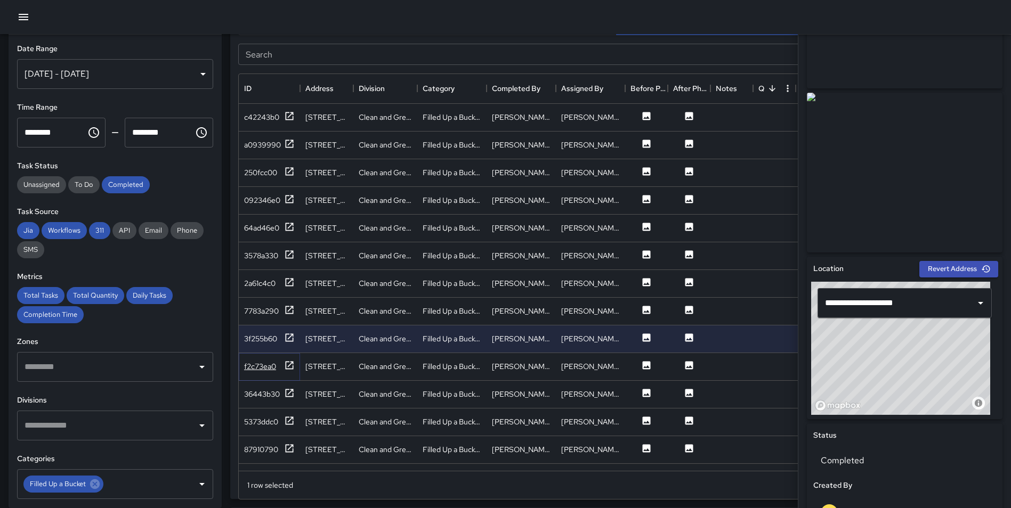
click at [285, 367] on icon at bounding box center [289, 365] width 11 height 11
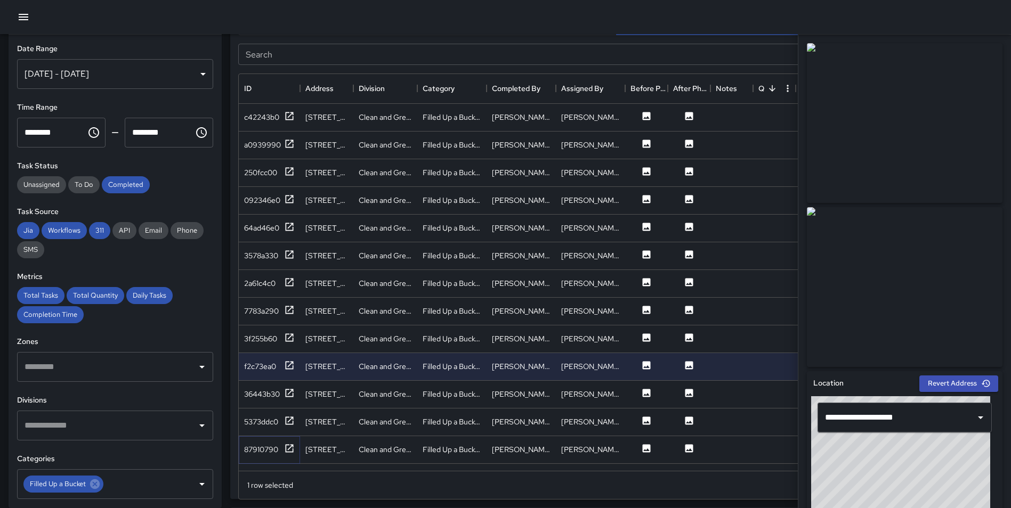
drag, startPoint x: 290, startPoint y: 448, endPoint x: 294, endPoint y: 436, distance: 12.3
click at [290, 448] on icon at bounding box center [290, 448] width 8 height 8
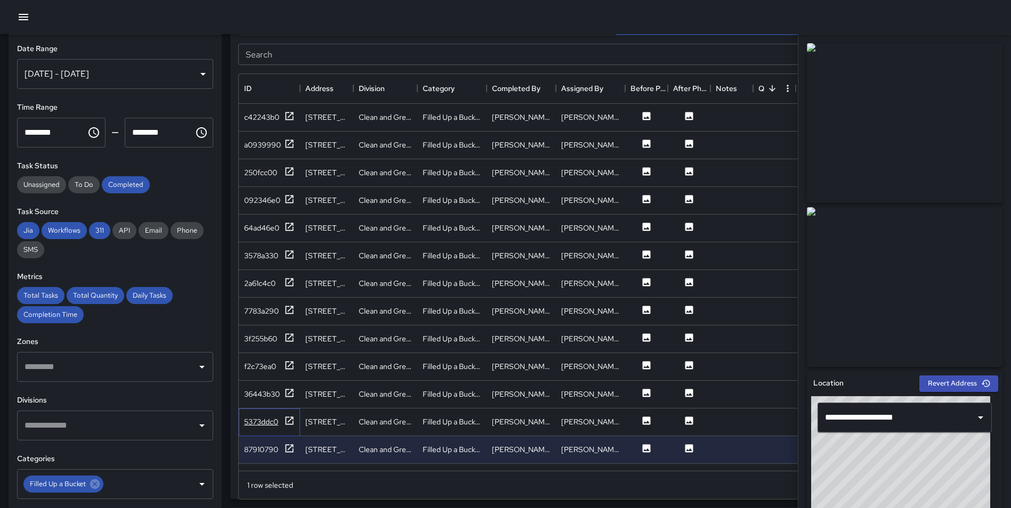
click at [283, 414] on div "5373ddc0" at bounding box center [269, 423] width 61 height 28
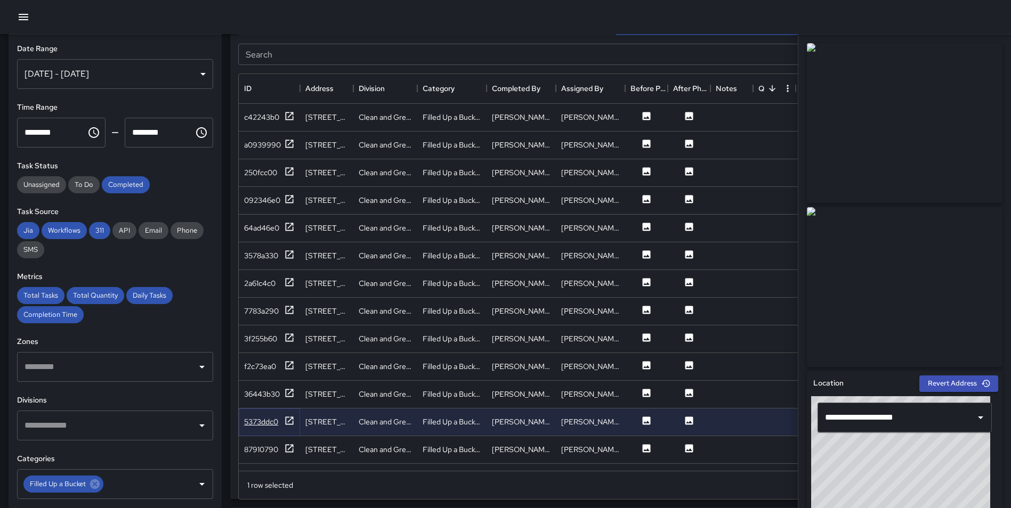
click at [290, 420] on icon at bounding box center [289, 421] width 11 height 11
type input "**********"
click at [289, 391] on icon at bounding box center [289, 393] width 11 height 11
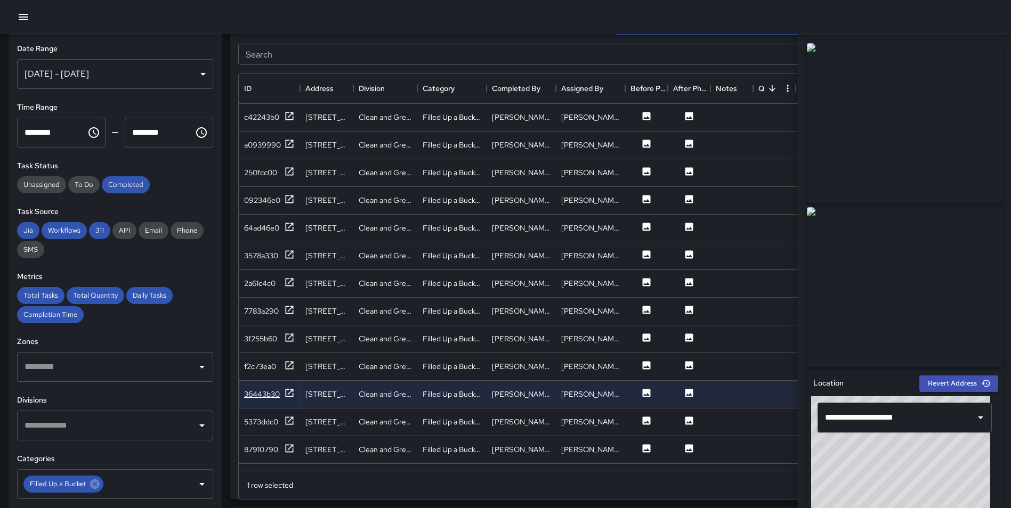
click at [289, 391] on icon at bounding box center [289, 393] width 11 height 11
click at [282, 394] on div "36443b30" at bounding box center [269, 394] width 51 height 13
click at [288, 416] on icon at bounding box center [289, 421] width 11 height 11
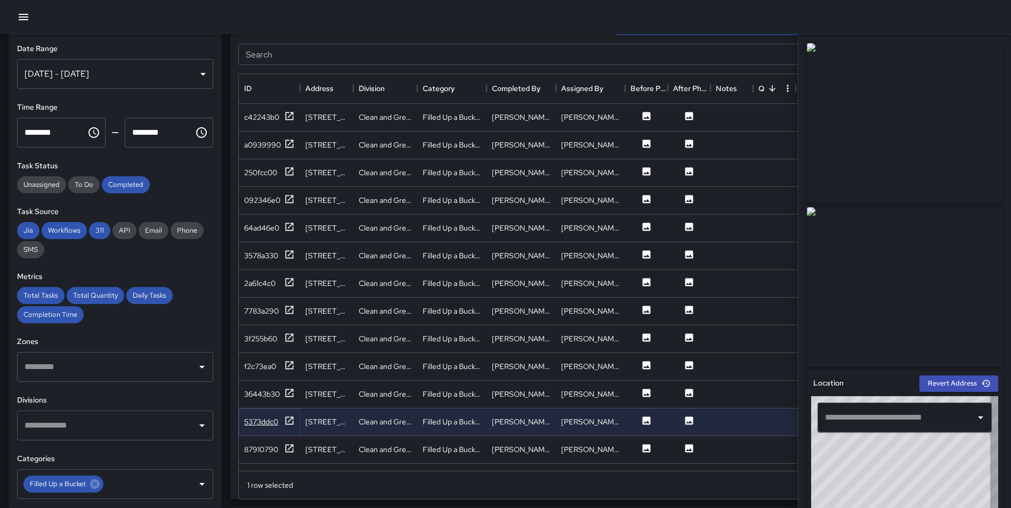
type input "**********"
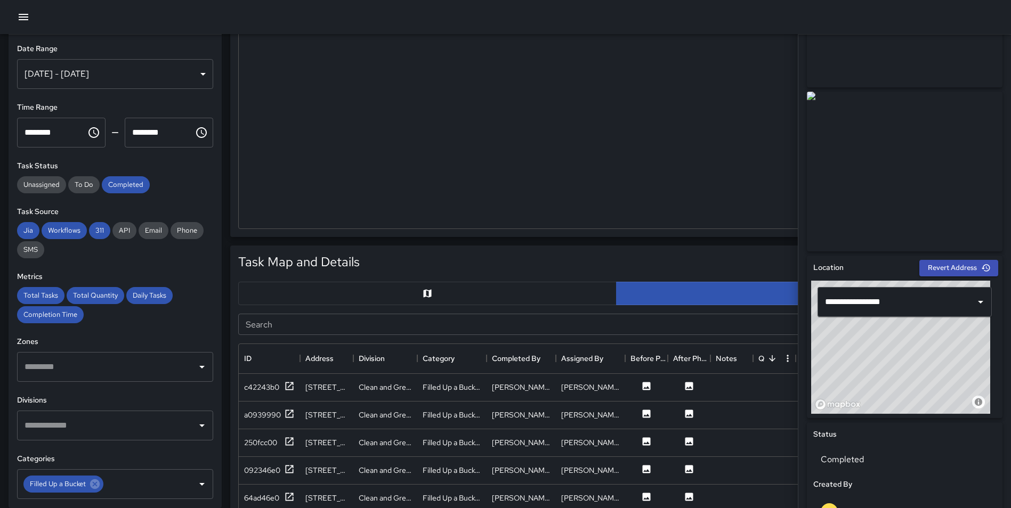
scroll to position [312, 0]
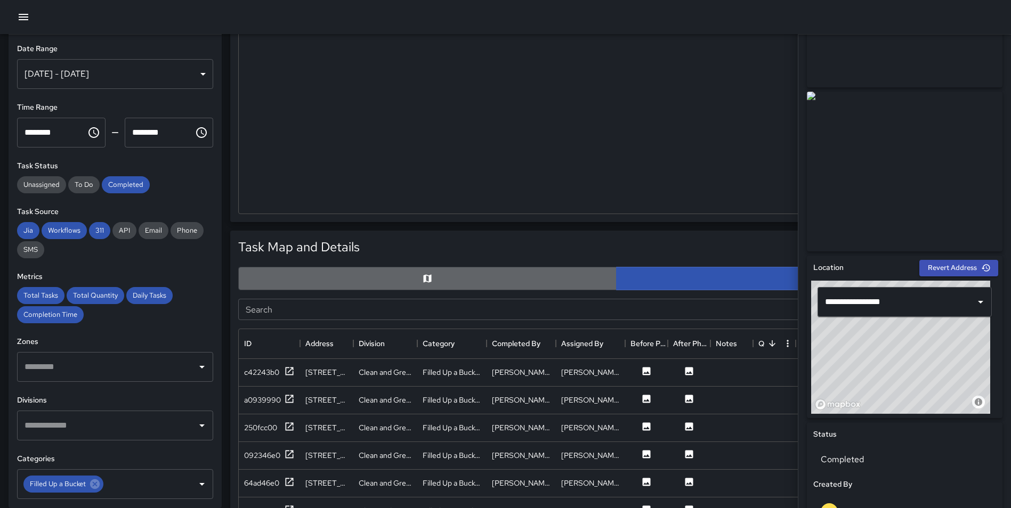
click at [431, 286] on button "button" at bounding box center [427, 278] width 378 height 23
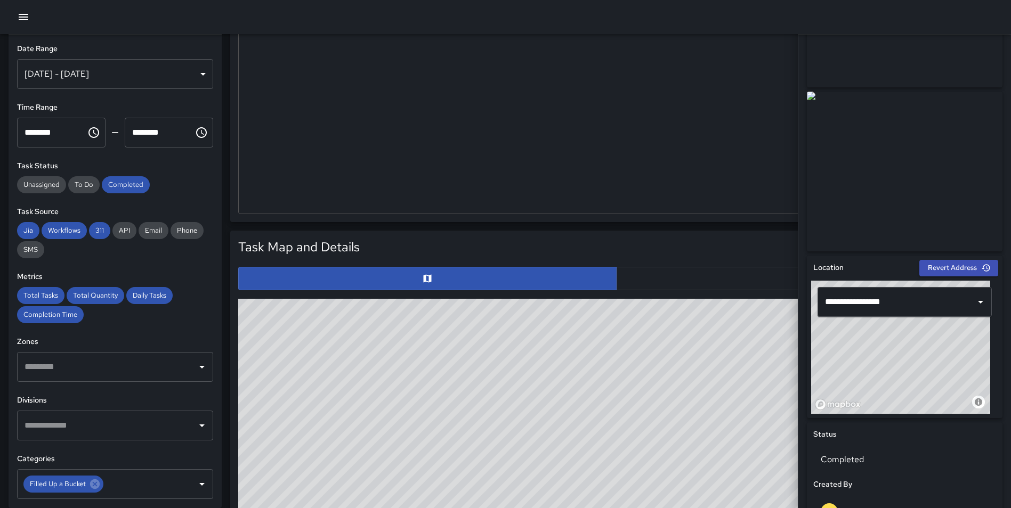
scroll to position [0, 0]
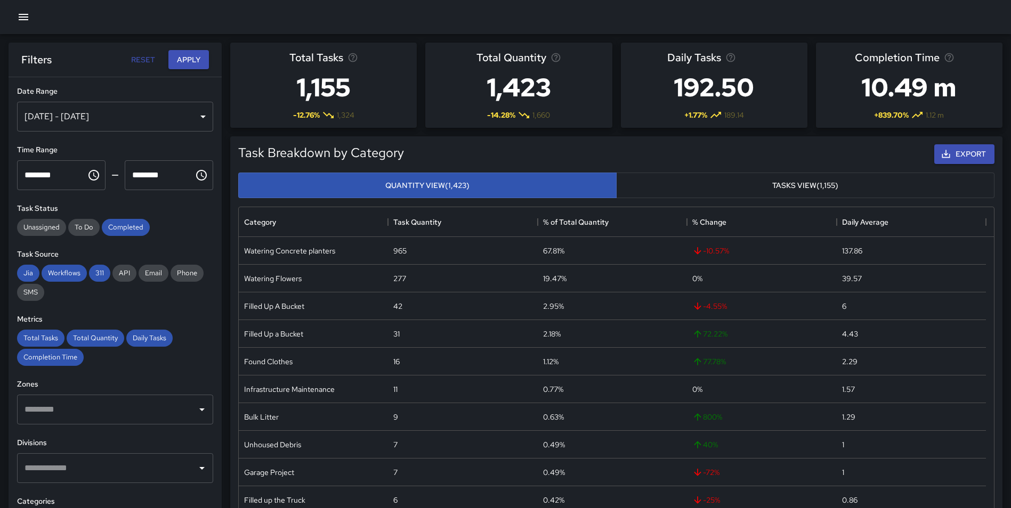
scroll to position [311, 747]
click at [130, 120] on div "[DATE] - [DATE]" at bounding box center [115, 117] width 196 height 30
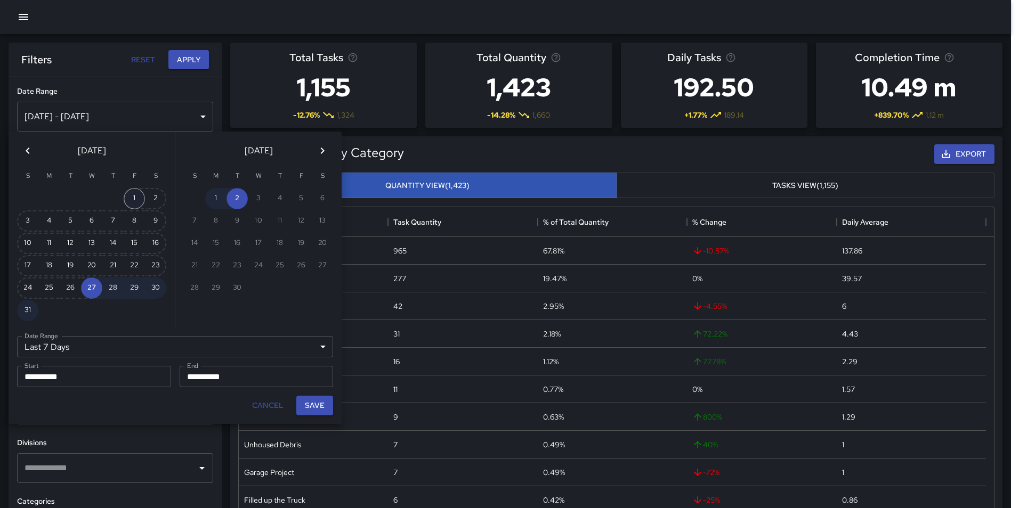
click at [131, 197] on button "1" at bounding box center [134, 198] width 21 height 21
type input "******"
type input "**********"
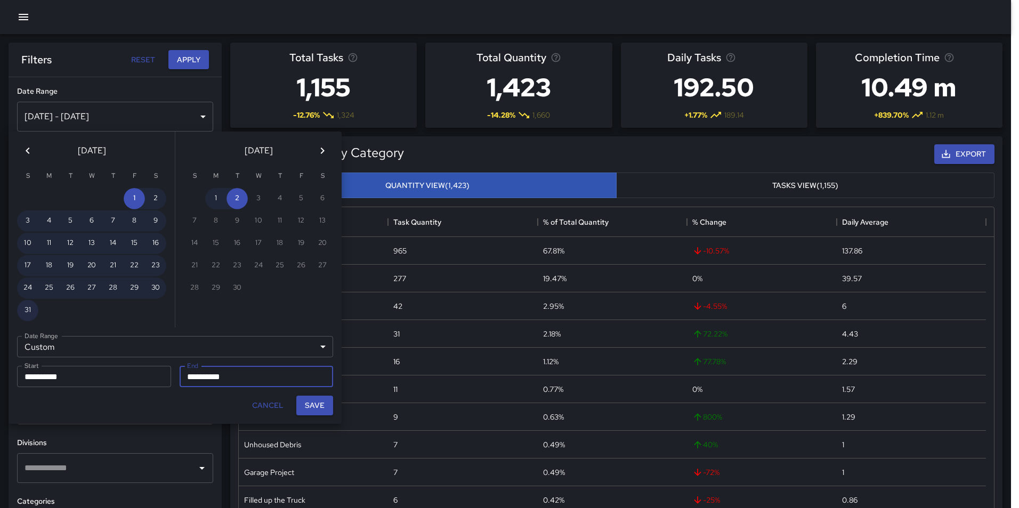
click at [30, 310] on button "31" at bounding box center [27, 310] width 21 height 21
type input "**********"
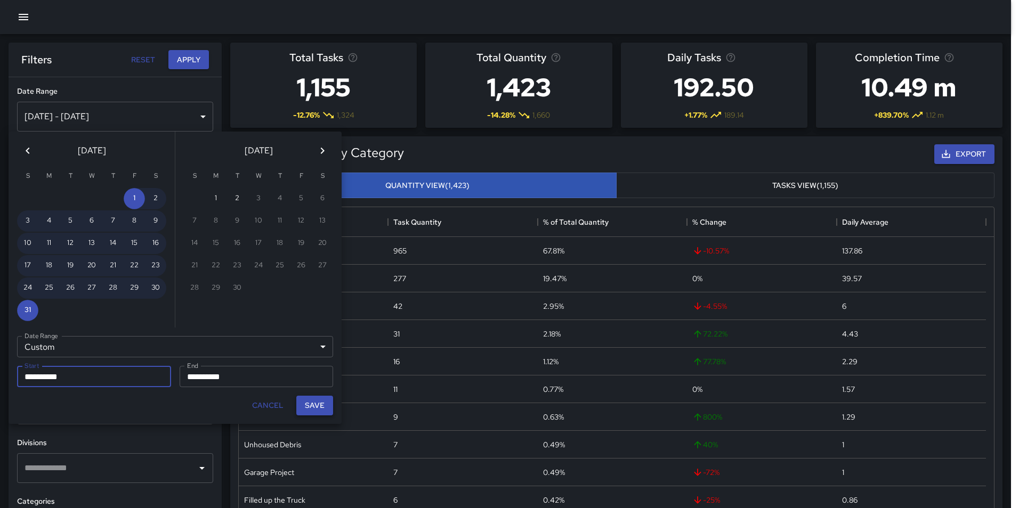
click at [328, 406] on button "Save" at bounding box center [314, 406] width 37 height 20
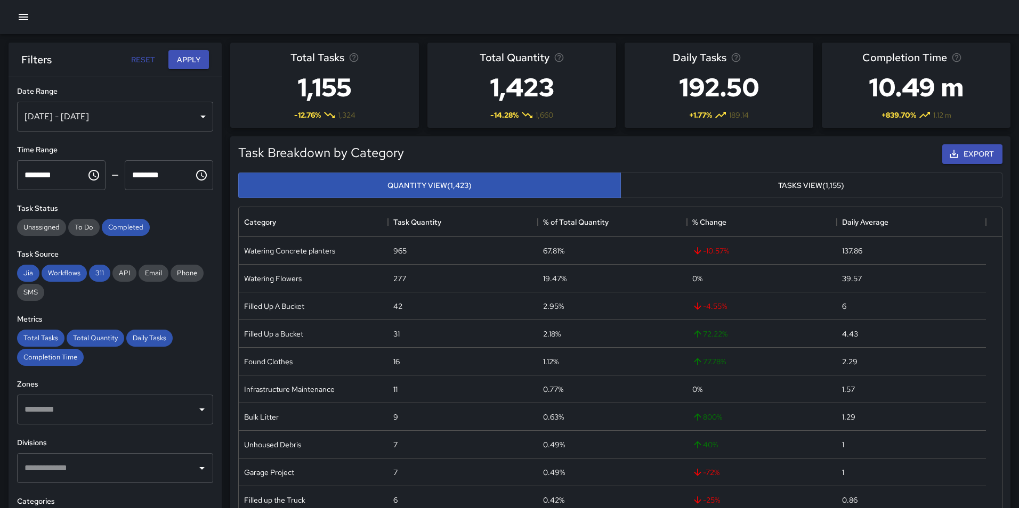
type input "**********"
click at [180, 59] on button "Apply" at bounding box center [188, 60] width 41 height 20
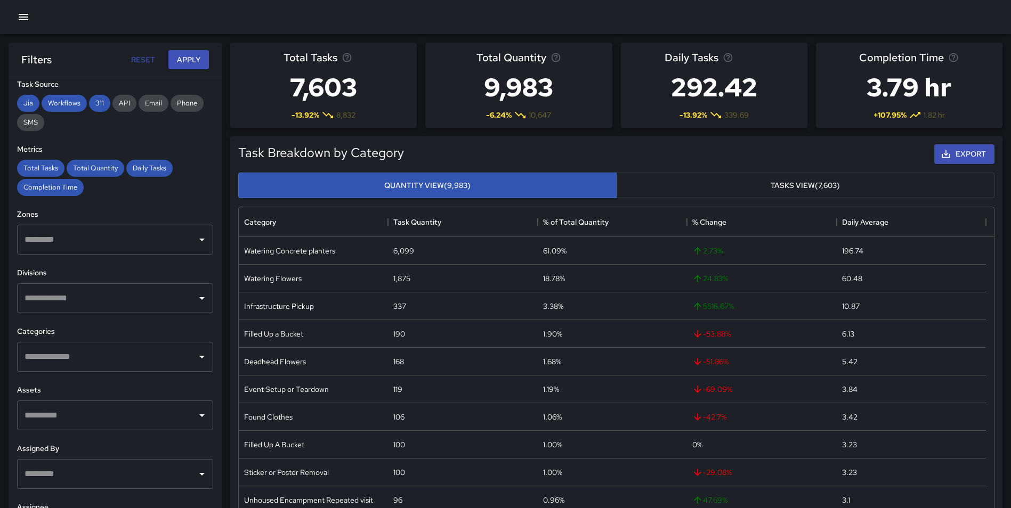
scroll to position [175, 0]
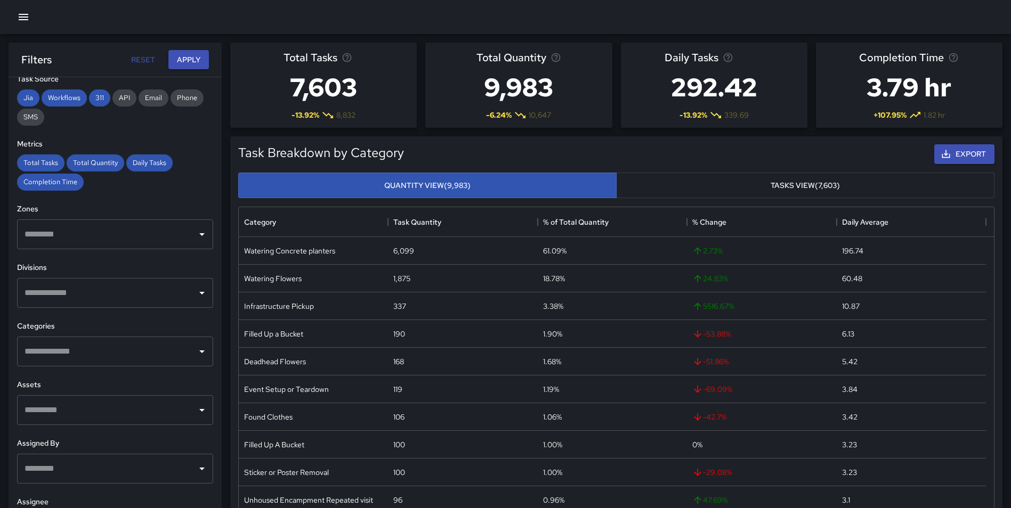
click at [117, 348] on input "text" at bounding box center [107, 352] width 171 height 20
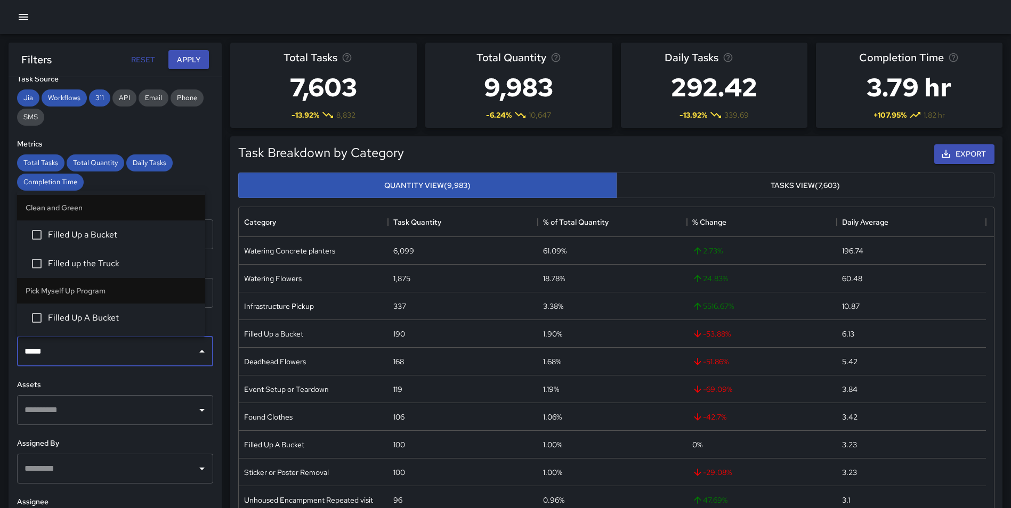
type input "******"
click at [101, 230] on span "Filled Up a Bucket" at bounding box center [122, 235] width 149 height 13
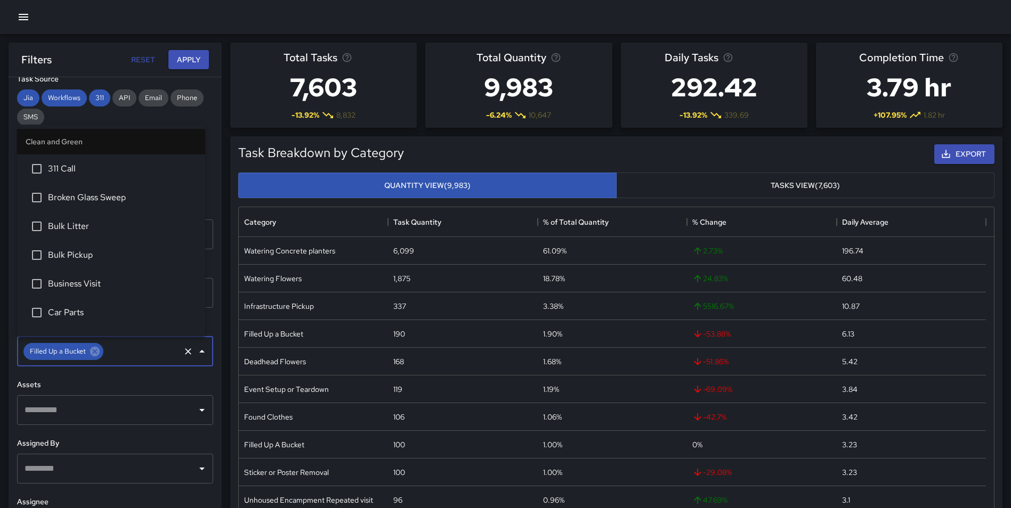
scroll to position [221, 0]
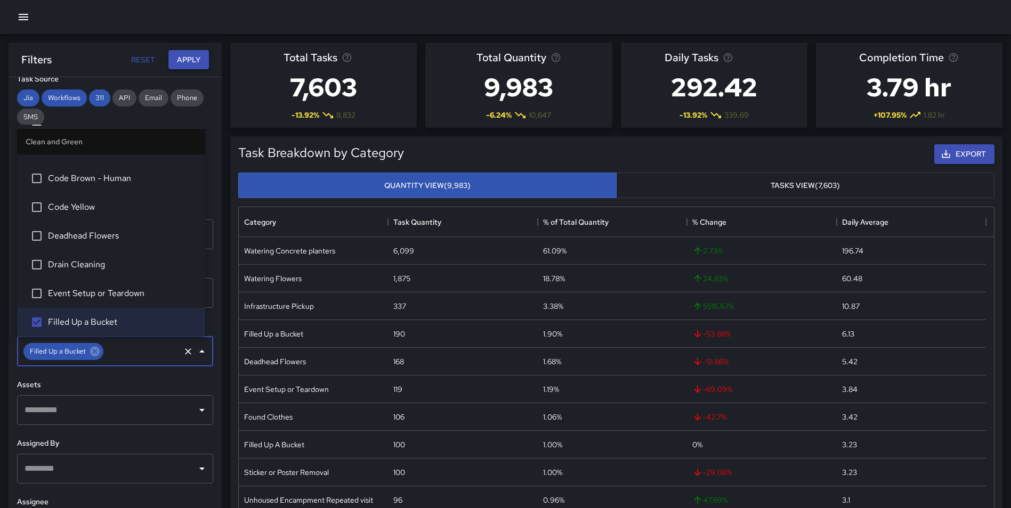
click at [193, 56] on button "Apply" at bounding box center [188, 60] width 41 height 20
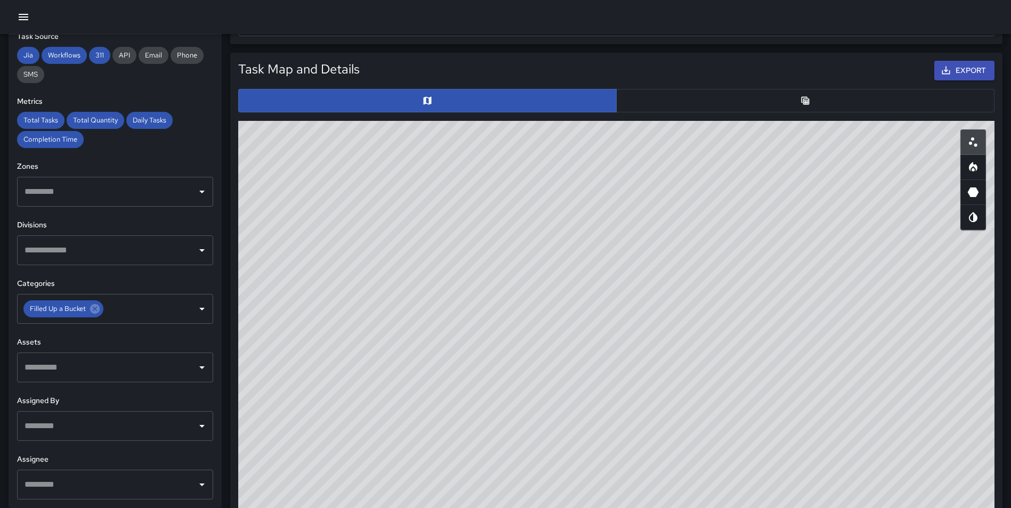
scroll to position [505, 0]
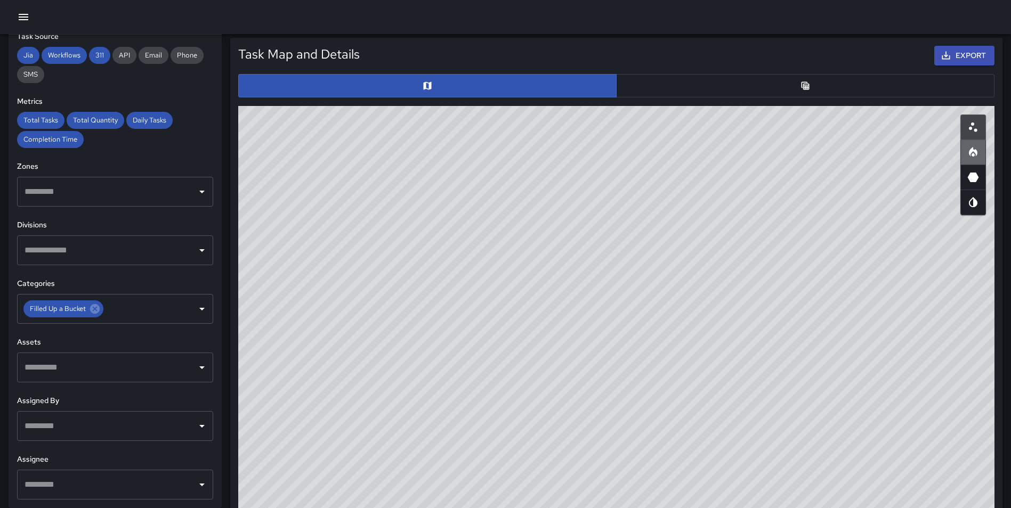
click at [983, 149] on button "button" at bounding box center [973, 153] width 26 height 26
type button "heatmap"
drag, startPoint x: 713, startPoint y: 338, endPoint x: 685, endPoint y: 529, distance: 192.3
click at [685, 508] on html "**********" at bounding box center [505, 247] width 1011 height 1504
drag, startPoint x: 808, startPoint y: 362, endPoint x: 802, endPoint y: 357, distance: 8.3
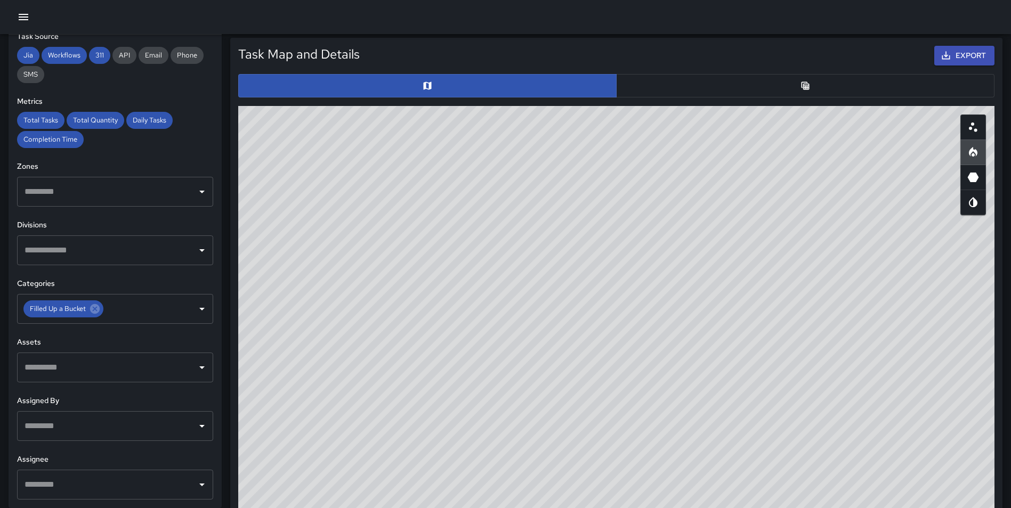
click at [802, 357] on div "© Mapbox © OpenStreetMap Improve this map" at bounding box center [616, 319] width 756 height 426
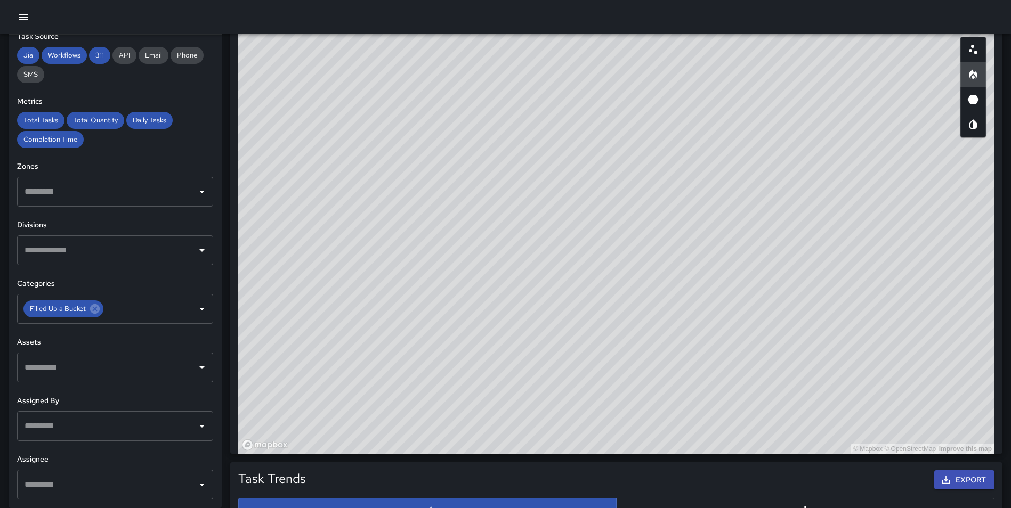
scroll to position [567, 0]
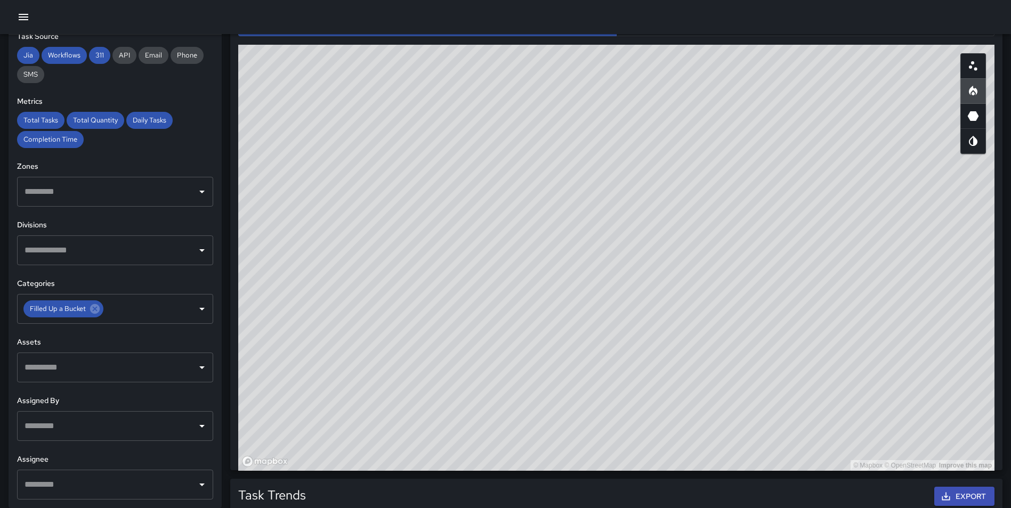
drag, startPoint x: 771, startPoint y: 264, endPoint x: 752, endPoint y: 260, distance: 19.0
click at [752, 260] on div "© Mapbox © OpenStreetMap Improve this map" at bounding box center [616, 258] width 756 height 426
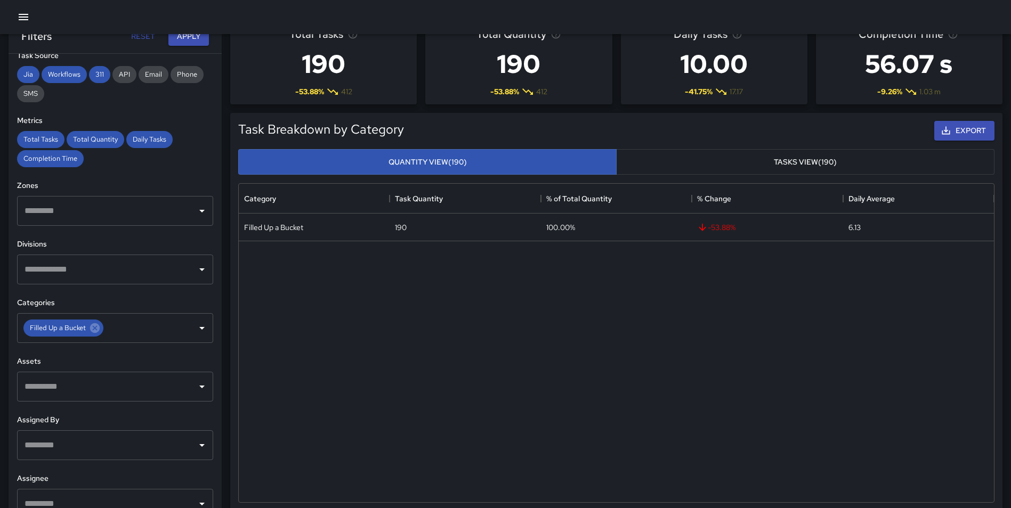
scroll to position [0, 0]
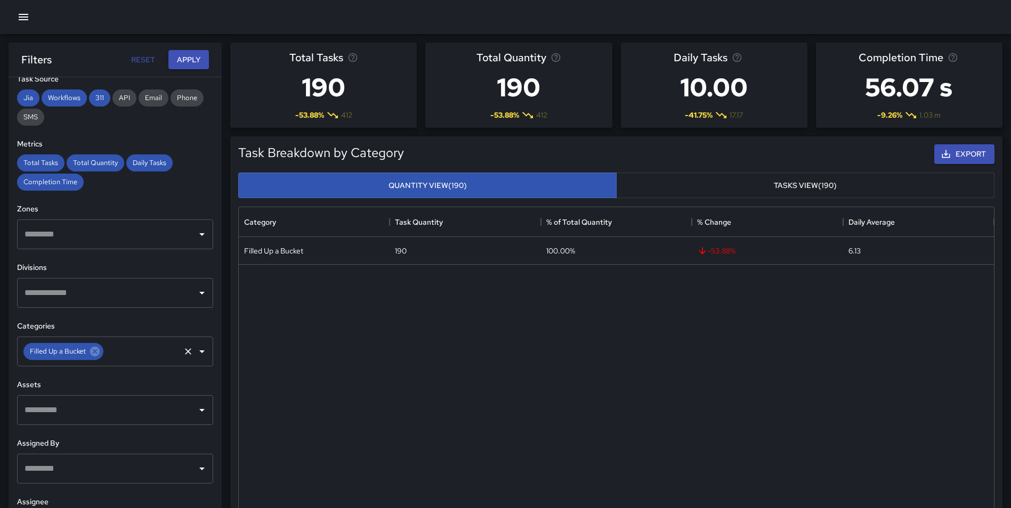
click at [93, 352] on icon at bounding box center [95, 352] width 10 height 10
click at [93, 352] on input "text" at bounding box center [107, 352] width 171 height 20
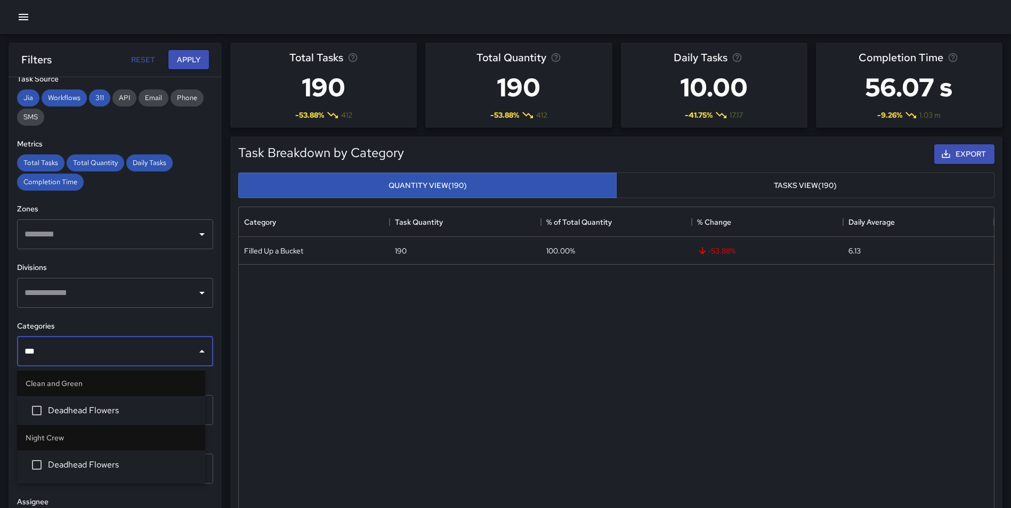
type input "****"
click at [107, 406] on span "Deadhead Flowers" at bounding box center [122, 411] width 149 height 13
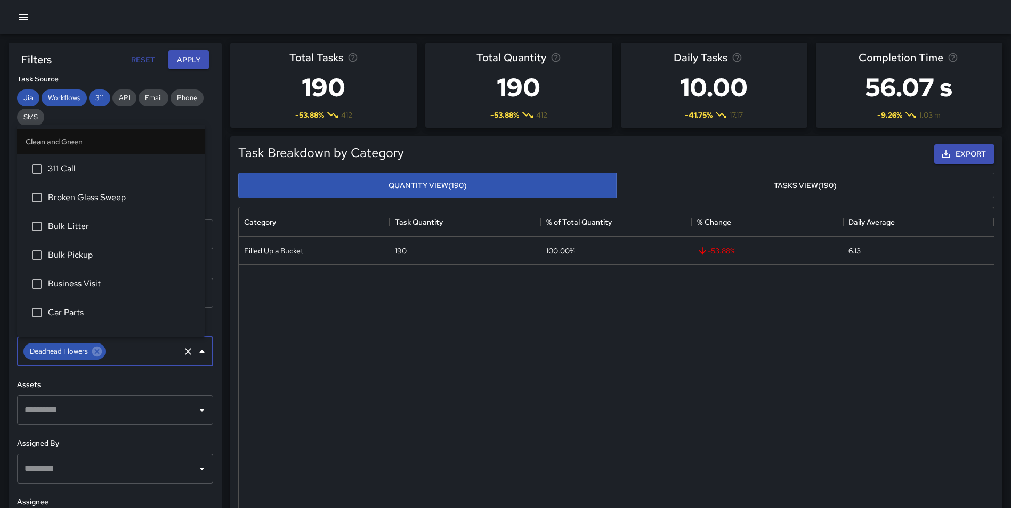
scroll to position [134, 0]
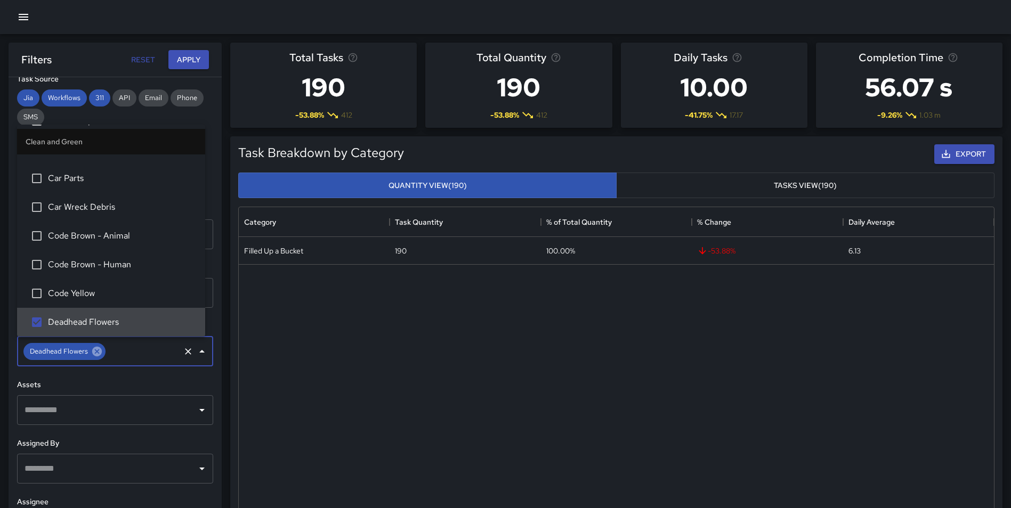
click at [99, 352] on icon at bounding box center [97, 352] width 10 height 10
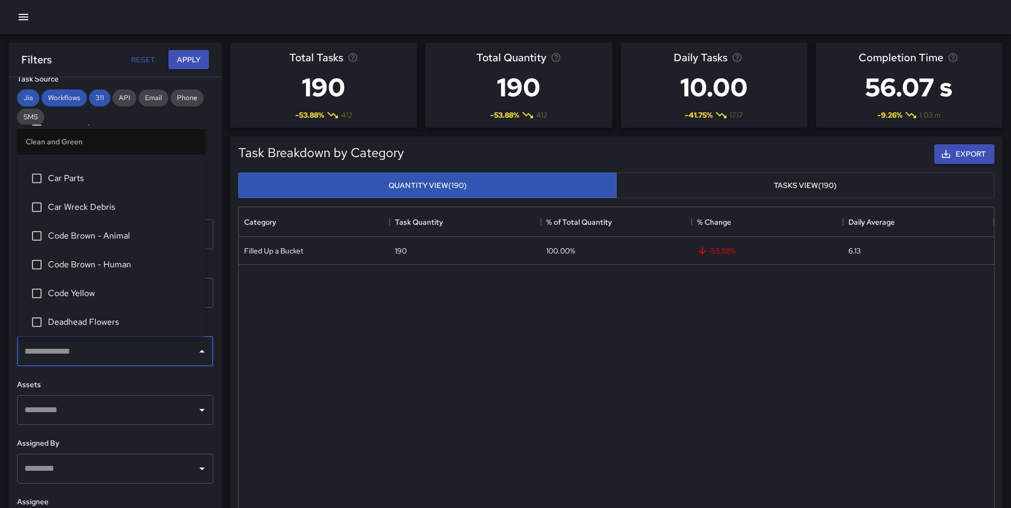
click at [79, 352] on input "text" at bounding box center [107, 352] width 171 height 20
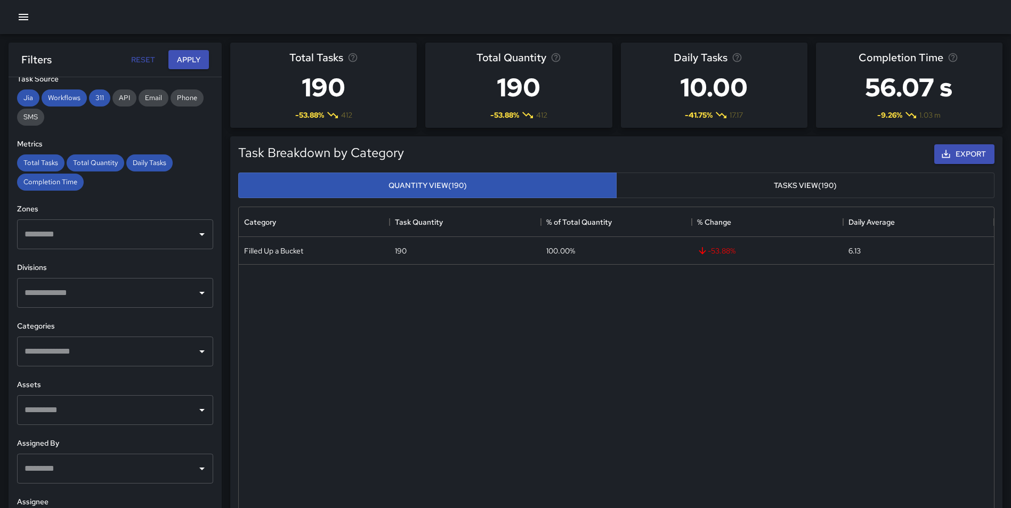
click at [83, 352] on input "text" at bounding box center [107, 352] width 171 height 20
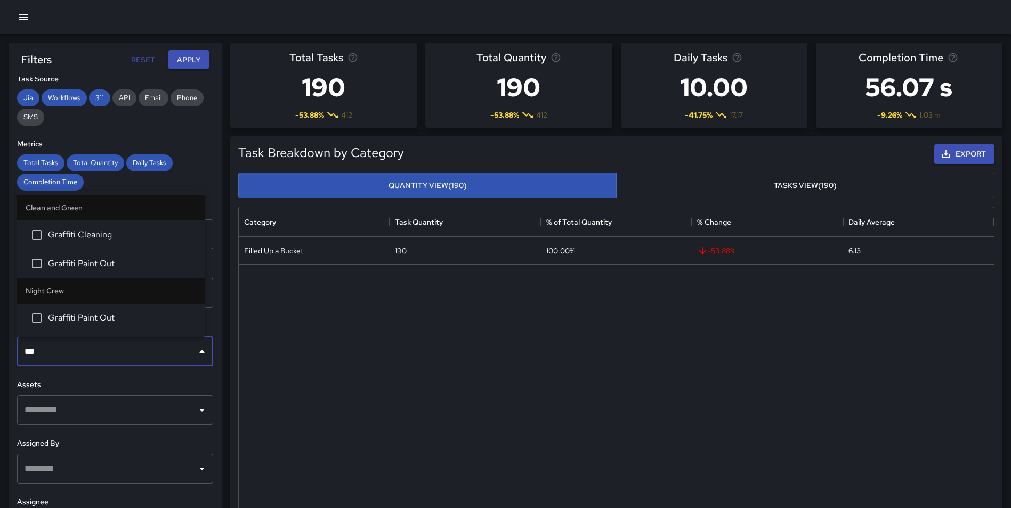
type input "****"
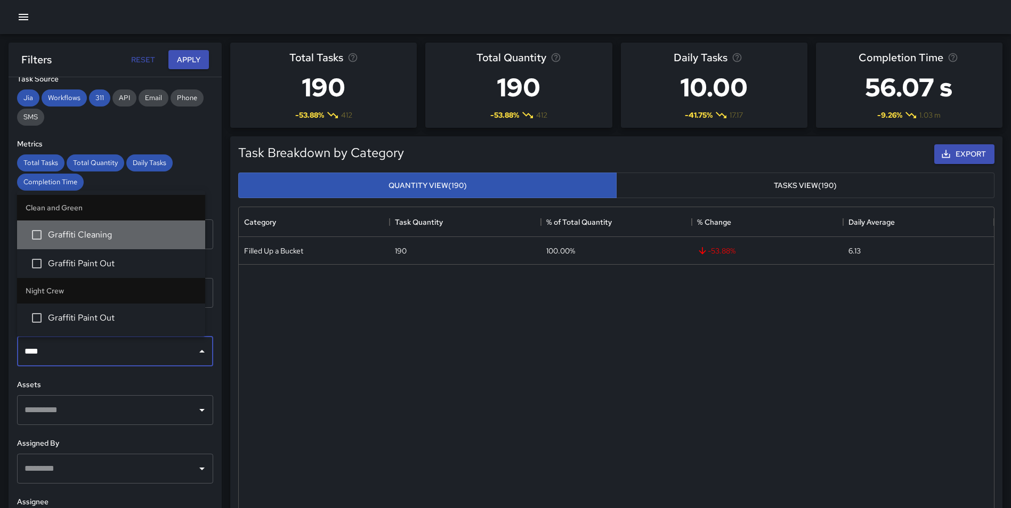
click at [99, 242] on li "Graffiti Cleaning" at bounding box center [111, 235] width 188 height 29
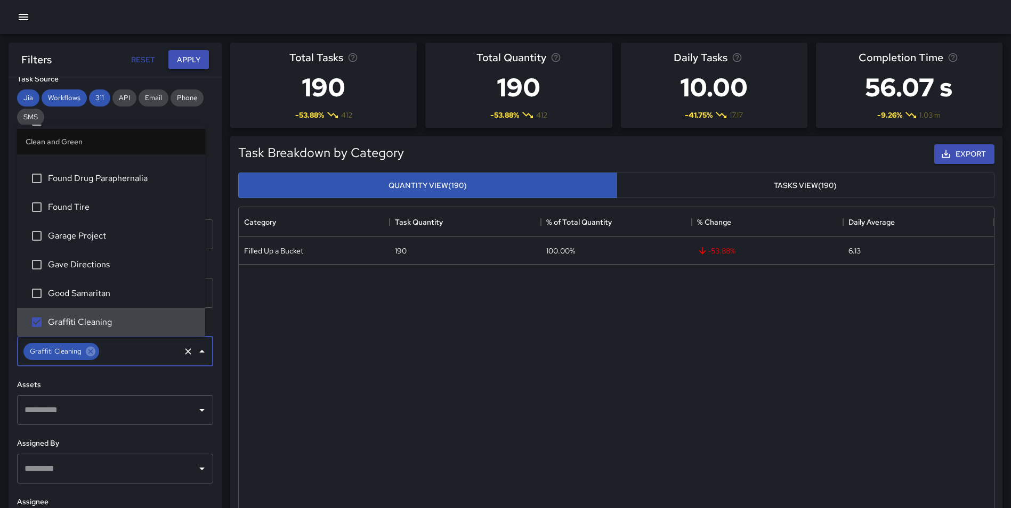
click at [187, 59] on button "Apply" at bounding box center [188, 60] width 41 height 20
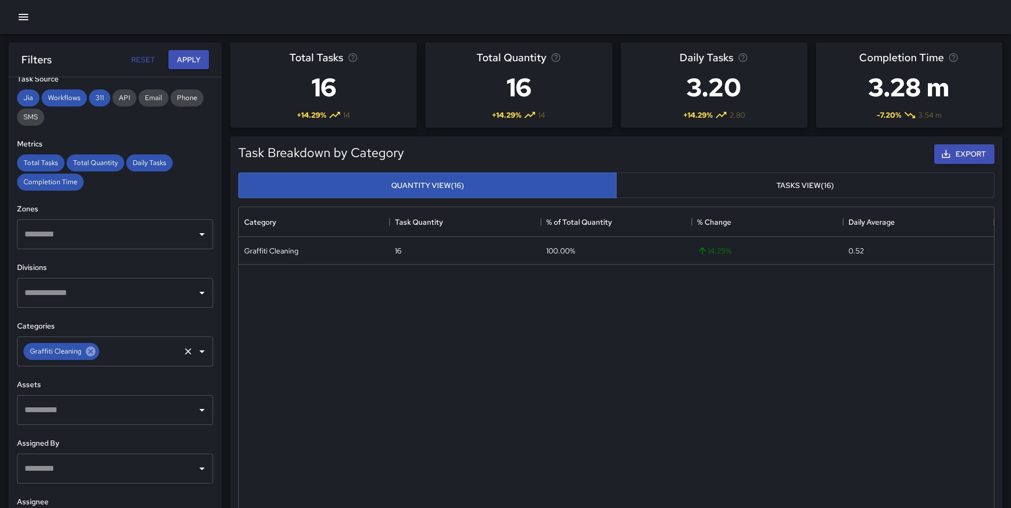
click at [93, 355] on icon at bounding box center [91, 352] width 10 height 10
click at [90, 355] on input "text" at bounding box center [107, 352] width 171 height 20
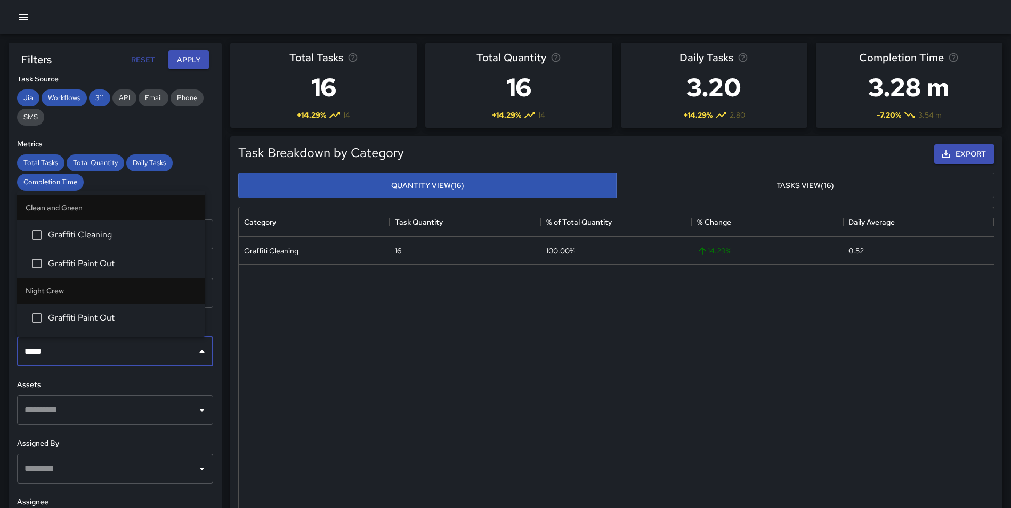
type input "******"
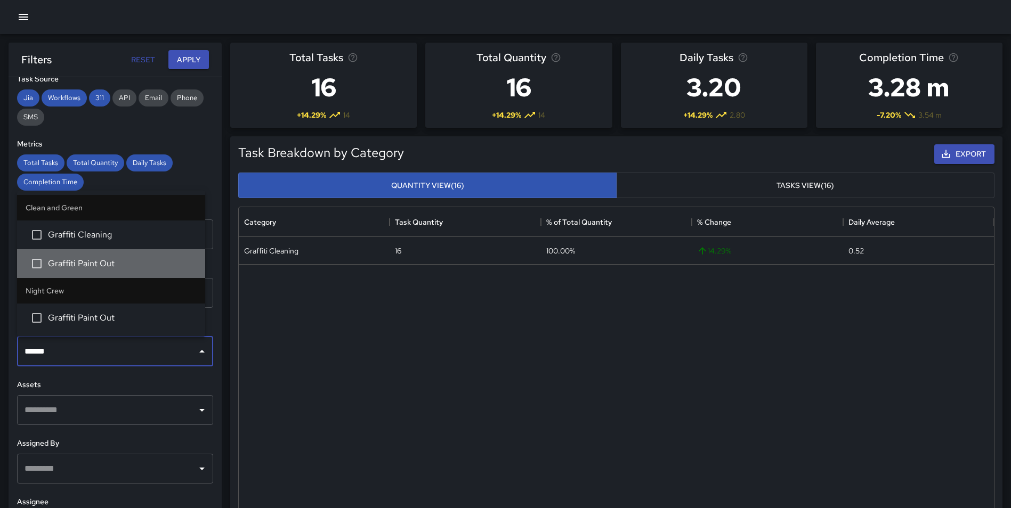
click at [115, 264] on span "Graffiti Paint Out" at bounding box center [122, 263] width 149 height 13
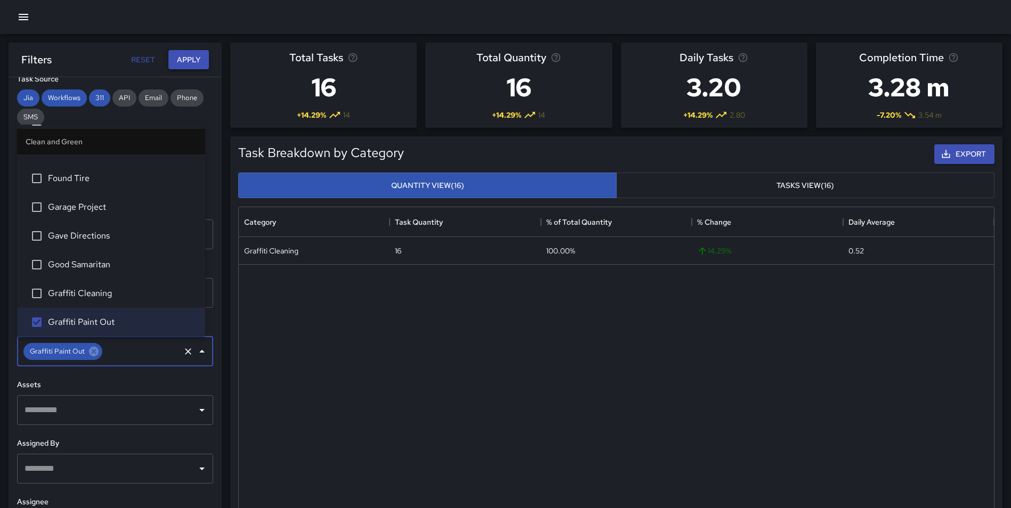
click at [197, 51] on button "Apply" at bounding box center [188, 60] width 41 height 20
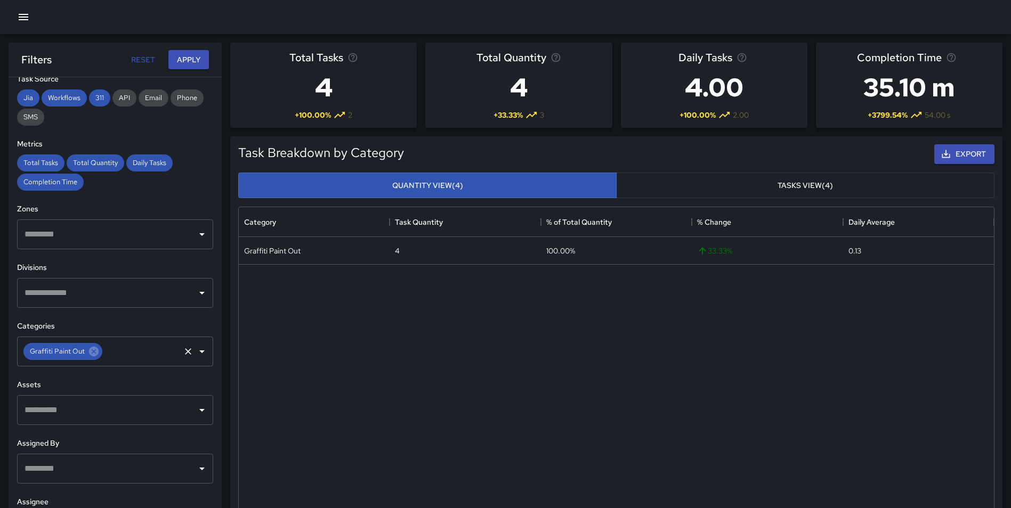
click at [91, 358] on div "Graffiti Paint Out" at bounding box center [62, 351] width 79 height 17
click at [90, 352] on icon at bounding box center [94, 352] width 10 height 10
click at [44, 356] on input "text" at bounding box center [107, 352] width 171 height 20
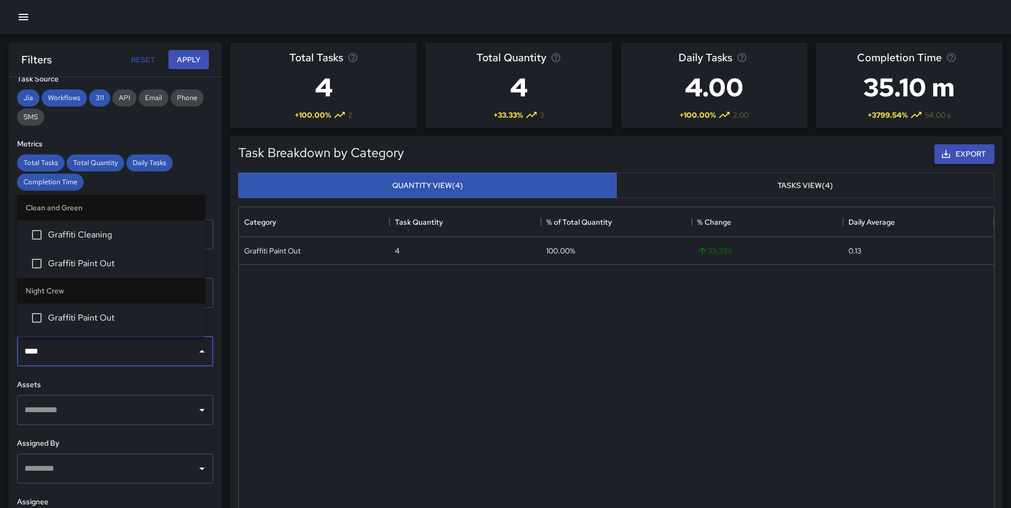
type input "*****"
click at [102, 239] on span "Graffiti Cleaning" at bounding box center [122, 235] width 149 height 13
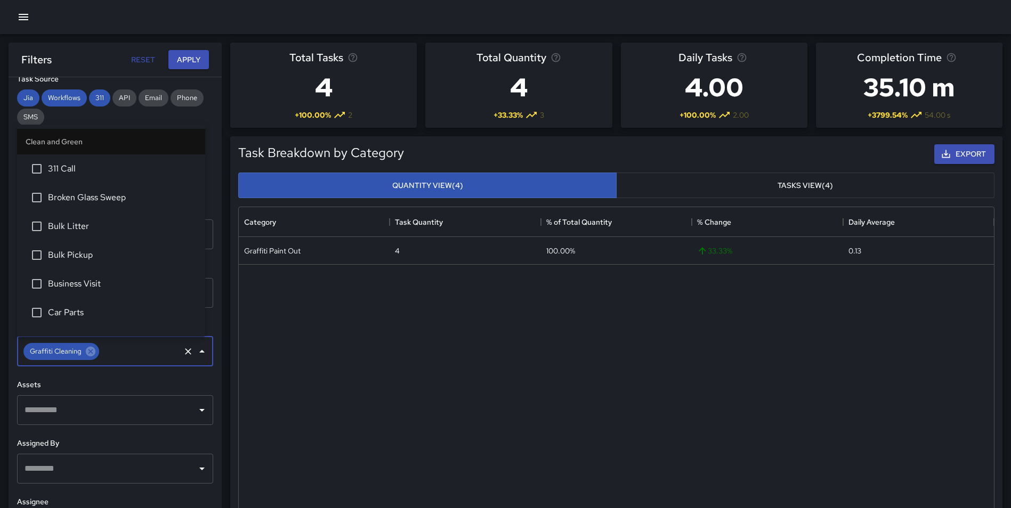
scroll to position [883, 0]
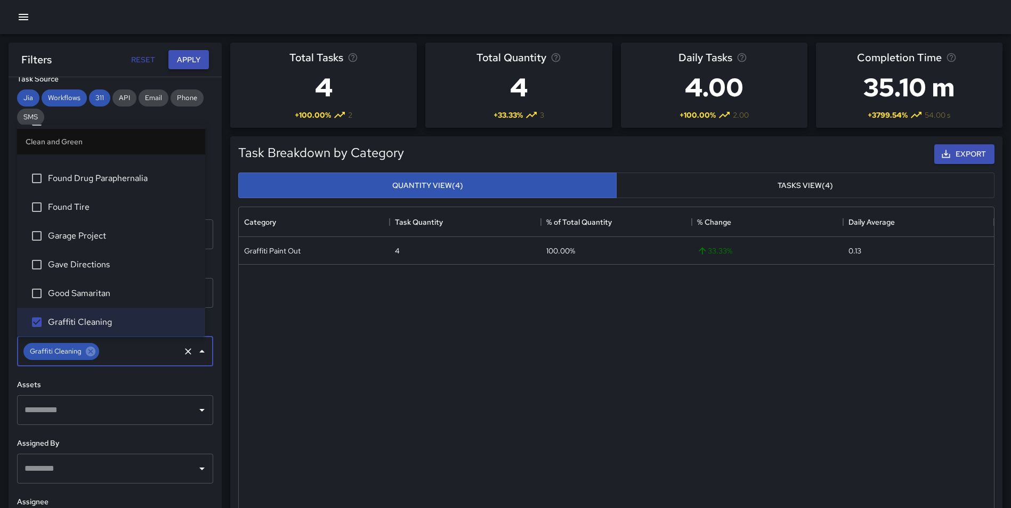
click at [191, 55] on button "Apply" at bounding box center [188, 60] width 41 height 20
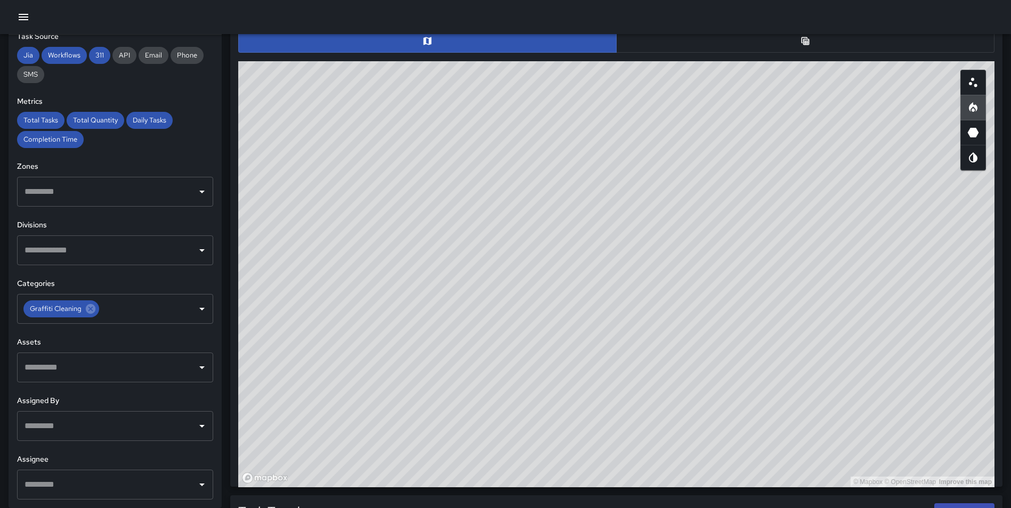
scroll to position [575, 0]
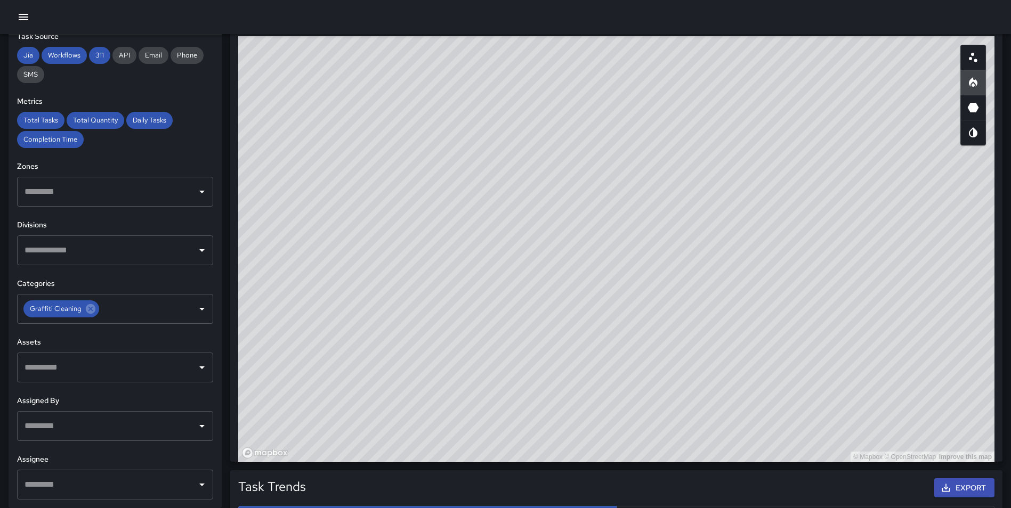
drag, startPoint x: 680, startPoint y: 392, endPoint x: 680, endPoint y: 442, distance: 50.6
click at [680, 442] on div "© Mapbox © OpenStreetMap Improve this map" at bounding box center [616, 249] width 756 height 426
drag, startPoint x: 706, startPoint y: 316, endPoint x: 708, endPoint y: 454, distance: 138.0
click at [708, 454] on div "© Mapbox © OpenStreetMap Improve this map" at bounding box center [616, 249] width 756 height 426
drag, startPoint x: 783, startPoint y: 283, endPoint x: 799, endPoint y: 352, distance: 71.2
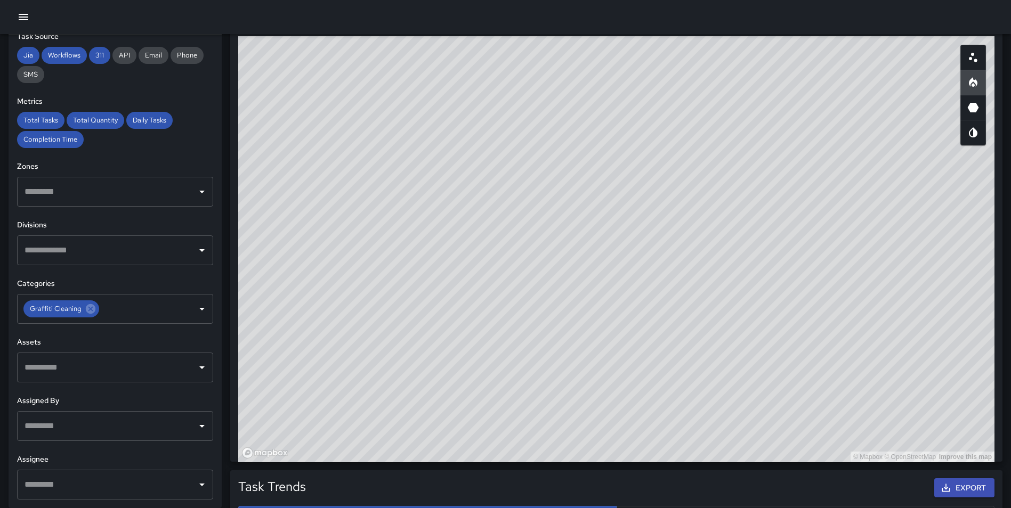
click at [799, 352] on div "© Mapbox © OpenStreetMap Improve this map" at bounding box center [616, 249] width 756 height 426
drag, startPoint x: 904, startPoint y: 358, endPoint x: 877, endPoint y: 394, distance: 45.6
click at [877, 394] on div "© Mapbox © OpenStreetMap Improve this map" at bounding box center [616, 249] width 756 height 426
drag, startPoint x: 866, startPoint y: 295, endPoint x: 836, endPoint y: 296, distance: 30.4
click at [836, 296] on div "© Mapbox © OpenStreetMap Improve this map" at bounding box center [616, 249] width 756 height 426
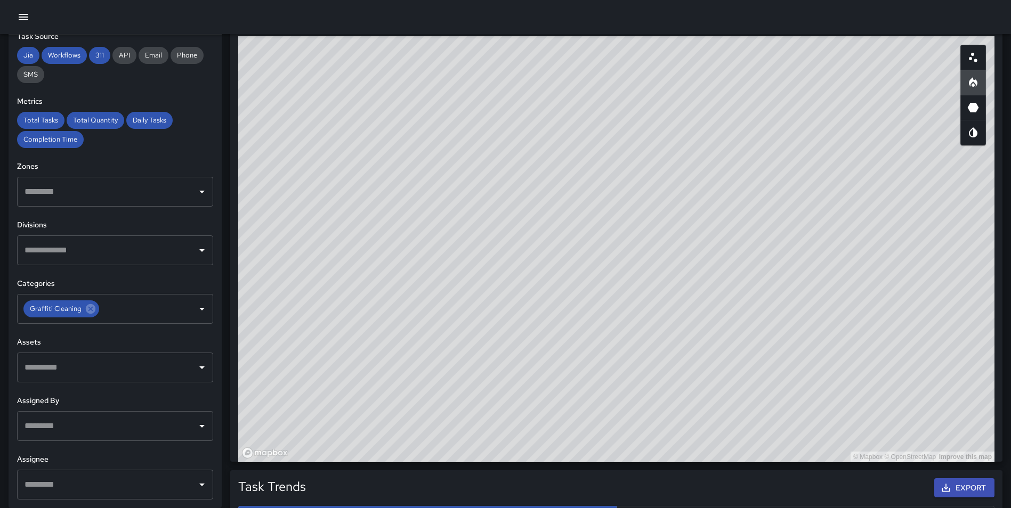
drag, startPoint x: 672, startPoint y: 367, endPoint x: 679, endPoint y: 373, distance: 9.1
click at [679, 373] on div "© Mapbox © OpenStreetMap Improve this map" at bounding box center [616, 249] width 756 height 426
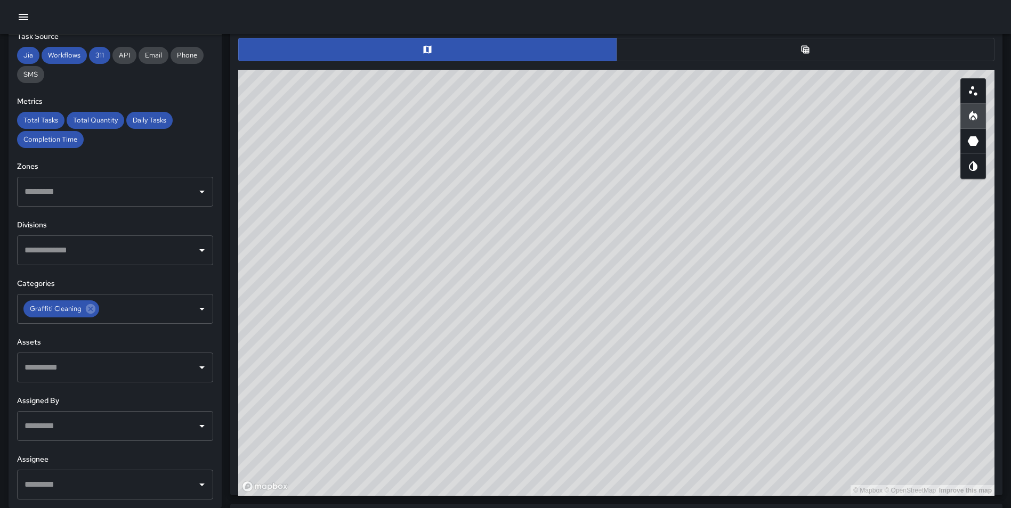
scroll to position [543, 0]
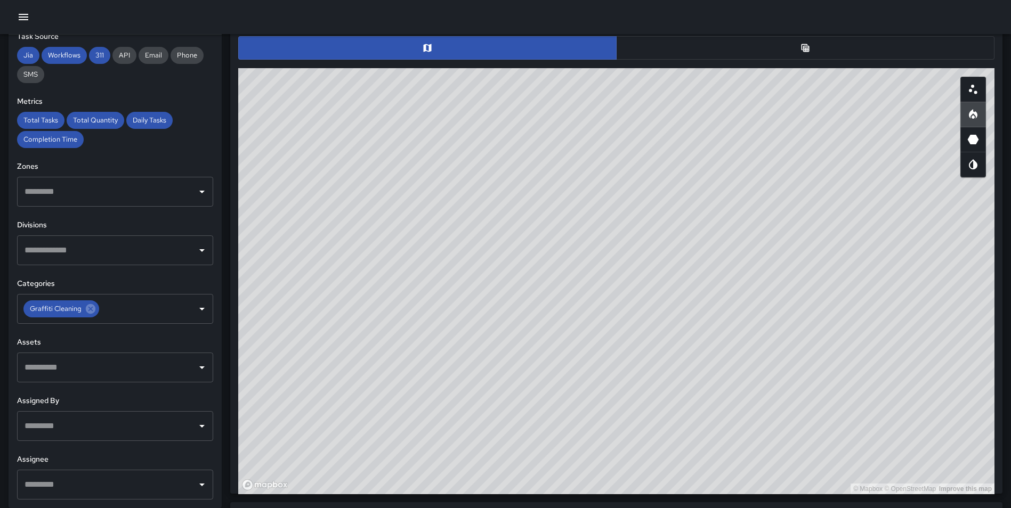
drag, startPoint x: 686, startPoint y: 436, endPoint x: 693, endPoint y: 444, distance: 10.6
click at [693, 444] on div "© Mapbox © OpenStreetMap Improve this map" at bounding box center [616, 281] width 756 height 426
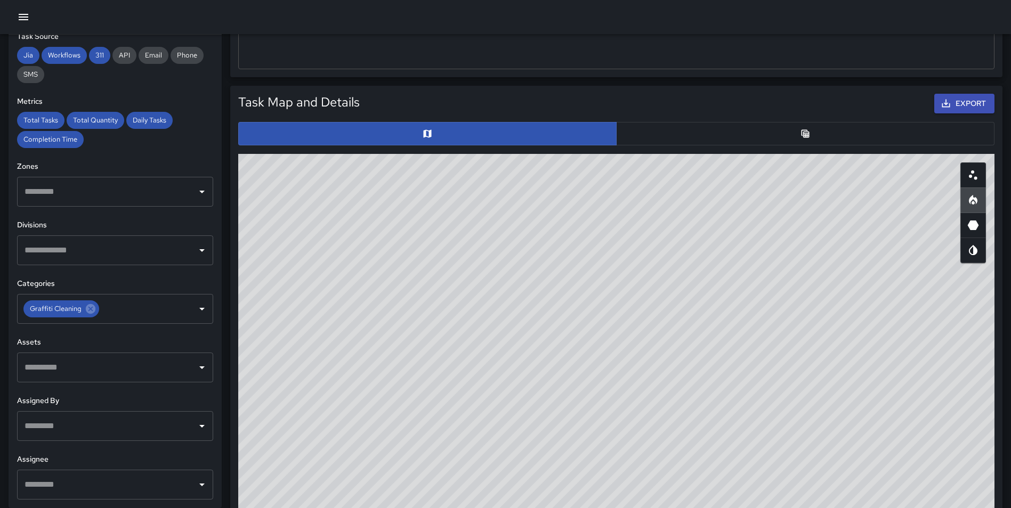
scroll to position [441, 0]
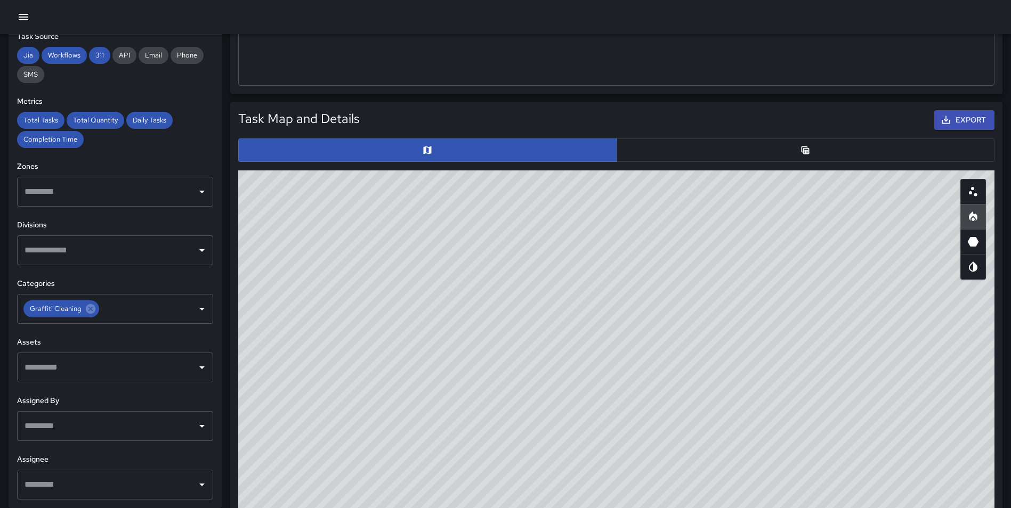
click at [788, 146] on button "button" at bounding box center [805, 150] width 378 height 23
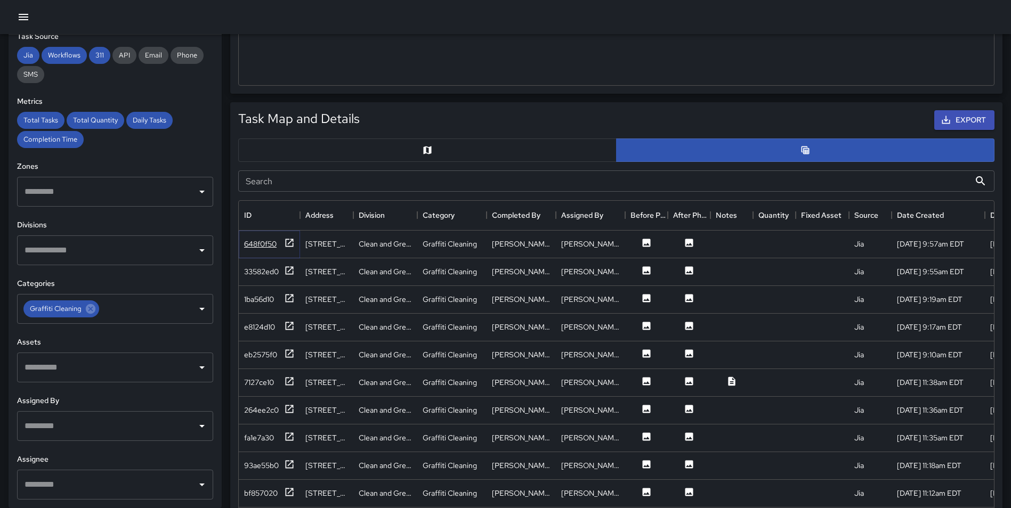
click at [286, 240] on icon at bounding box center [290, 243] width 8 height 8
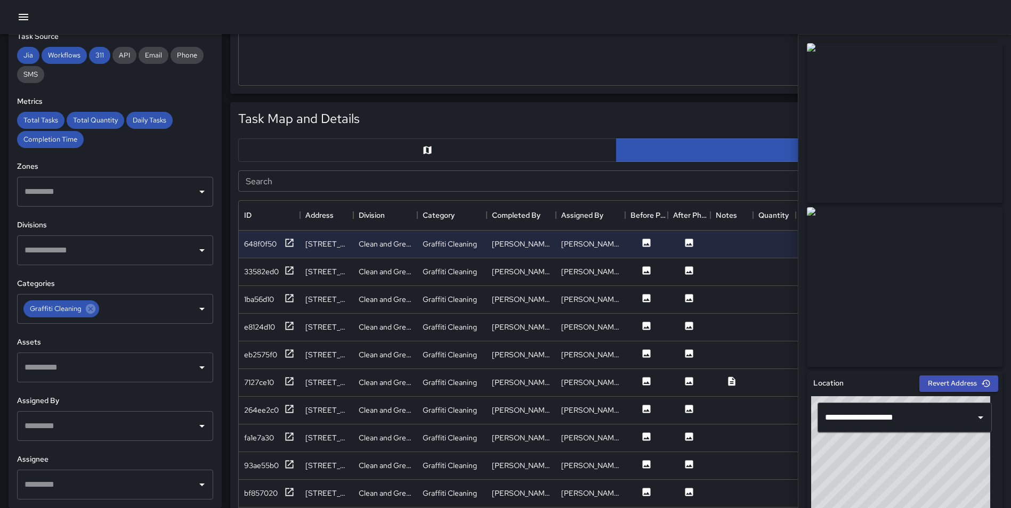
click at [13, 406] on div "**********" at bounding box center [115, 272] width 213 height 474
click at [291, 270] on icon at bounding box center [289, 270] width 11 height 11
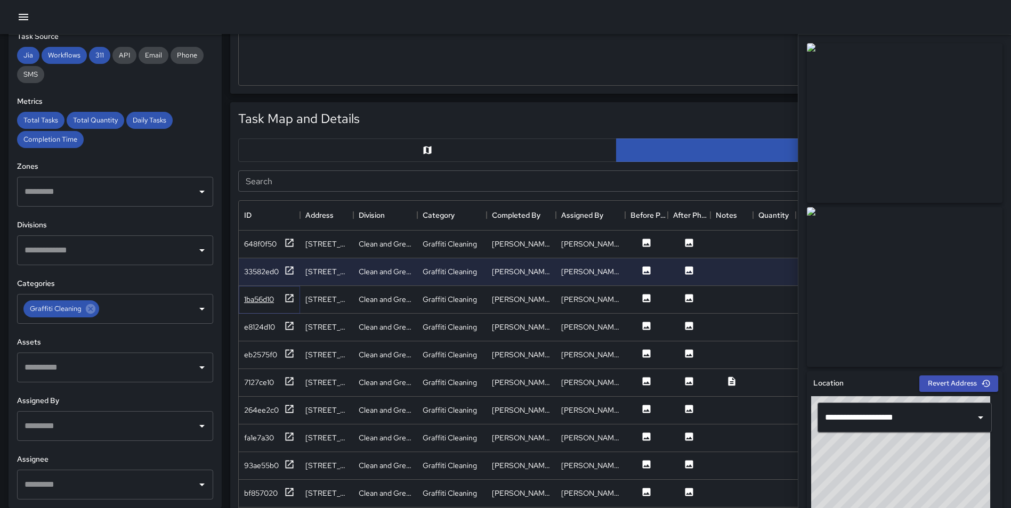
click at [290, 301] on icon at bounding box center [289, 298] width 11 height 11
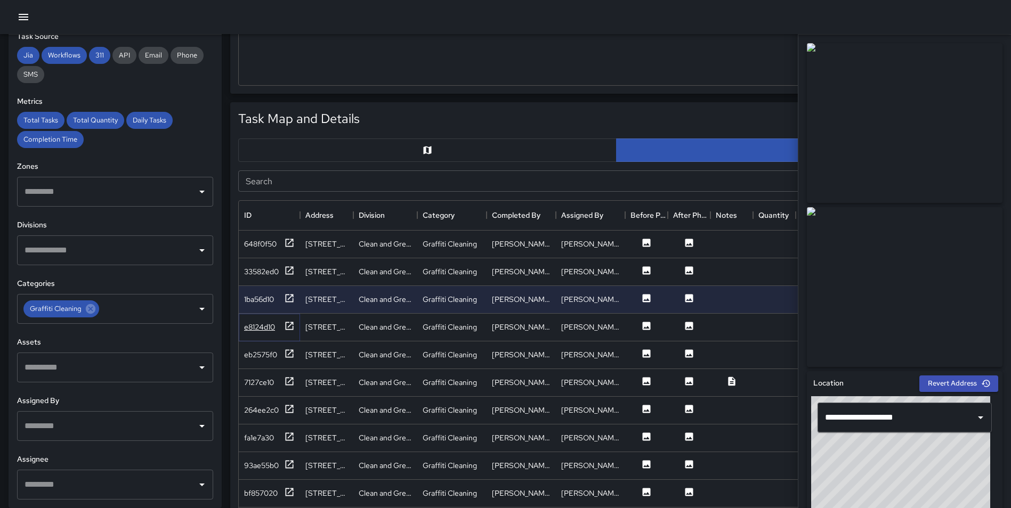
click at [290, 326] on icon at bounding box center [289, 326] width 11 height 11
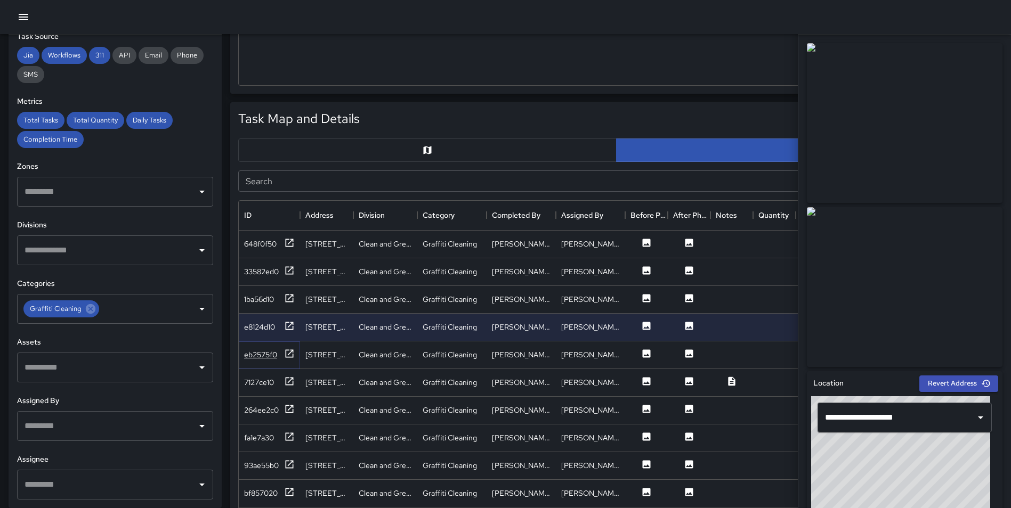
click at [292, 353] on icon at bounding box center [289, 354] width 11 height 11
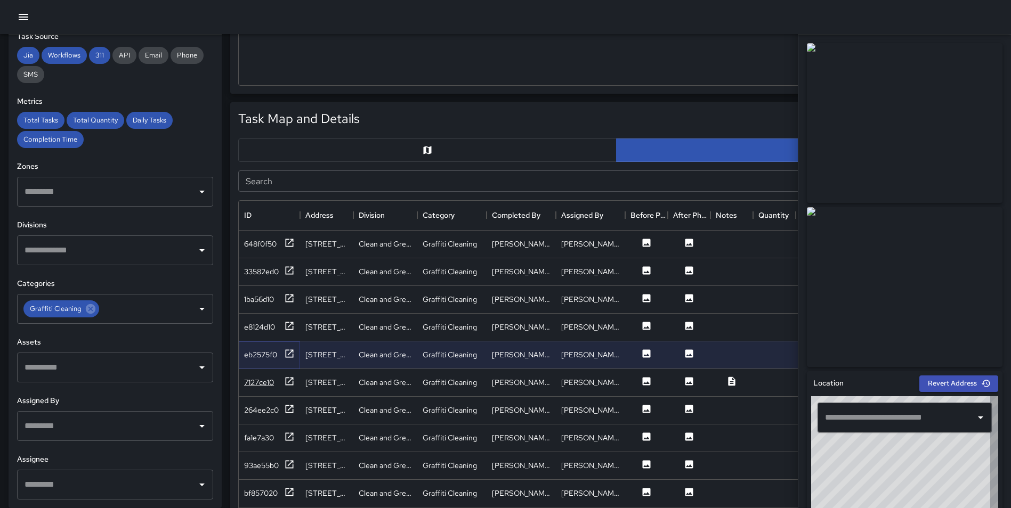
type input "**********"
click at [289, 378] on icon at bounding box center [289, 381] width 11 height 11
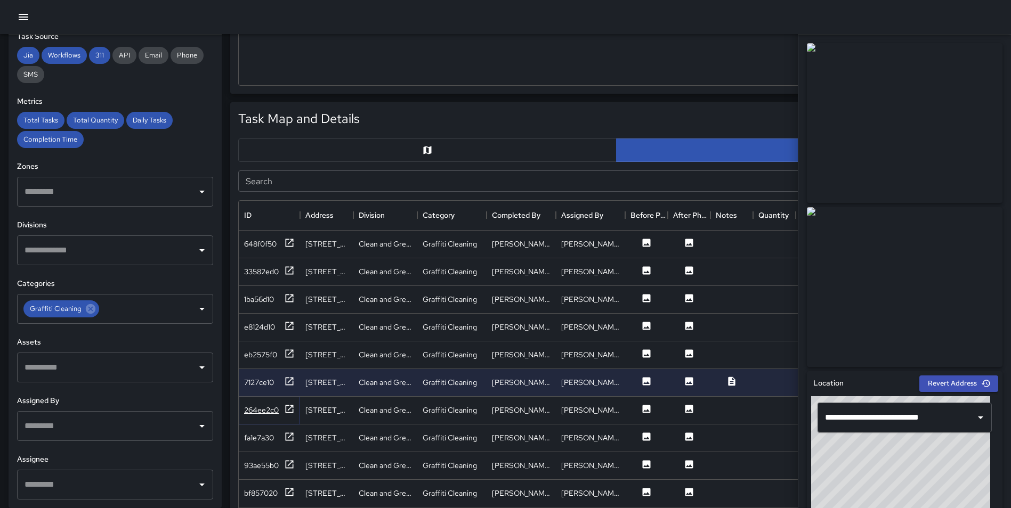
click at [288, 410] on icon at bounding box center [289, 409] width 11 height 11
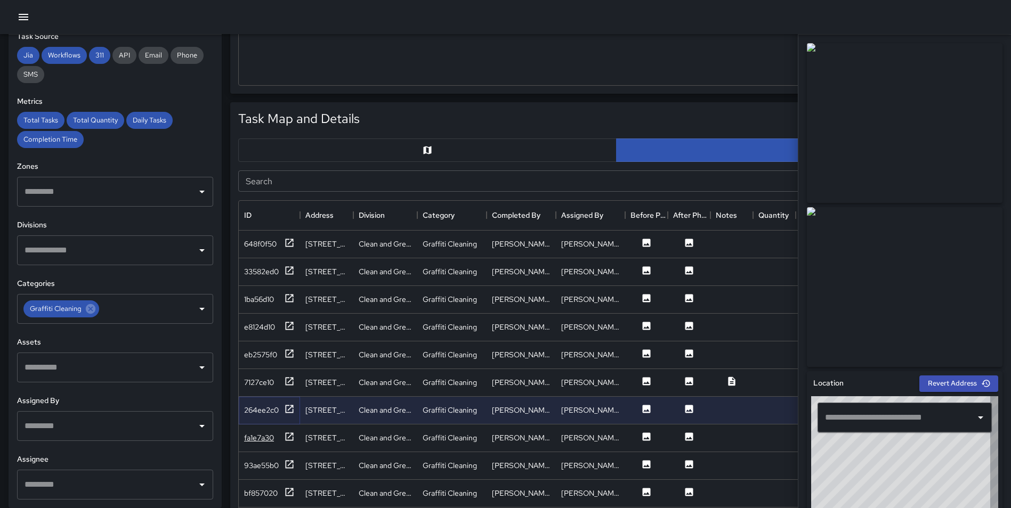
type input "**********"
drag, startPoint x: 290, startPoint y: 490, endPoint x: 290, endPoint y: 472, distance: 18.1
click at [290, 490] on icon at bounding box center [289, 492] width 11 height 11
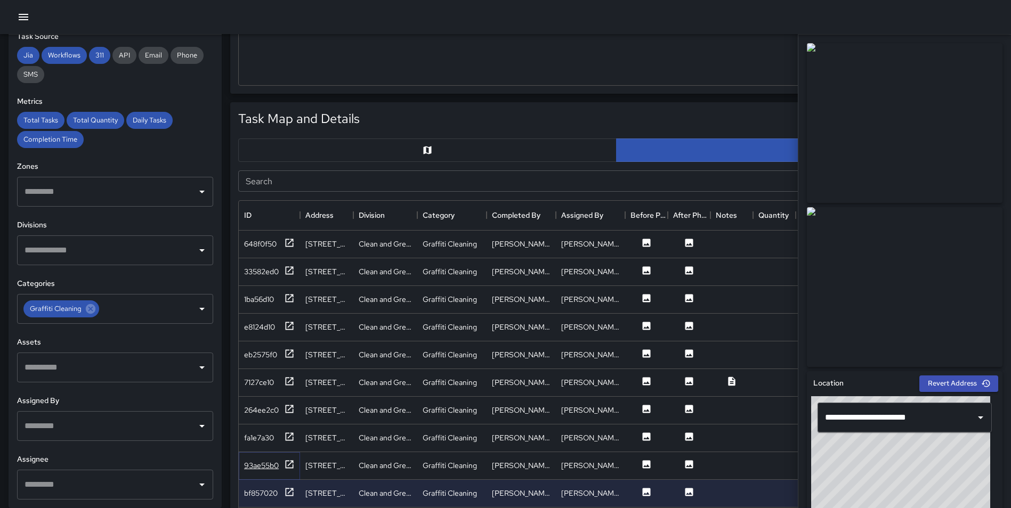
click at [289, 460] on icon at bounding box center [290, 464] width 8 height 8
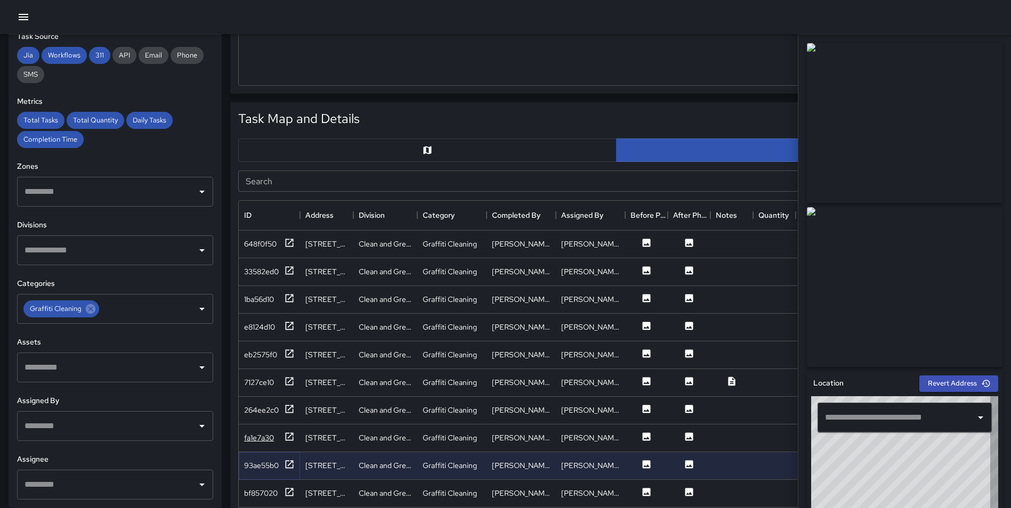
type input "**********"
click at [289, 436] on icon at bounding box center [289, 437] width 11 height 11
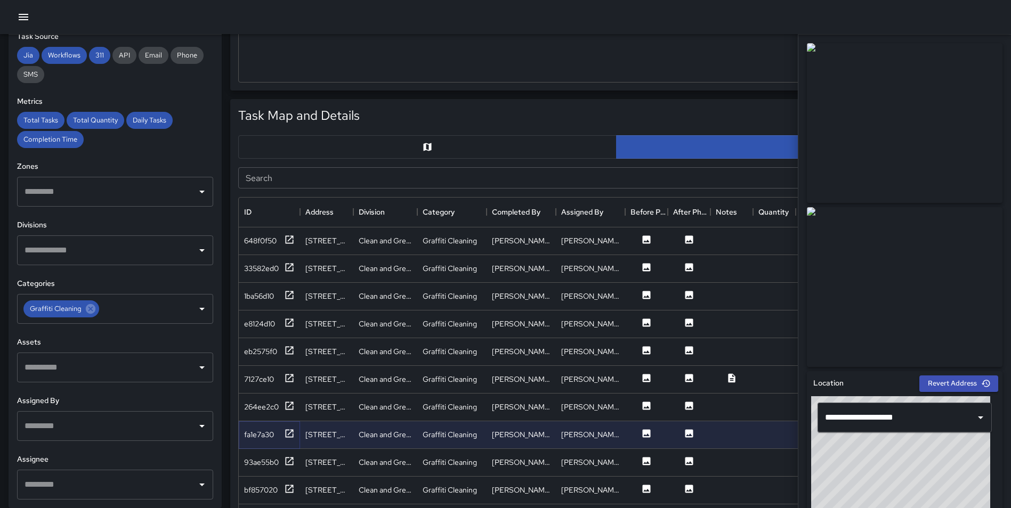
scroll to position [429, 0]
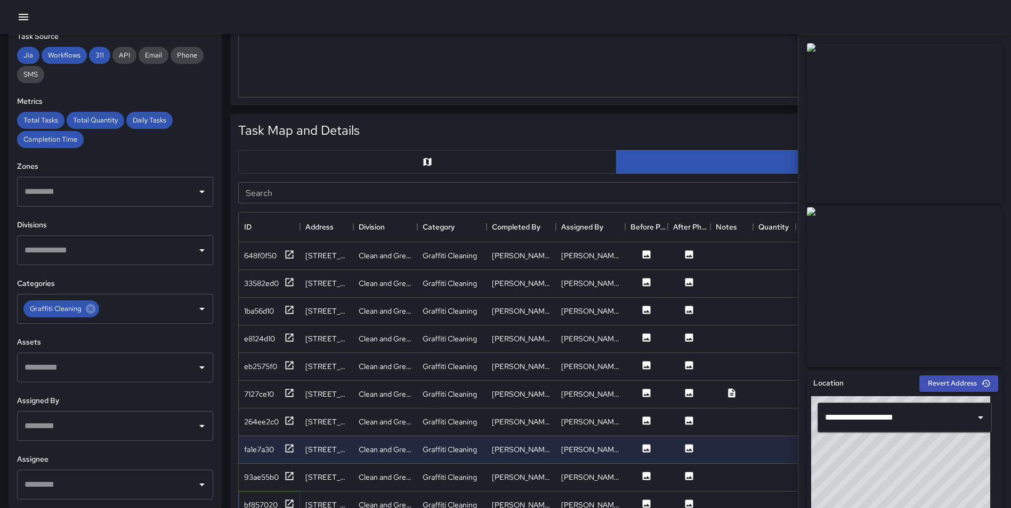
click at [290, 503] on icon at bounding box center [290, 504] width 8 height 8
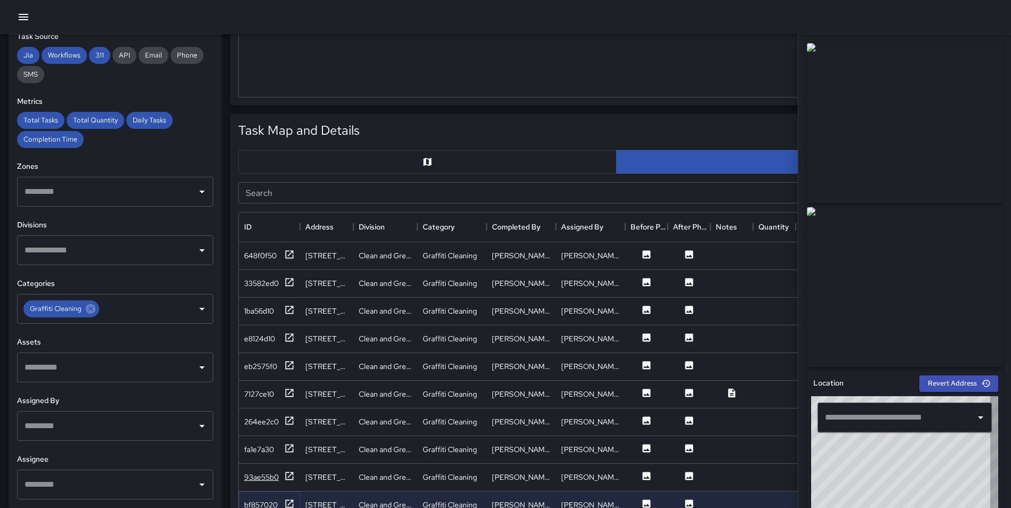
type input "**********"
click at [291, 475] on icon at bounding box center [289, 476] width 11 height 11
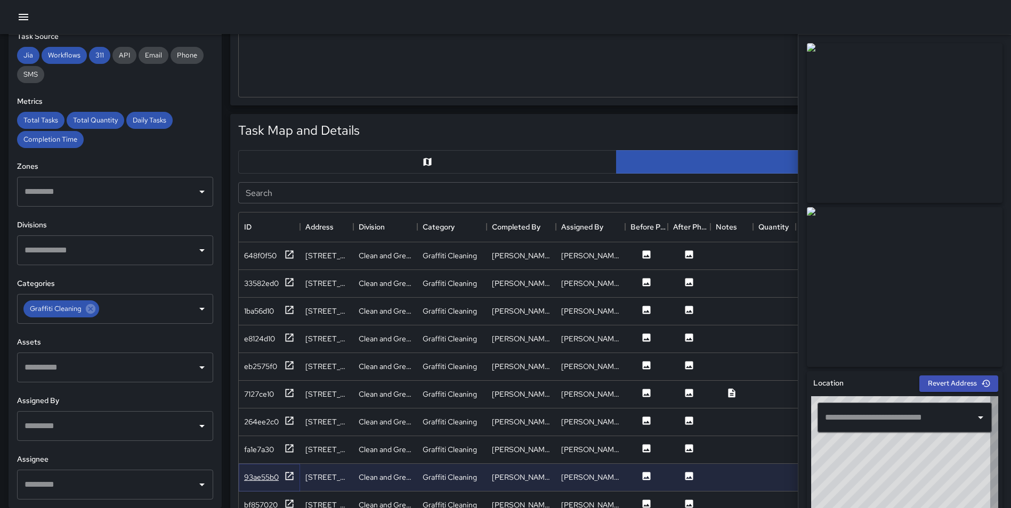
type input "**********"
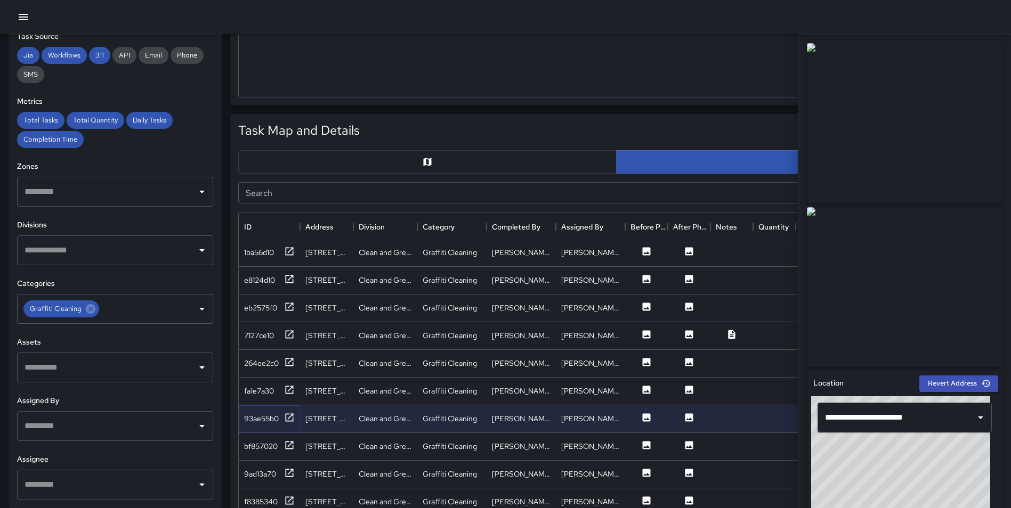
scroll to position [84, 0]
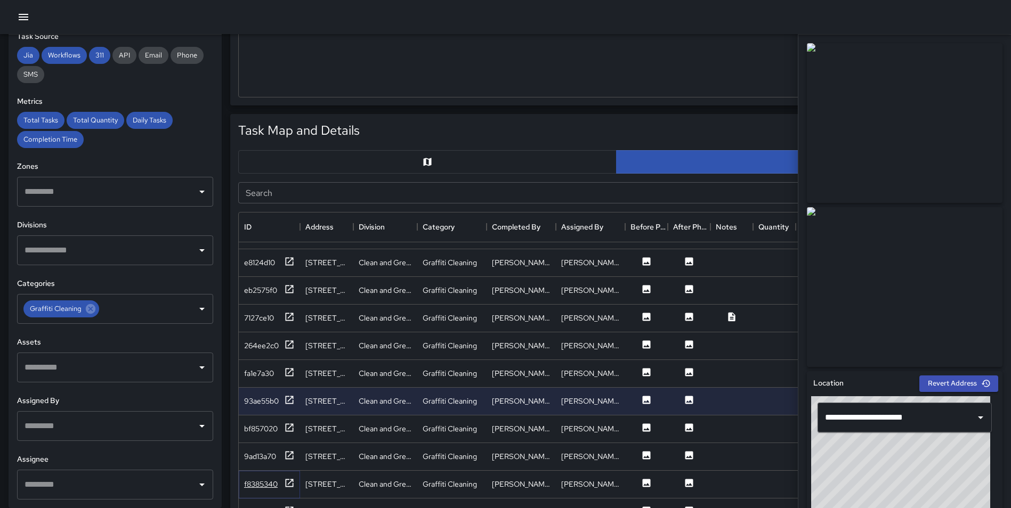
click at [292, 478] on icon at bounding box center [289, 483] width 11 height 11
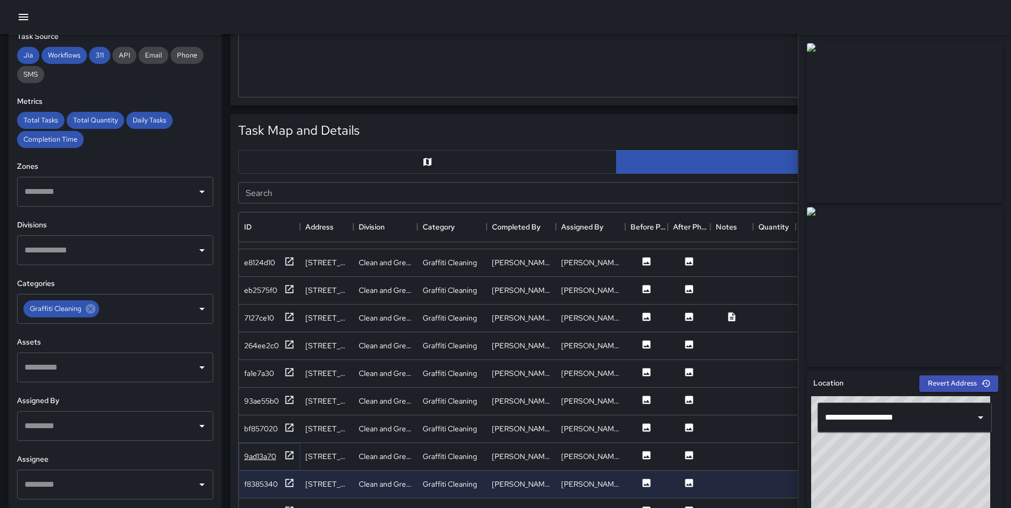
click at [288, 450] on icon at bounding box center [289, 455] width 11 height 11
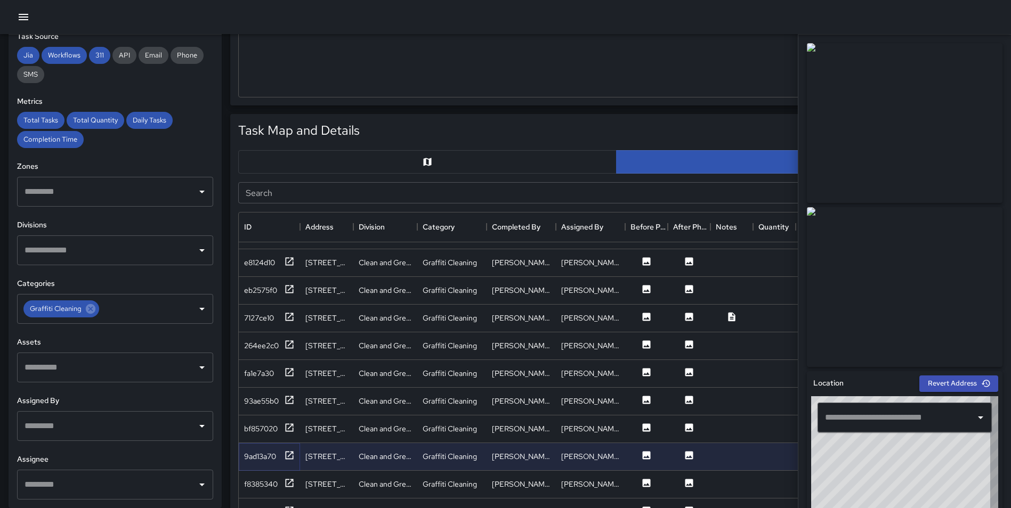
type input "**********"
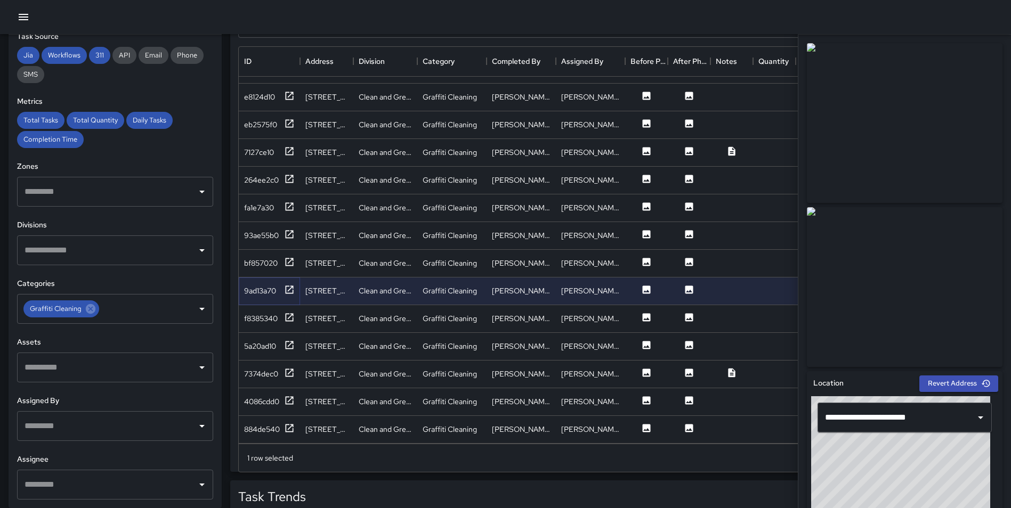
scroll to position [608, 0]
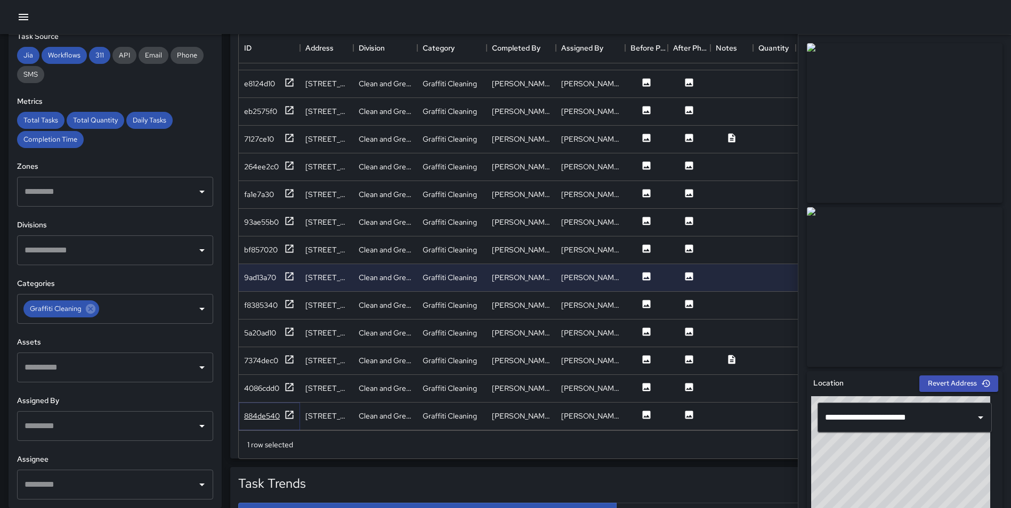
click at [290, 410] on icon at bounding box center [289, 415] width 11 height 11
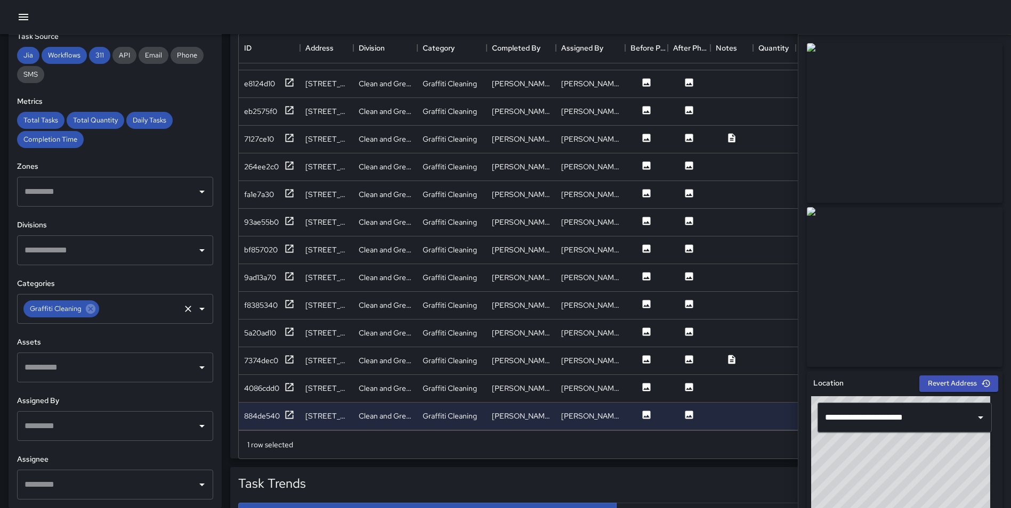
click at [87, 309] on icon at bounding box center [91, 309] width 10 height 10
click at [84, 310] on input "text" at bounding box center [107, 309] width 171 height 20
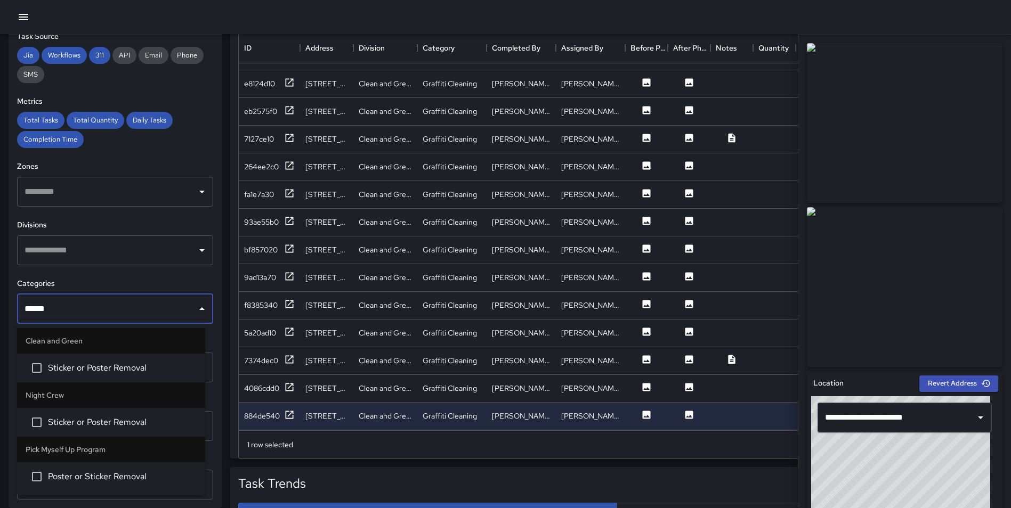
type input "*******"
click at [84, 363] on span "Sticker or Poster Removal" at bounding box center [122, 368] width 149 height 13
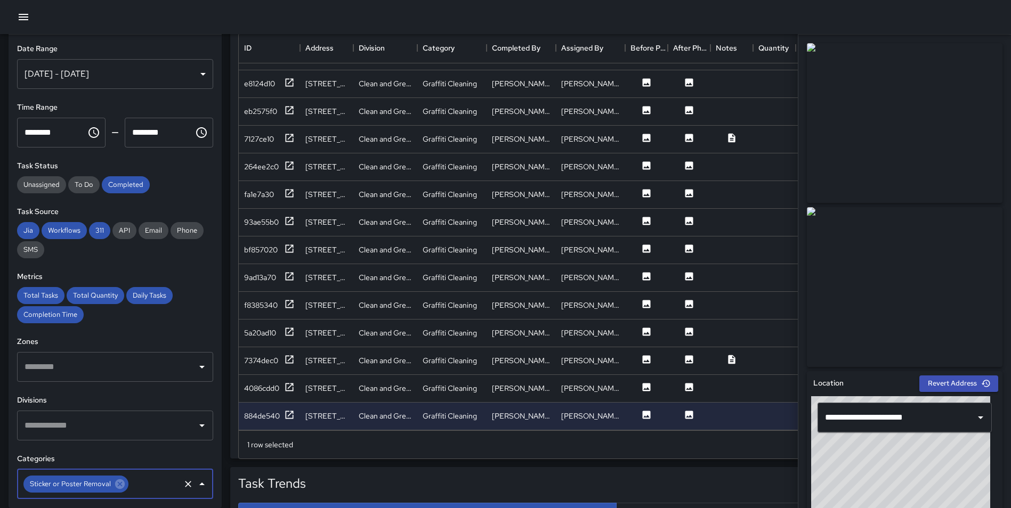
scroll to position [0, 0]
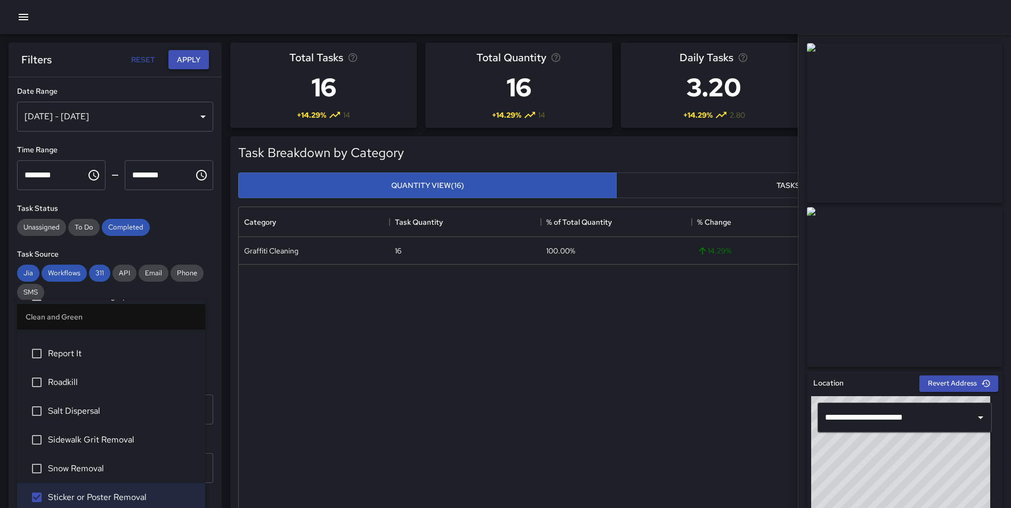
click at [187, 62] on button "Apply" at bounding box center [188, 60] width 41 height 20
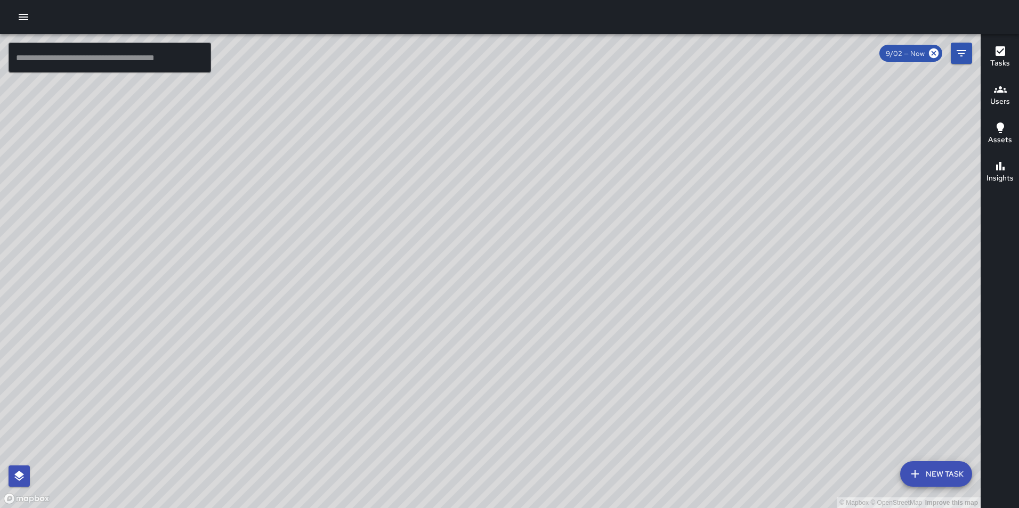
click at [31, 14] on button "button" at bounding box center [23, 16] width 21 height 21
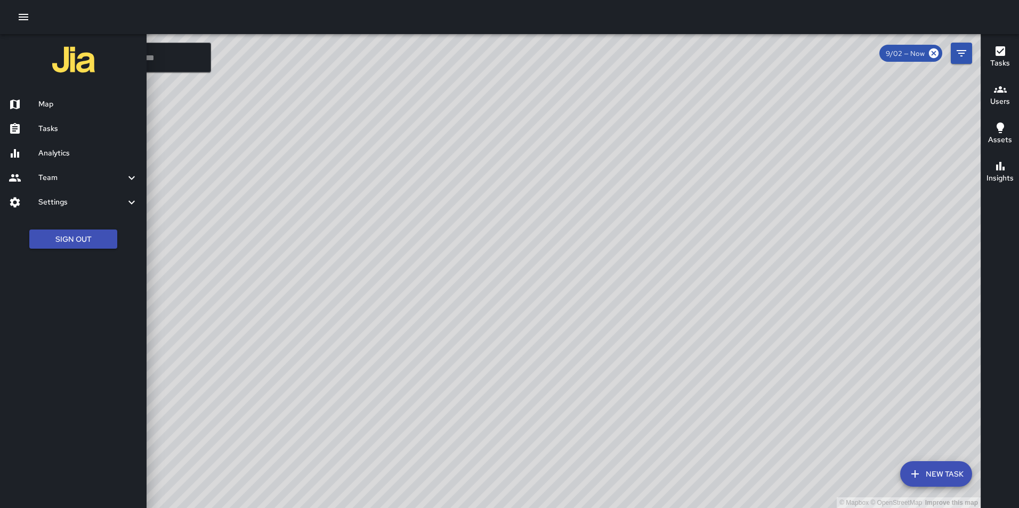
click at [56, 159] on div "Analytics" at bounding box center [73, 153] width 147 height 25
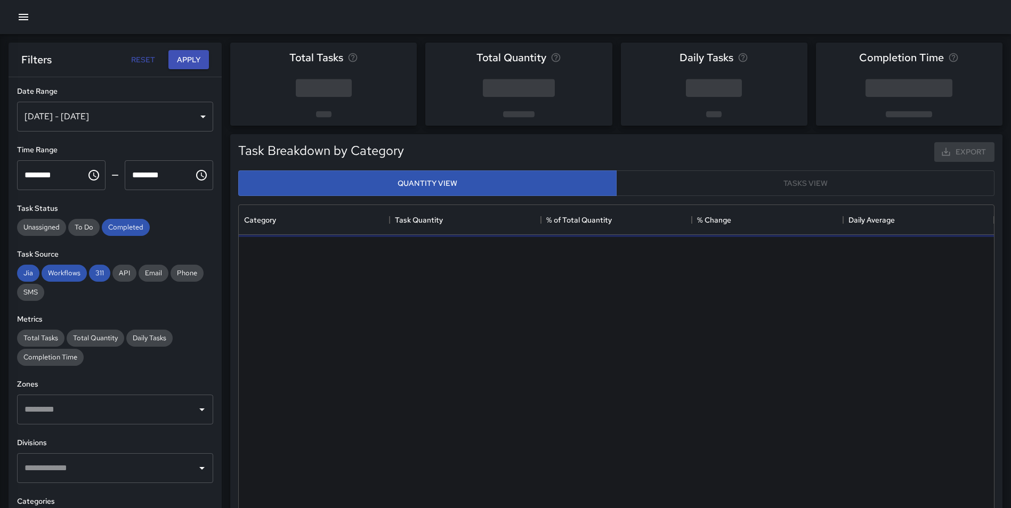
scroll to position [9, 9]
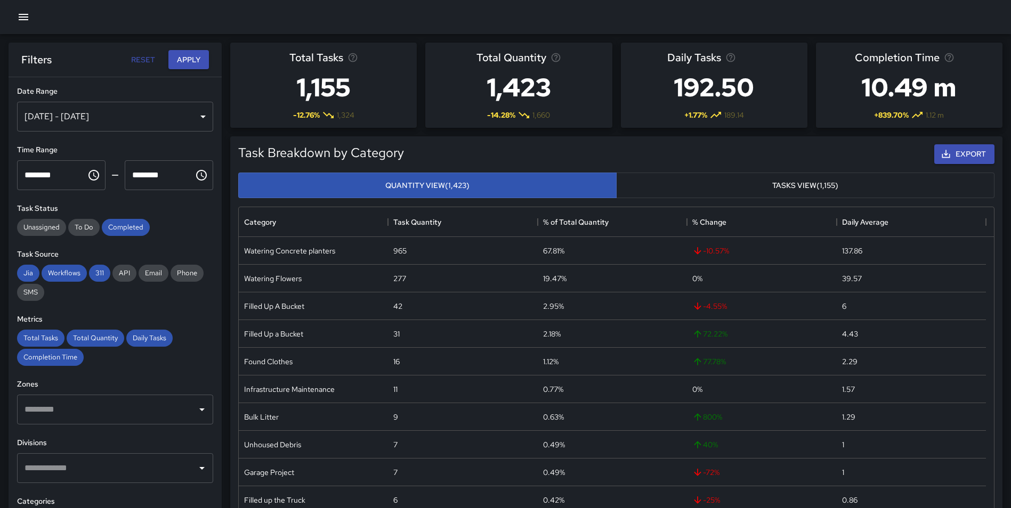
click at [65, 119] on div "[DATE] - [DATE]" at bounding box center [115, 117] width 196 height 30
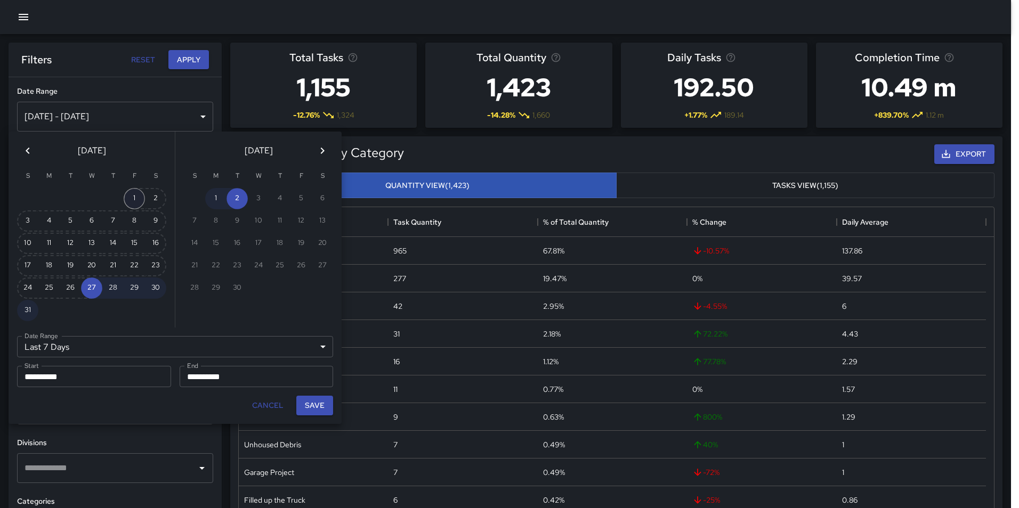
click at [132, 203] on button "1" at bounding box center [134, 198] width 21 height 21
type input "******"
type input "**********"
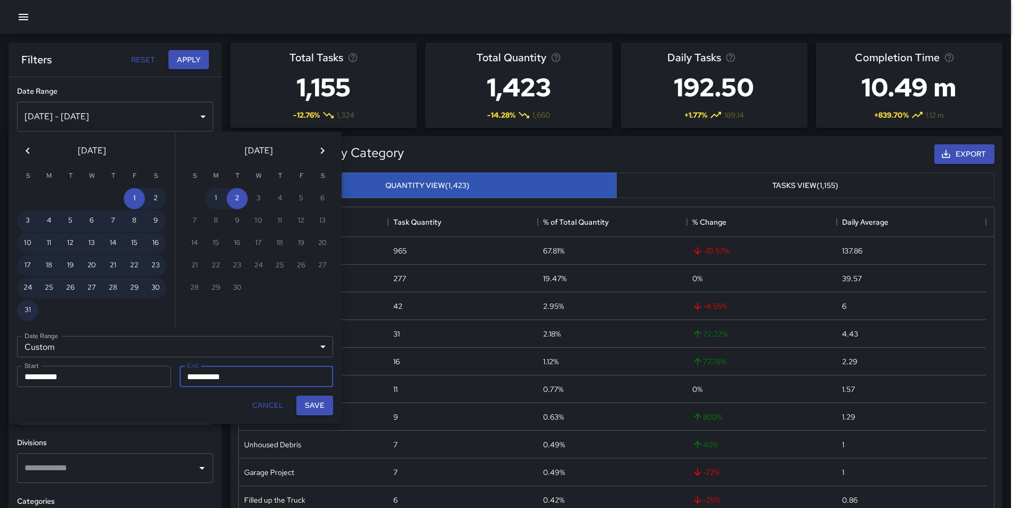
click at [28, 309] on button "31" at bounding box center [27, 310] width 21 height 21
type input "**********"
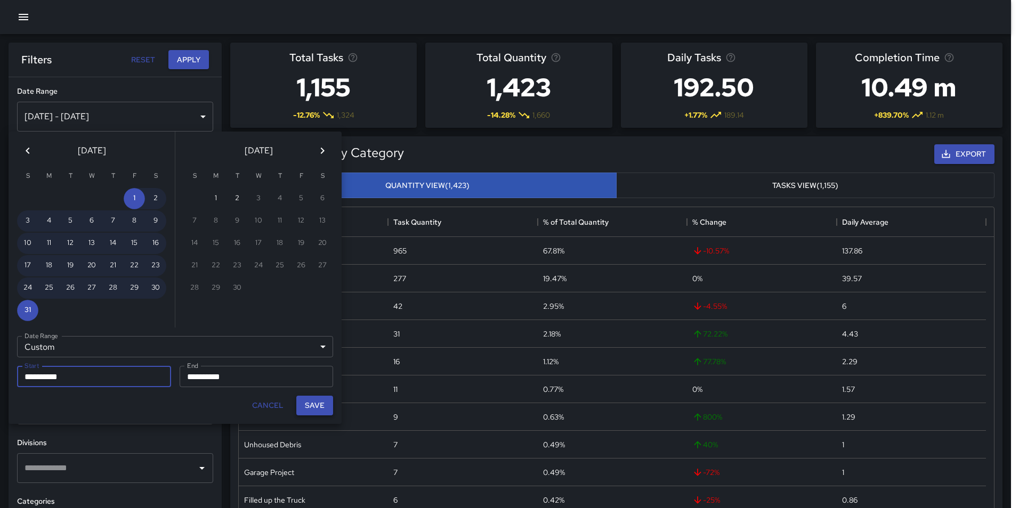
click at [325, 397] on button "Save" at bounding box center [314, 406] width 37 height 20
type input "**********"
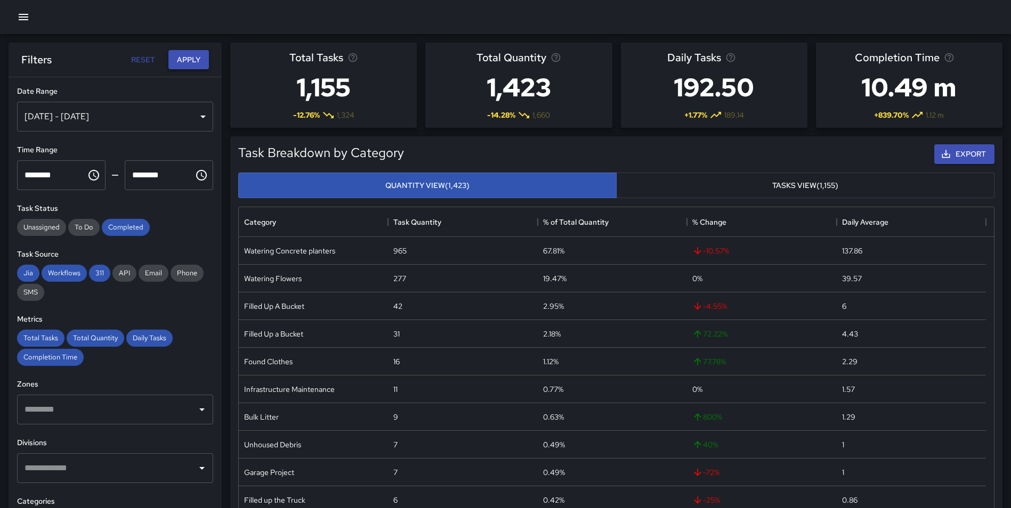
click at [190, 56] on button "Apply" at bounding box center [188, 60] width 41 height 20
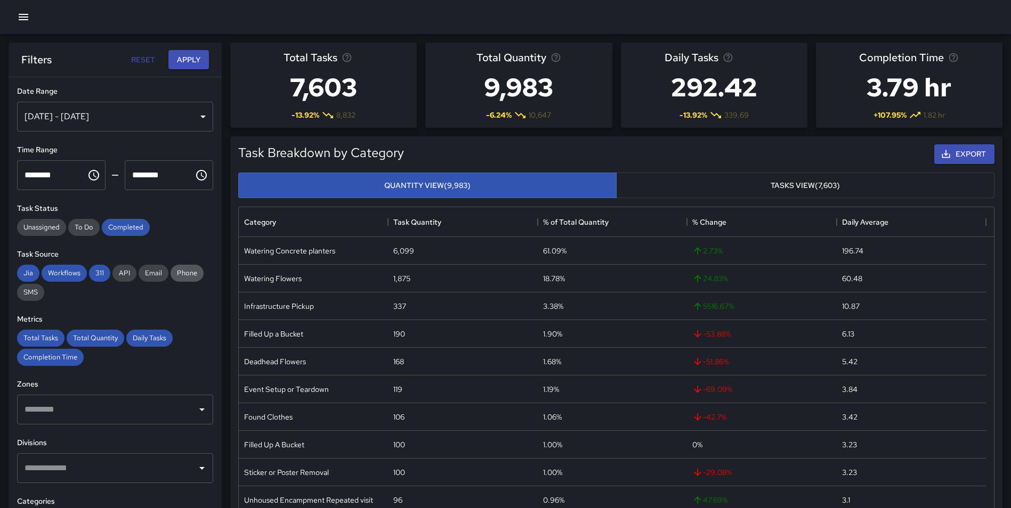
scroll to position [175, 0]
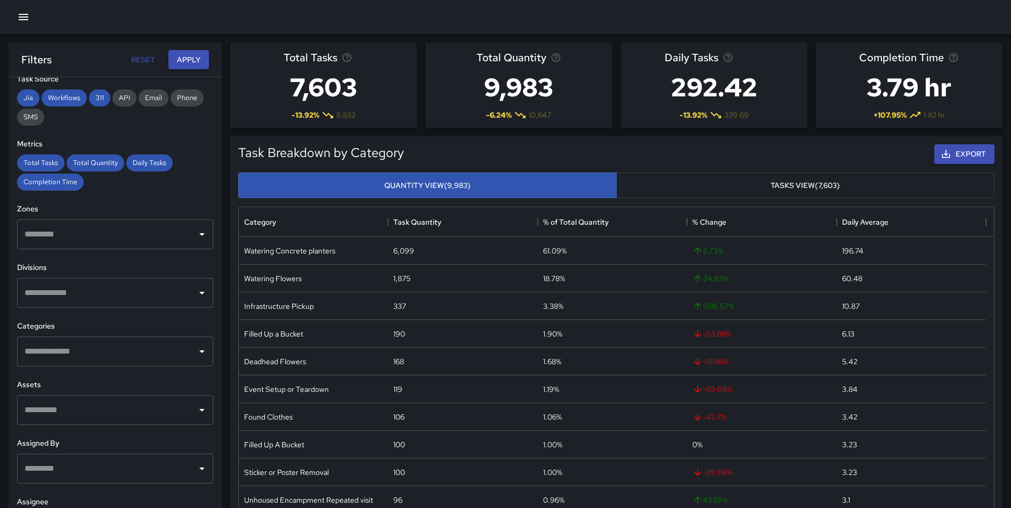
click at [76, 347] on input "text" at bounding box center [107, 352] width 171 height 20
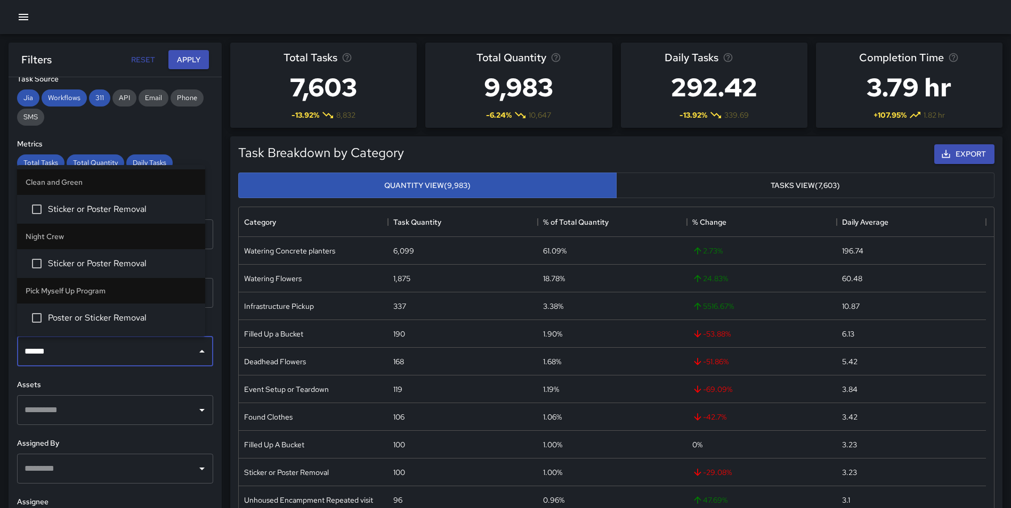
type input "*******"
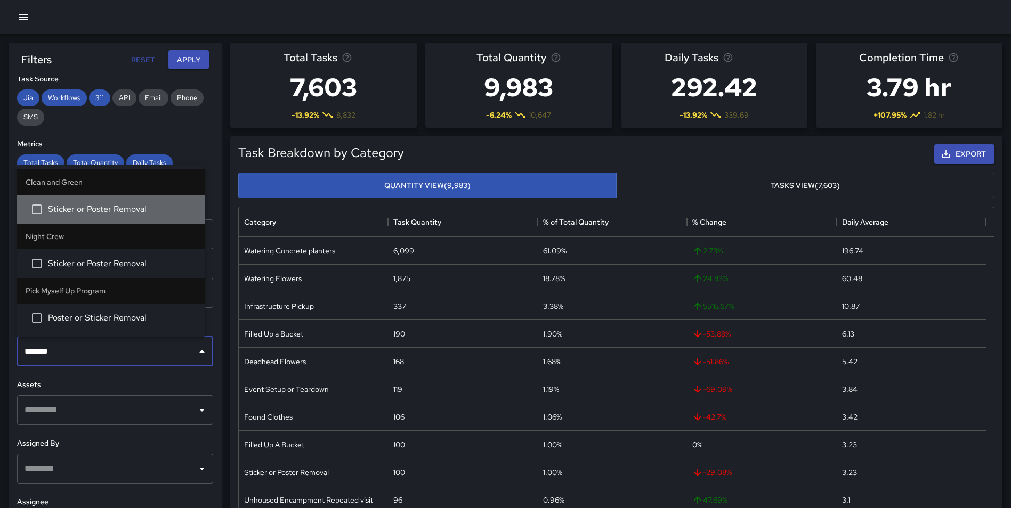
click at [87, 213] on span "Sticker or Poster Removal" at bounding box center [122, 209] width 149 height 13
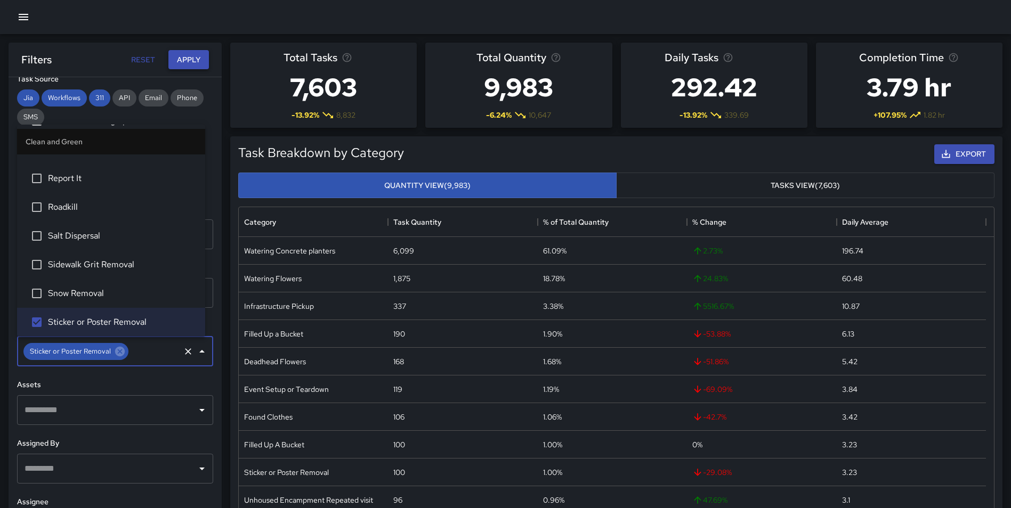
click at [185, 52] on button "Apply" at bounding box center [188, 60] width 41 height 20
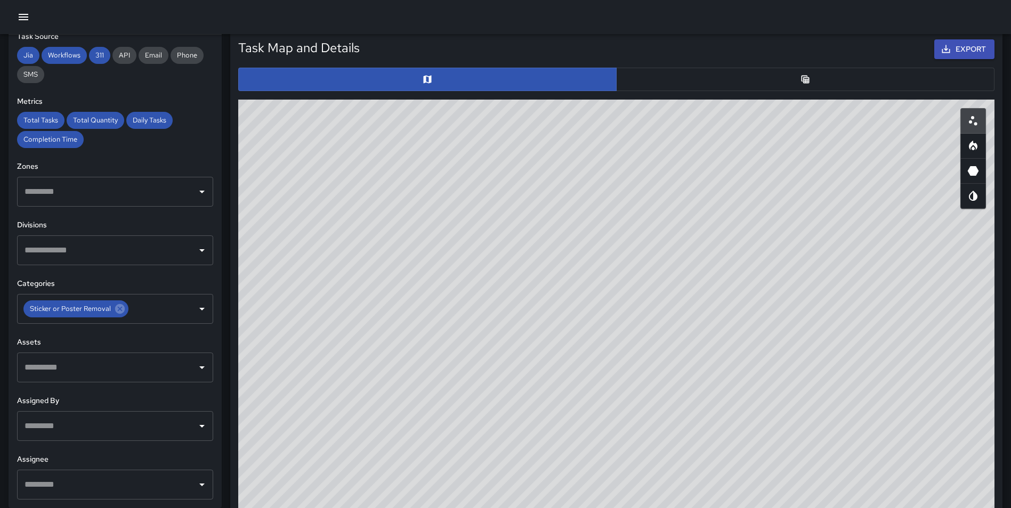
scroll to position [500, 0]
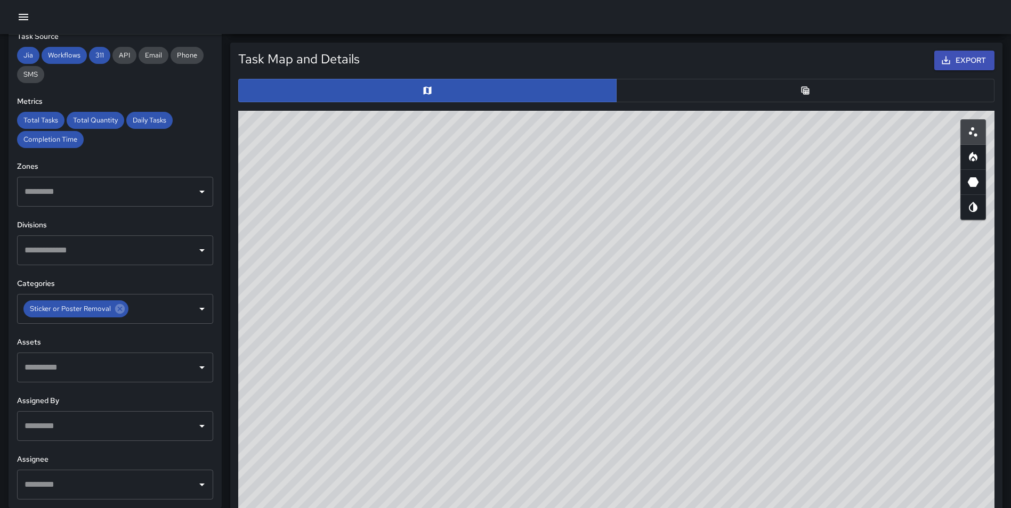
click at [795, 100] on button "button" at bounding box center [805, 90] width 378 height 23
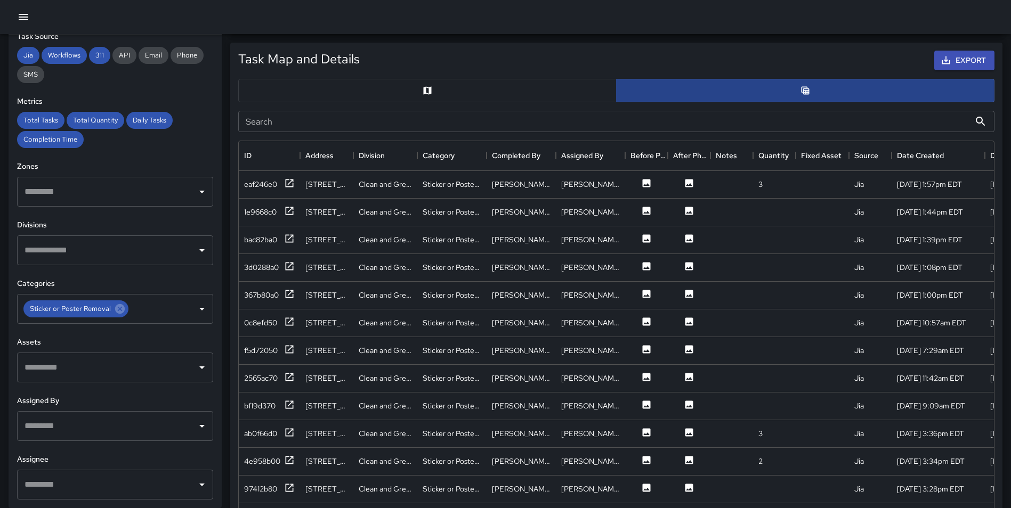
scroll to position [9, 9]
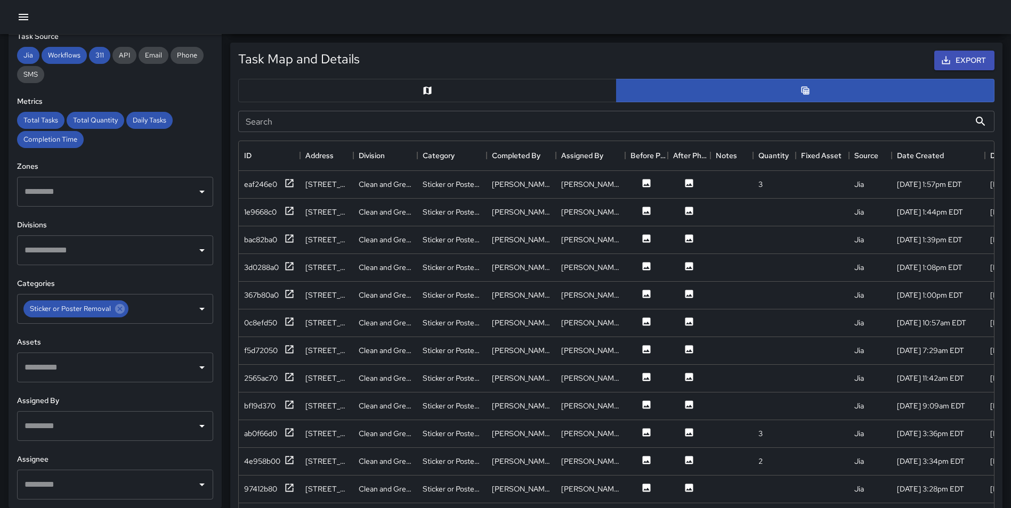
click at [499, 92] on button "button" at bounding box center [427, 90] width 378 height 23
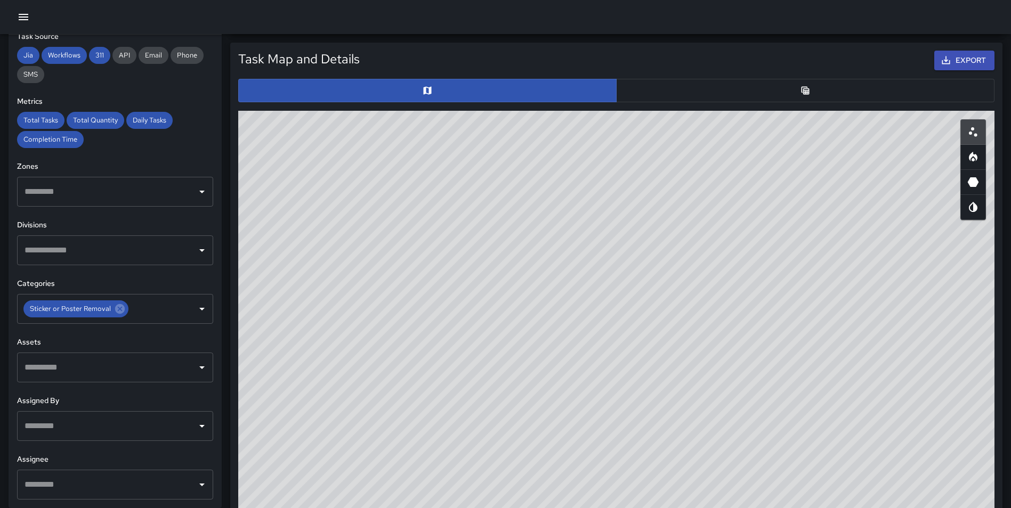
click at [973, 160] on icon "Heatmap" at bounding box center [973, 159] width 3 height 4
type button "heatmap"
drag, startPoint x: 624, startPoint y: 383, endPoint x: 592, endPoint y: 477, distance: 99.3
click at [592, 477] on div "© Mapbox © OpenStreetMap Improve this map" at bounding box center [616, 324] width 756 height 426
drag, startPoint x: 672, startPoint y: 425, endPoint x: 700, endPoint y: 337, distance: 93.0
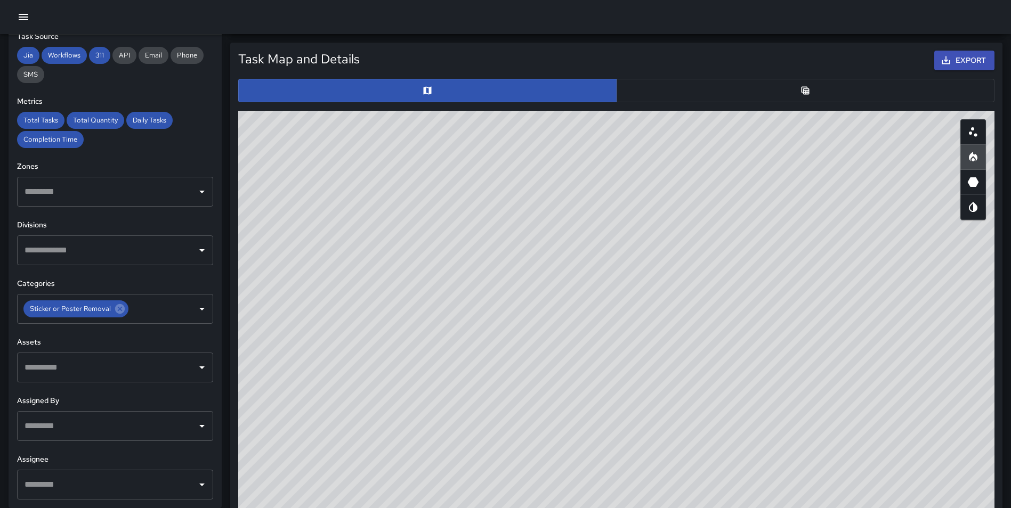
click at [700, 337] on div "© Mapbox © OpenStreetMap Improve this map" at bounding box center [616, 324] width 756 height 426
drag, startPoint x: 734, startPoint y: 355, endPoint x: 737, endPoint y: 399, distance: 43.8
click at [737, 399] on div "© Mapbox © OpenStreetMap Improve this map" at bounding box center [616, 324] width 756 height 426
drag, startPoint x: 677, startPoint y: 463, endPoint x: 668, endPoint y: 504, distance: 42.0
click at [668, 504] on div "© Mapbox © OpenStreetMap Improve this map" at bounding box center [616, 324] width 756 height 426
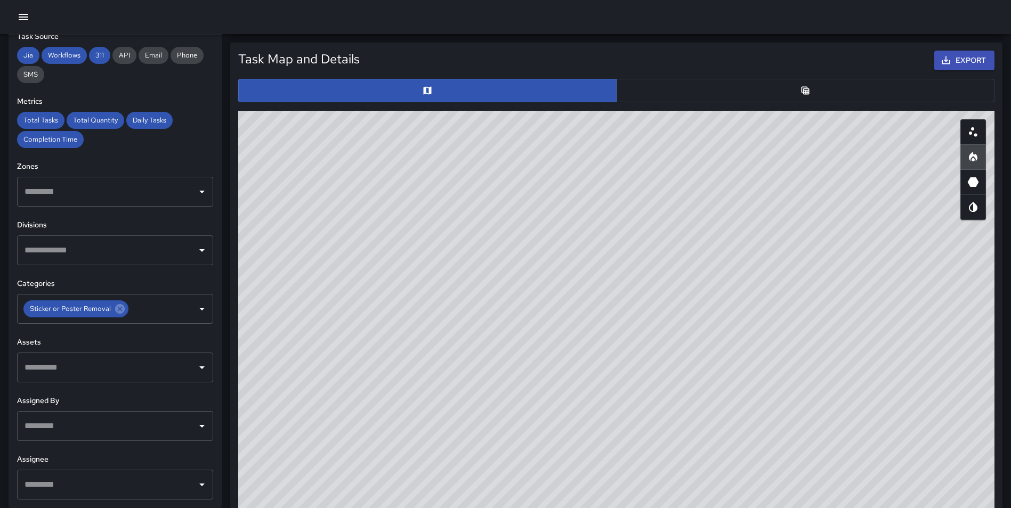
drag, startPoint x: 726, startPoint y: 365, endPoint x: 710, endPoint y: 370, distance: 16.9
click at [710, 370] on div "© Mapbox © OpenStreetMap Improve this map" at bounding box center [616, 324] width 756 height 426
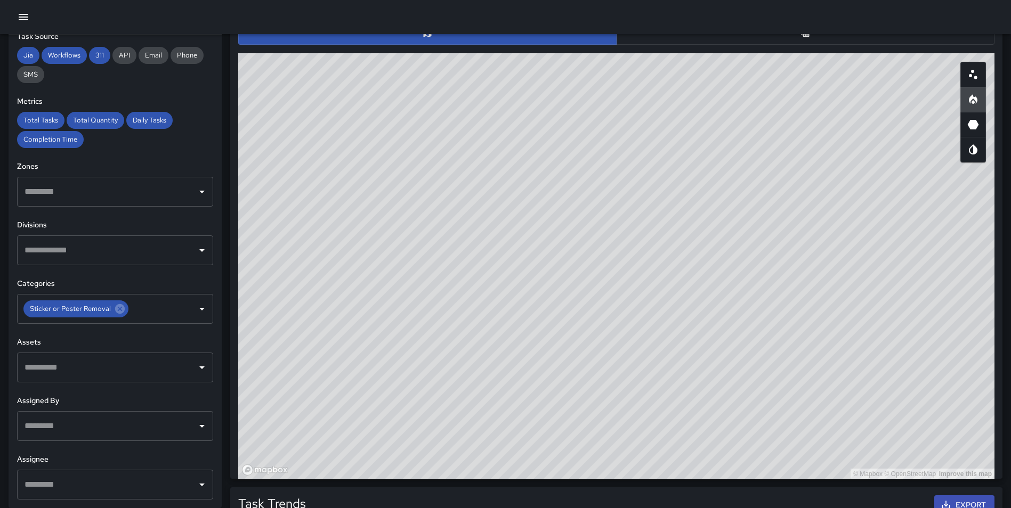
scroll to position [552, 0]
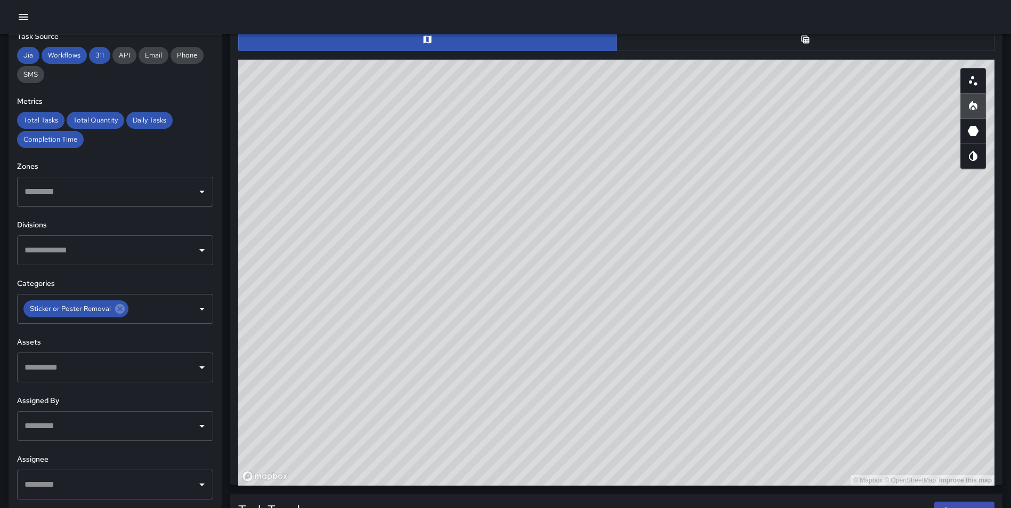
drag, startPoint x: 723, startPoint y: 263, endPoint x: 831, endPoint y: 296, distance: 113.0
click at [831, 296] on div "© Mapbox © OpenStreetMap Improve this map" at bounding box center [616, 273] width 756 height 426
drag, startPoint x: 728, startPoint y: 259, endPoint x: 764, endPoint y: 263, distance: 35.9
click at [764, 263] on div "© Mapbox © OpenStreetMap Improve this map" at bounding box center [616, 273] width 756 height 426
click at [793, 39] on button "button" at bounding box center [805, 39] width 378 height 23
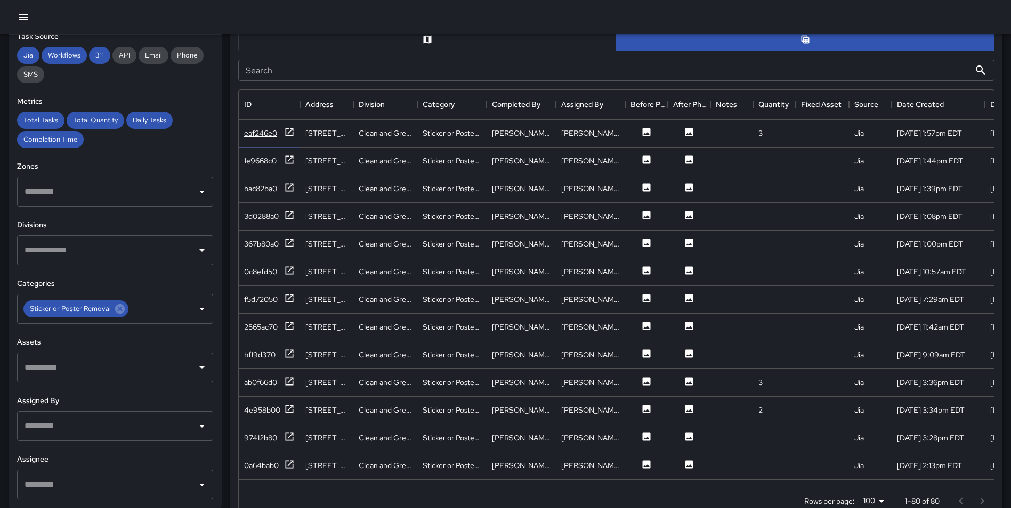
click at [293, 132] on icon at bounding box center [289, 132] width 11 height 11
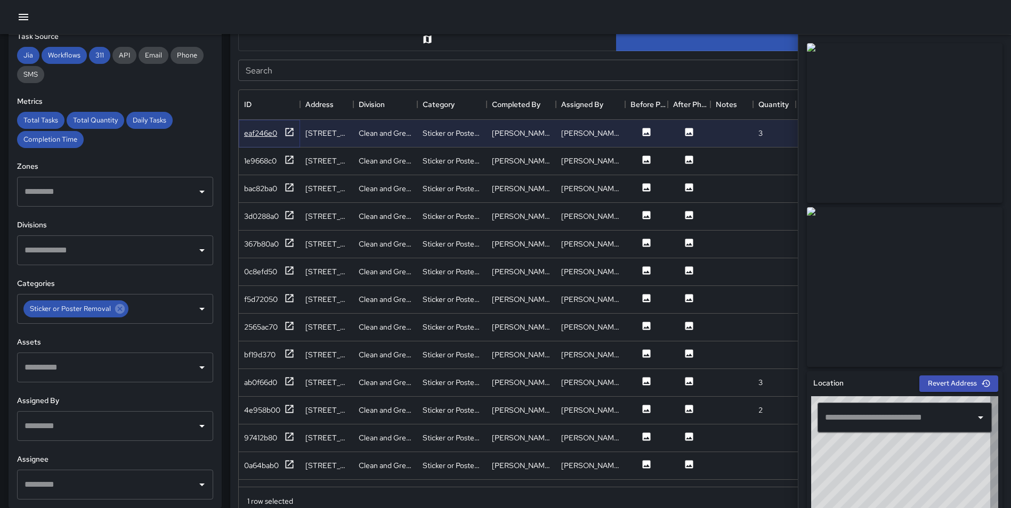
type input "**********"
click at [773, 106] on icon "Sort" at bounding box center [772, 105] width 10 height 10
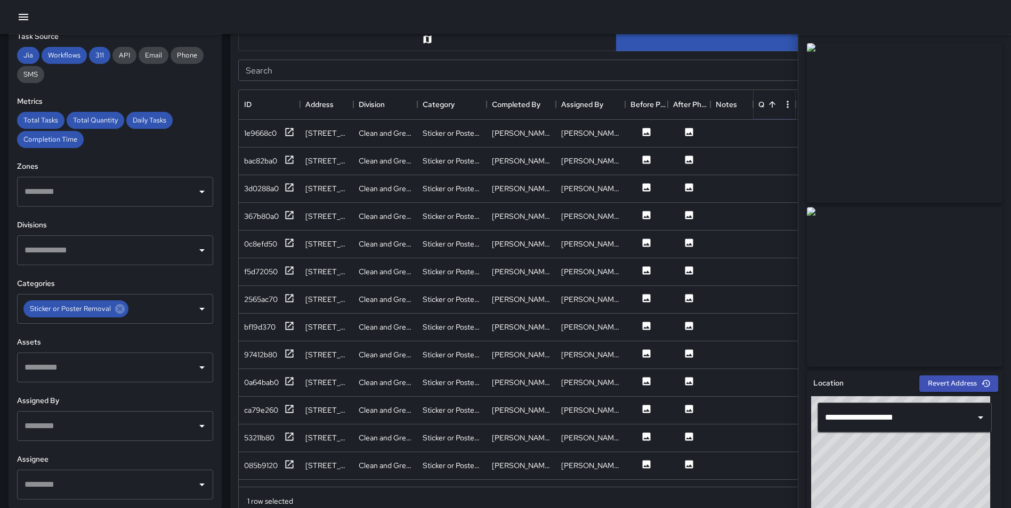
click at [773, 106] on icon "Sort" at bounding box center [772, 105] width 10 height 10
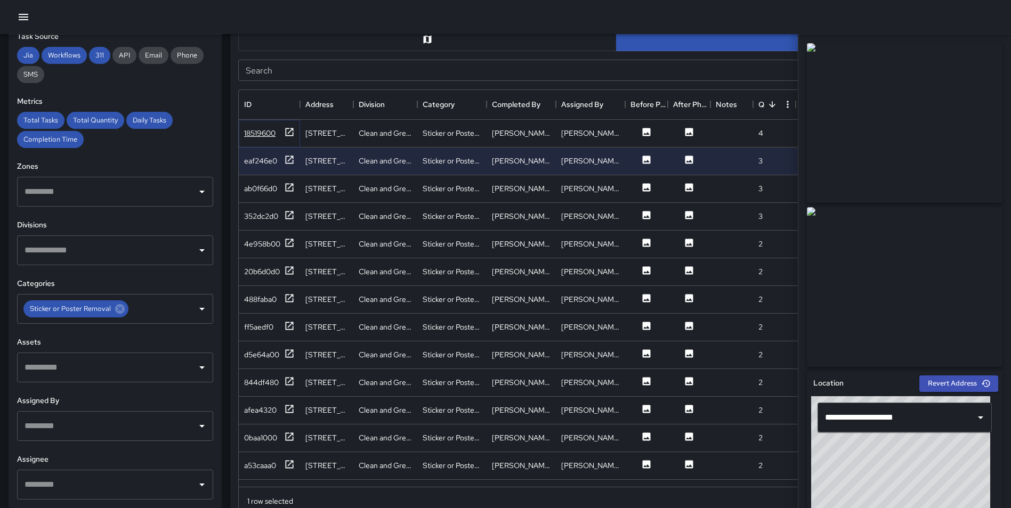
click at [293, 131] on icon at bounding box center [290, 132] width 8 height 8
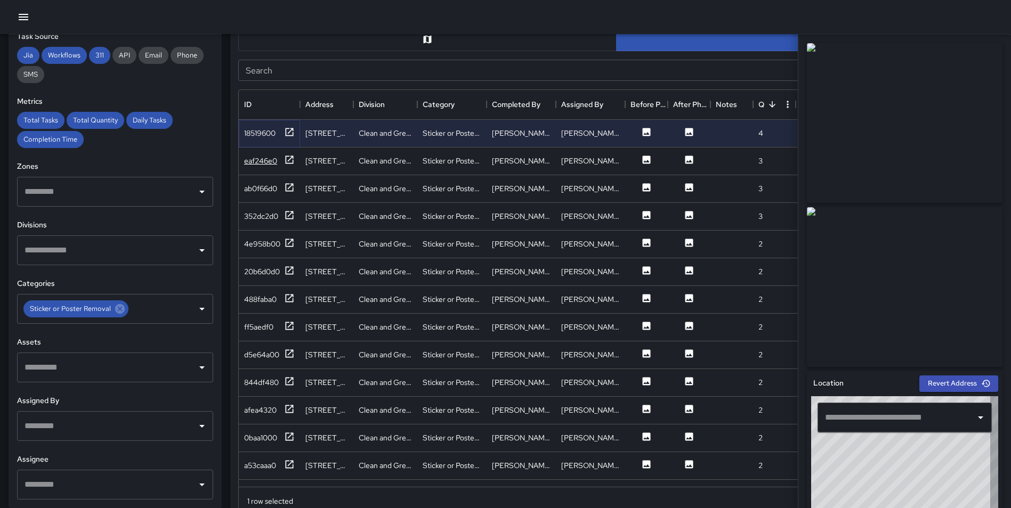
type input "**********"
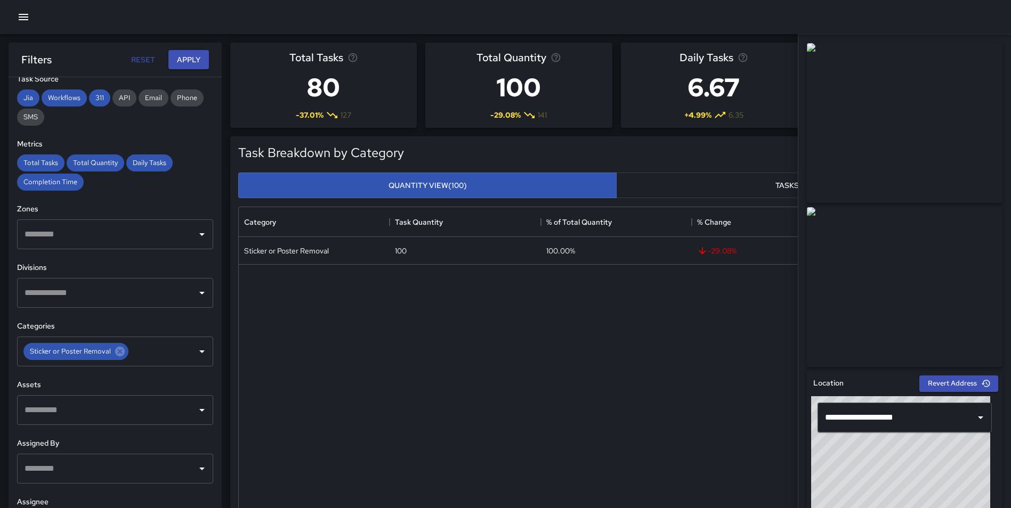
click at [999, 128] on div "**********" at bounding box center [904, 272] width 213 height 474
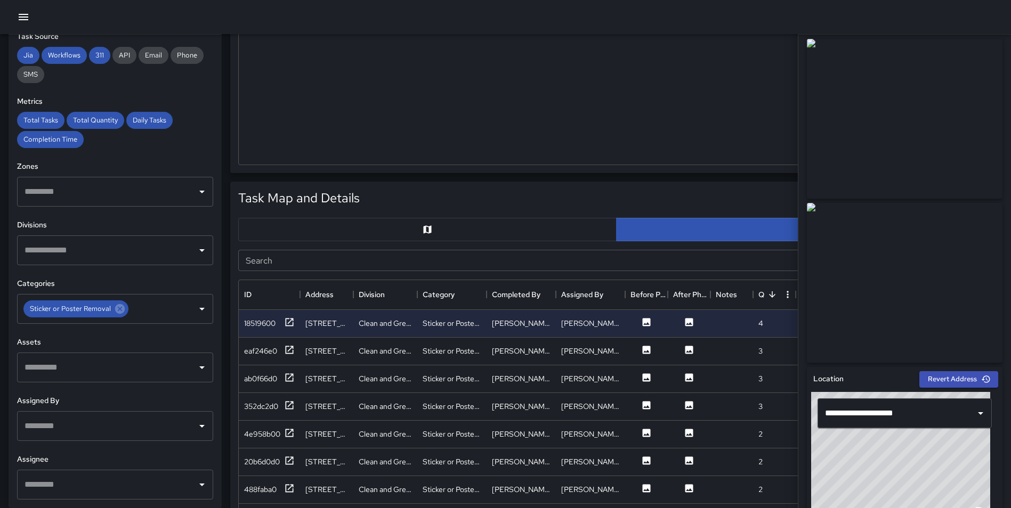
scroll to position [365, 0]
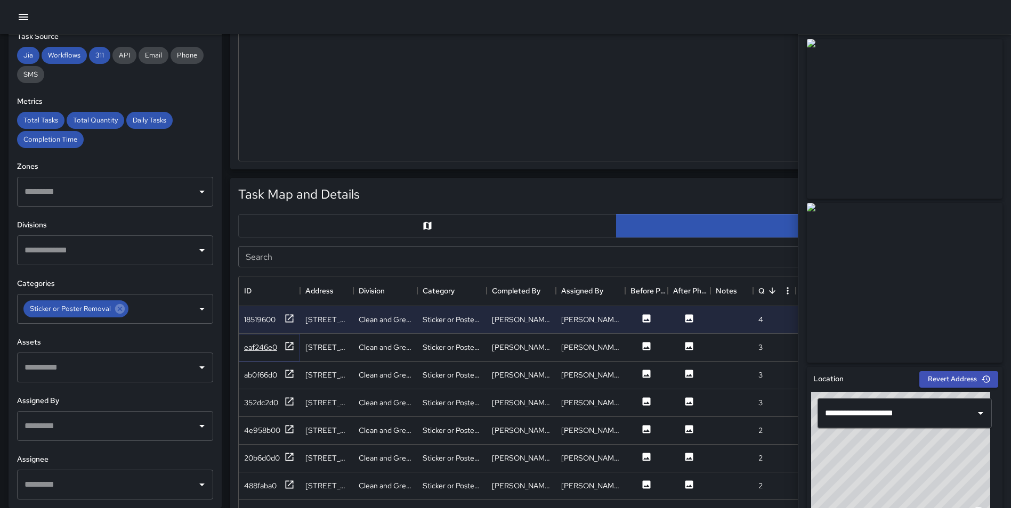
click at [292, 347] on icon at bounding box center [289, 346] width 11 height 11
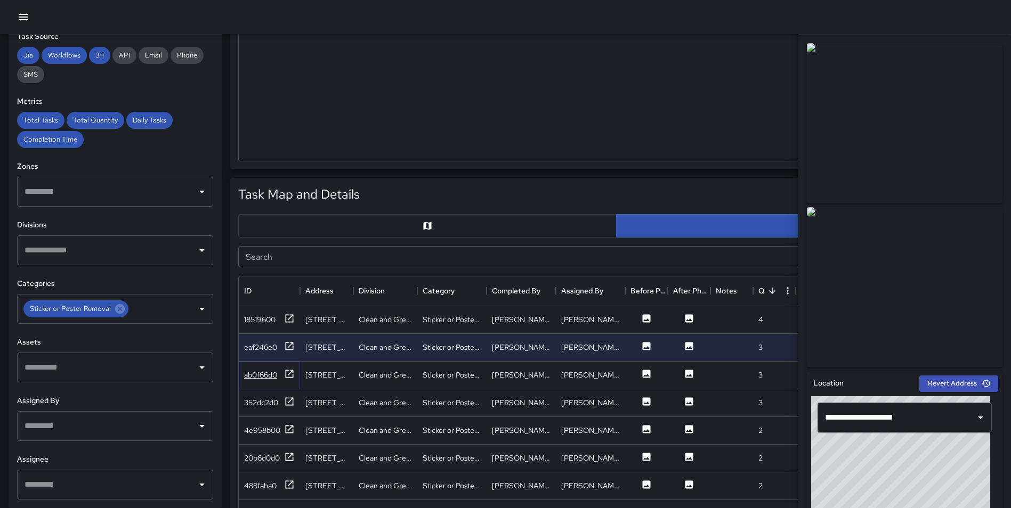
click at [289, 369] on icon at bounding box center [289, 374] width 11 height 11
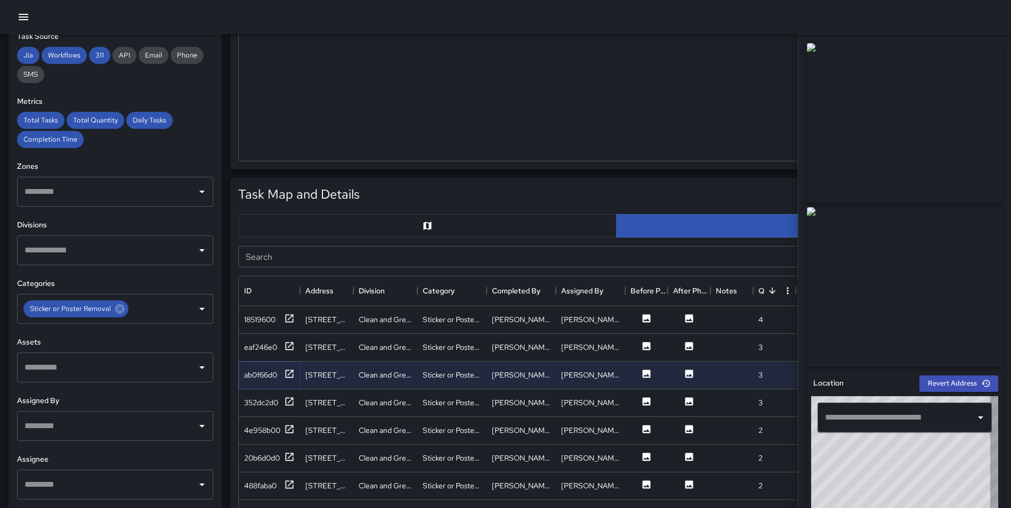
type input "**********"
click at [288, 401] on icon at bounding box center [289, 402] width 11 height 11
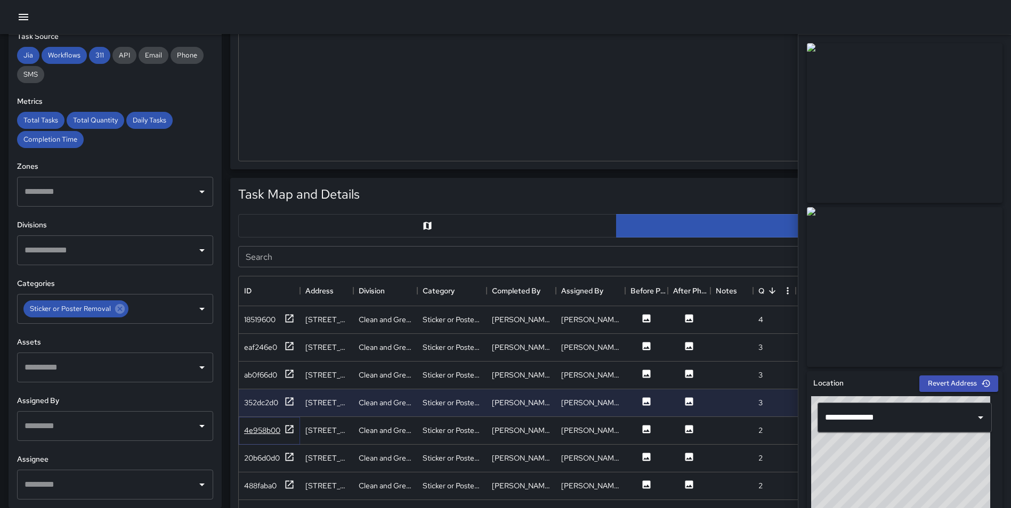
click at [288, 432] on icon at bounding box center [289, 429] width 11 height 11
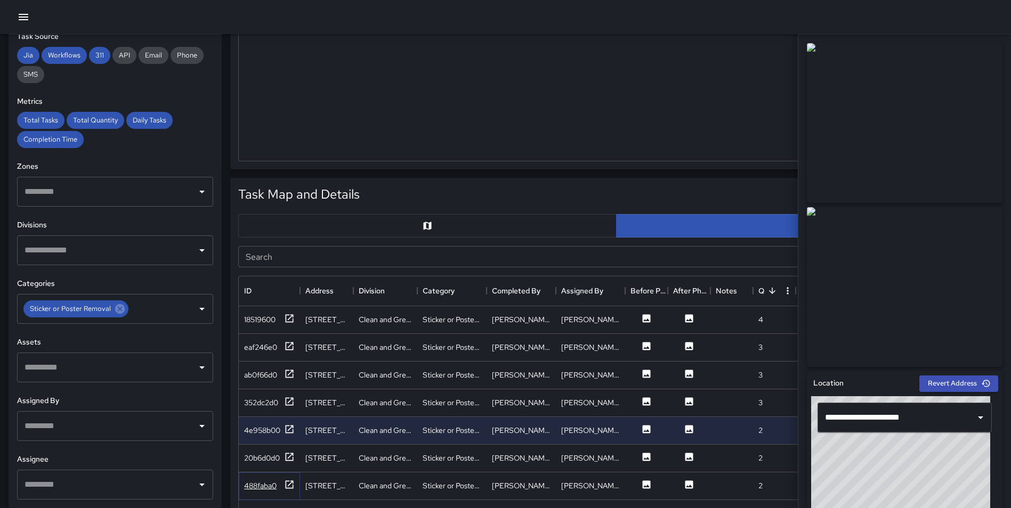
click at [288, 489] on icon at bounding box center [290, 485] width 8 height 8
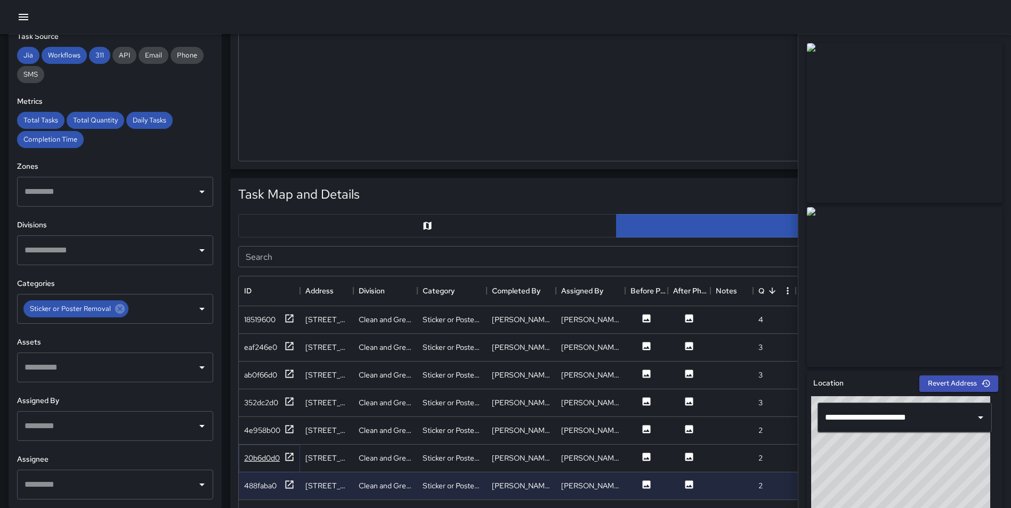
click at [291, 460] on icon at bounding box center [290, 457] width 8 height 8
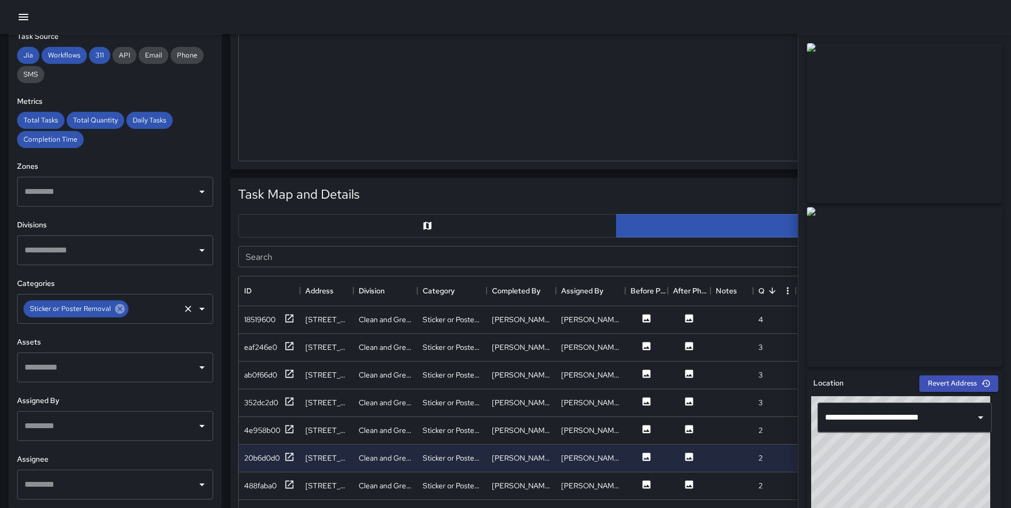
click at [119, 311] on icon at bounding box center [120, 309] width 10 height 10
click at [99, 310] on input "text" at bounding box center [107, 309] width 171 height 20
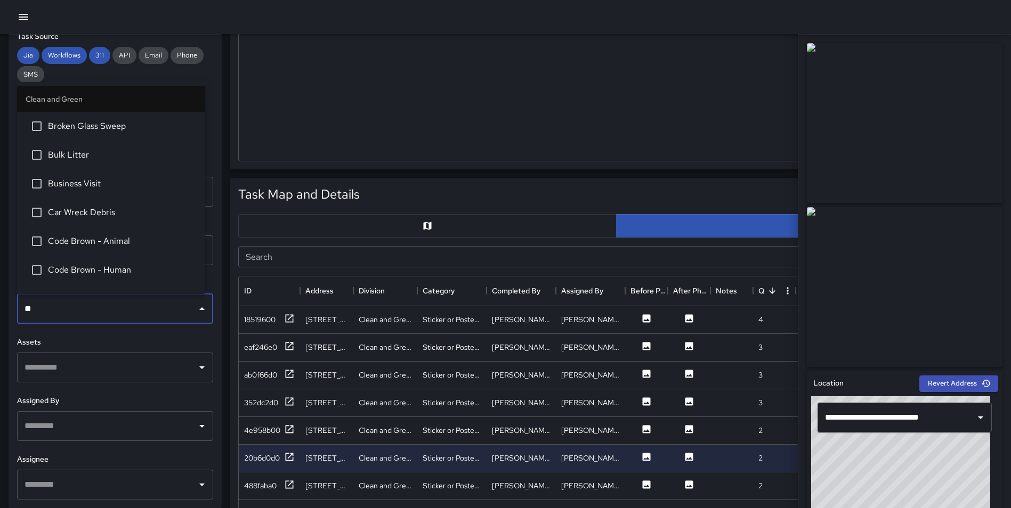
type input "***"
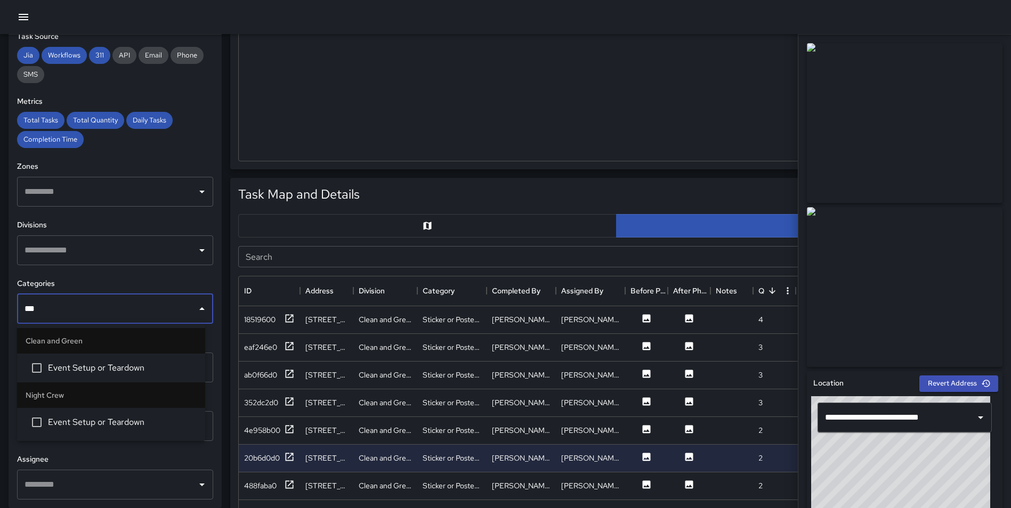
click at [110, 368] on span "Event Setup or Teardown" at bounding box center [122, 368] width 149 height 13
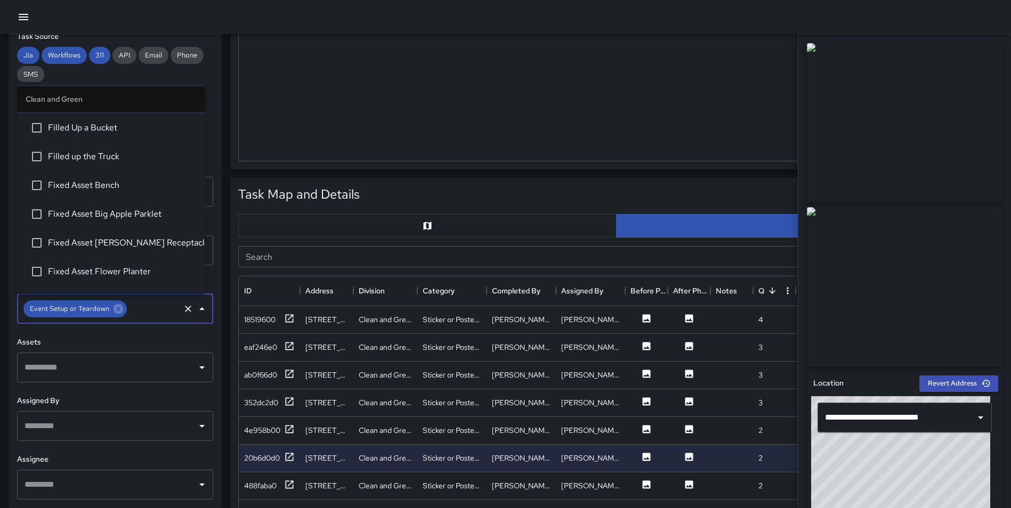
scroll to position [377, 0]
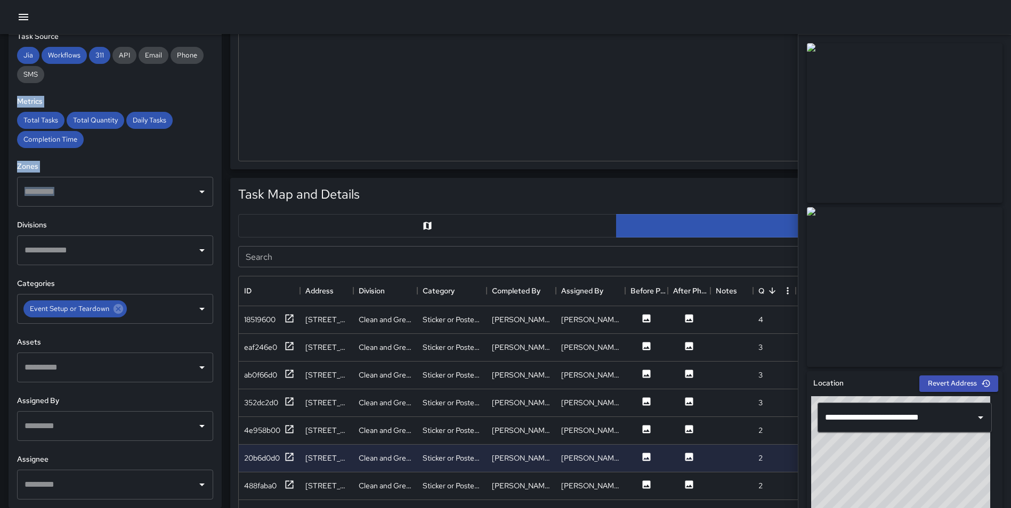
drag, startPoint x: 213, startPoint y: 188, endPoint x: 213, endPoint y: 64, distance: 123.6
click at [213, 64] on div "**********" at bounding box center [115, 272] width 213 height 474
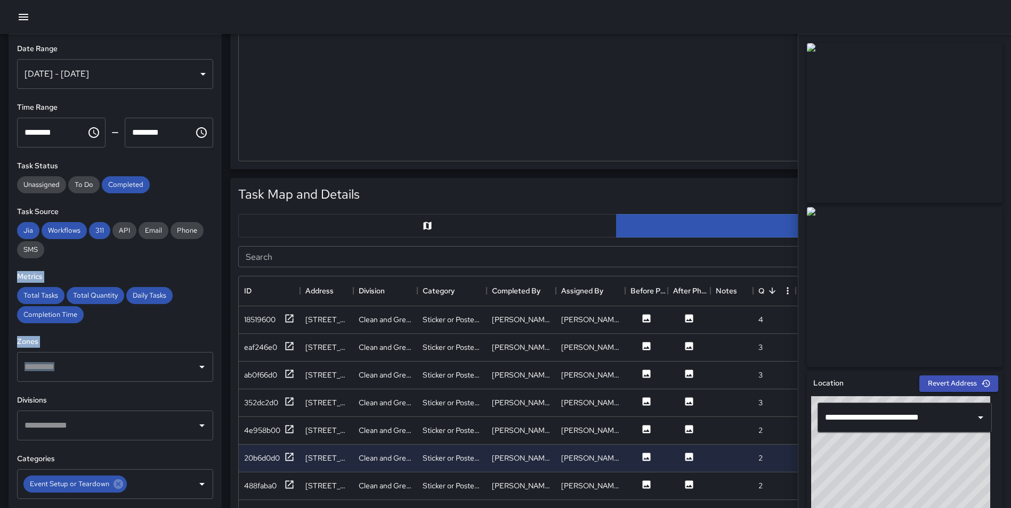
scroll to position [0, 0]
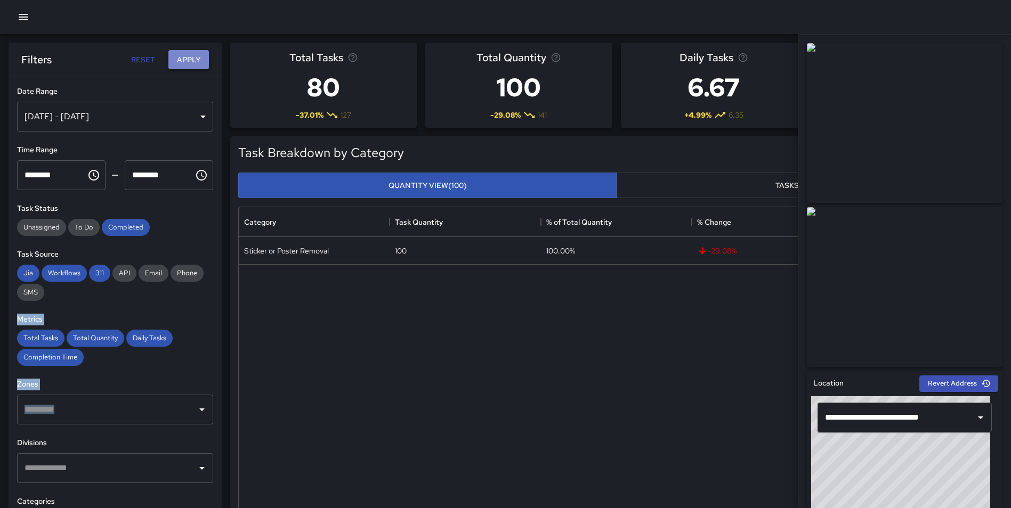
click at [187, 53] on button "Apply" at bounding box center [188, 60] width 41 height 20
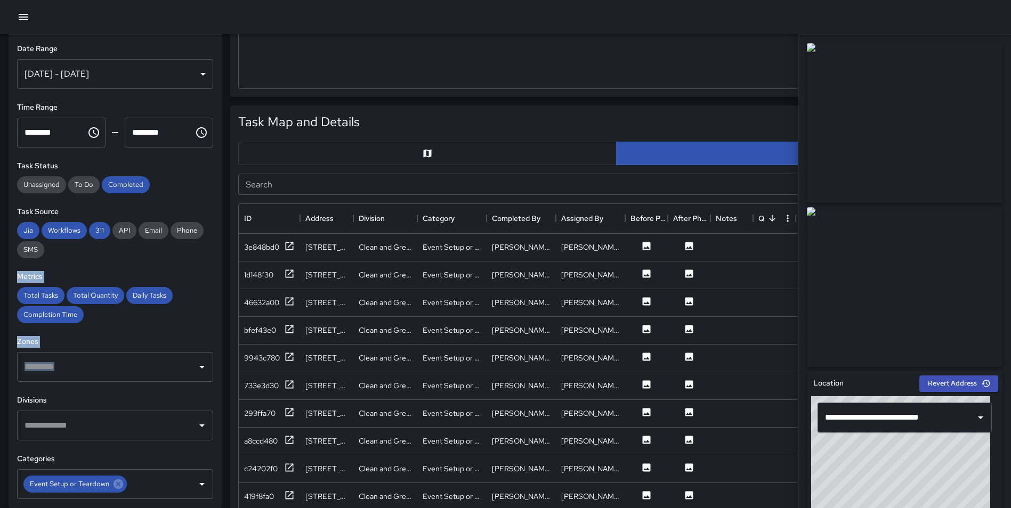
scroll to position [432, 0]
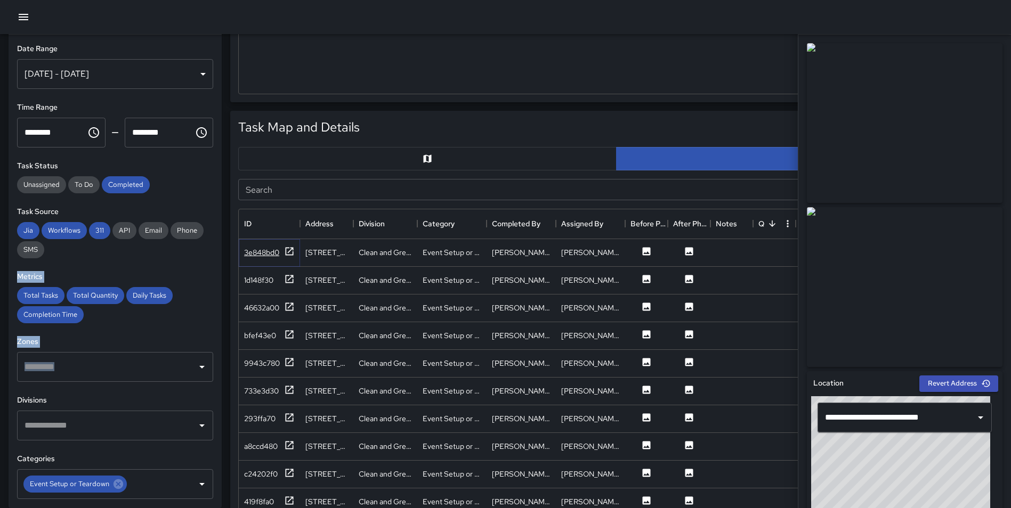
click at [293, 250] on icon at bounding box center [289, 251] width 11 height 11
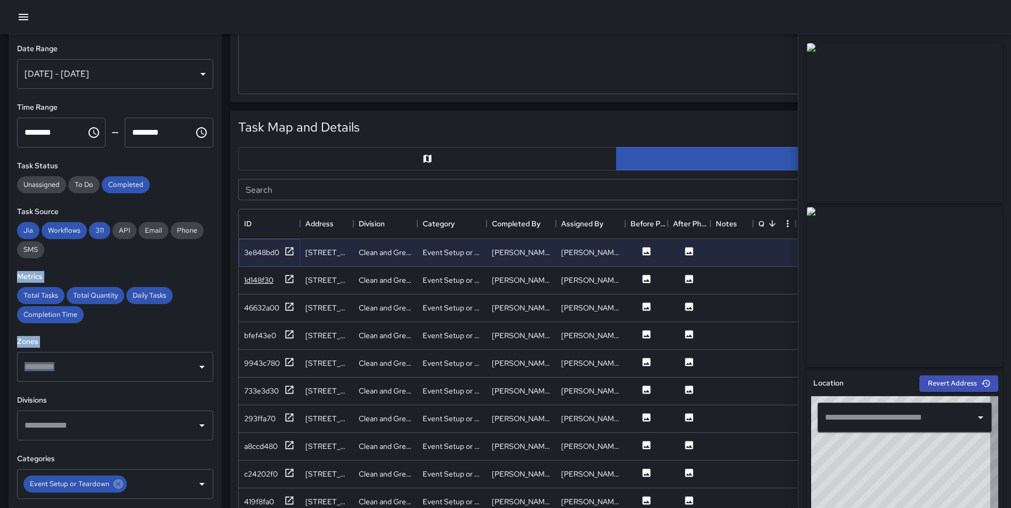
type input "**********"
click at [294, 281] on icon at bounding box center [289, 279] width 11 height 11
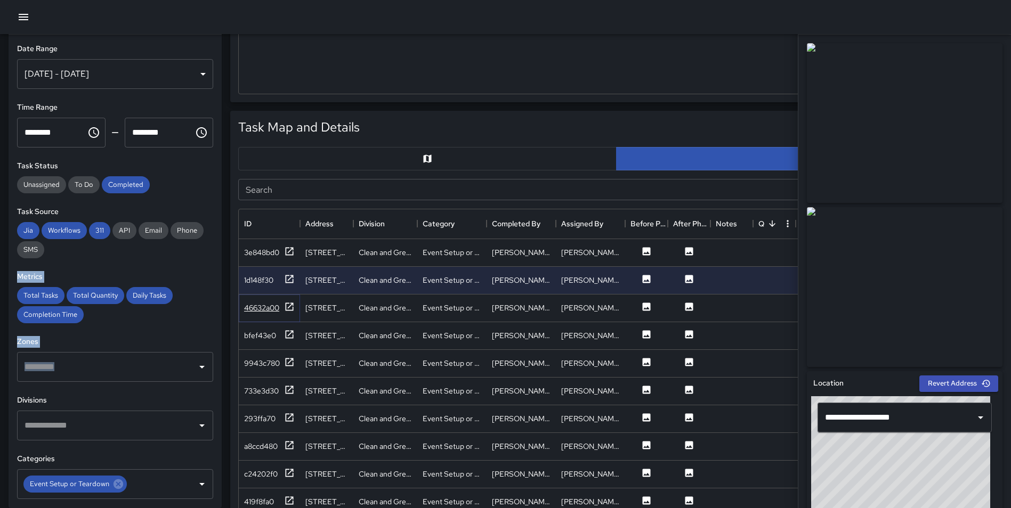
click at [290, 304] on icon at bounding box center [289, 307] width 11 height 11
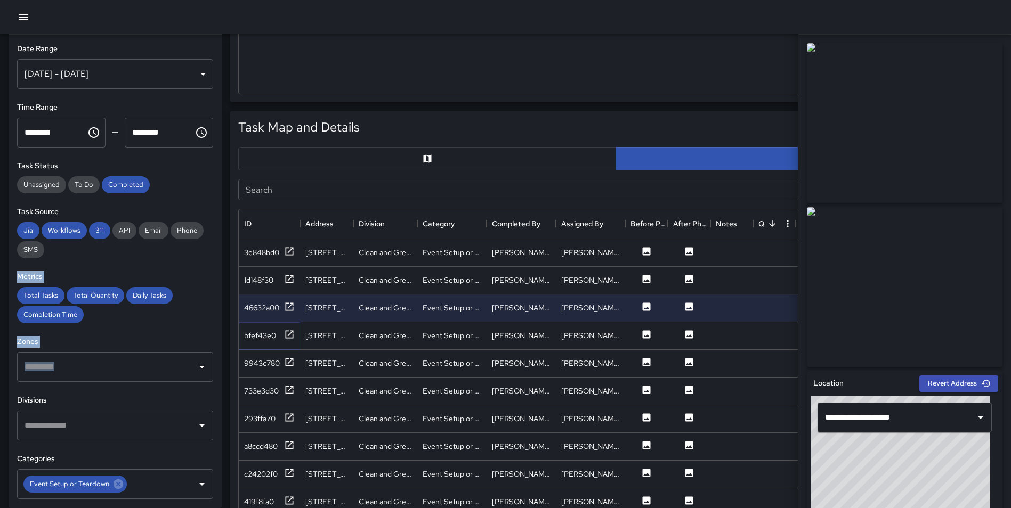
click at [289, 331] on icon at bounding box center [290, 334] width 8 height 8
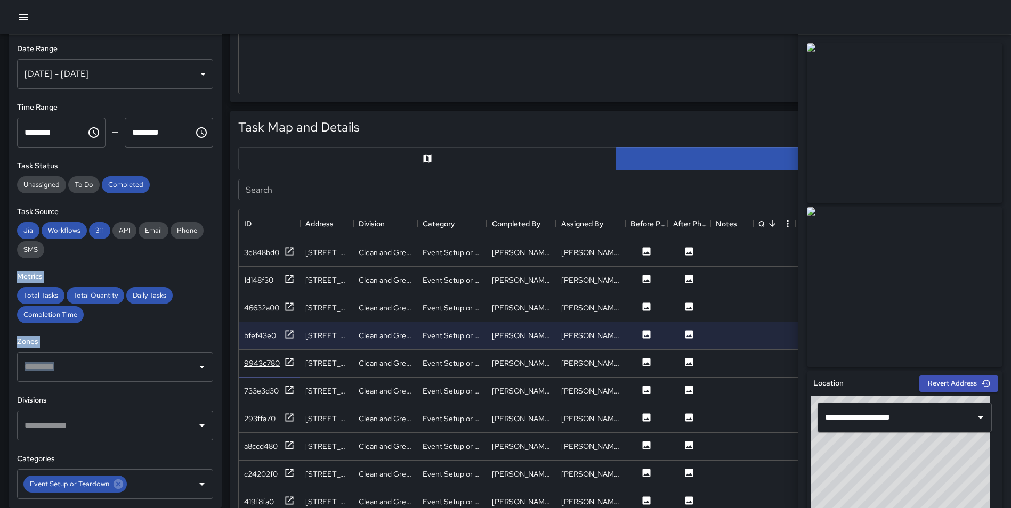
click at [289, 360] on icon at bounding box center [289, 362] width 11 height 11
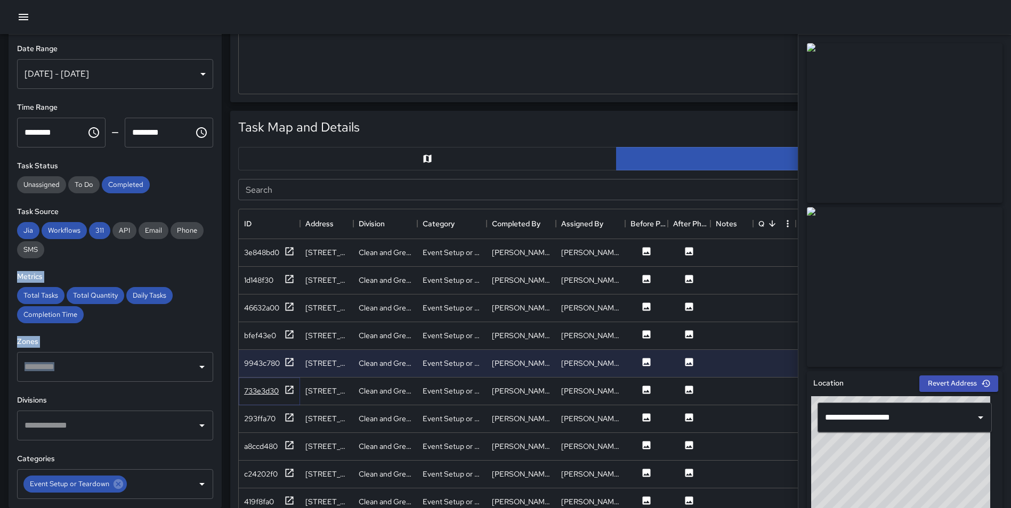
click at [292, 392] on icon at bounding box center [289, 390] width 11 height 11
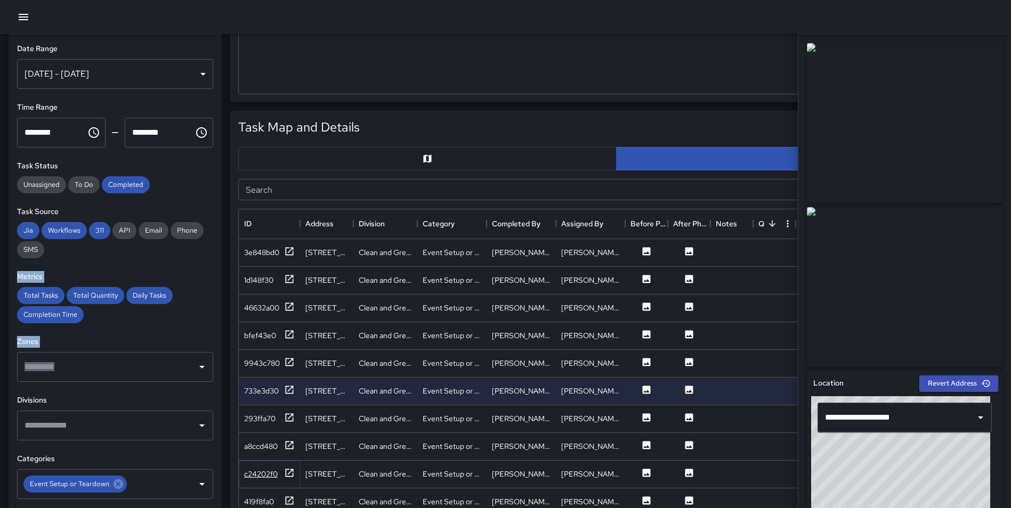
click at [289, 475] on icon at bounding box center [289, 473] width 11 height 11
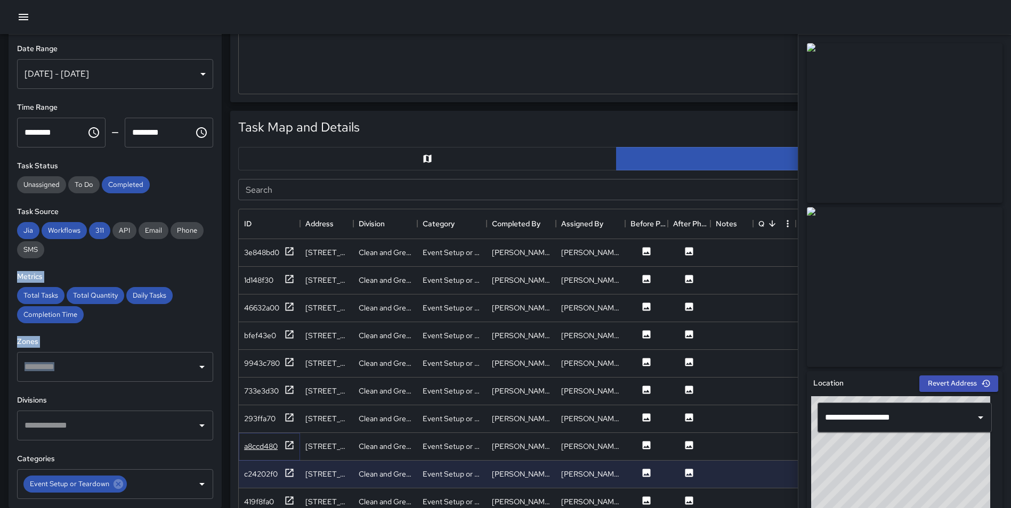
click at [289, 446] on icon at bounding box center [289, 445] width 11 height 11
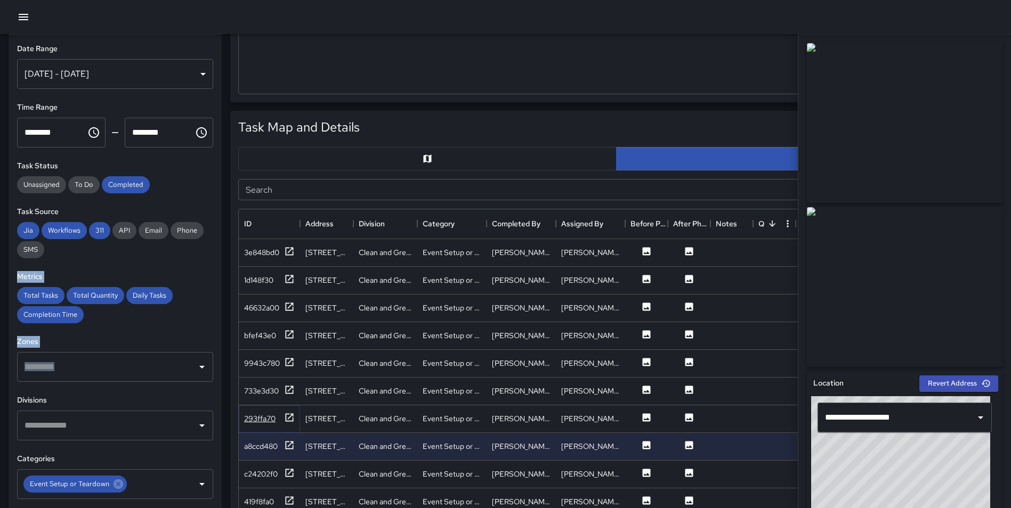
click at [288, 419] on icon at bounding box center [290, 418] width 8 height 8
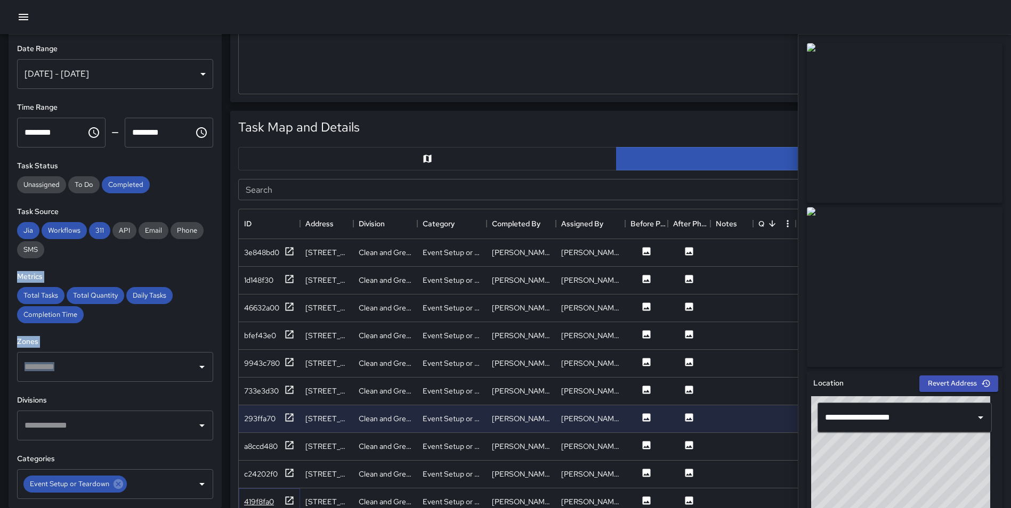
click at [291, 497] on icon at bounding box center [290, 501] width 8 height 8
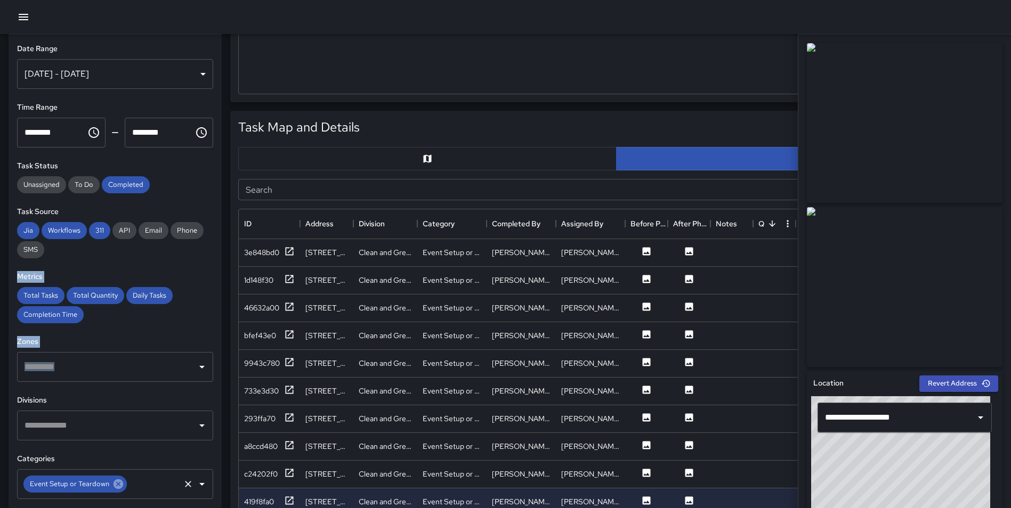
click at [115, 488] on icon at bounding box center [119, 485] width 10 height 10
click at [75, 480] on input "text" at bounding box center [107, 484] width 171 height 20
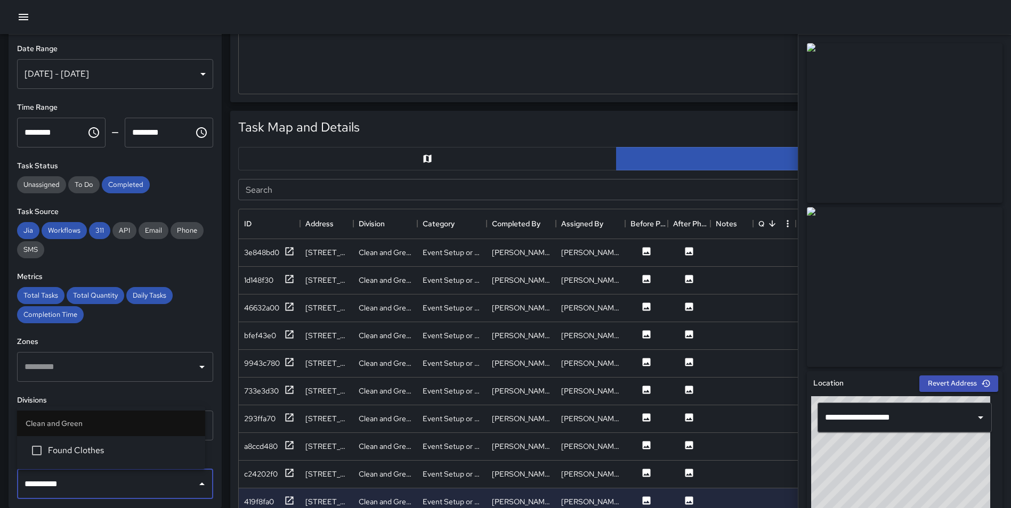
type input "**********"
click at [82, 450] on span "Found Clothes" at bounding box center [122, 450] width 149 height 13
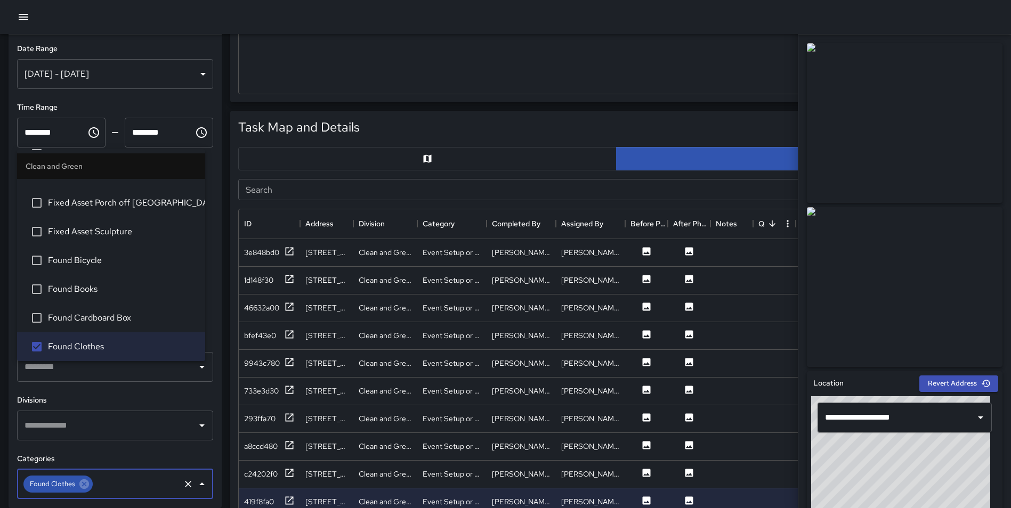
scroll to position [0, 0]
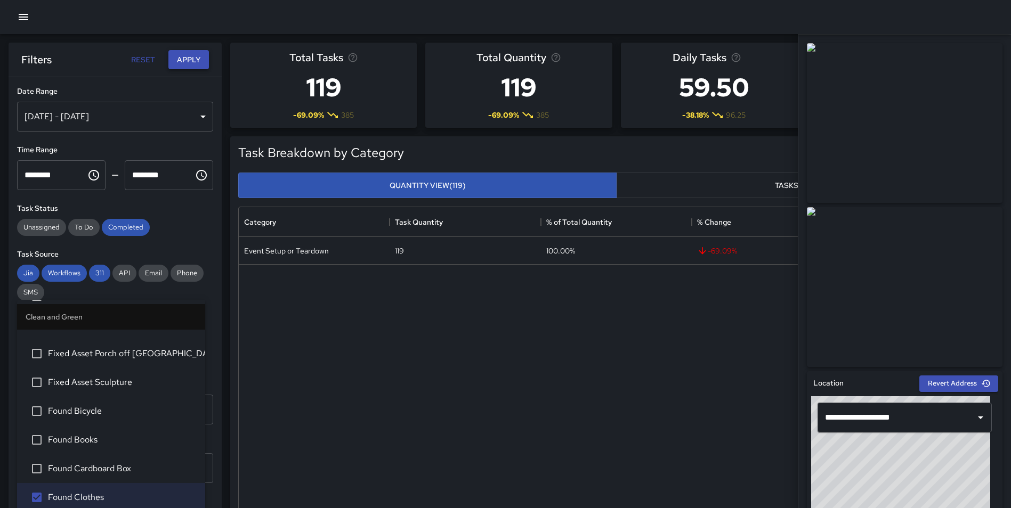
click at [200, 53] on button "Apply" at bounding box center [188, 60] width 41 height 20
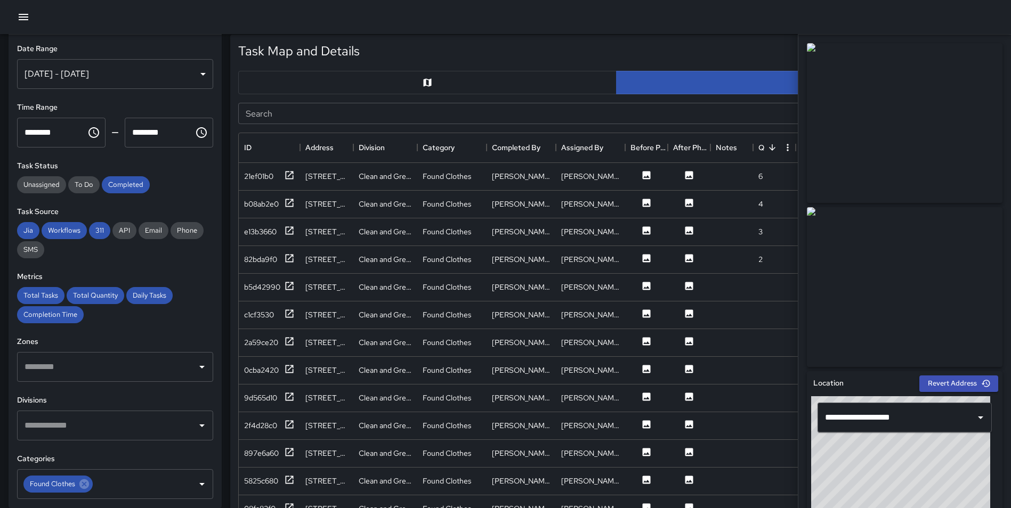
scroll to position [517, 0]
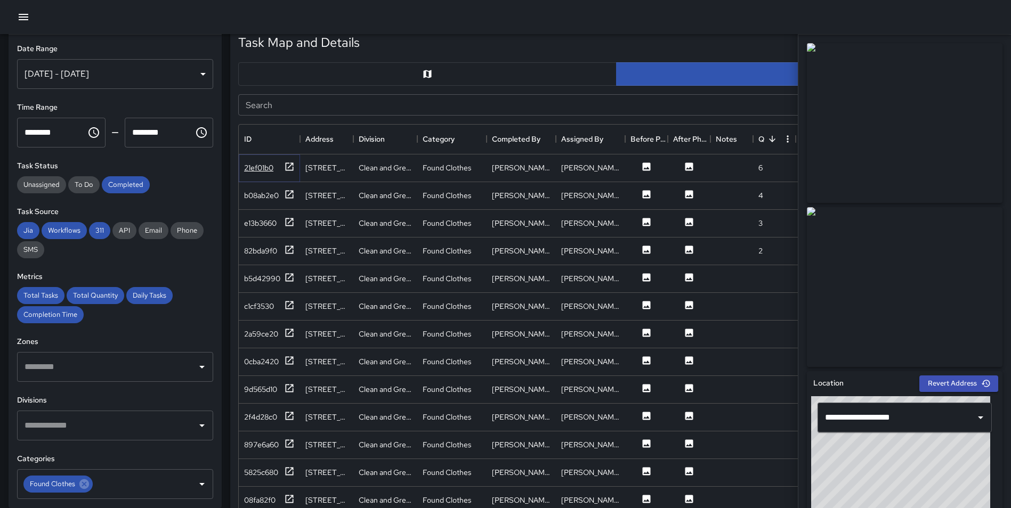
click at [289, 164] on icon at bounding box center [289, 166] width 11 height 11
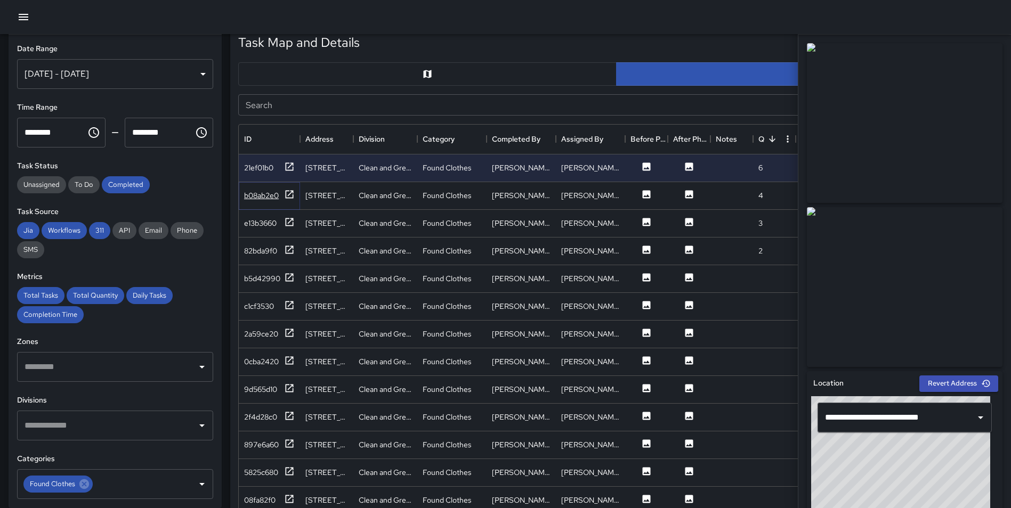
click at [287, 194] on icon at bounding box center [289, 194] width 11 height 11
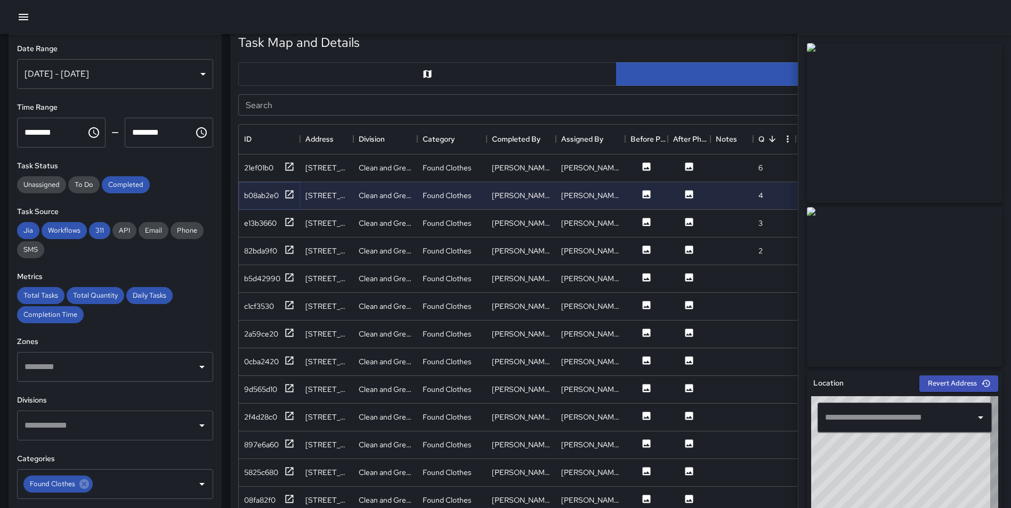
type input "**********"
click at [76, 487] on span "Found Clothes" at bounding box center [52, 484] width 58 height 12
click at [84, 483] on icon at bounding box center [84, 485] width 12 height 12
click at [78, 484] on input "text" at bounding box center [107, 484] width 171 height 20
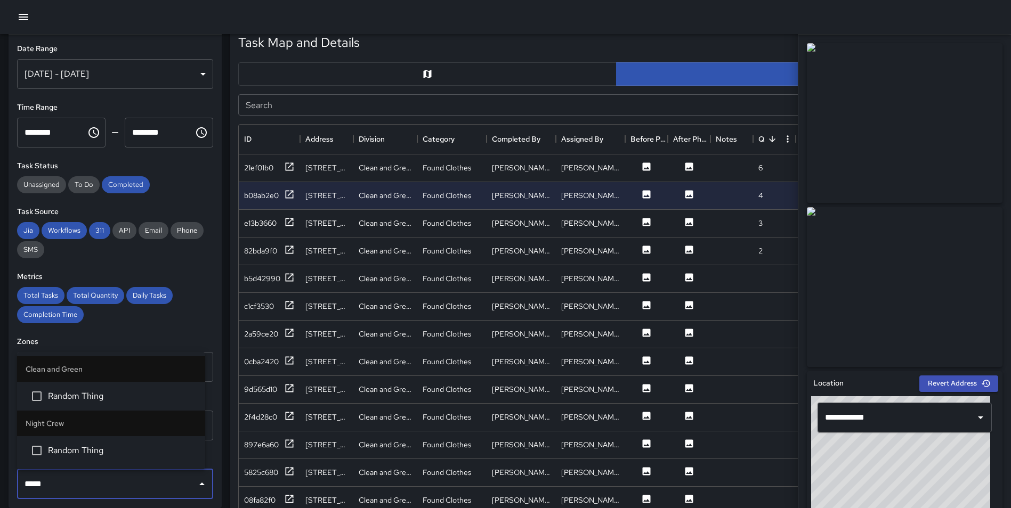
type input "******"
click at [86, 394] on span "Random Thing" at bounding box center [122, 396] width 149 height 13
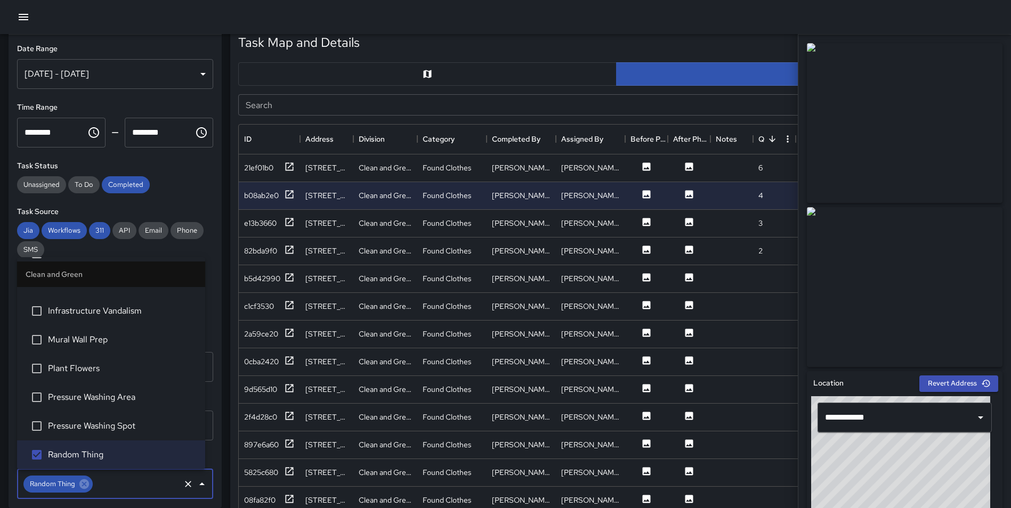
scroll to position [0, 0]
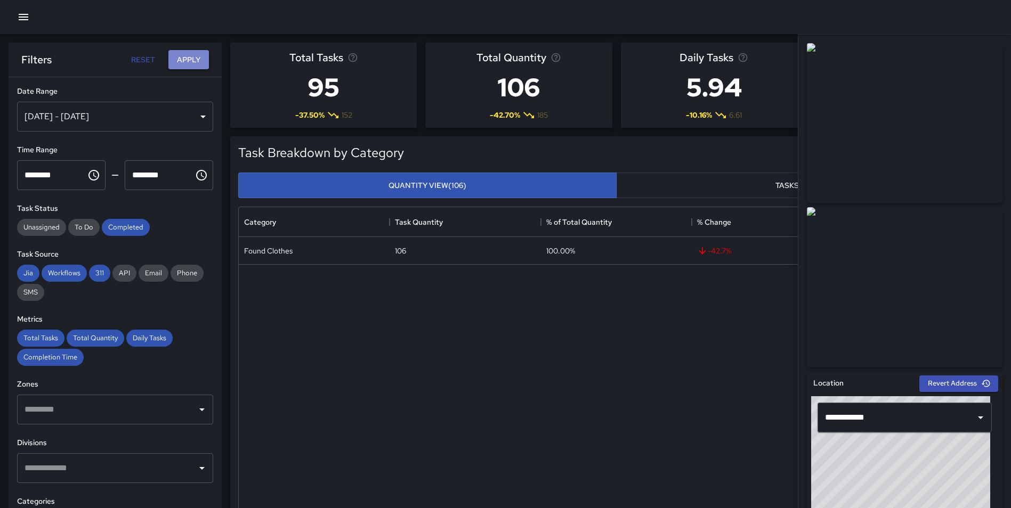
click at [196, 52] on button "Apply" at bounding box center [188, 60] width 41 height 20
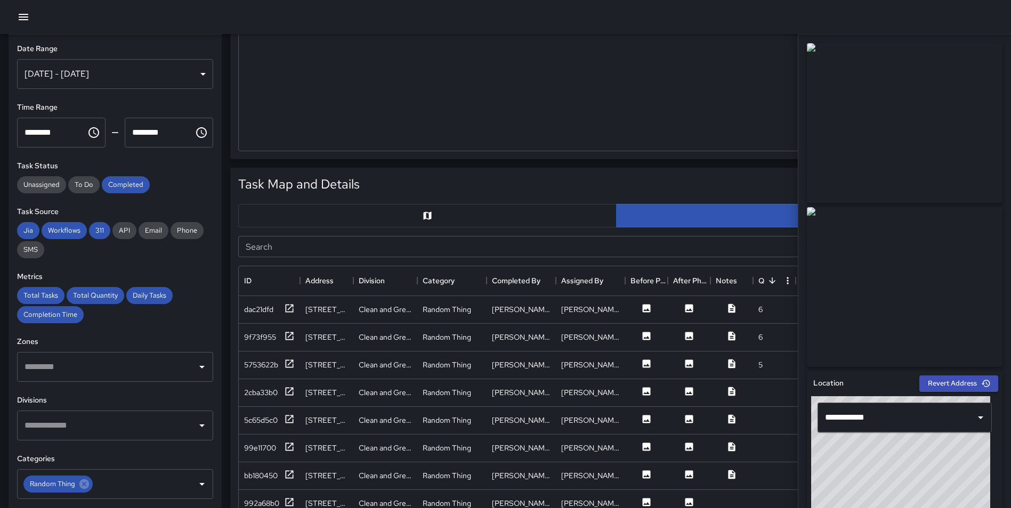
scroll to position [416, 0]
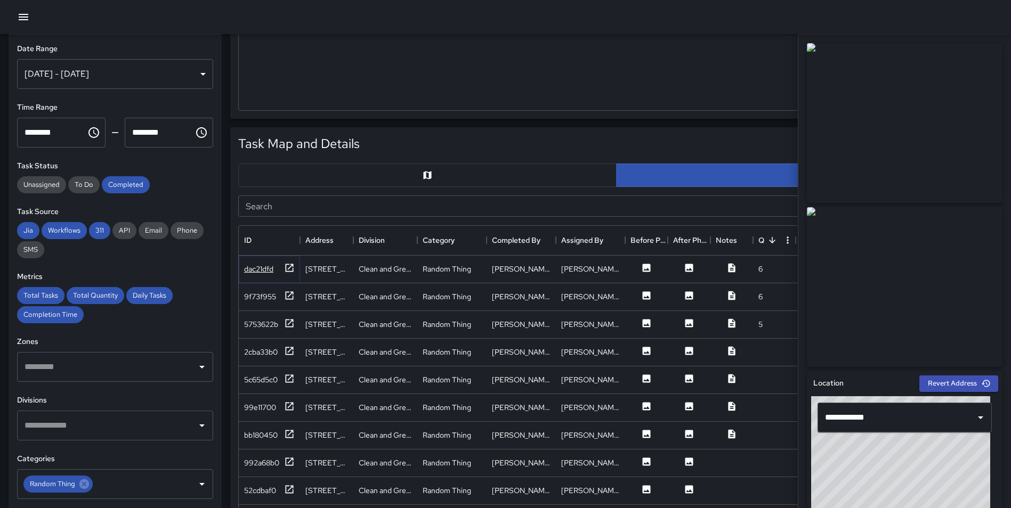
click at [290, 267] on icon at bounding box center [290, 268] width 8 height 8
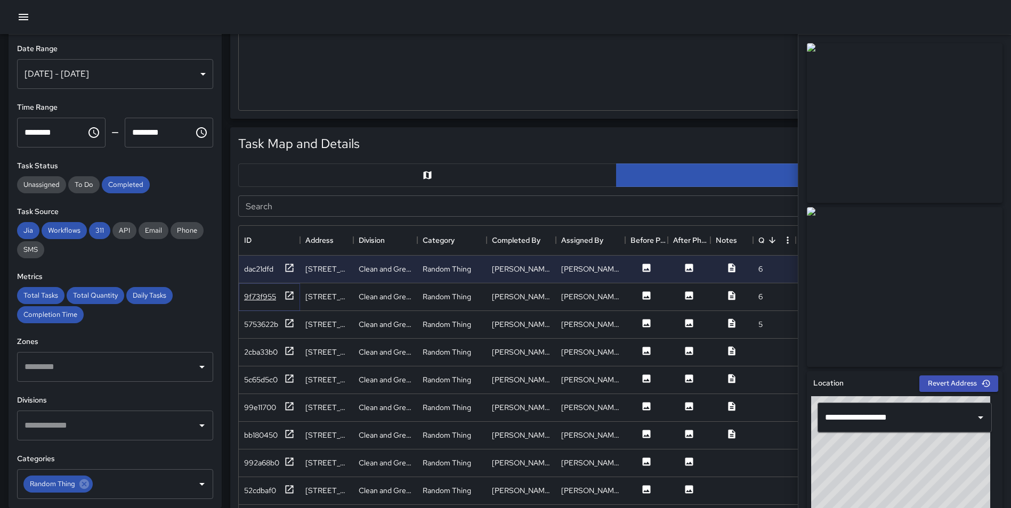
click at [292, 296] on icon at bounding box center [289, 295] width 11 height 11
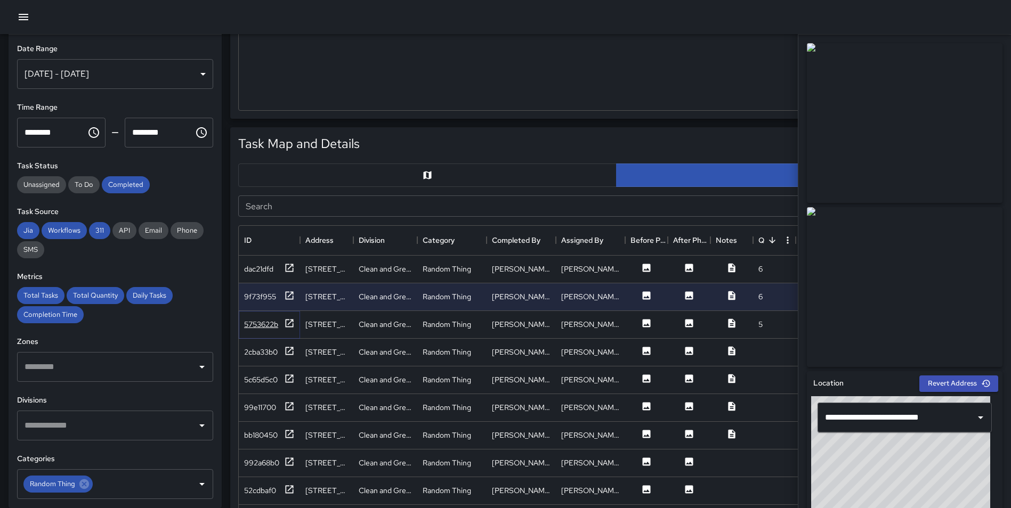
click at [288, 327] on icon at bounding box center [290, 323] width 8 height 8
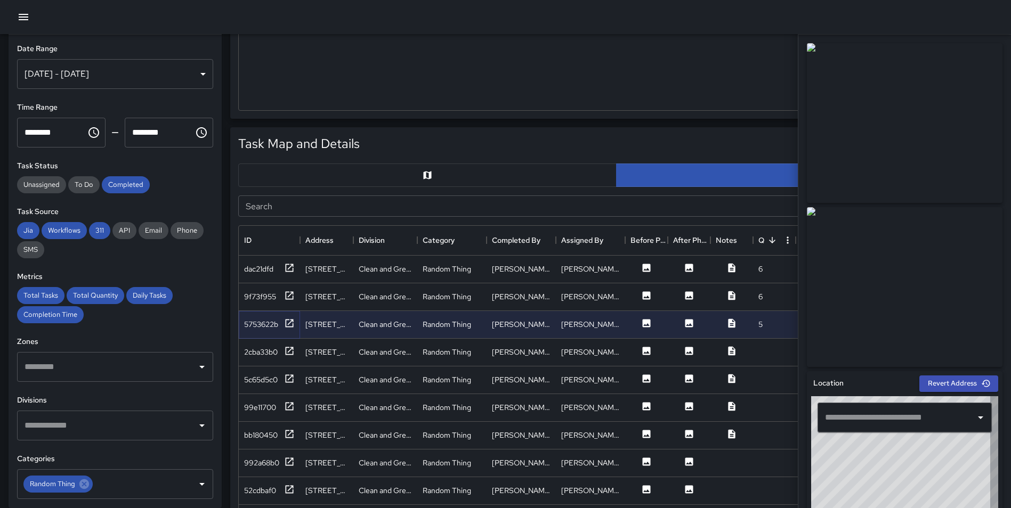
type input "**********"
click at [287, 349] on icon at bounding box center [289, 351] width 11 height 11
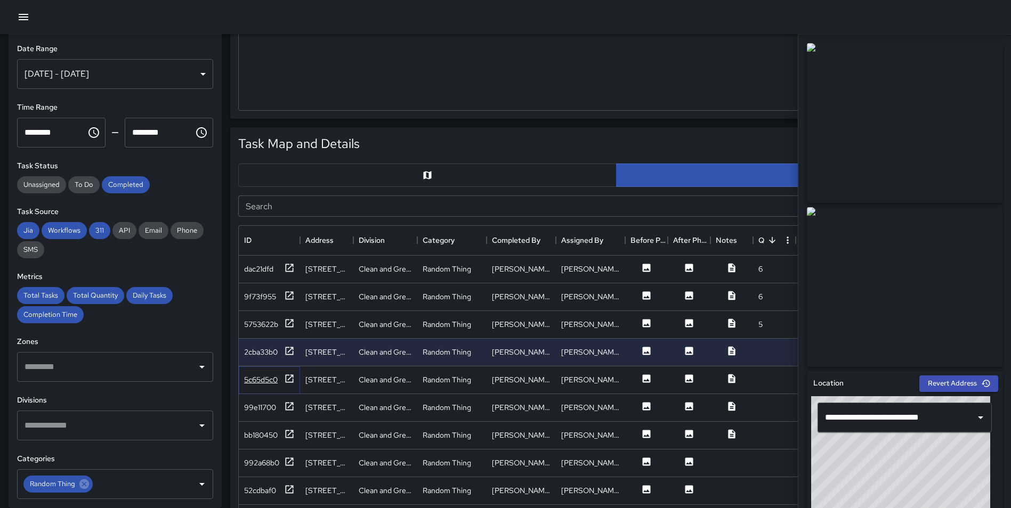
click at [289, 383] on icon at bounding box center [289, 379] width 11 height 11
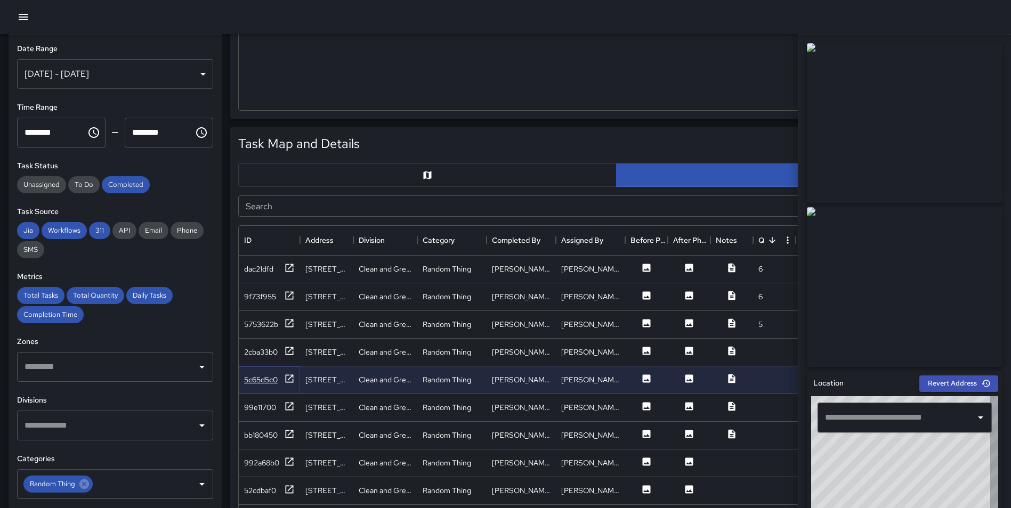
type input "**********"
click at [286, 408] on icon at bounding box center [290, 406] width 8 height 8
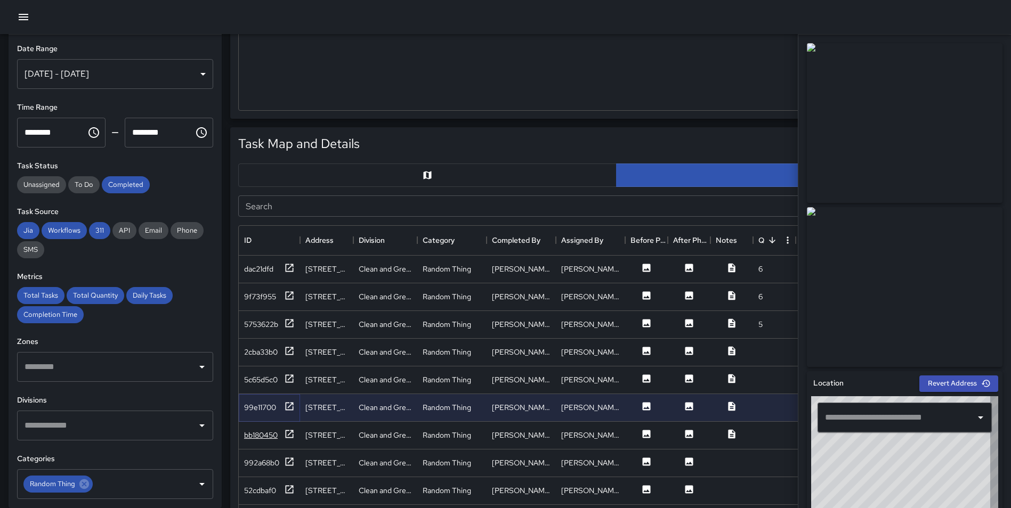
type input "**********"
click at [287, 432] on icon at bounding box center [289, 434] width 11 height 11
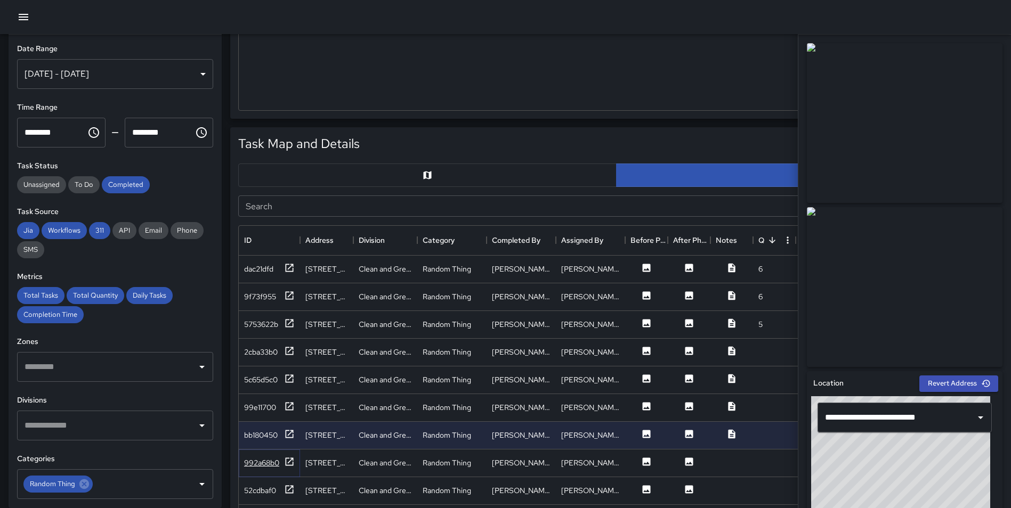
click at [290, 460] on icon at bounding box center [289, 462] width 11 height 11
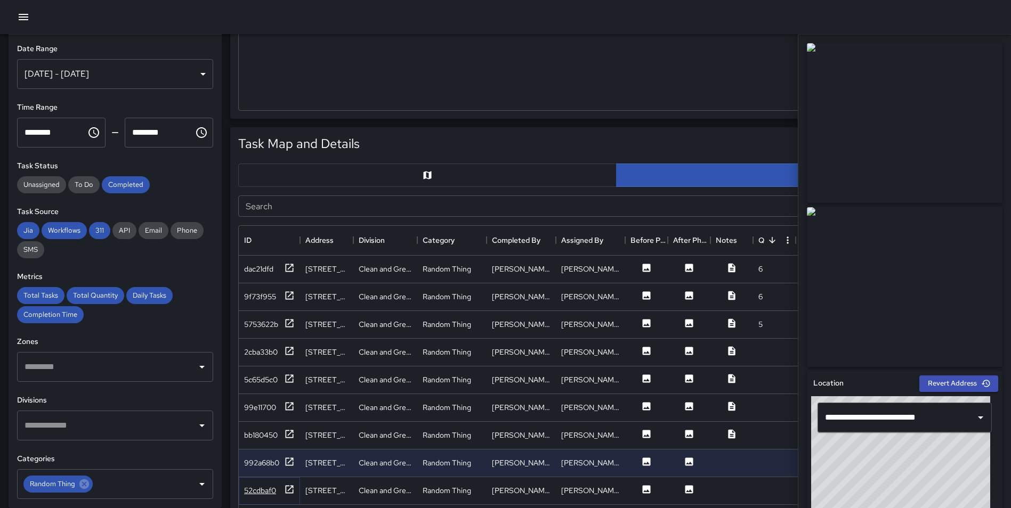
click at [289, 489] on icon at bounding box center [289, 489] width 11 height 11
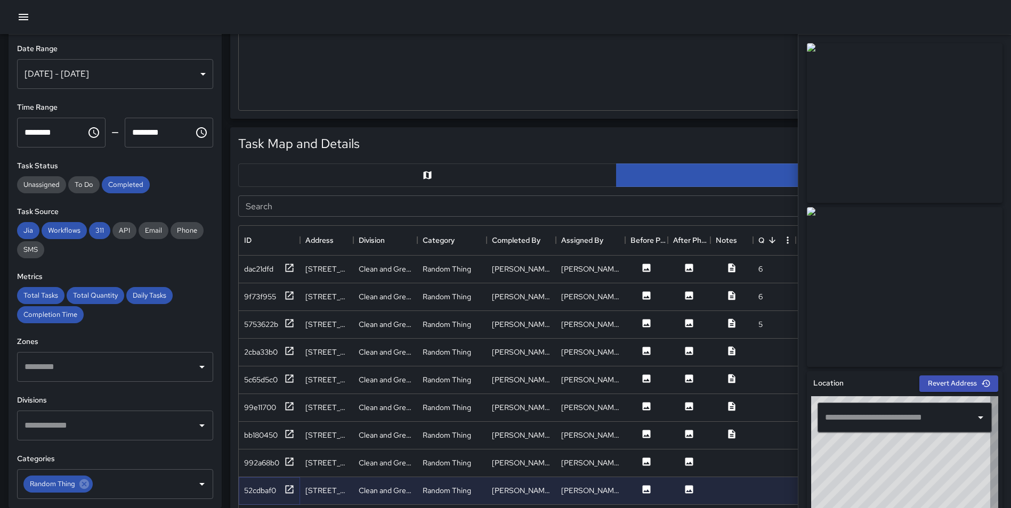
type input "**********"
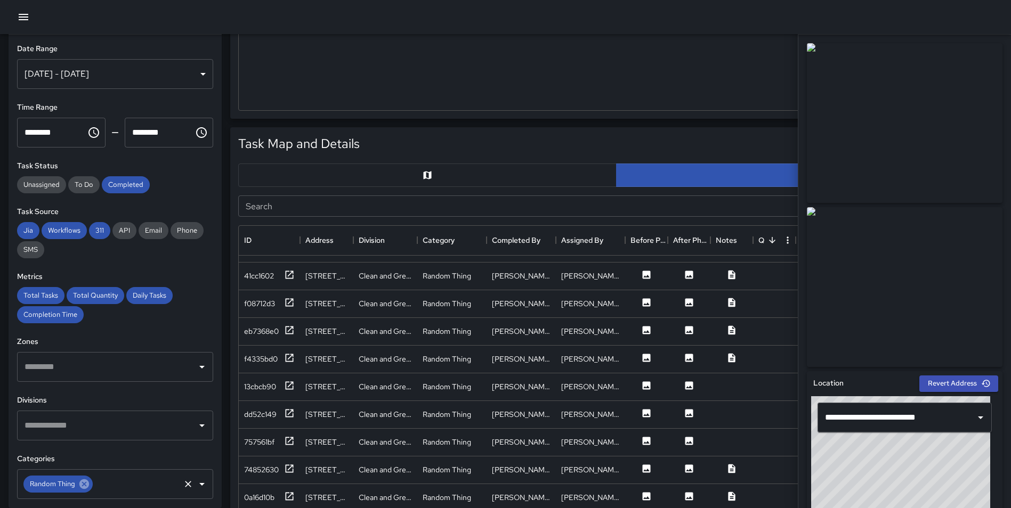
click at [81, 482] on icon at bounding box center [84, 485] width 10 height 10
click at [103, 431] on input "text" at bounding box center [107, 426] width 171 height 20
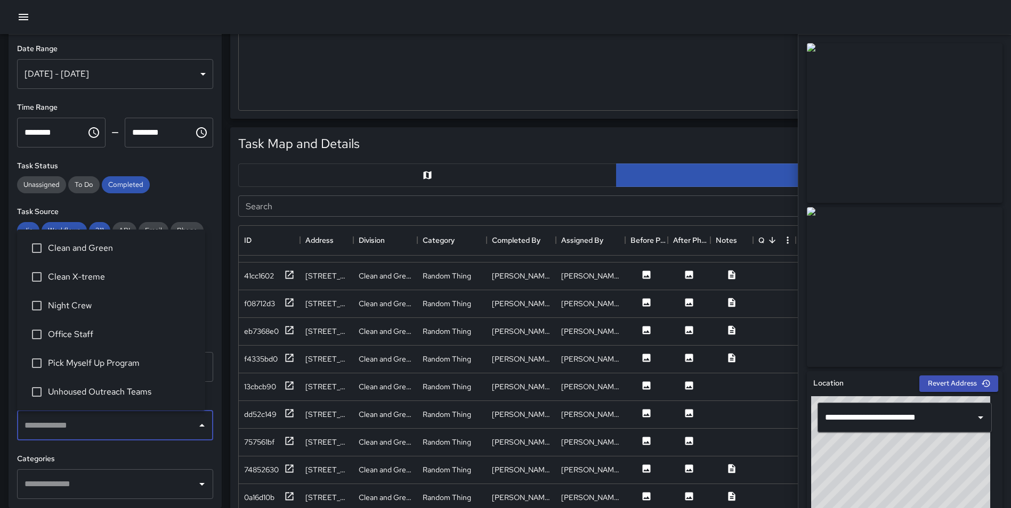
drag, startPoint x: 79, startPoint y: 471, endPoint x: 74, endPoint y: 478, distance: 8.0
click at [79, 472] on div "​" at bounding box center [115, 485] width 196 height 30
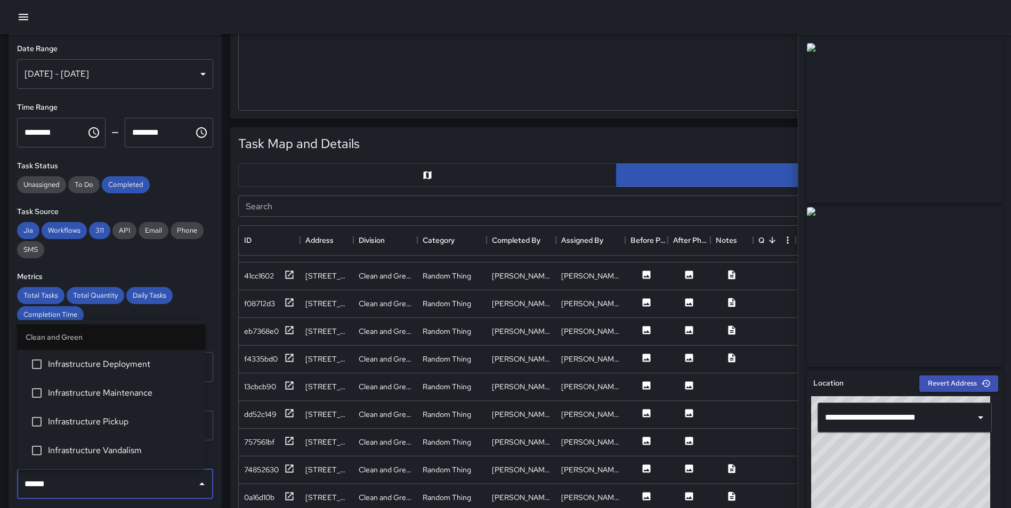
type input "*******"
click at [126, 395] on span "Infrastructure Maintenance" at bounding box center [122, 393] width 149 height 13
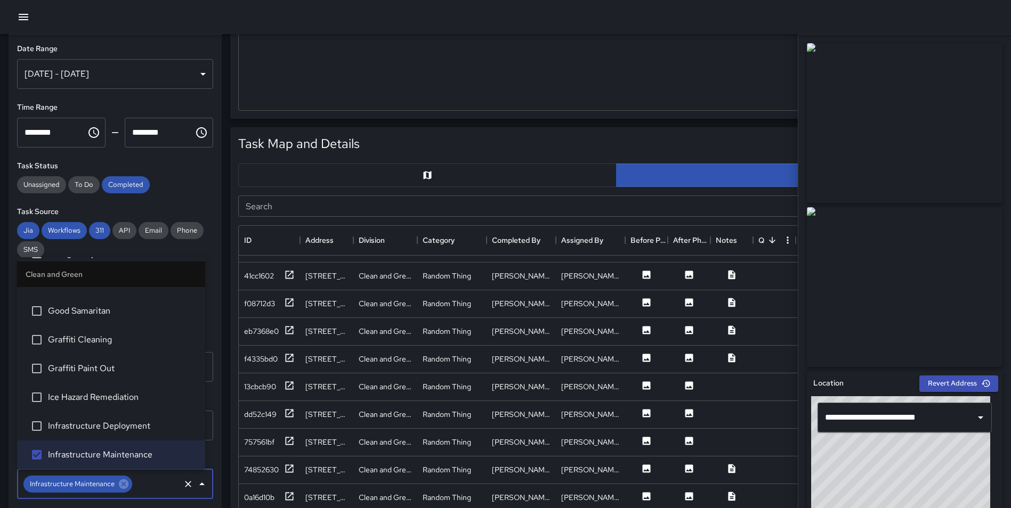
scroll to position [0, 0]
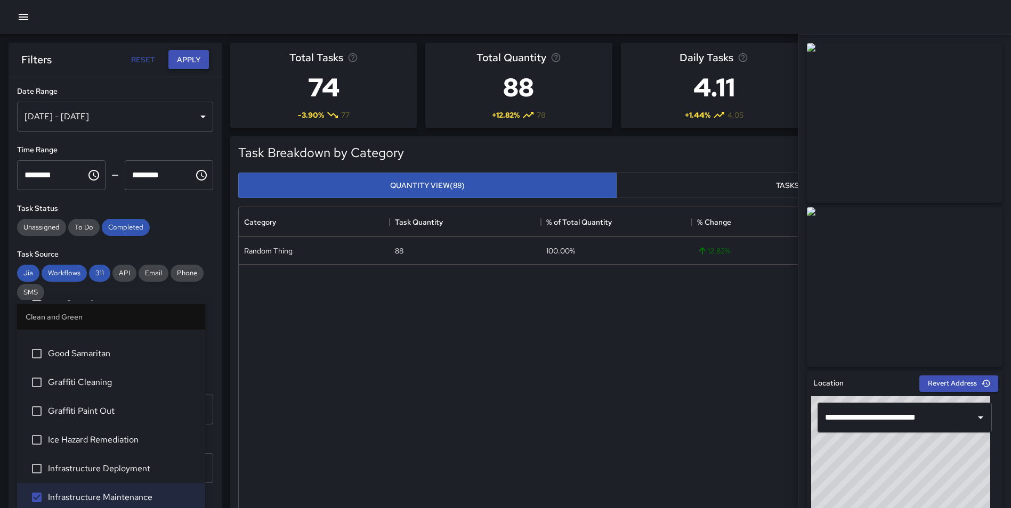
click at [196, 59] on button "Apply" at bounding box center [188, 60] width 41 height 20
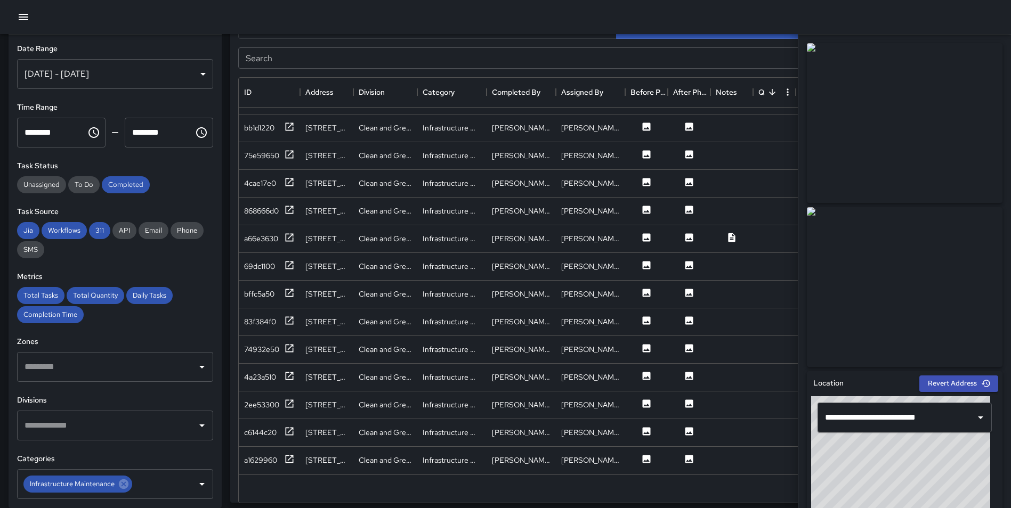
scroll to position [567, 0]
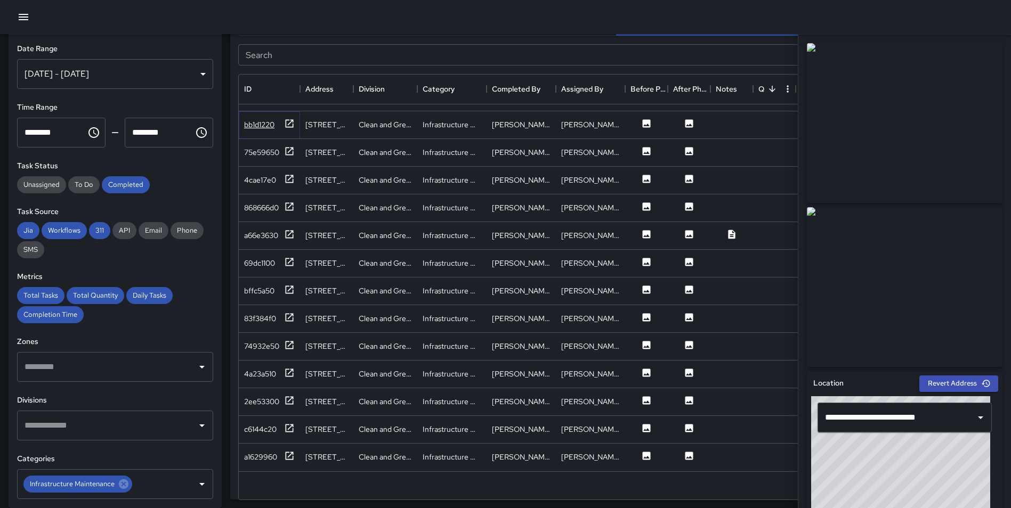
click at [288, 118] on icon at bounding box center [289, 123] width 11 height 11
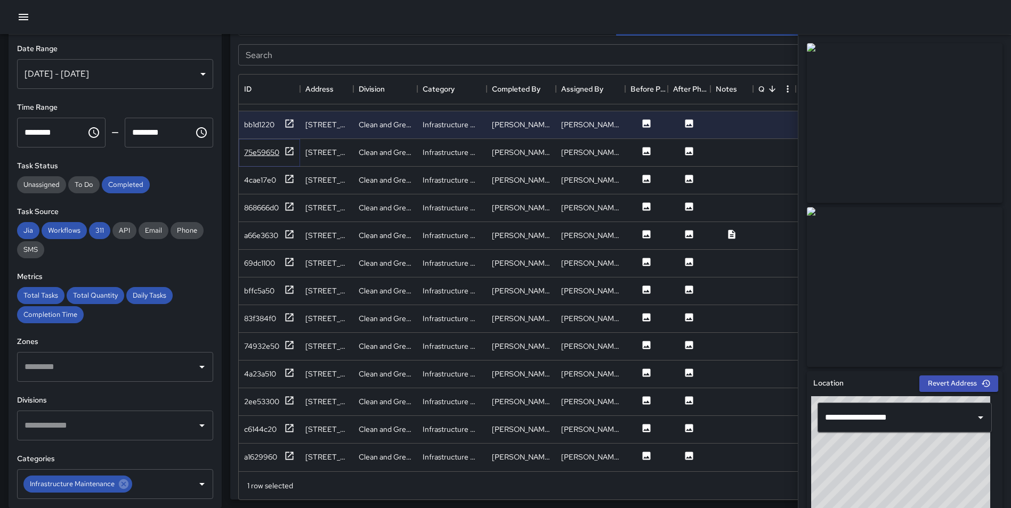
click at [287, 146] on icon at bounding box center [289, 151] width 11 height 11
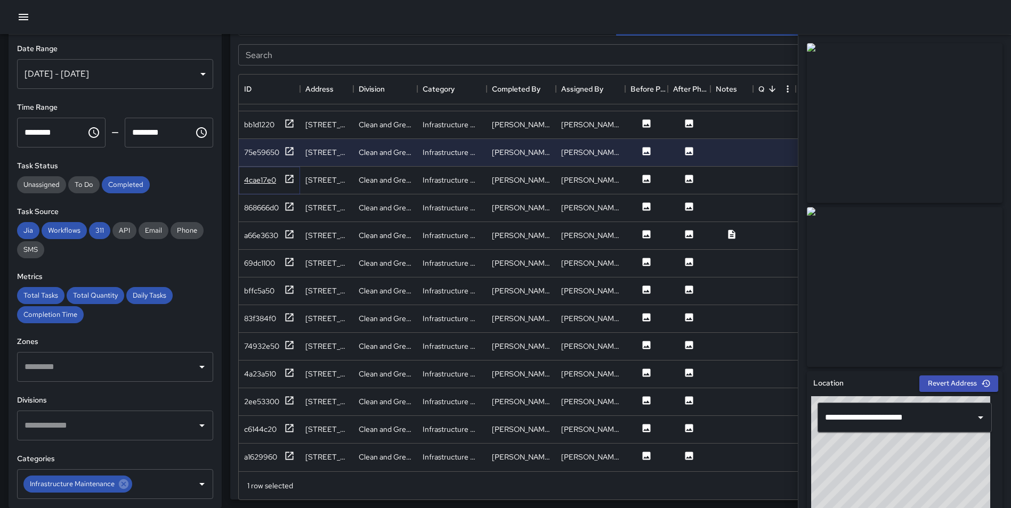
click at [285, 174] on icon at bounding box center [289, 179] width 11 height 11
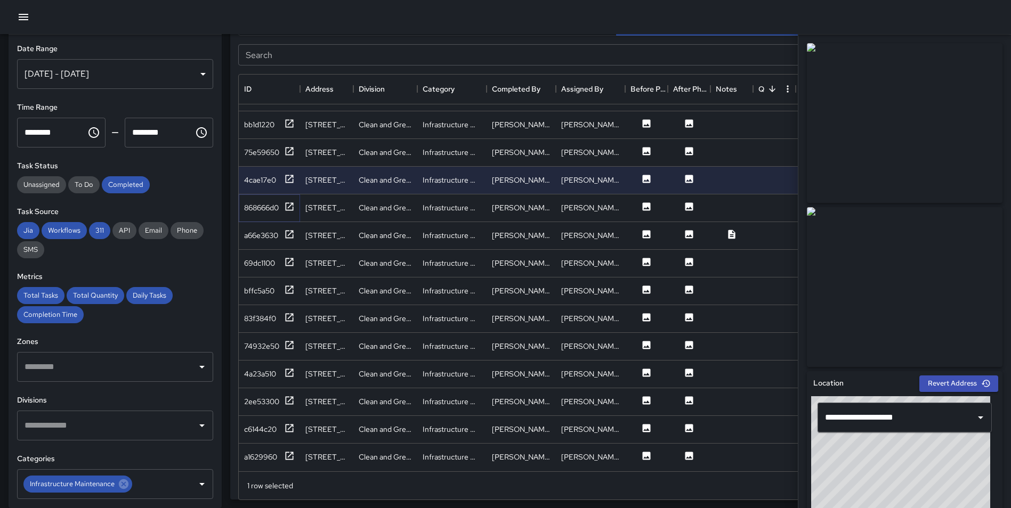
drag, startPoint x: 284, startPoint y: 197, endPoint x: 282, endPoint y: 219, distance: 21.9
click at [284, 201] on div "868666d0" at bounding box center [269, 207] width 51 height 13
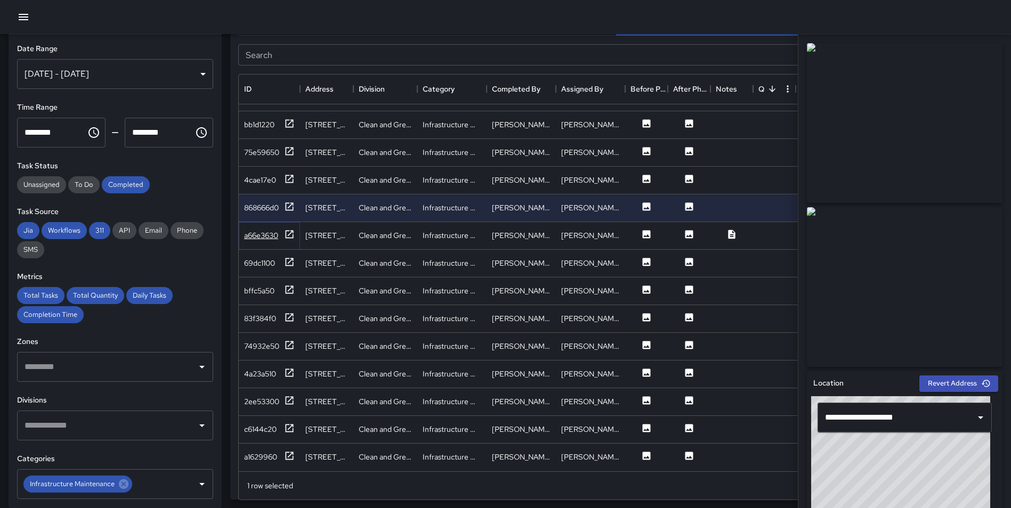
click at [290, 229] on icon at bounding box center [289, 234] width 11 height 11
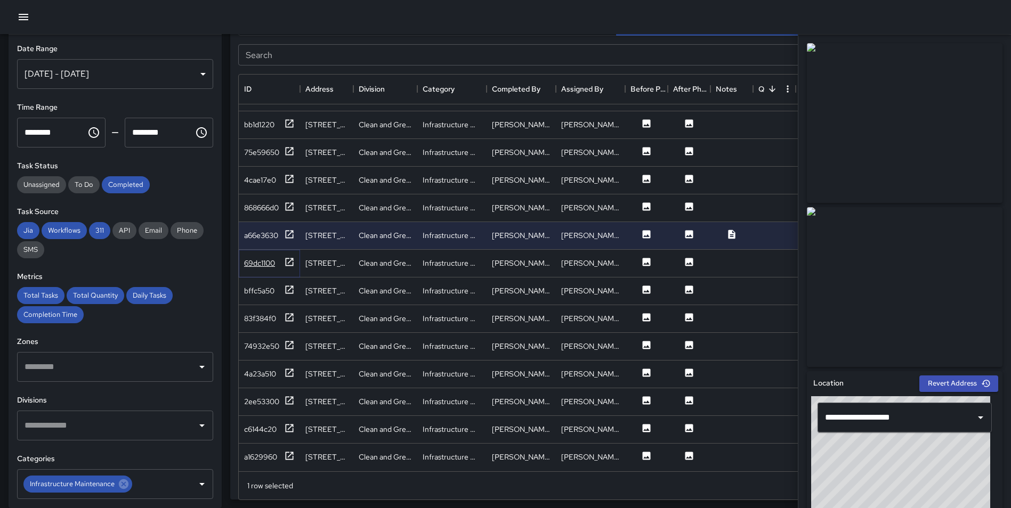
click at [289, 258] on icon at bounding box center [290, 262] width 8 height 8
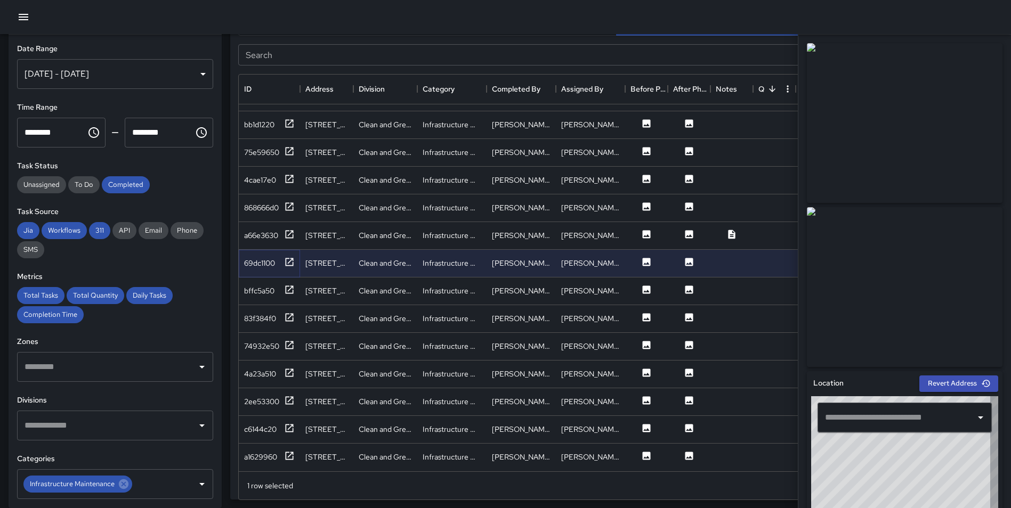
type input "**********"
click at [292, 285] on icon at bounding box center [289, 290] width 11 height 11
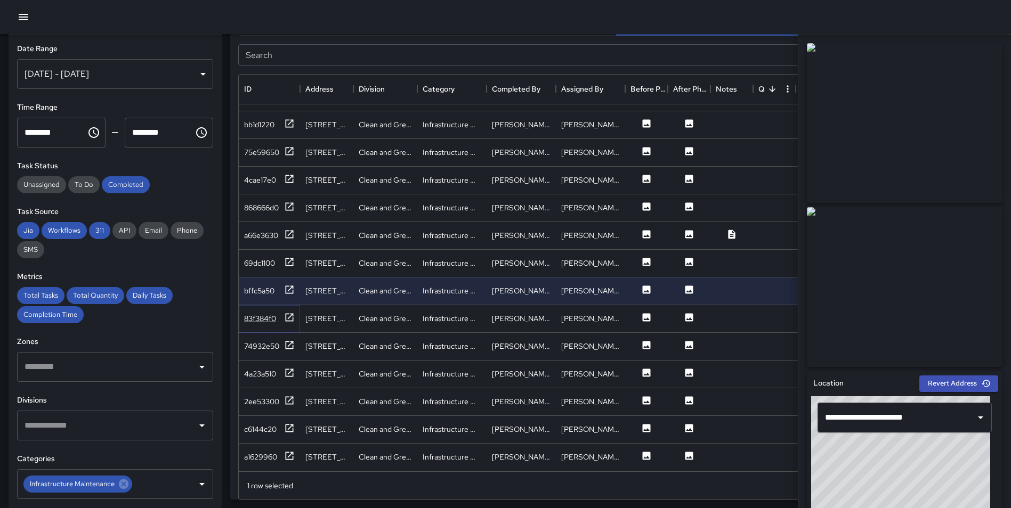
click at [288, 312] on icon at bounding box center [289, 317] width 11 height 11
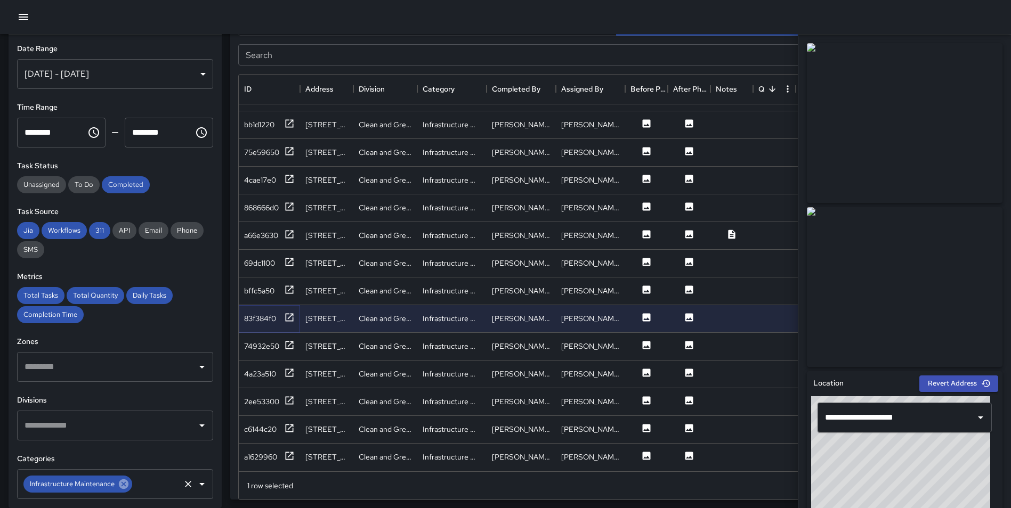
click at [124, 484] on icon at bounding box center [124, 485] width 10 height 10
click at [76, 420] on input "text" at bounding box center [107, 426] width 171 height 20
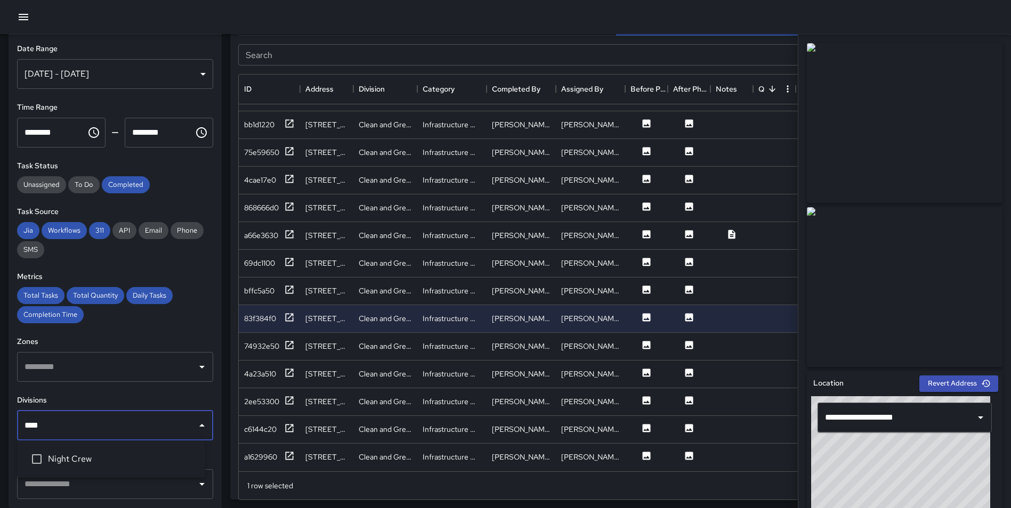
type input "*****"
click at [72, 456] on span "Night Crew" at bounding box center [122, 459] width 149 height 13
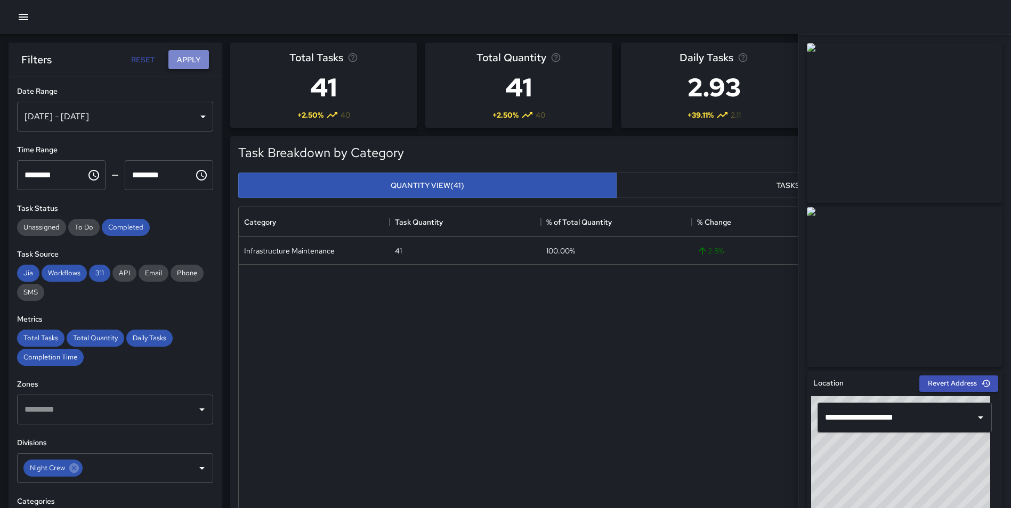
click at [189, 61] on button "Apply" at bounding box center [188, 60] width 41 height 20
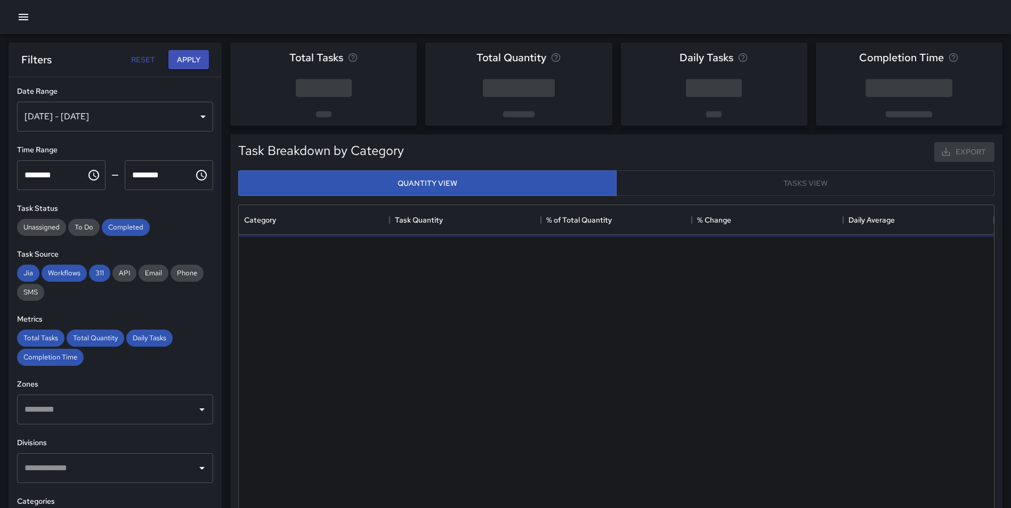
scroll to position [311, 747]
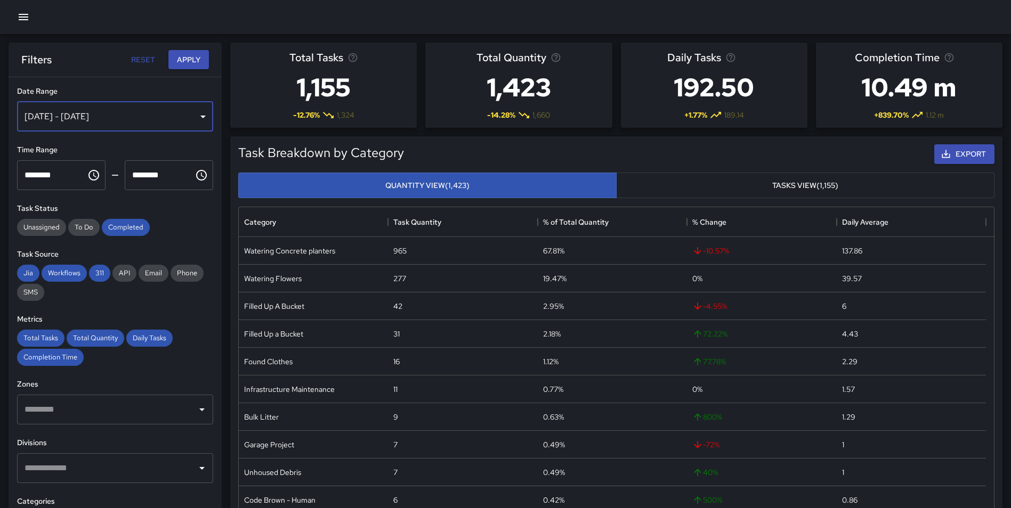
click at [96, 107] on div "[DATE] - [DATE]" at bounding box center [115, 117] width 196 height 30
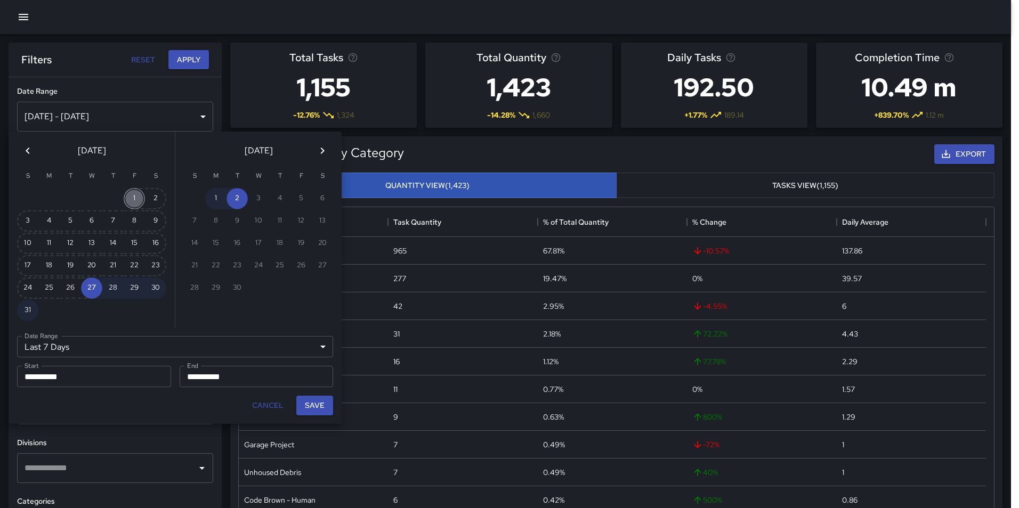
click at [132, 196] on button "1" at bounding box center [134, 198] width 21 height 21
type input "******"
type input "**********"
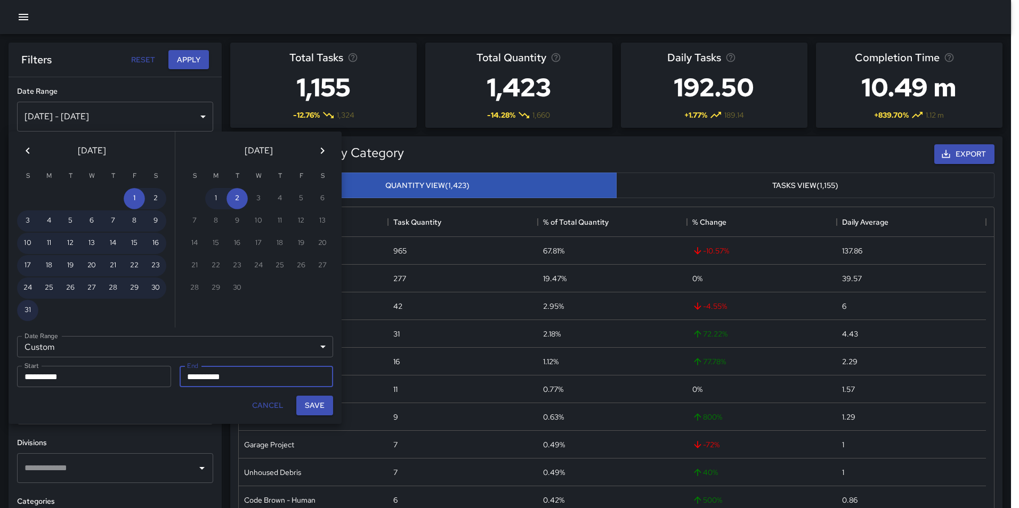
click at [24, 310] on button "31" at bounding box center [27, 310] width 21 height 21
type input "**********"
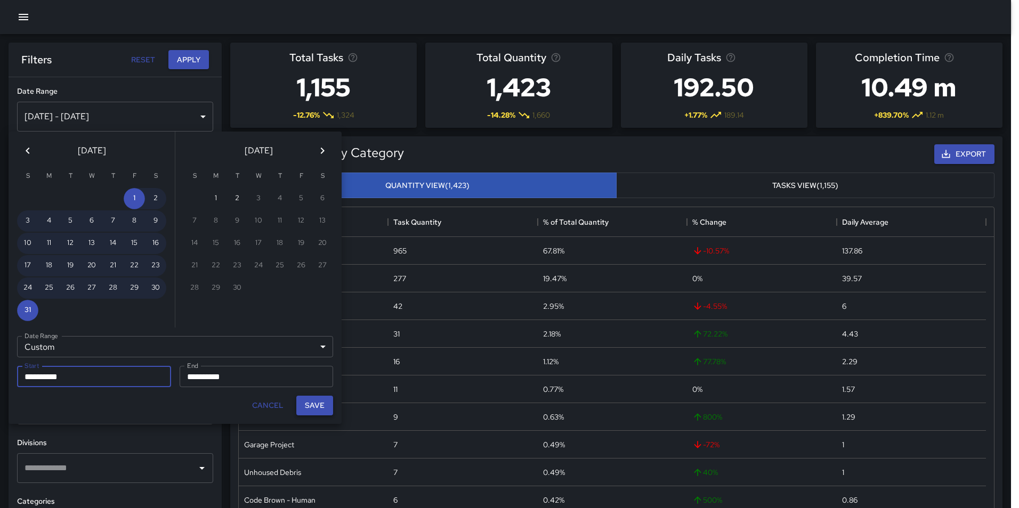
click at [320, 406] on button "Save" at bounding box center [314, 406] width 37 height 20
type input "**********"
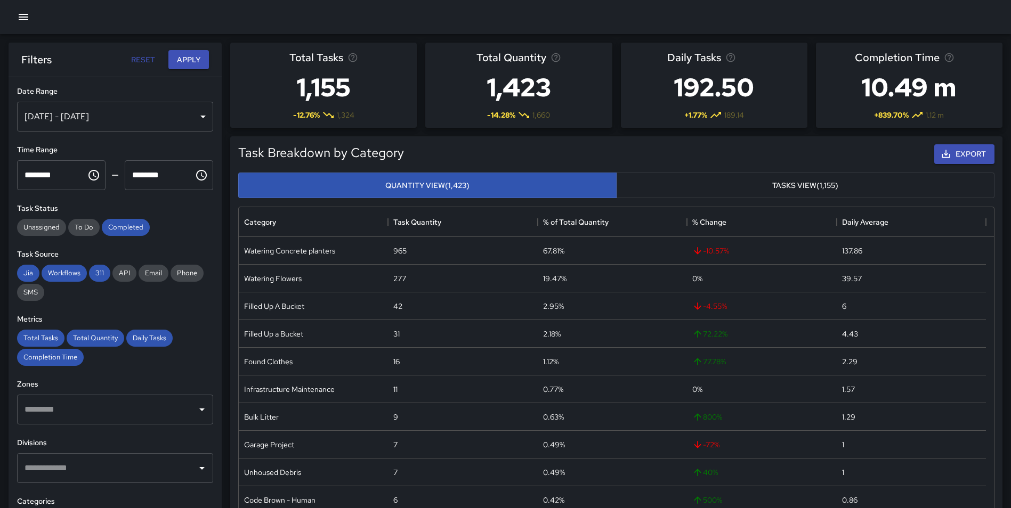
scroll to position [9, 9]
click at [186, 58] on button "Apply" at bounding box center [188, 60] width 41 height 20
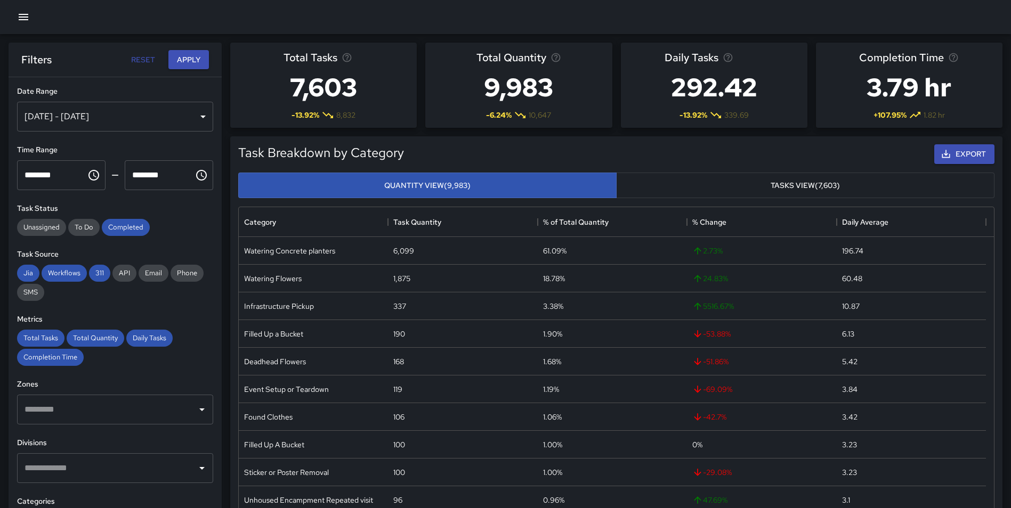
click at [111, 468] on input "text" at bounding box center [107, 468] width 171 height 20
type input "*****"
click at [88, 432] on span "Night Crew" at bounding box center [122, 434] width 149 height 13
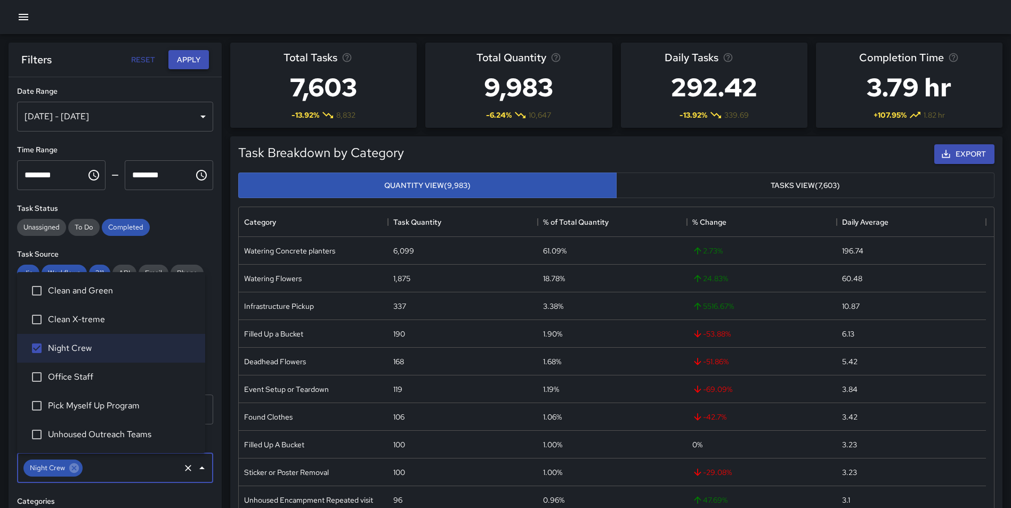
click at [178, 56] on button "Apply" at bounding box center [188, 60] width 41 height 20
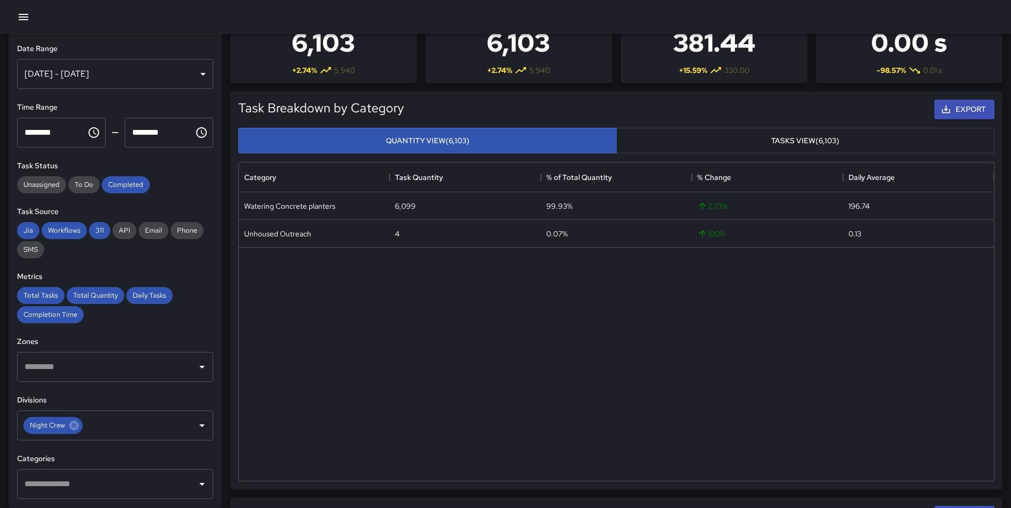
scroll to position [31, 0]
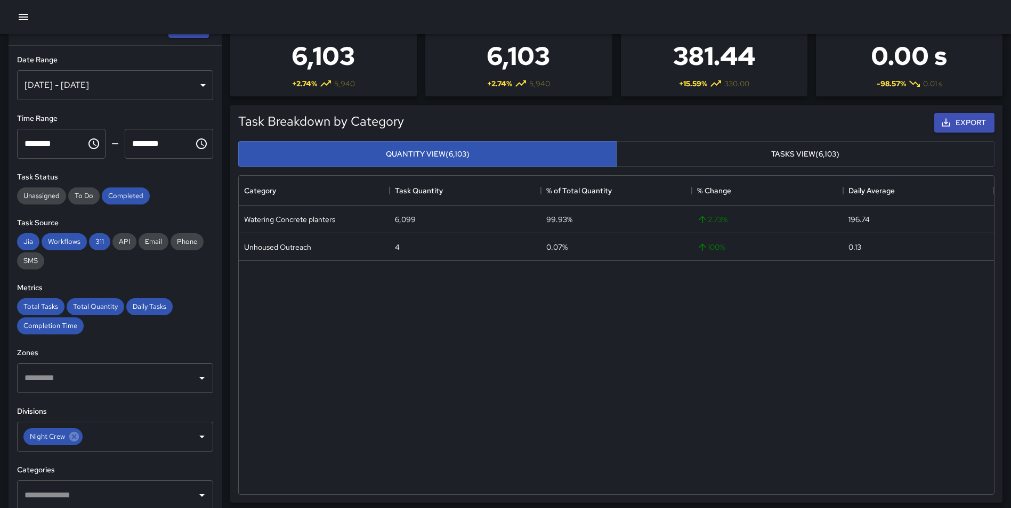
click at [112, 493] on input "text" at bounding box center [107, 496] width 171 height 20
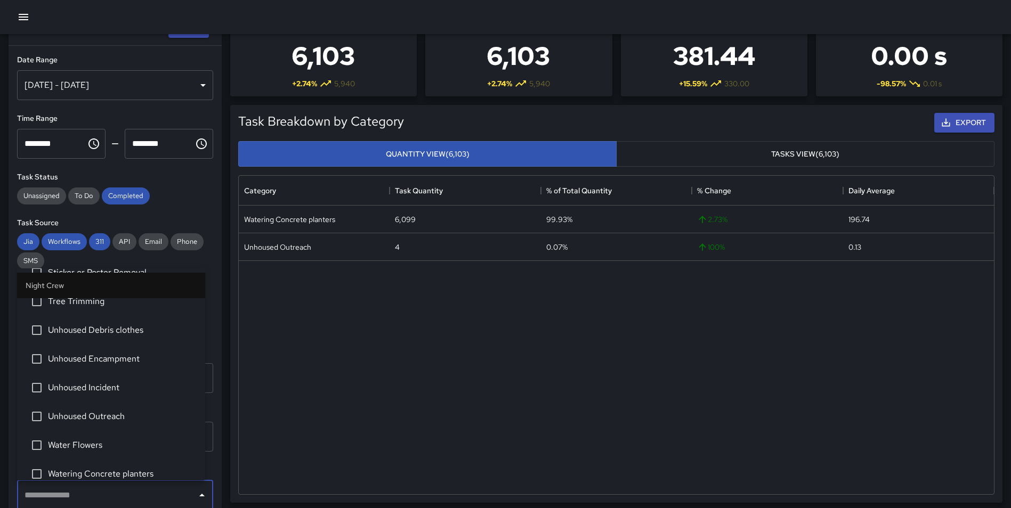
scroll to position [858, 0]
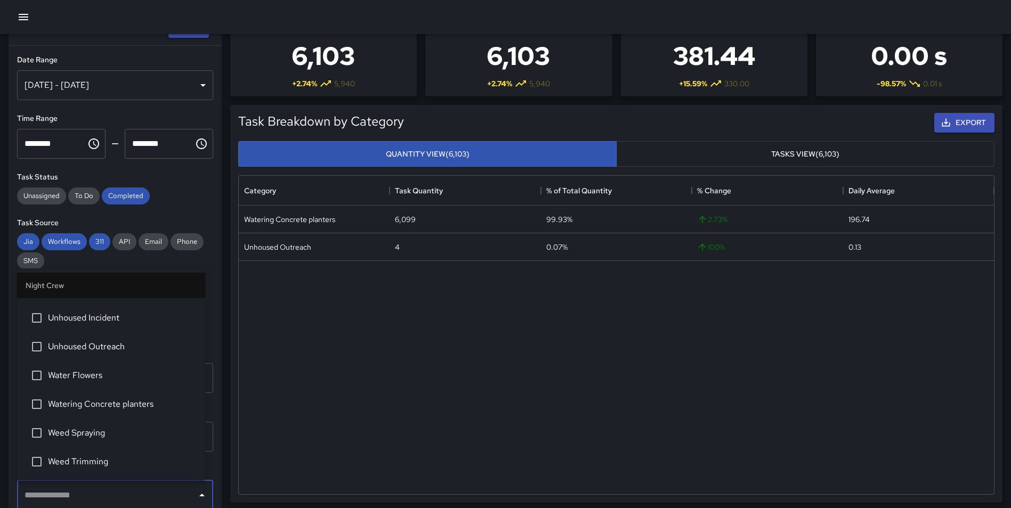
click at [135, 402] on span "Watering Concrete planters" at bounding box center [122, 404] width 149 height 13
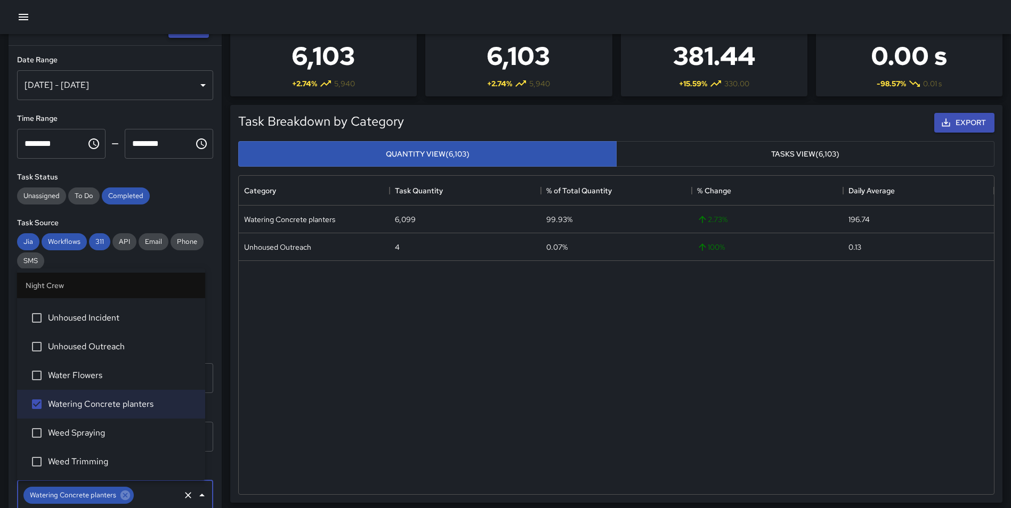
click at [196, 36] on button "Apply" at bounding box center [188, 29] width 41 height 20
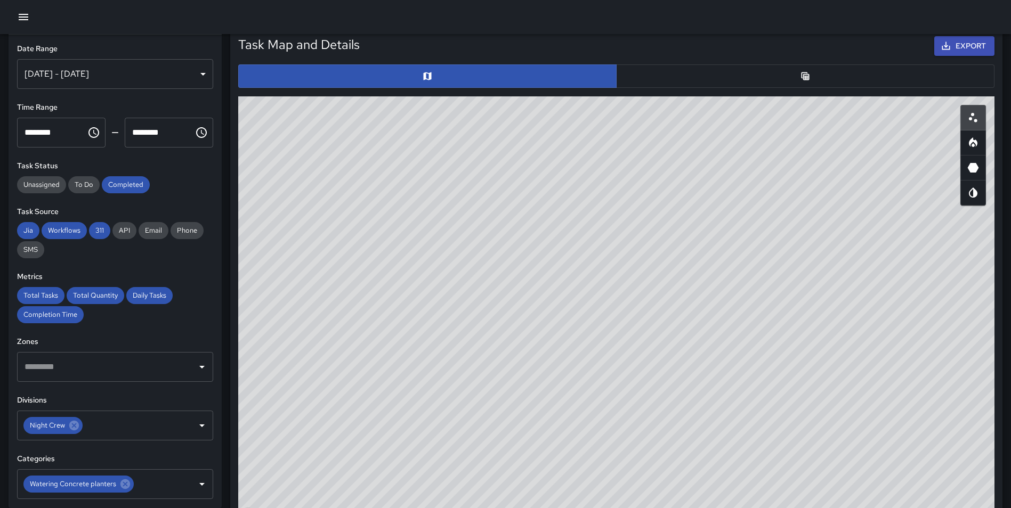
scroll to position [528, 0]
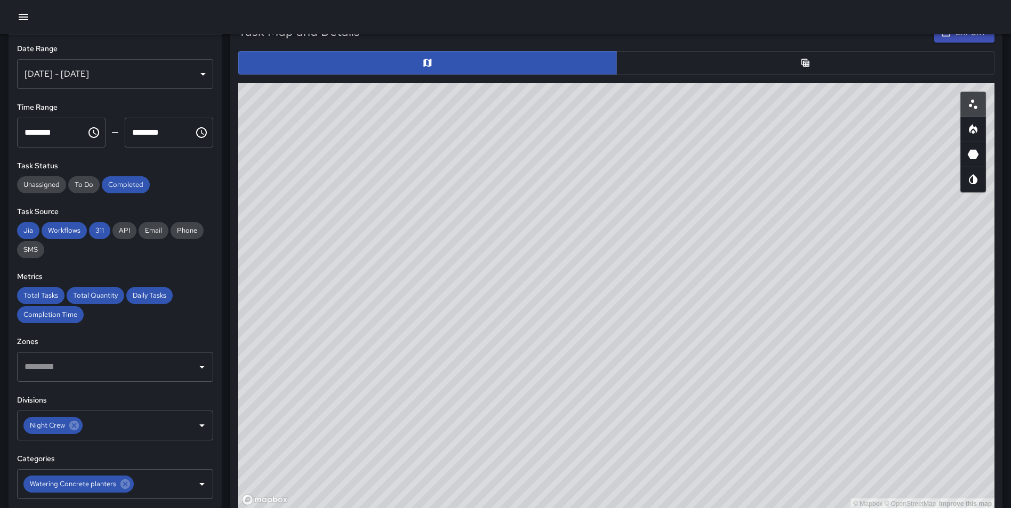
click at [976, 131] on icon "Heatmap" at bounding box center [973, 129] width 9 height 10
type button "heatmap"
drag, startPoint x: 654, startPoint y: 363, endPoint x: 650, endPoint y: 485, distance: 122.1
click at [650, 485] on div "© Mapbox © OpenStreetMap Improve this map" at bounding box center [616, 296] width 756 height 426
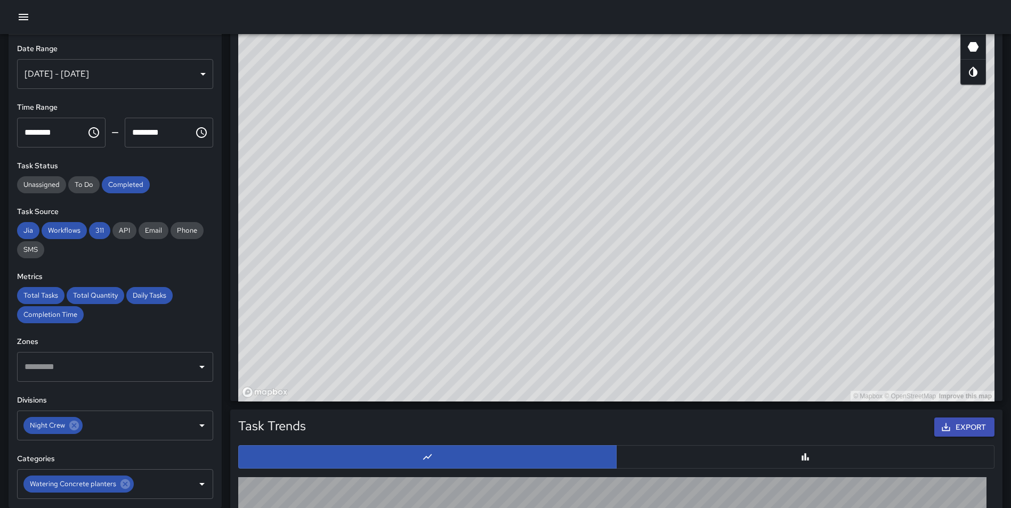
scroll to position [576, 0]
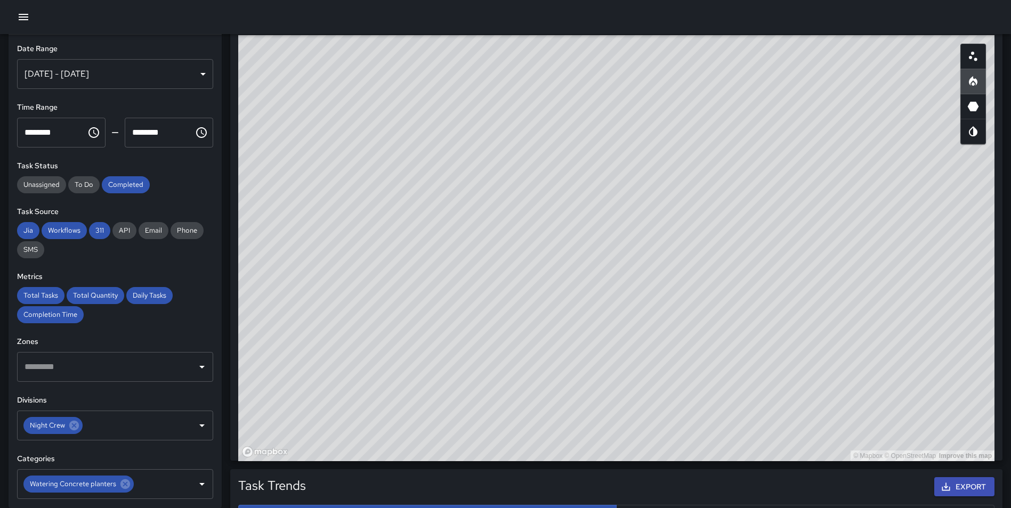
drag, startPoint x: 753, startPoint y: 225, endPoint x: 694, endPoint y: 183, distance: 71.7
click at [694, 183] on div "© Mapbox © OpenStreetMap Improve this map" at bounding box center [616, 248] width 756 height 426
drag, startPoint x: 575, startPoint y: 342, endPoint x: 590, endPoint y: 357, distance: 21.5
click at [590, 357] on div "© Mapbox © OpenStreetMap Improve this map" at bounding box center [616, 248] width 756 height 426
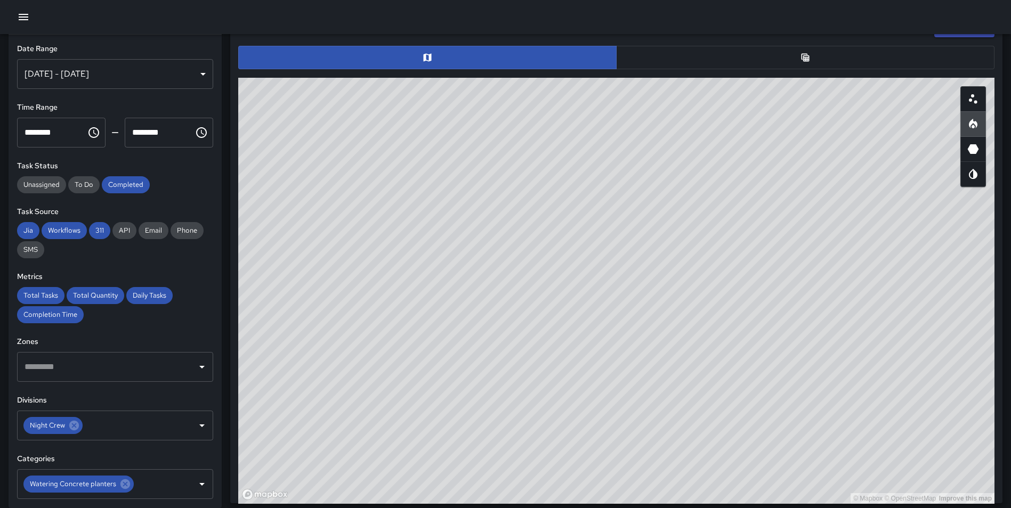
scroll to position [538, 0]
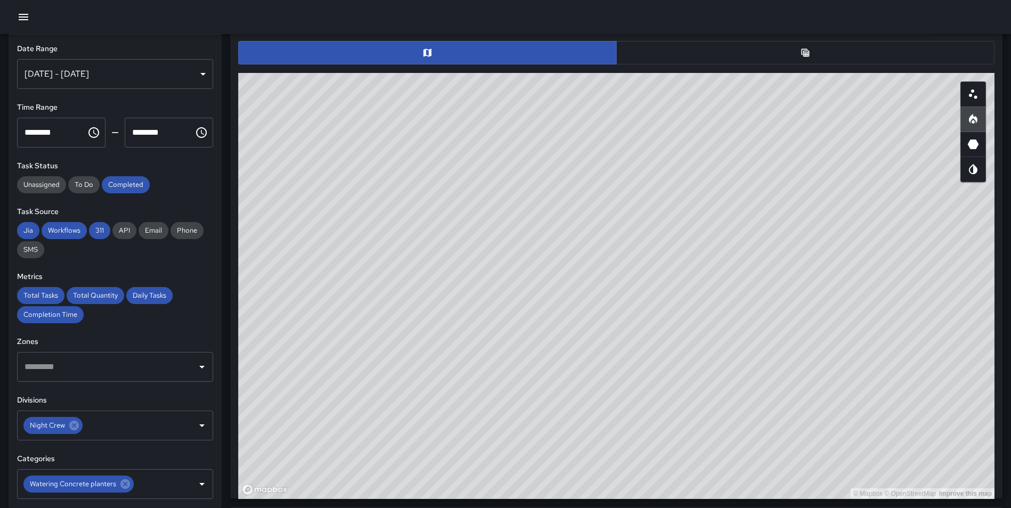
drag, startPoint x: 778, startPoint y: 327, endPoint x: 730, endPoint y: 419, distance: 103.5
click at [730, 419] on div "© Mapbox © OpenStreetMap Improve this map" at bounding box center [616, 286] width 756 height 426
drag, startPoint x: 729, startPoint y: 286, endPoint x: 723, endPoint y: 339, distance: 53.1
click at [723, 339] on div "© Mapbox © OpenStreetMap Improve this map" at bounding box center [616, 286] width 756 height 426
drag, startPoint x: 588, startPoint y: 409, endPoint x: 758, endPoint y: 357, distance: 177.9
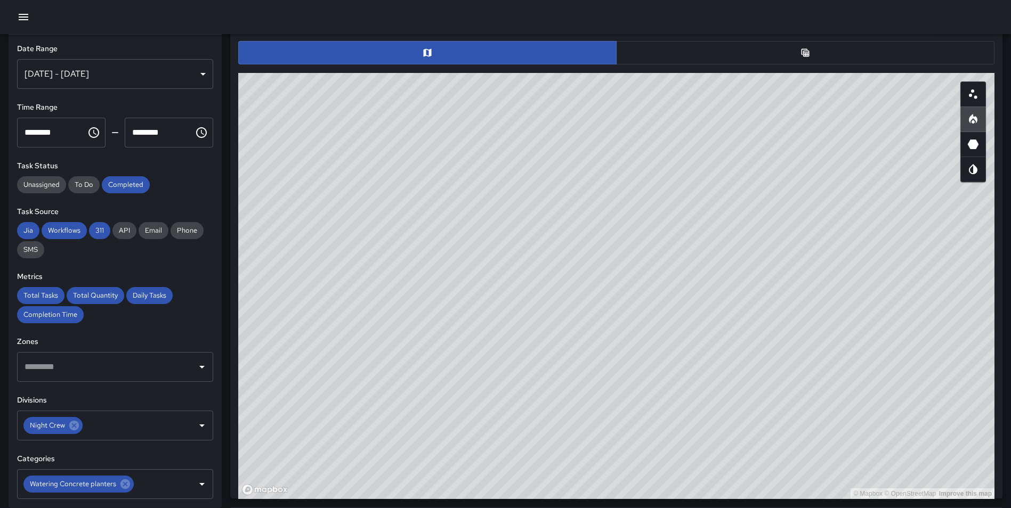
click at [595, 428] on div "© Mapbox © OpenStreetMap Improve this map" at bounding box center [616, 286] width 756 height 426
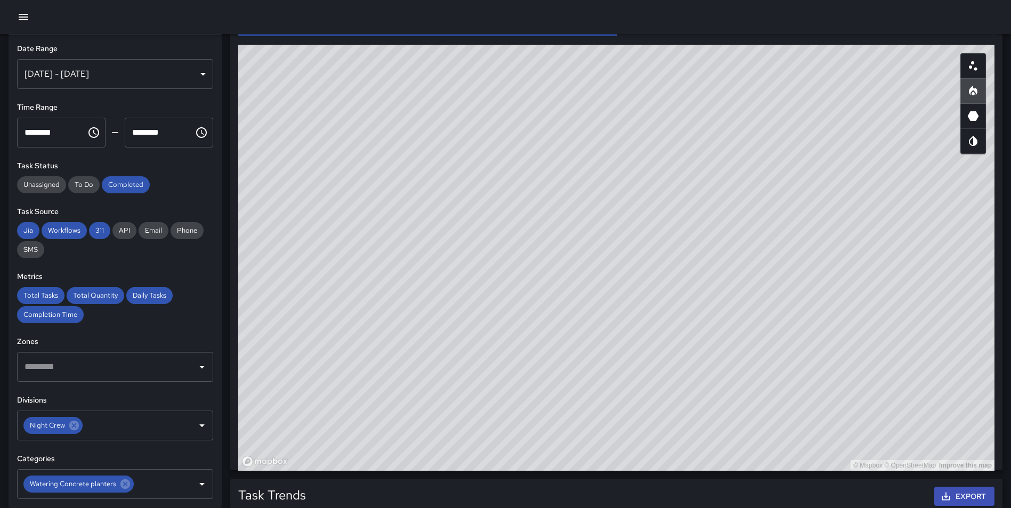
scroll to position [575, 0]
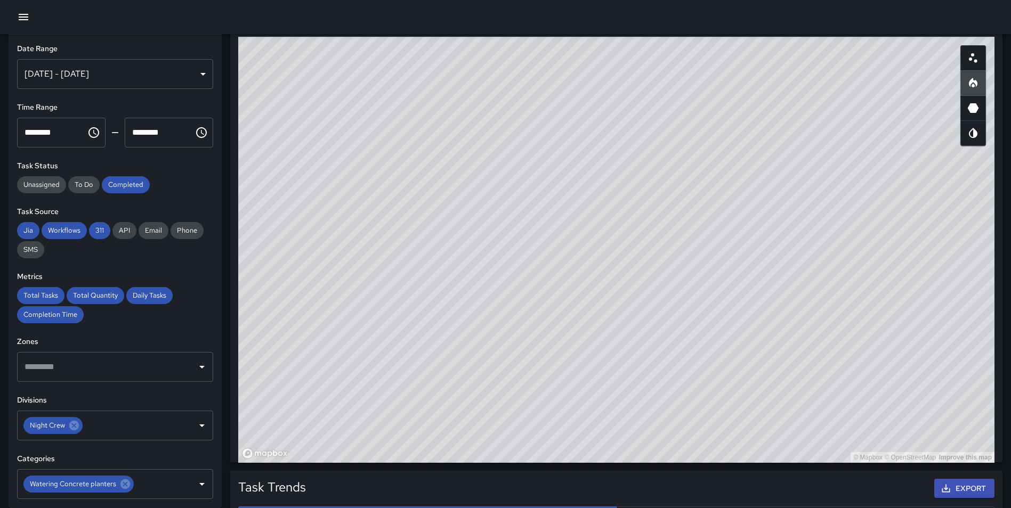
drag, startPoint x: 758, startPoint y: 302, endPoint x: 743, endPoint y: 284, distance: 23.6
click at [743, 284] on div "© Mapbox © OpenStreetMap Improve this map" at bounding box center [616, 250] width 756 height 426
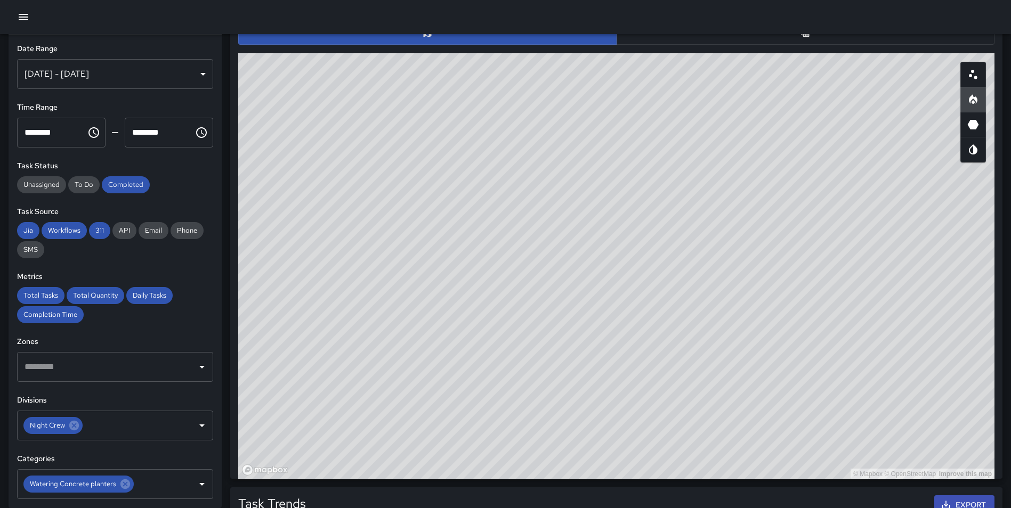
scroll to position [552, 0]
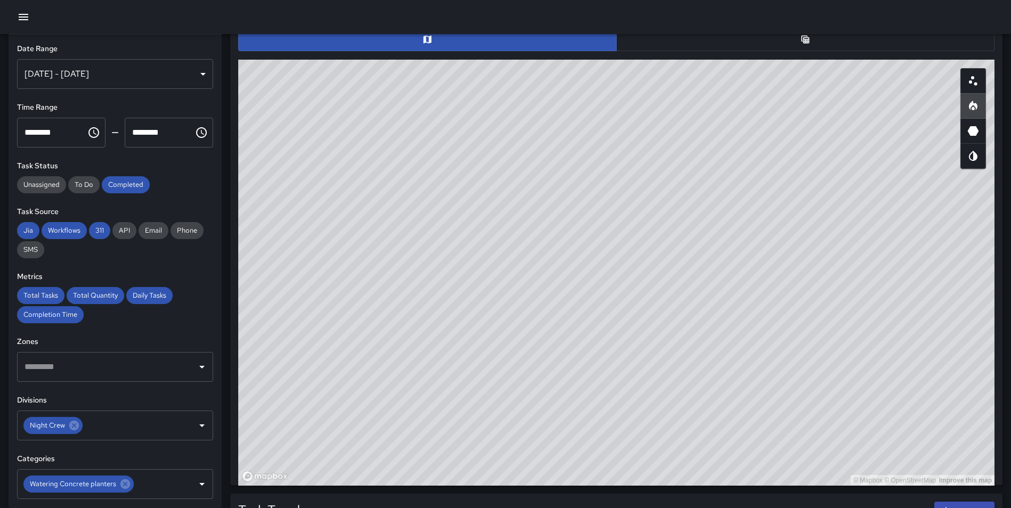
click at [810, 372] on div "© Mapbox © OpenStreetMap Improve this map" at bounding box center [616, 273] width 756 height 426
drag, startPoint x: 814, startPoint y: 348, endPoint x: 803, endPoint y: 337, distance: 15.8
click at [803, 337] on div "© Mapbox © OpenStreetMap Improve this map" at bounding box center [616, 273] width 756 height 426
drag, startPoint x: 848, startPoint y: 372, endPoint x: 845, endPoint y: 384, distance: 12.5
click at [845, 384] on div "© Mapbox © OpenStreetMap Improve this map" at bounding box center [616, 273] width 756 height 426
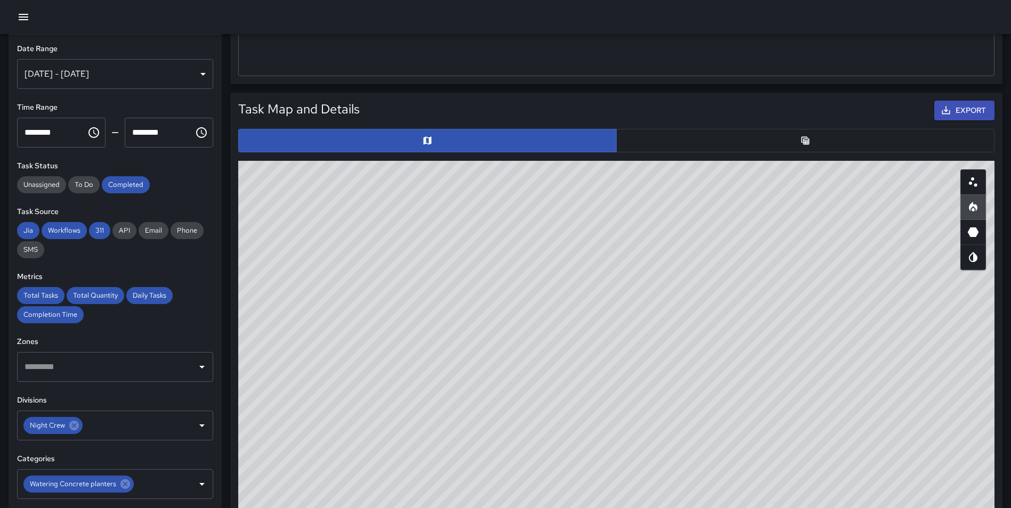
scroll to position [447, 0]
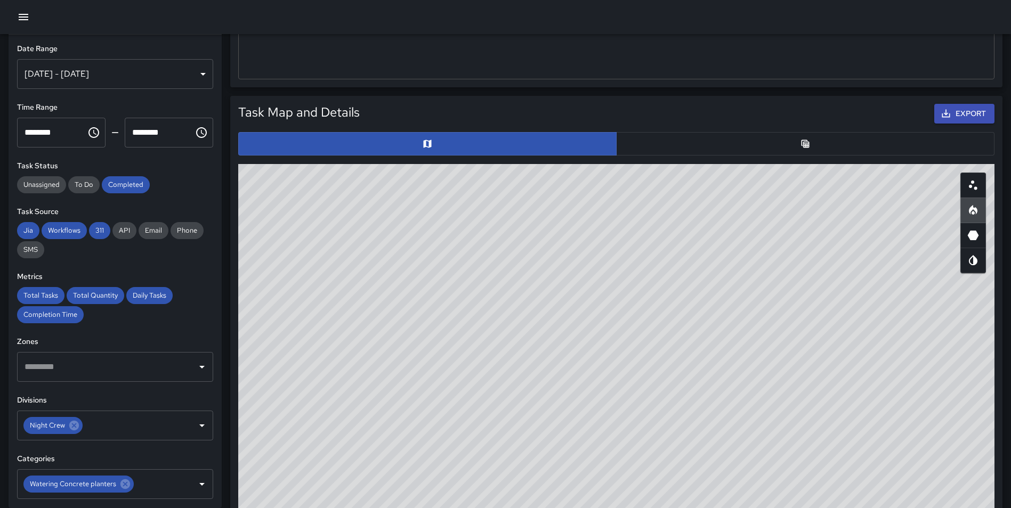
click at [758, 150] on button "button" at bounding box center [805, 143] width 378 height 23
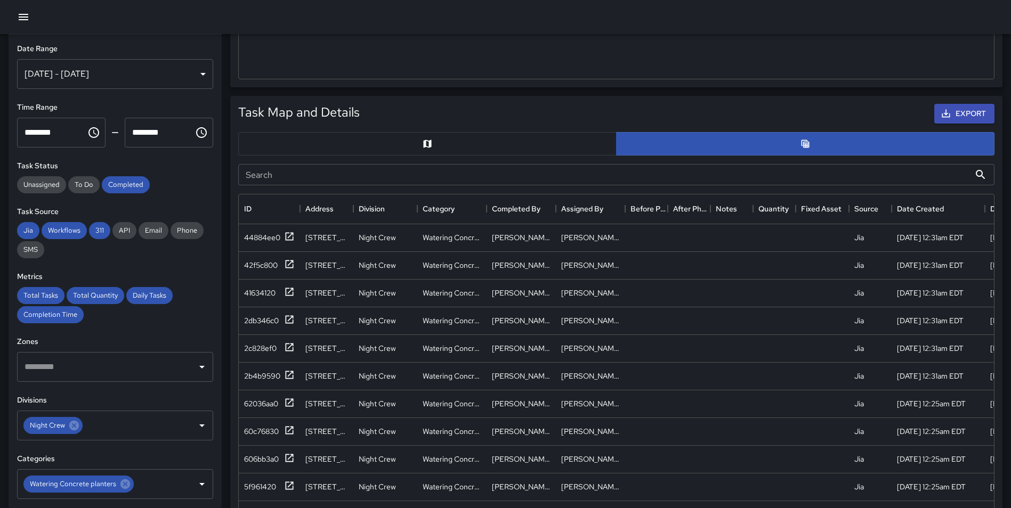
scroll to position [9, 9]
click at [287, 234] on icon at bounding box center [289, 236] width 11 height 11
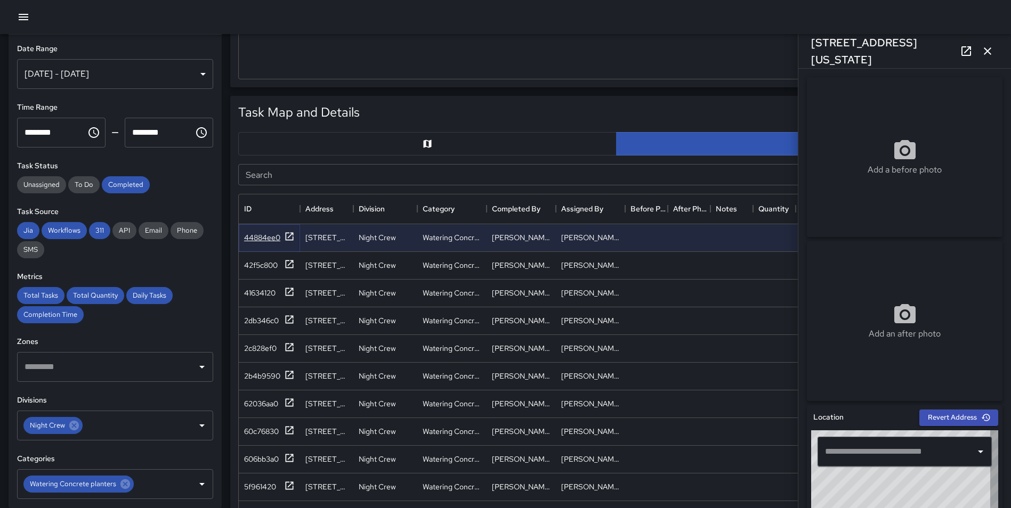
type input "**********"
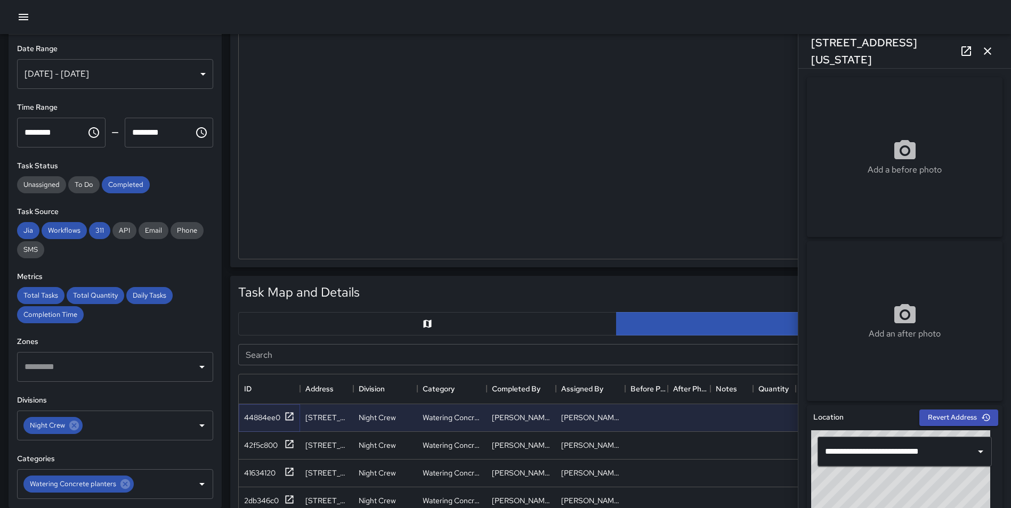
scroll to position [287, 0]
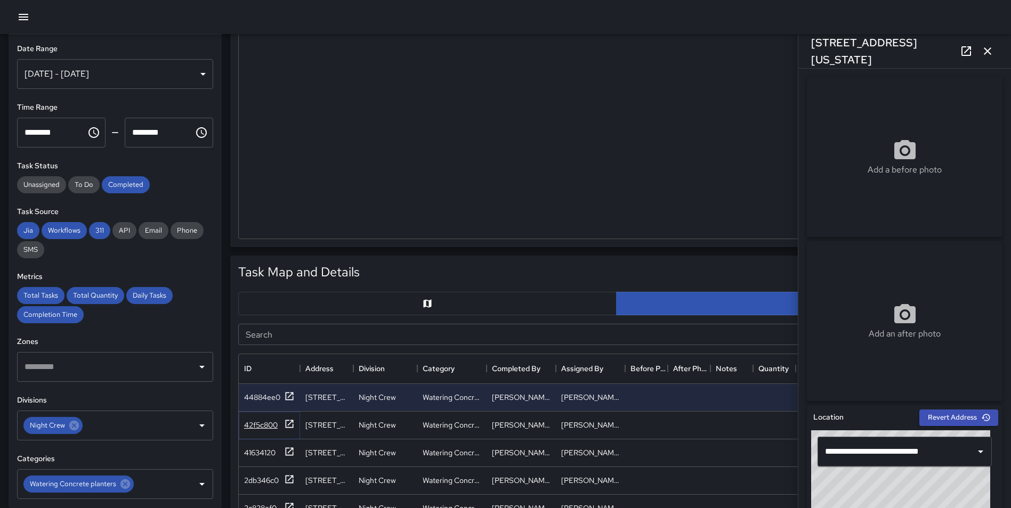
click at [292, 423] on icon at bounding box center [289, 424] width 11 height 11
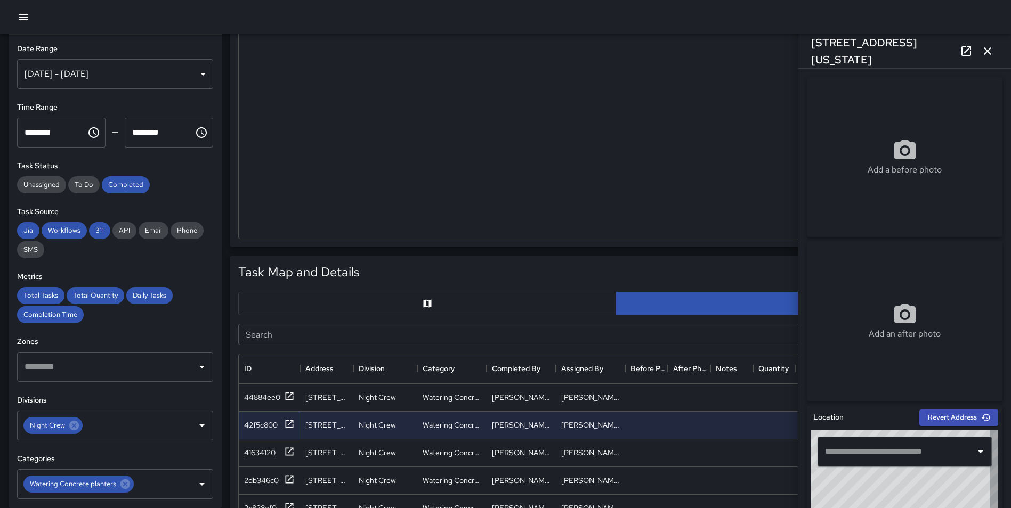
type input "**********"
click at [288, 455] on icon at bounding box center [290, 452] width 8 height 8
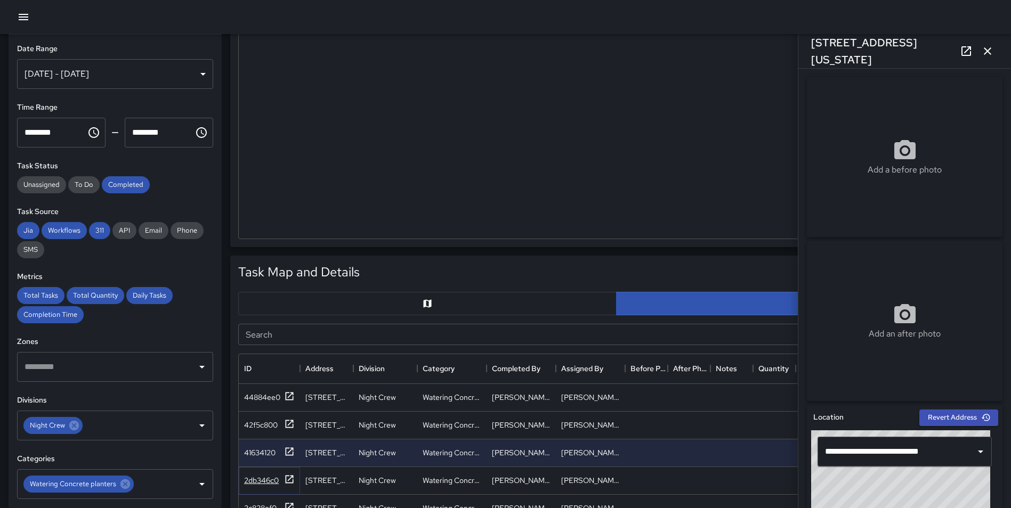
click at [289, 478] on icon at bounding box center [289, 479] width 11 height 11
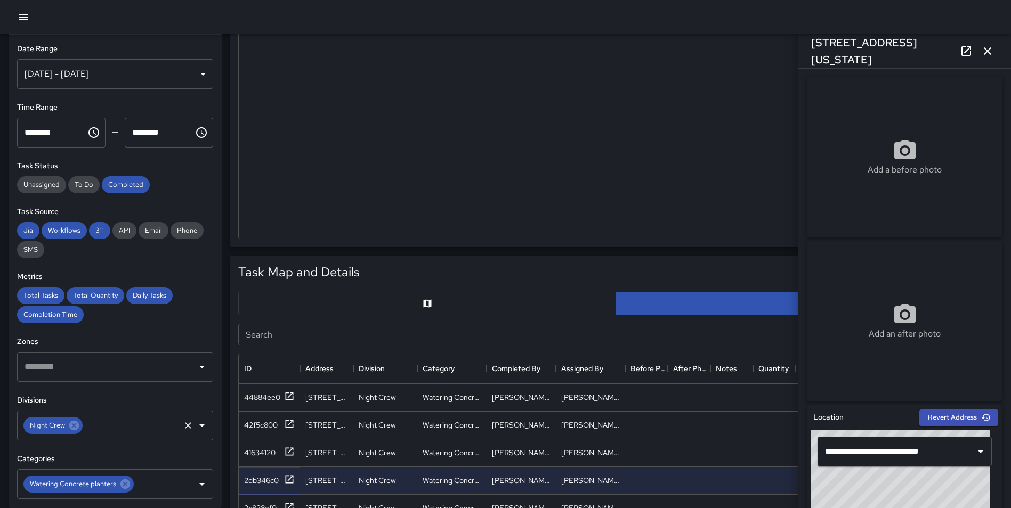
click at [70, 418] on div "Night Crew" at bounding box center [52, 425] width 59 height 17
click at [71, 424] on icon at bounding box center [74, 426] width 10 height 10
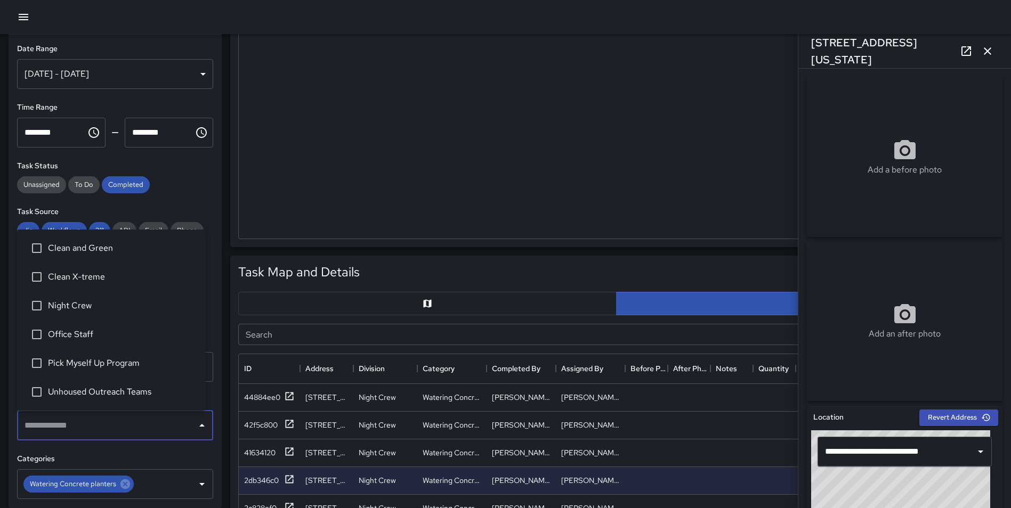
click at [68, 424] on input "text" at bounding box center [107, 426] width 171 height 20
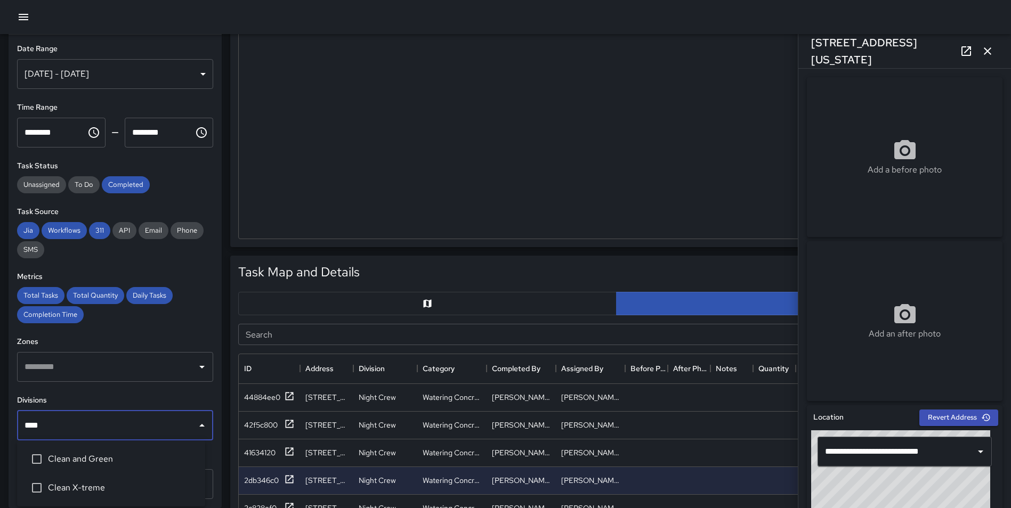
type input "*****"
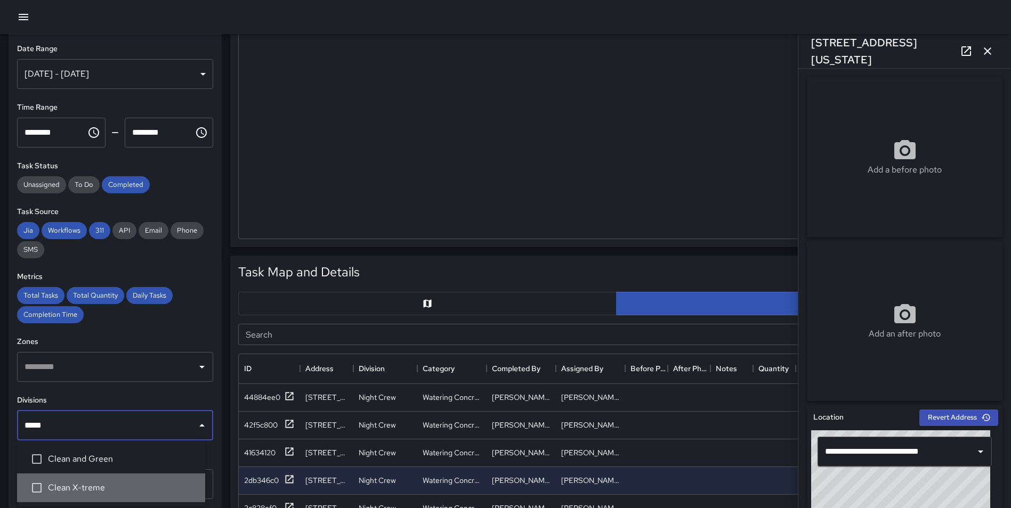
click at [99, 484] on span "Clean X-treme" at bounding box center [122, 488] width 149 height 13
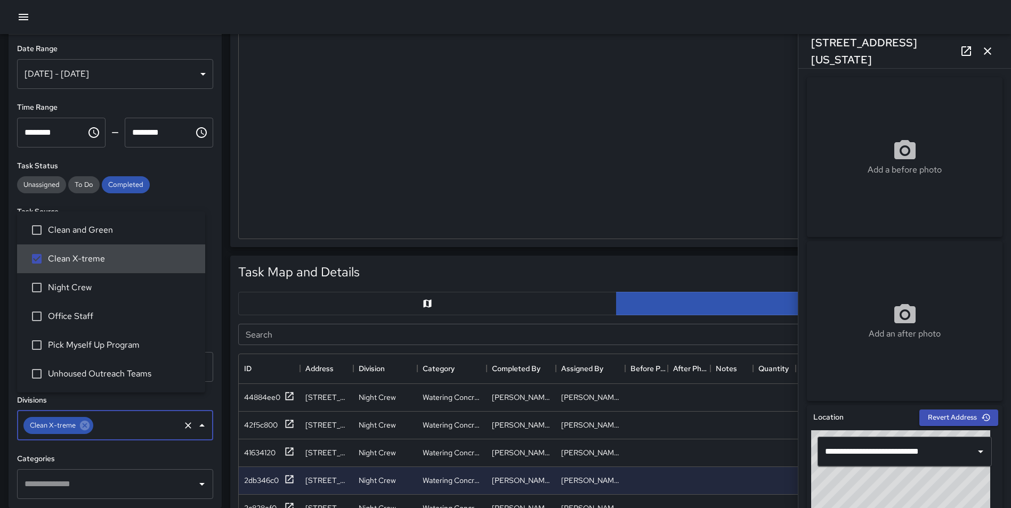
scroll to position [0, 0]
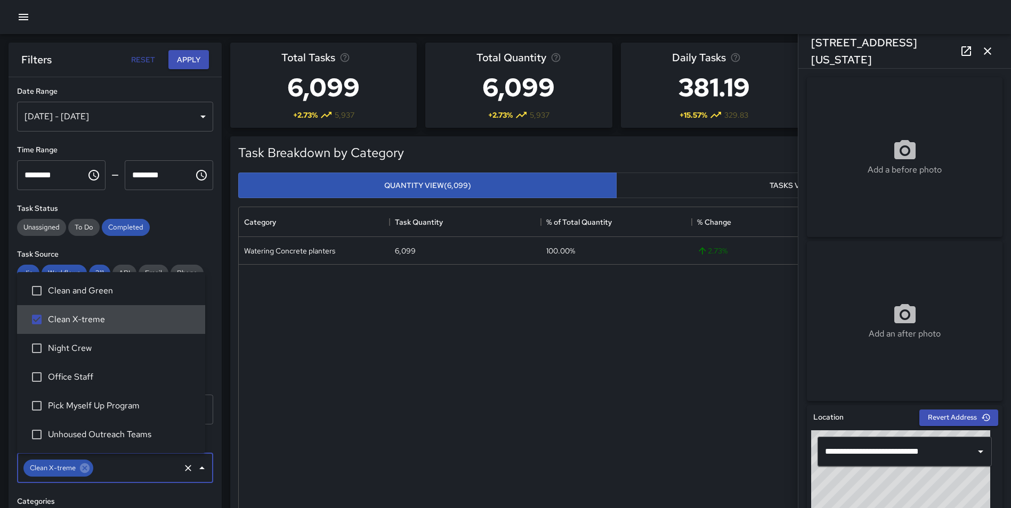
drag, startPoint x: 205, startPoint y: 55, endPoint x: 238, endPoint y: 55, distance: 32.5
click at [204, 55] on button "Apply" at bounding box center [188, 60] width 41 height 20
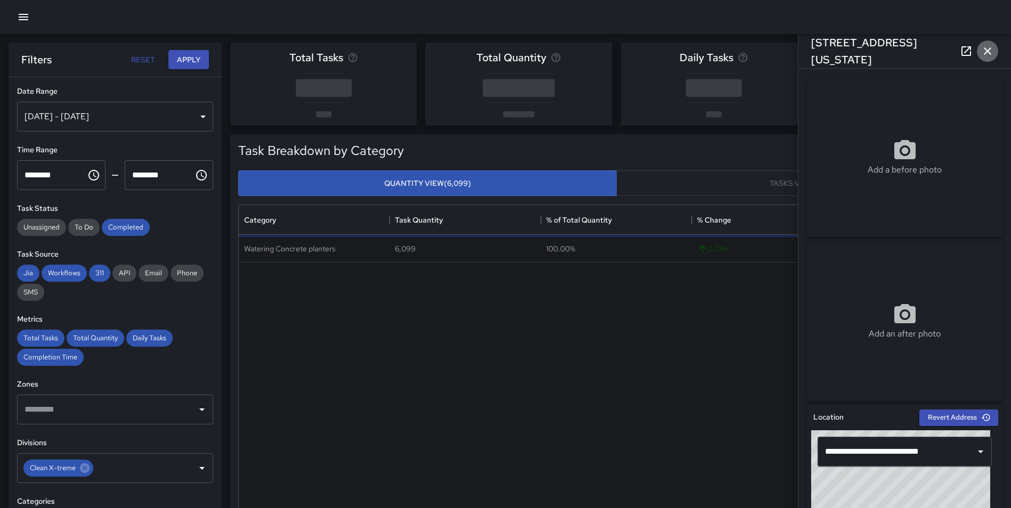
click at [984, 55] on icon "button" at bounding box center [987, 51] width 13 height 13
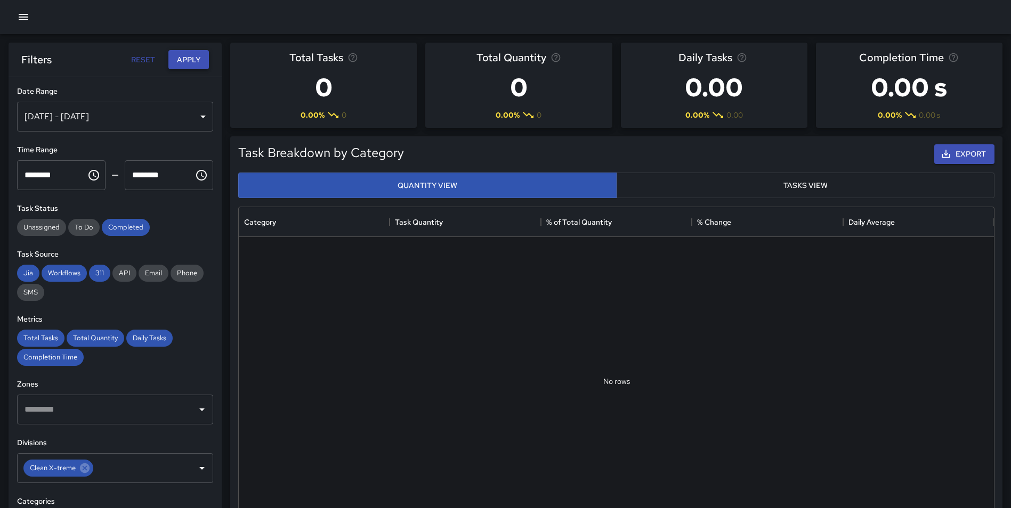
click at [188, 57] on button "Apply" at bounding box center [188, 60] width 41 height 20
click at [138, 116] on div "[DATE] - [DATE]" at bounding box center [115, 117] width 196 height 30
click at [145, 59] on button "Reset" at bounding box center [143, 60] width 34 height 20
type input "**********"
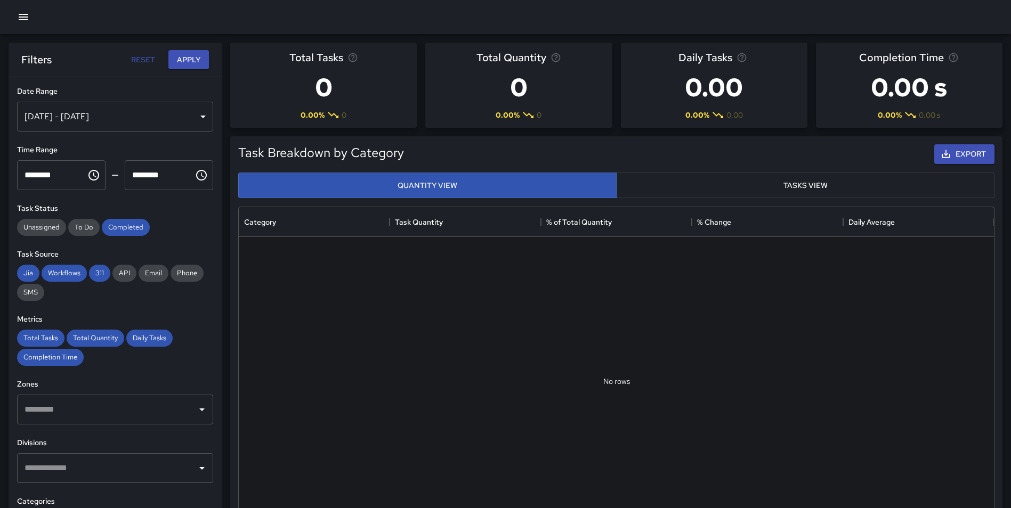
click at [110, 118] on div "[DATE] - [DATE]" at bounding box center [115, 117] width 196 height 30
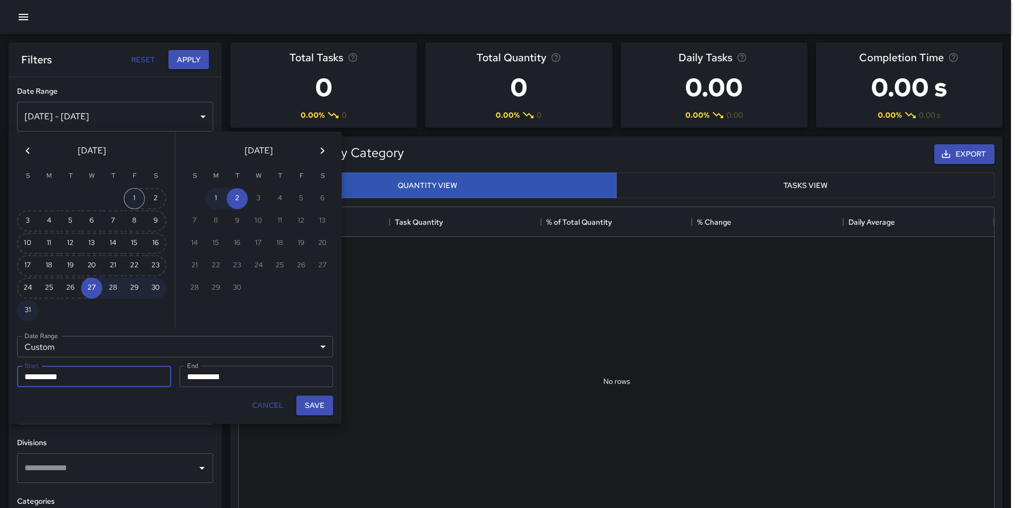
click at [132, 193] on button "1" at bounding box center [134, 198] width 21 height 21
type input "**********"
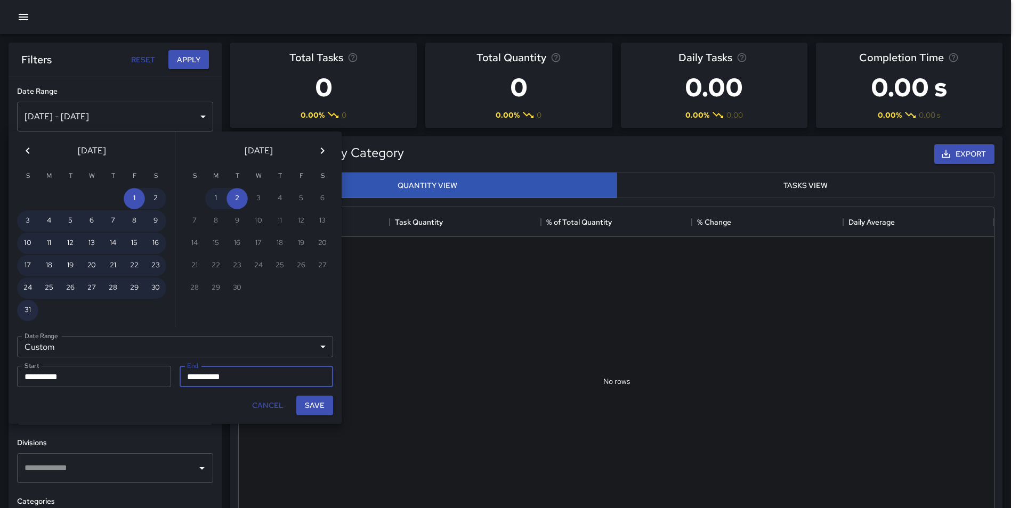
click at [27, 308] on button "31" at bounding box center [27, 310] width 21 height 21
type input "**********"
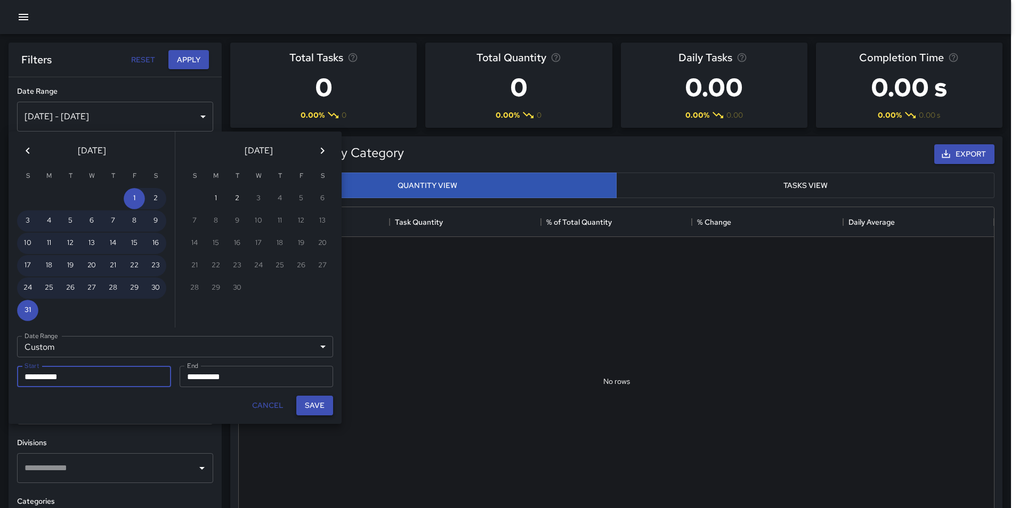
click at [305, 399] on button "Save" at bounding box center [314, 406] width 37 height 20
type input "**********"
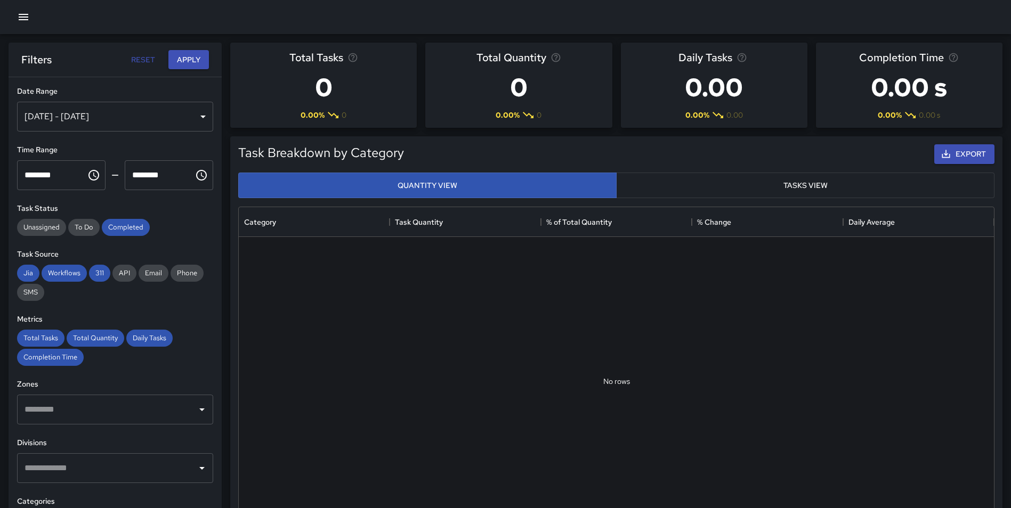
scroll to position [9, 9]
click at [195, 68] on button "Apply" at bounding box center [188, 60] width 41 height 20
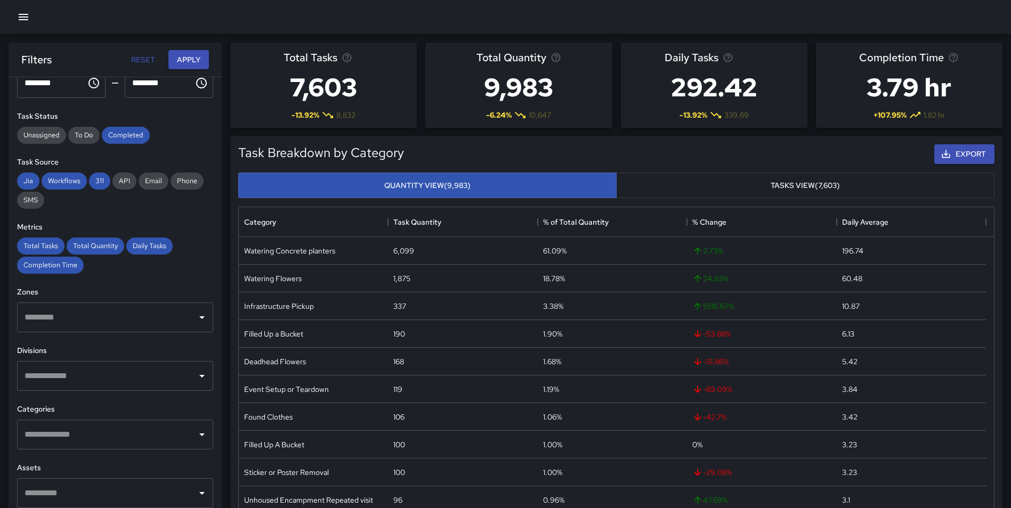
scroll to position [175, 0]
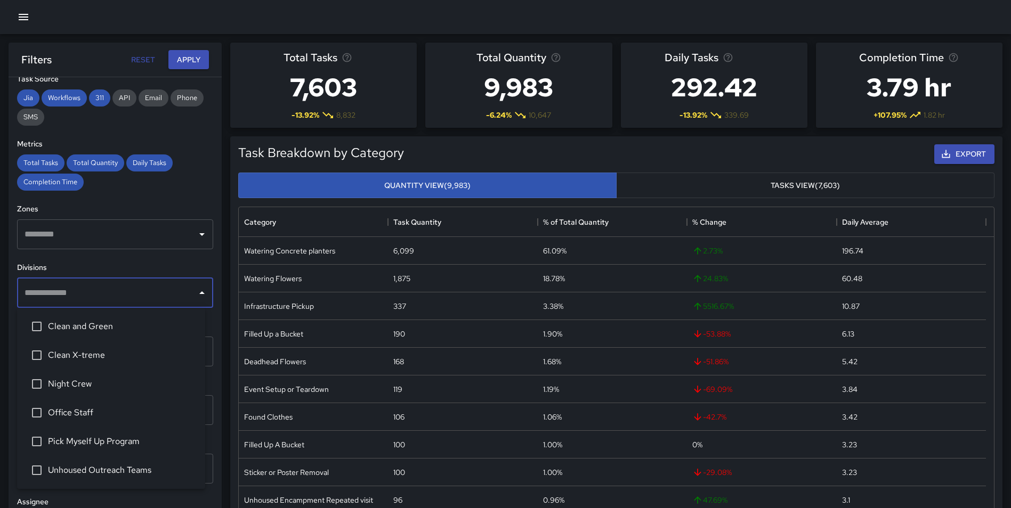
click at [109, 295] on input "text" at bounding box center [107, 293] width 171 height 20
click at [101, 366] on li "Clean X-treme" at bounding box center [111, 355] width 188 height 29
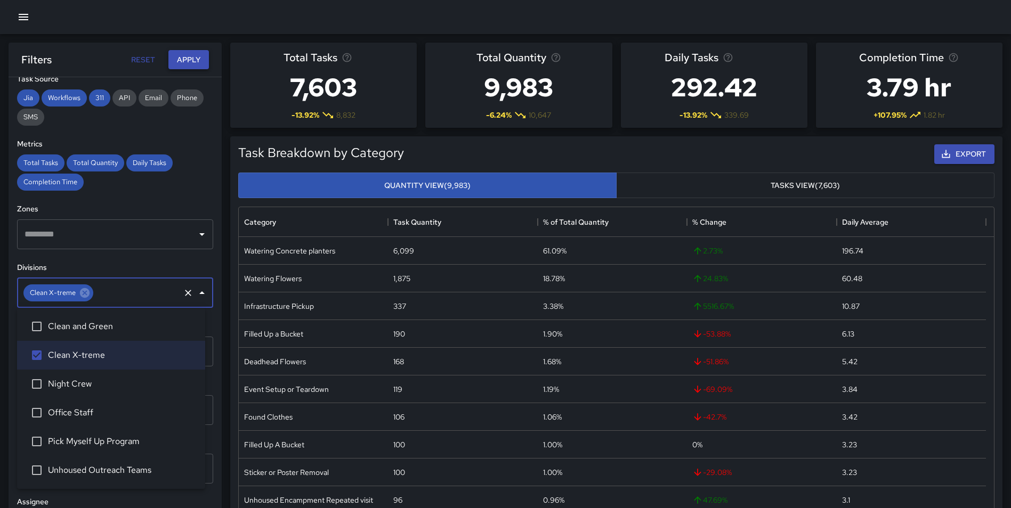
click at [194, 54] on button "Apply" at bounding box center [188, 60] width 41 height 20
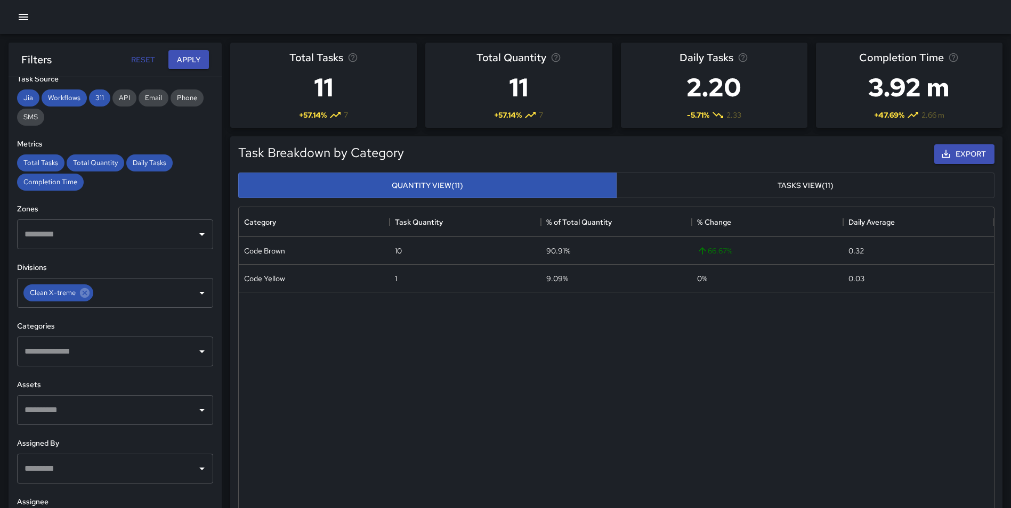
click at [82, 357] on input "text" at bounding box center [107, 352] width 171 height 20
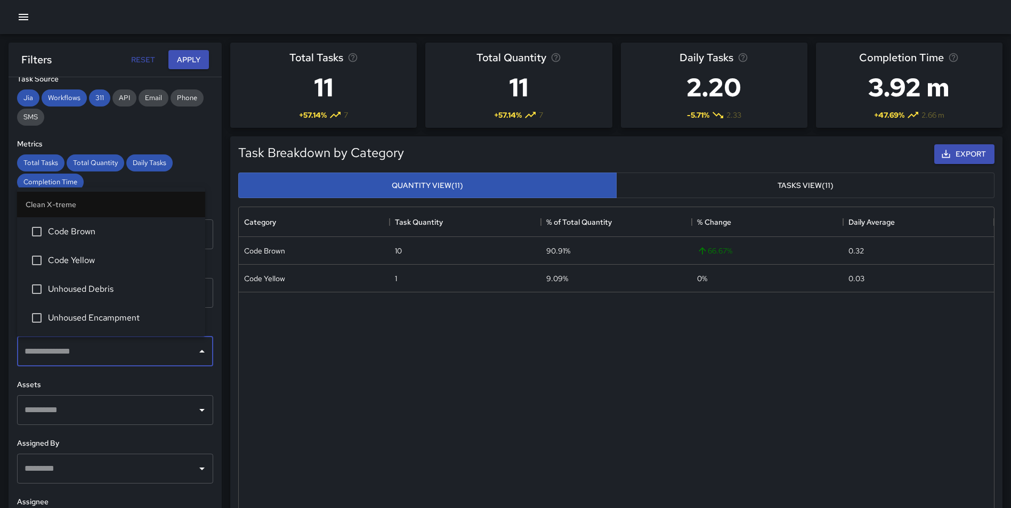
type input "*"
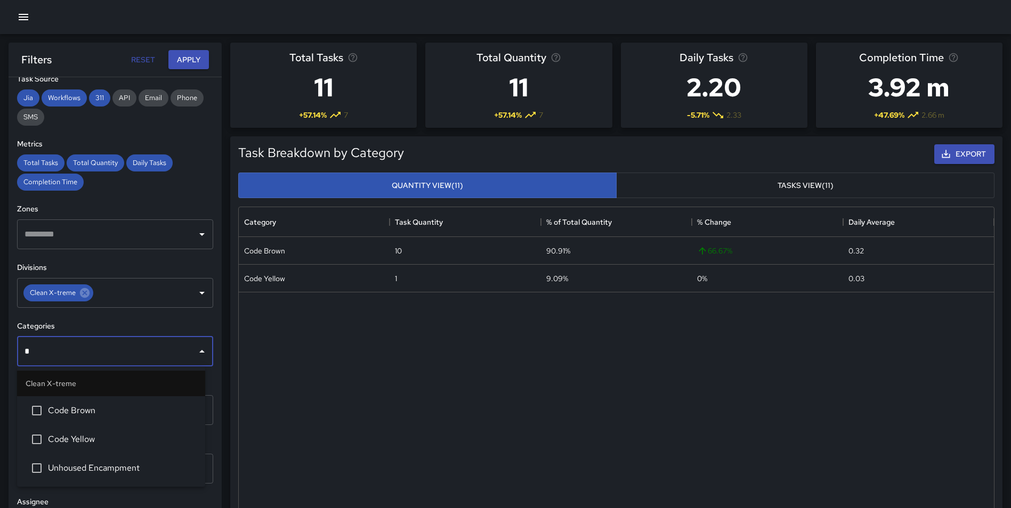
click at [97, 409] on span "Code Brown" at bounding box center [122, 411] width 149 height 13
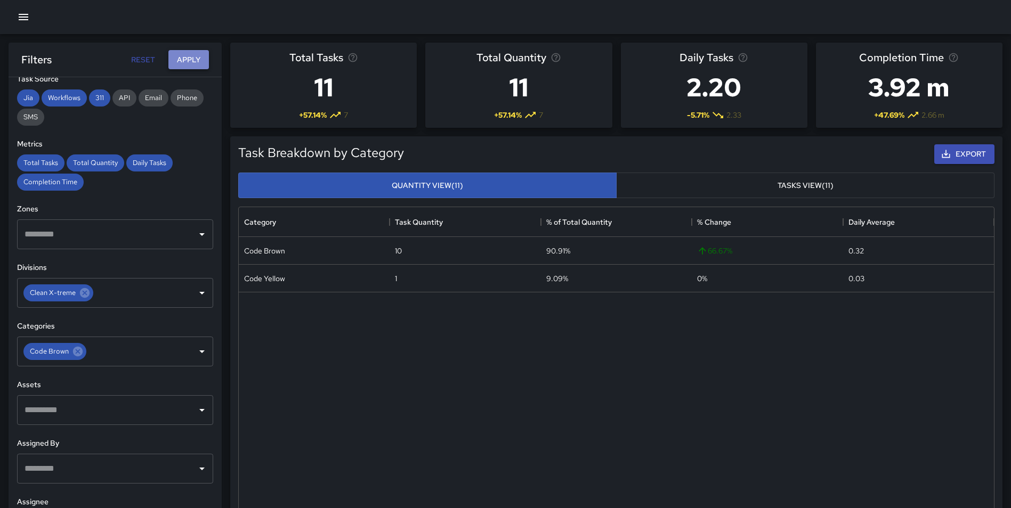
click at [184, 63] on button "Apply" at bounding box center [188, 60] width 41 height 20
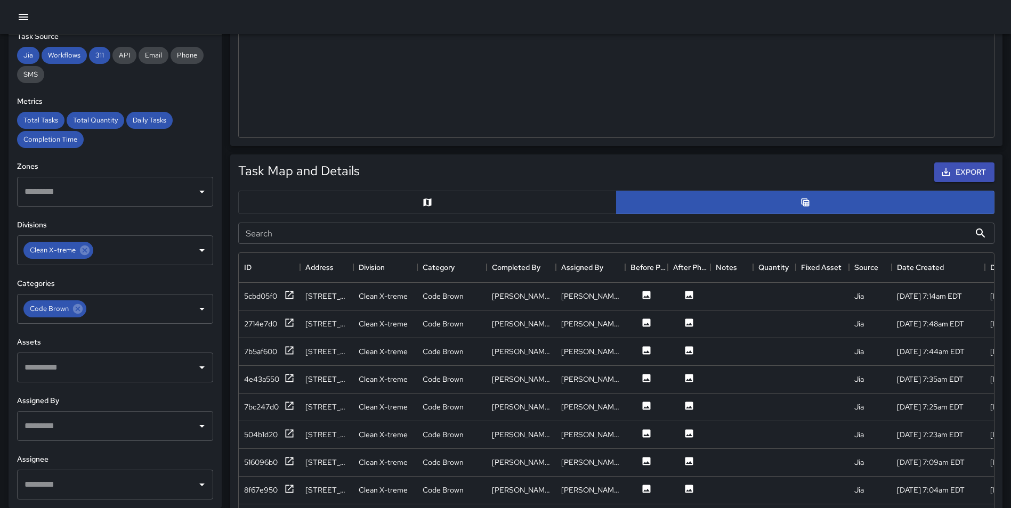
scroll to position [400, 0]
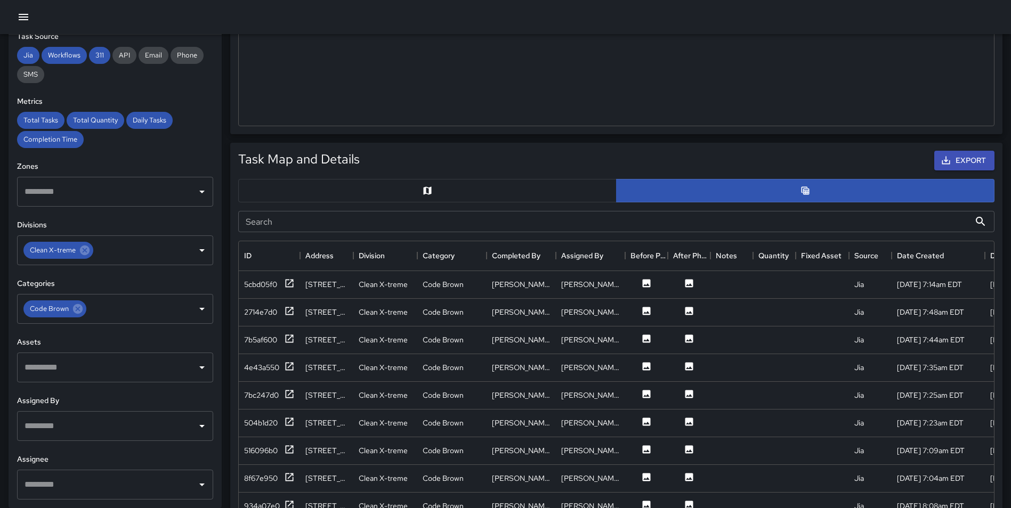
click at [476, 191] on button "button" at bounding box center [427, 190] width 378 height 23
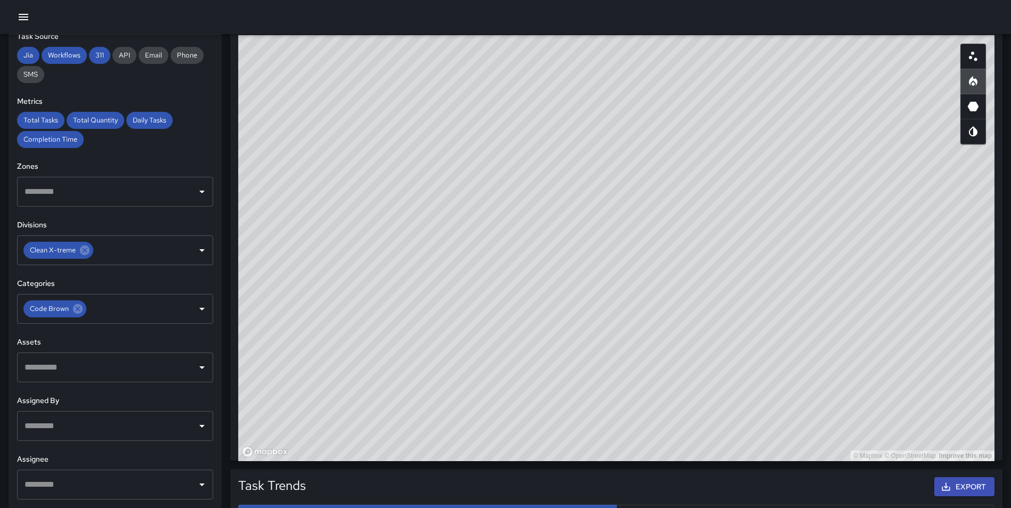
scroll to position [583, 0]
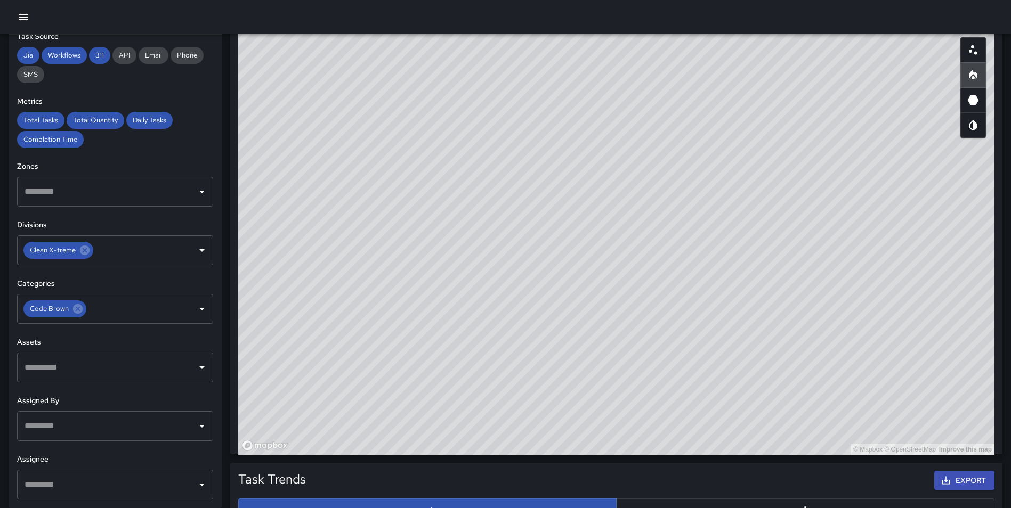
drag, startPoint x: 621, startPoint y: 179, endPoint x: 678, endPoint y: 296, distance: 129.9
click at [678, 296] on div "© Mapbox © OpenStreetMap Improve this map" at bounding box center [616, 242] width 756 height 426
drag, startPoint x: 531, startPoint y: 367, endPoint x: 539, endPoint y: 393, distance: 27.0
click at [539, 393] on div "© Mapbox © OpenStreetMap Improve this map" at bounding box center [616, 242] width 756 height 426
drag, startPoint x: 730, startPoint y: 232, endPoint x: 726, endPoint y: 374, distance: 141.8
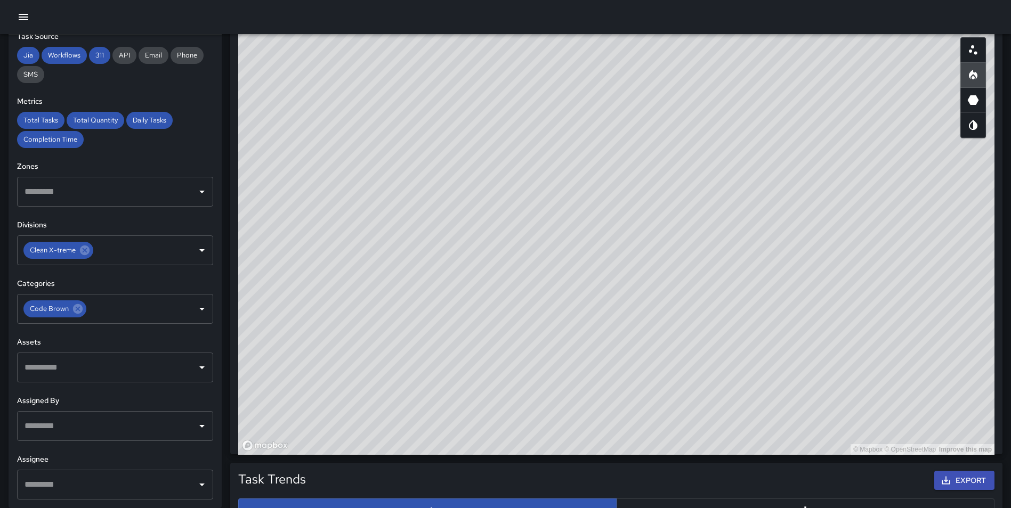
click at [719, 383] on div "© Mapbox © OpenStreetMap Improve this map" at bounding box center [616, 242] width 756 height 426
drag, startPoint x: 900, startPoint y: 237, endPoint x: 887, endPoint y: 348, distance: 111.6
click at [887, 348] on div "© Mapbox © OpenStreetMap Improve this map" at bounding box center [616, 242] width 756 height 426
drag, startPoint x: 870, startPoint y: 354, endPoint x: 875, endPoint y: 382, distance: 27.7
click at [875, 382] on div "© Mapbox © OpenStreetMap Improve this map" at bounding box center [616, 242] width 756 height 426
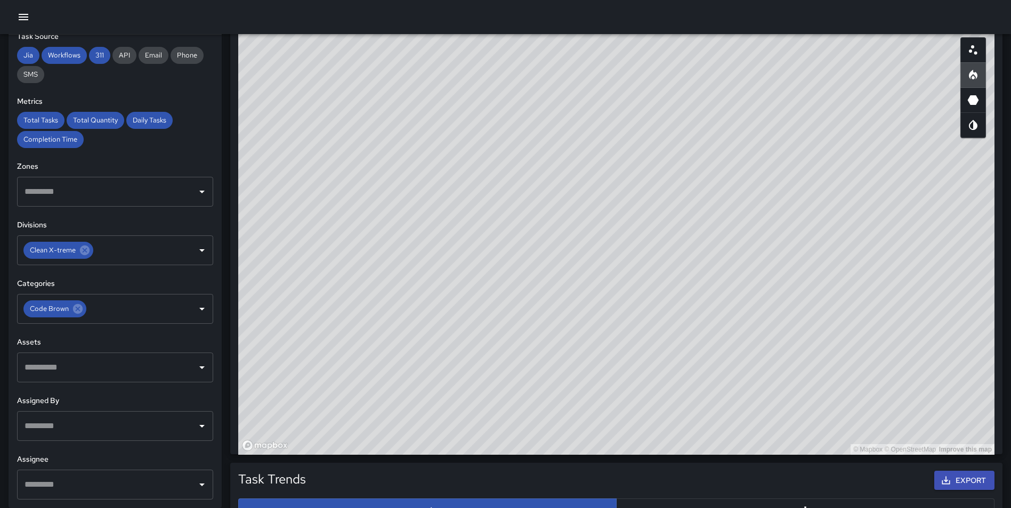
drag, startPoint x: 749, startPoint y: 236, endPoint x: 869, endPoint y: 350, distance: 164.7
click at [931, 373] on div "© Mapbox © OpenStreetMap Improve this map" at bounding box center [616, 242] width 756 height 426
drag, startPoint x: 644, startPoint y: 220, endPoint x: 759, endPoint y: 335, distance: 163.2
click at [759, 335] on div "© Mapbox © OpenStreetMap Improve this map" at bounding box center [616, 242] width 756 height 426
drag, startPoint x: 632, startPoint y: 296, endPoint x: 613, endPoint y: 399, distance: 105.2
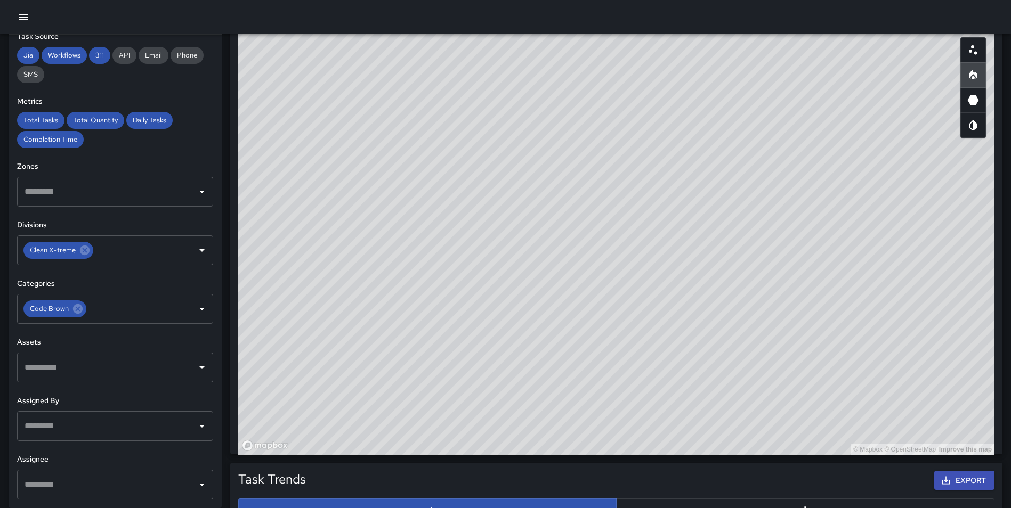
click at [613, 399] on div "© Mapbox © OpenStreetMap Improve this map" at bounding box center [616, 242] width 756 height 426
drag, startPoint x: 625, startPoint y: 292, endPoint x: 757, endPoint y: 276, distance: 133.1
click at [697, 294] on div "© Mapbox © OpenStreetMap Improve this map" at bounding box center [616, 242] width 756 height 426
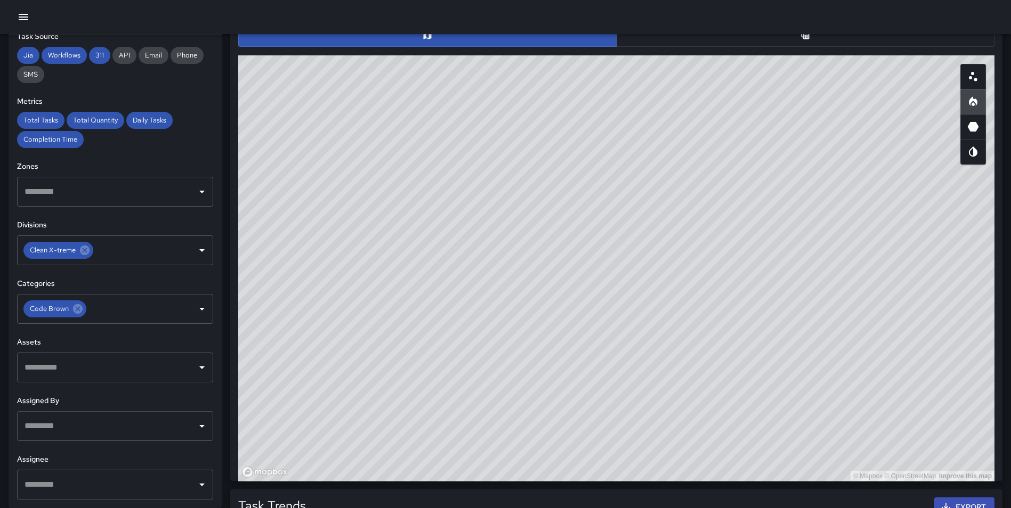
scroll to position [561, 0]
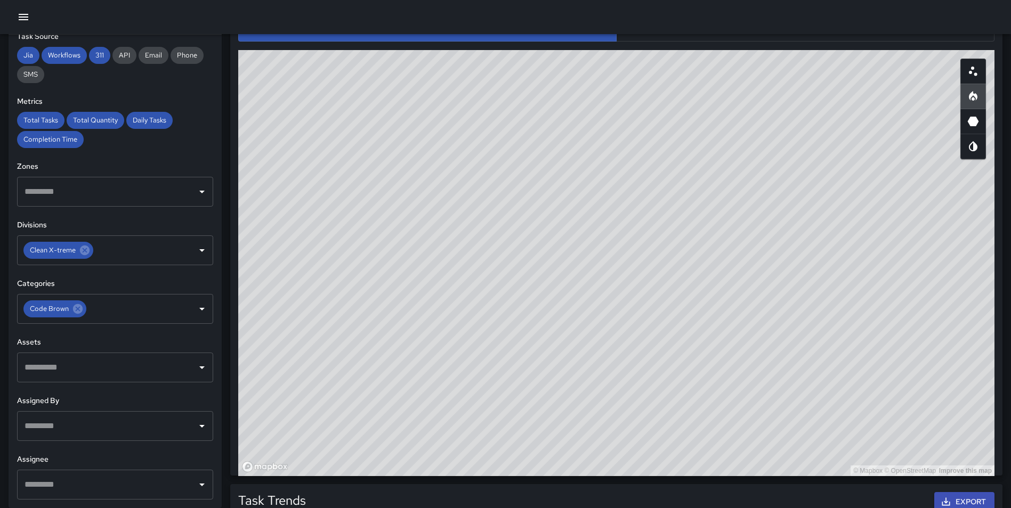
drag, startPoint x: 753, startPoint y: 281, endPoint x: 889, endPoint y: 353, distance: 155.0
click at [851, 366] on div "© Mapbox © OpenStreetMap Improve this map" at bounding box center [616, 263] width 756 height 426
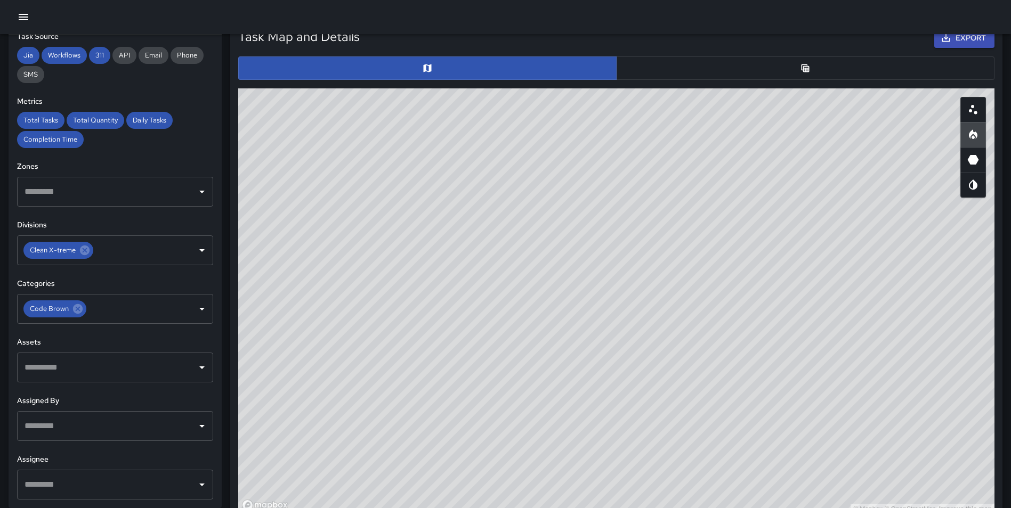
scroll to position [518, 0]
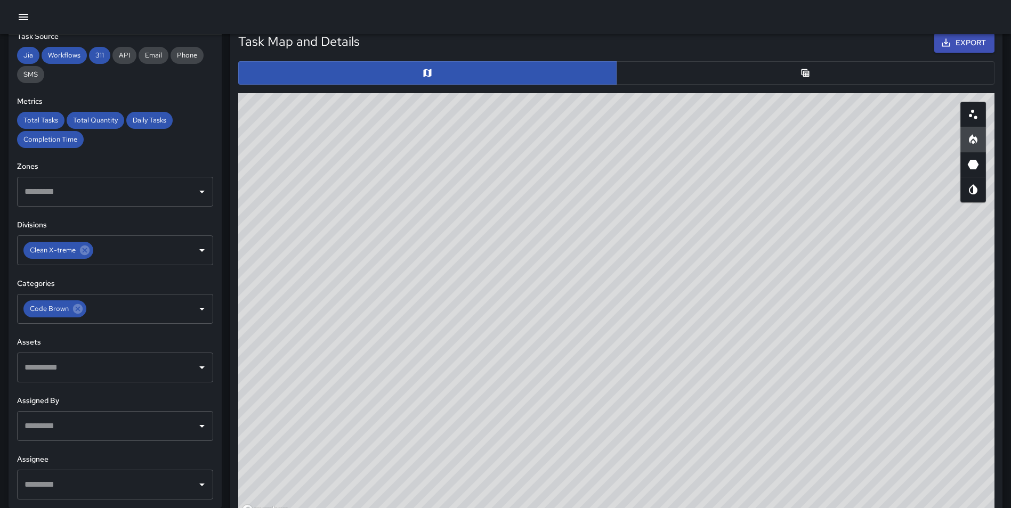
drag, startPoint x: 754, startPoint y: 327, endPoint x: 820, endPoint y: 318, distance: 66.6
click at [765, 349] on div "© Mapbox © OpenStreetMap Improve this map" at bounding box center [616, 306] width 756 height 426
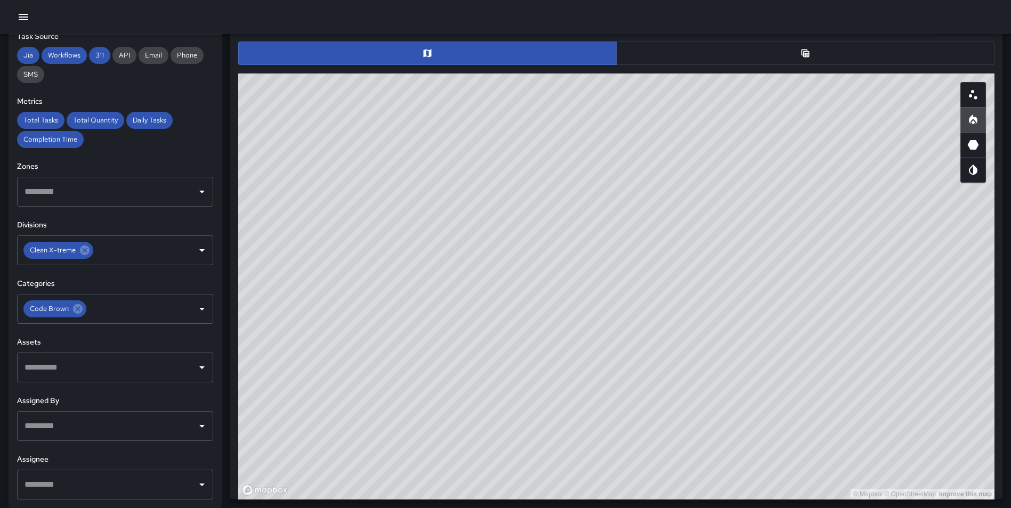
scroll to position [549, 0]
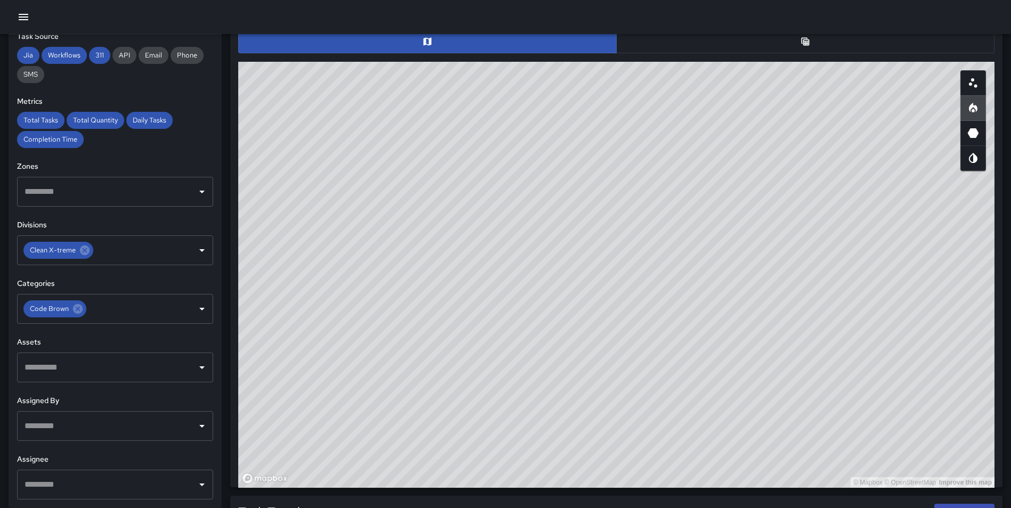
drag, startPoint x: 773, startPoint y: 240, endPoint x: 727, endPoint y: 264, distance: 51.3
click at [727, 264] on div "© Mapbox © OpenStreetMap Improve this map" at bounding box center [616, 275] width 756 height 426
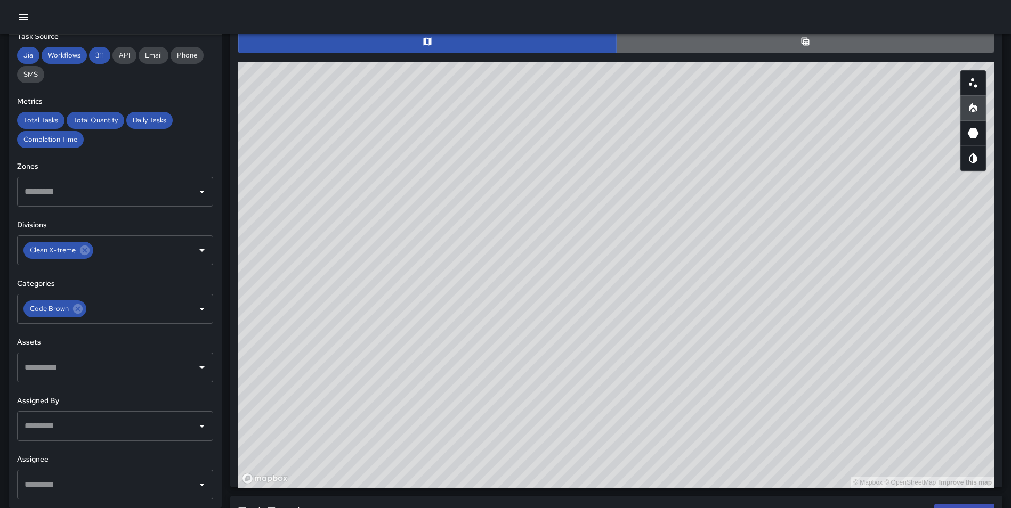
click at [813, 41] on button "button" at bounding box center [805, 41] width 378 height 23
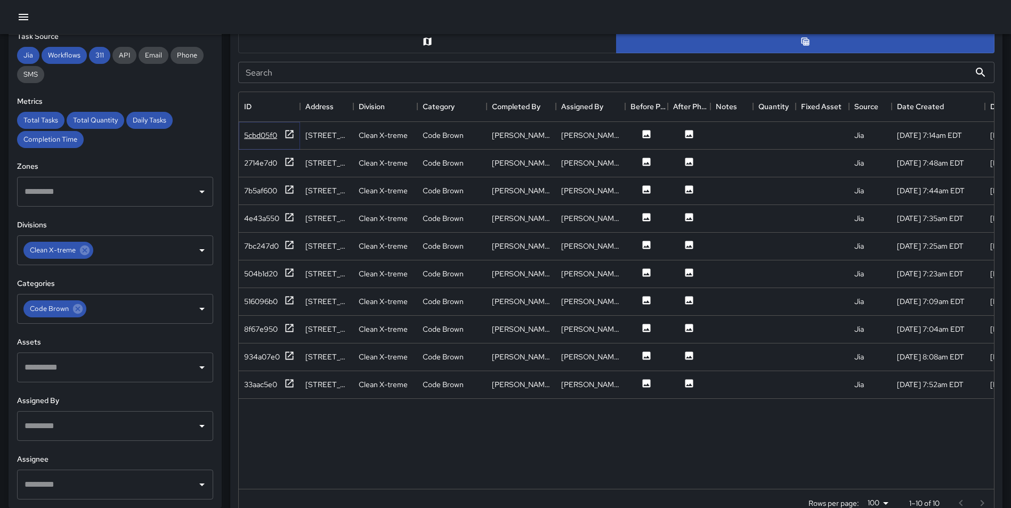
click at [286, 135] on icon at bounding box center [290, 134] width 8 height 8
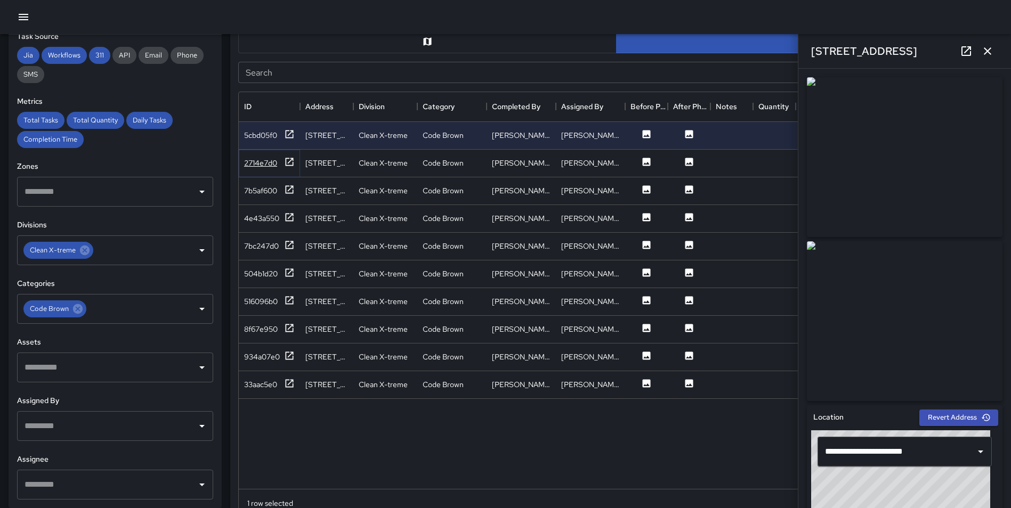
click at [288, 160] on icon at bounding box center [289, 162] width 11 height 11
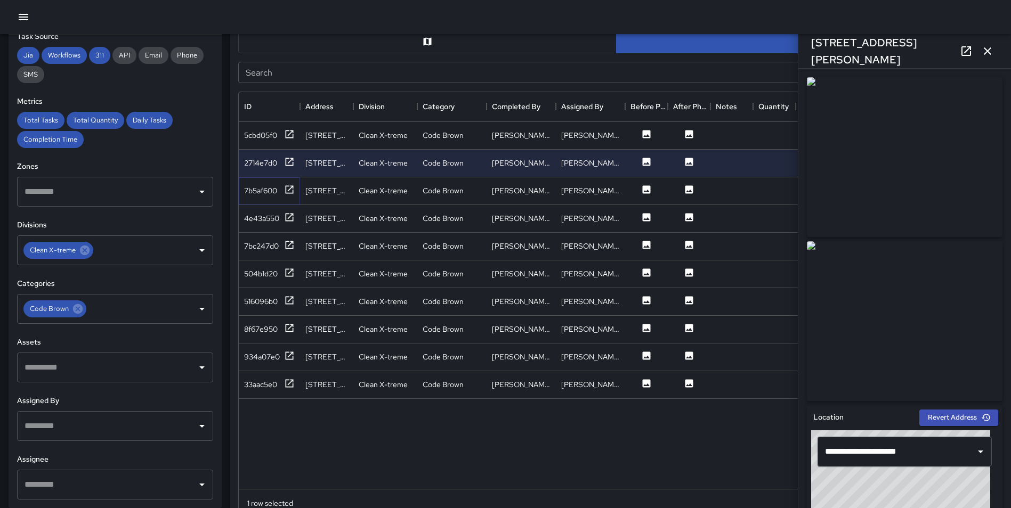
click at [289, 190] on icon at bounding box center [289, 189] width 11 height 11
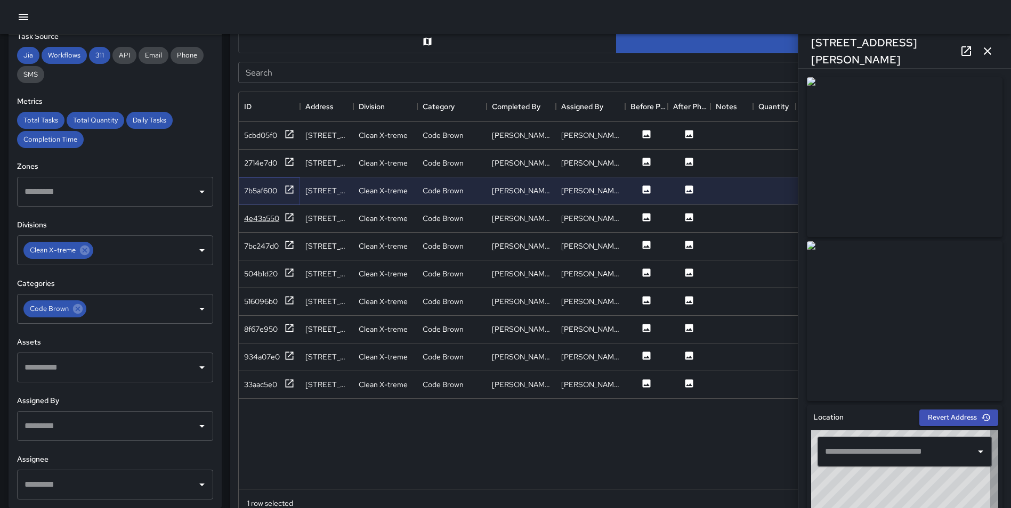
type input "**********"
drag, startPoint x: 292, startPoint y: 216, endPoint x: 292, endPoint y: 229, distance: 12.8
click at [292, 216] on icon at bounding box center [289, 217] width 11 height 11
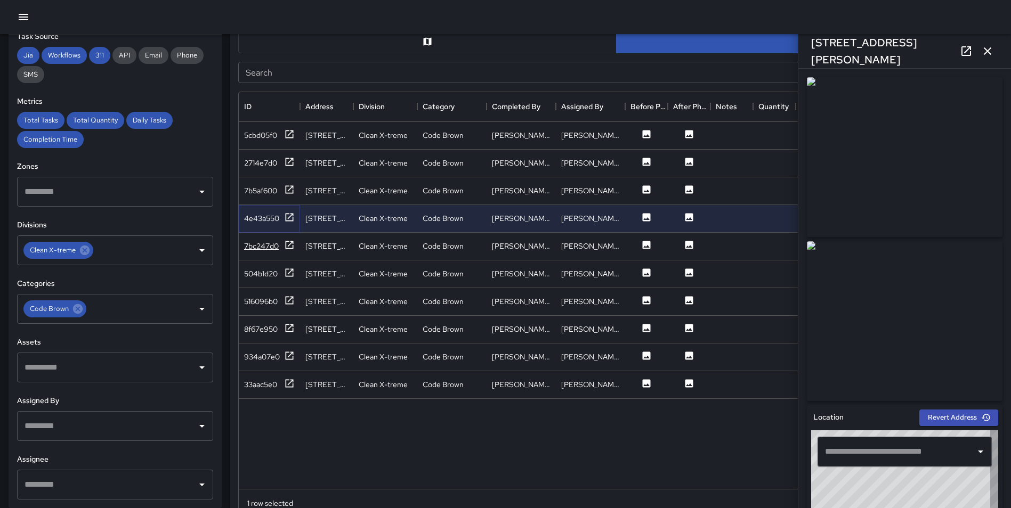
type input "**********"
click at [78, 311] on icon at bounding box center [78, 309] width 12 height 12
click at [85, 249] on icon at bounding box center [85, 251] width 12 height 12
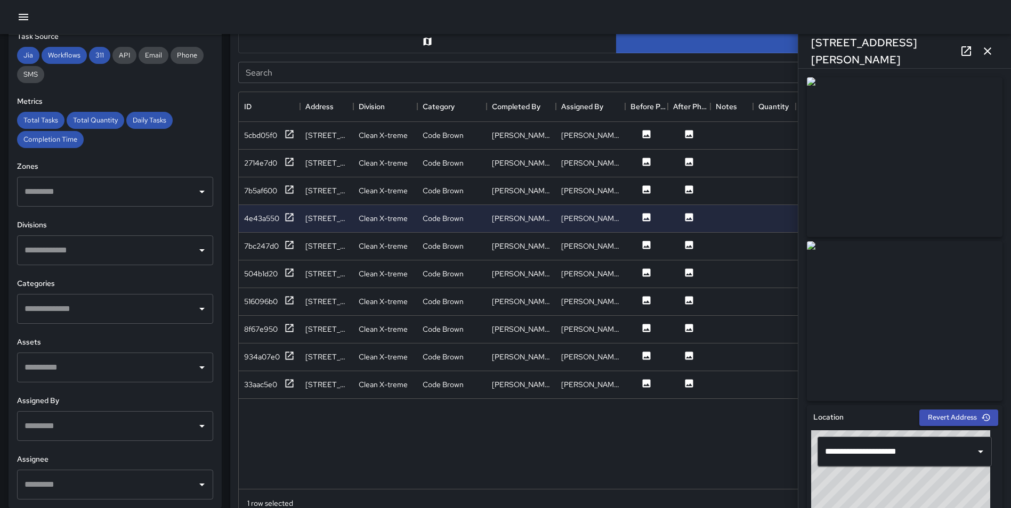
click at [88, 262] on div "​" at bounding box center [115, 251] width 196 height 30
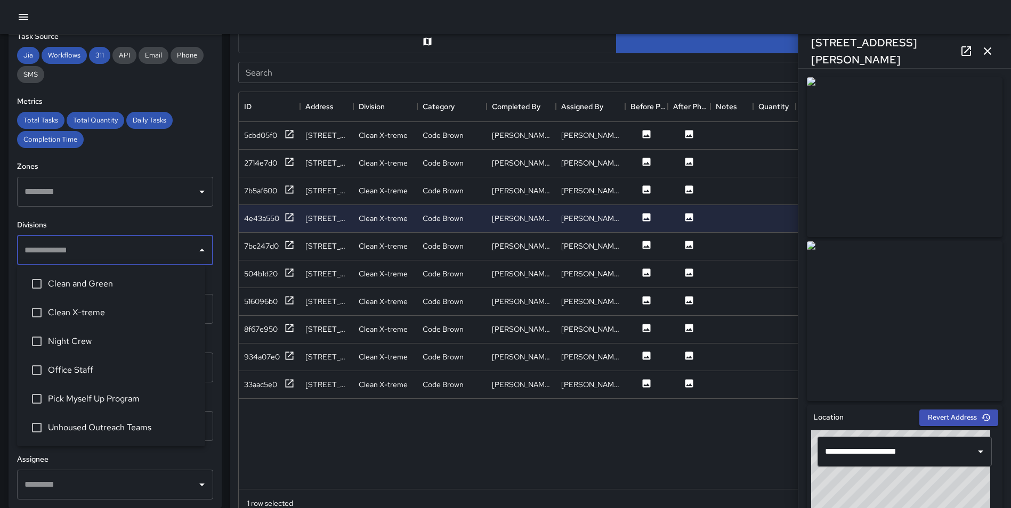
click at [101, 349] on li "Night Crew" at bounding box center [111, 341] width 188 height 29
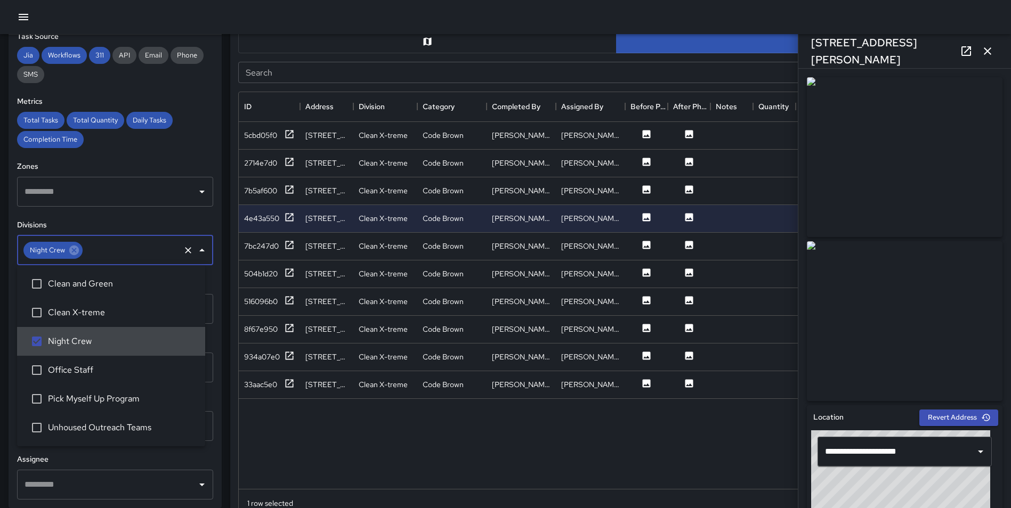
click at [93, 340] on span "Night Crew" at bounding box center [122, 341] width 149 height 13
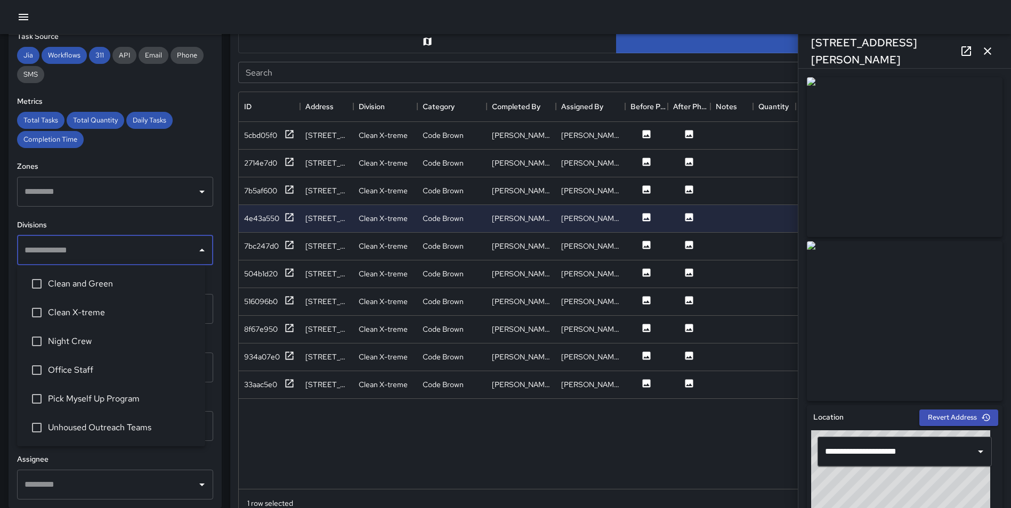
click at [86, 366] on span "Office Staff" at bounding box center [122, 370] width 149 height 13
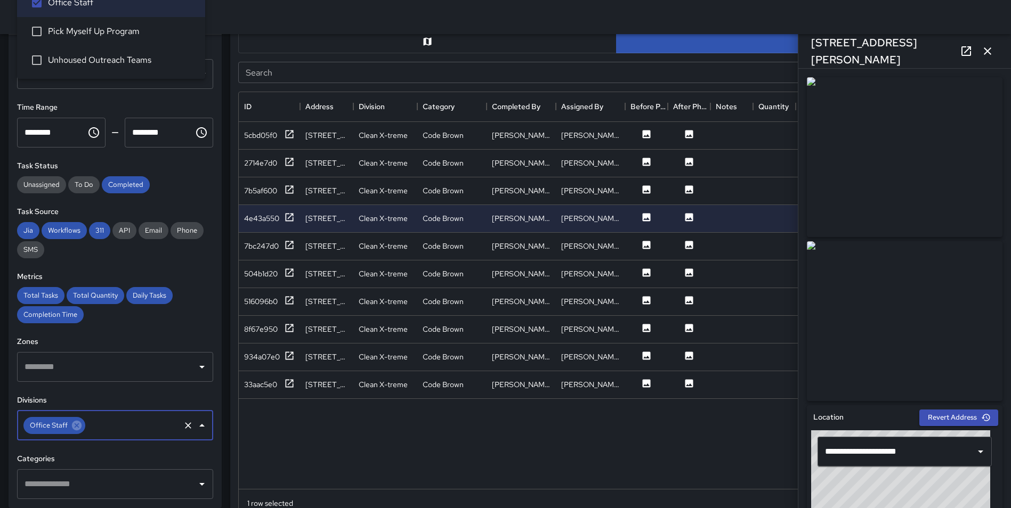
scroll to position [0, 0]
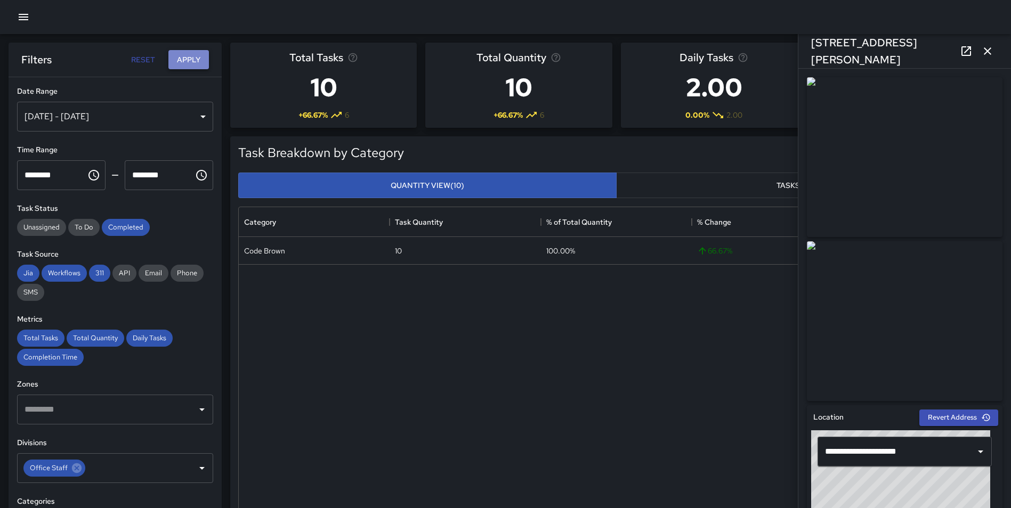
click at [192, 57] on button "Apply" at bounding box center [188, 60] width 41 height 20
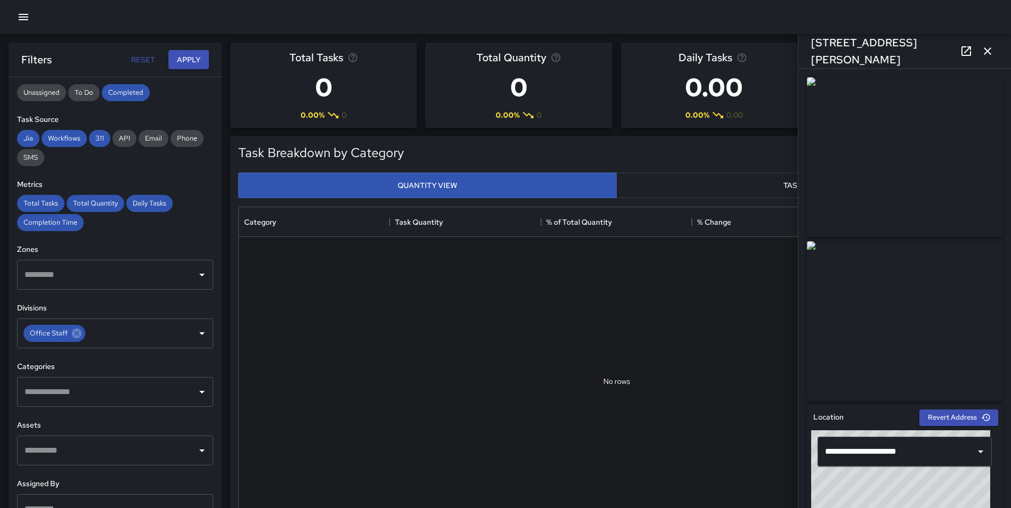
scroll to position [175, 0]
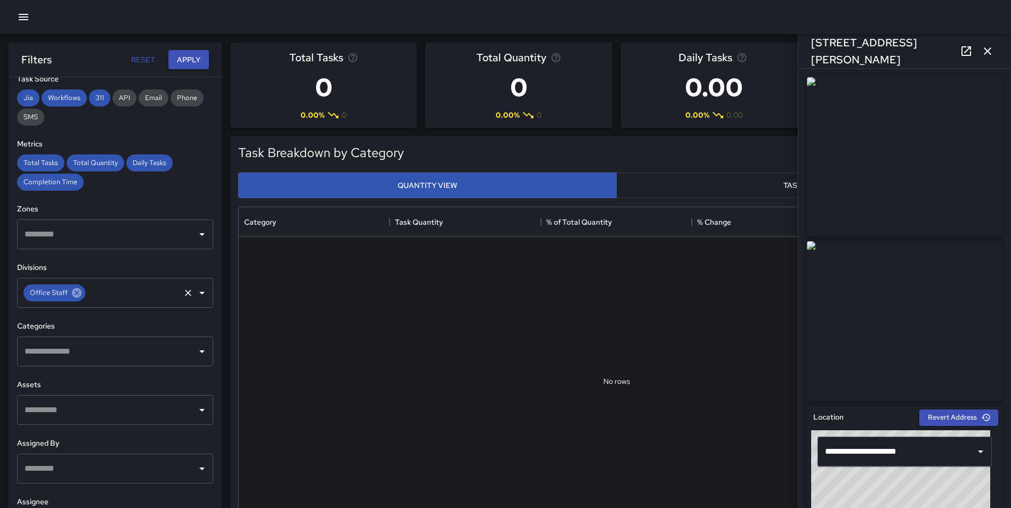
click at [75, 294] on icon at bounding box center [77, 293] width 12 height 12
click at [78, 293] on input "text" at bounding box center [107, 293] width 171 height 20
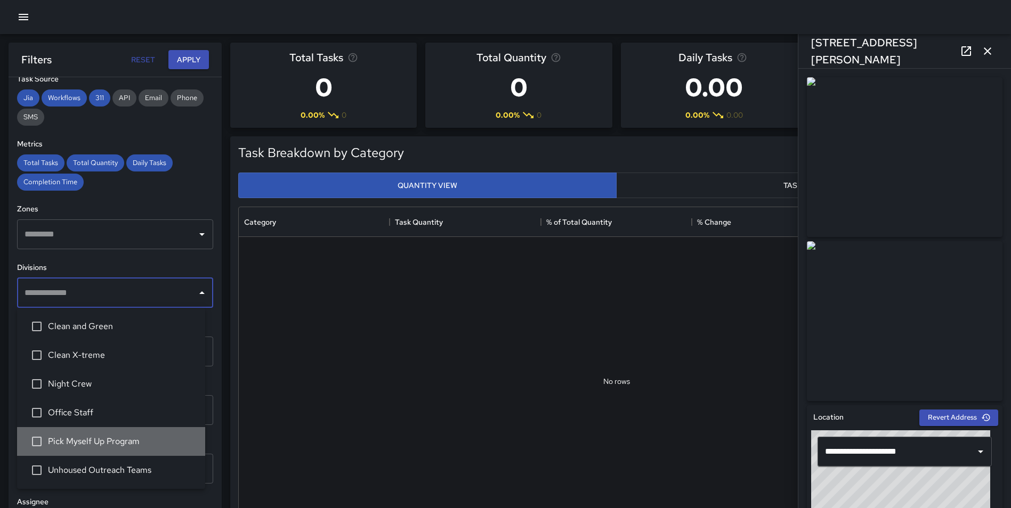
click at [84, 438] on span "Pick Myself Up Program" at bounding box center [122, 441] width 149 height 13
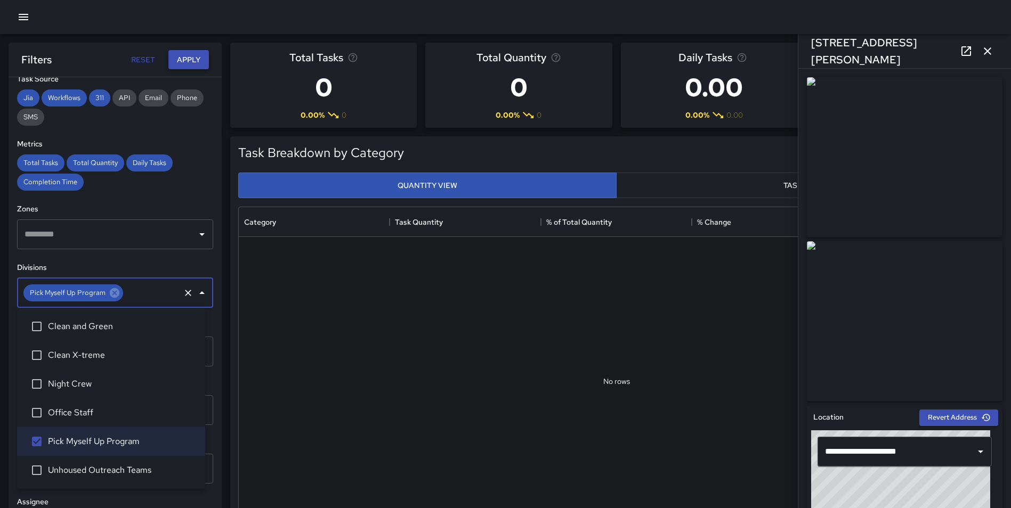
click at [178, 58] on button "Apply" at bounding box center [188, 60] width 41 height 20
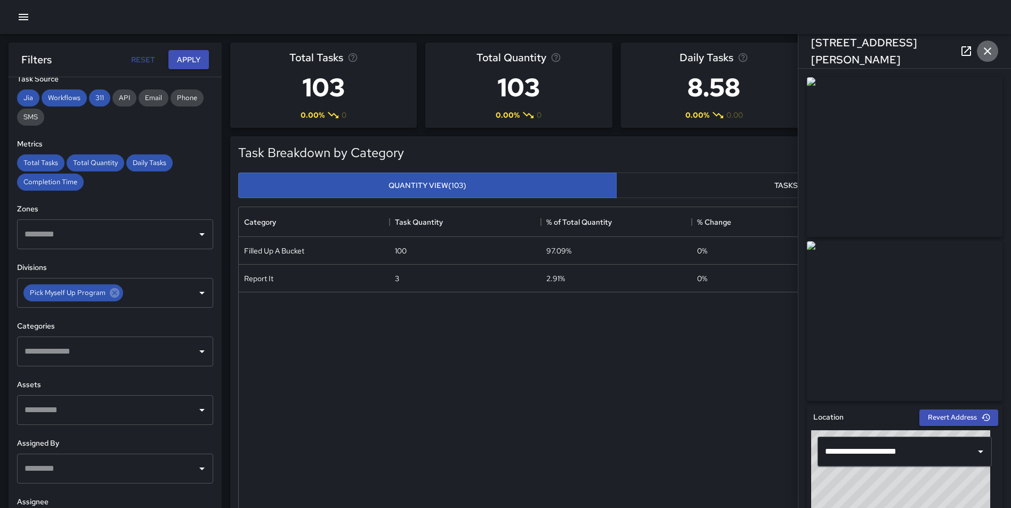
click at [990, 48] on icon "button" at bounding box center [987, 51] width 13 height 13
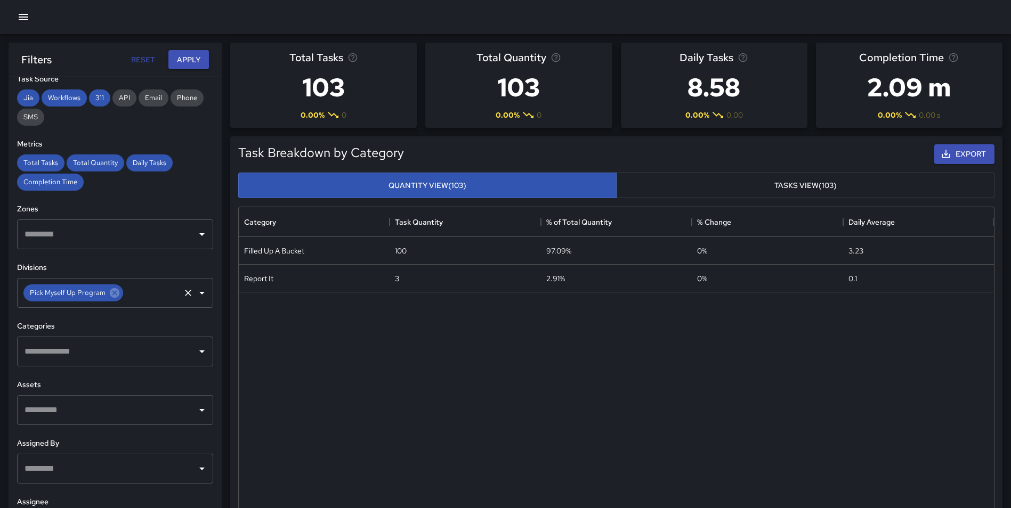
click at [147, 294] on input "text" at bounding box center [152, 293] width 54 height 20
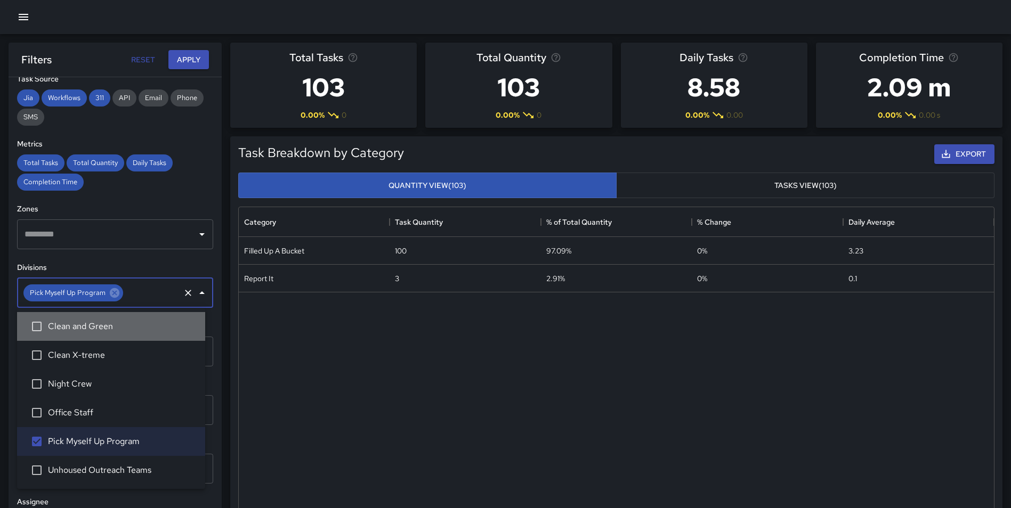
click at [98, 331] on span "Clean and Green" at bounding box center [122, 326] width 149 height 13
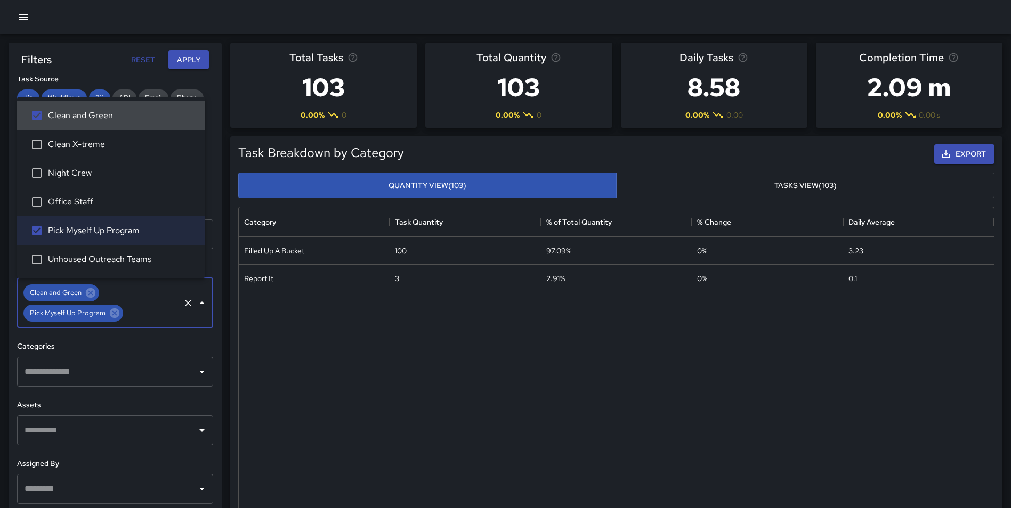
click at [139, 310] on input "text" at bounding box center [152, 313] width 54 height 20
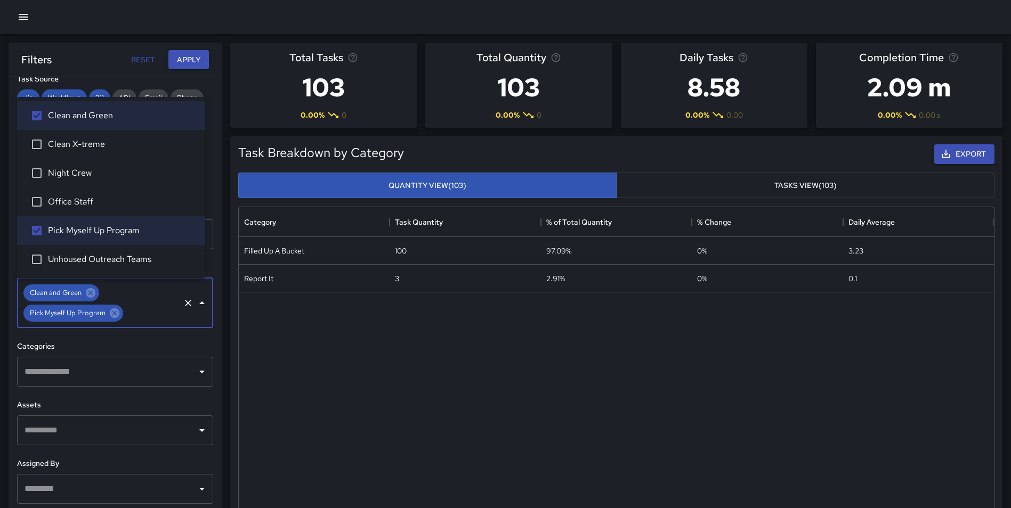
click at [148, 317] on input "text" at bounding box center [152, 313] width 54 height 20
click at [106, 174] on span "Night Crew" at bounding box center [122, 173] width 149 height 13
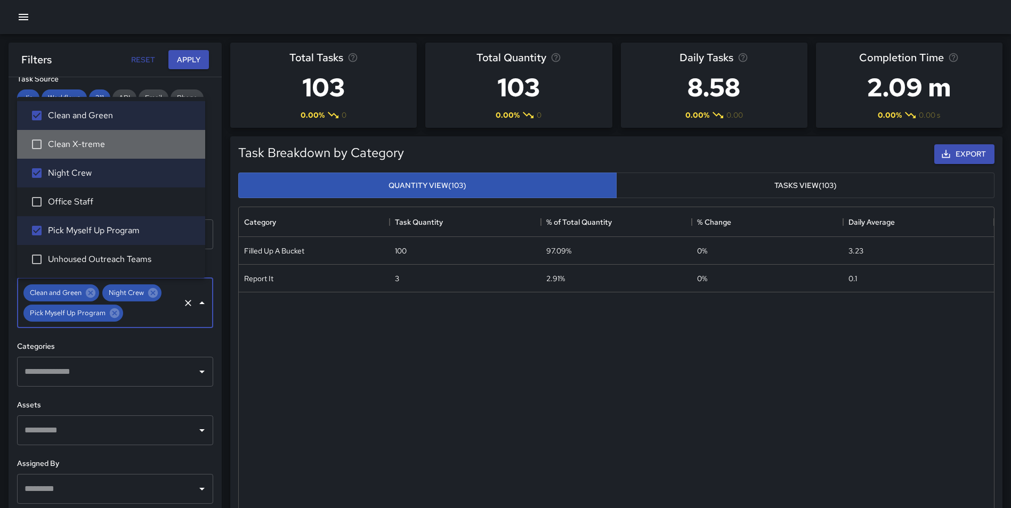
click at [88, 147] on span "Clean X-treme" at bounding box center [122, 144] width 149 height 13
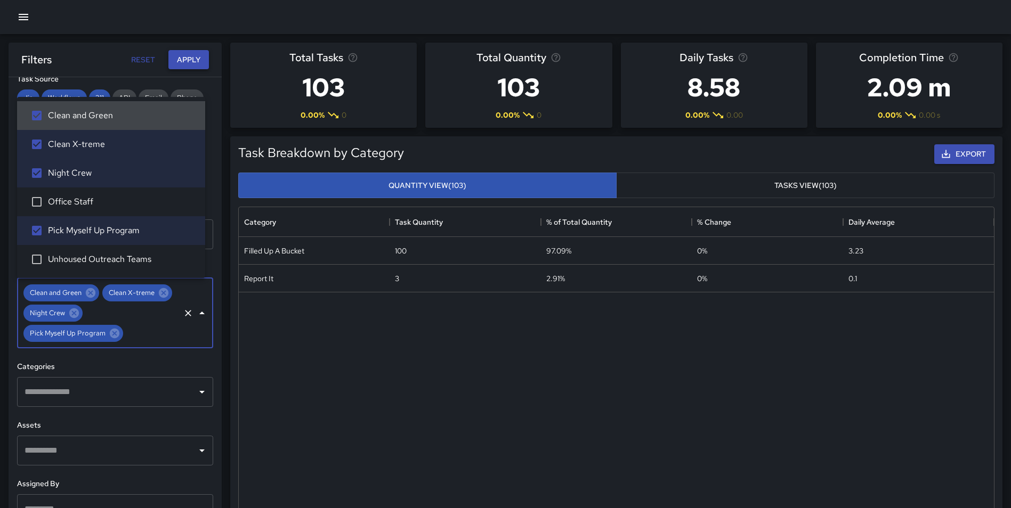
click at [174, 59] on button "Apply" at bounding box center [188, 60] width 41 height 20
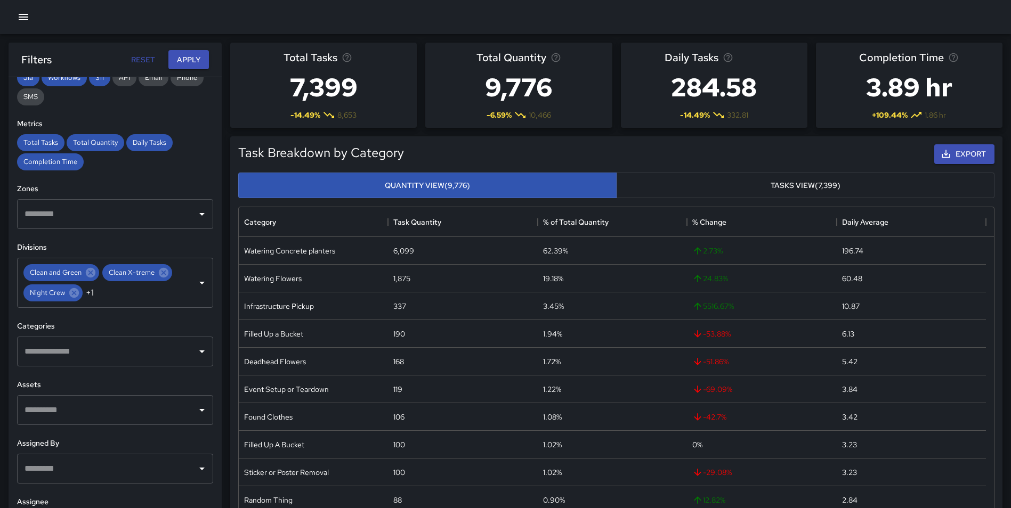
scroll to position [216, 0]
click at [152, 347] on input "text" at bounding box center [107, 352] width 171 height 20
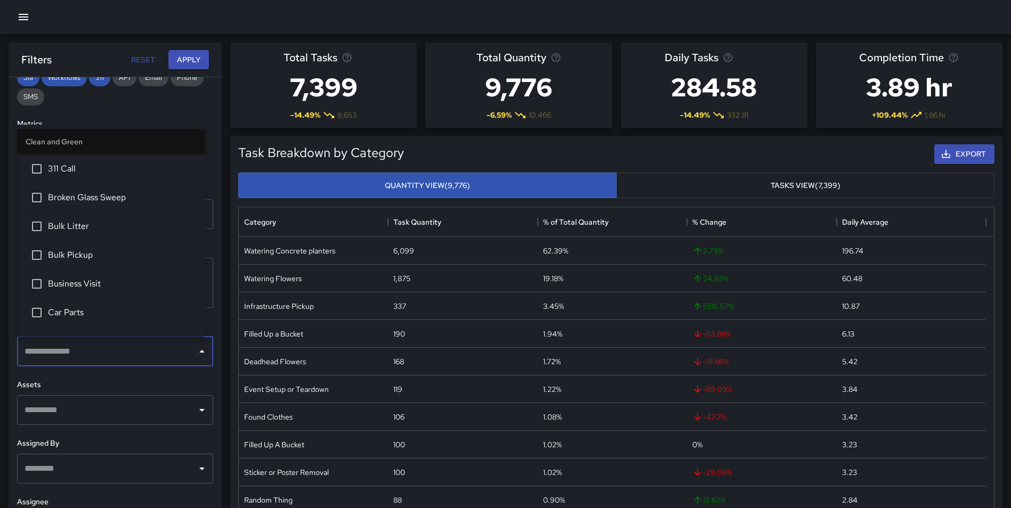
drag, startPoint x: 91, startPoint y: 176, endPoint x: 101, endPoint y: 188, distance: 14.7
click at [92, 177] on li "311 Call" at bounding box center [111, 169] width 188 height 29
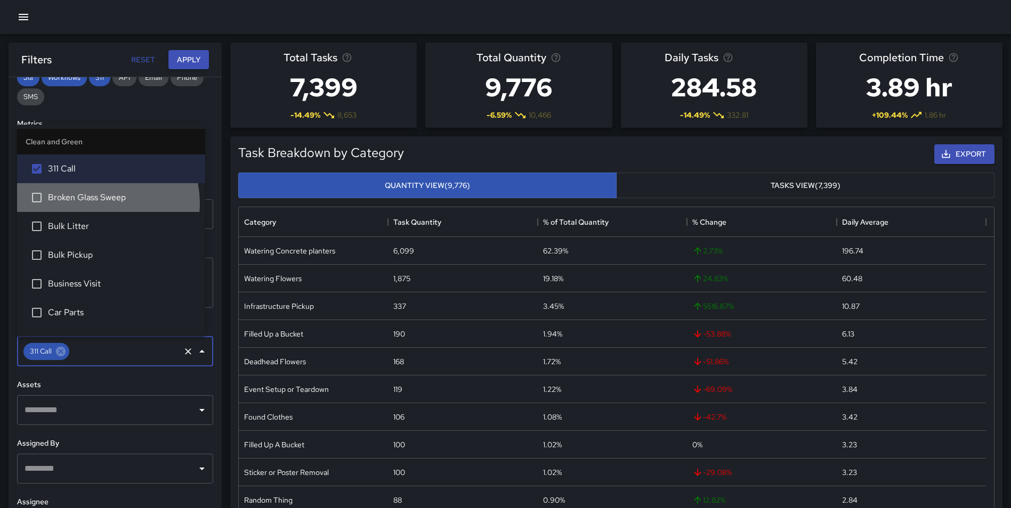
click at [103, 203] on span "Broken Glass Sweep" at bounding box center [122, 197] width 149 height 13
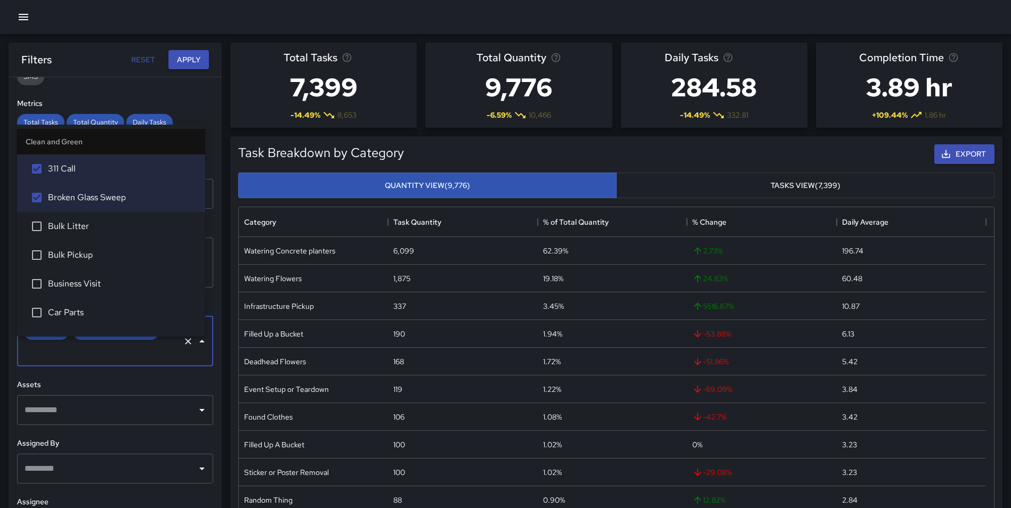
click at [94, 227] on span "Bulk Litter" at bounding box center [122, 226] width 149 height 13
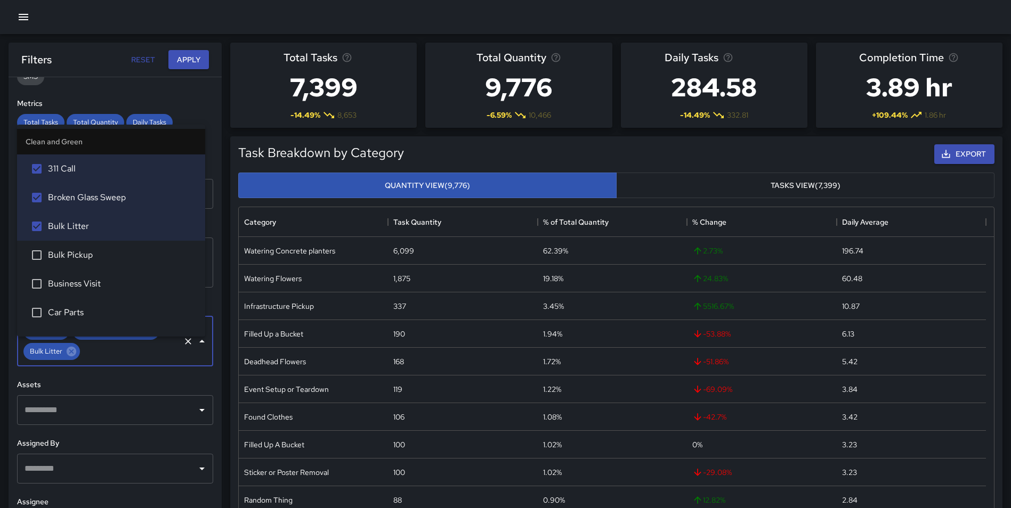
click at [86, 252] on span "Bulk Pickup" at bounding box center [122, 255] width 149 height 13
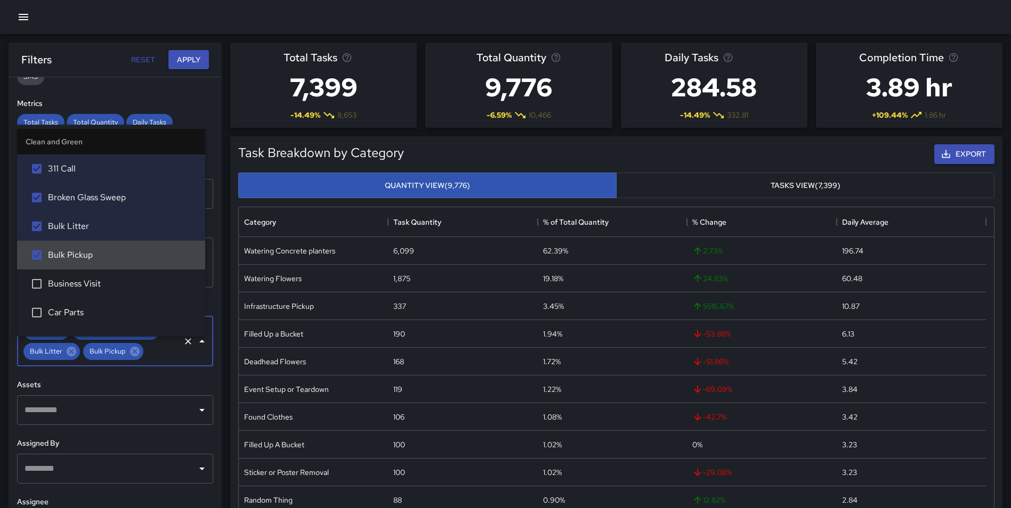
click at [82, 281] on span "Business Visit" at bounding box center [122, 284] width 149 height 13
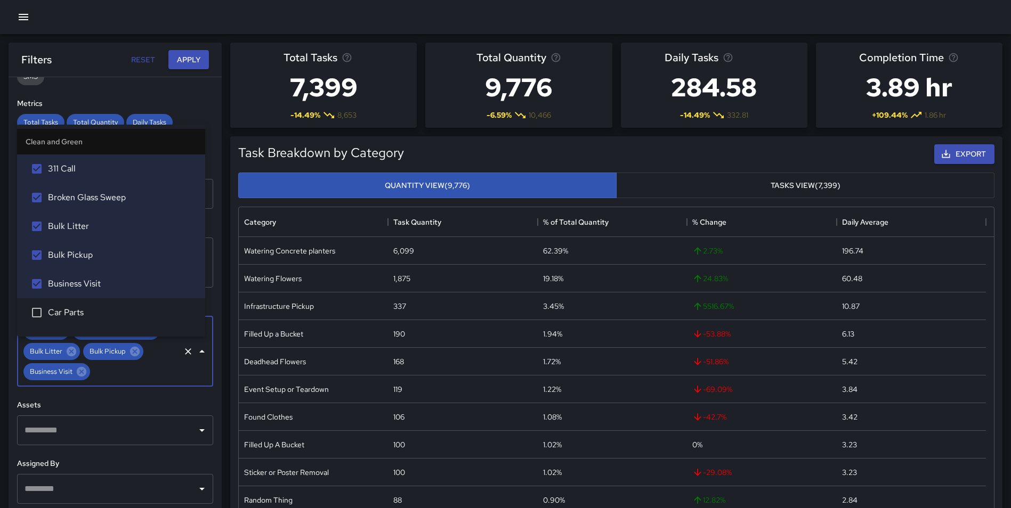
click at [76, 311] on span "Car Parts" at bounding box center [122, 312] width 149 height 13
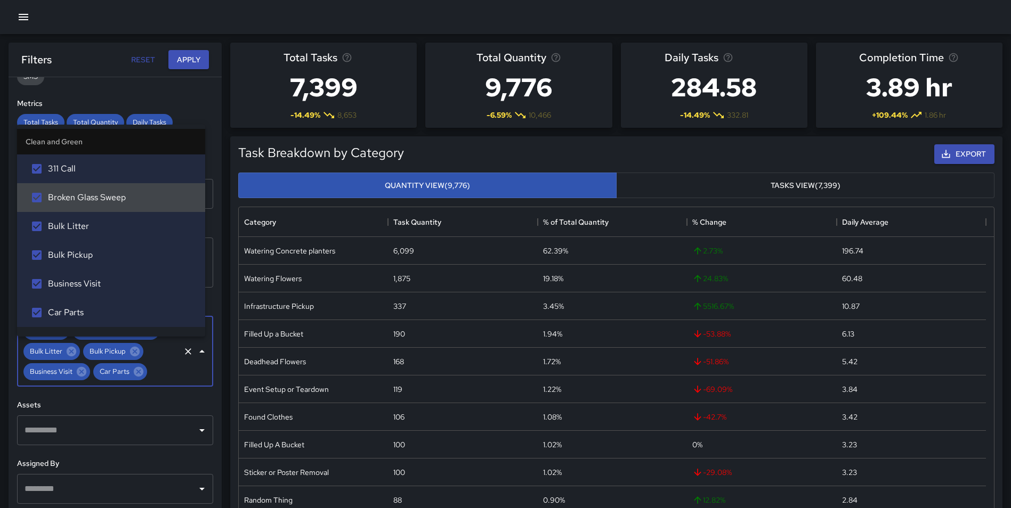
scroll to position [72, 0]
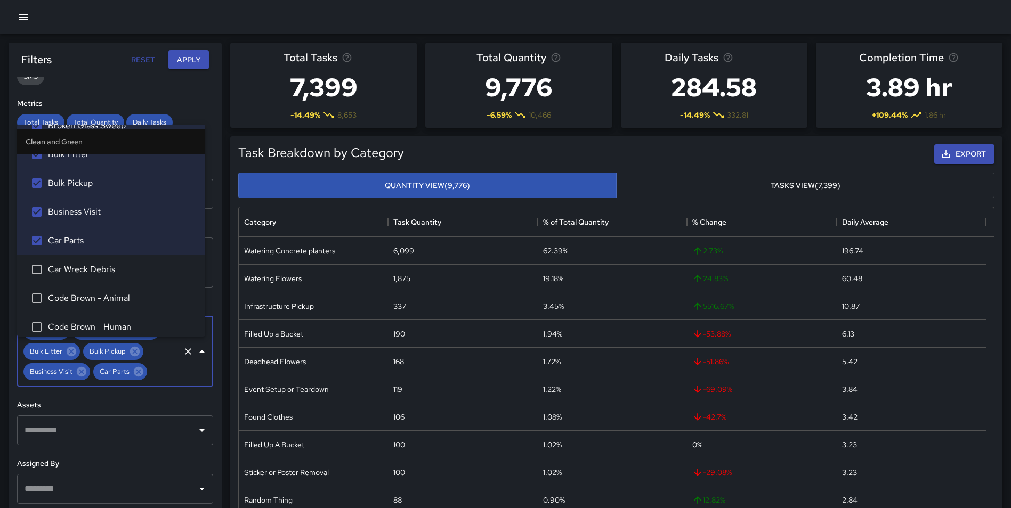
click at [99, 268] on span "Car Wreck Debris" at bounding box center [122, 269] width 149 height 13
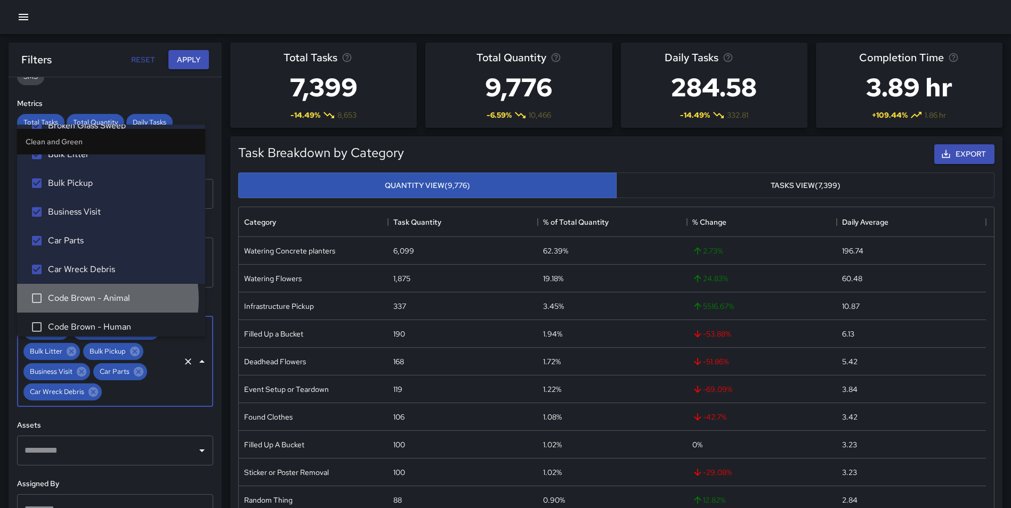
click at [91, 299] on span "Code Brown - Animal" at bounding box center [122, 298] width 149 height 13
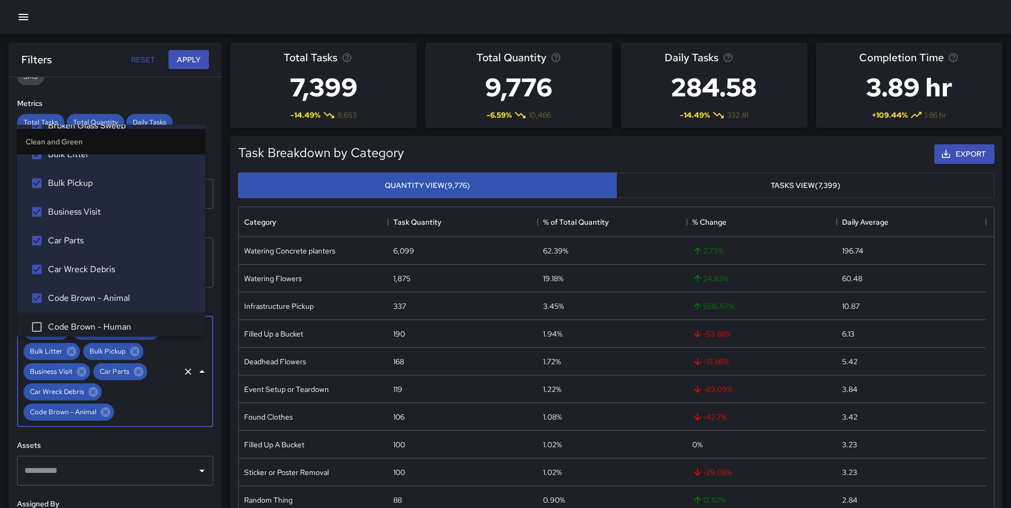
click at [89, 322] on span "Code Brown - Human" at bounding box center [122, 327] width 149 height 13
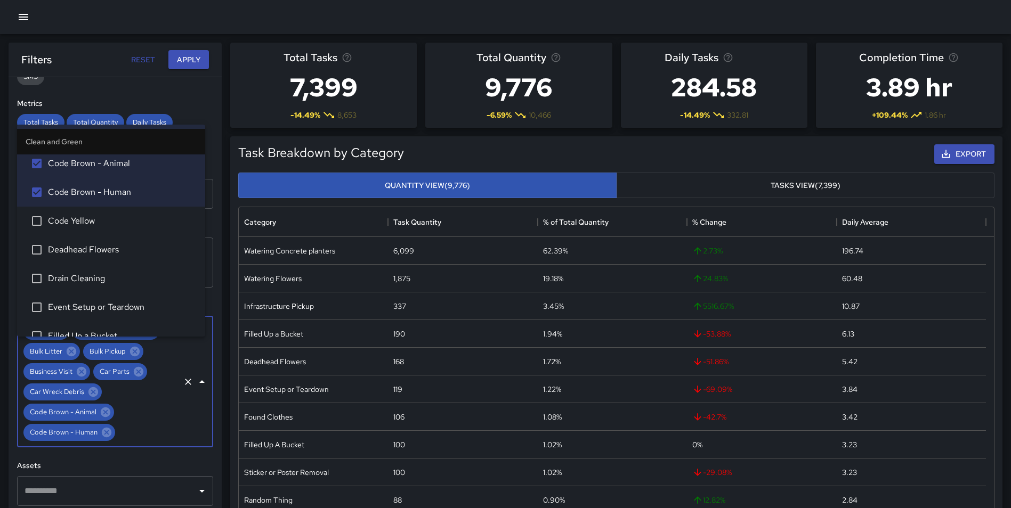
scroll to position [243, 0]
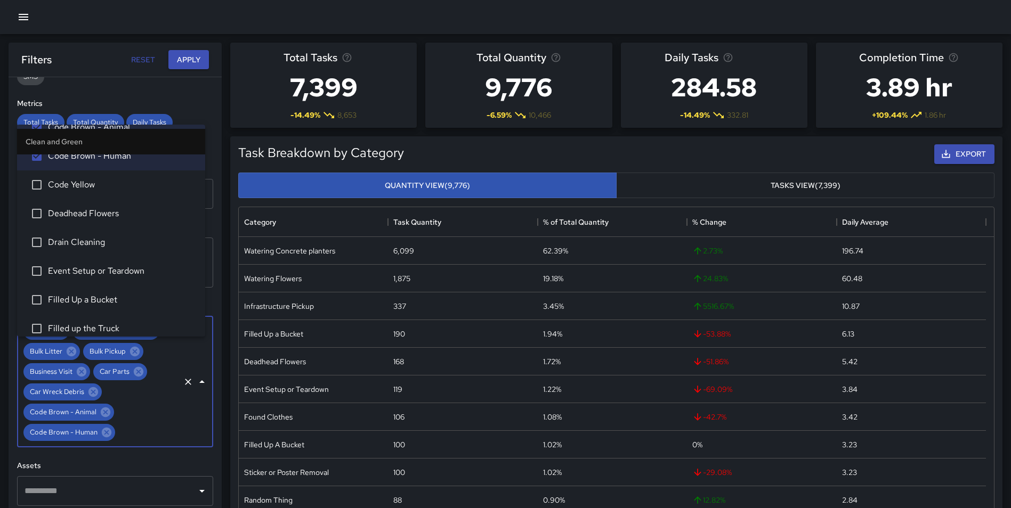
click at [89, 193] on li "Code Yellow" at bounding box center [111, 185] width 188 height 29
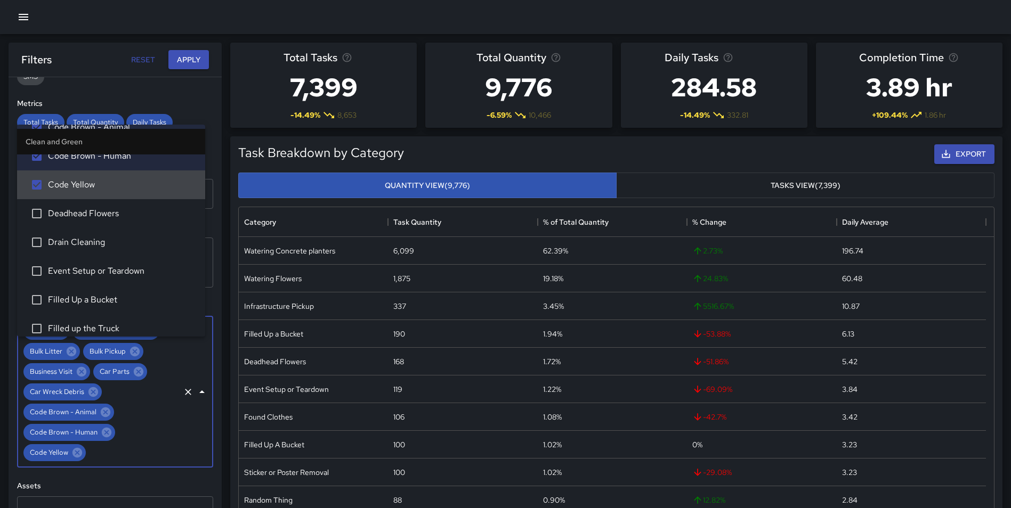
click at [88, 190] on span "Code Yellow" at bounding box center [122, 185] width 149 height 13
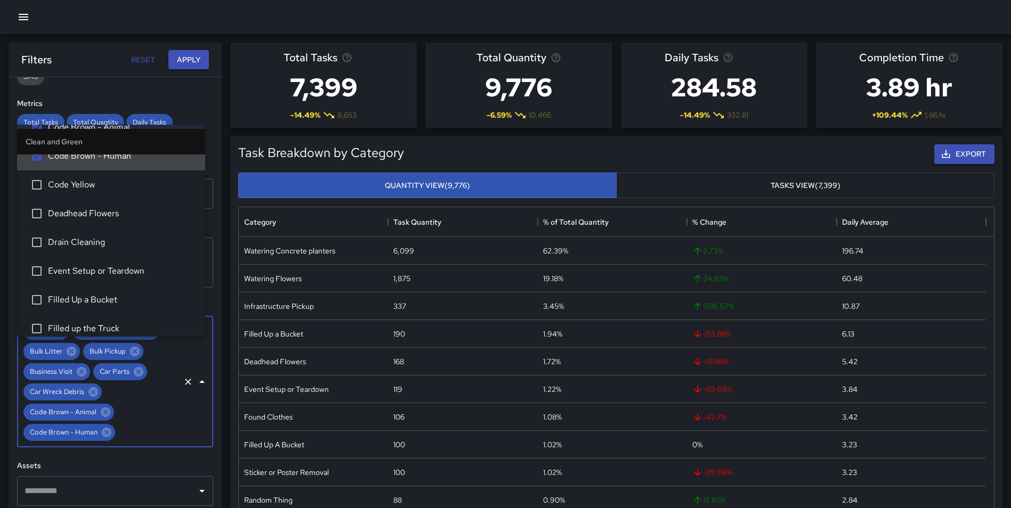
scroll to position [225, 0]
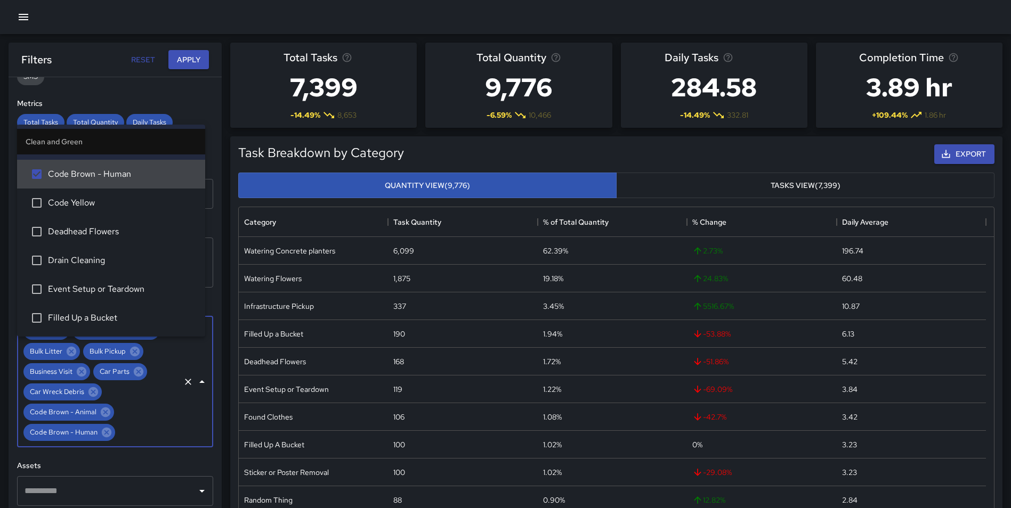
click at [53, 177] on span "Code Brown - Human" at bounding box center [122, 174] width 149 height 13
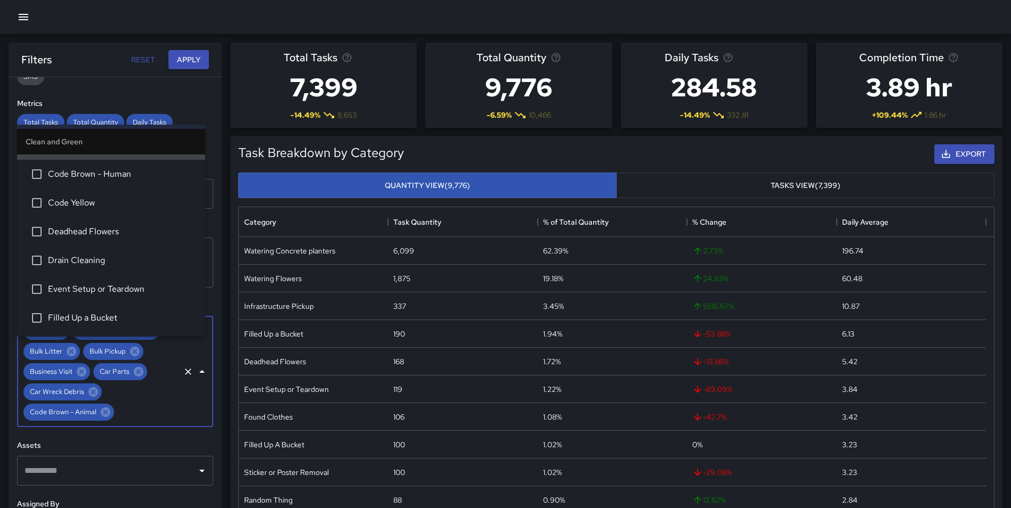
scroll to position [216, 0]
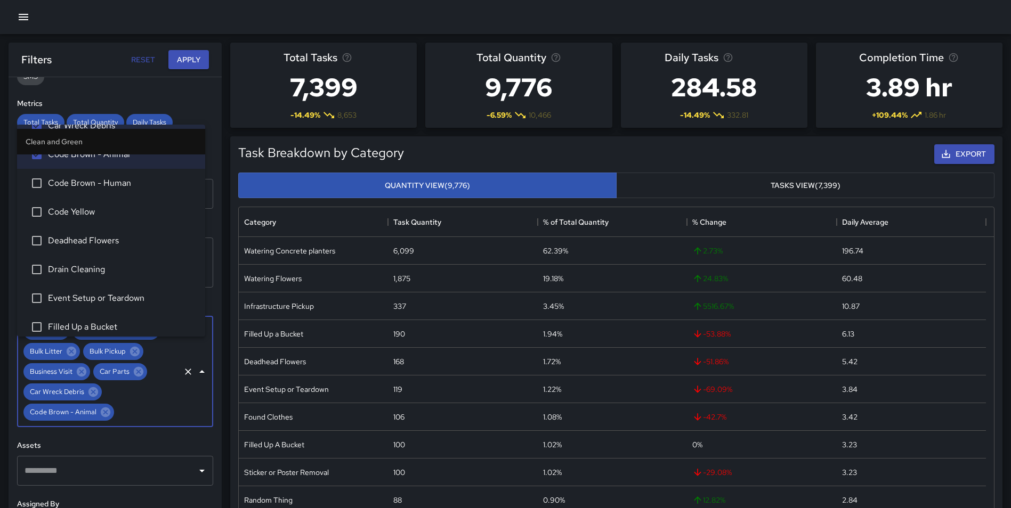
click at [101, 252] on li "Deadhead Flowers" at bounding box center [111, 241] width 188 height 29
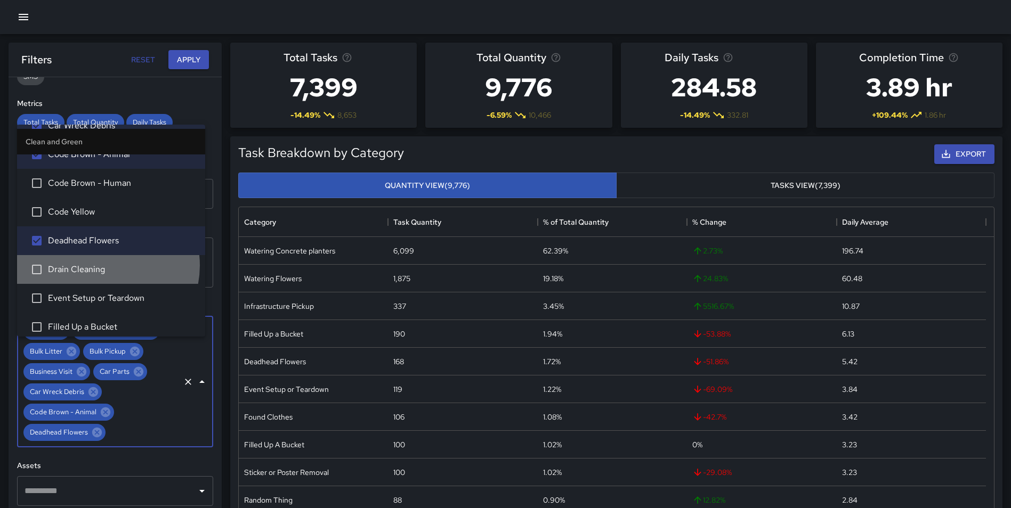
click at [100, 265] on span "Drain Cleaning" at bounding box center [122, 269] width 149 height 13
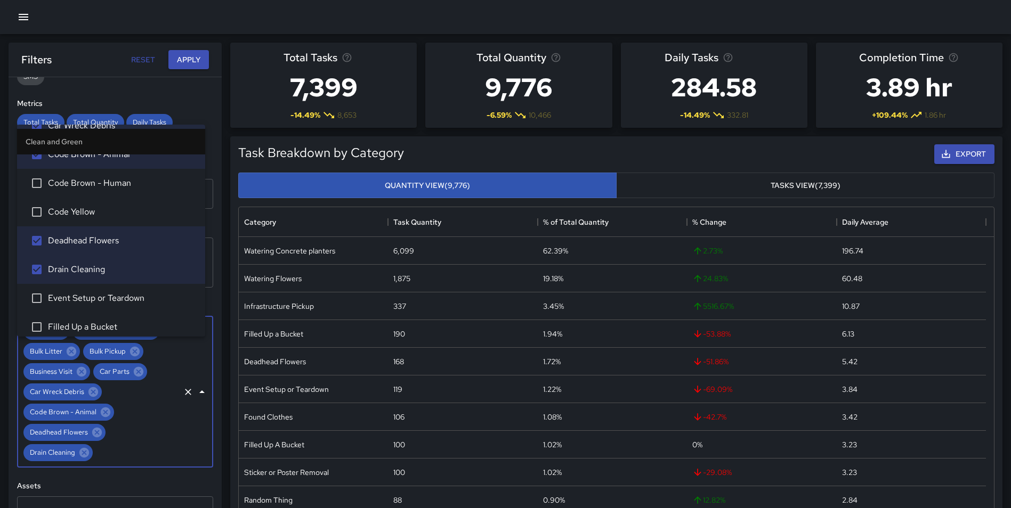
drag, startPoint x: 96, startPoint y: 293, endPoint x: 96, endPoint y: 300, distance: 6.4
click at [96, 294] on span "Event Setup or Teardown" at bounding box center [122, 298] width 149 height 13
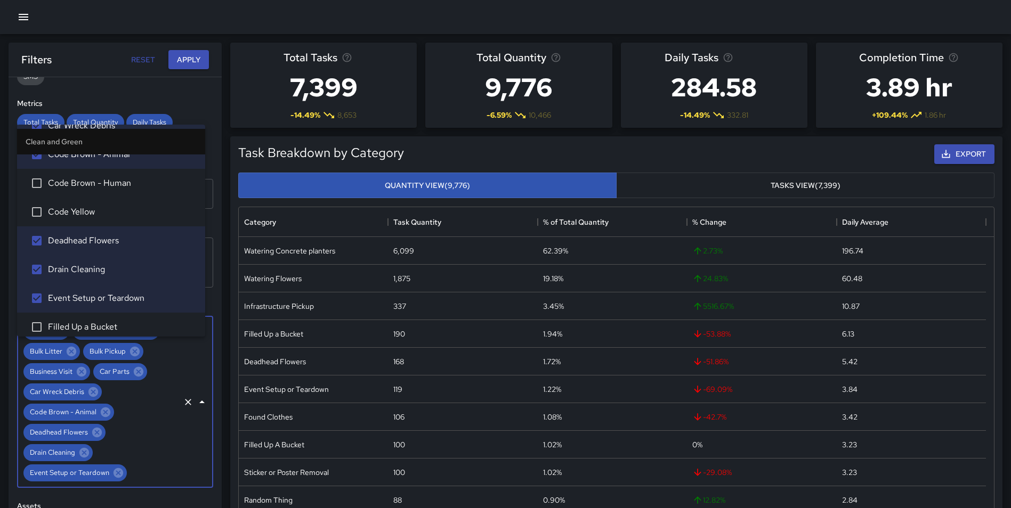
click at [92, 323] on span "Filled Up a Bucket" at bounding box center [122, 327] width 149 height 13
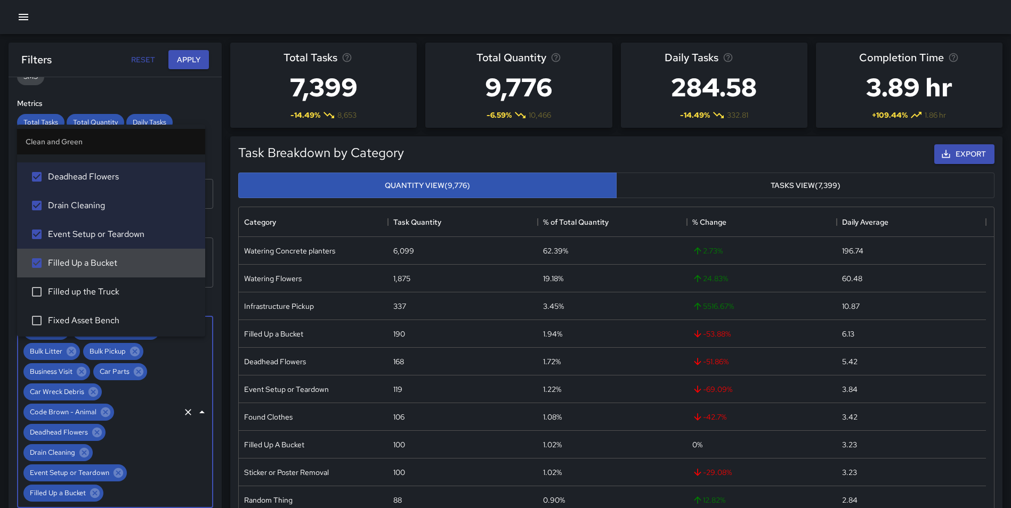
scroll to position [379, 0]
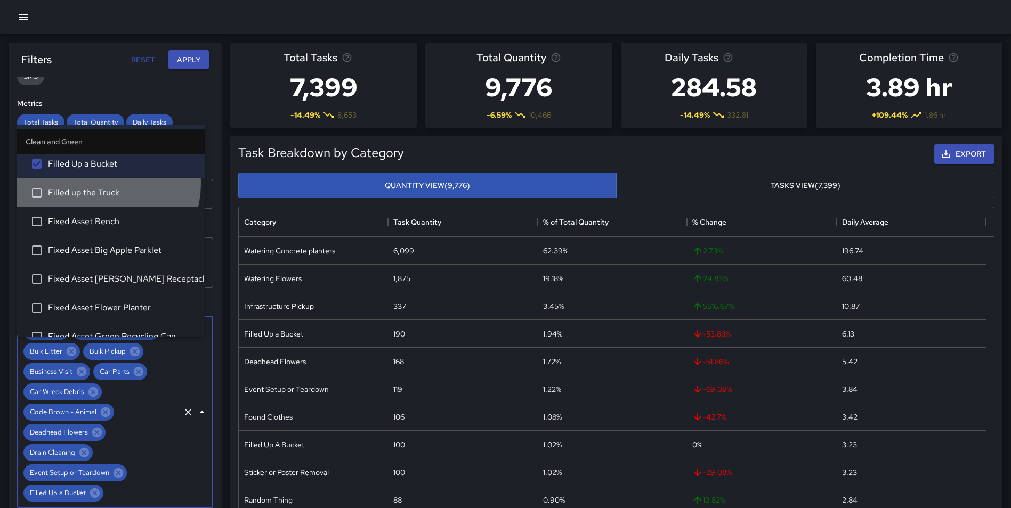
click at [103, 185] on li "Filled up the Truck" at bounding box center [111, 193] width 188 height 29
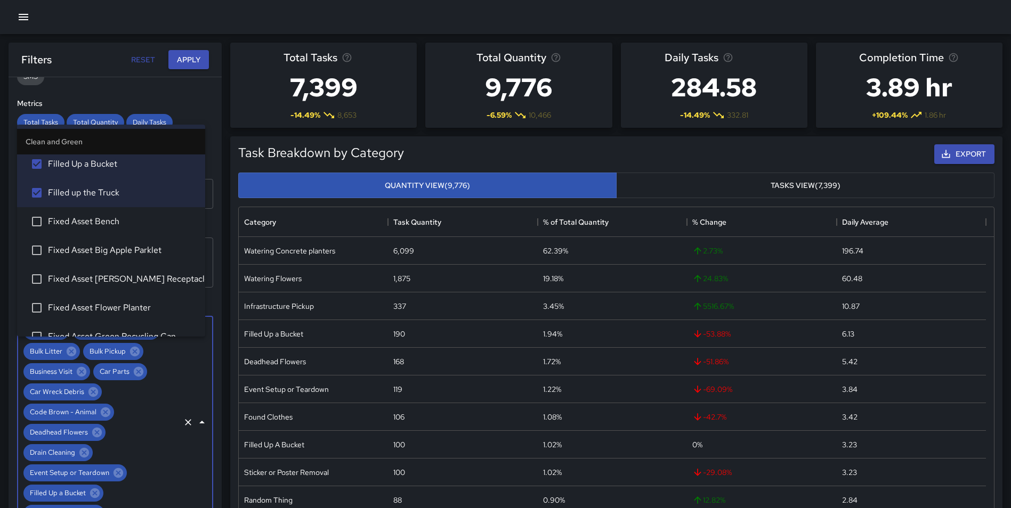
click at [103, 223] on span "Fixed Asset Bench" at bounding box center [122, 221] width 149 height 13
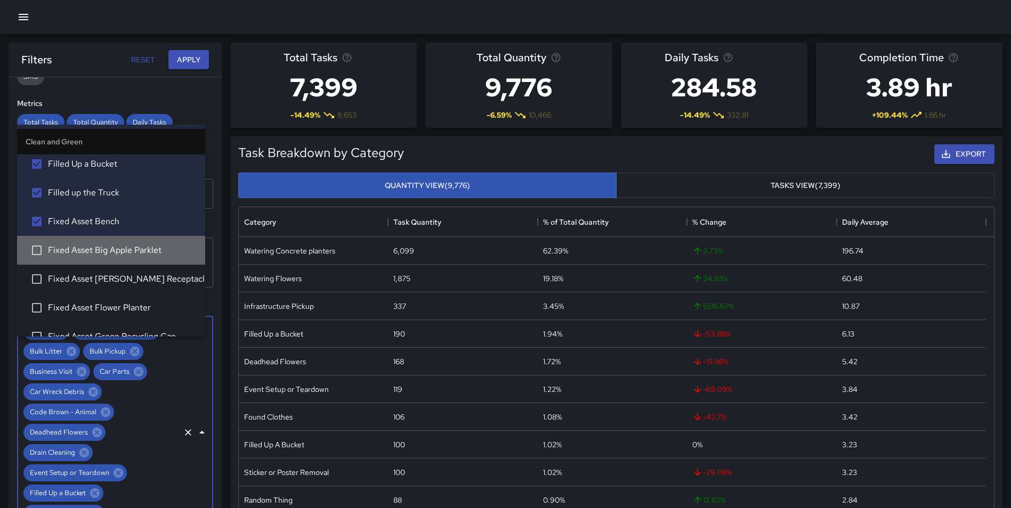
click at [122, 250] on span "Fixed Asset Big Apple Parklet" at bounding box center [122, 250] width 149 height 13
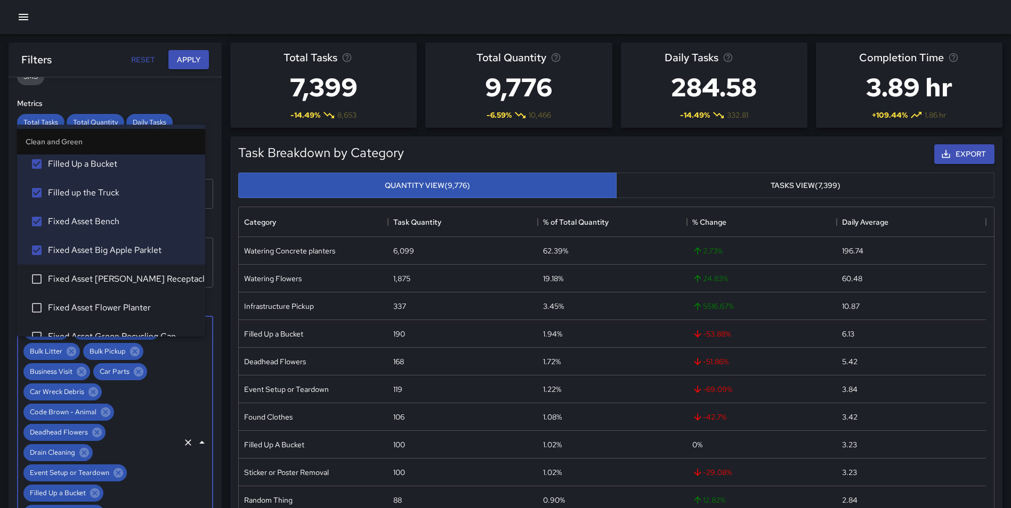
drag, startPoint x: 122, startPoint y: 276, endPoint x: 122, endPoint y: 297, distance: 21.3
click at [122, 276] on span "Fixed Asset DORA Receptacle" at bounding box center [122, 279] width 149 height 13
click at [120, 304] on span "Fixed Asset Flower Planter" at bounding box center [122, 308] width 149 height 13
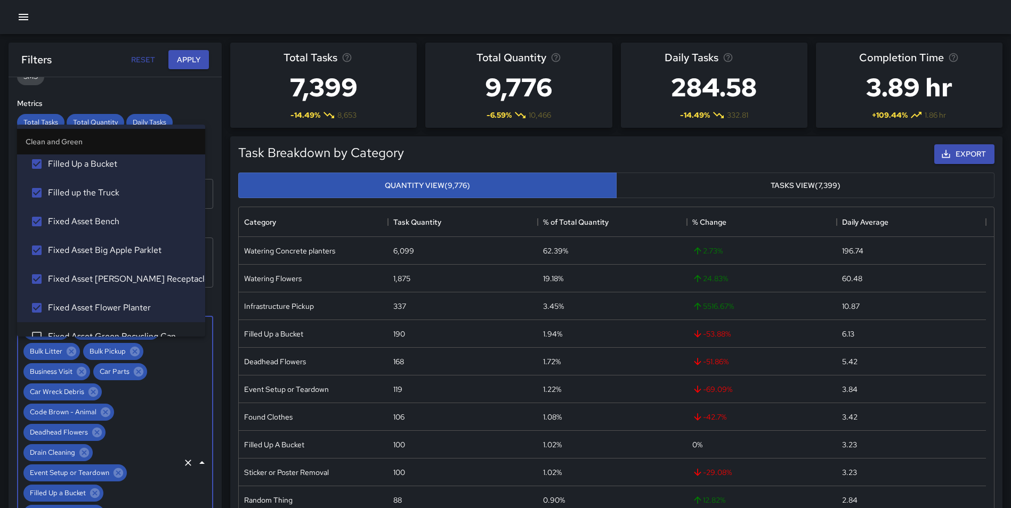
click at [147, 331] on span "Fixed Asset Green Recycling Can" at bounding box center [122, 336] width 149 height 13
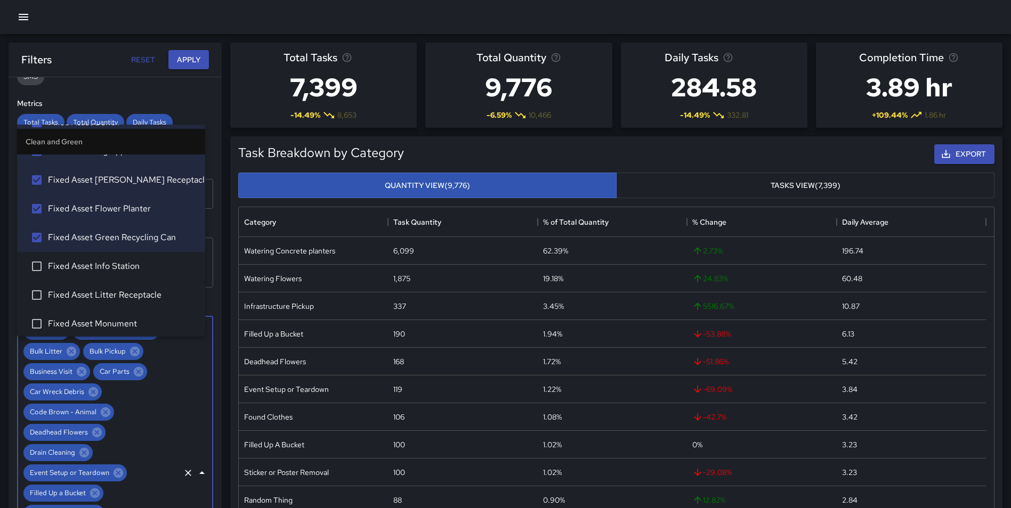
scroll to position [568, 0]
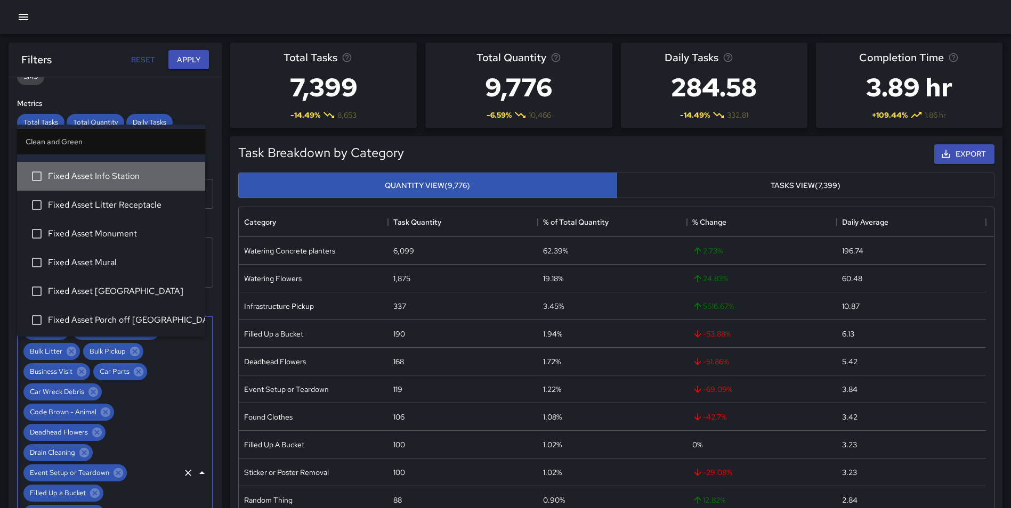
click at [118, 171] on span "Fixed Asset Info Station" at bounding box center [122, 176] width 149 height 13
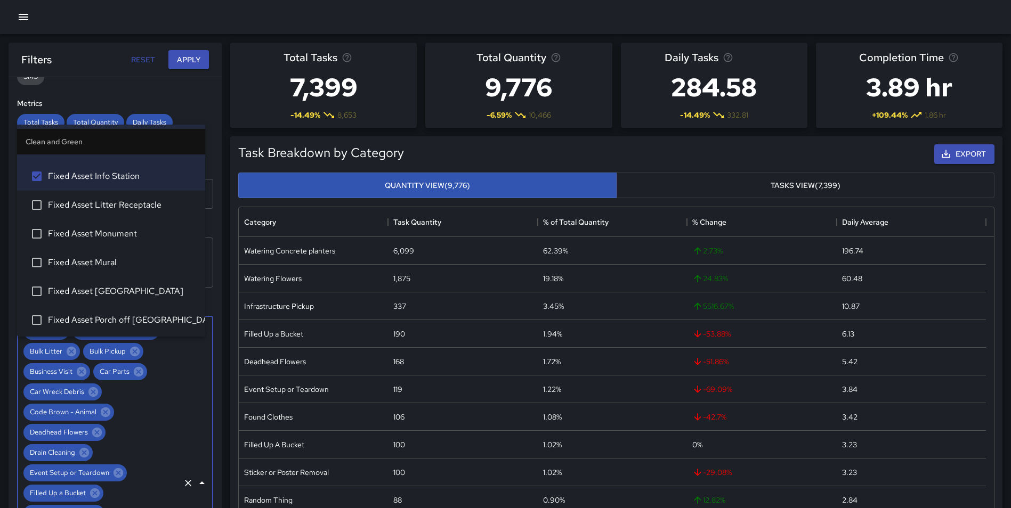
click at [118, 209] on span "Fixed Asset Litter Receptacle" at bounding box center [122, 205] width 149 height 13
click at [119, 248] on li "Fixed Asset Monument" at bounding box center [111, 234] width 188 height 29
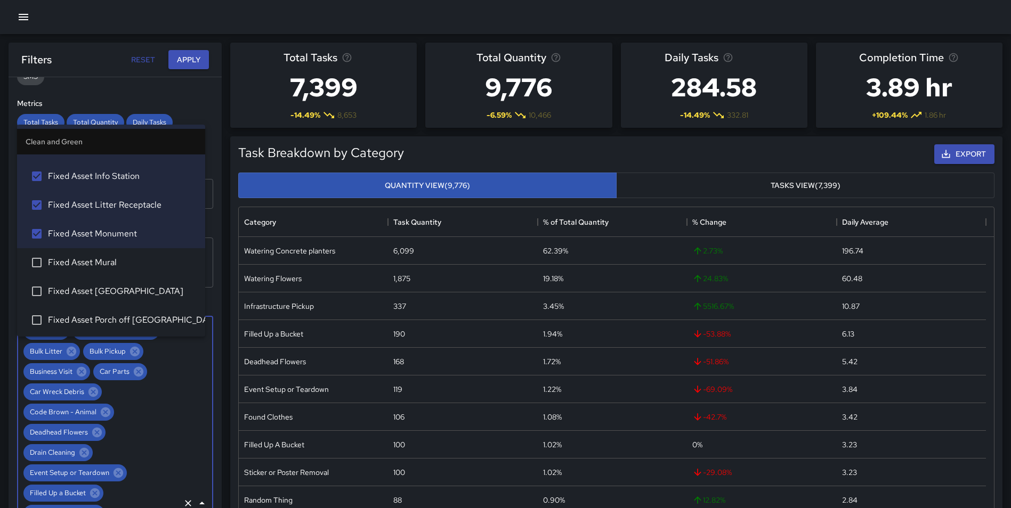
click at [110, 264] on span "Fixed Asset Mural" at bounding box center [122, 262] width 149 height 13
click at [119, 292] on span "Fixed Asset PNC Plaza" at bounding box center [122, 291] width 149 height 13
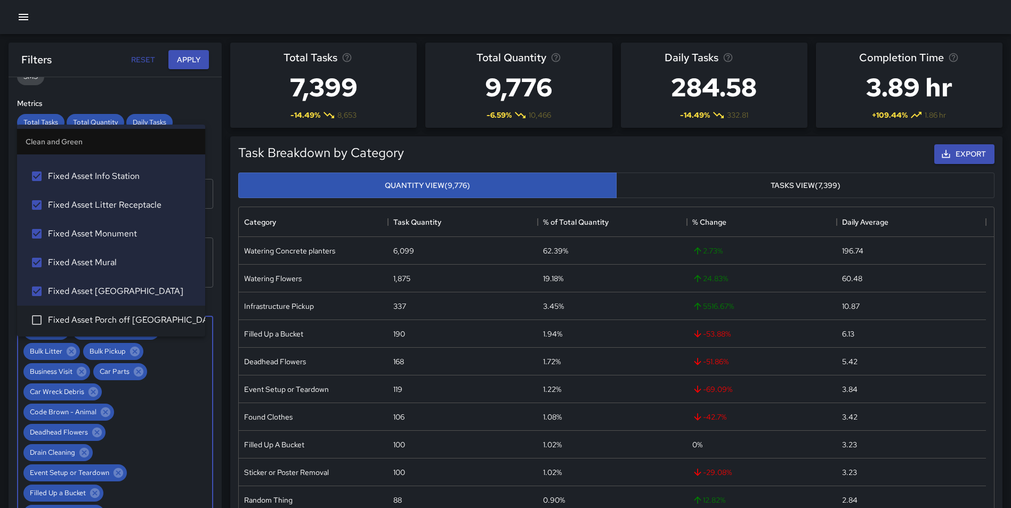
click at [126, 317] on span "Fixed Asset Porch off Calhoun" at bounding box center [122, 320] width 149 height 13
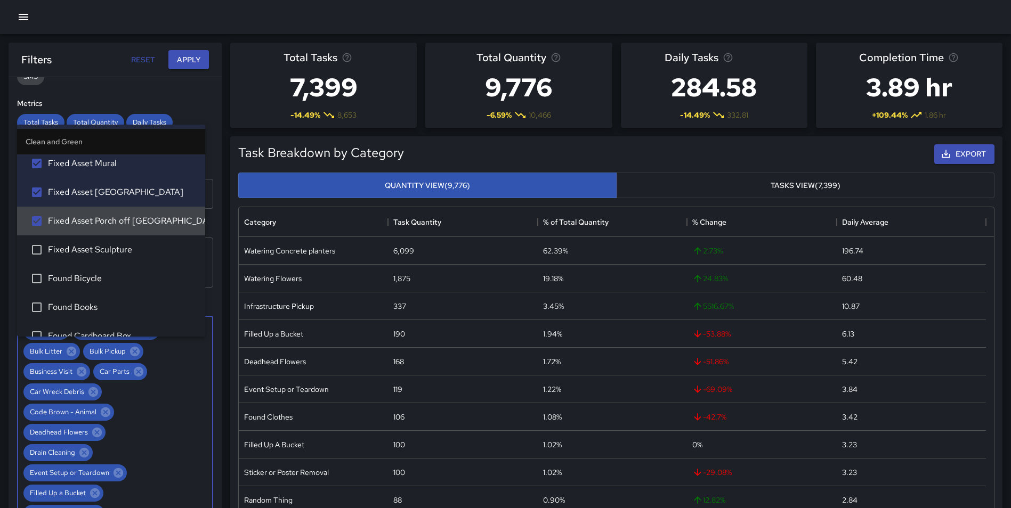
scroll to position [682, 0]
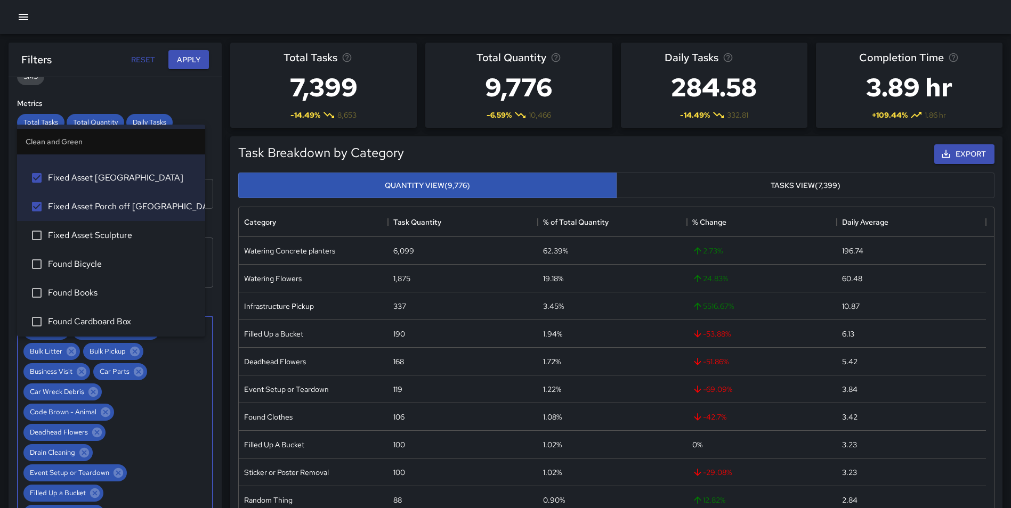
click at [132, 233] on span "Fixed Asset Sculpture" at bounding box center [122, 235] width 149 height 13
click at [117, 274] on li "Found Bicycle" at bounding box center [111, 264] width 188 height 29
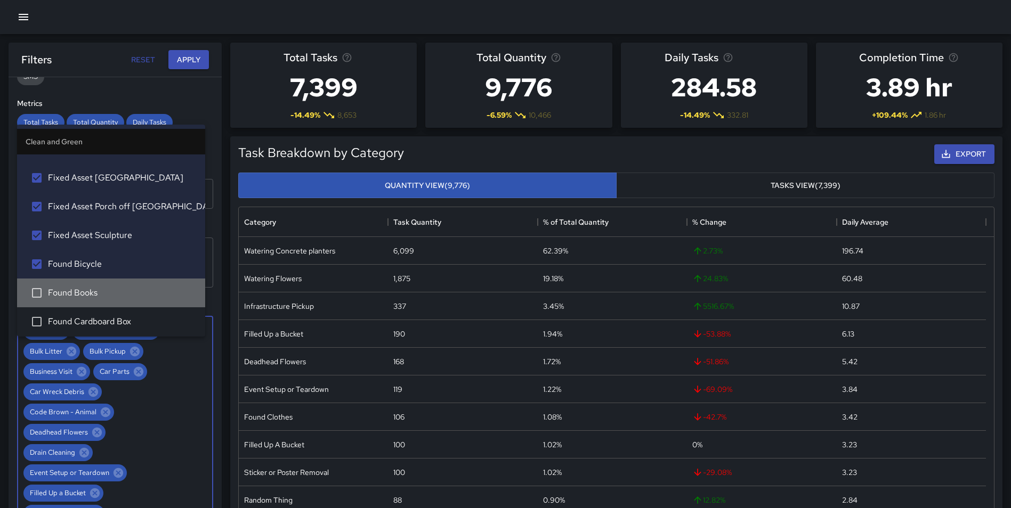
click at [118, 294] on span "Found Books" at bounding box center [122, 293] width 149 height 13
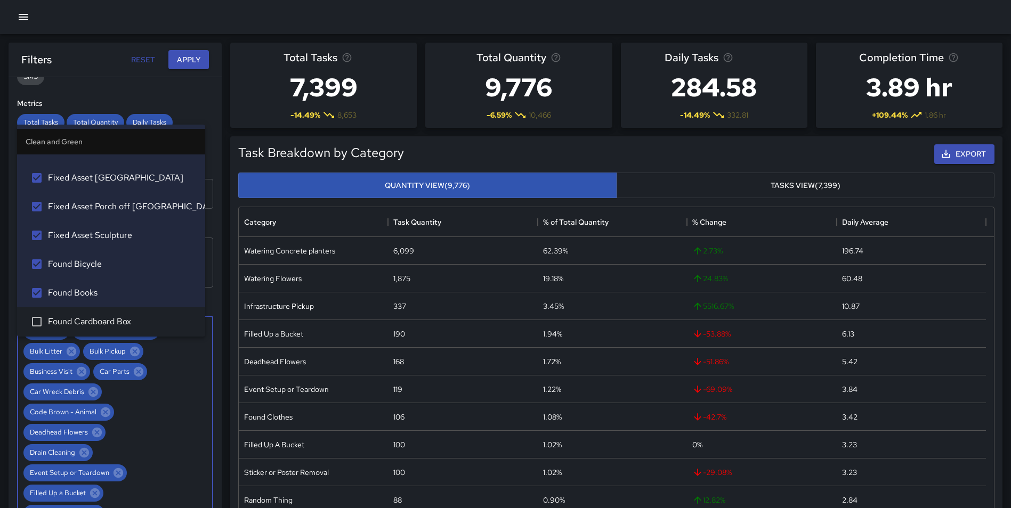
click at [124, 315] on li "Found Cardboard Box" at bounding box center [111, 322] width 188 height 29
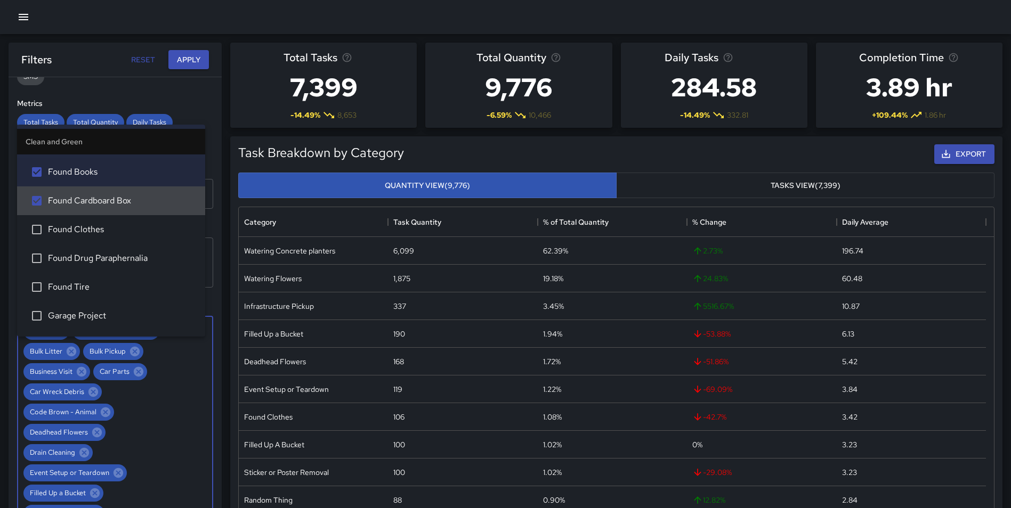
scroll to position [831, 0]
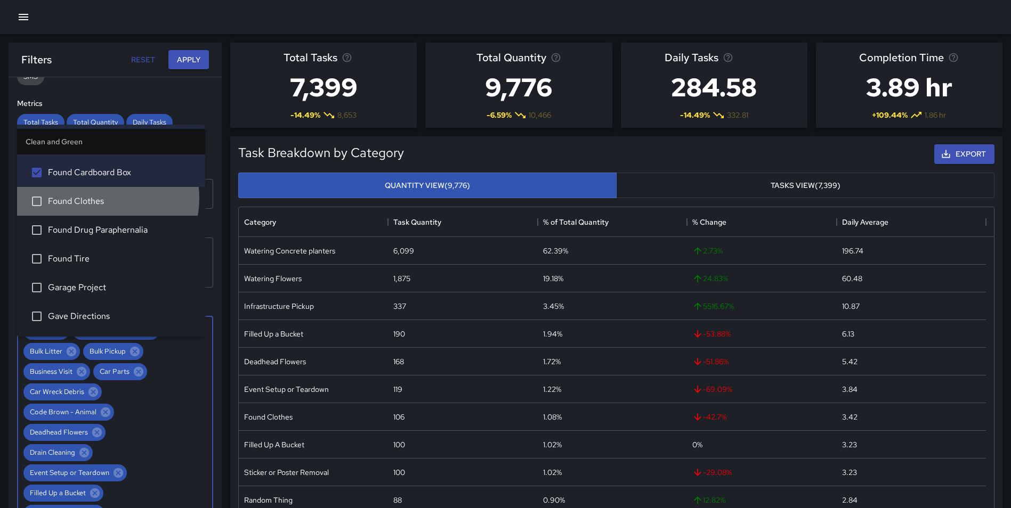
click at [102, 198] on span "Found Clothes" at bounding box center [122, 201] width 149 height 13
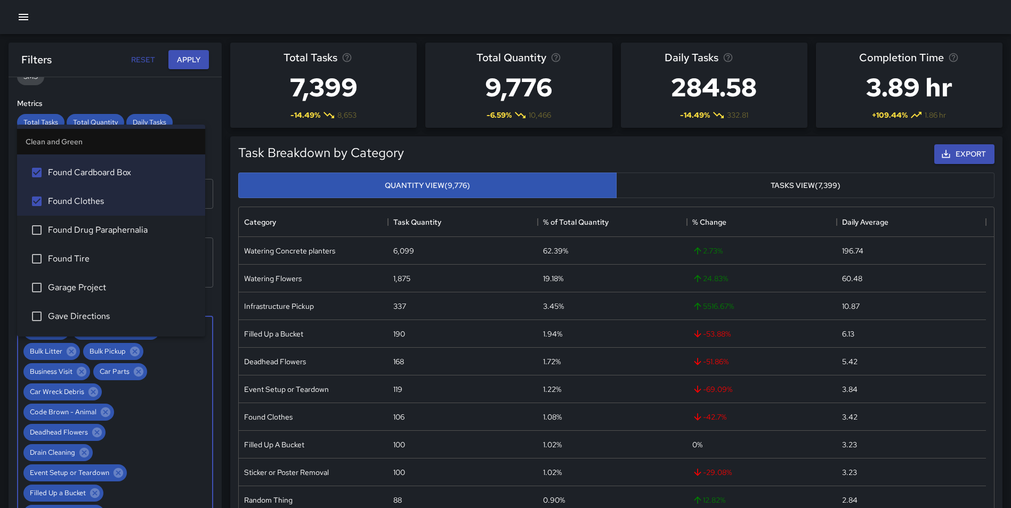
drag, startPoint x: 103, startPoint y: 224, endPoint x: 104, endPoint y: 243, distance: 18.7
click at [103, 224] on span "Found Drug Paraphernalia" at bounding box center [122, 230] width 149 height 13
click at [102, 256] on span "Found Tire" at bounding box center [122, 259] width 149 height 13
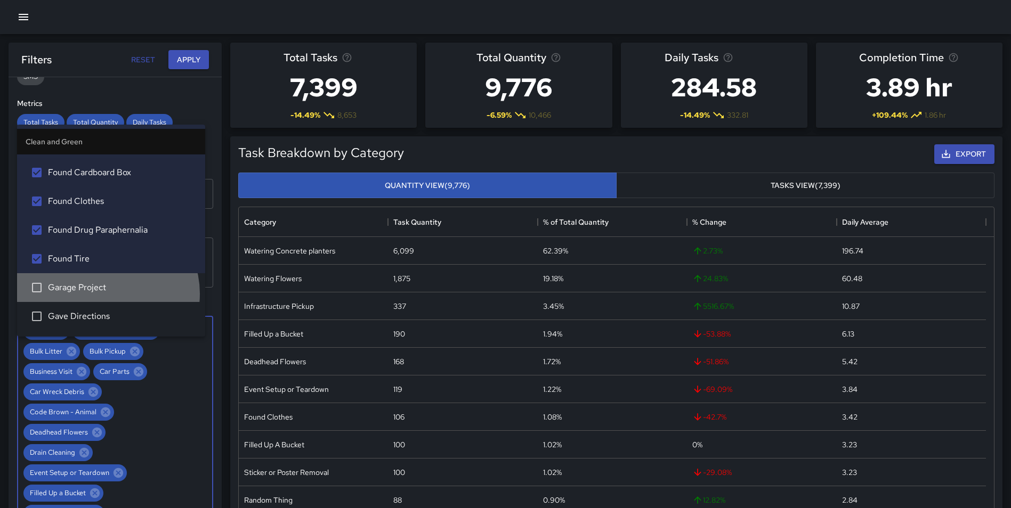
click at [107, 294] on span "Garage Project" at bounding box center [122, 287] width 149 height 13
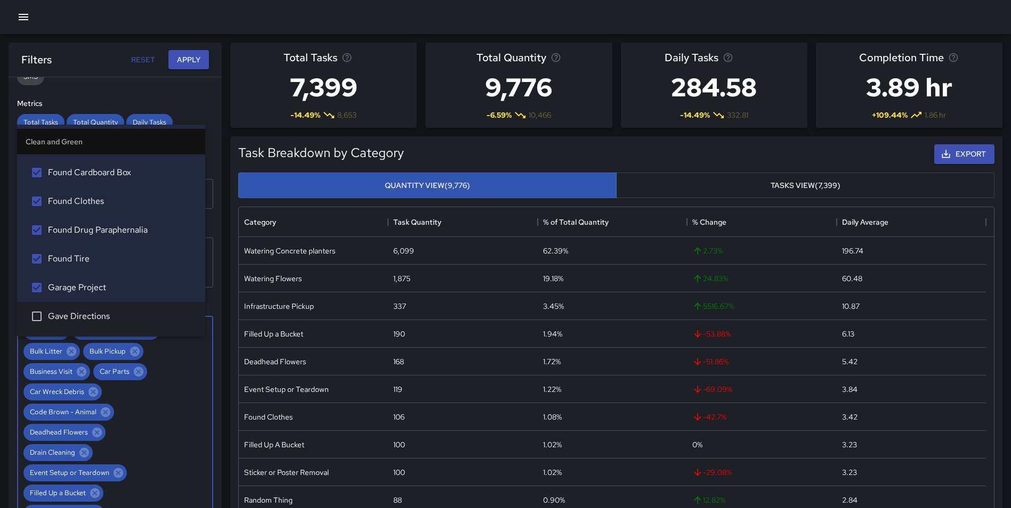
click at [107, 310] on li "Gave Directions" at bounding box center [111, 316] width 188 height 29
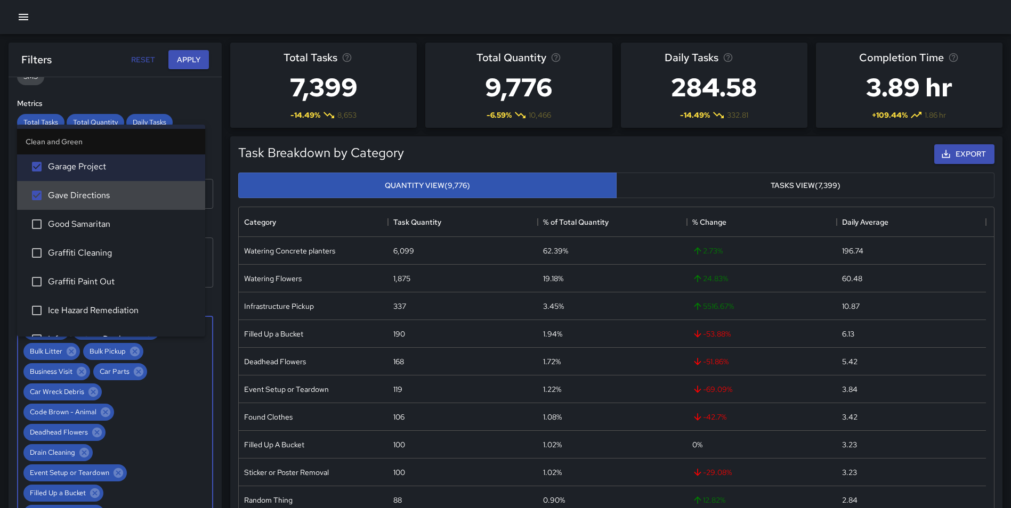
scroll to position [959, 0]
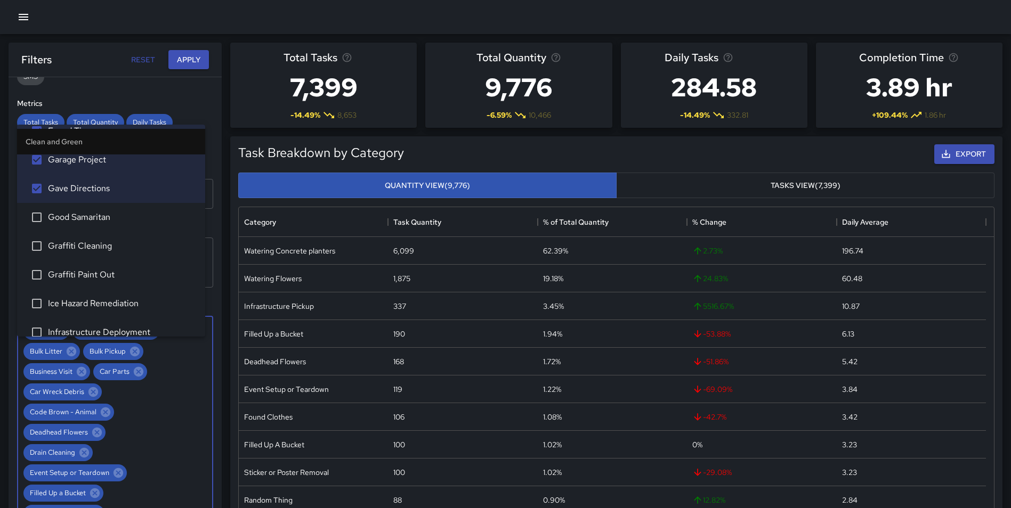
click at [114, 218] on span "Good Samaritan" at bounding box center [122, 217] width 149 height 13
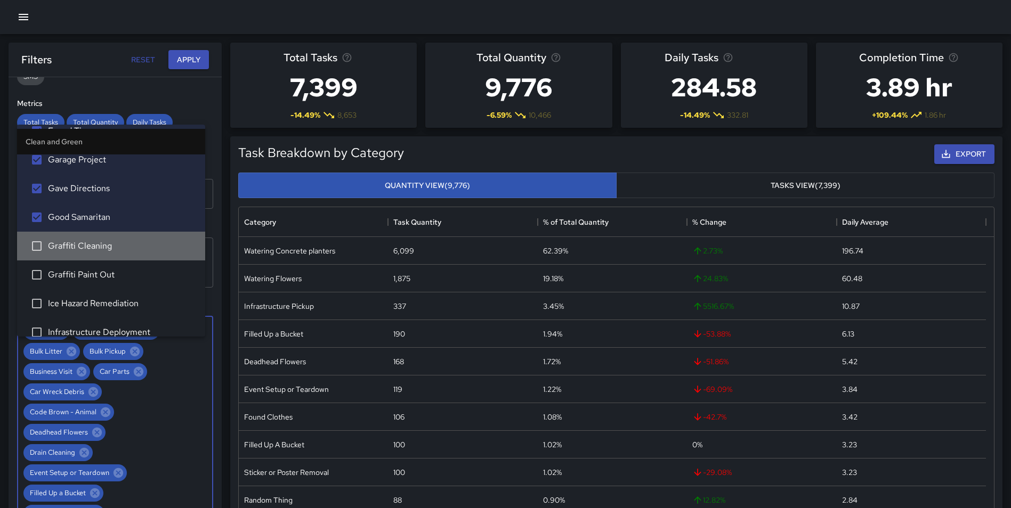
click at [114, 250] on span "Graffiti Cleaning" at bounding box center [122, 246] width 149 height 13
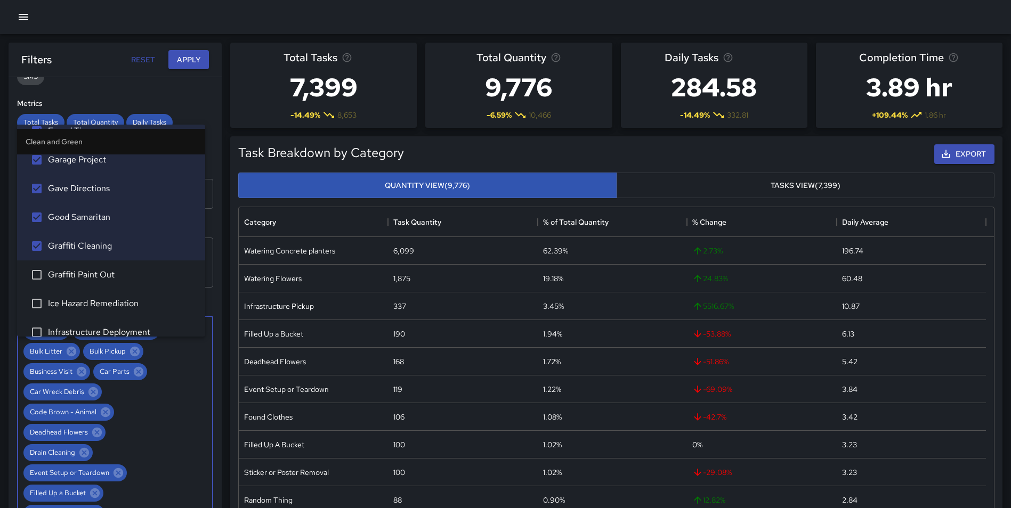
click at [115, 274] on span "Graffiti Paint Out" at bounding box center [122, 275] width 149 height 13
click at [123, 301] on span "Ice Hazard Remediation" at bounding box center [122, 303] width 149 height 13
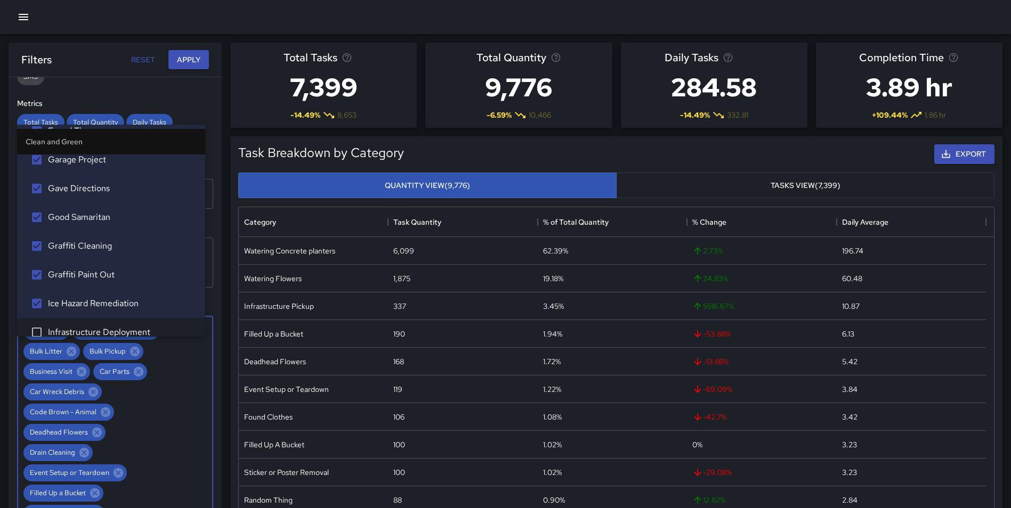
click at [137, 323] on li "Infrastructure Deployment" at bounding box center [111, 332] width 188 height 29
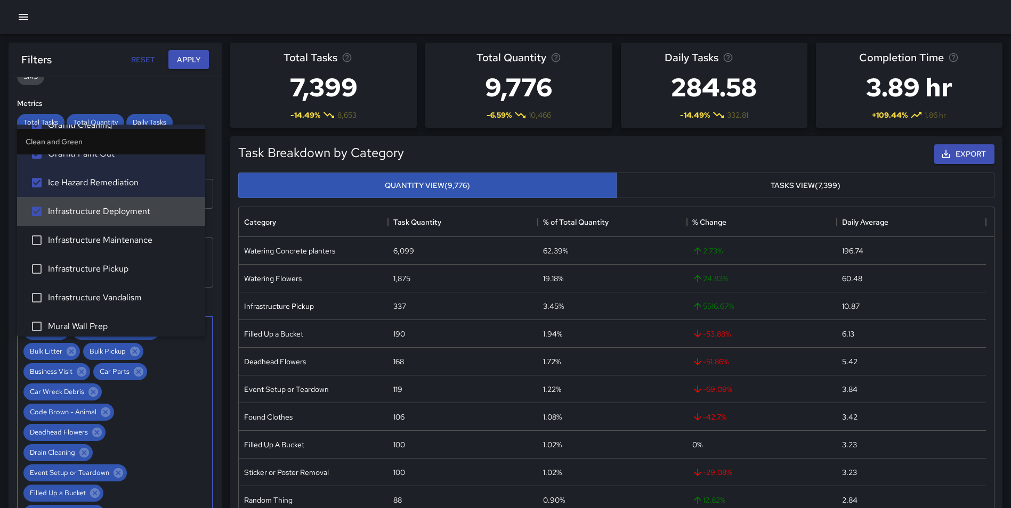
scroll to position [1094, 0]
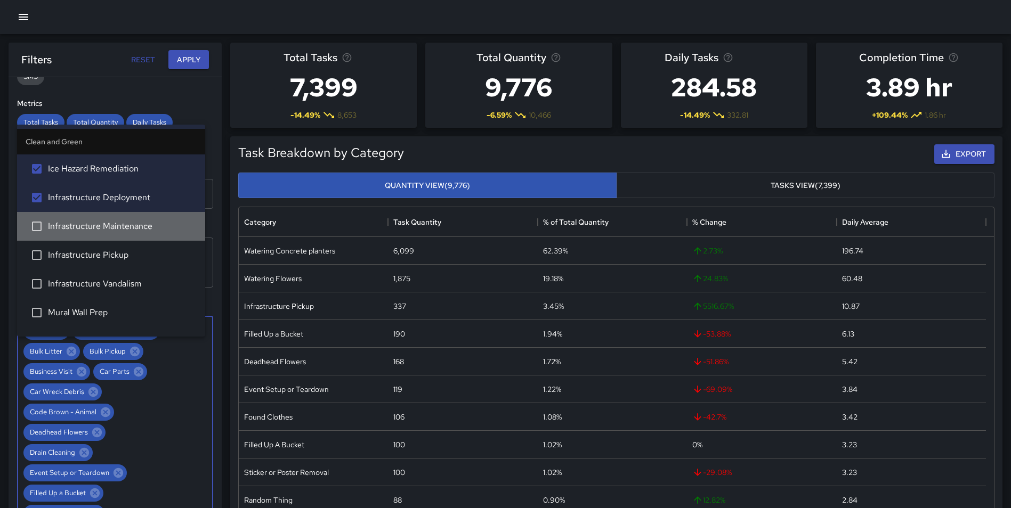
drag, startPoint x: 144, startPoint y: 227, endPoint x: 144, endPoint y: 239, distance: 12.8
click at [144, 228] on span "Infrastructure Maintenance" at bounding box center [122, 226] width 149 height 13
drag, startPoint x: 141, startPoint y: 252, endPoint x: 141, endPoint y: 280, distance: 28.2
click at [141, 253] on span "Infrastructure Pickup" at bounding box center [122, 255] width 149 height 13
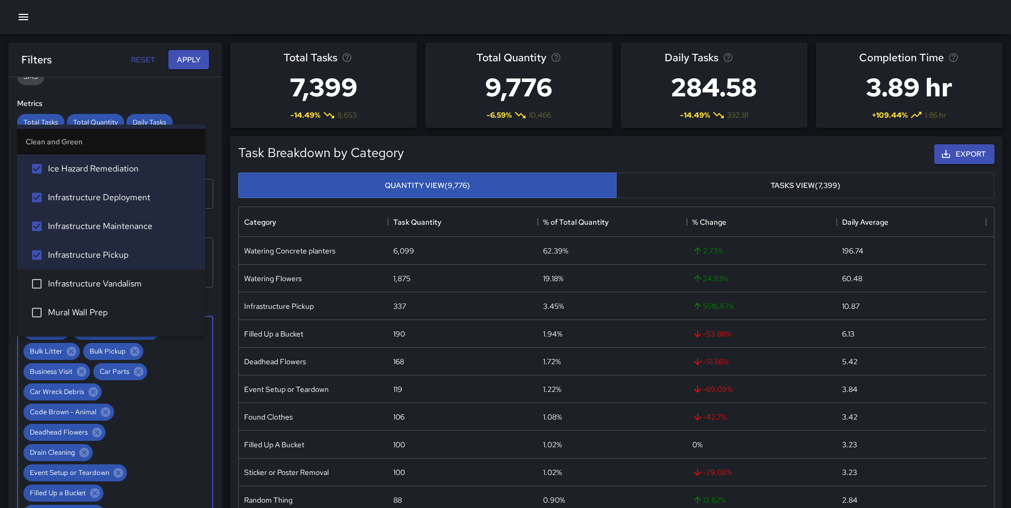
click at [141, 282] on span "Infrastructure Vandalism" at bounding box center [122, 284] width 149 height 13
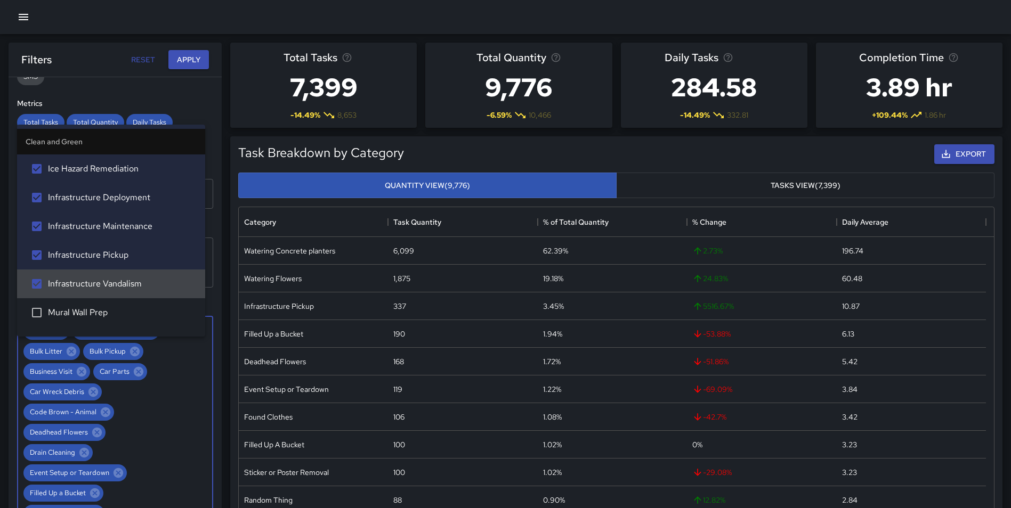
click at [127, 313] on span "Mural Wall Prep" at bounding box center [122, 312] width 149 height 13
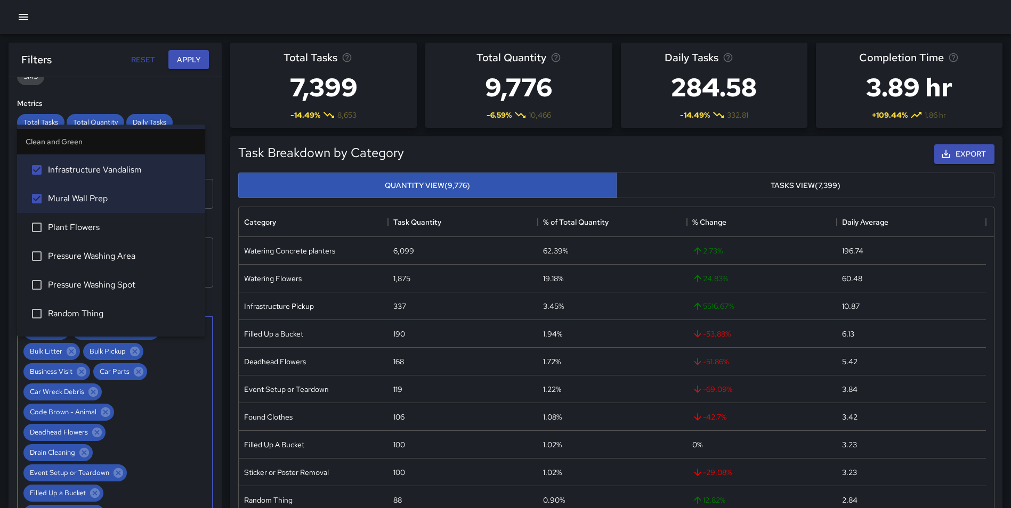
scroll to position [1215, 0]
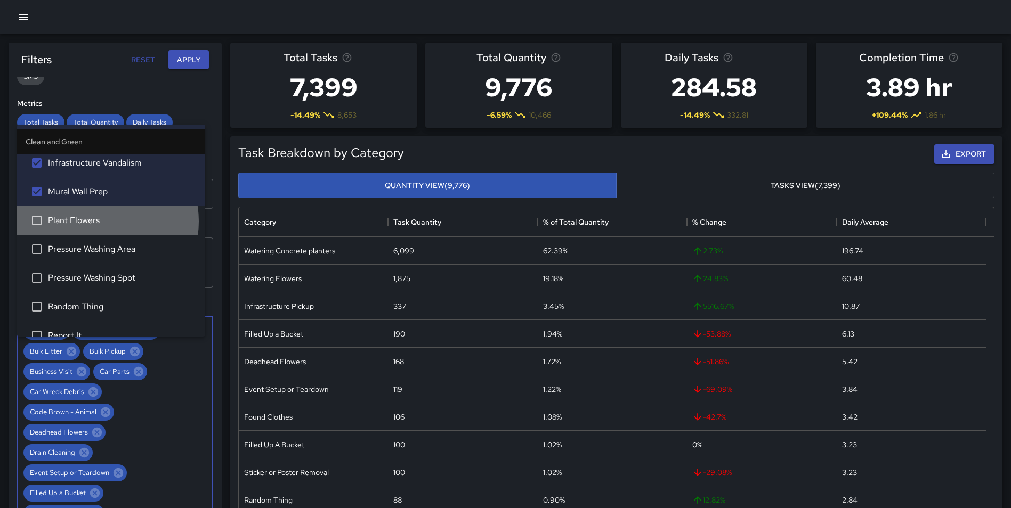
click at [101, 221] on span "Plant Flowers" at bounding box center [122, 220] width 149 height 13
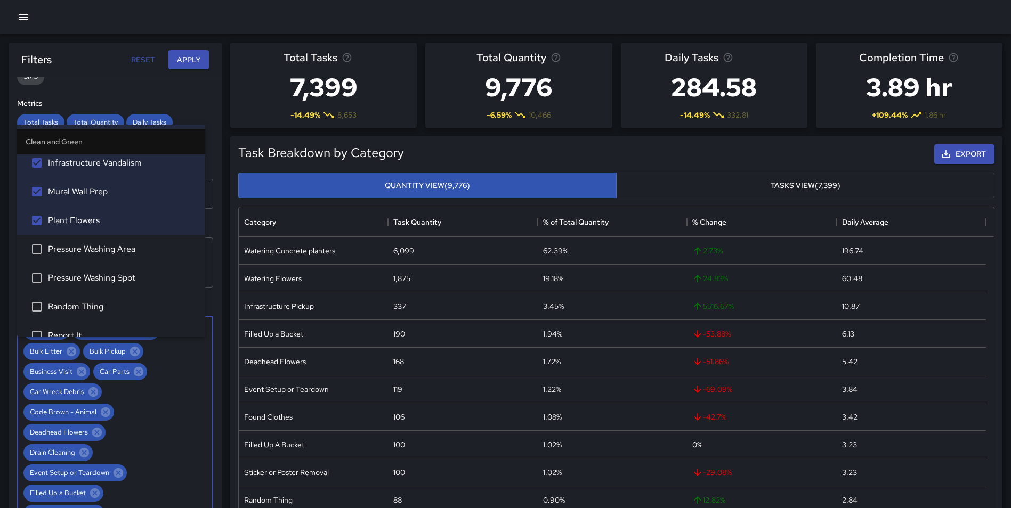
click at [112, 248] on span "Pressure Washing Area" at bounding box center [122, 249] width 149 height 13
click at [110, 277] on span "Pressure Washing Spot" at bounding box center [122, 278] width 149 height 13
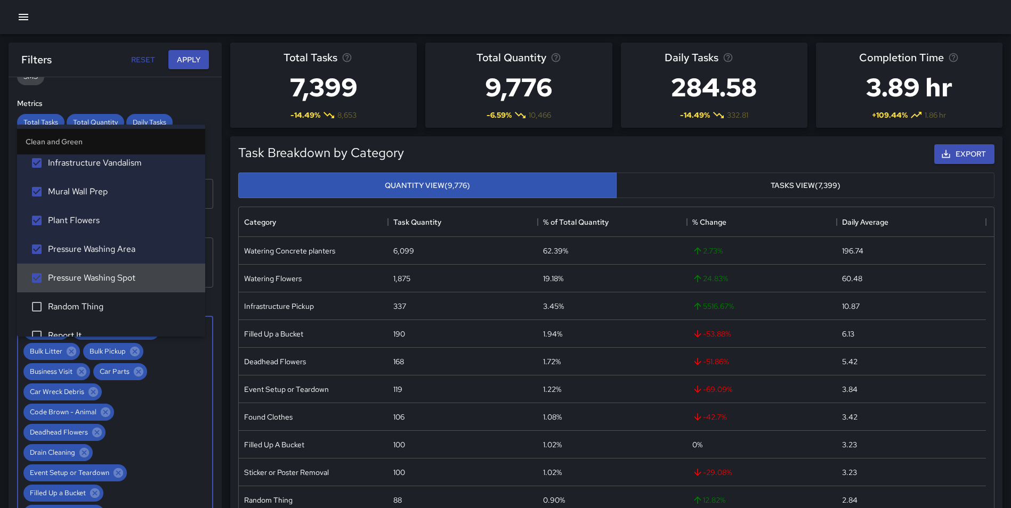
click at [103, 304] on span "Random Thing" at bounding box center [122, 307] width 149 height 13
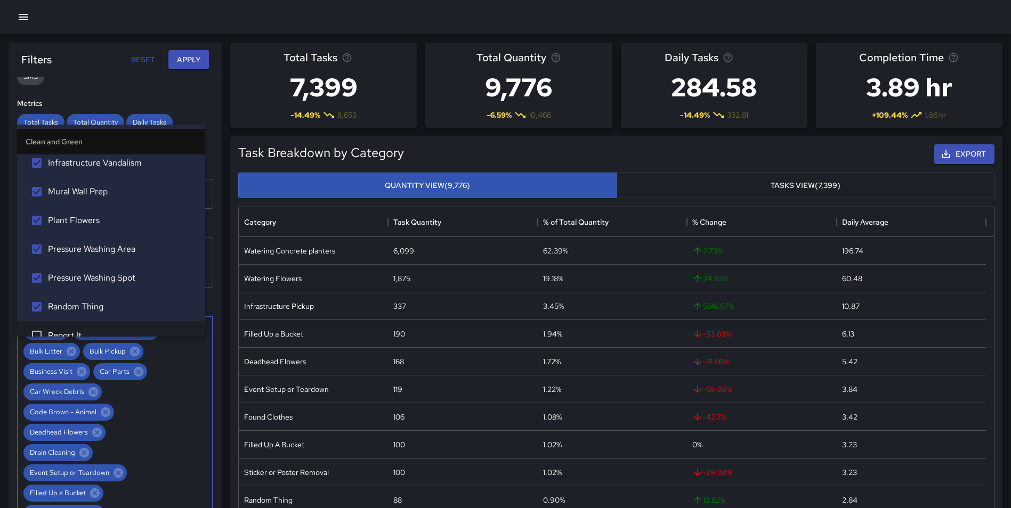
click at [94, 326] on li "Report It" at bounding box center [111, 335] width 188 height 29
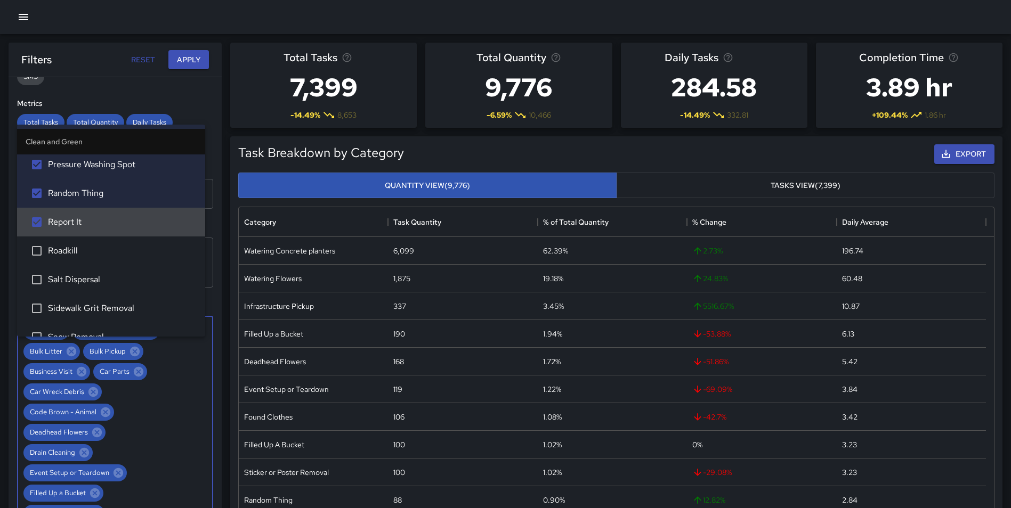
scroll to position [1364, 0]
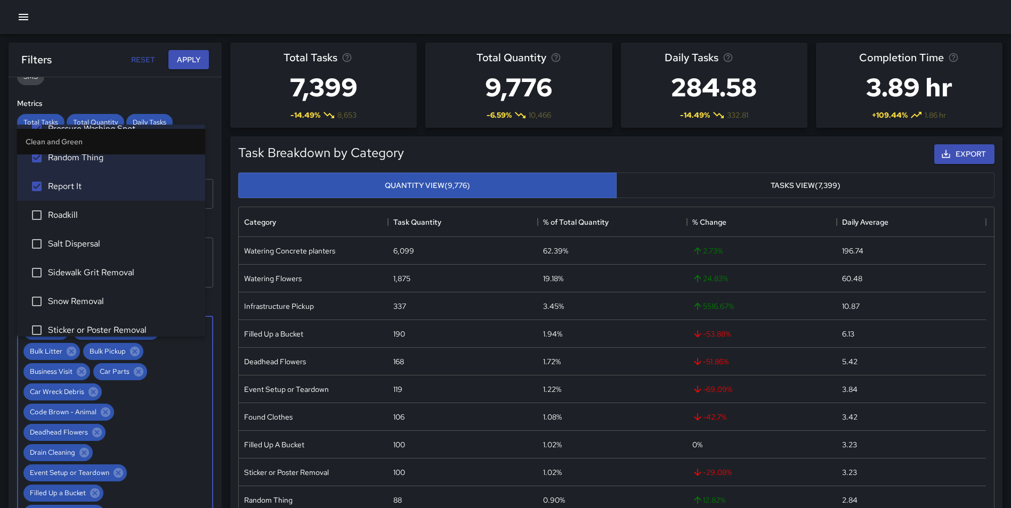
click at [75, 218] on span "Roadkill" at bounding box center [122, 215] width 149 height 13
click at [87, 249] on span "Salt Dispersal" at bounding box center [122, 244] width 149 height 13
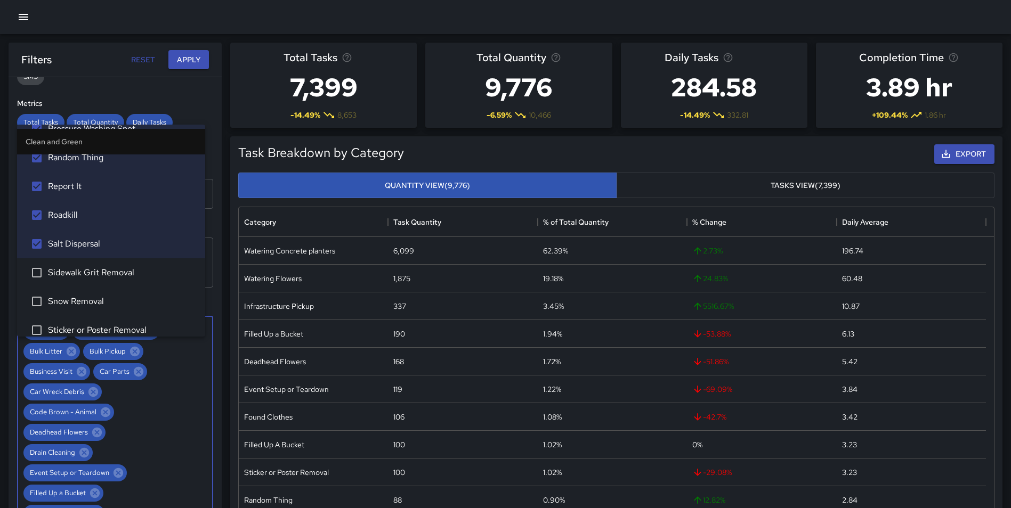
click at [95, 284] on li "Sidewalk Grit Removal" at bounding box center [111, 272] width 188 height 29
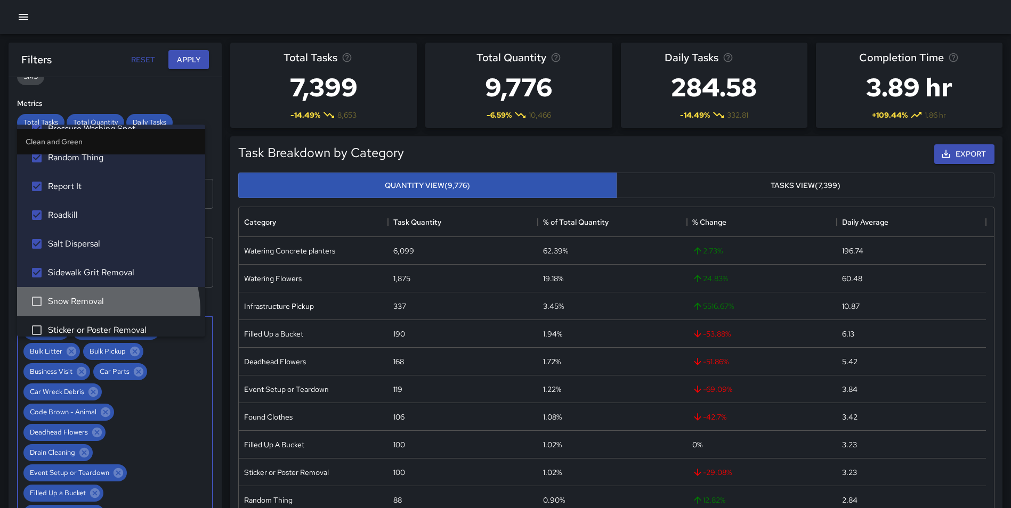
click at [89, 311] on li "Snow Removal" at bounding box center [111, 301] width 188 height 29
click at [101, 326] on span "Sticker or Poster Removal" at bounding box center [122, 330] width 149 height 13
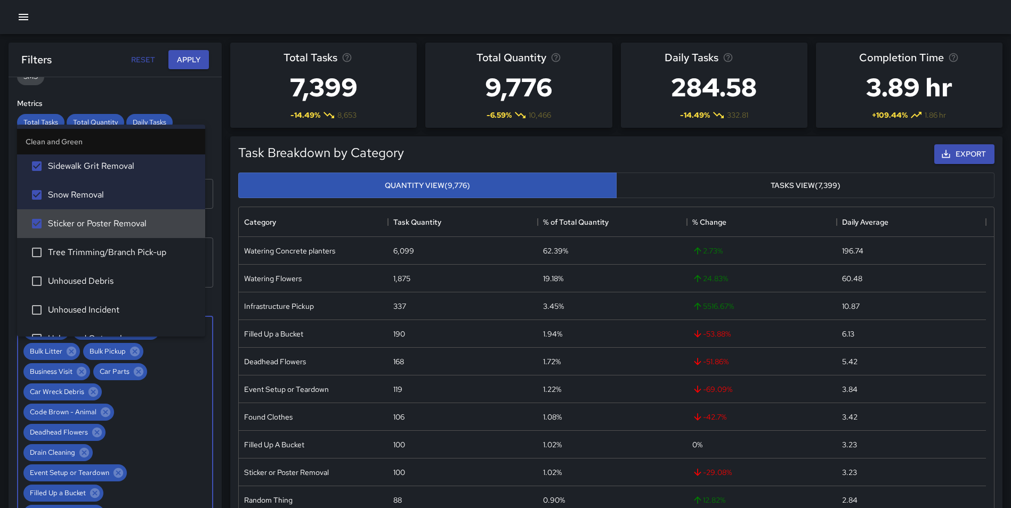
scroll to position [1499, 0]
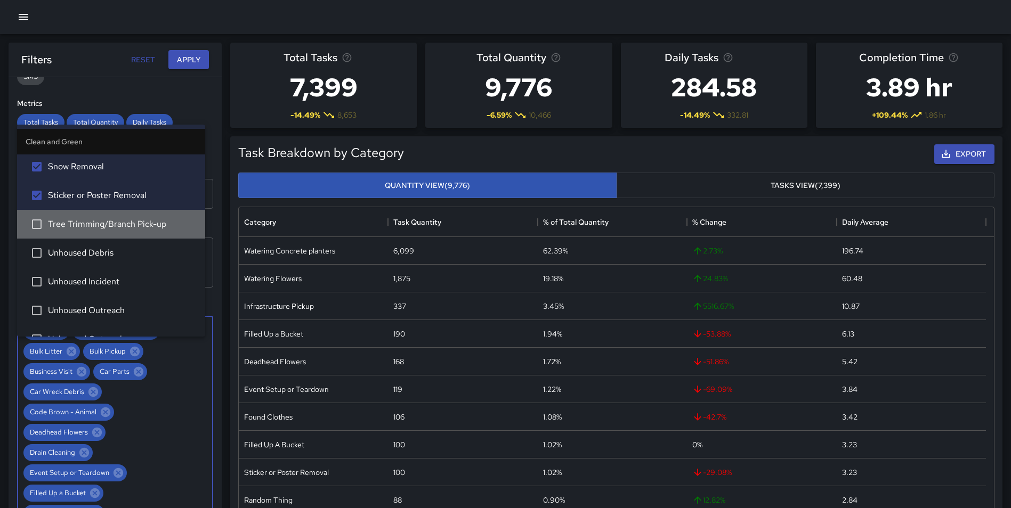
click at [141, 223] on span "Tree Trimming/Branch Pick-up" at bounding box center [122, 224] width 149 height 13
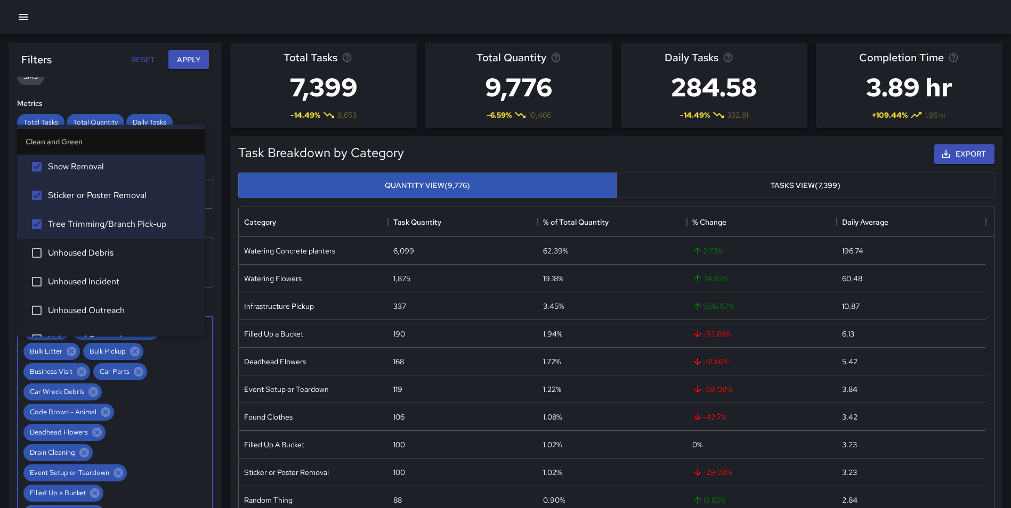
click at [122, 250] on span "Unhoused Debris" at bounding box center [122, 253] width 149 height 13
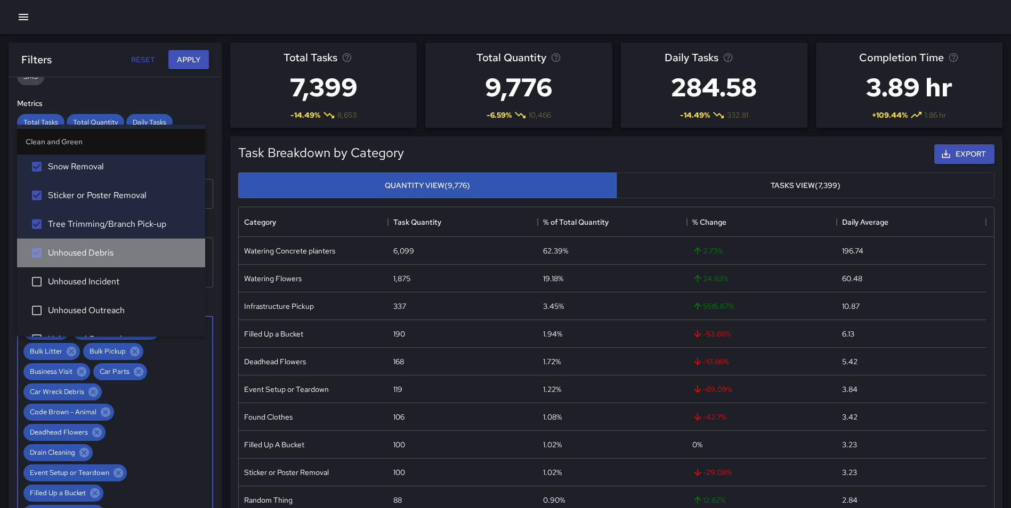
click at [122, 250] on span "Unhoused Debris" at bounding box center [122, 253] width 149 height 13
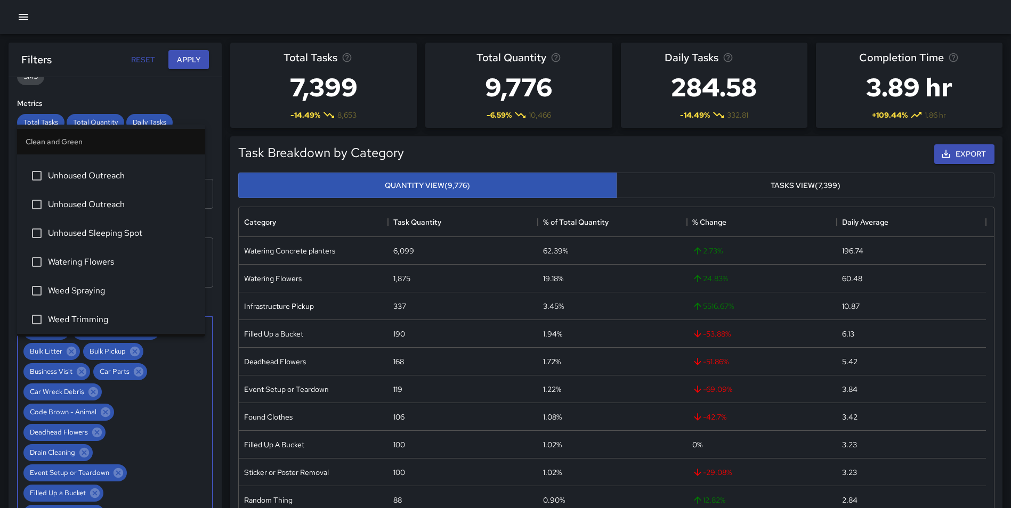
scroll to position [1655, 0]
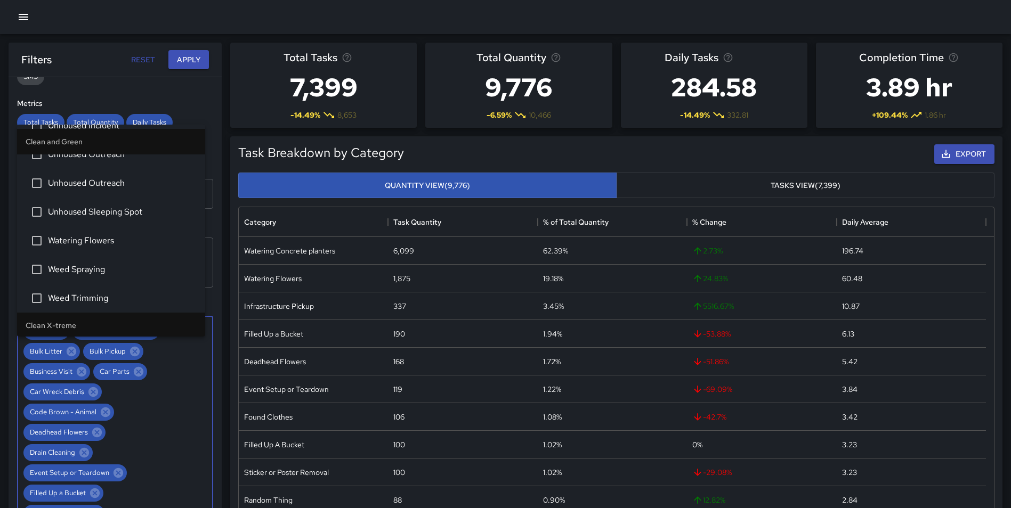
click at [144, 239] on span "Watering Flowers" at bounding box center [122, 240] width 149 height 13
click at [127, 273] on span "Weed Spraying" at bounding box center [122, 269] width 149 height 13
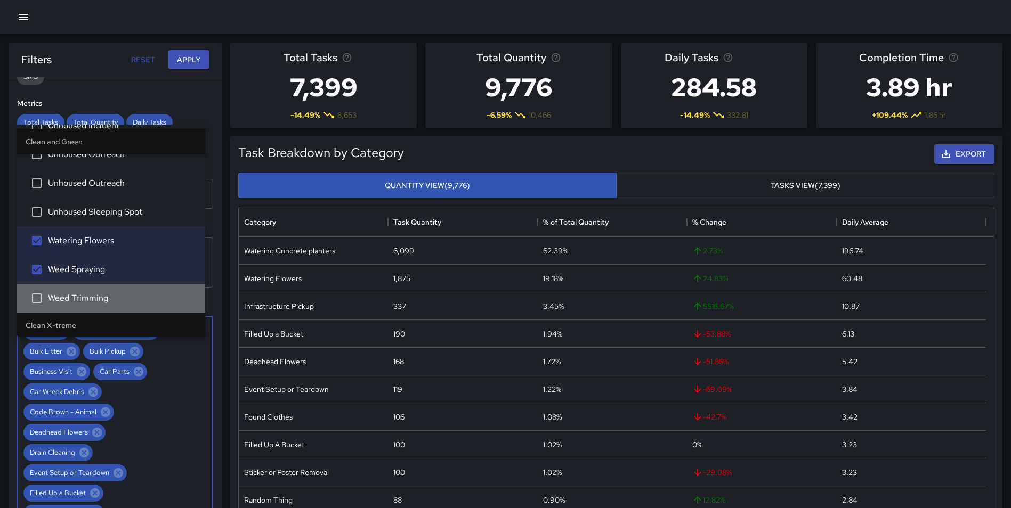
click at [121, 303] on span "Weed Trimming" at bounding box center [122, 298] width 149 height 13
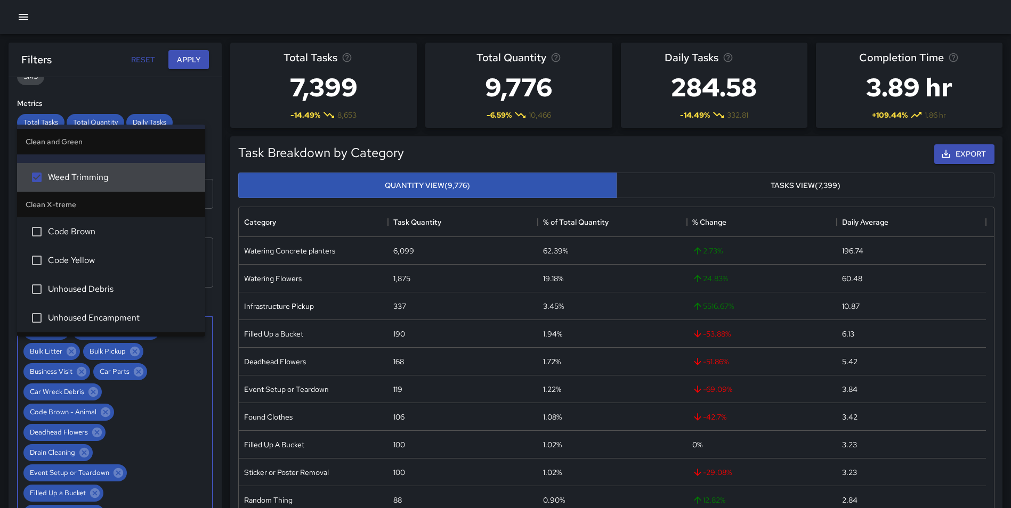
scroll to position [1797, 0]
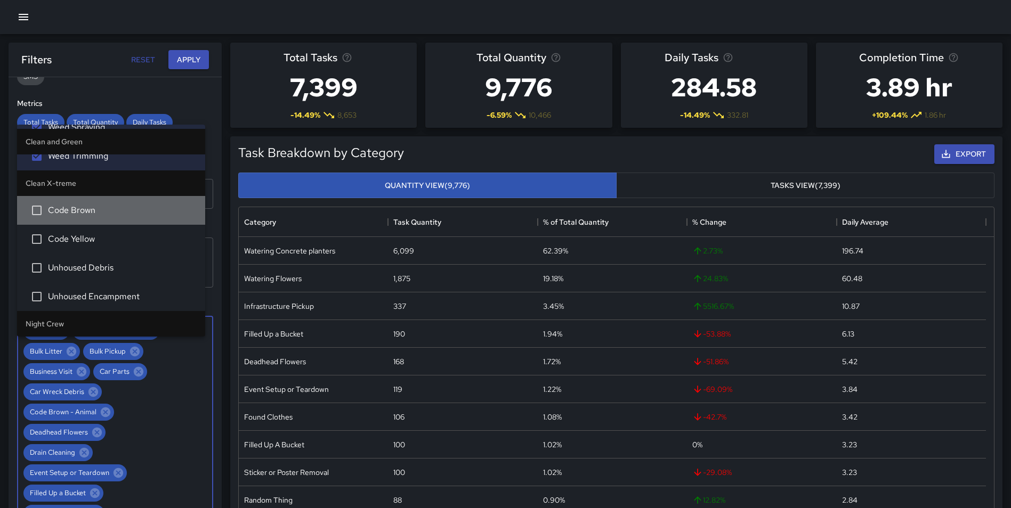
click at [122, 220] on li "Code Brown" at bounding box center [111, 210] width 188 height 29
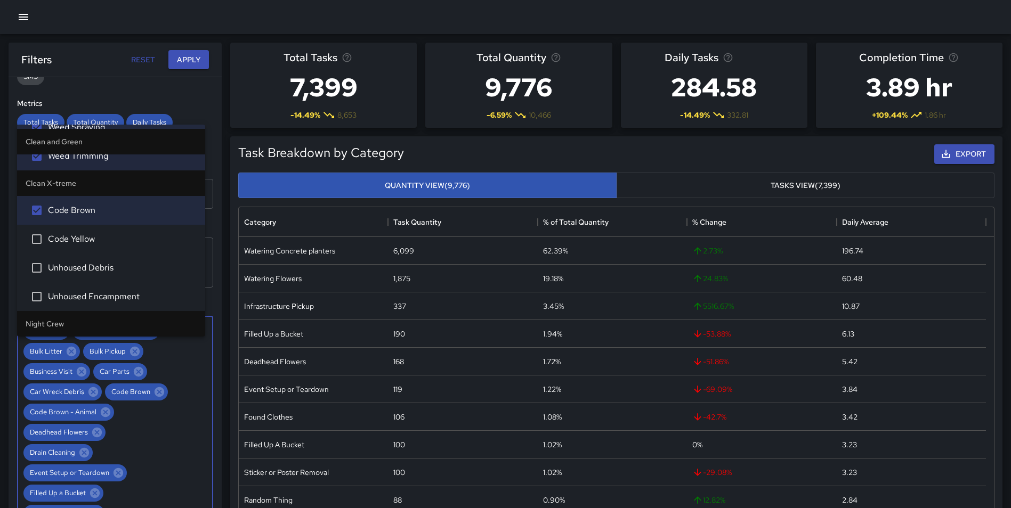
click at [118, 242] on span "Code Yellow" at bounding box center [122, 239] width 149 height 13
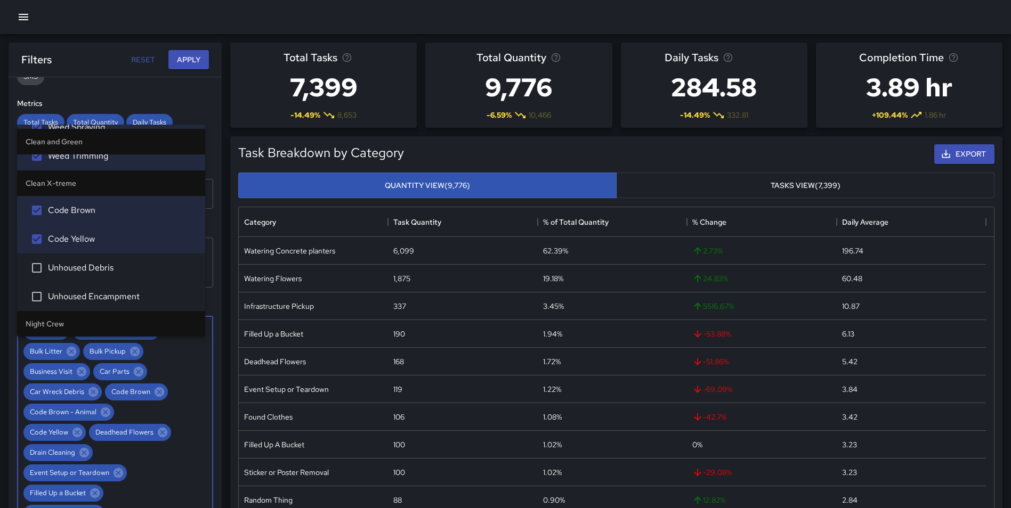
click at [118, 269] on span "Unhoused Debris" at bounding box center [122, 268] width 149 height 13
click at [118, 286] on li "Unhoused Encampment" at bounding box center [111, 296] width 188 height 29
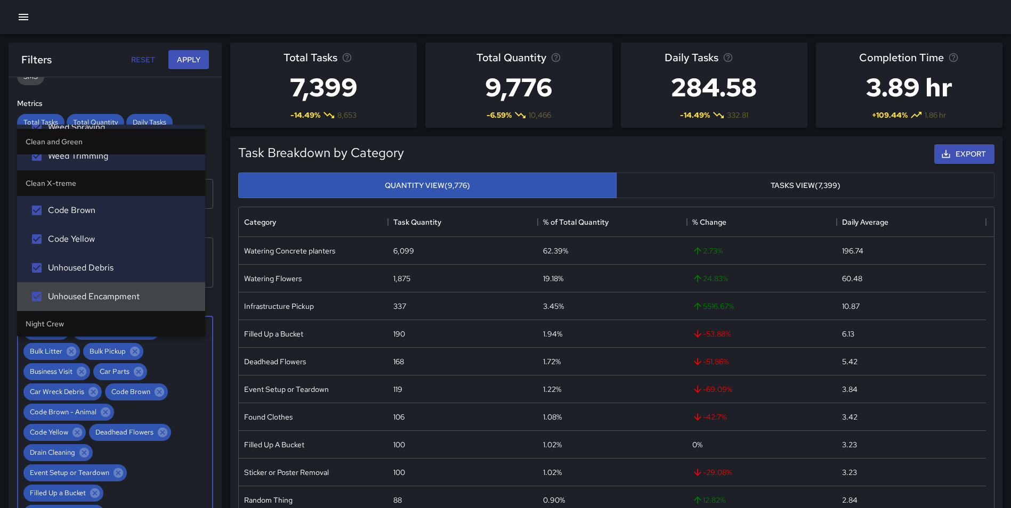
click at [129, 293] on span "Unhoused Encampment" at bounding box center [122, 296] width 149 height 13
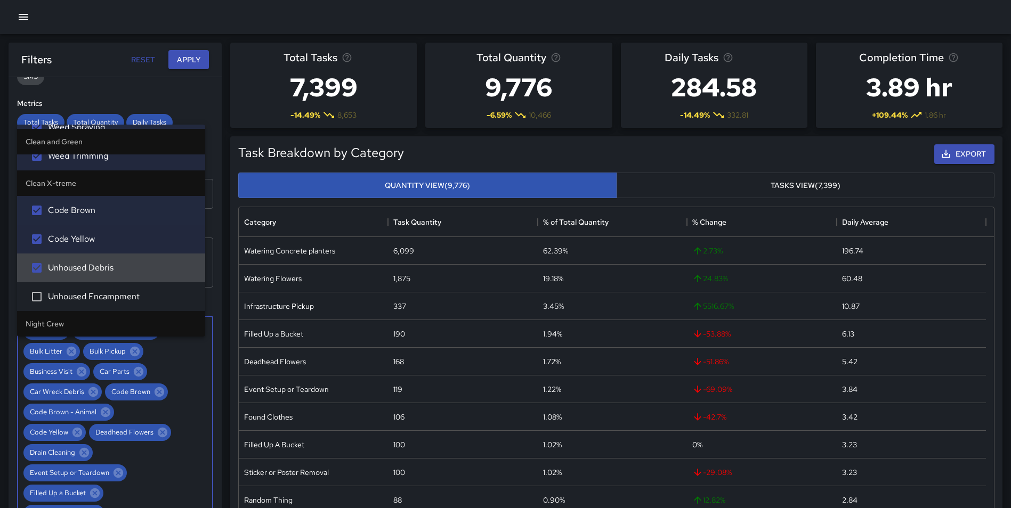
click at [111, 263] on span "Unhoused Debris" at bounding box center [122, 268] width 149 height 13
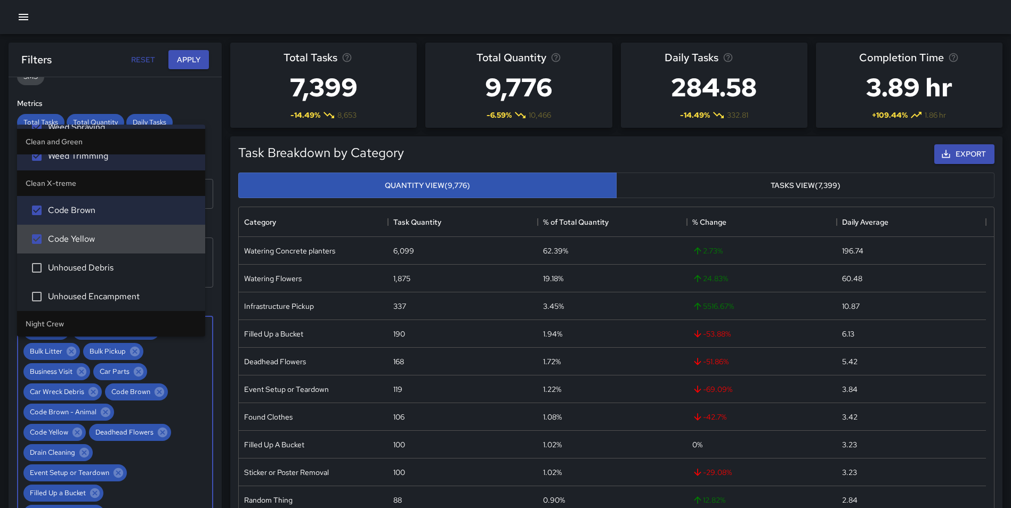
click at [104, 236] on span "Code Yellow" at bounding box center [122, 239] width 149 height 13
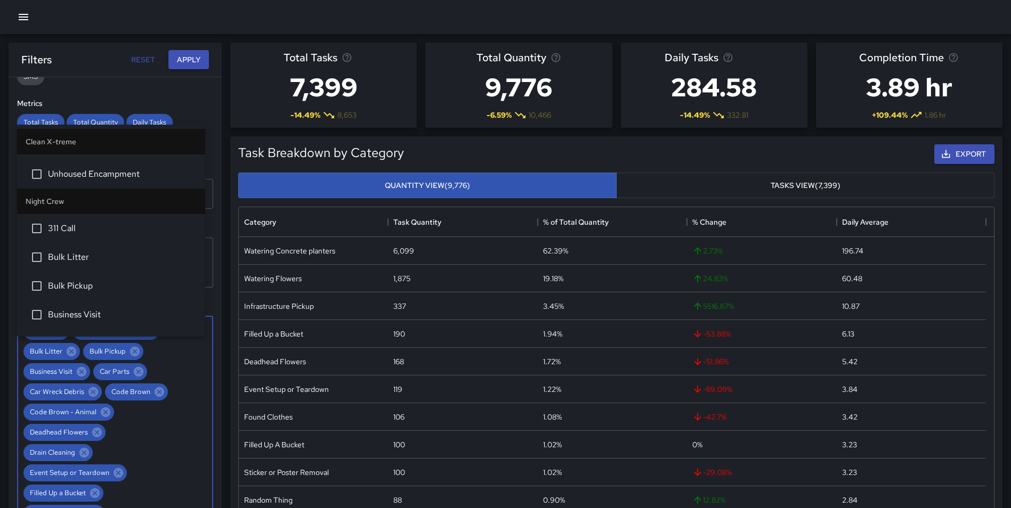
scroll to position [1925, 0]
click at [94, 227] on span "311 Call" at bounding box center [122, 223] width 149 height 13
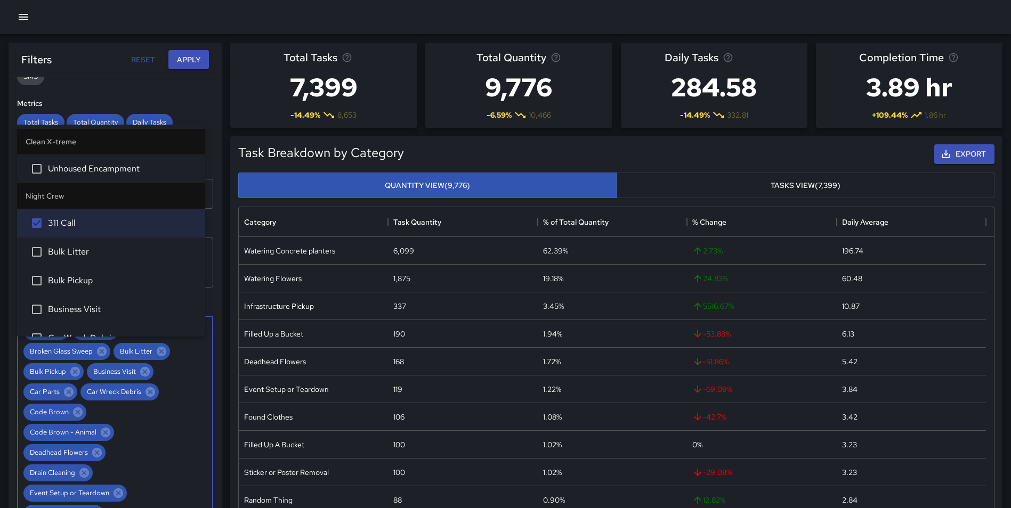
click at [92, 253] on span "Bulk Litter" at bounding box center [122, 252] width 149 height 13
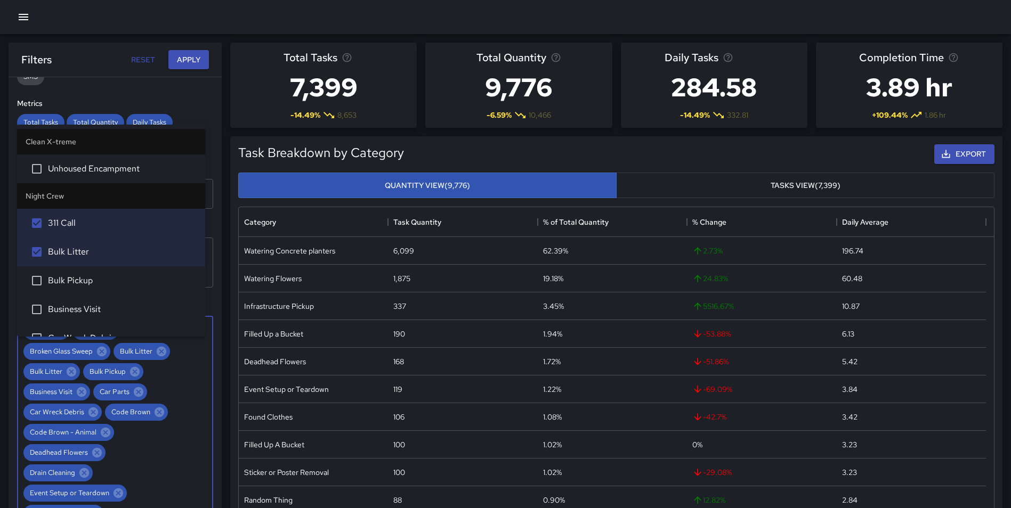
click at [90, 282] on span "Bulk Pickup" at bounding box center [122, 280] width 149 height 13
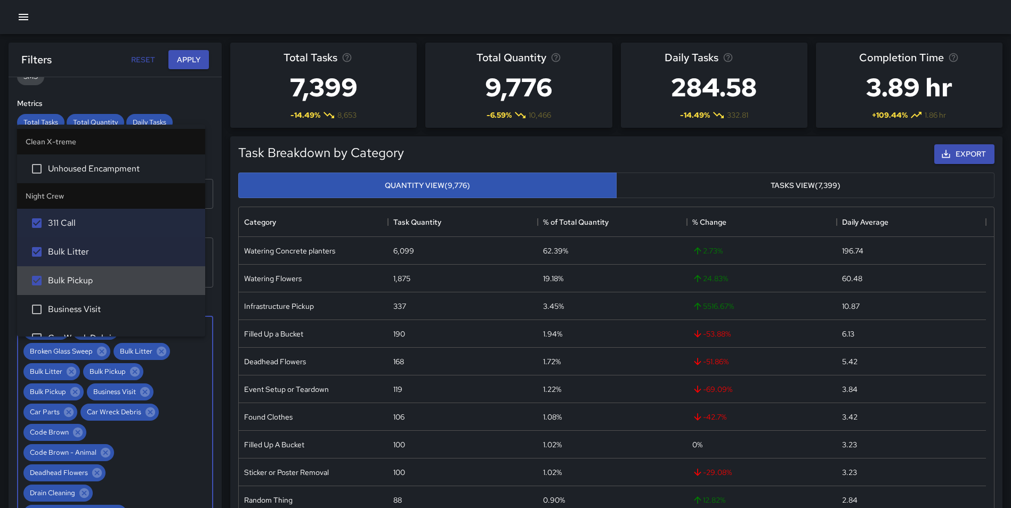
click at [83, 270] on li "Bulk Pickup" at bounding box center [111, 280] width 188 height 29
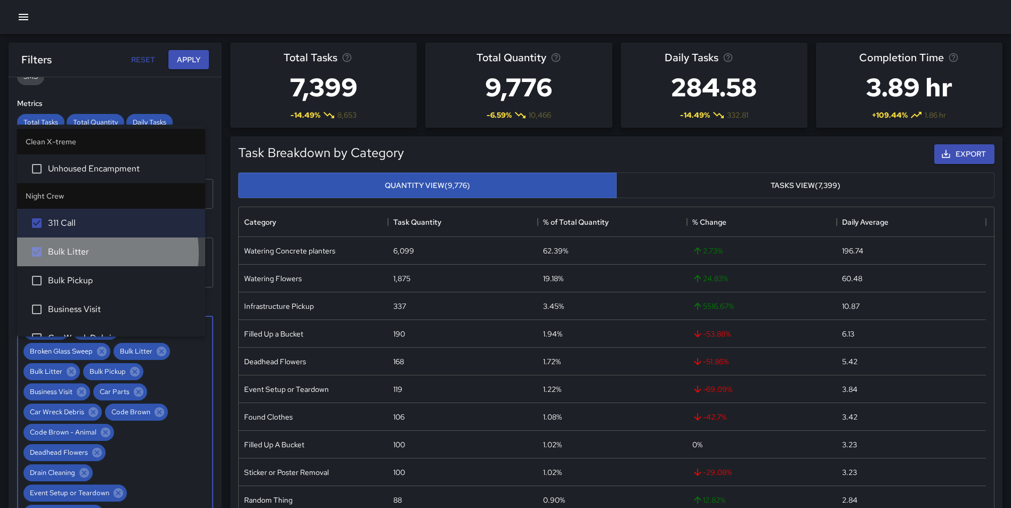
click at [78, 253] on span "Bulk Litter" at bounding box center [122, 252] width 149 height 13
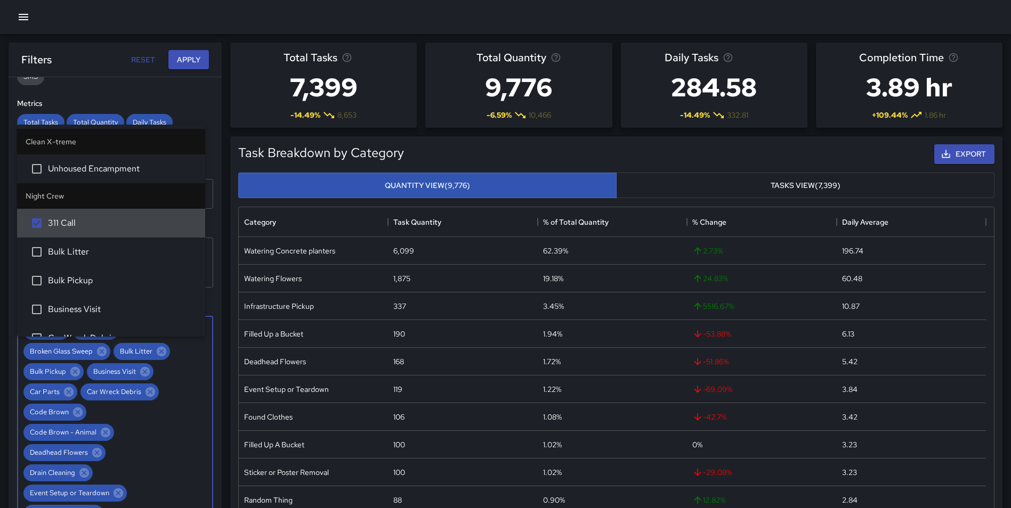
click at [71, 214] on li "311 Call" at bounding box center [111, 223] width 188 height 29
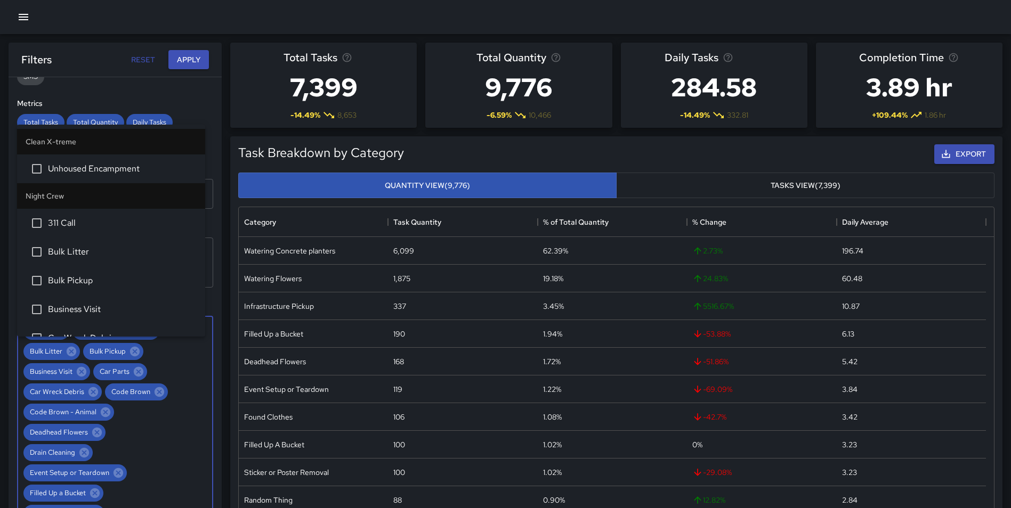
click at [77, 221] on span "311 Call" at bounding box center [122, 223] width 149 height 13
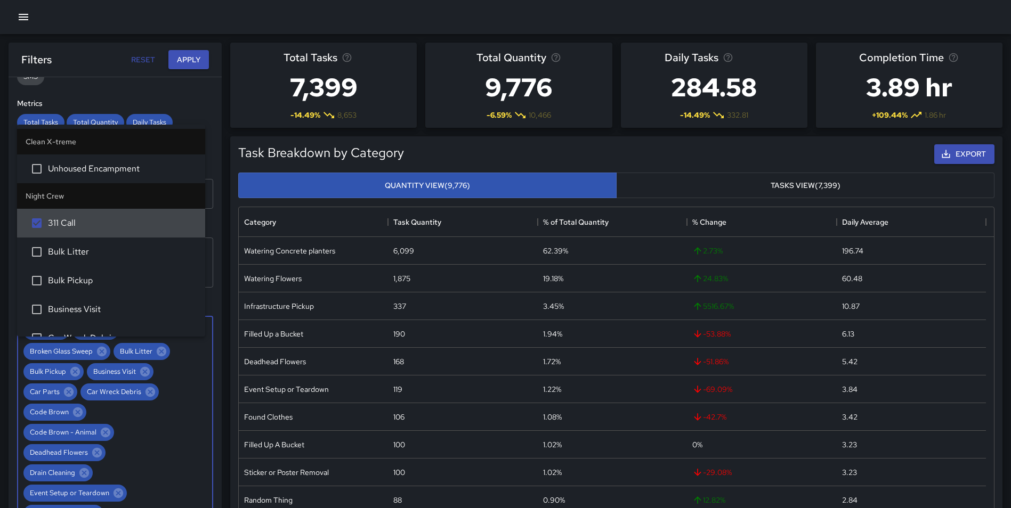
click at [78, 250] on span "Bulk Litter" at bounding box center [122, 252] width 149 height 13
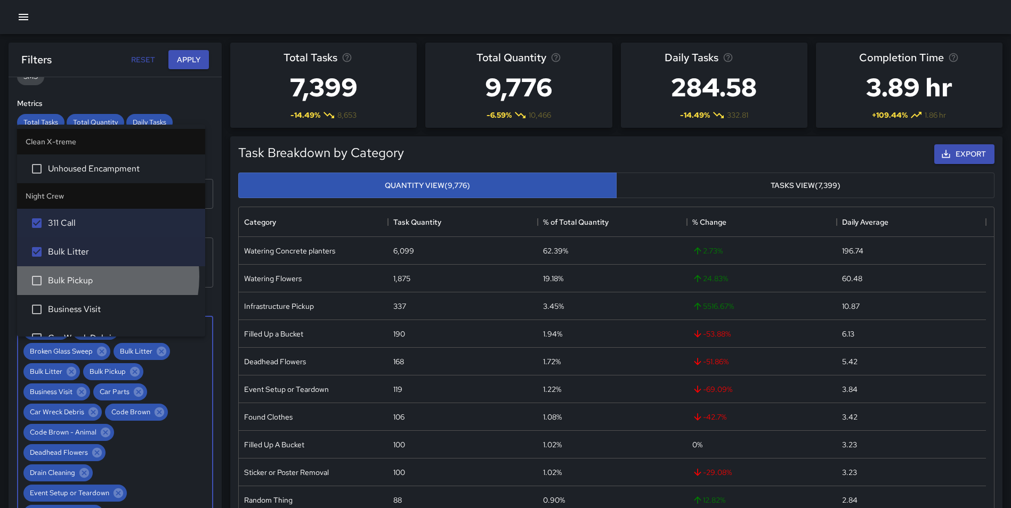
click at [78, 277] on span "Bulk Pickup" at bounding box center [122, 280] width 149 height 13
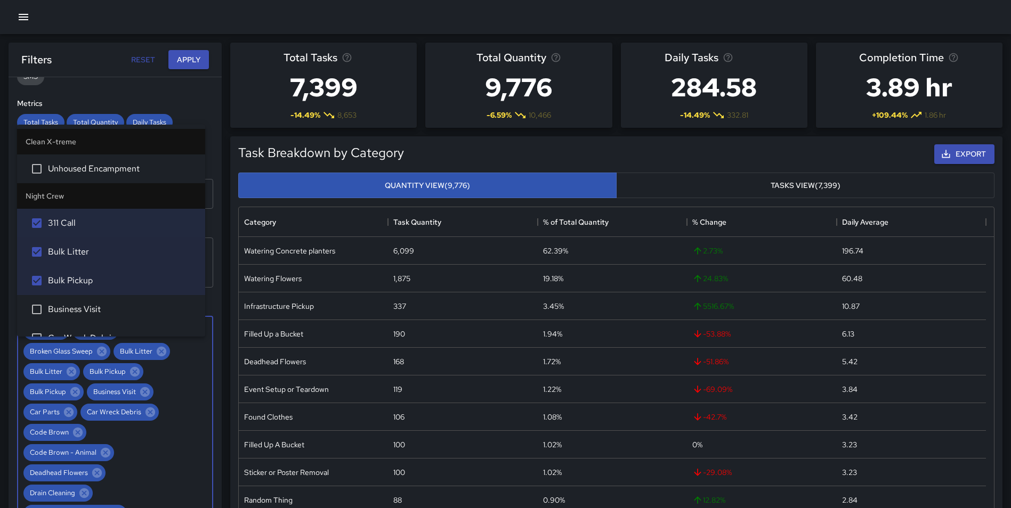
click at [77, 303] on span "Business Visit" at bounding box center [122, 309] width 149 height 13
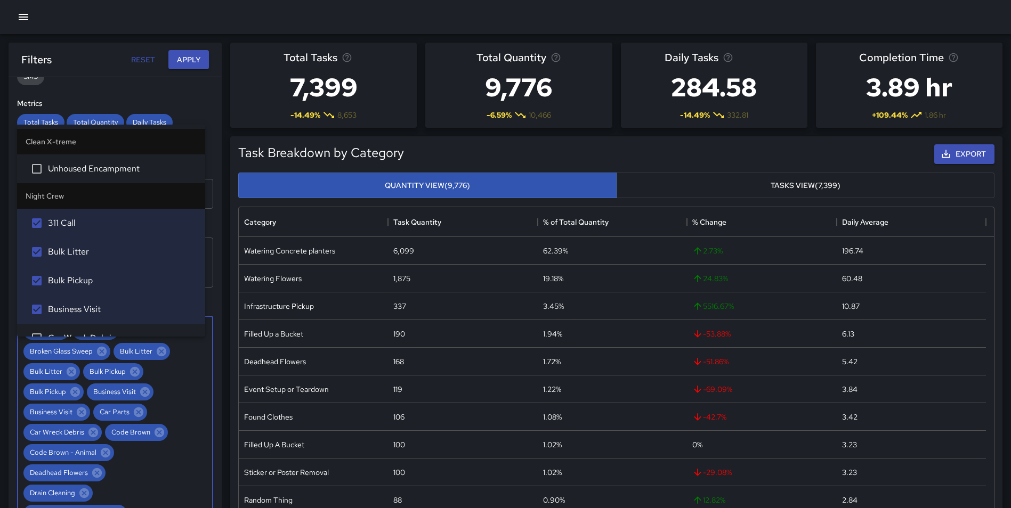
click at [97, 330] on li "Car Wreck Debris" at bounding box center [111, 338] width 188 height 29
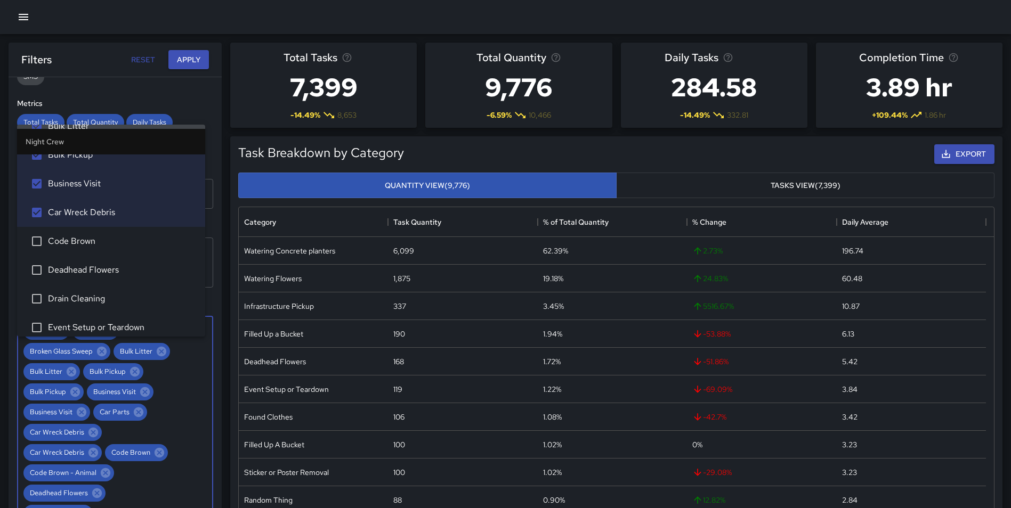
scroll to position [2105, 0]
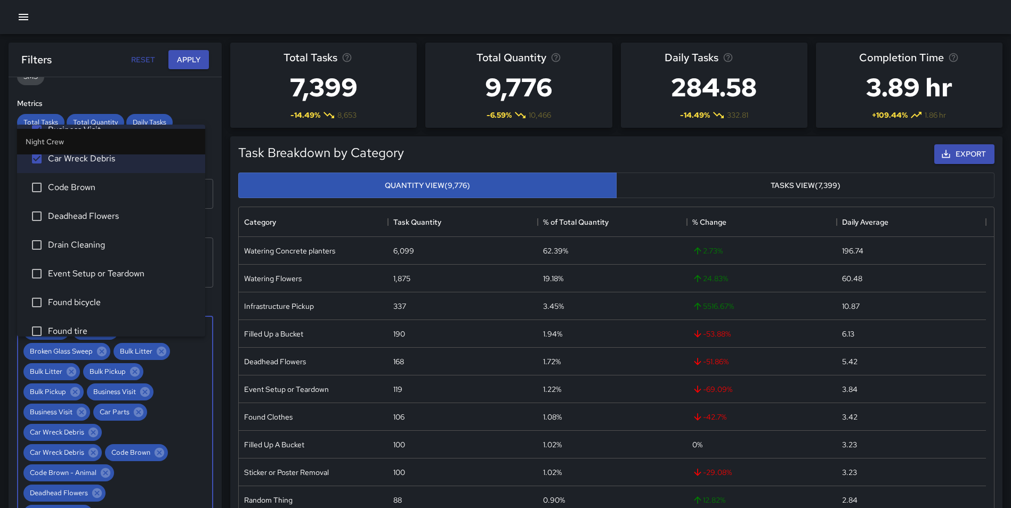
click at [116, 192] on span "Code Brown" at bounding box center [122, 187] width 149 height 13
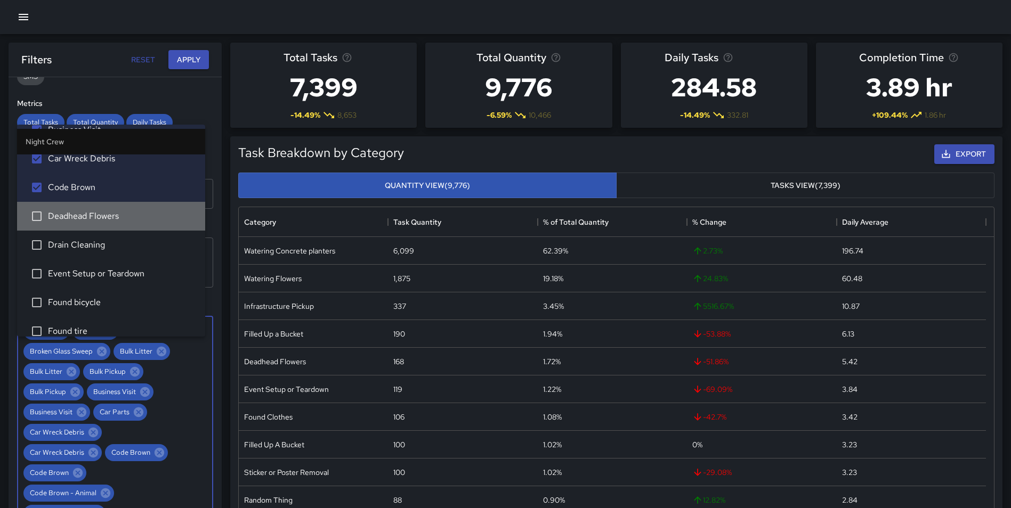
click at [113, 216] on span "Deadhead Flowers" at bounding box center [122, 216] width 149 height 13
click at [100, 245] on span "Drain Cleaning" at bounding box center [122, 245] width 149 height 13
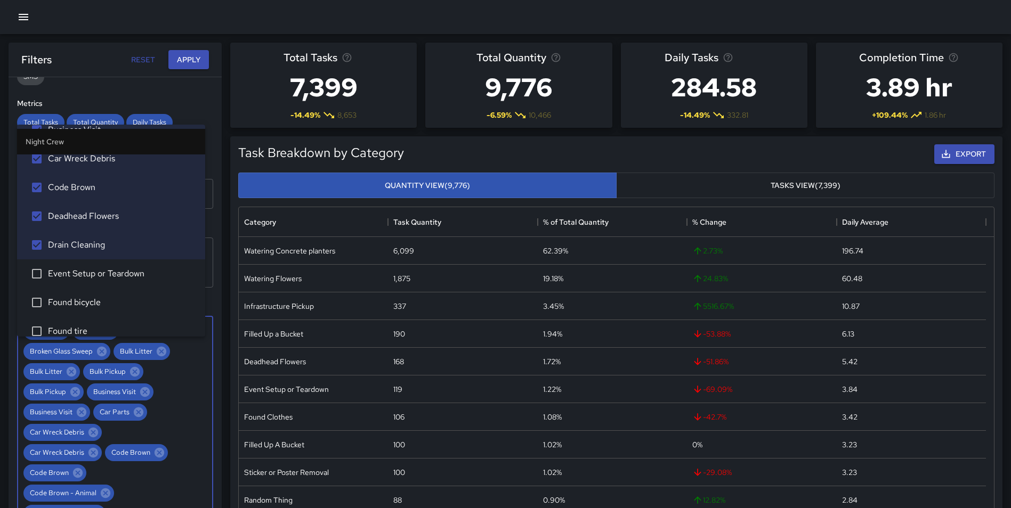
drag, startPoint x: 101, startPoint y: 271, endPoint x: 95, endPoint y: 285, distance: 14.3
click at [101, 272] on span "Event Setup or Teardown" at bounding box center [122, 274] width 149 height 13
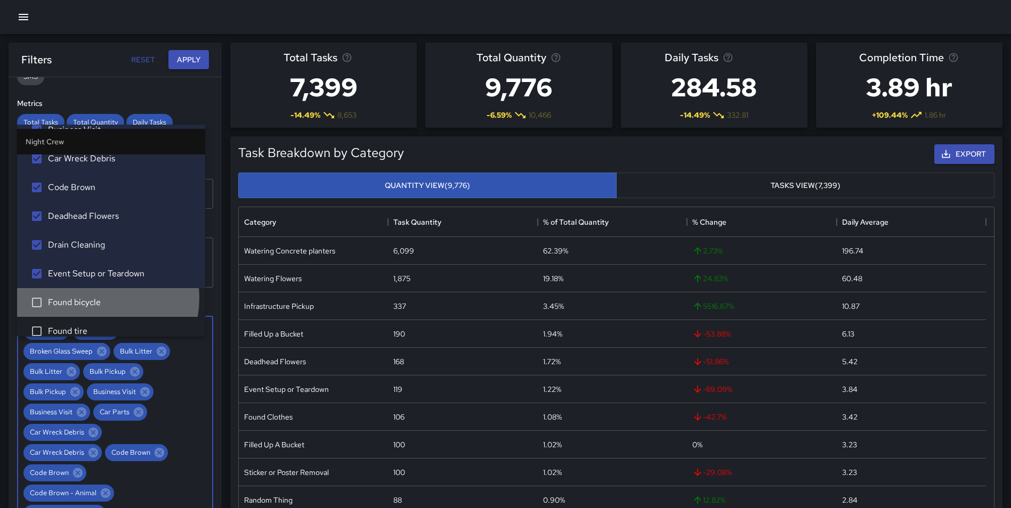
click at [92, 298] on span "Found bicycle" at bounding box center [122, 302] width 149 height 13
click at [86, 323] on li "Found tire" at bounding box center [111, 331] width 188 height 29
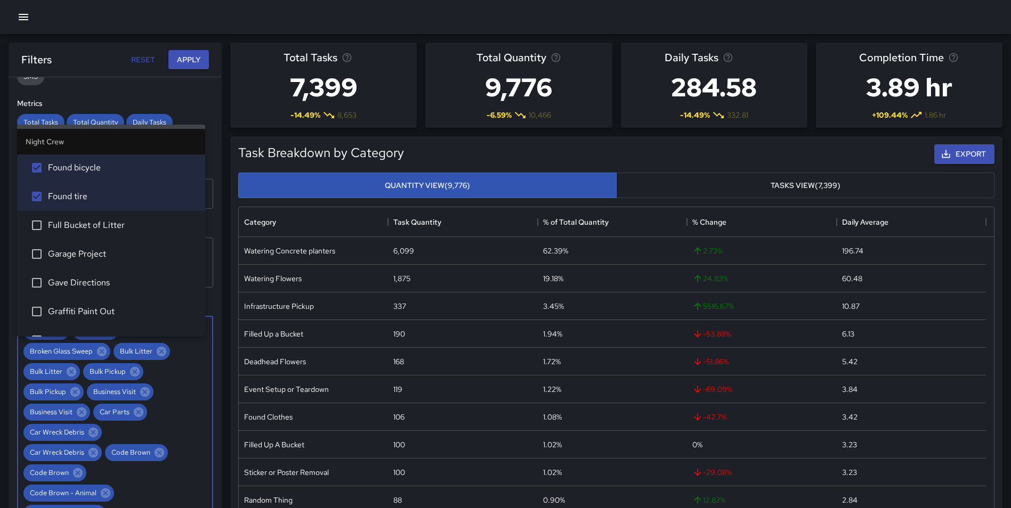
scroll to position [2267, 0]
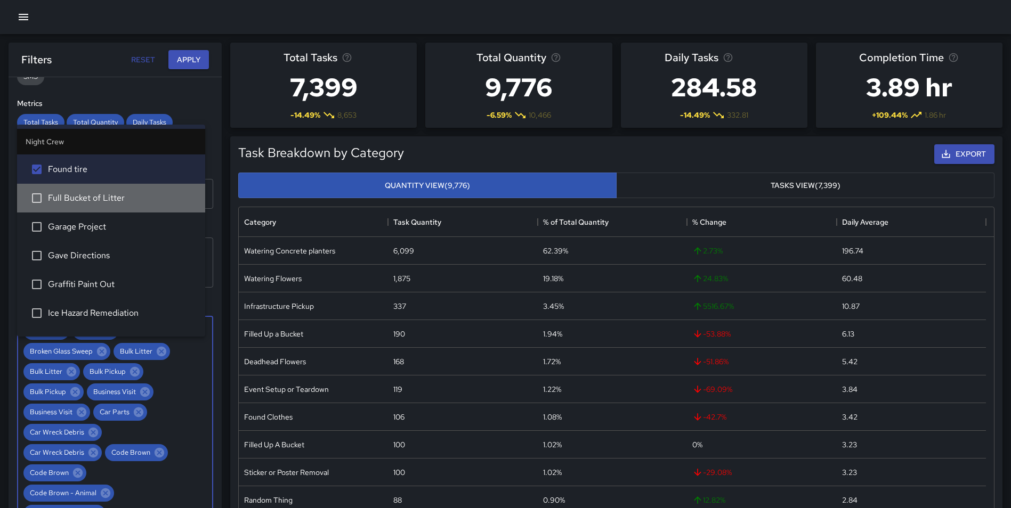
click at [123, 198] on span "Full Bucket of Litter" at bounding box center [122, 198] width 149 height 13
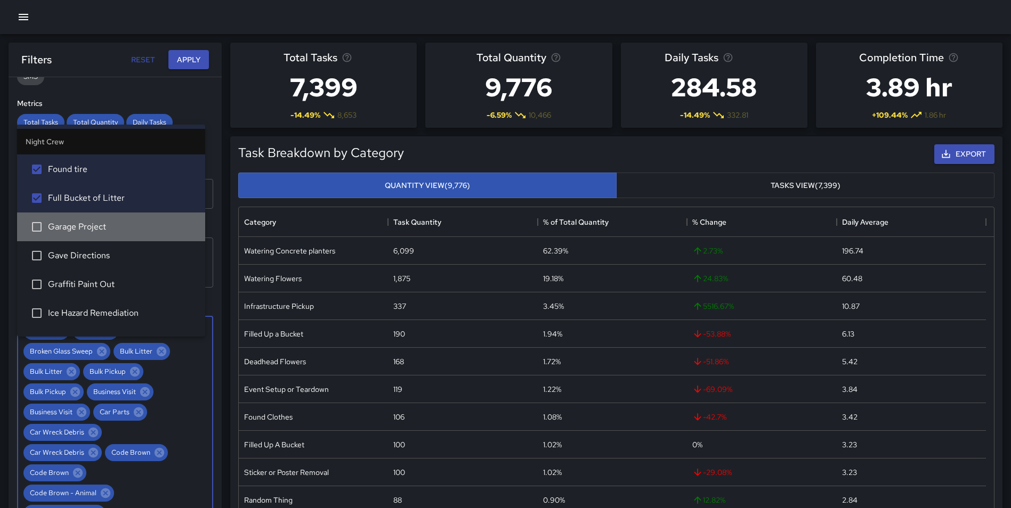
click at [111, 226] on span "Garage Project" at bounding box center [122, 227] width 149 height 13
click at [100, 255] on span "Gave Directions" at bounding box center [122, 255] width 149 height 13
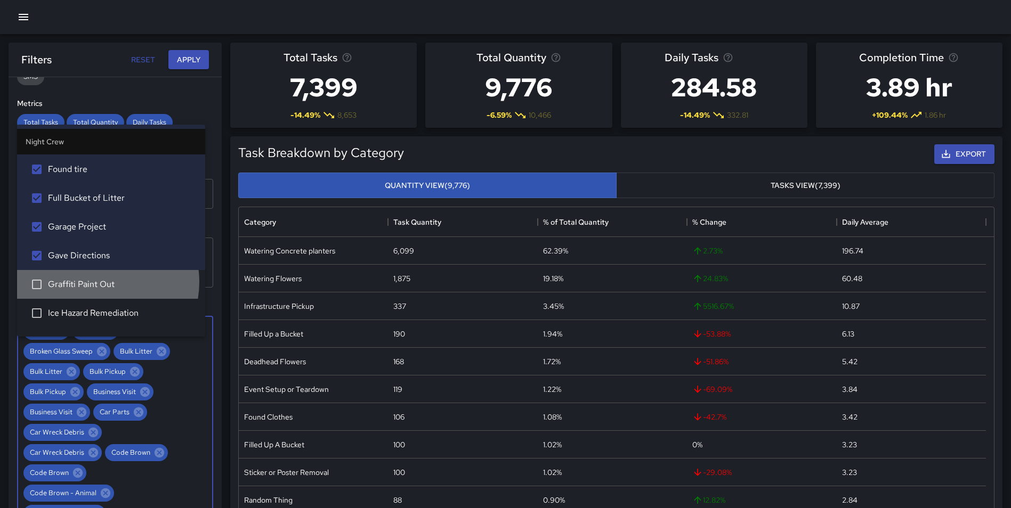
click at [96, 282] on span "Graffiti Paint Out" at bounding box center [122, 284] width 149 height 13
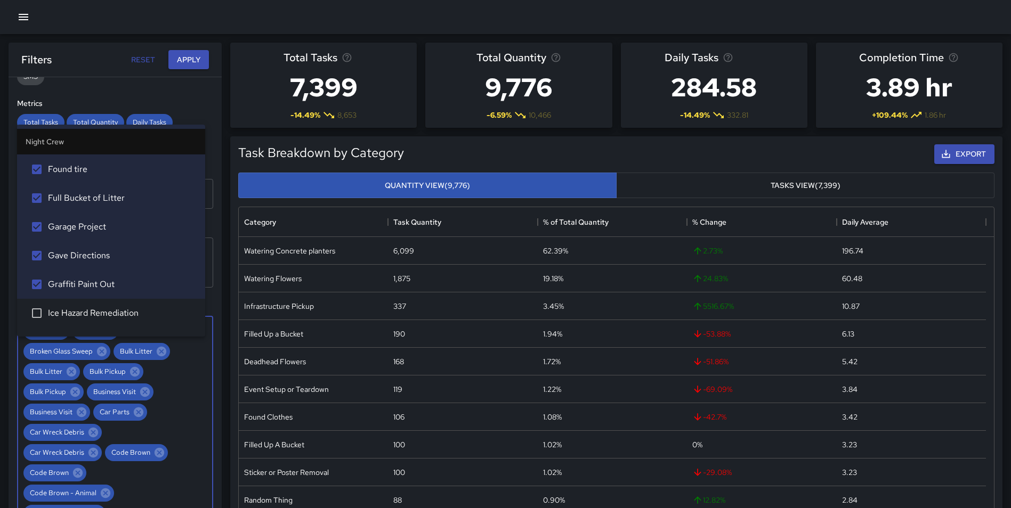
click at [112, 306] on li "Ice Hazard Remediation" at bounding box center [111, 313] width 188 height 29
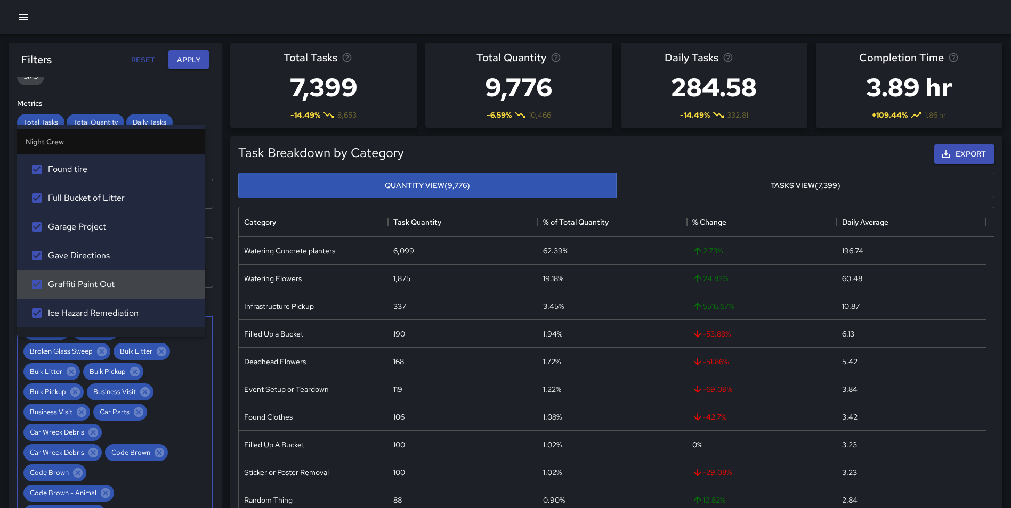
scroll to position [2383, 0]
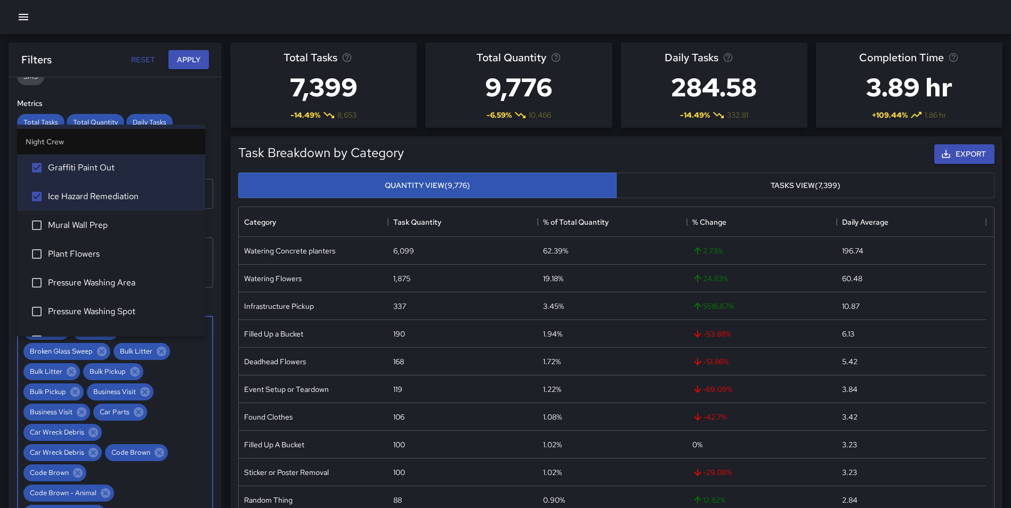
click at [110, 221] on span "Mural Wall Prep" at bounding box center [122, 225] width 149 height 13
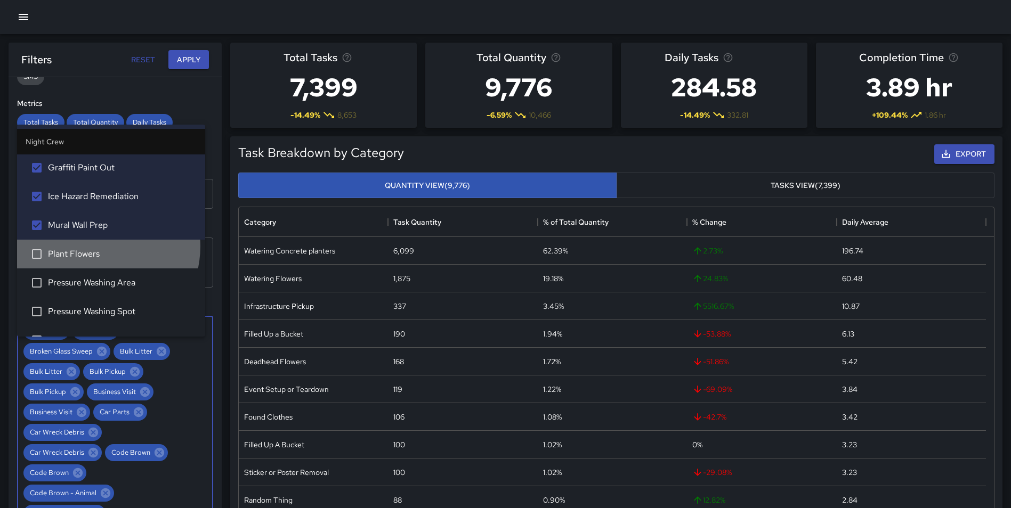
click at [96, 246] on li "Plant Flowers" at bounding box center [111, 254] width 188 height 29
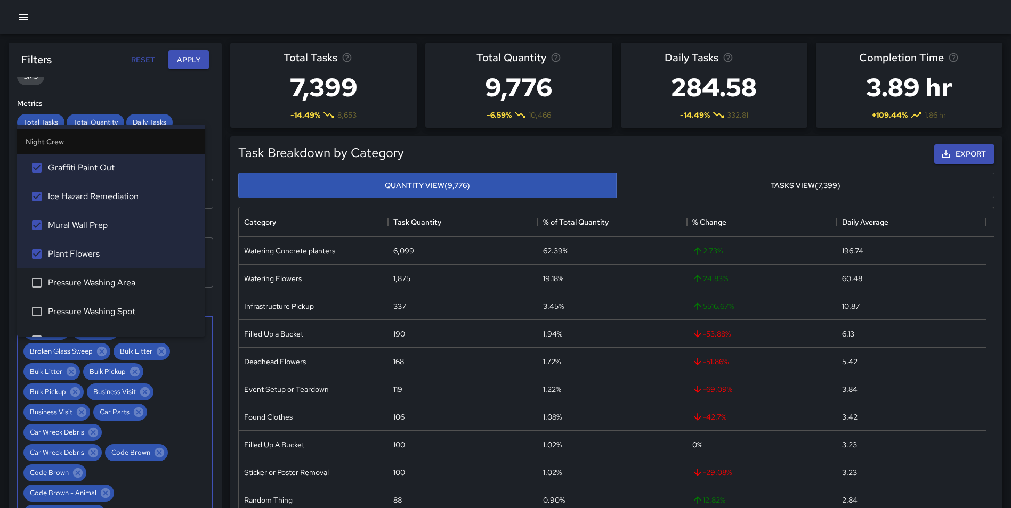
click at [108, 281] on span "Pressure Washing Area" at bounding box center [122, 283] width 149 height 13
click at [109, 314] on span "Pressure Washing Spot" at bounding box center [122, 311] width 149 height 13
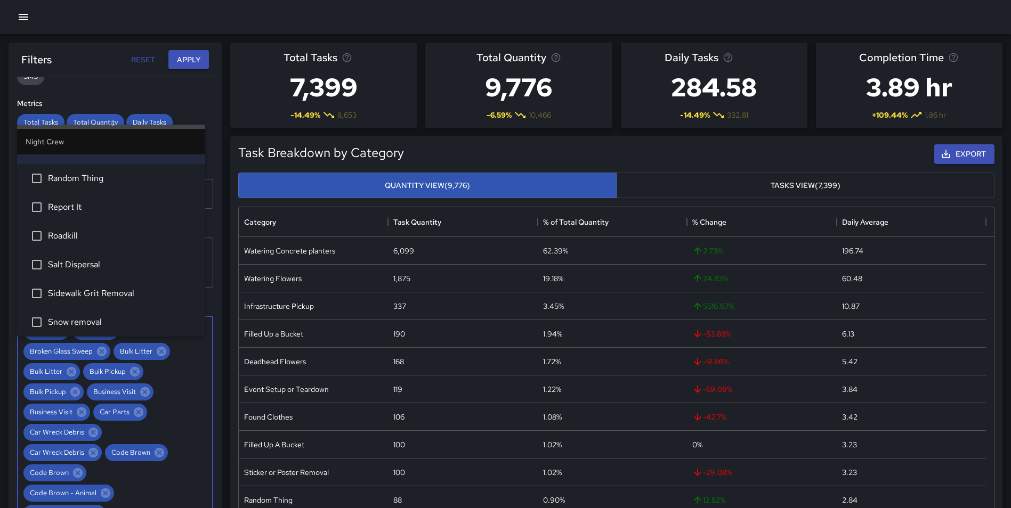
scroll to position [2518, 0]
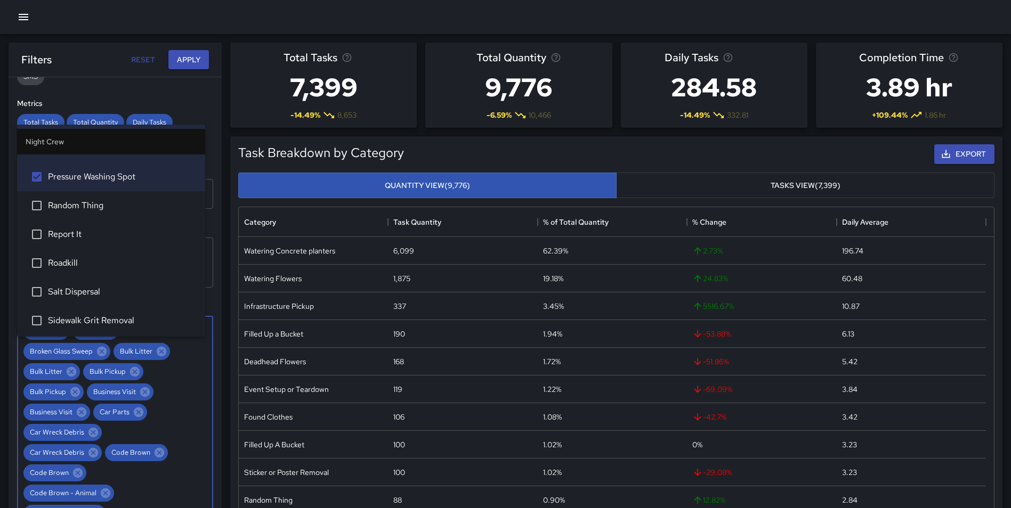
click at [103, 209] on span "Random Thing" at bounding box center [122, 205] width 149 height 13
drag, startPoint x: 96, startPoint y: 232, endPoint x: 93, endPoint y: 238, distance: 6.9
click at [96, 232] on span "Report It" at bounding box center [122, 234] width 149 height 13
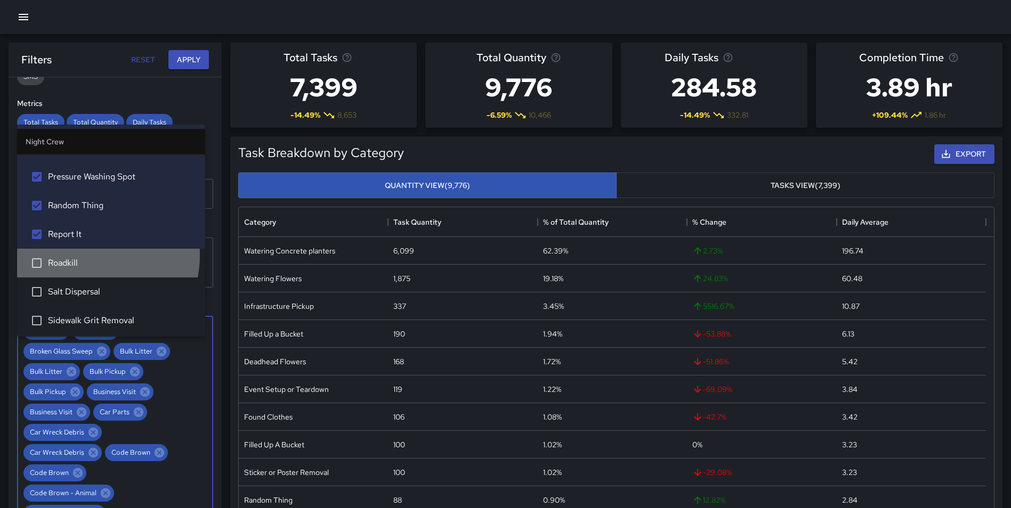
click at [87, 255] on li "Roadkill" at bounding box center [111, 263] width 188 height 29
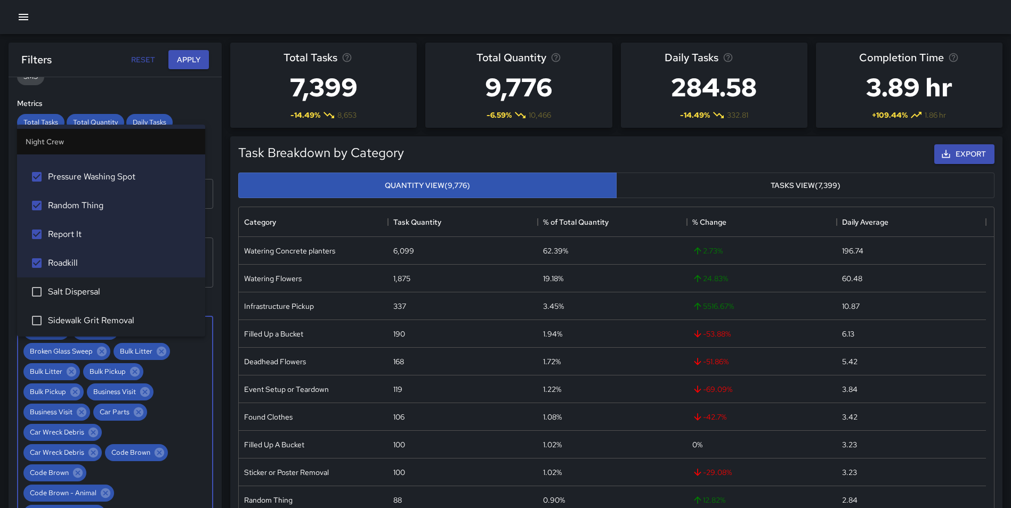
click at [93, 293] on span "Salt Dispersal" at bounding box center [122, 292] width 149 height 13
click at [99, 317] on span "Sidewalk Grit Removal" at bounding box center [122, 320] width 149 height 13
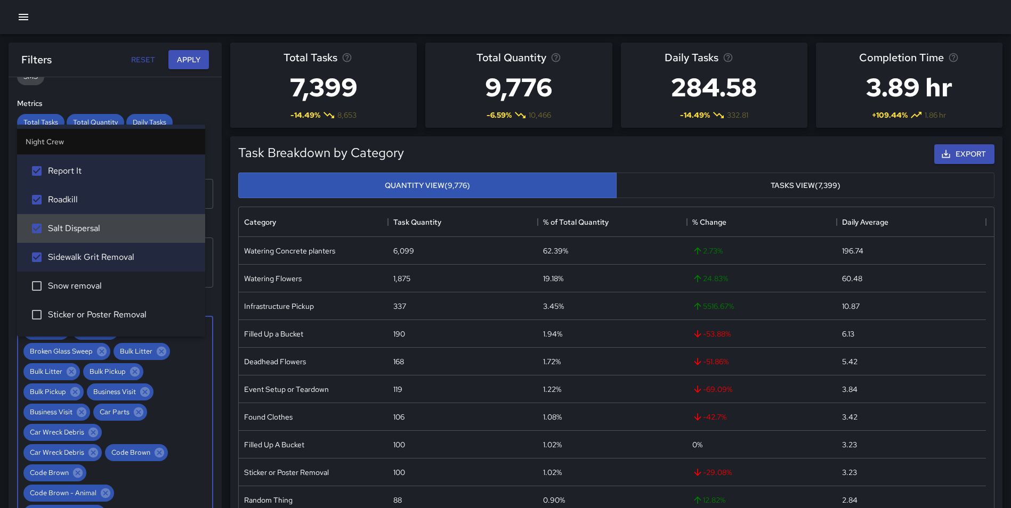
scroll to position [2689, 0]
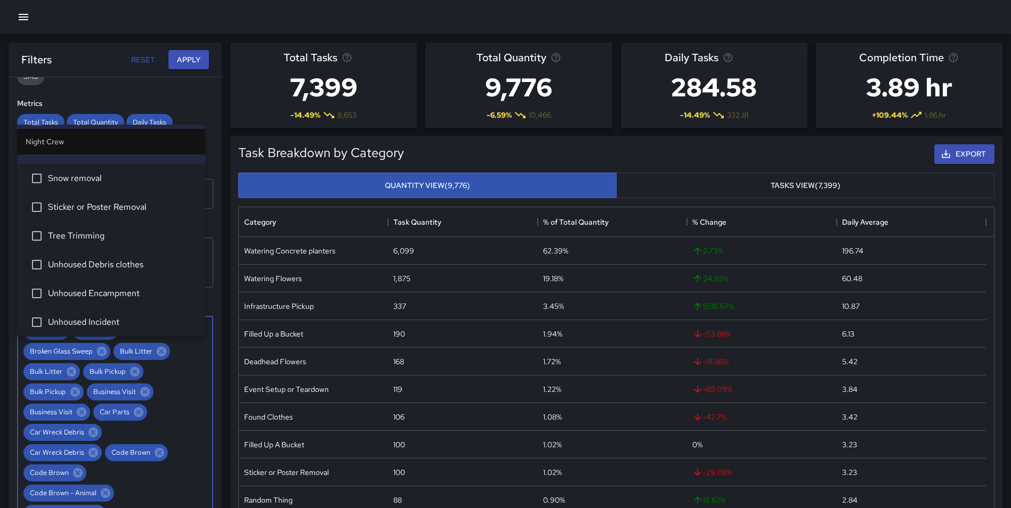
click at [111, 181] on span "Snow removal" at bounding box center [122, 178] width 149 height 13
click at [106, 205] on span "Sticker or Poster Removal" at bounding box center [122, 207] width 149 height 13
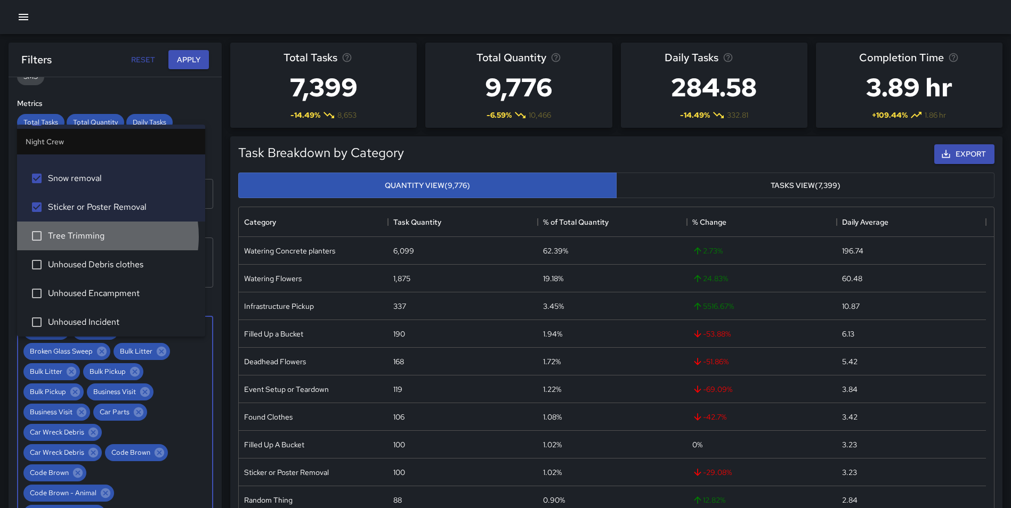
click at [87, 237] on span "Tree Trimming" at bounding box center [122, 236] width 149 height 13
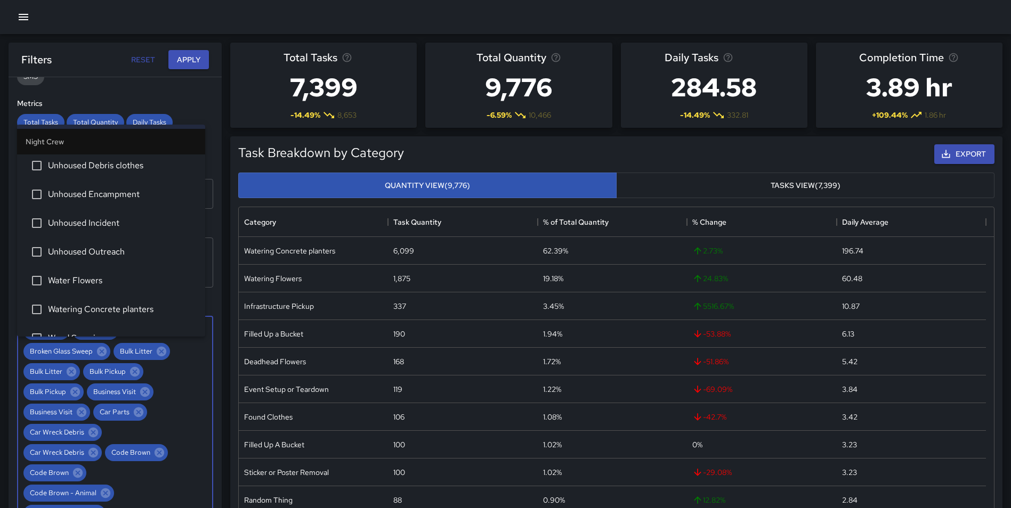
scroll to position [2851, 0]
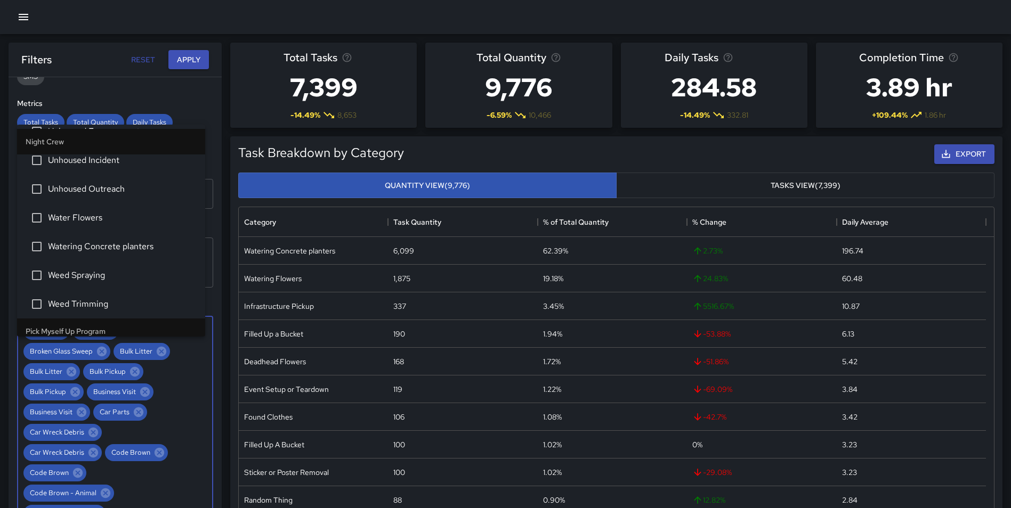
click at [119, 219] on span "Water Flowers" at bounding box center [122, 218] width 149 height 13
drag, startPoint x: 116, startPoint y: 244, endPoint x: 112, endPoint y: 262, distance: 18.6
click at [116, 245] on span "Watering Concrete planters" at bounding box center [122, 246] width 149 height 13
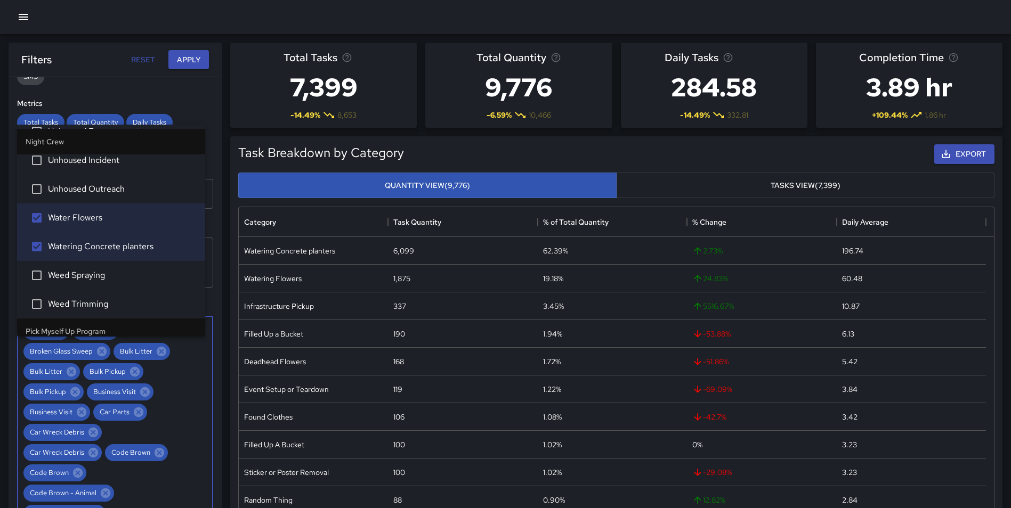
click at [107, 275] on span "Weed Spraying" at bounding box center [122, 275] width 149 height 13
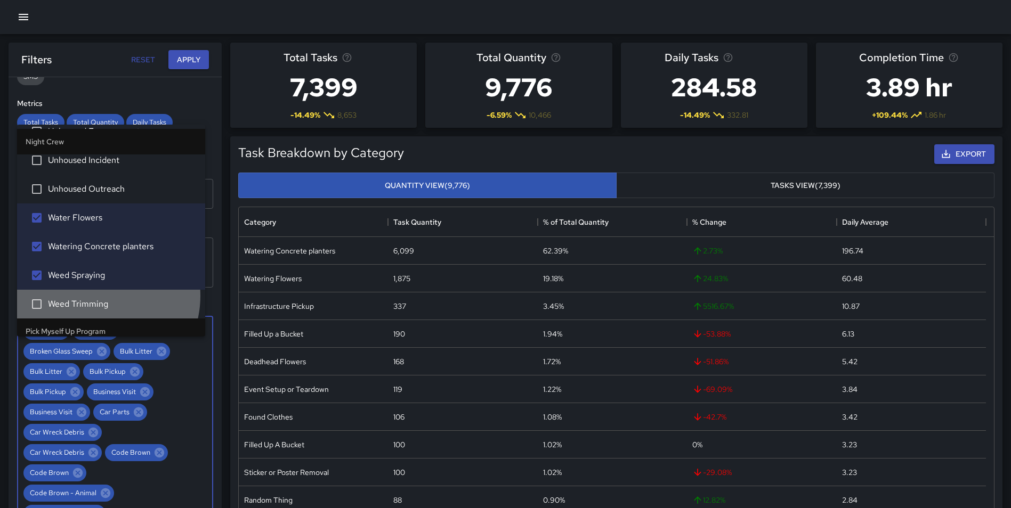
click at [98, 296] on li "Weed Trimming" at bounding box center [111, 304] width 188 height 29
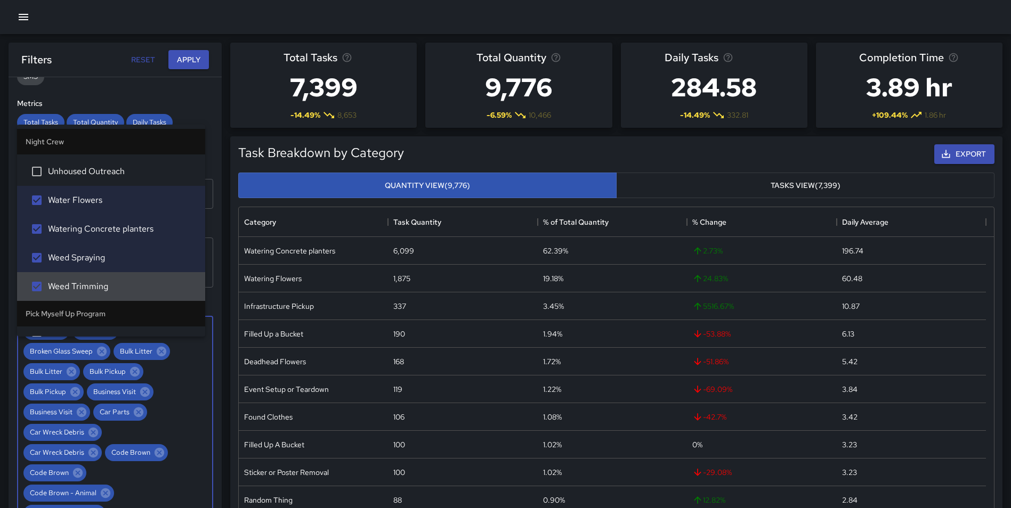
scroll to position [2949, 0]
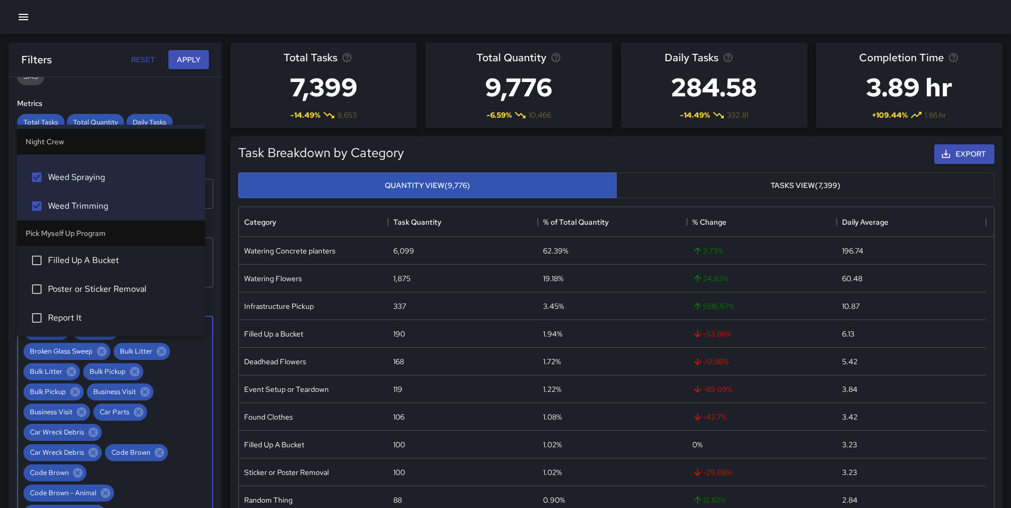
click at [123, 260] on span "Filled Up A Bucket" at bounding box center [122, 260] width 149 height 13
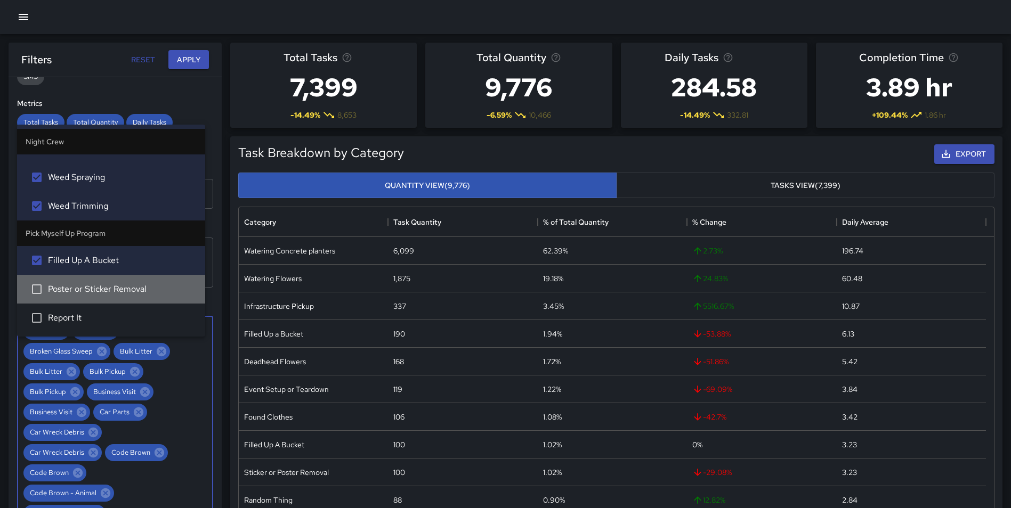
click at [116, 293] on span "Poster or Sticker Removal" at bounding box center [122, 289] width 149 height 13
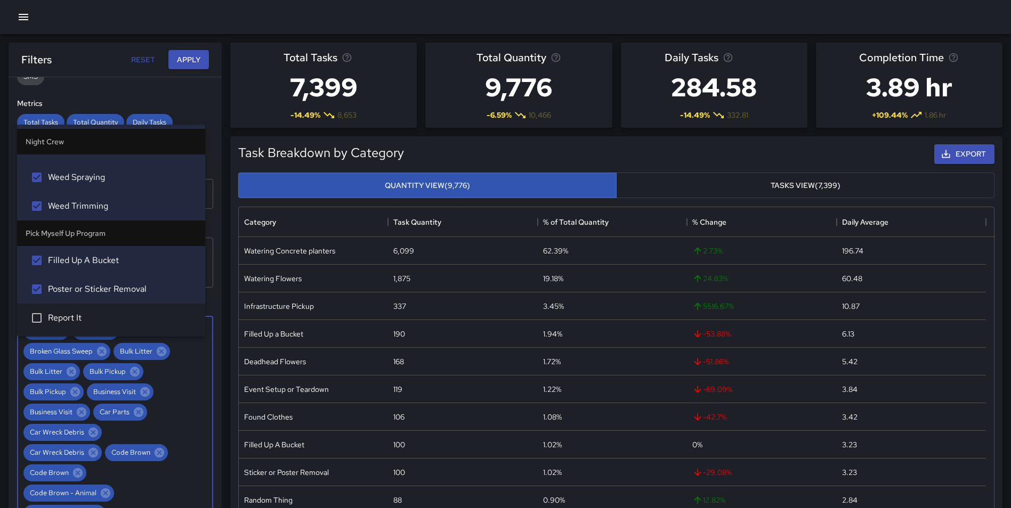
click at [79, 318] on span "Report It" at bounding box center [122, 318] width 149 height 13
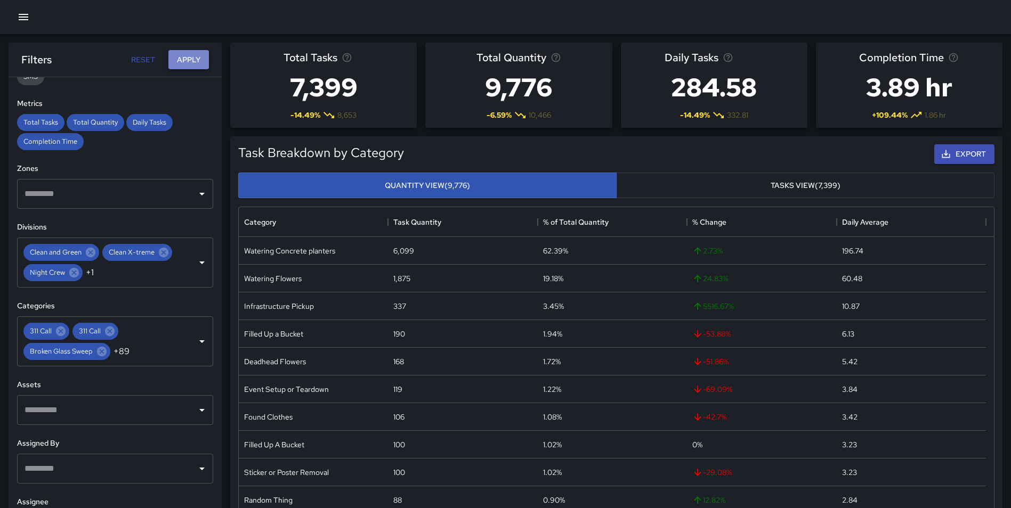
click at [185, 65] on button "Apply" at bounding box center [188, 60] width 41 height 20
click at [79, 276] on icon at bounding box center [74, 273] width 10 height 10
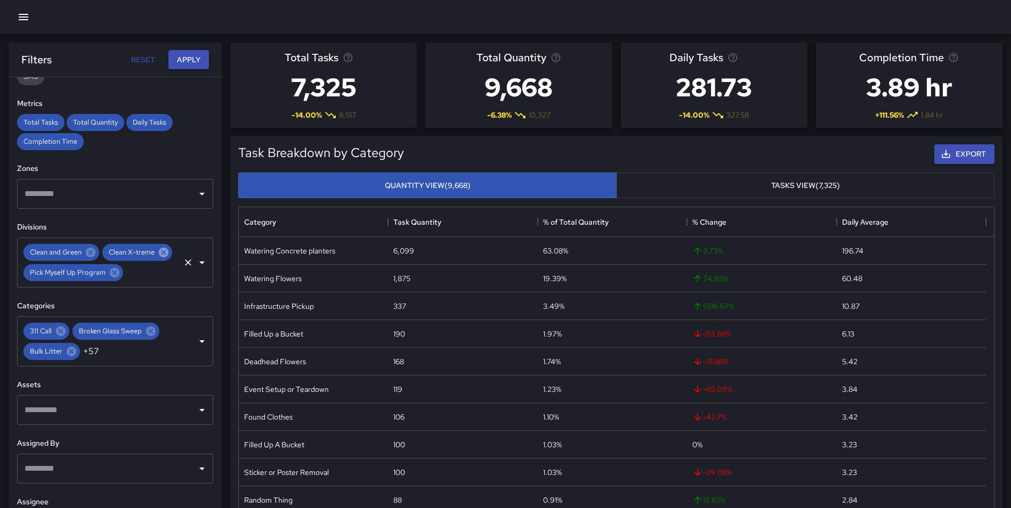
click at [158, 258] on icon at bounding box center [164, 253] width 12 height 12
click at [88, 251] on icon at bounding box center [91, 253] width 10 height 10
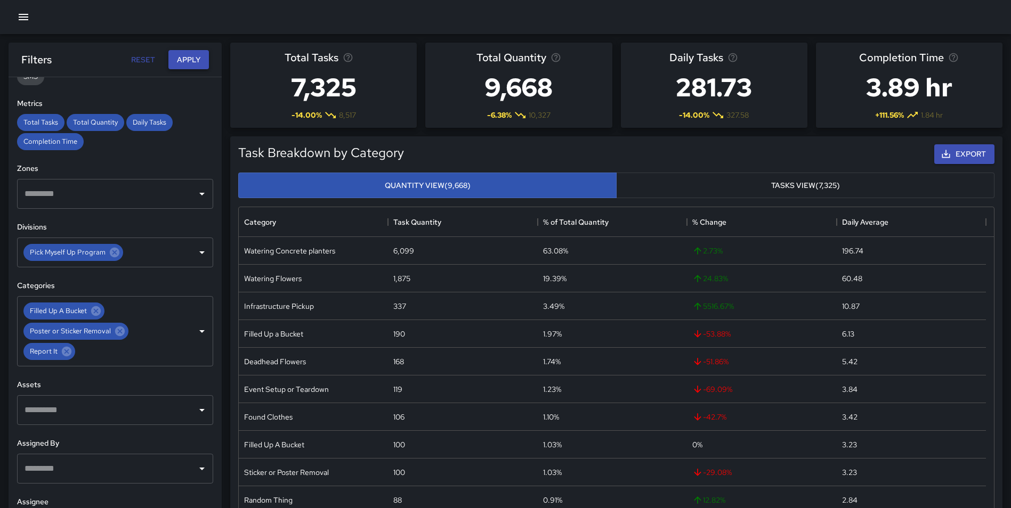
click at [184, 59] on button "Apply" at bounding box center [188, 60] width 41 height 20
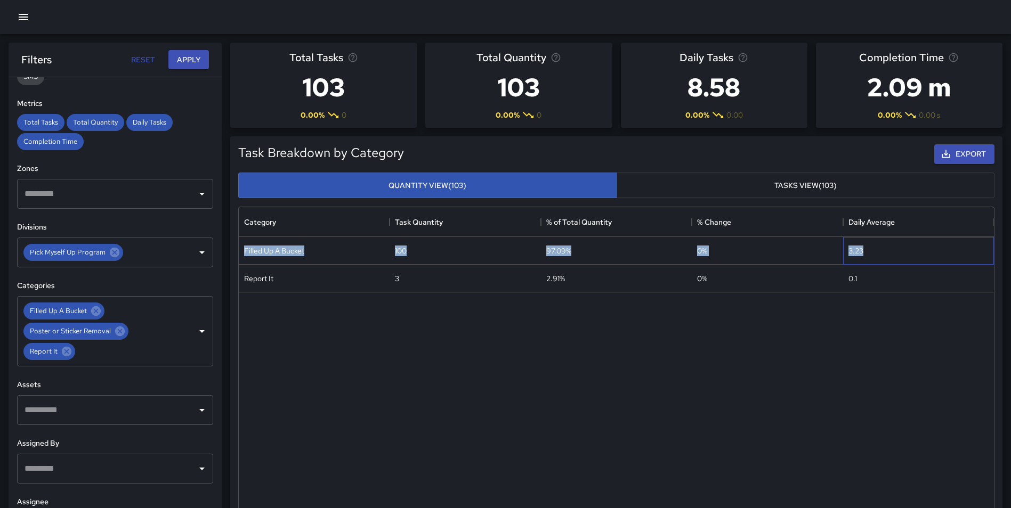
drag, startPoint x: 891, startPoint y: 252, endPoint x: 245, endPoint y: 247, distance: 645.9
click at [241, 247] on div "Filled Up A Bucket 100 97.09% 0 % 3.23" at bounding box center [616, 251] width 755 height 28
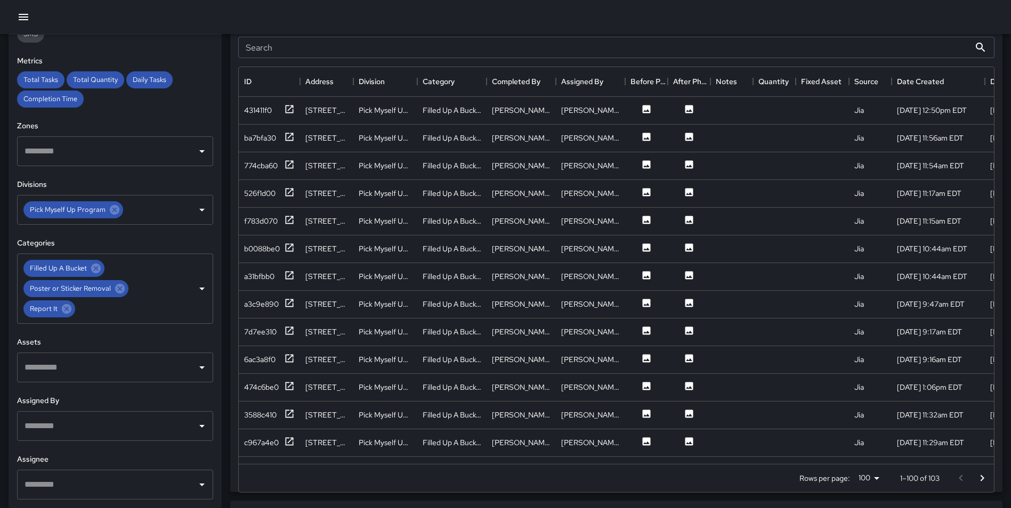
scroll to position [480, 0]
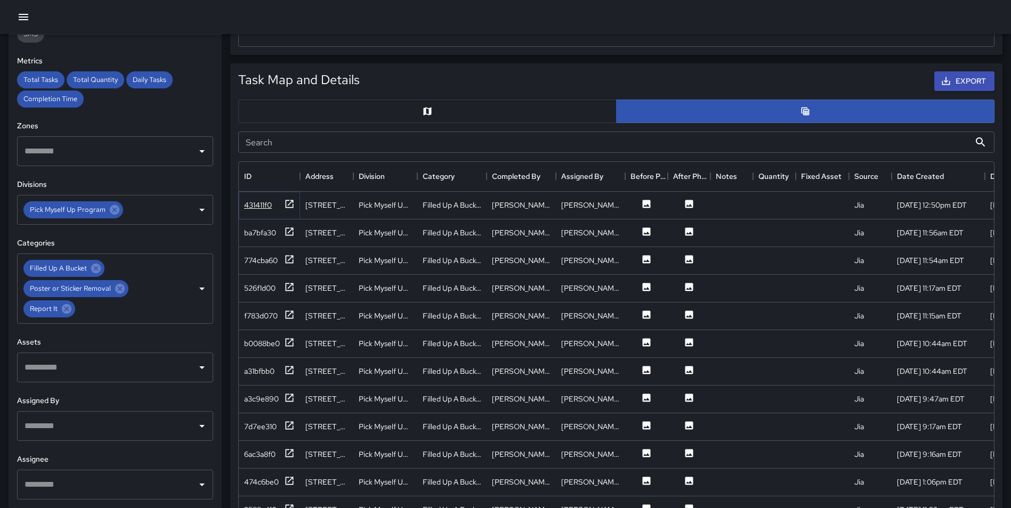
click at [289, 203] on icon at bounding box center [289, 204] width 11 height 11
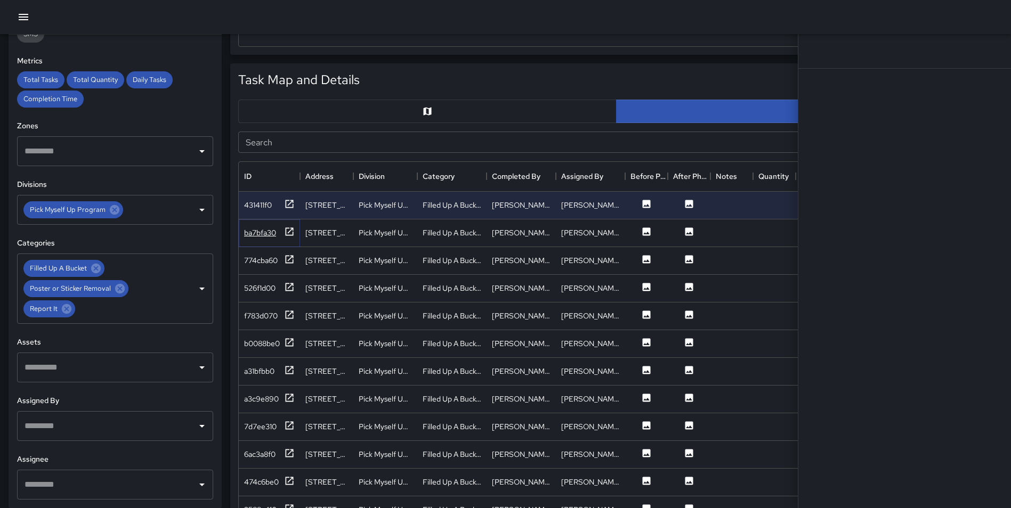
click at [288, 232] on icon at bounding box center [289, 232] width 11 height 11
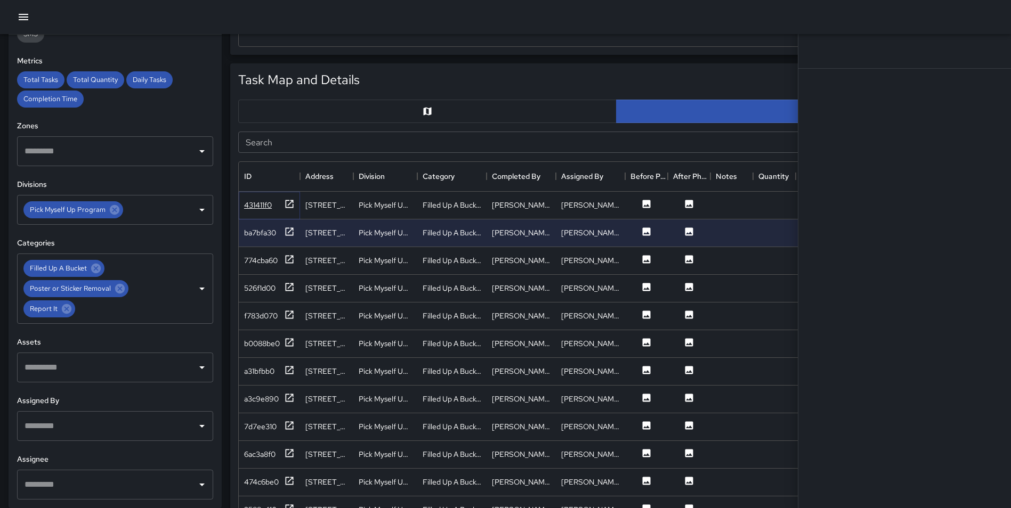
click at [292, 206] on icon at bounding box center [289, 204] width 11 height 11
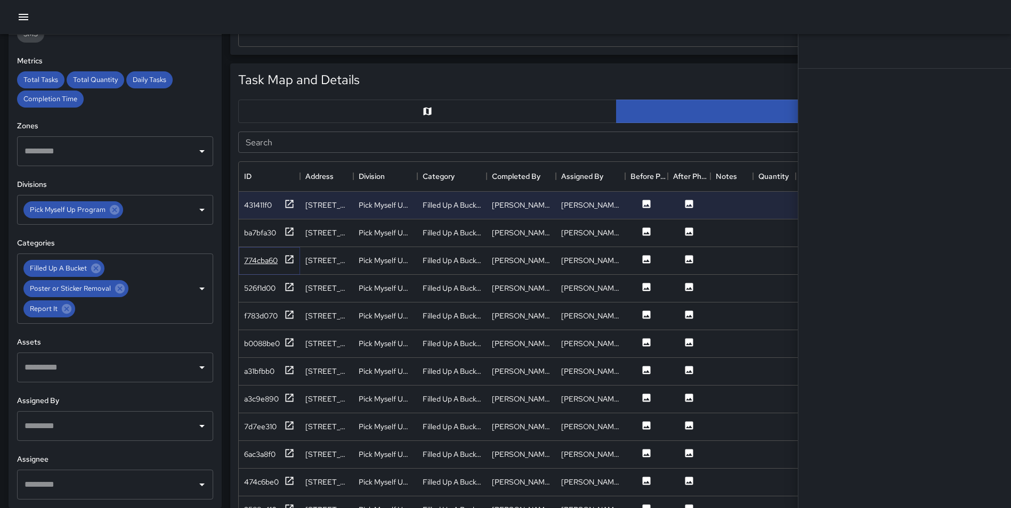
click at [290, 262] on icon at bounding box center [289, 259] width 11 height 11
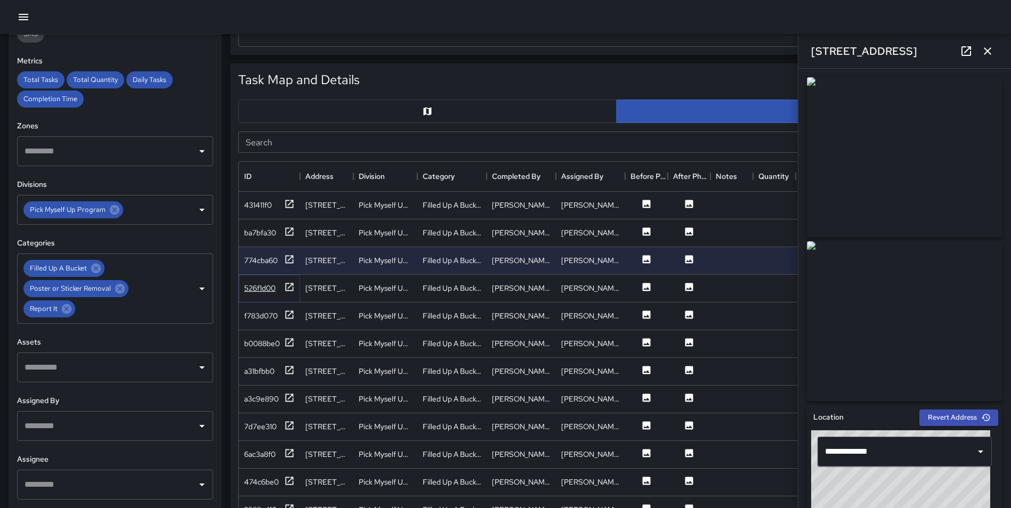
click at [290, 289] on icon at bounding box center [289, 287] width 11 height 11
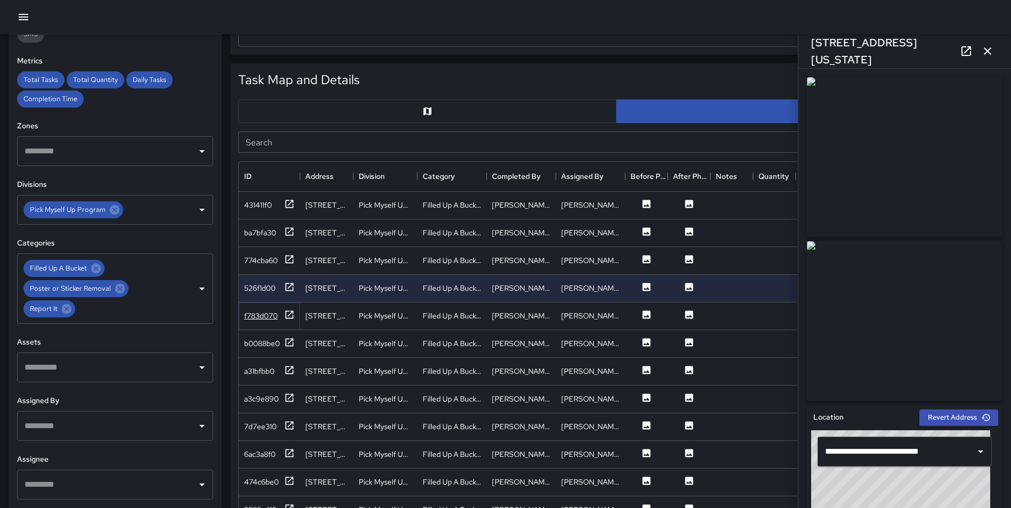
click at [290, 316] on icon at bounding box center [289, 315] width 11 height 11
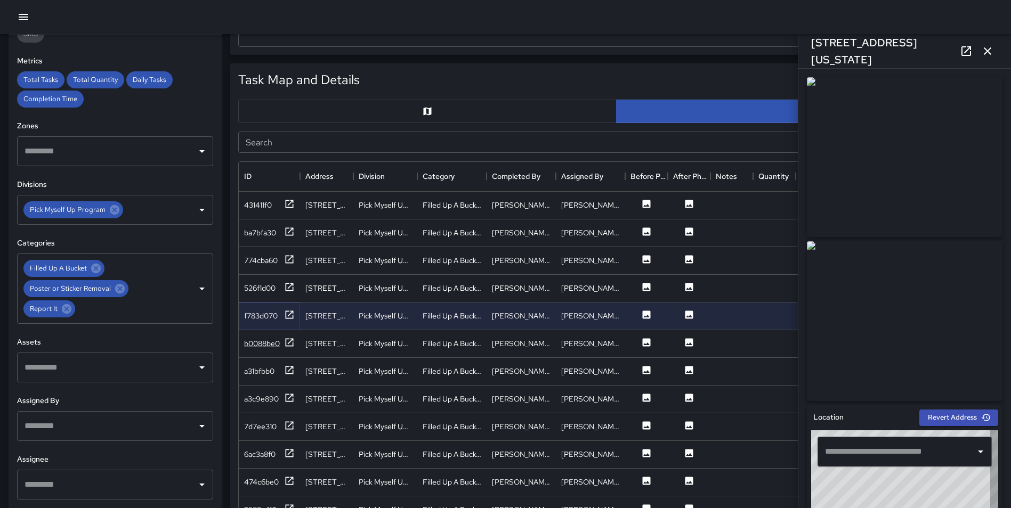
type input "**********"
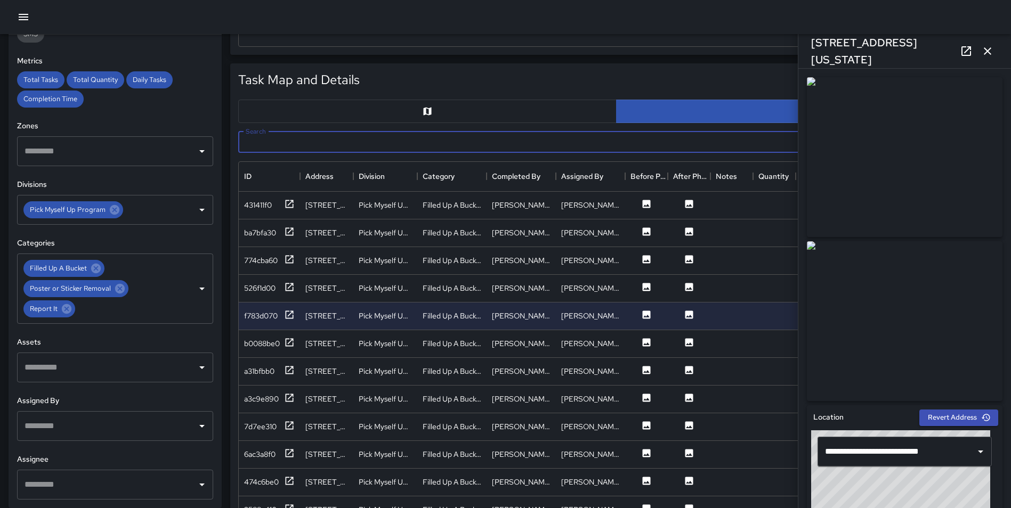
click at [335, 139] on input "Search" at bounding box center [604, 142] width 732 height 21
type input "*********"
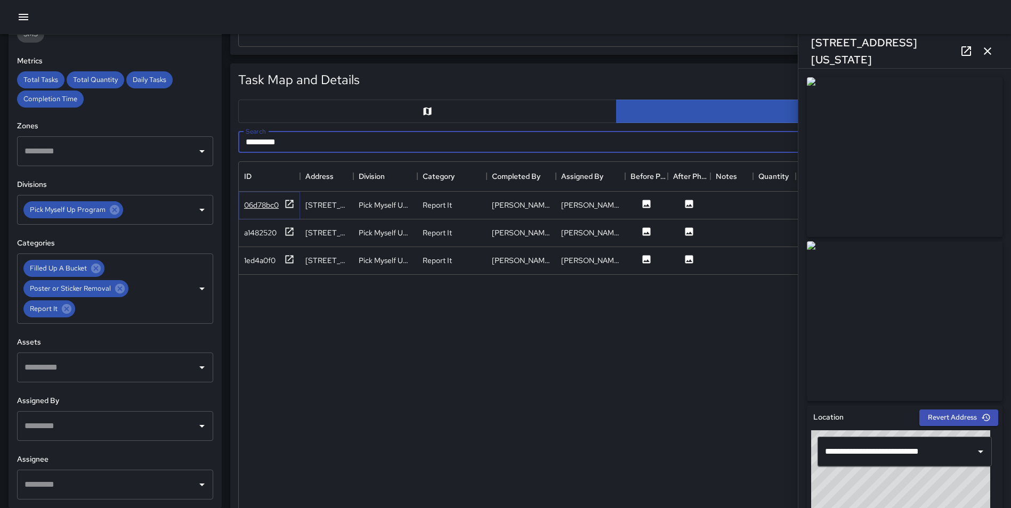
click at [292, 204] on icon at bounding box center [289, 204] width 11 height 11
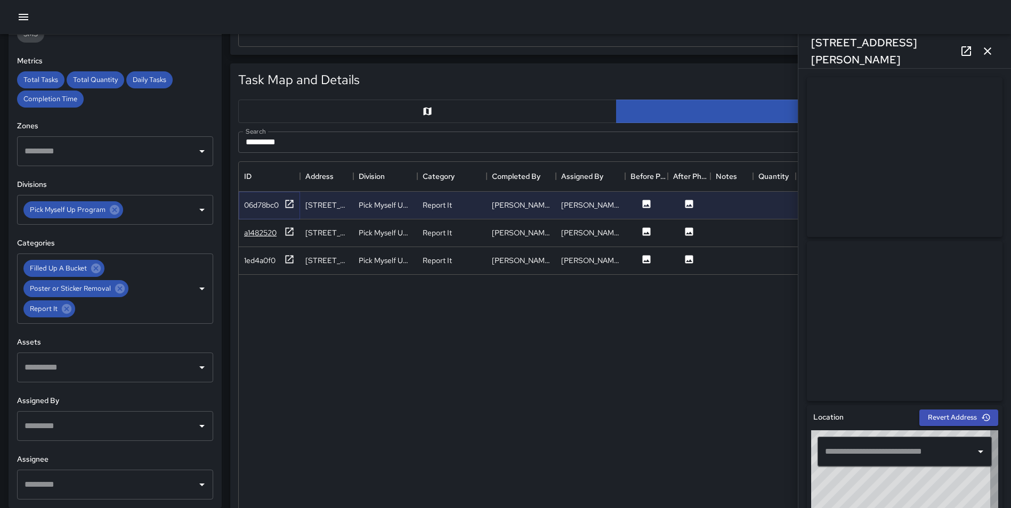
type input "**********"
drag, startPoint x: 283, startPoint y: 230, endPoint x: 289, endPoint y: 234, distance: 7.7
click at [285, 230] on div "a1482520" at bounding box center [269, 233] width 51 height 13
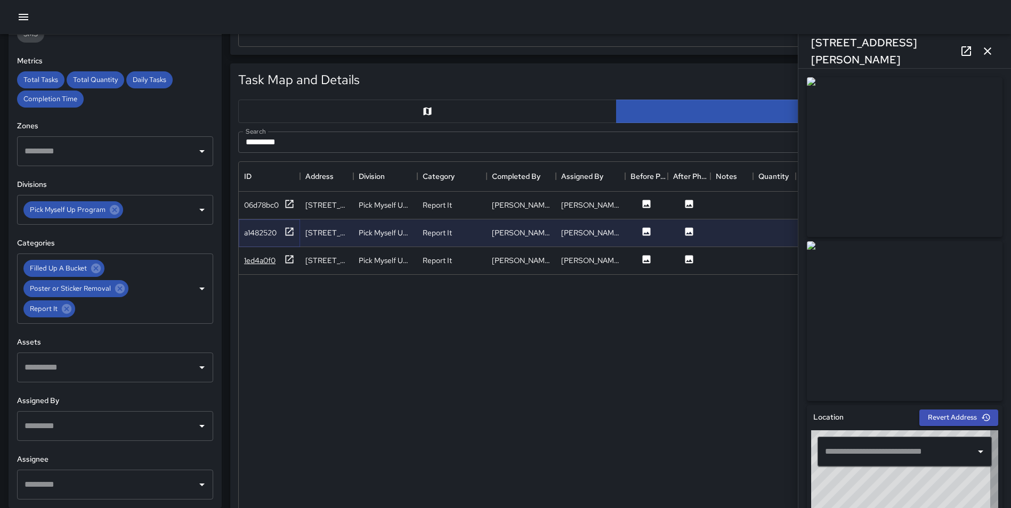
type input "**********"
click at [289, 260] on icon at bounding box center [289, 259] width 11 height 11
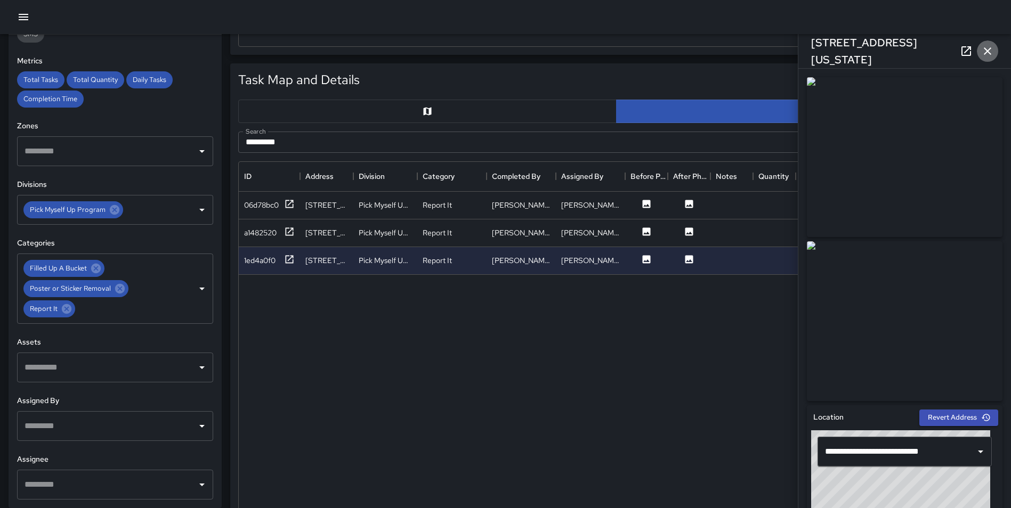
click at [987, 55] on icon "button" at bounding box center [987, 51] width 13 height 13
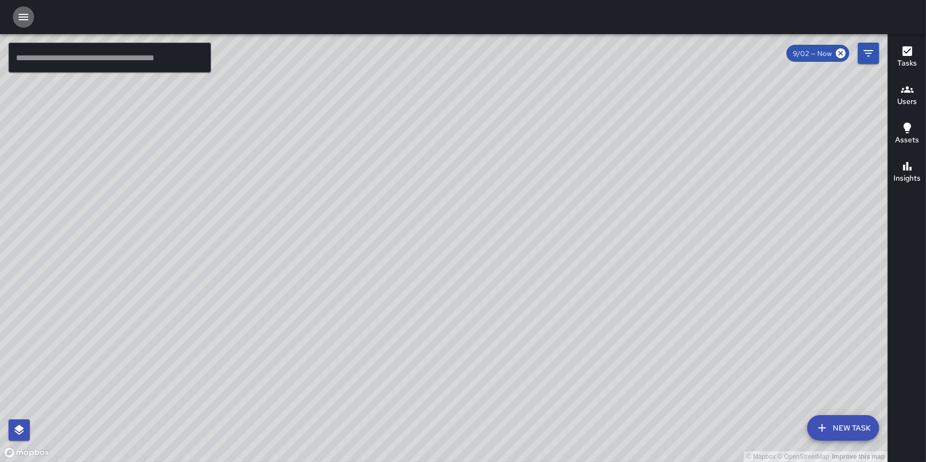
click at [23, 18] on icon "button" at bounding box center [23, 17] width 13 height 13
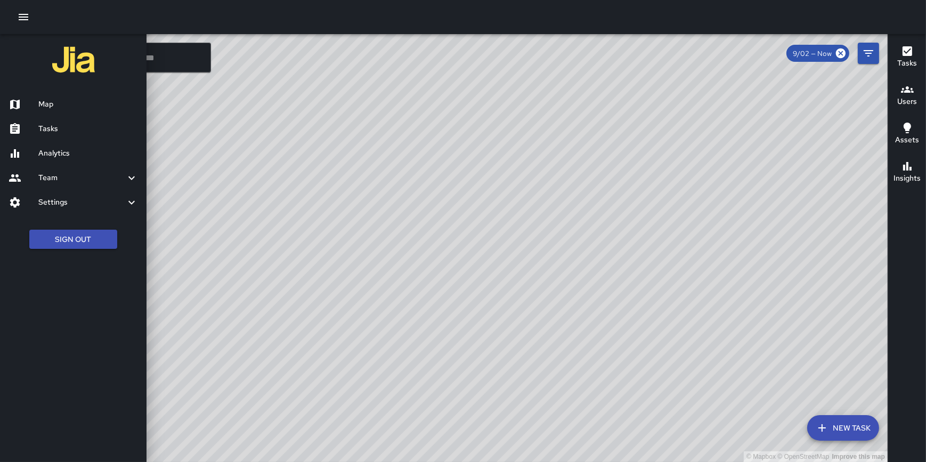
click at [59, 155] on h6 "Analytics" at bounding box center [88, 154] width 100 height 12
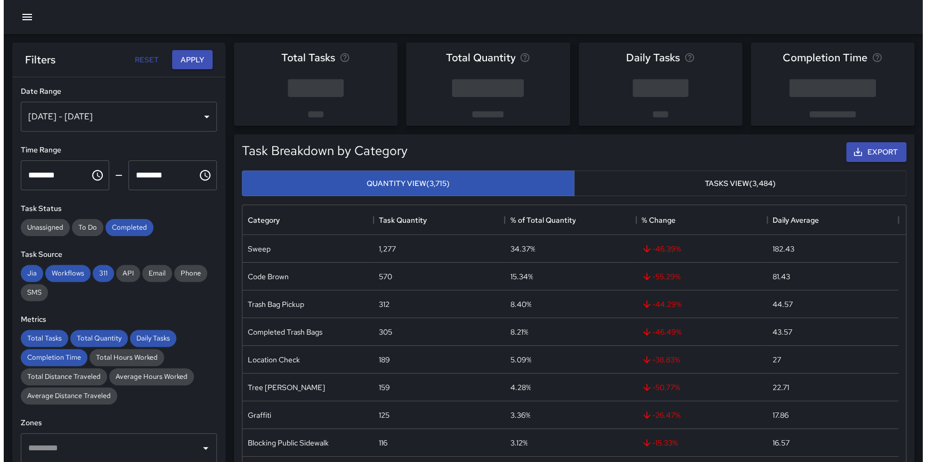
scroll to position [311, 656]
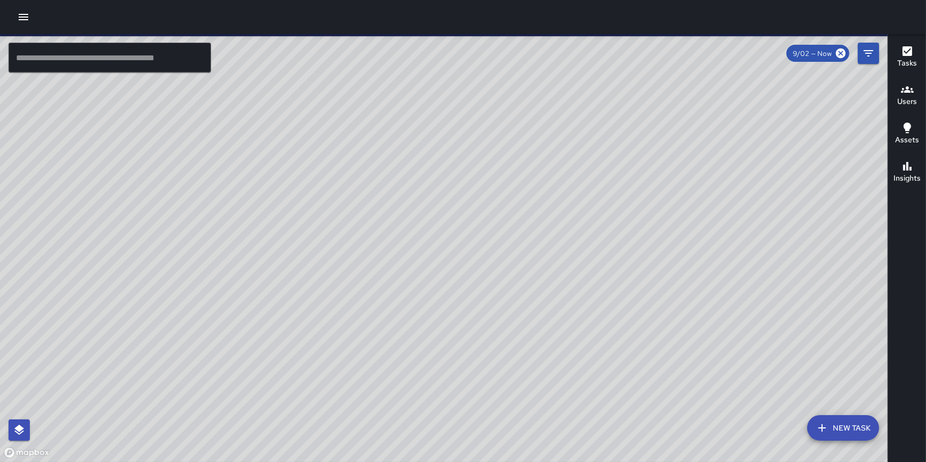
click at [28, 17] on icon "button" at bounding box center [24, 17] width 10 height 6
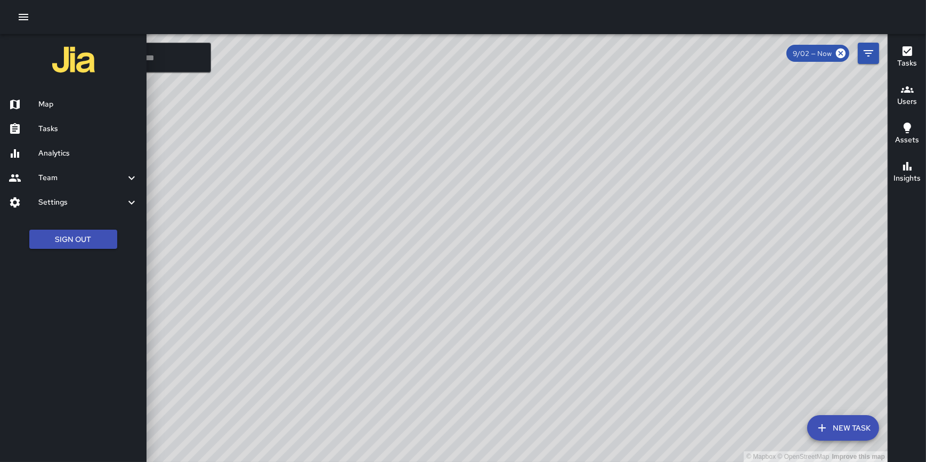
click at [66, 156] on h6 "Analytics" at bounding box center [88, 154] width 100 height 12
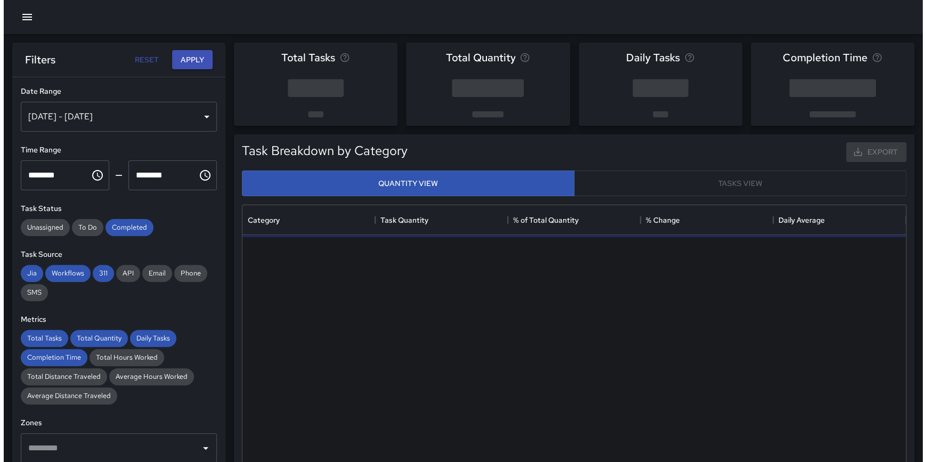
scroll to position [311, 656]
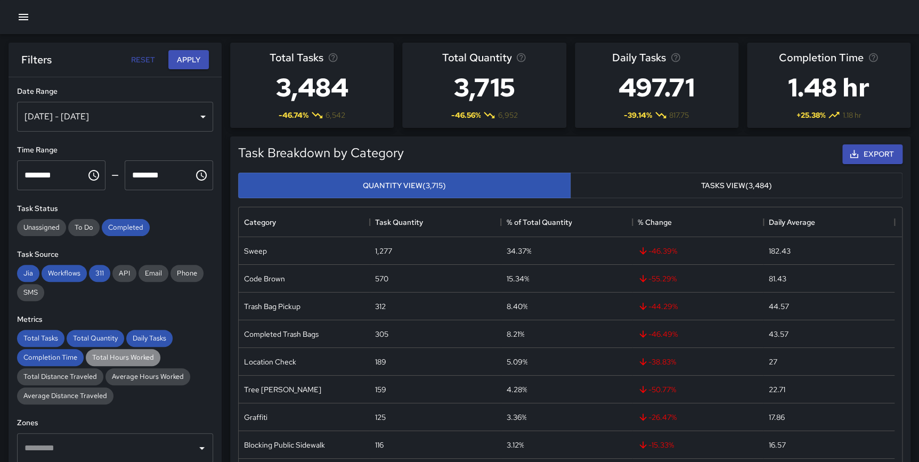
click at [124, 358] on span "Total Hours Worked" at bounding box center [123, 357] width 75 height 9
click at [58, 357] on span "Completion Time" at bounding box center [50, 357] width 67 height 9
click at [37, 336] on span "Total Tasks" at bounding box center [40, 338] width 47 height 9
click at [86, 336] on span "Total Quantity" at bounding box center [96, 338] width 58 height 9
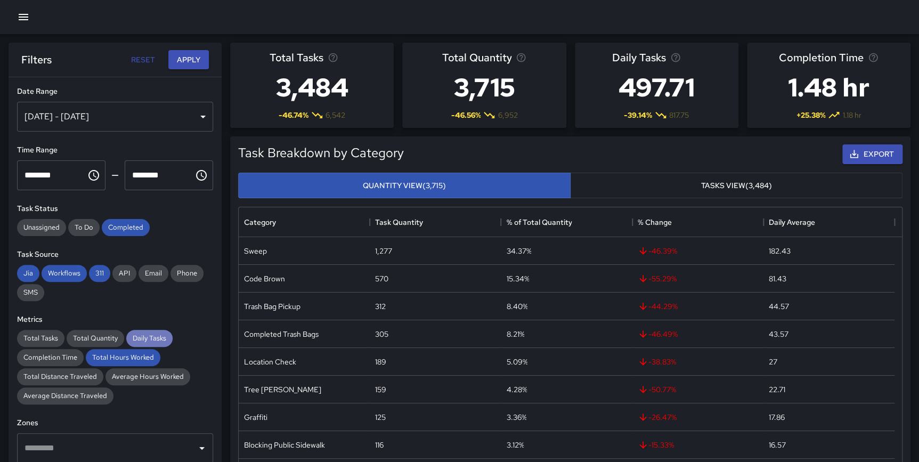
click at [134, 335] on span "Daily Tasks" at bounding box center [149, 338] width 46 height 9
click at [185, 58] on button "Apply" at bounding box center [188, 60] width 41 height 20
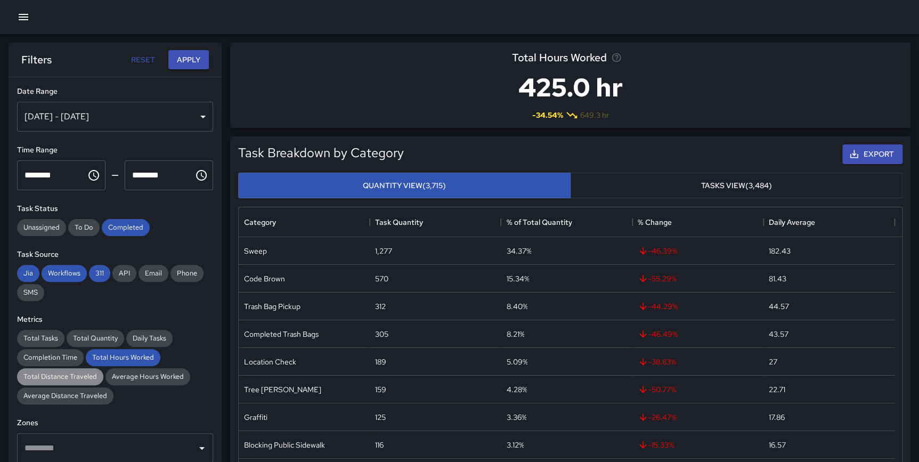
click at [60, 373] on span "Total Distance Traveled" at bounding box center [60, 376] width 86 height 9
click at [183, 55] on button "Apply" at bounding box center [188, 60] width 41 height 20
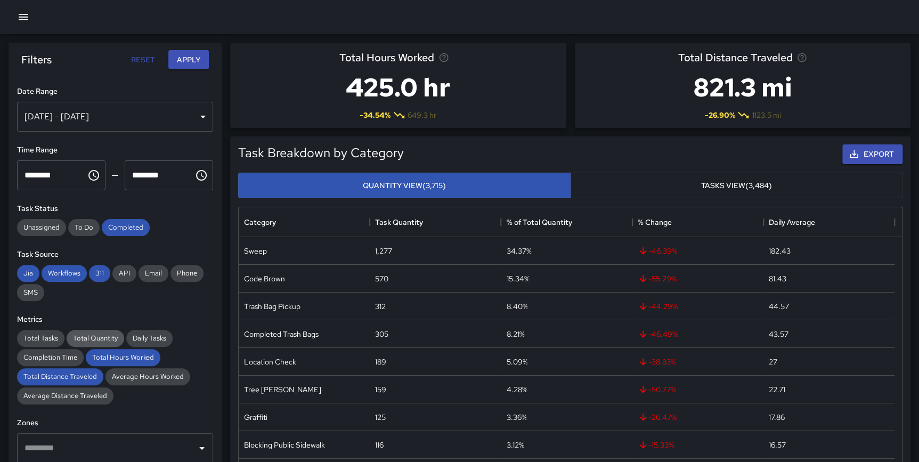
click at [102, 338] on span "Total Quantity" at bounding box center [96, 338] width 58 height 9
click at [191, 57] on button "Apply" at bounding box center [188, 60] width 41 height 20
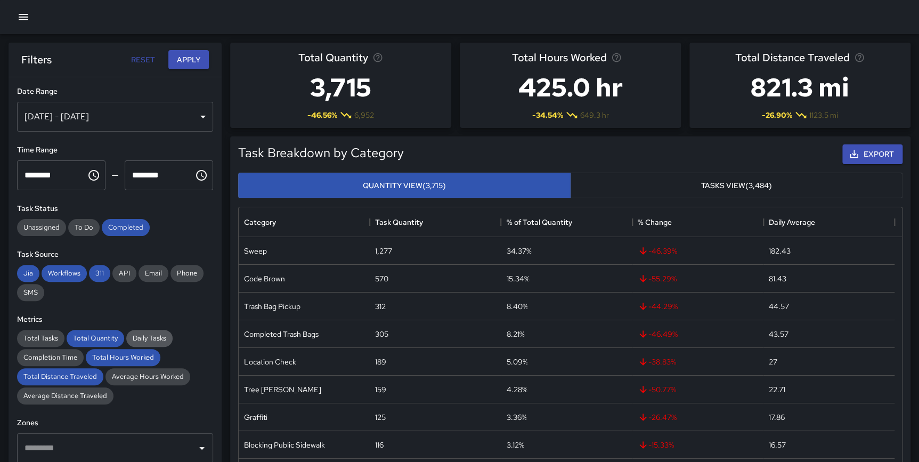
click at [155, 333] on div "Daily Tasks" at bounding box center [149, 338] width 46 height 17
click at [189, 59] on button "Apply" at bounding box center [188, 60] width 41 height 20
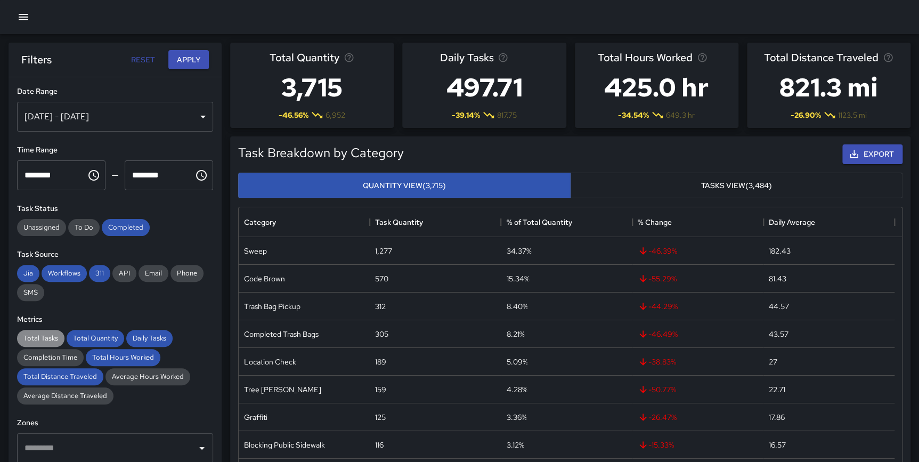
click at [45, 336] on span "Total Tasks" at bounding box center [40, 338] width 47 height 9
click at [187, 55] on button "Apply" at bounding box center [188, 60] width 41 height 20
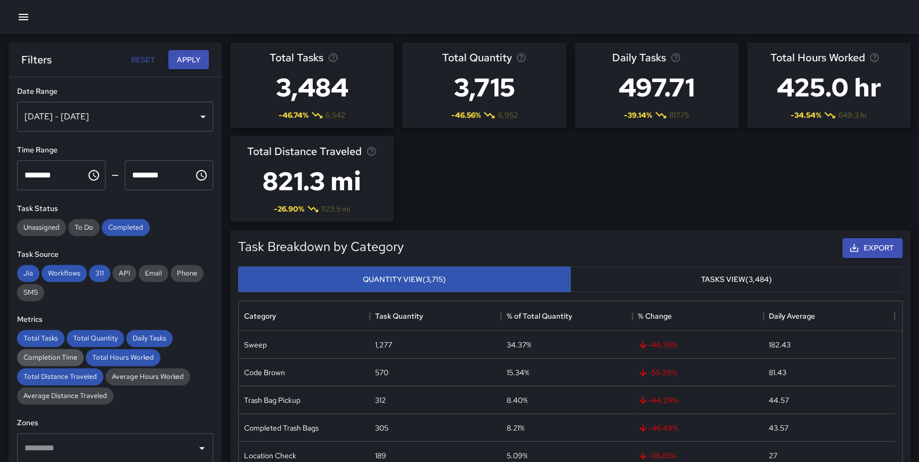
click at [52, 352] on div "Completion Time" at bounding box center [50, 357] width 67 height 17
click at [190, 48] on div "Filters Reset Apply" at bounding box center [115, 60] width 213 height 34
click at [190, 58] on button "Apply" at bounding box center [188, 60] width 41 height 20
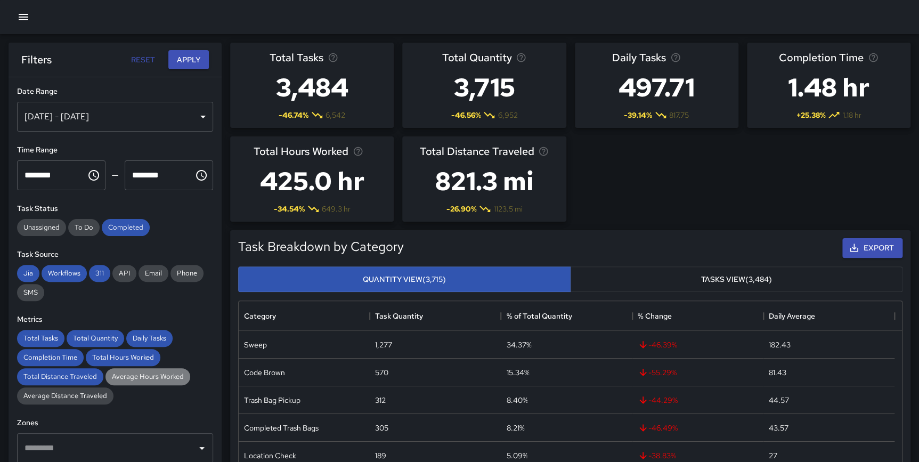
click at [140, 371] on div "Average Hours Worked" at bounding box center [148, 376] width 85 height 17
click at [187, 51] on button "Apply" at bounding box center [188, 60] width 41 height 20
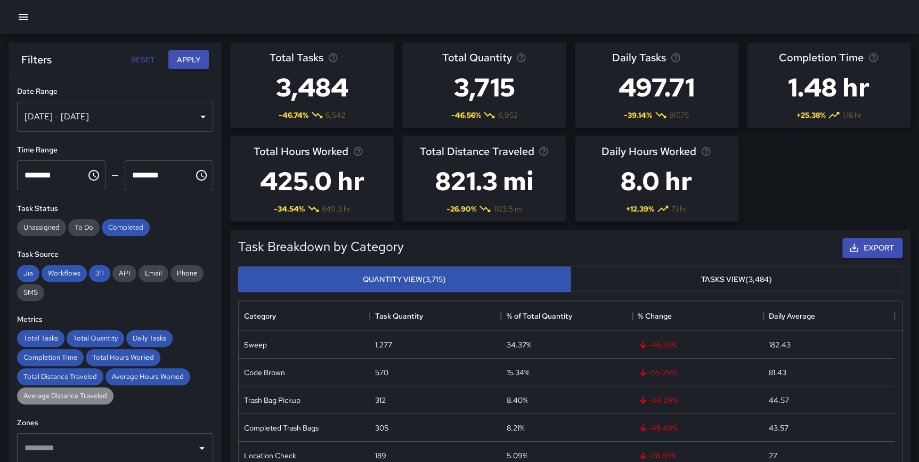
click at [82, 393] on span "Average Distance Traveled" at bounding box center [65, 395] width 96 height 9
click at [188, 56] on button "Apply" at bounding box center [188, 60] width 41 height 20
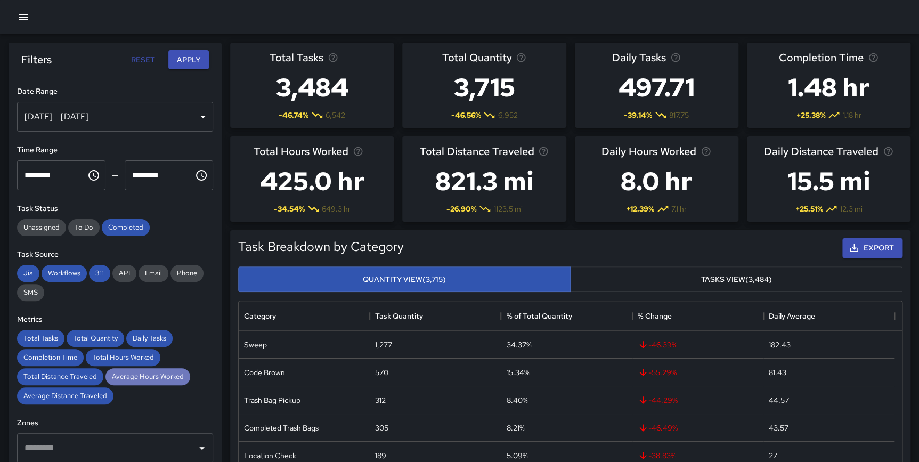
click at [149, 379] on span "Average Hours Worked" at bounding box center [148, 376] width 85 height 9
click at [181, 59] on button "Apply" at bounding box center [188, 60] width 41 height 20
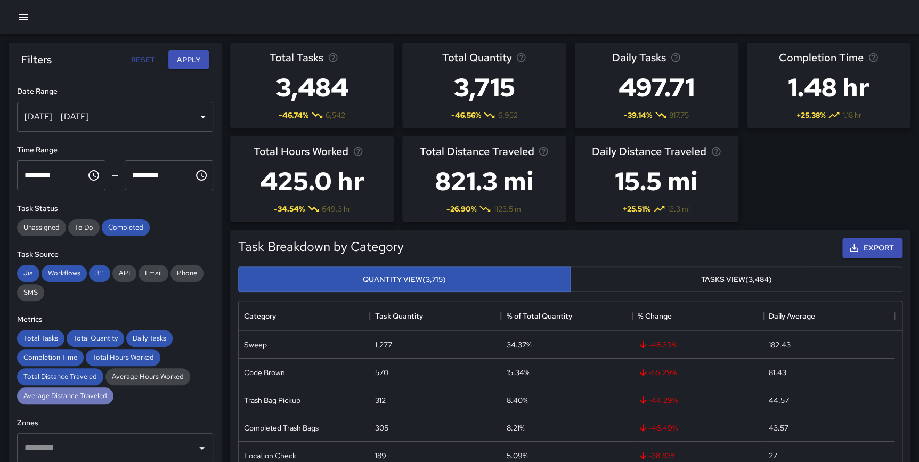
click at [90, 397] on span "Average Distance Traveled" at bounding box center [65, 395] width 96 height 9
click at [190, 60] on button "Apply" at bounding box center [188, 60] width 41 height 20
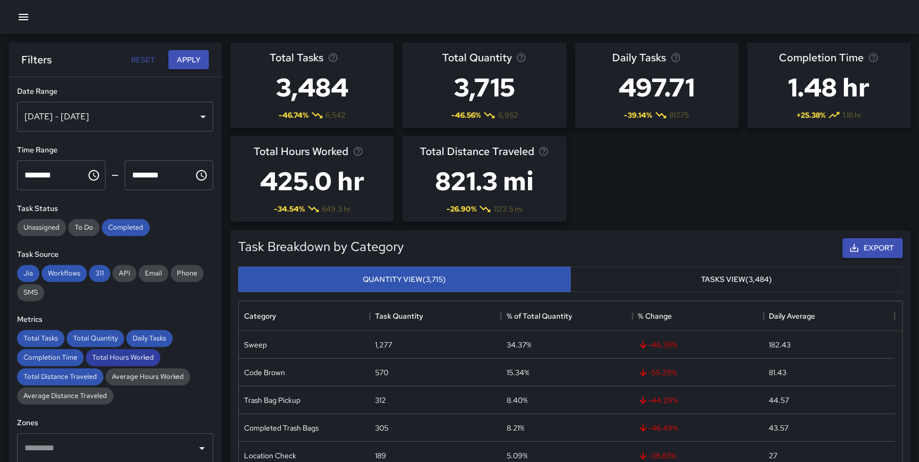
click at [127, 354] on span "Total Hours Worked" at bounding box center [123, 357] width 75 height 9
click at [92, 373] on span "Total Distance Traveled" at bounding box center [60, 376] width 86 height 9
click at [187, 59] on button "Apply" at bounding box center [188, 60] width 41 height 20
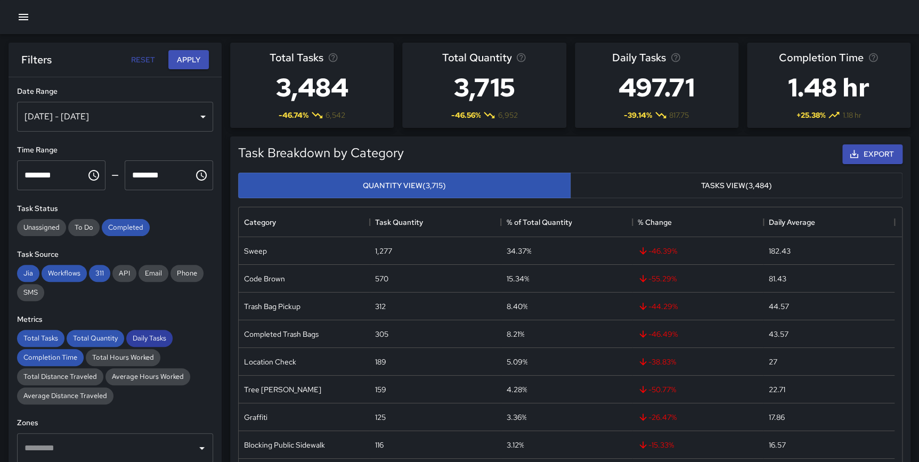
click at [139, 334] on span "Daily Tasks" at bounding box center [149, 338] width 46 height 9
click at [193, 59] on button "Apply" at bounding box center [188, 60] width 41 height 20
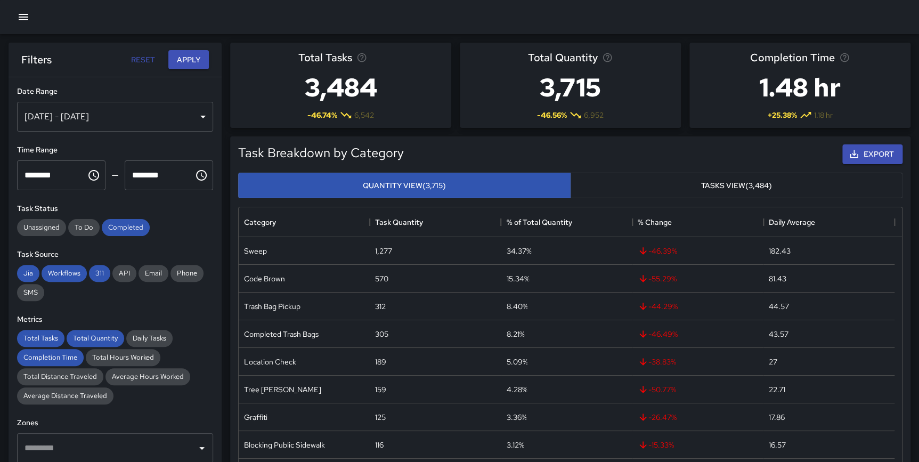
click at [29, 15] on icon "button" at bounding box center [23, 17] width 13 height 13
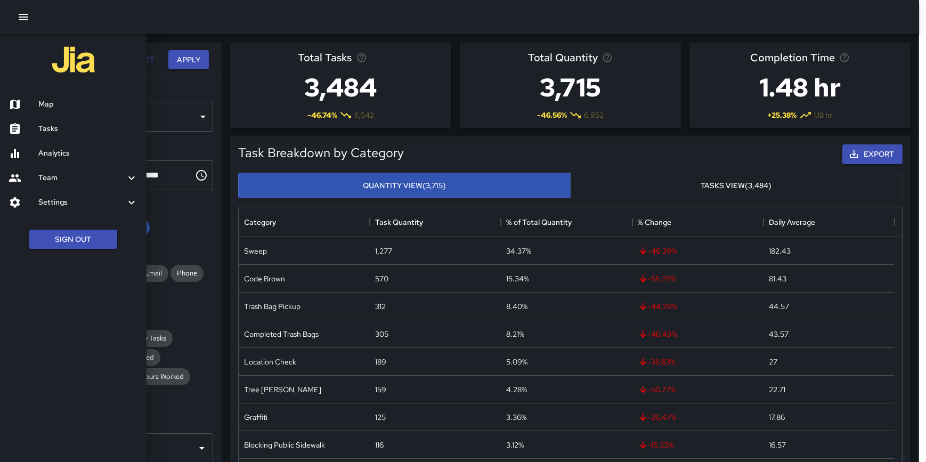
scroll to position [311, 656]
click at [54, 234] on button "Sign Out" at bounding box center [73, 240] width 88 height 20
